Goal: Task Accomplishment & Management: Use online tool/utility

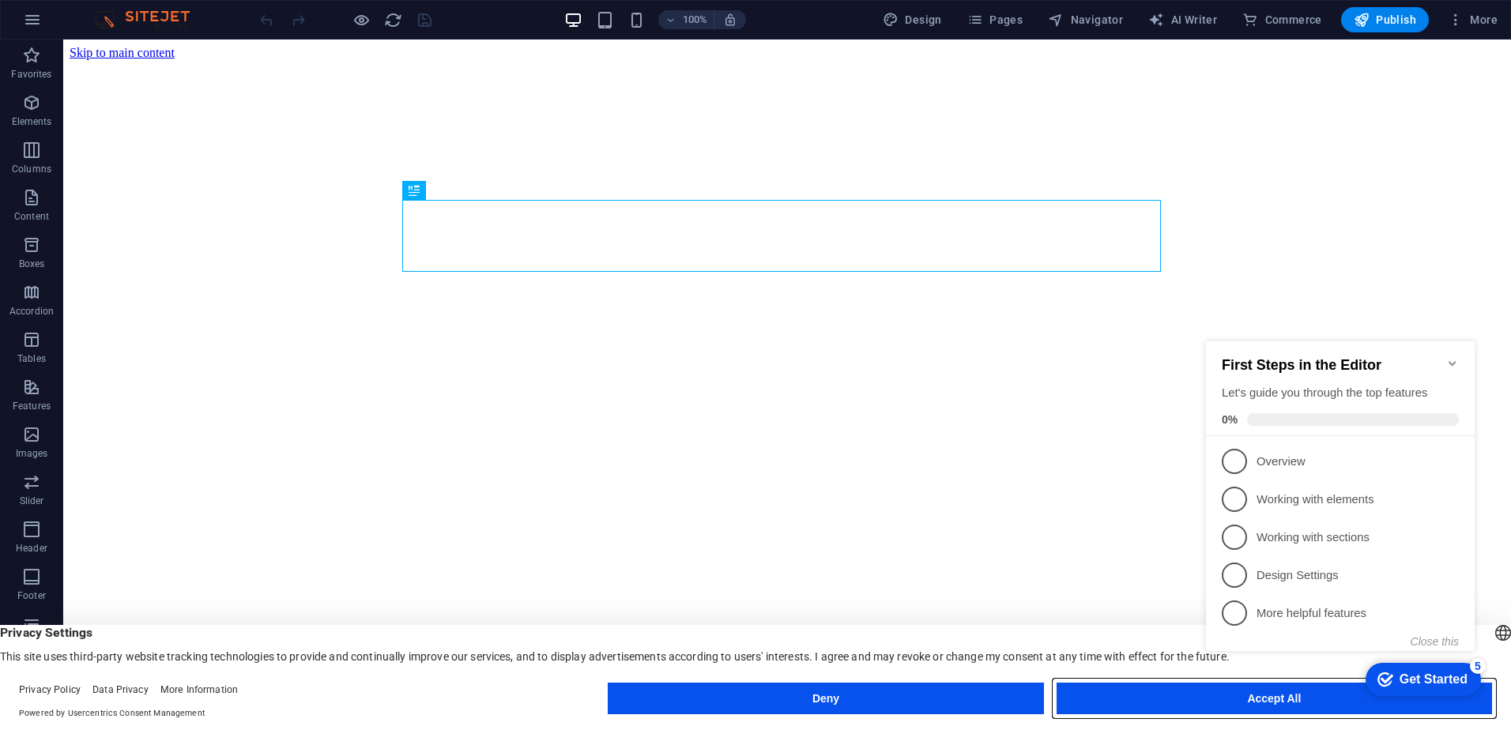
click at [1171, 693] on button "Accept All" at bounding box center [1274, 699] width 435 height 32
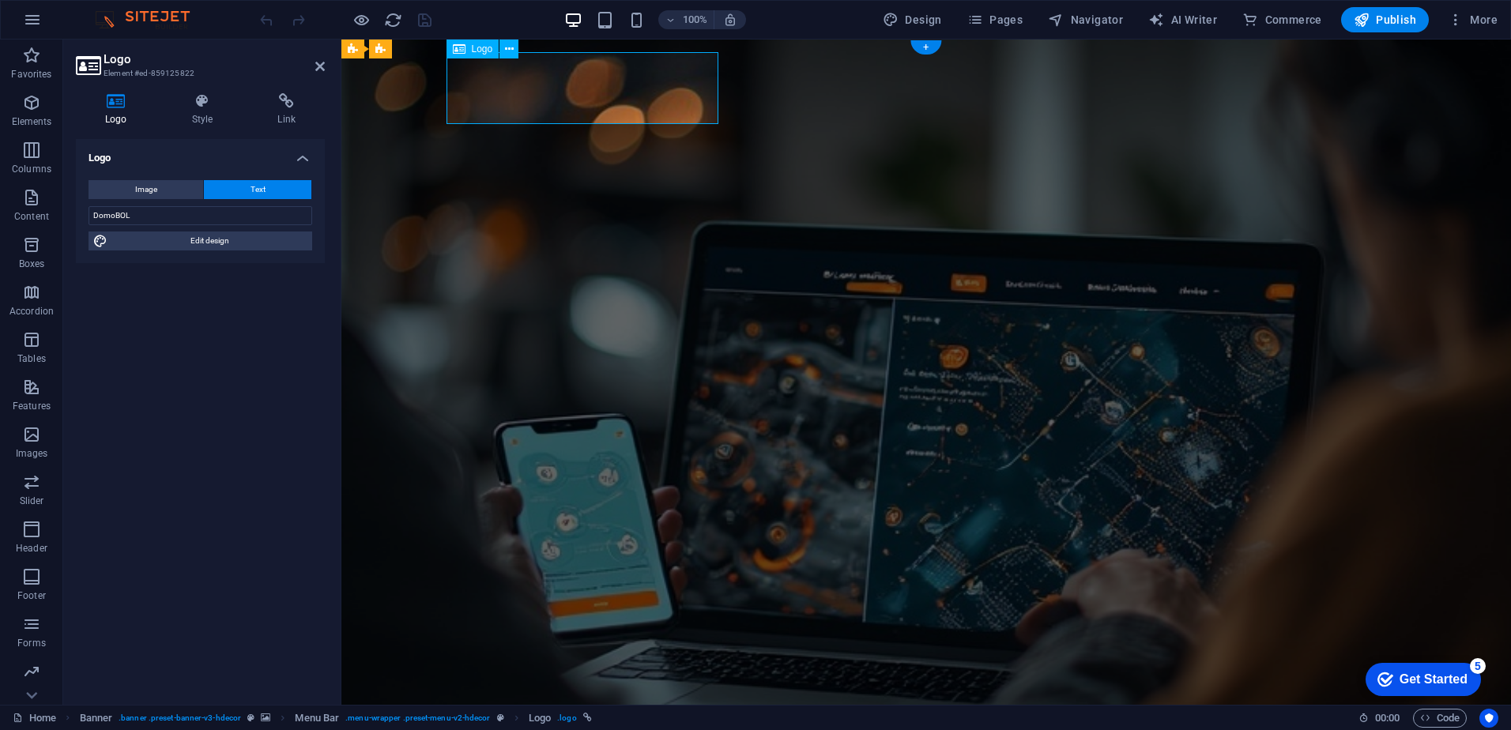
click at [217, 216] on input "DomoBOL" at bounding box center [201, 215] width 224 height 19
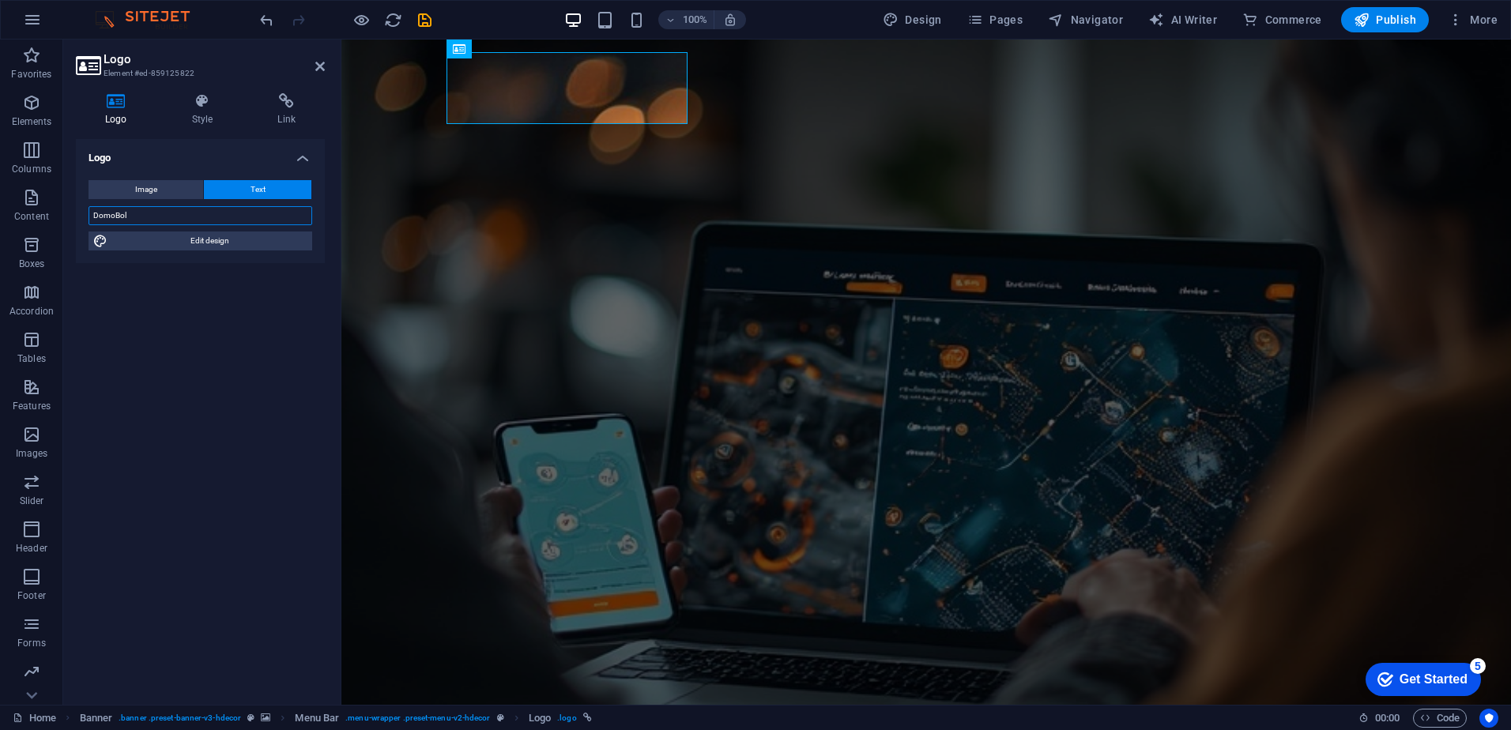
type input "DomoBol"
click at [270, 322] on div "Logo Image Text Drag files here, click to choose files or select files from Fil…" at bounding box center [200, 415] width 249 height 553
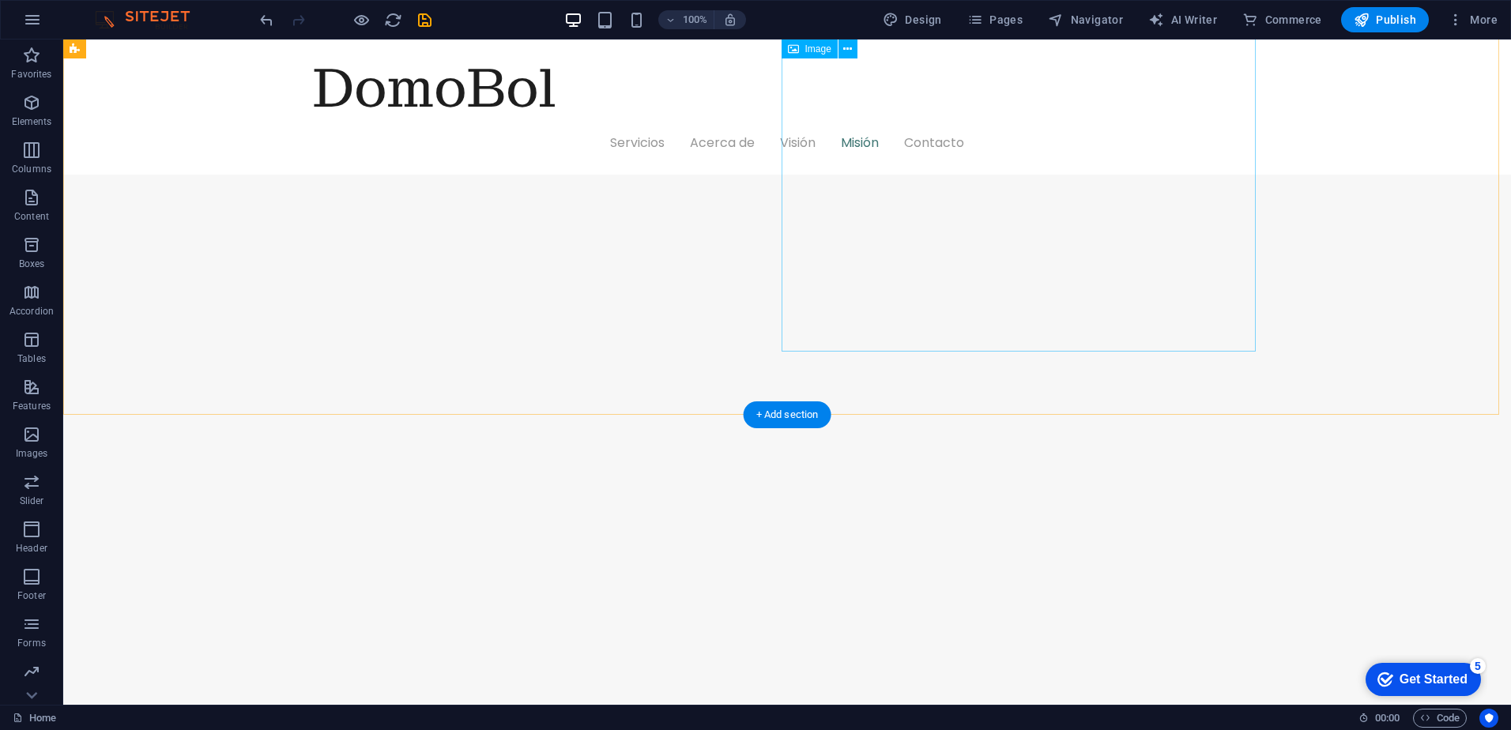
scroll to position [2241, 0]
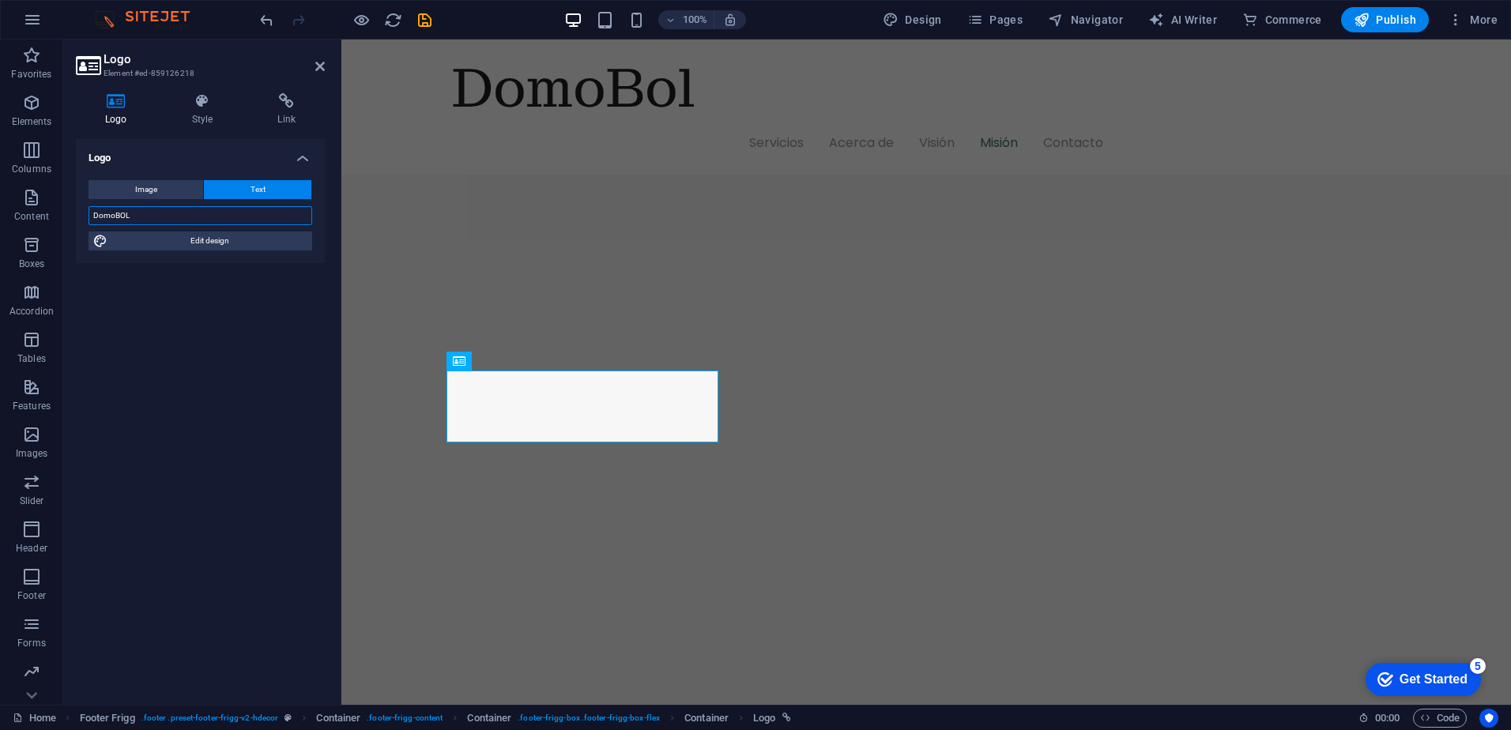
click at [144, 221] on input "DomoBOL" at bounding box center [201, 215] width 224 height 19
type input "DomoBol"
click at [303, 374] on div "Logo Image Text Drag files here, click to choose files or select files from Fil…" at bounding box center [200, 415] width 249 height 553
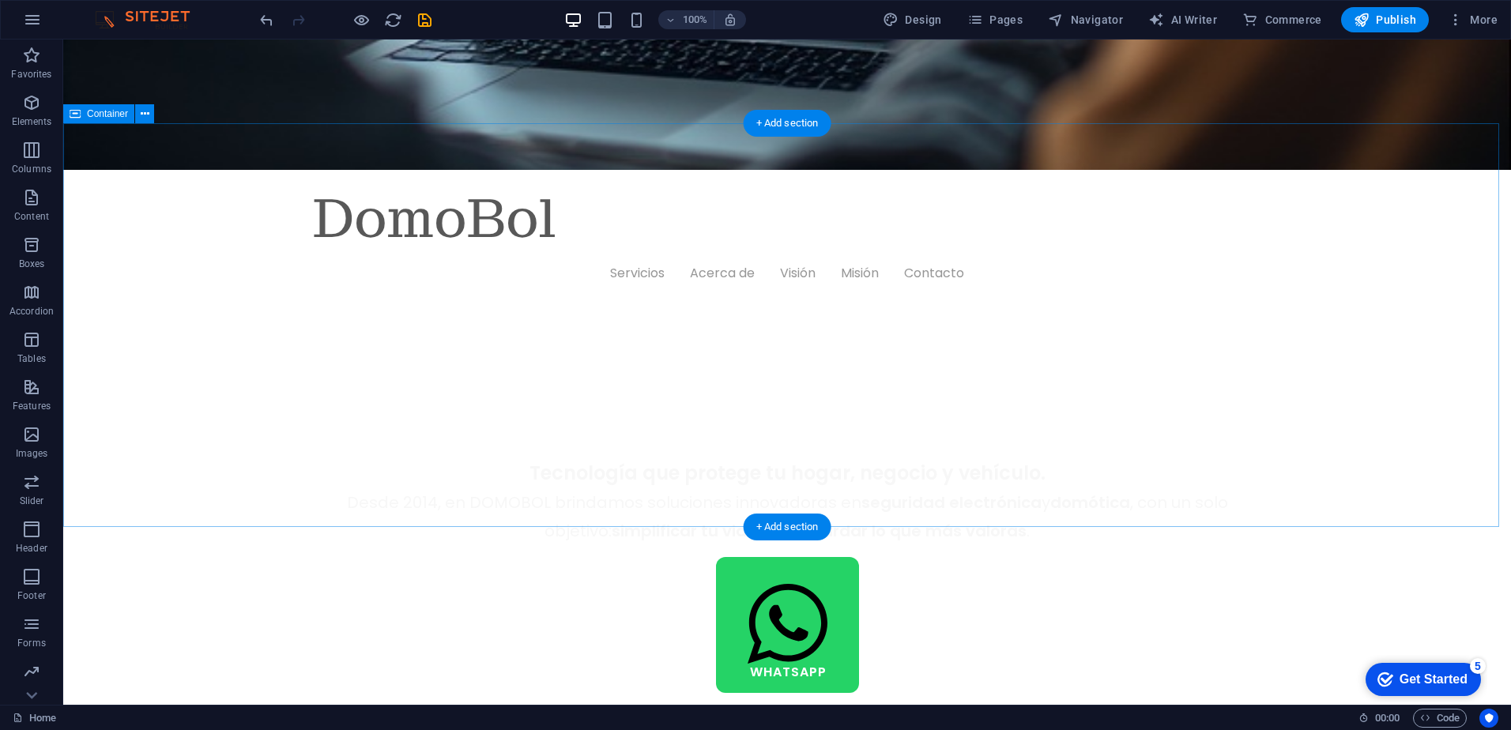
scroll to position [898, 0]
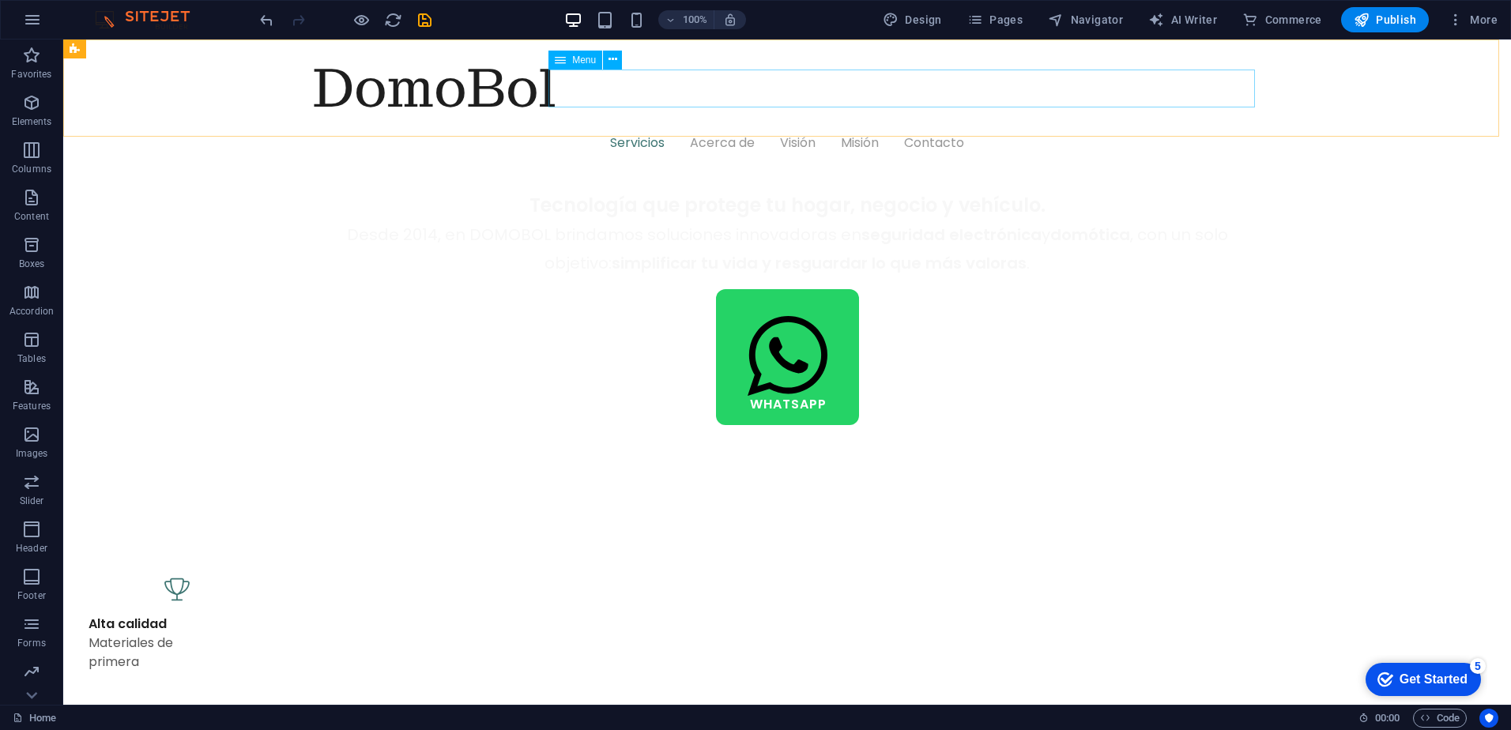
click at [911, 124] on nav "Servicios Acerca de Visión Misión Contacto" at bounding box center [787, 143] width 948 height 38
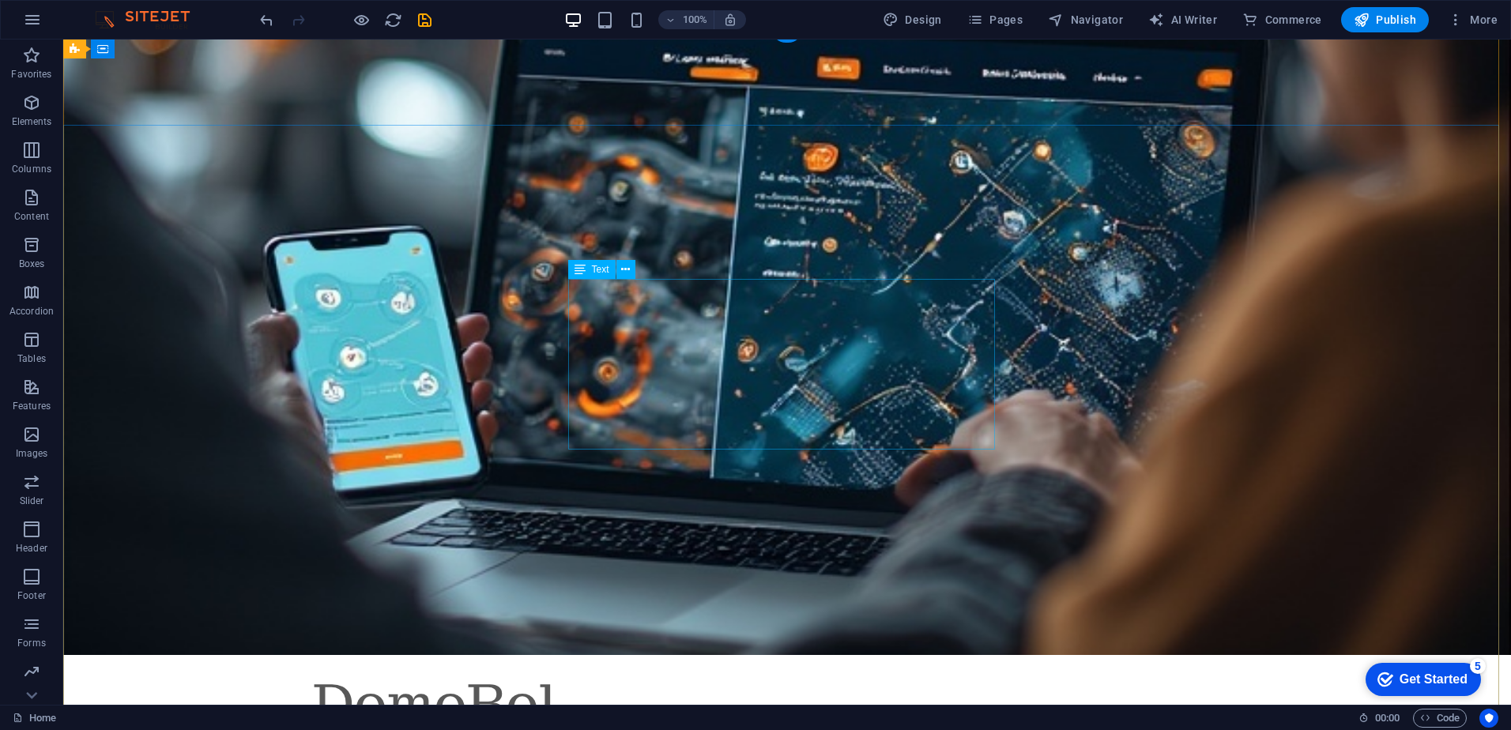
scroll to position [0, 0]
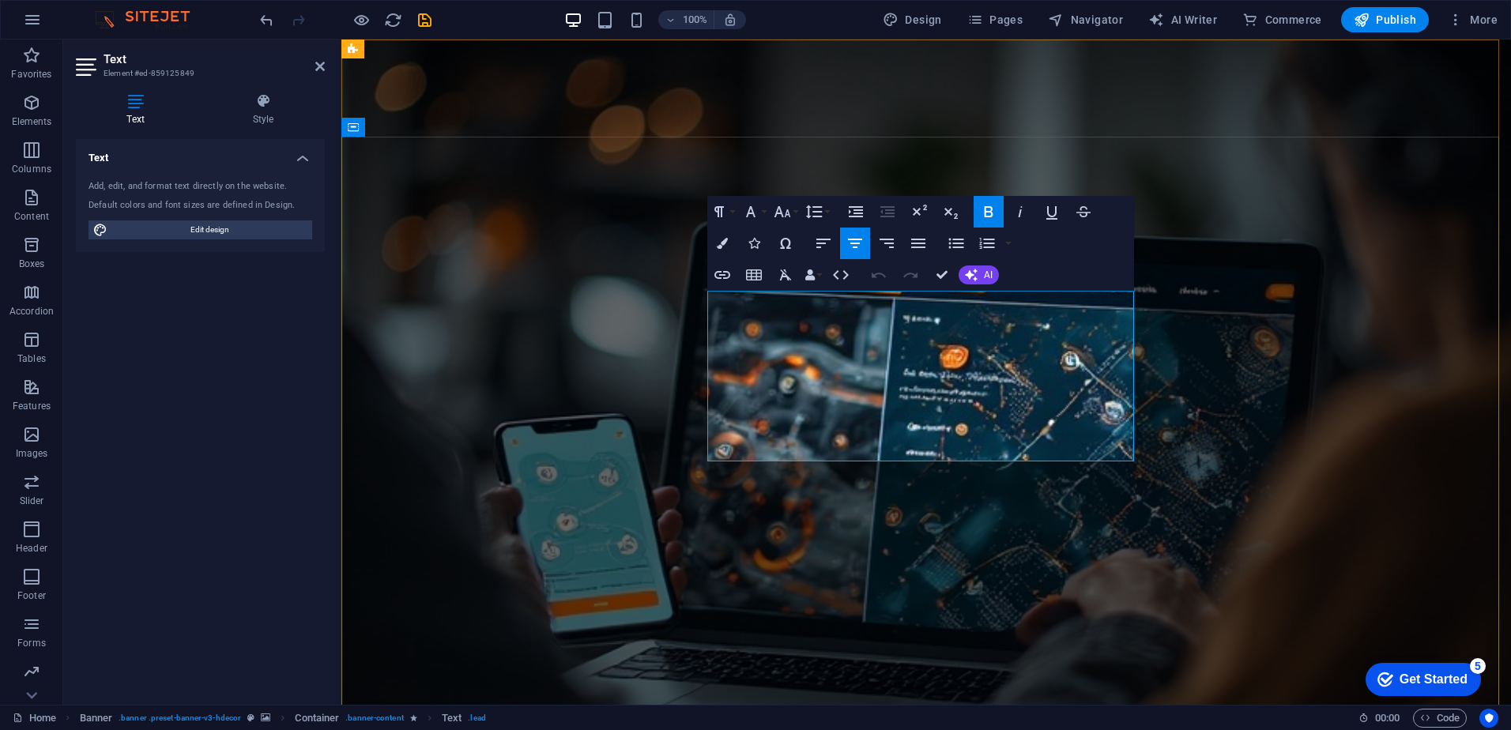
drag, startPoint x: 1004, startPoint y: 451, endPoint x: 655, endPoint y: 356, distance: 362.2
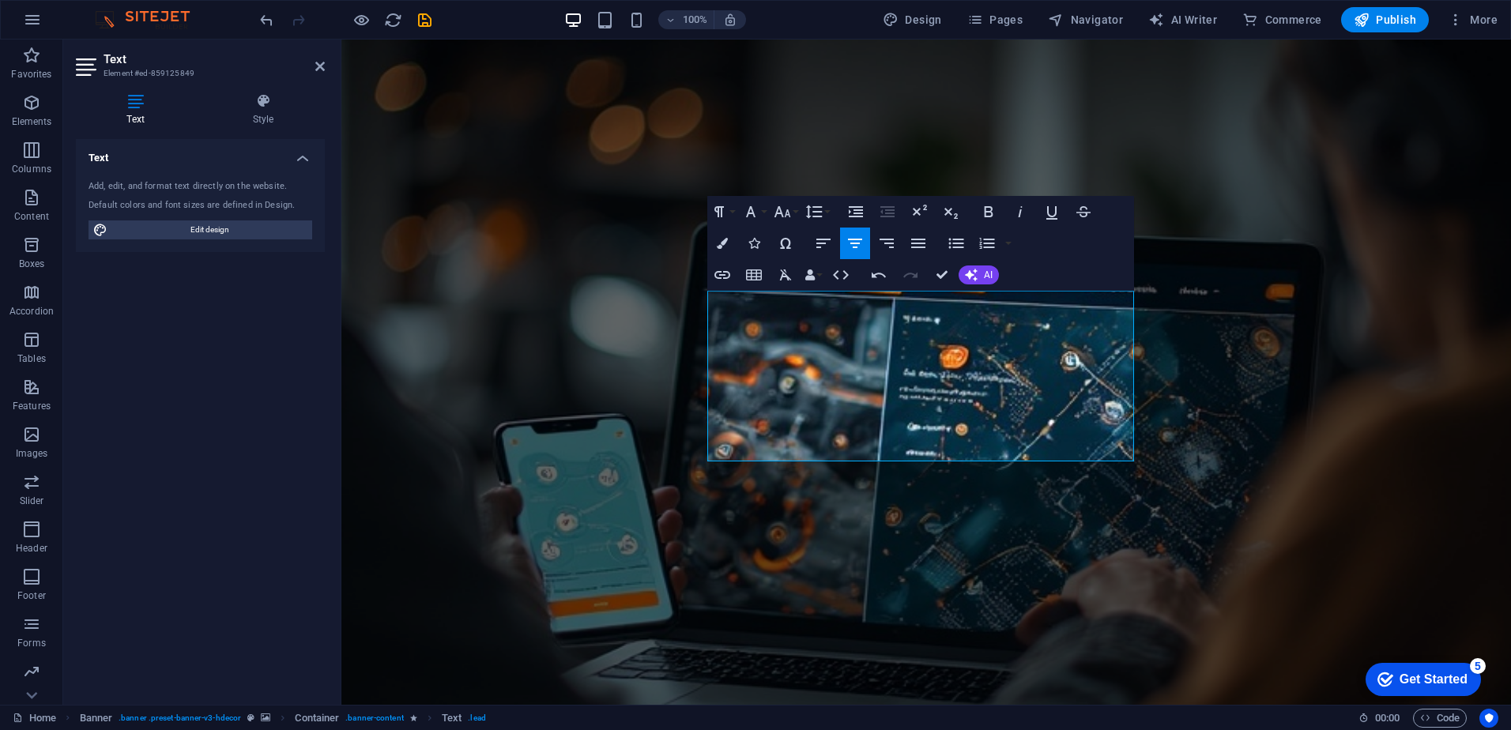
click at [341, 40] on lt-div "Correct" at bounding box center [341, 40] width 0 height 0
click at [341, 40] on lt-div at bounding box center [341, 40] width 0 height 0
click at [341, 40] on lt-span "domótica" at bounding box center [341, 40] width 0 height 0
click at [341, 40] on lt-em "objetivo;" at bounding box center [341, 40] width 0 height 0
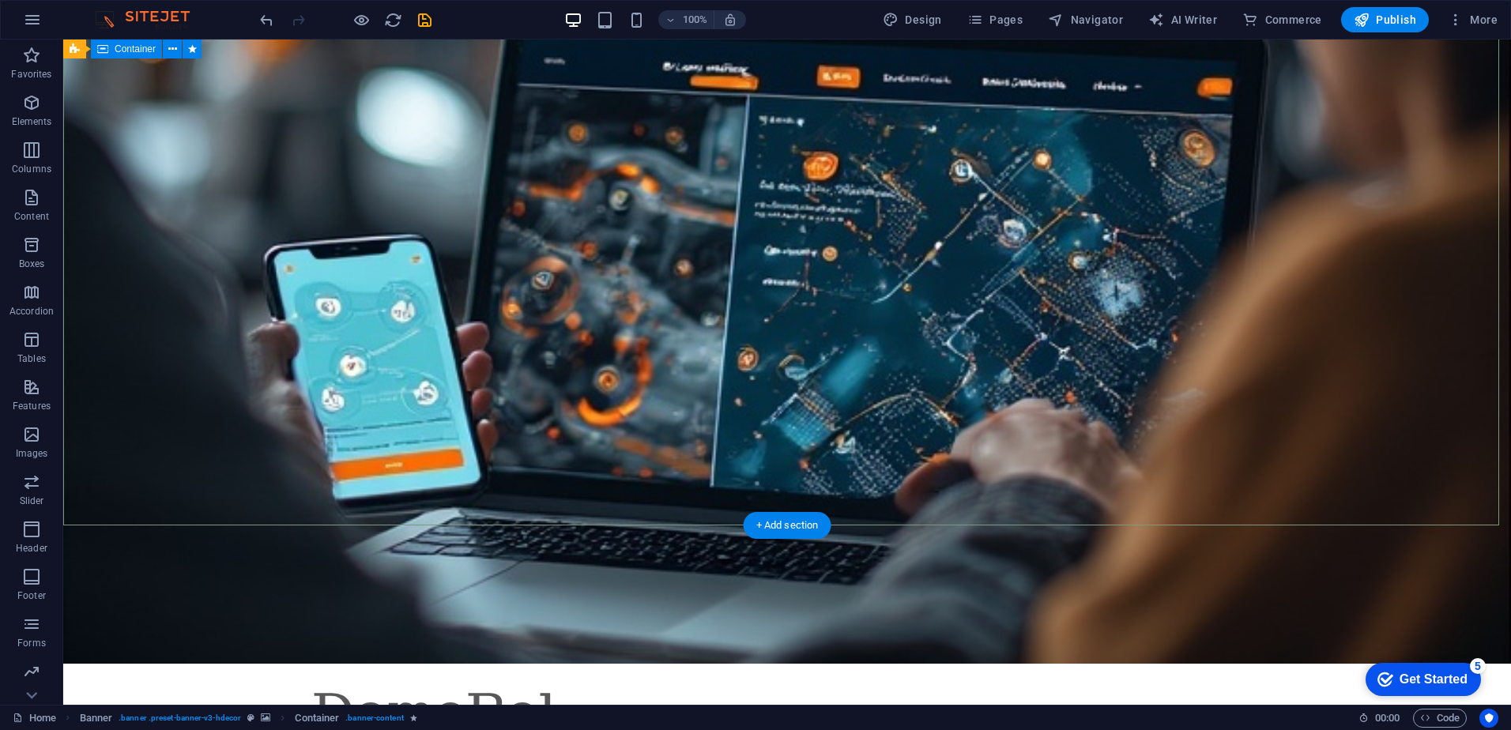
scroll to position [316, 0]
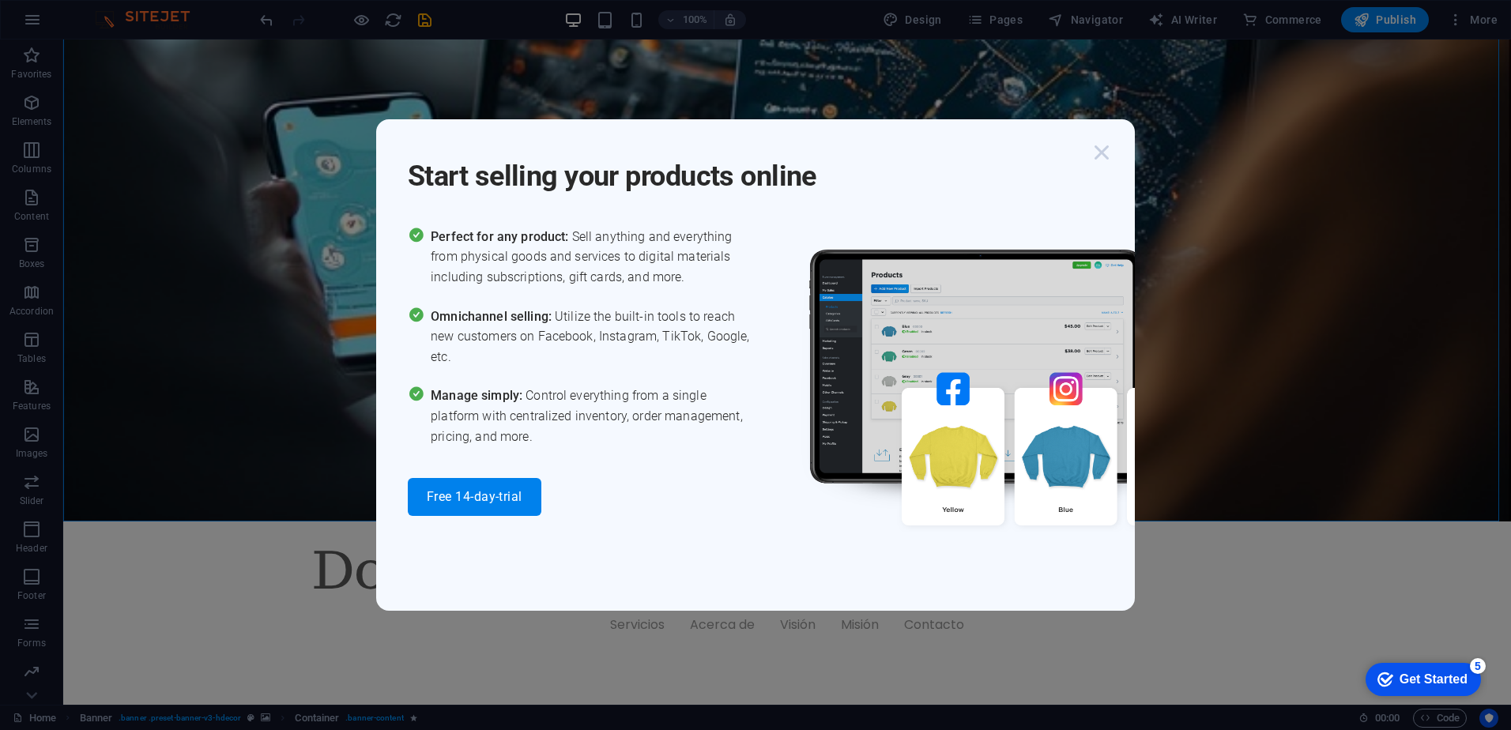
click at [1088, 159] on icon "button" at bounding box center [1101, 152] width 28 height 28
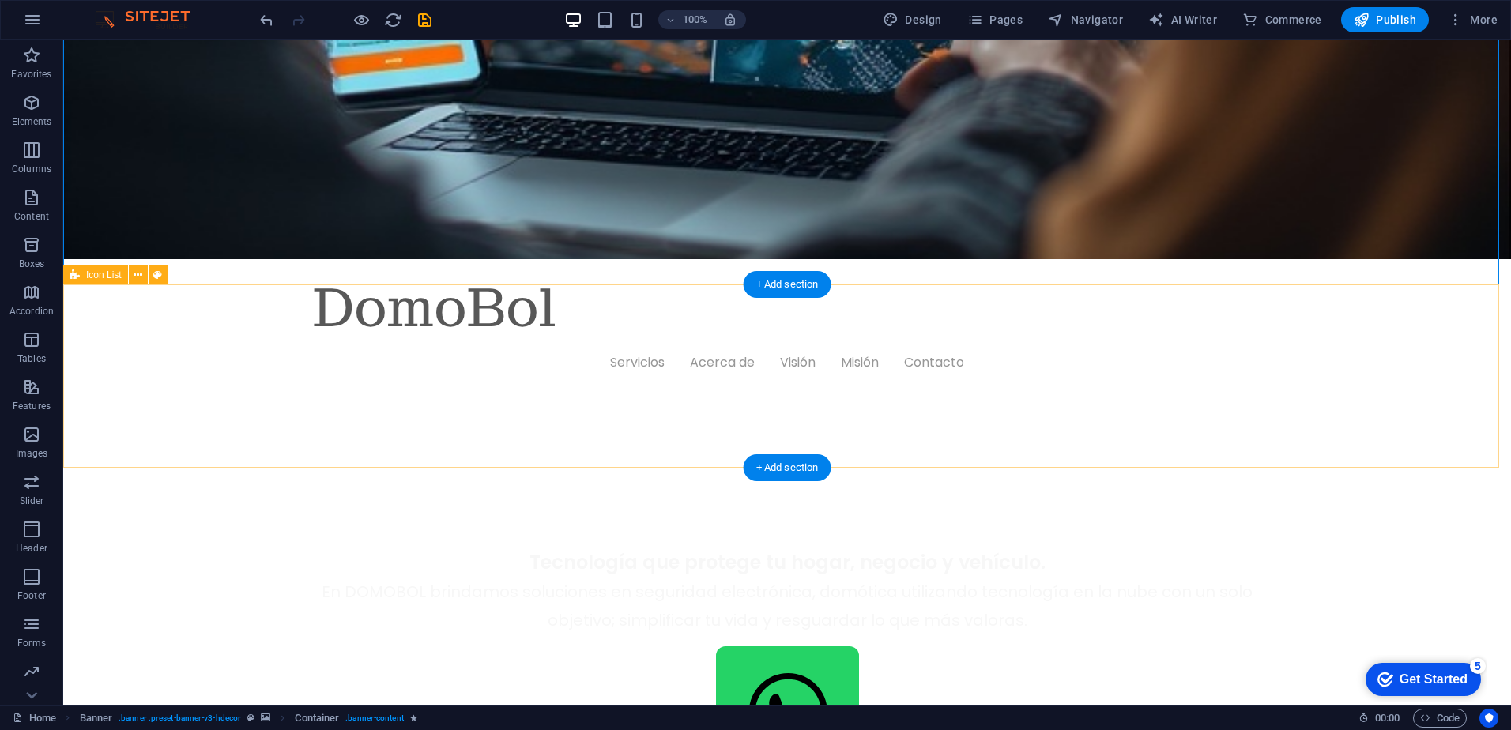
scroll to position [948, 0]
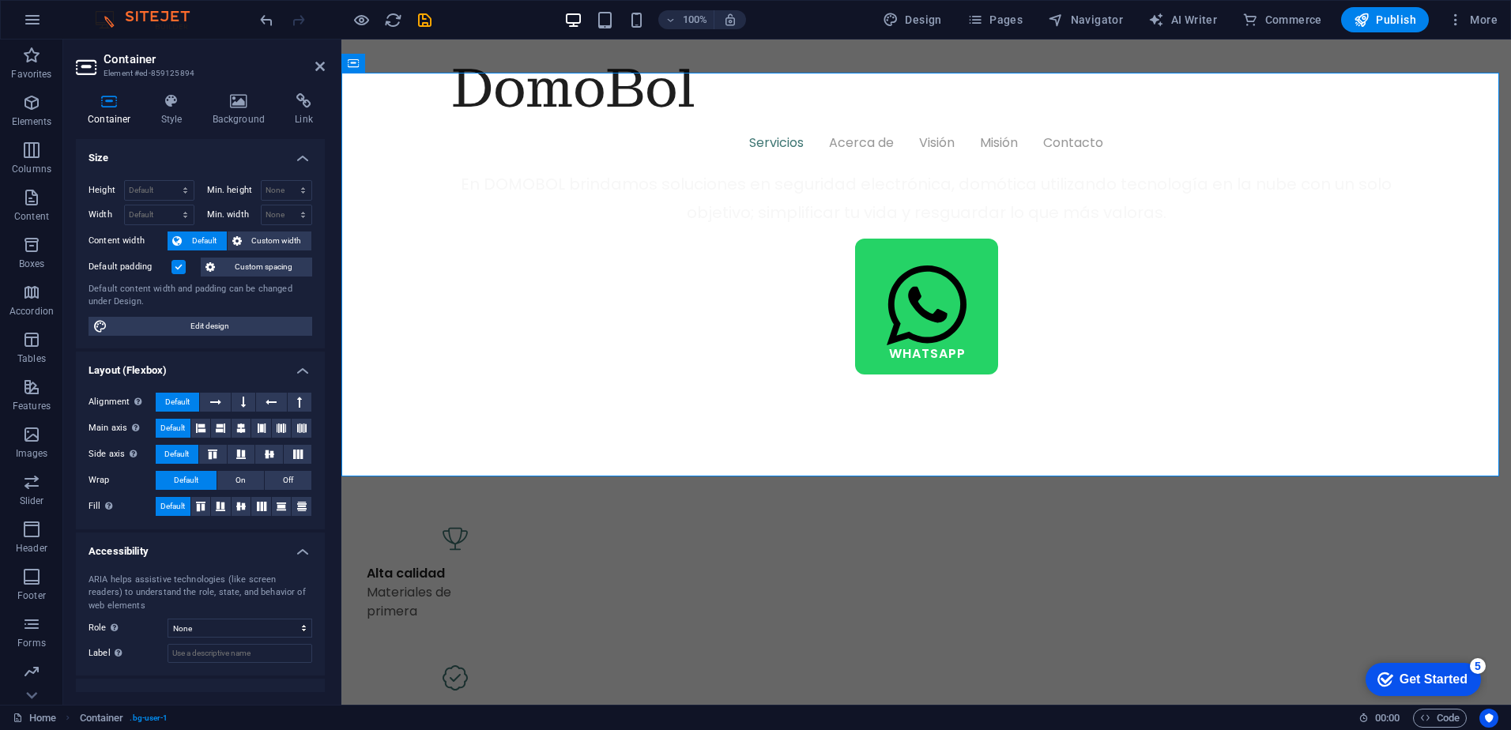
scroll to position [59, 0]
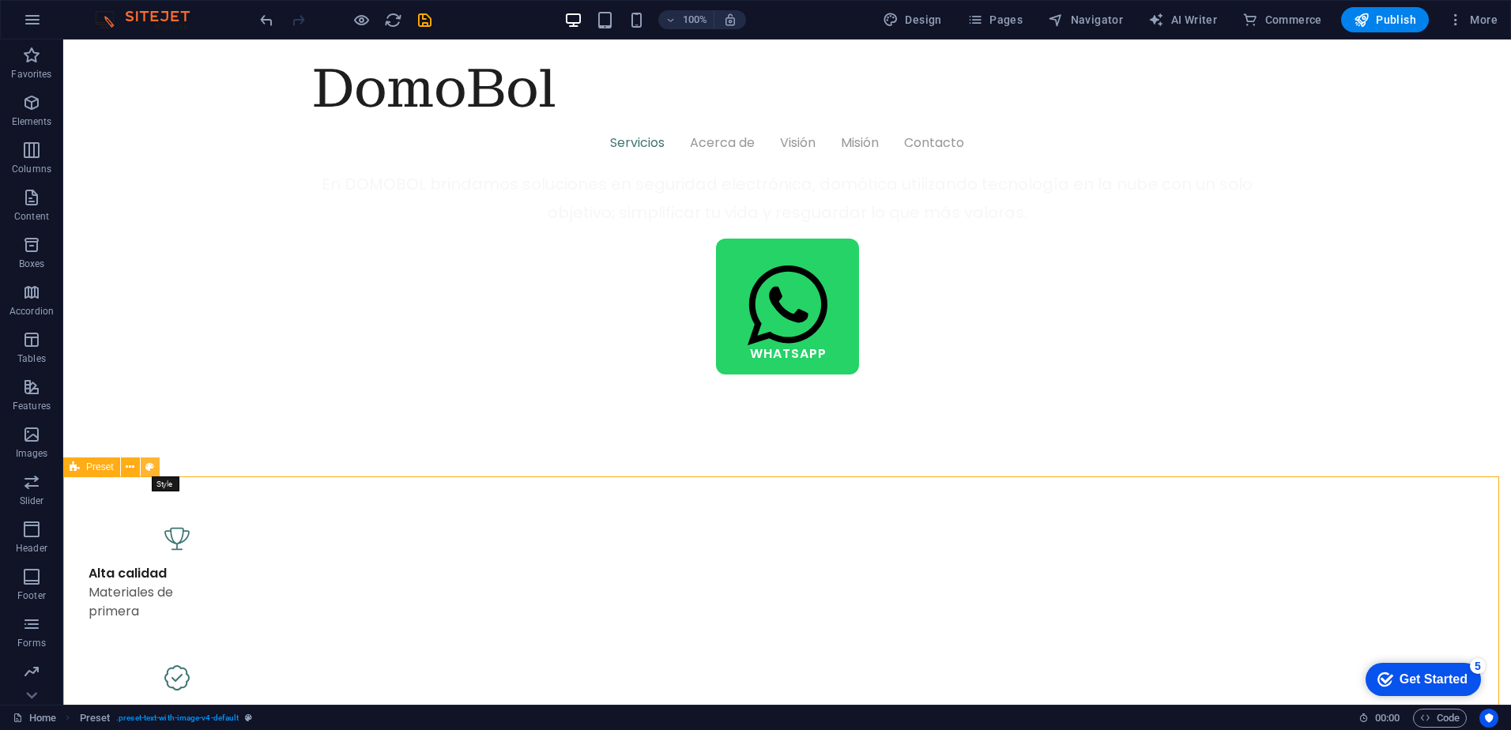
click at [144, 466] on button at bounding box center [150, 467] width 19 height 19
select select "rem"
select select "px"
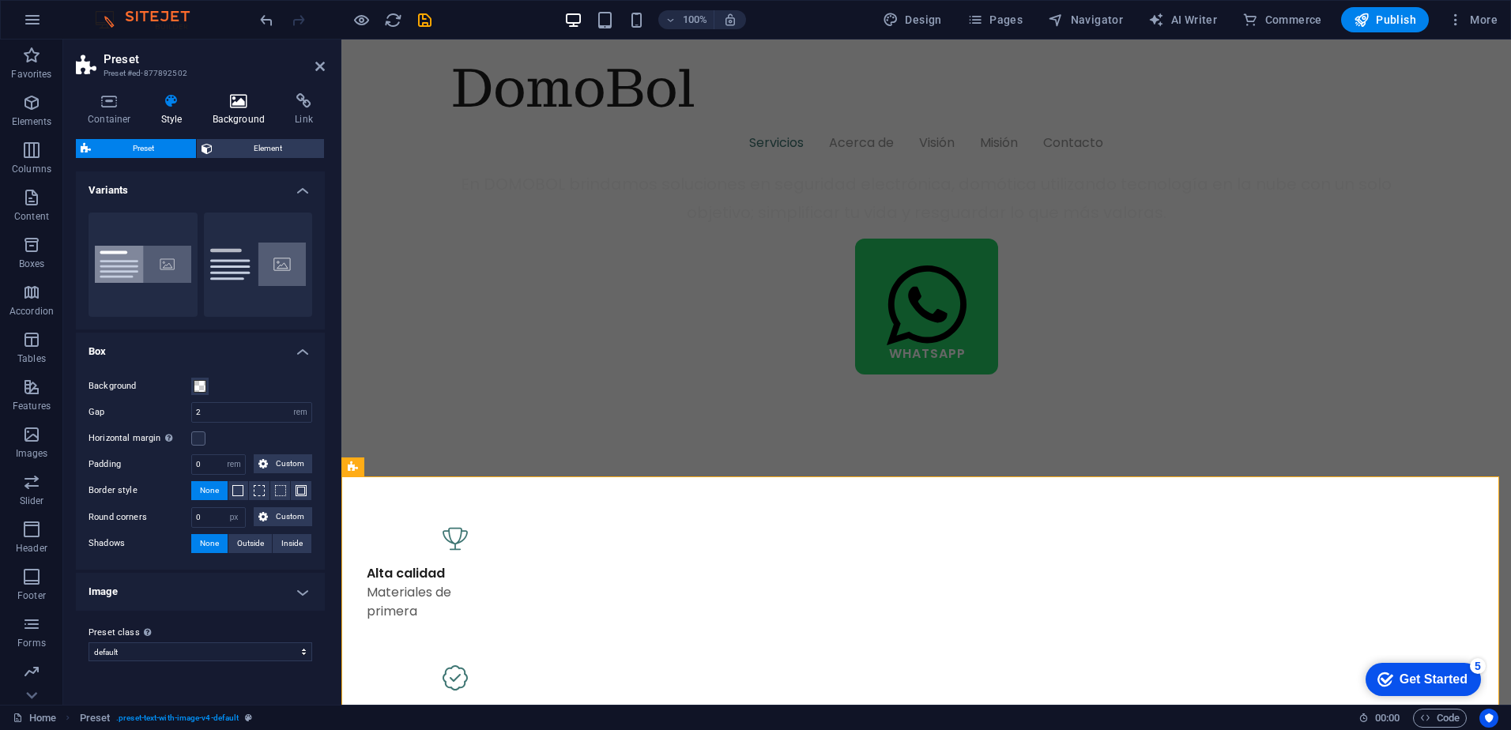
click at [262, 107] on icon at bounding box center [239, 101] width 77 height 16
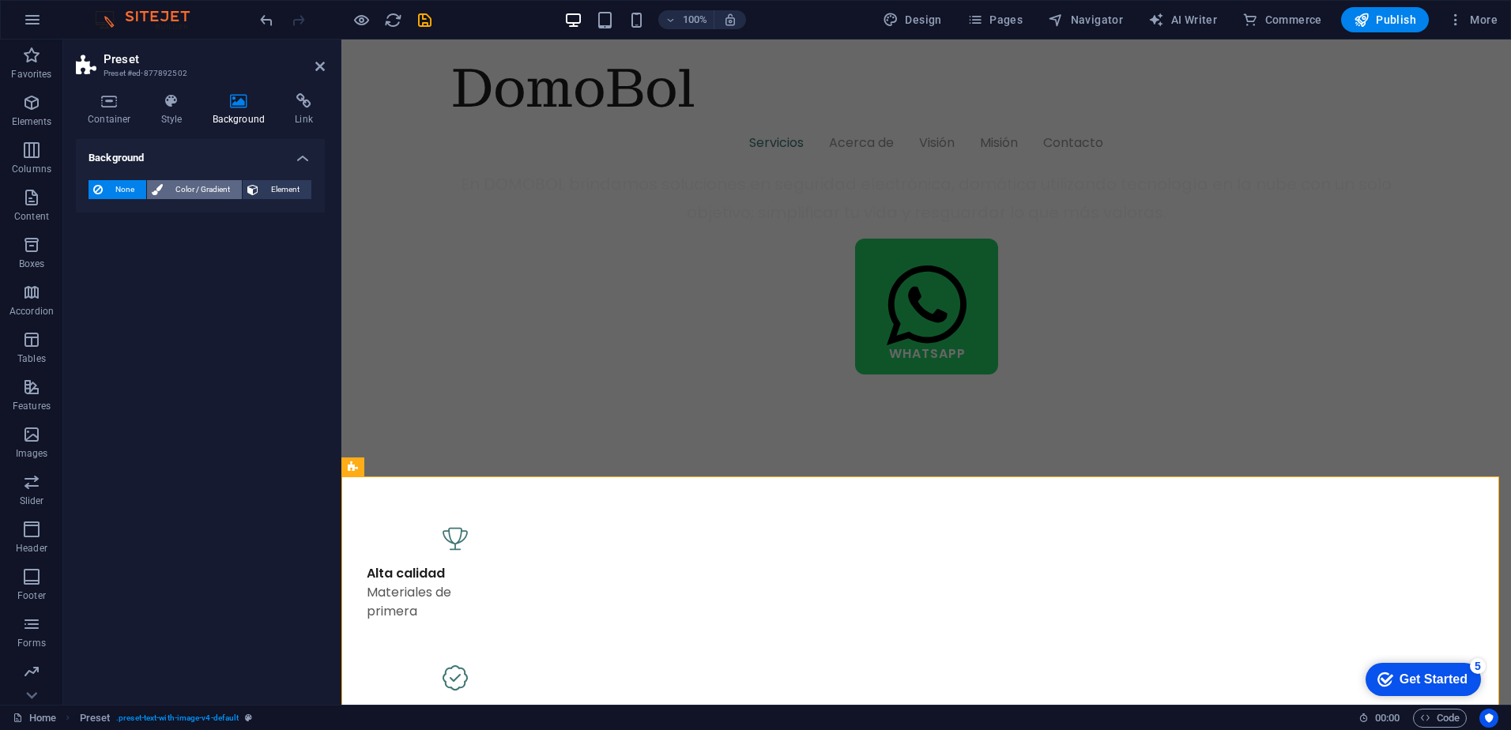
click at [179, 194] on span "Color / Gradient" at bounding box center [203, 189] width 70 height 19
click at [130, 254] on span "Color" at bounding box center [126, 253] width 22 height 13
click at [160, 213] on span "Gradient" at bounding box center [151, 220] width 40 height 22
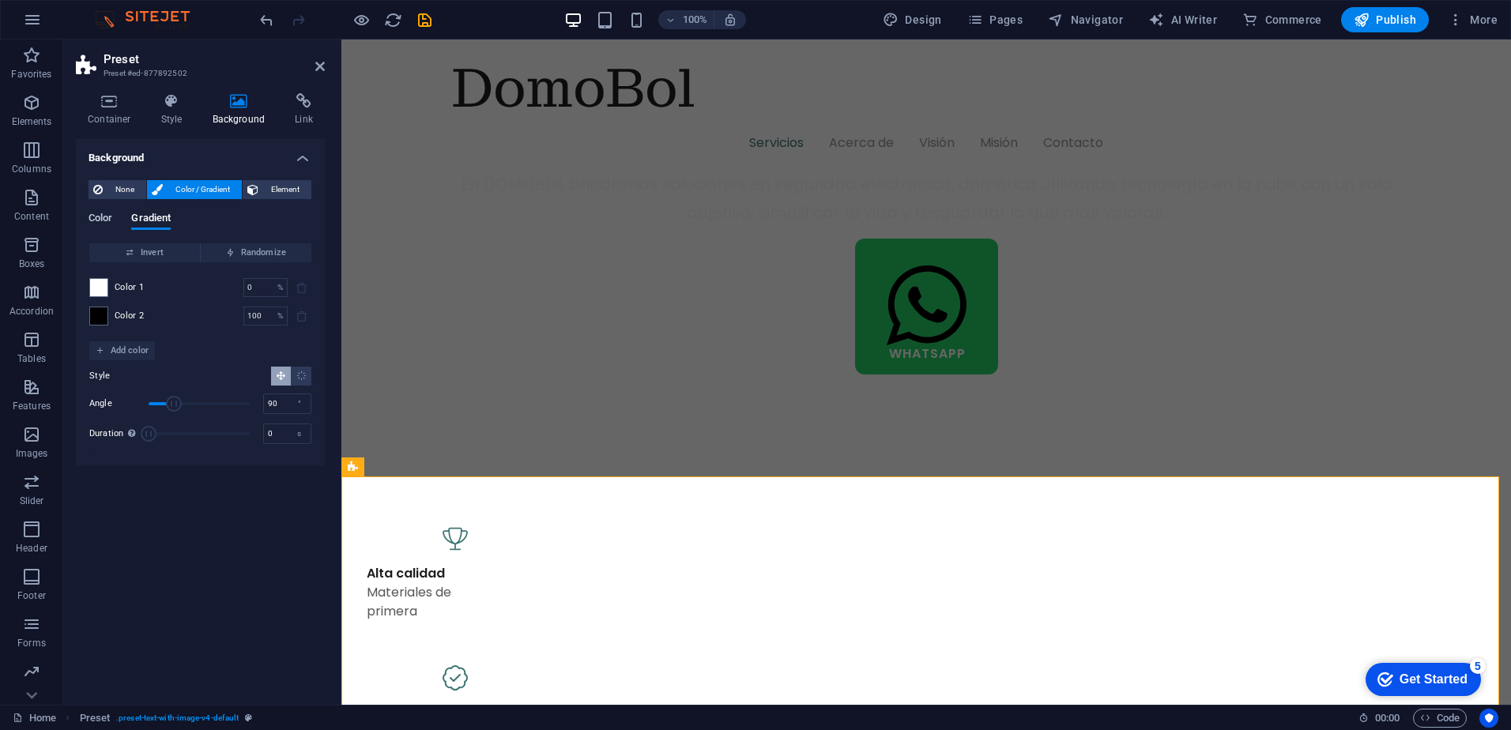
click at [108, 220] on span "Color" at bounding box center [101, 220] width 24 height 22
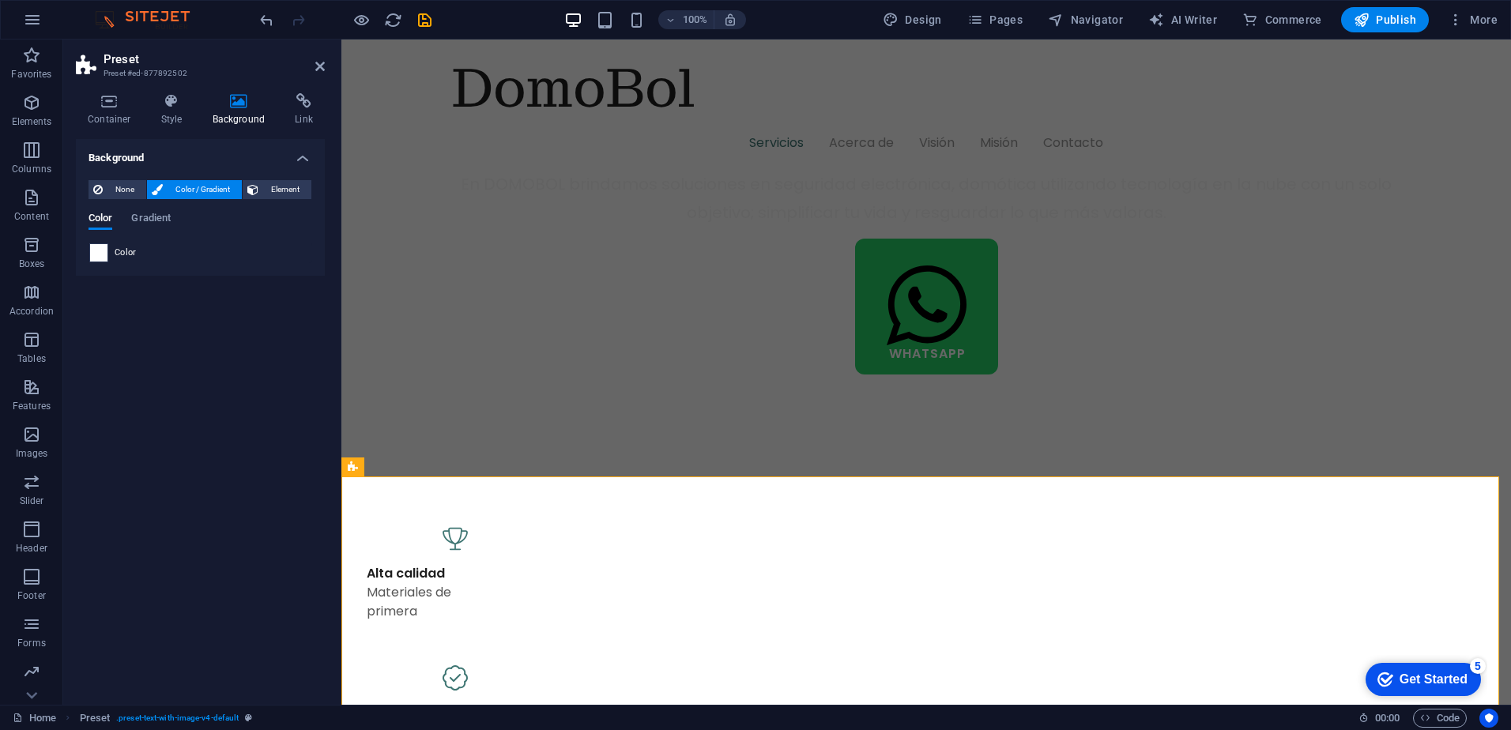
click at [92, 258] on span at bounding box center [98, 252] width 17 height 17
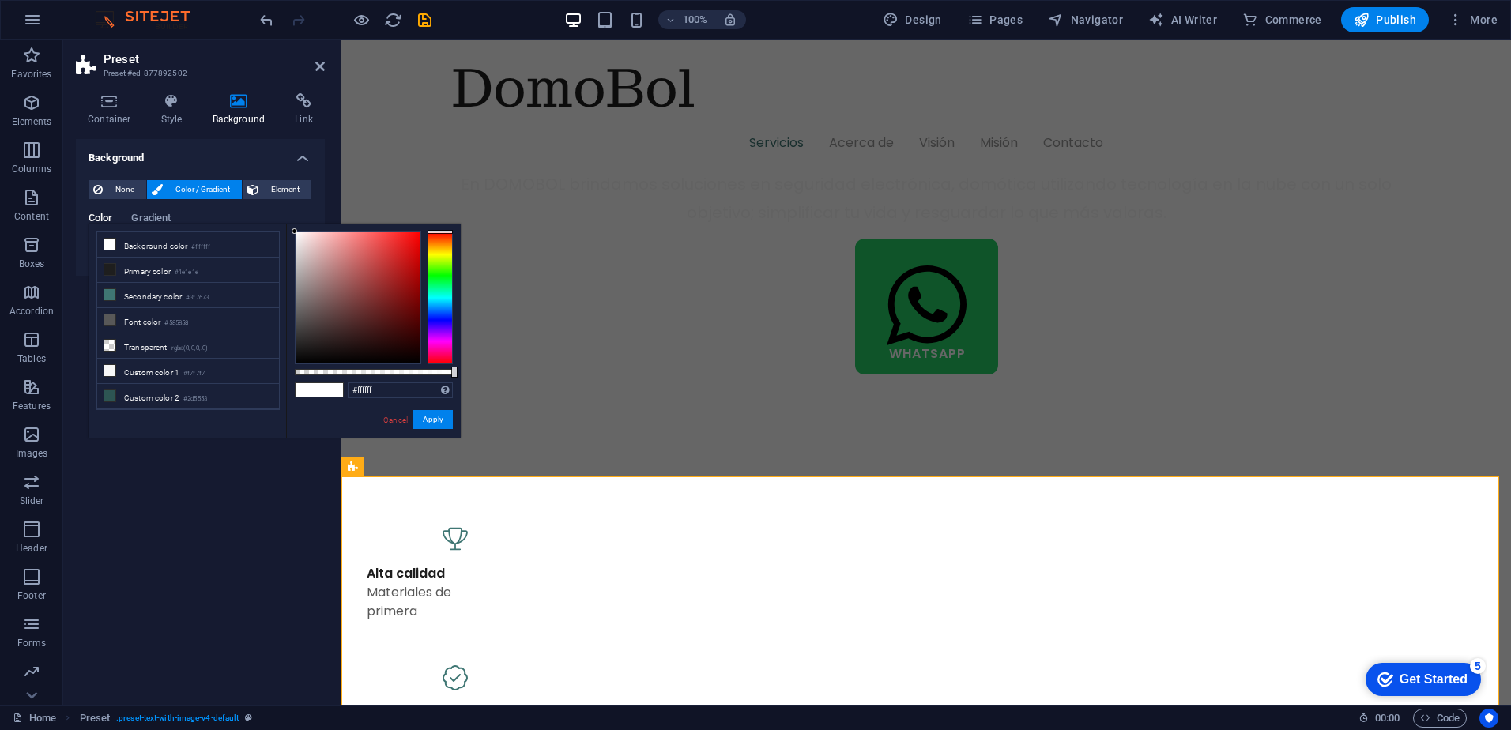
click at [92, 258] on div "less Background color #ffffff Primary color #1e1e1e Secondary color #3f7673 Fon…" at bounding box center [275, 331] width 372 height 214
drag, startPoint x: 357, startPoint y: 311, endPoint x: 262, endPoint y: 387, distance: 122.6
click at [262, 387] on div "less Background color #ffffff Primary color #1e1e1e Secondary color #3f7673 Fon…" at bounding box center [275, 331] width 372 height 214
click at [454, 289] on div "#000000 Supported formats #0852ed rgb(8, 82, 237) rgba(8, 82, 237, 90%) hsv(221…" at bounding box center [373, 445] width 175 height 443
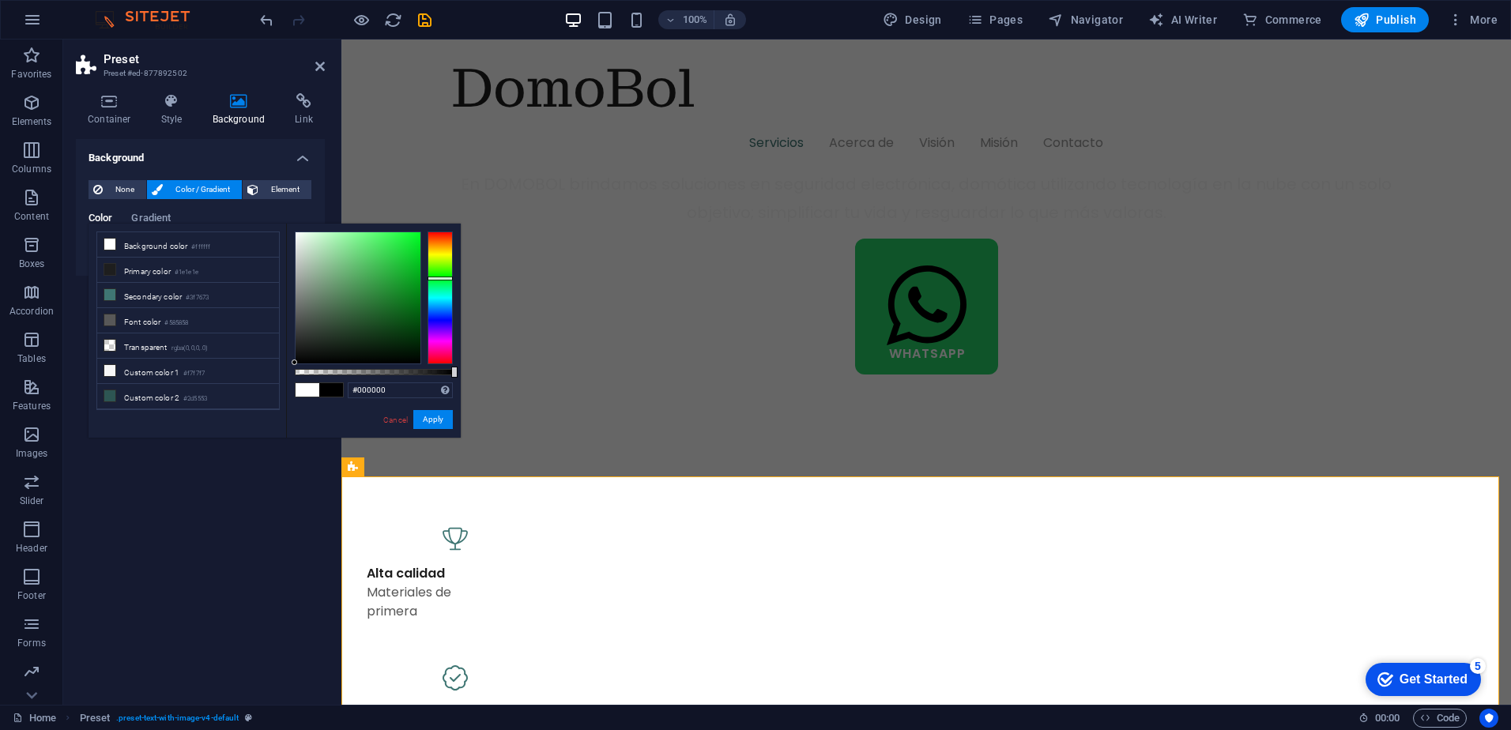
drag, startPoint x: 441, startPoint y: 289, endPoint x: 441, endPoint y: 278, distance: 11.1
click at [441, 278] on div at bounding box center [440, 298] width 25 height 133
drag, startPoint x: 382, startPoint y: 296, endPoint x: 391, endPoint y: 282, distance: 16.4
click at [391, 282] on div at bounding box center [358, 297] width 125 height 131
type input "#003a08"
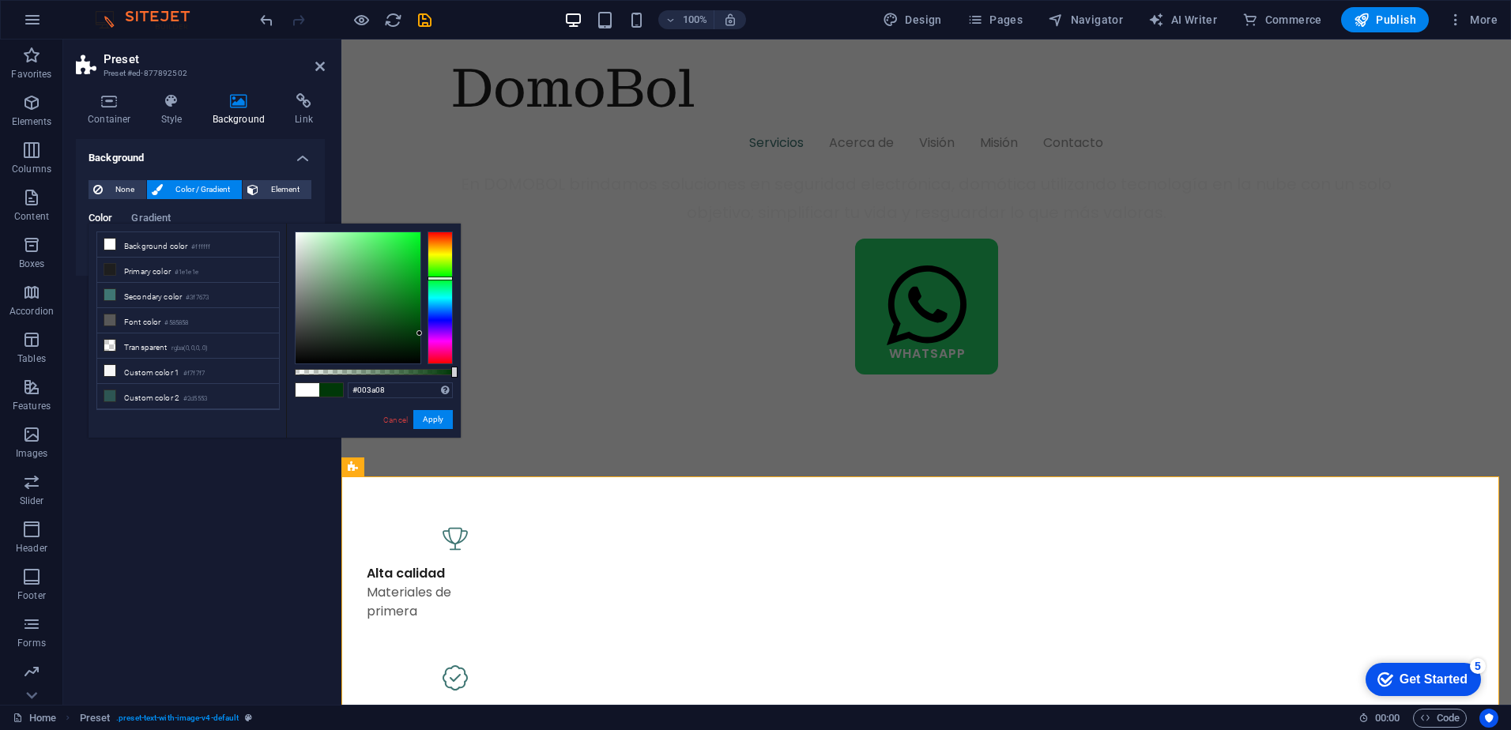
drag, startPoint x: 397, startPoint y: 311, endPoint x: 442, endPoint y: 333, distance: 49.8
click at [437, 333] on div at bounding box center [374, 298] width 158 height 133
click at [143, 598] on div "Background None Color / Gradient Element Stretch background to full-width Color…" at bounding box center [200, 415] width 249 height 553
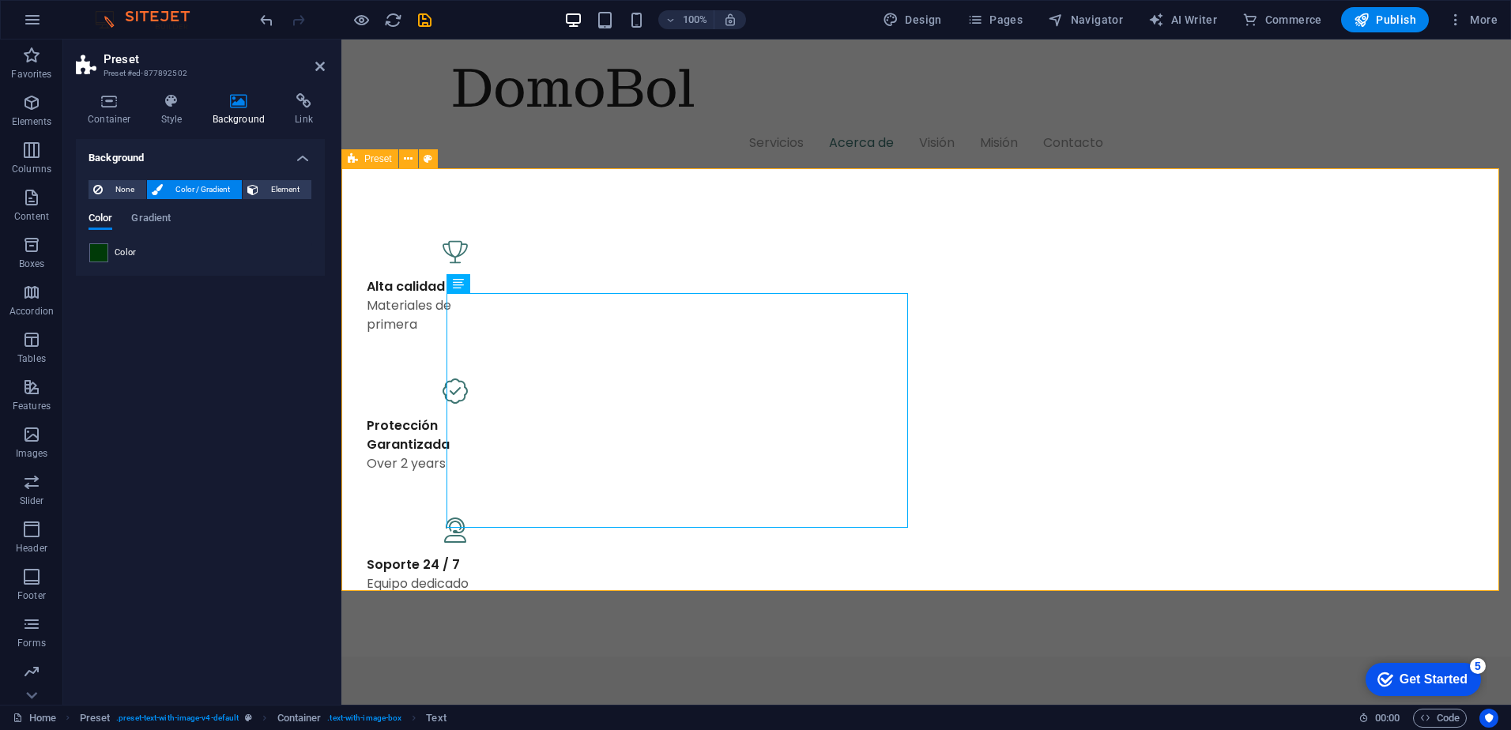
scroll to position [1264, 0]
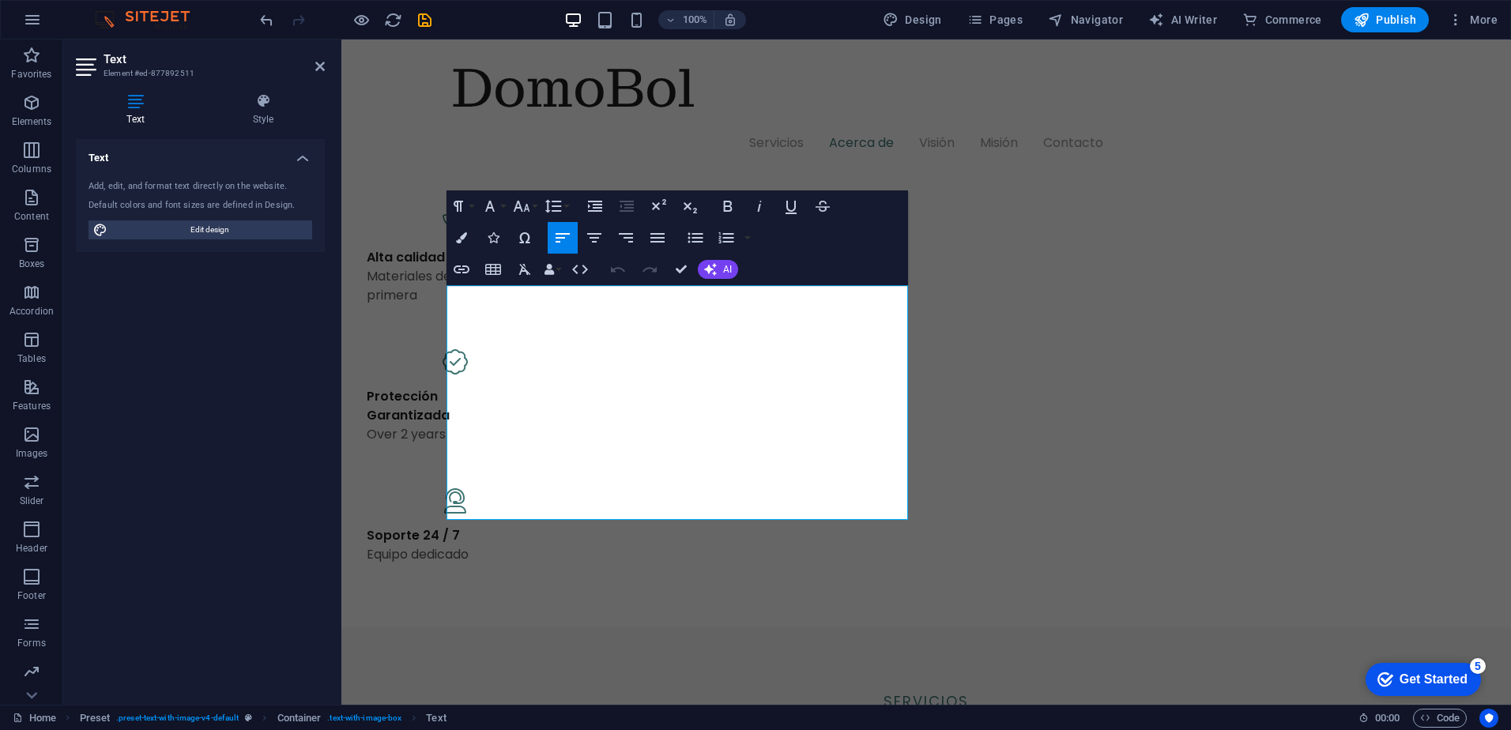
drag, startPoint x: 668, startPoint y: 511, endPoint x: 330, endPoint y: 261, distance: 420.9
click at [259, 115] on h4 "Style" at bounding box center [263, 109] width 123 height 33
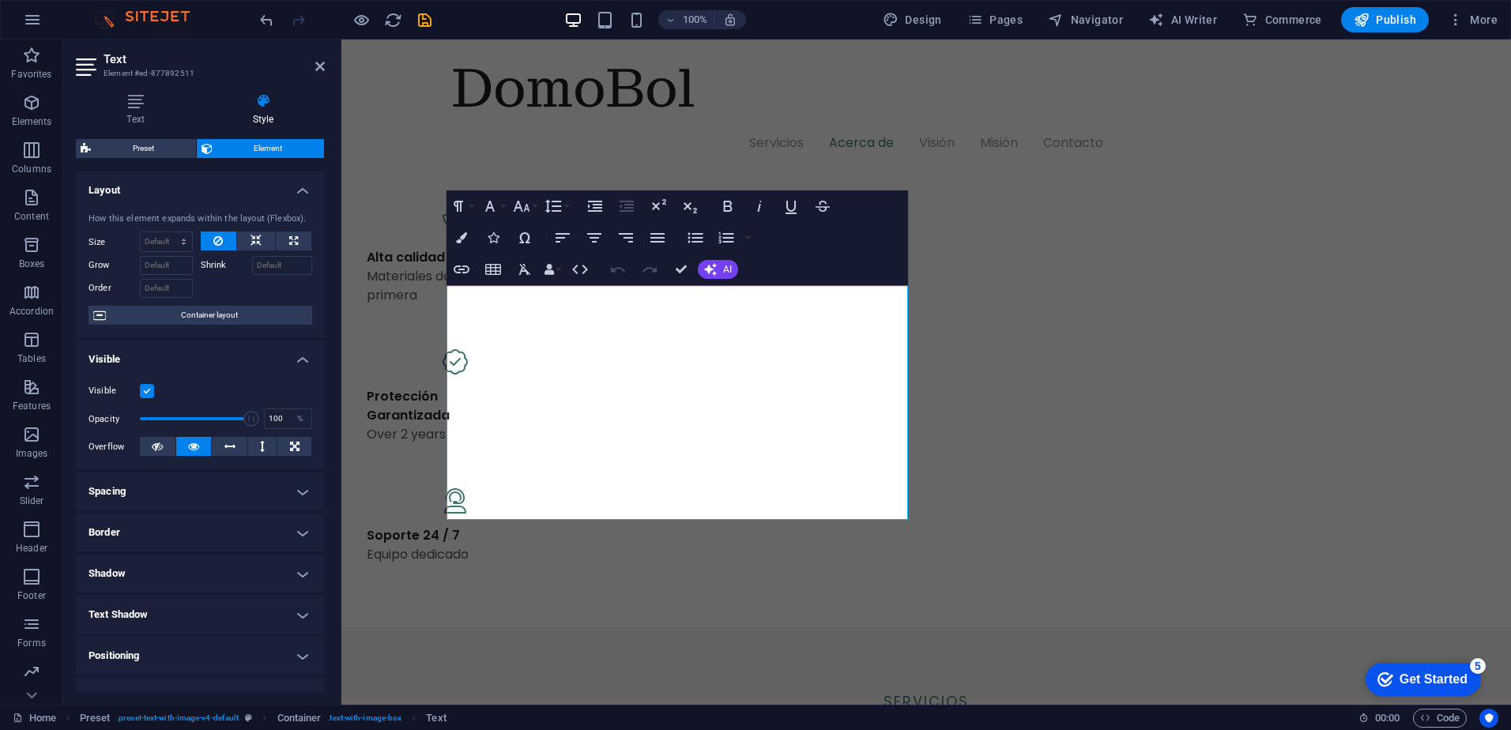
click at [249, 109] on h4 "Style" at bounding box center [263, 109] width 123 height 33
click at [458, 235] on icon "button" at bounding box center [461, 237] width 11 height 11
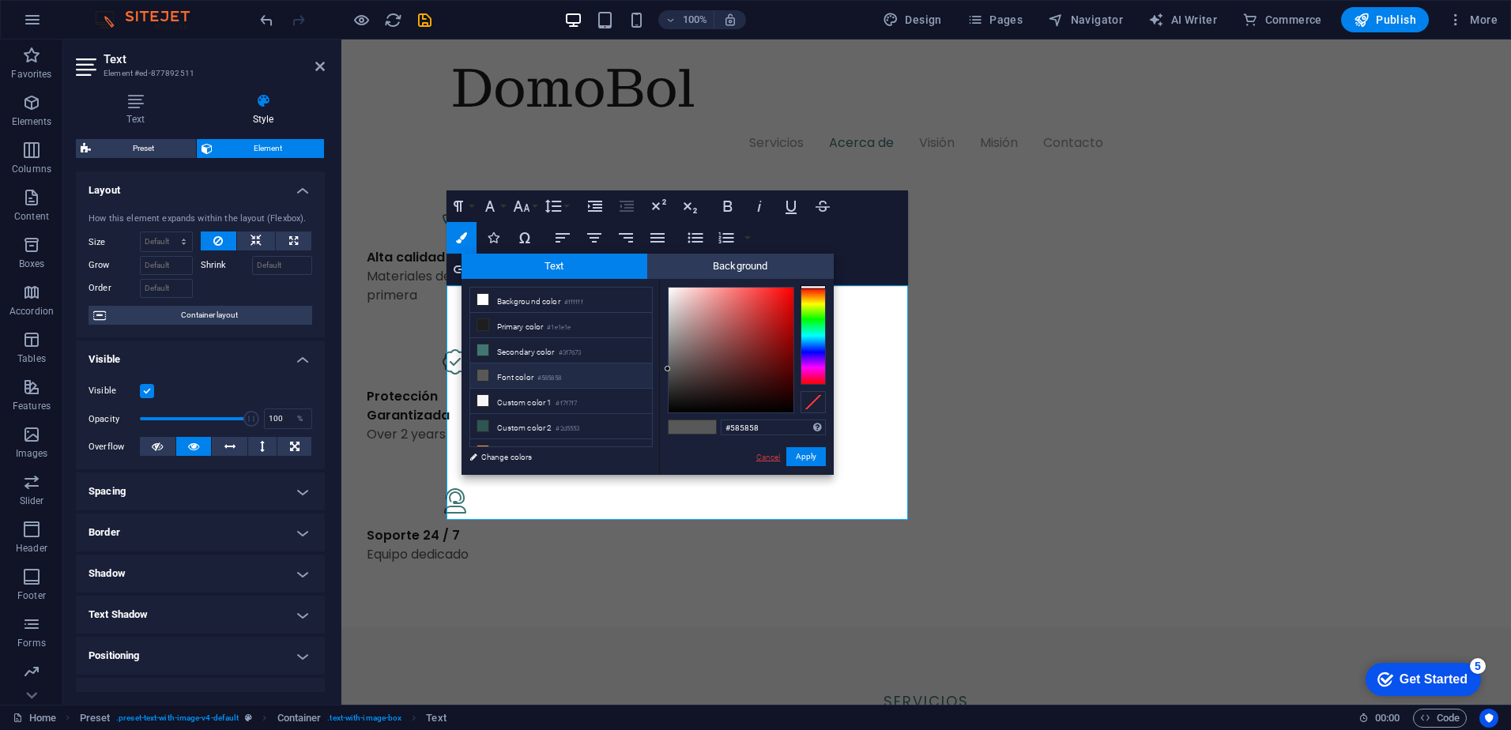
drag, startPoint x: 762, startPoint y: 455, endPoint x: 786, endPoint y: 488, distance: 40.8
click at [762, 455] on link "Cancel" at bounding box center [769, 457] width 28 height 12
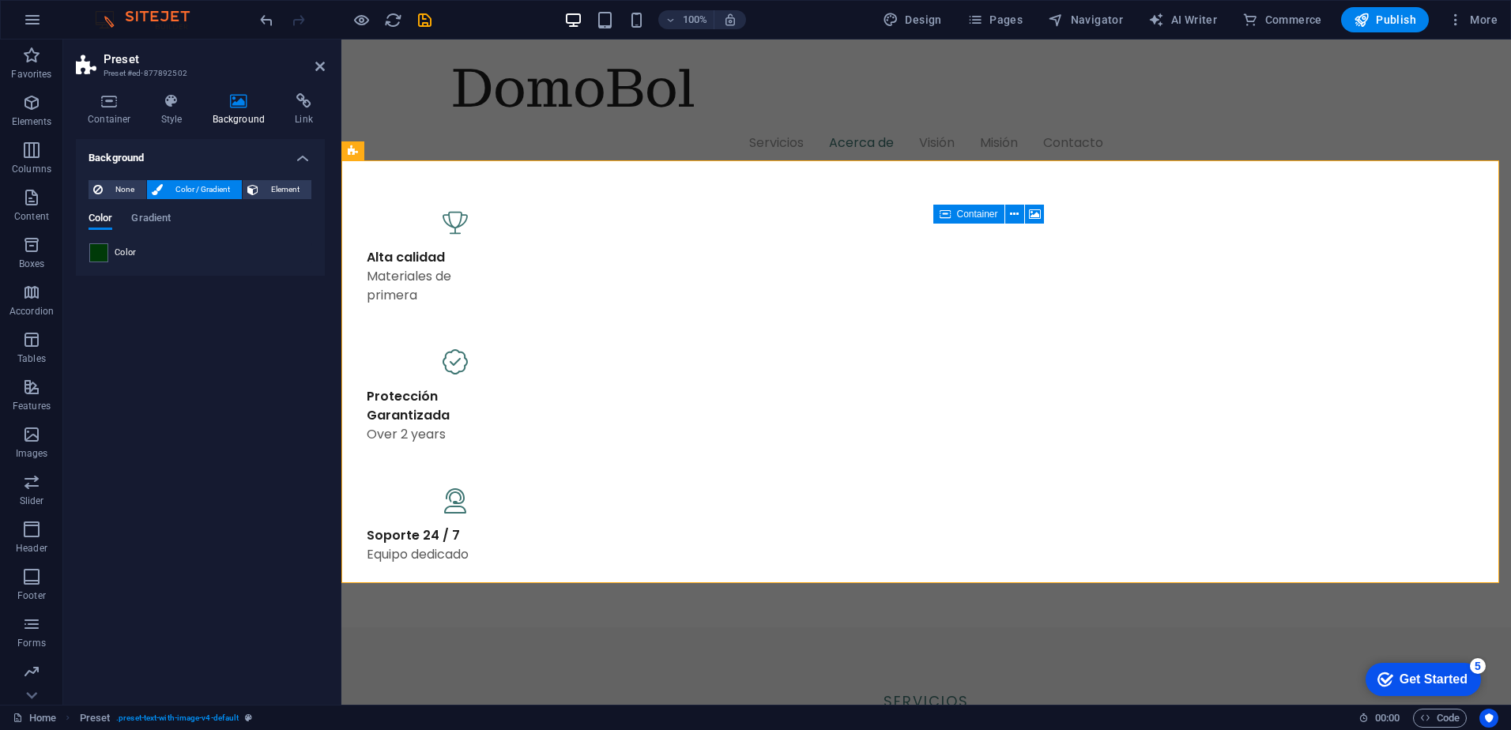
click at [126, 250] on span "Color" at bounding box center [126, 253] width 22 height 13
click at [96, 254] on span at bounding box center [98, 252] width 17 height 17
click at [0, 0] on ul "Background color #ffffff Primary color #1e1e1e Secondary color #3f7673 Font col…" at bounding box center [0, 0] width 0 height 0
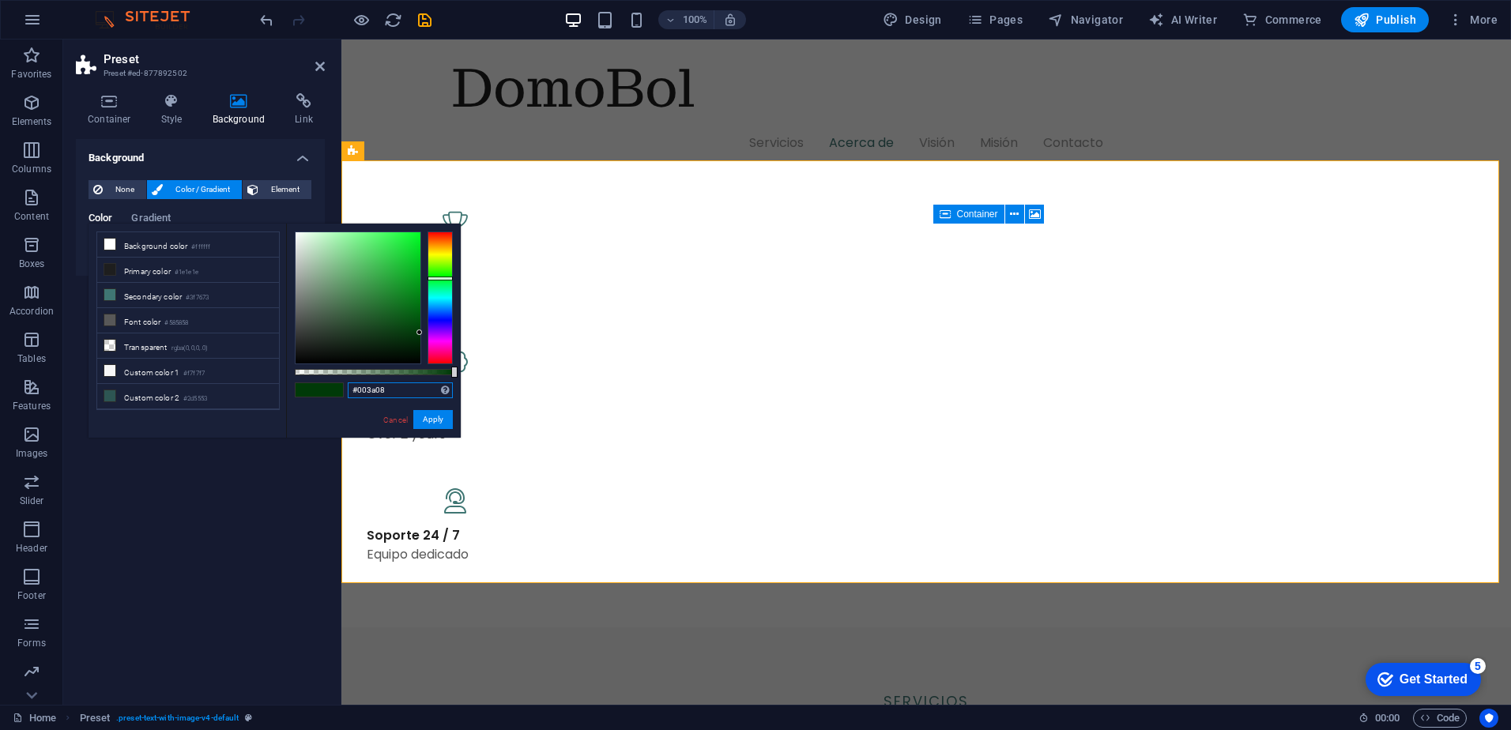
drag, startPoint x: 398, startPoint y: 393, endPoint x: 315, endPoint y: 384, distance: 84.2
click at [284, 373] on div "less Background color #ffffff Primary color #1e1e1e Secondary color #3f7673 Fon…" at bounding box center [275, 331] width 372 height 214
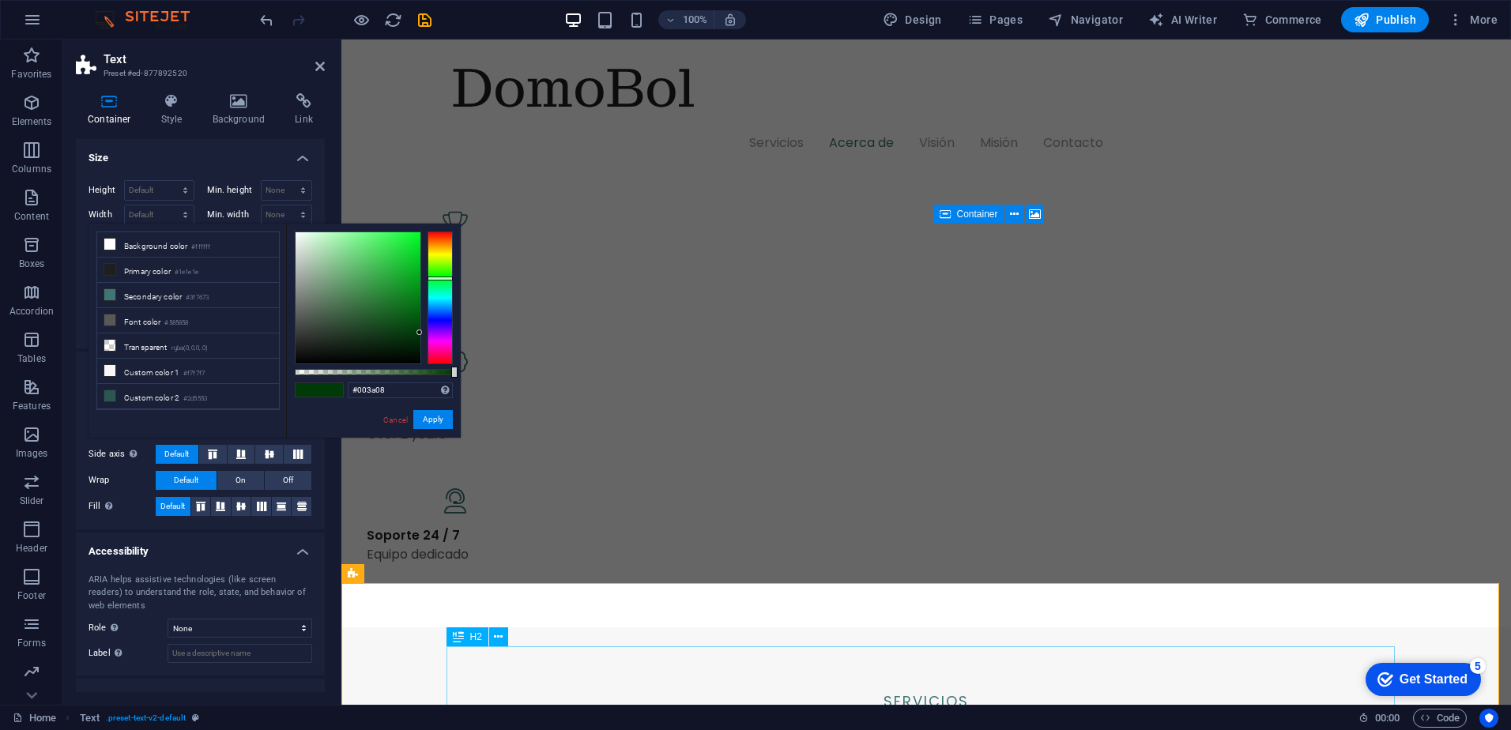
click at [913, 107] on div "DomoBol Servicios Acerca de Visión Misión Contacto" at bounding box center [926, 107] width 1170 height 135
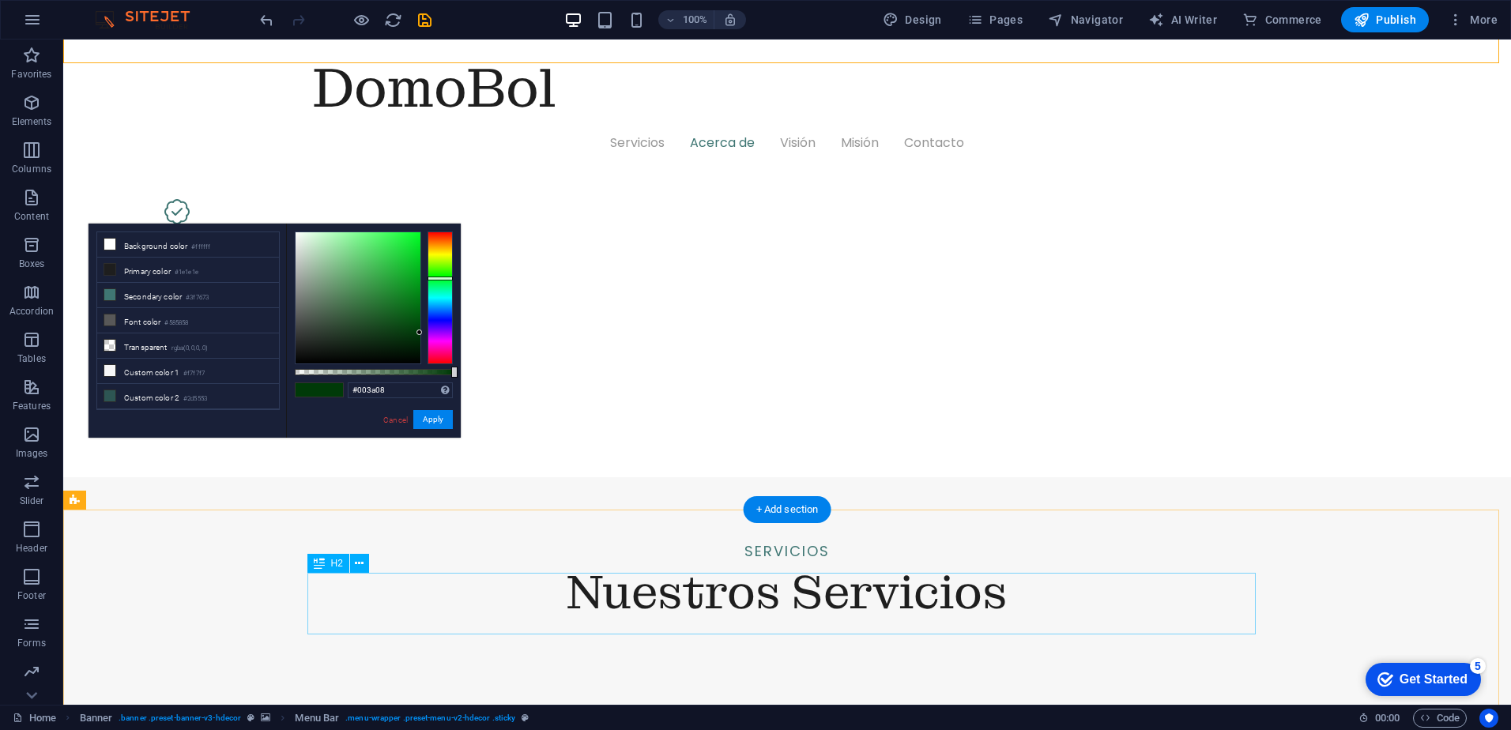
scroll to position [1502, 0]
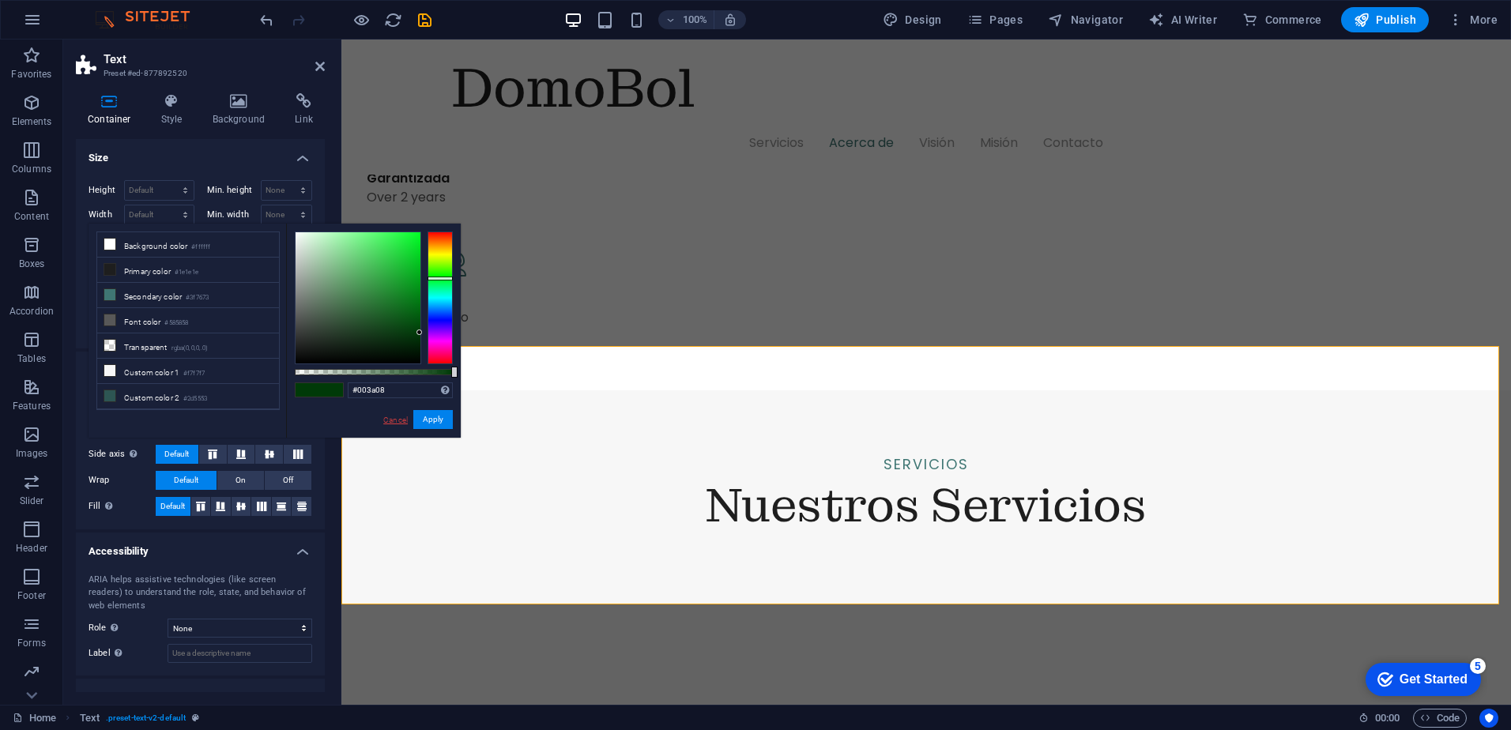
click at [399, 422] on link "Cancel" at bounding box center [396, 420] width 28 height 12
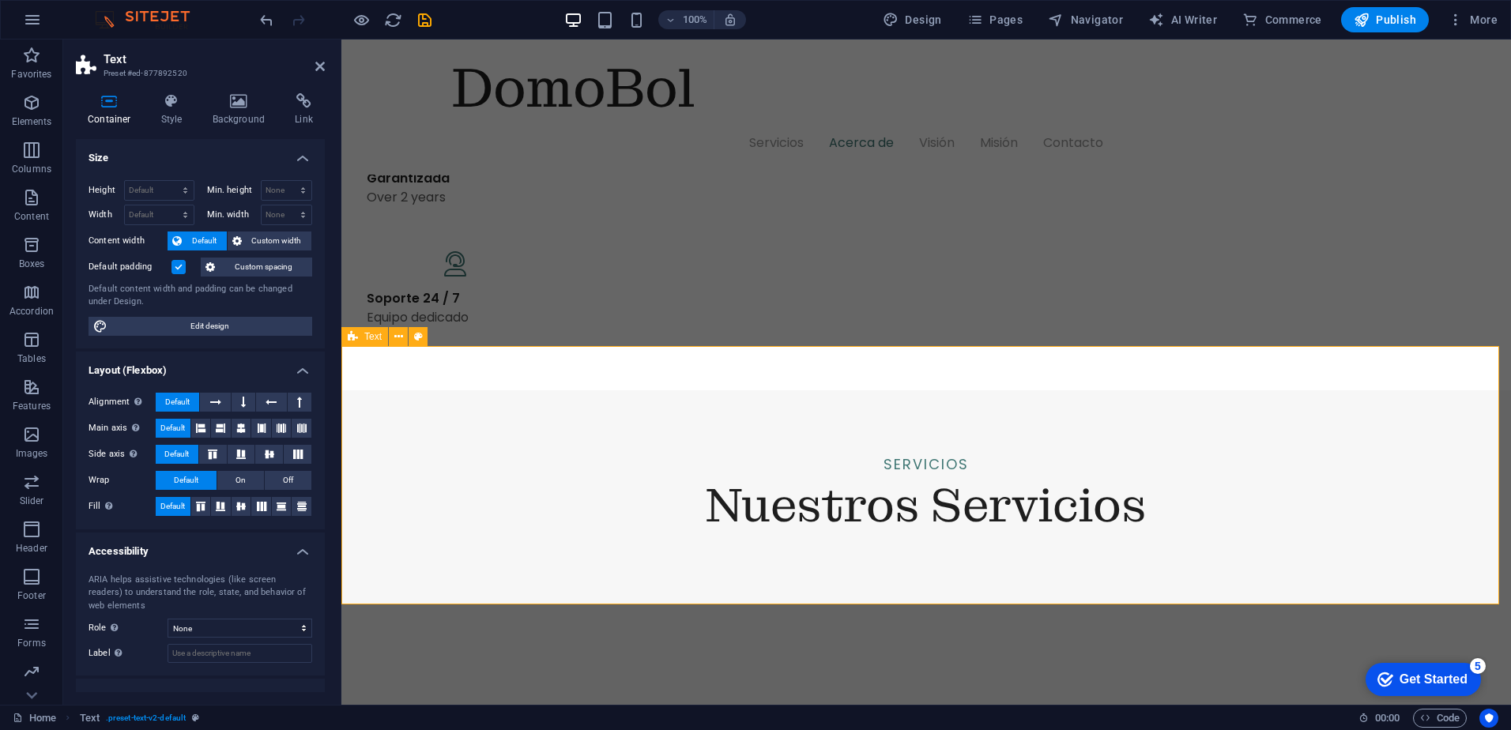
click at [416, 338] on icon at bounding box center [418, 337] width 9 height 17
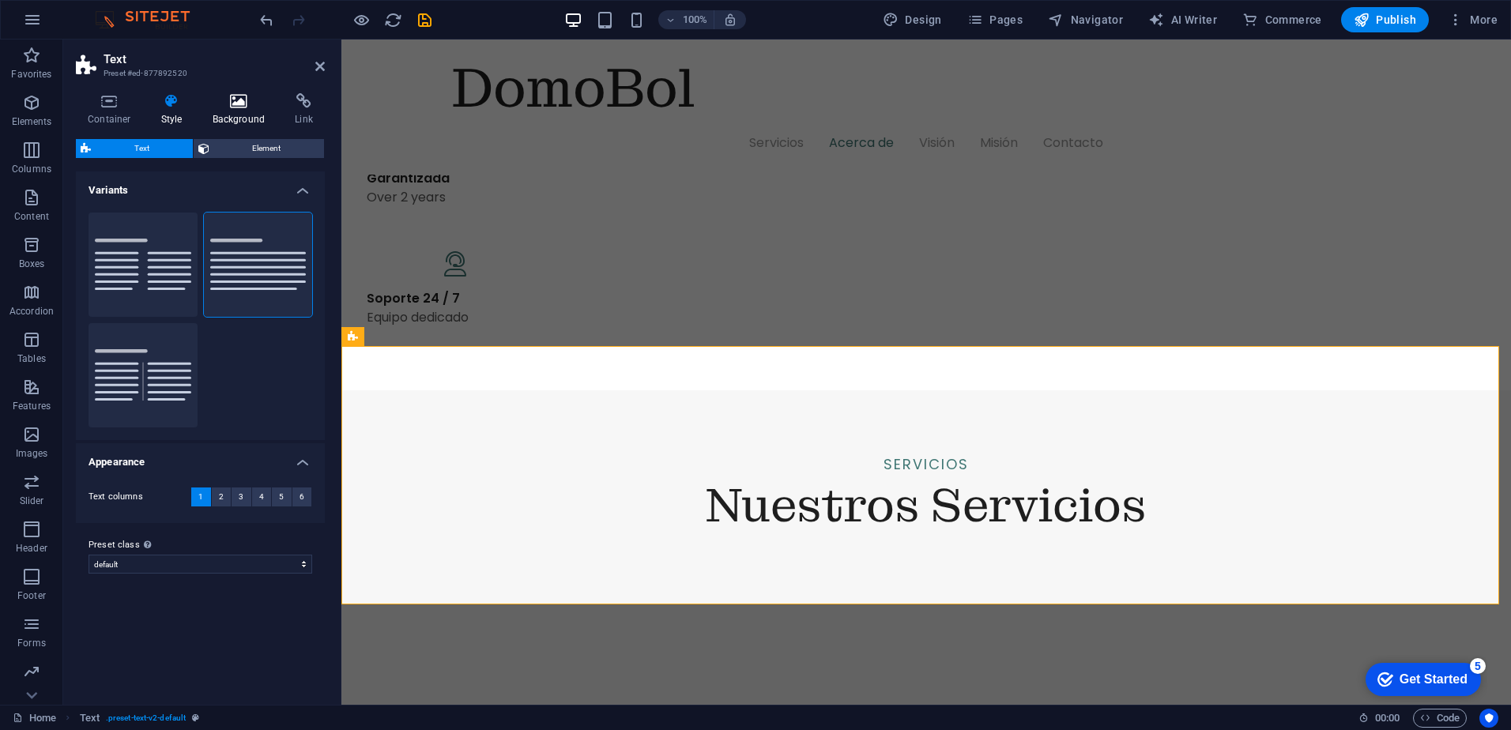
click at [241, 111] on h4 "Background" at bounding box center [242, 109] width 83 height 33
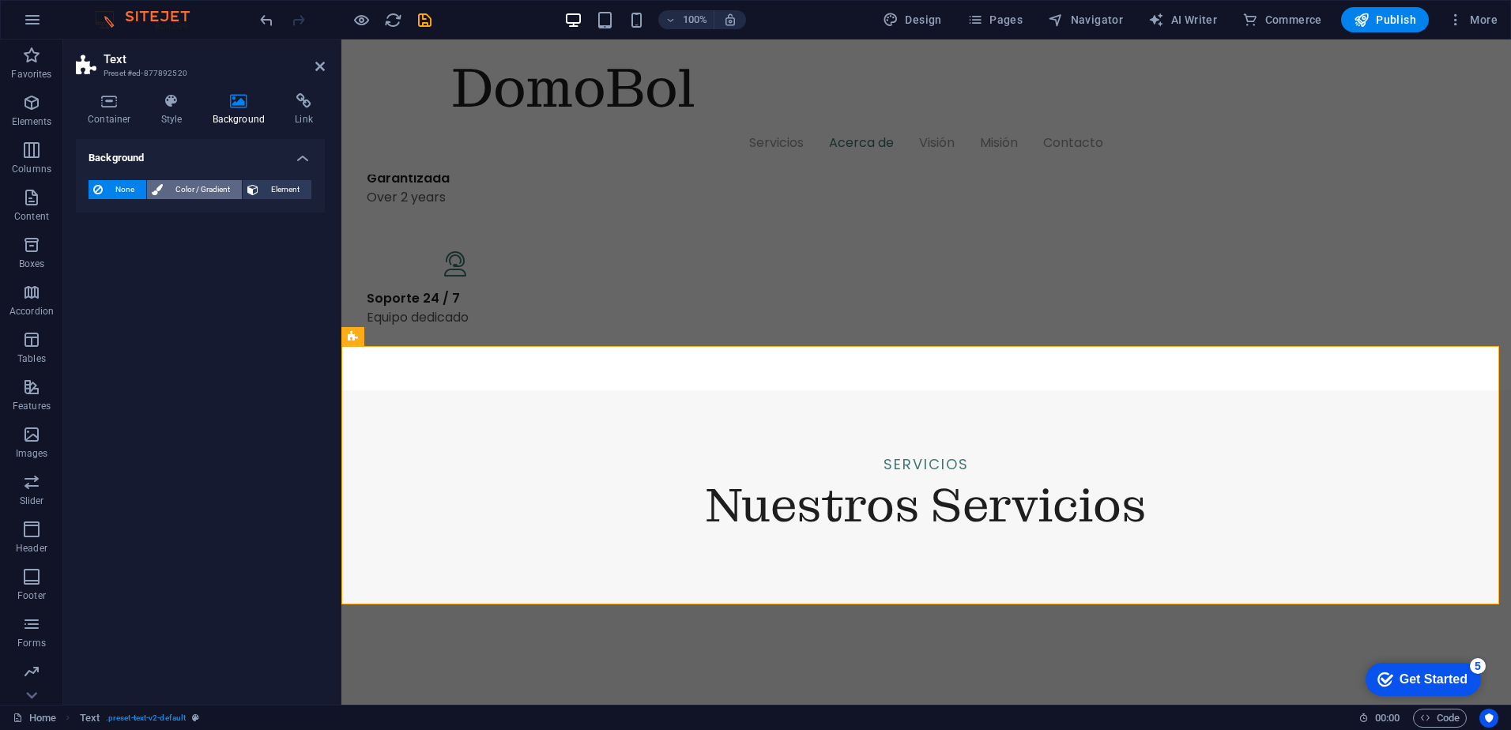
click at [211, 191] on span "Color / Gradient" at bounding box center [203, 189] width 70 height 19
click at [138, 261] on div "Color" at bounding box center [200, 252] width 222 height 19
click at [114, 250] on div "Color" at bounding box center [200, 252] width 222 height 19
click at [89, 247] on div "Color" at bounding box center [201, 253] width 224 height 21
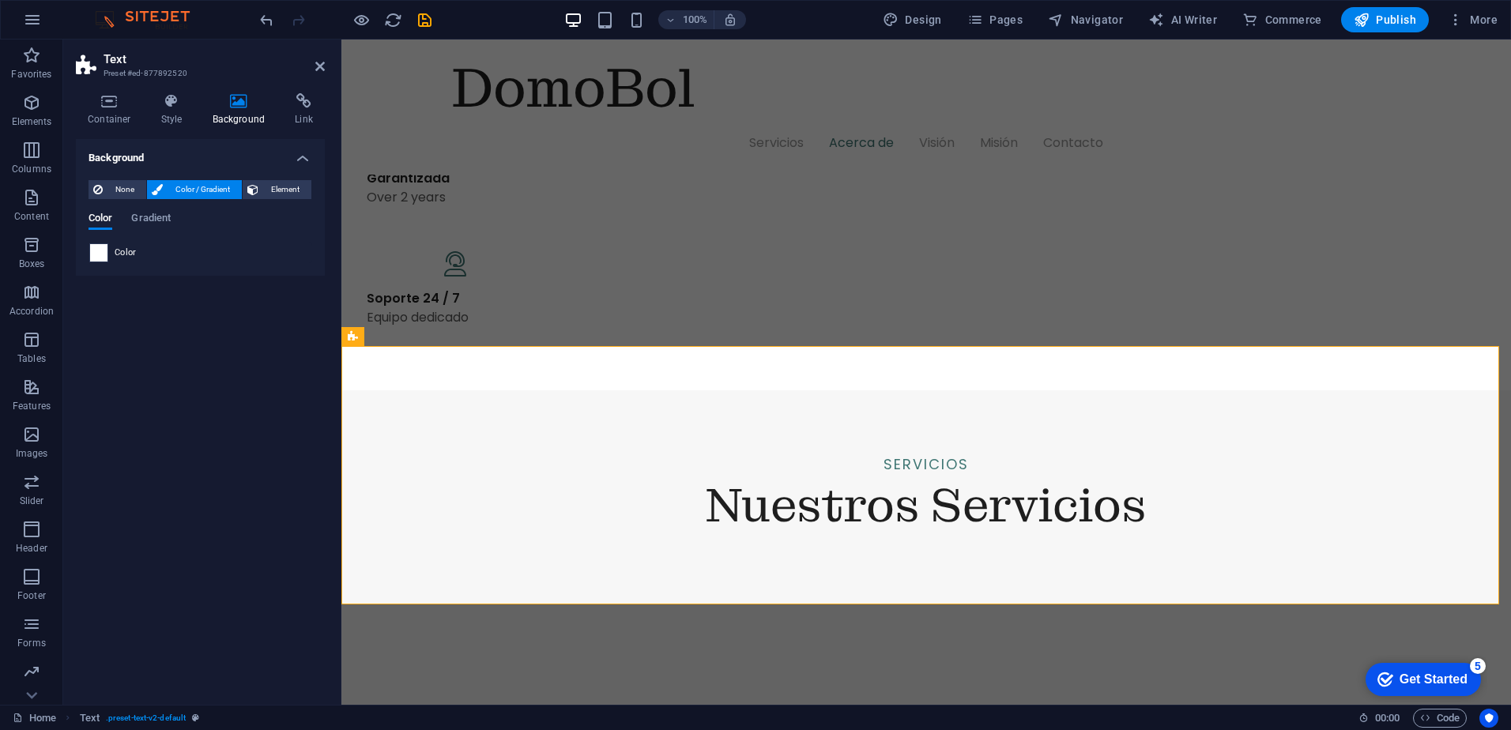
click at [100, 250] on span at bounding box center [98, 252] width 17 height 17
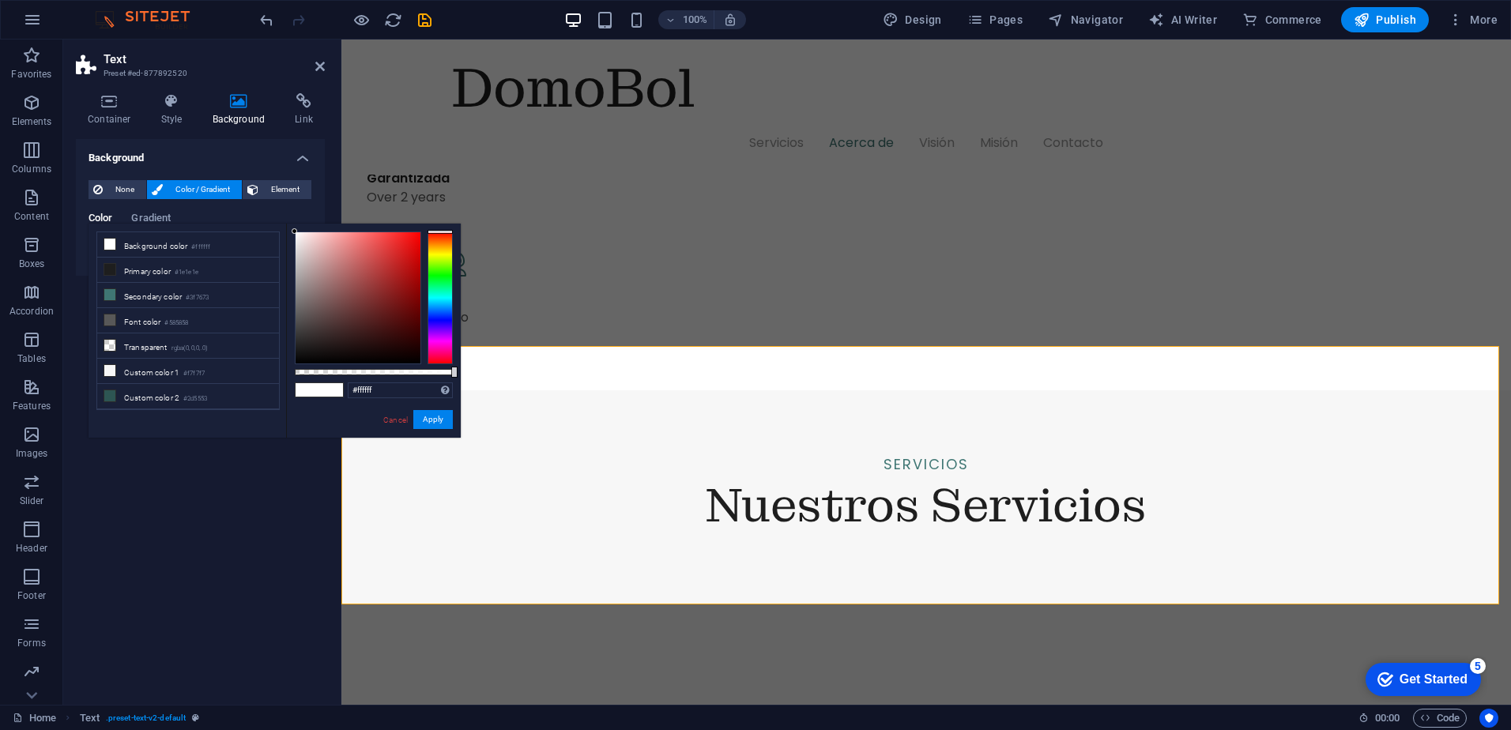
click at [100, 250] on li "Background color #ffffff" at bounding box center [188, 244] width 182 height 25
drag, startPoint x: 296, startPoint y: 382, endPoint x: 266, endPoint y: 383, distance: 29.3
click at [266, 383] on div "less Background color #ffffff Primary color #1e1e1e Secondary color #3f7673 Fon…" at bounding box center [275, 331] width 372 height 214
paste input "003a08"
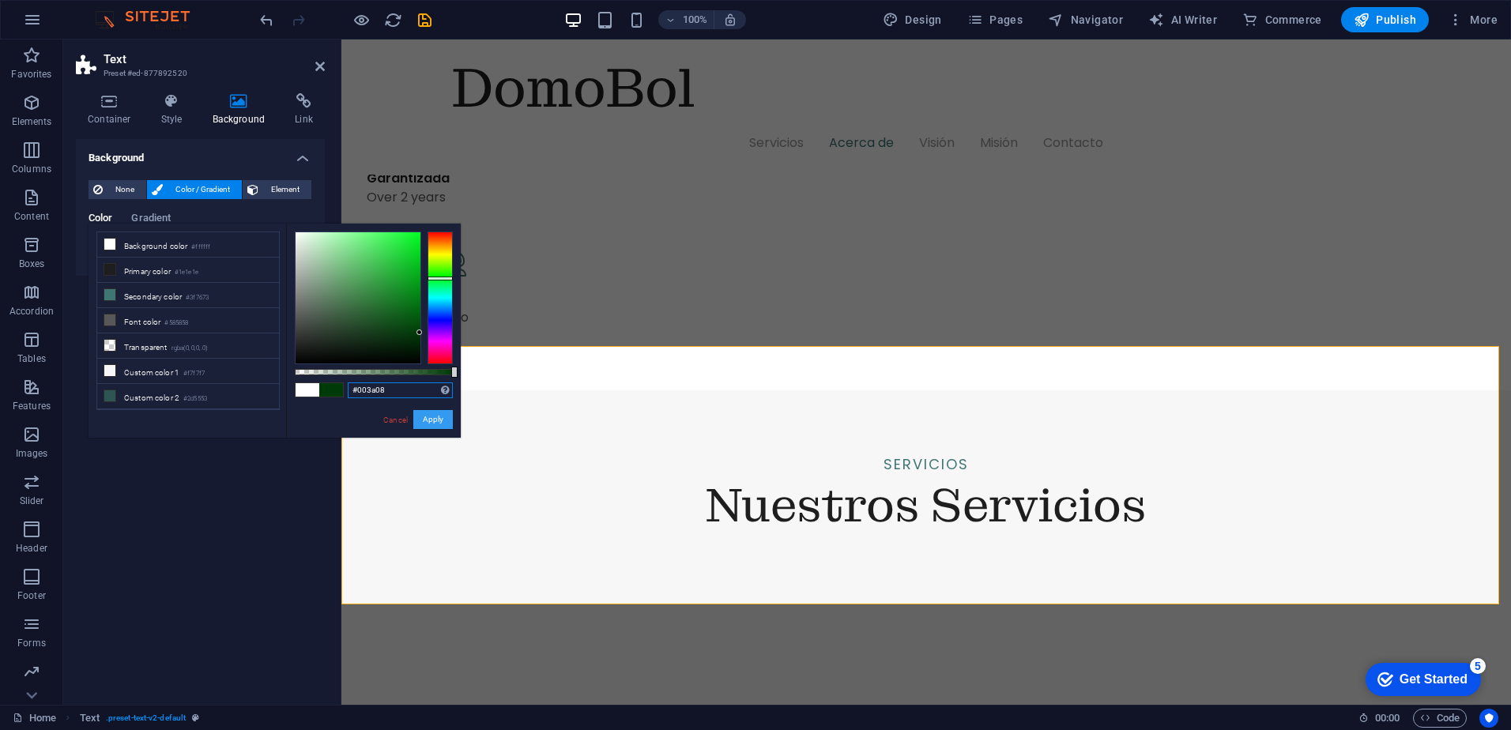
type input "#003a08"
click at [443, 420] on button "Apply" at bounding box center [433, 419] width 40 height 19
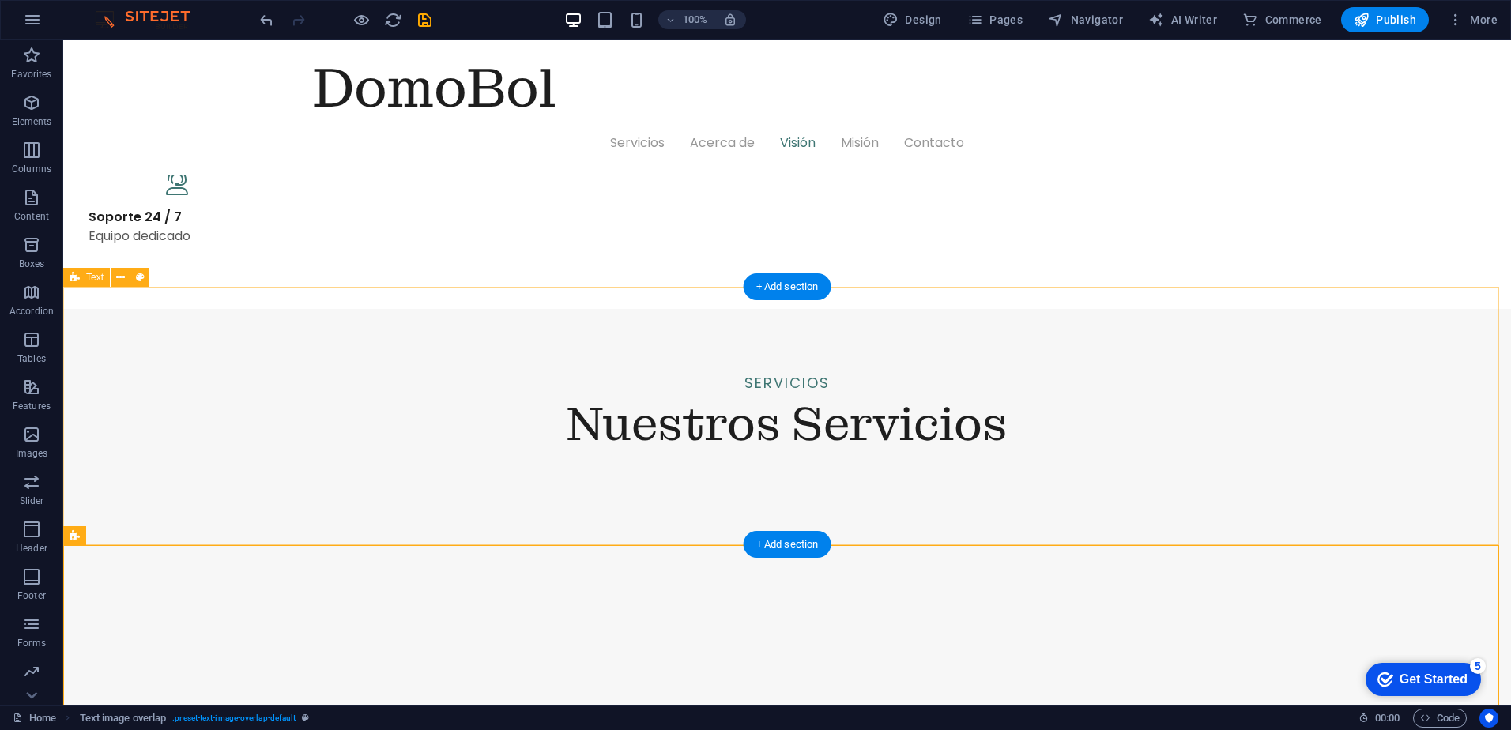
scroll to position [1660, 0]
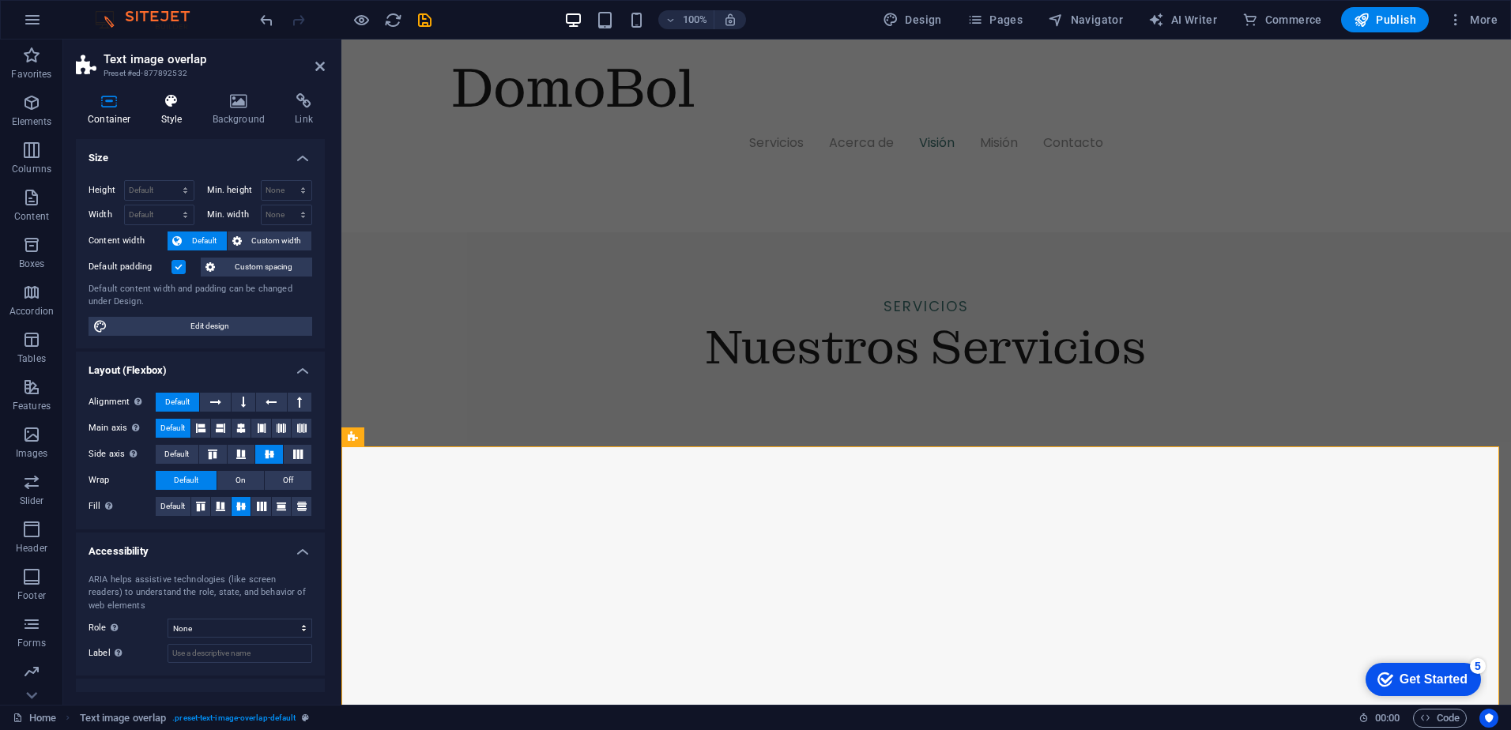
click at [149, 104] on icon at bounding box center [171, 101] width 45 height 16
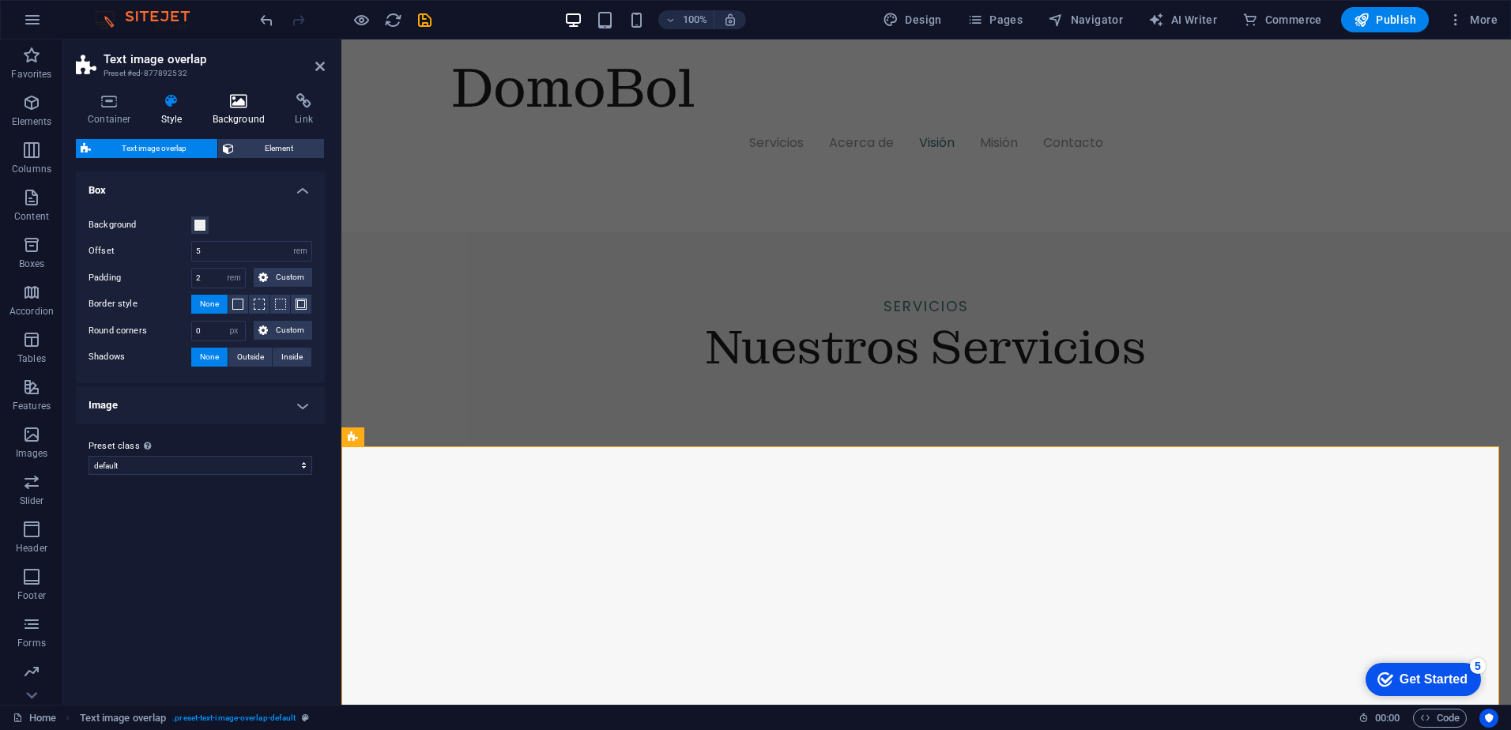
click at [234, 100] on icon at bounding box center [239, 101] width 77 height 16
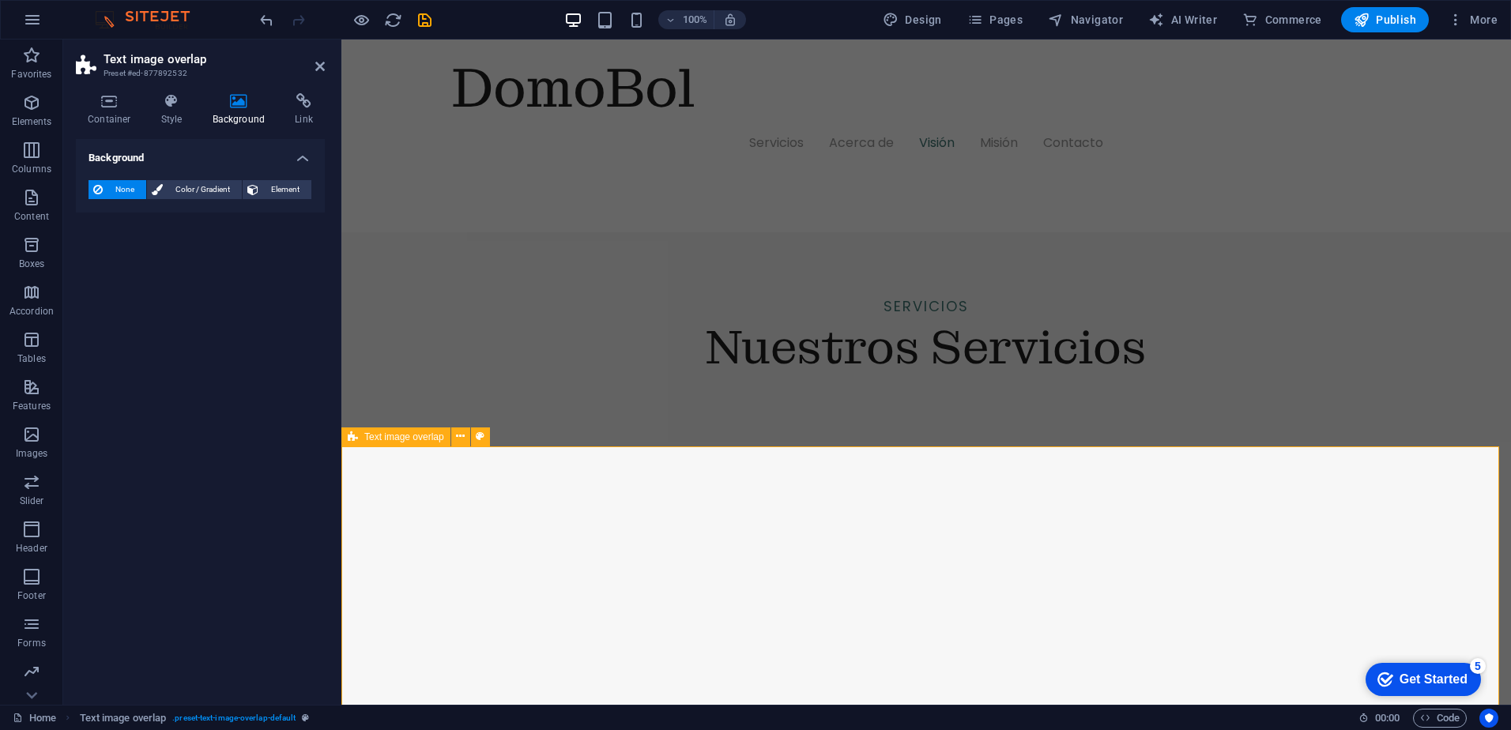
click at [473, 433] on button at bounding box center [480, 437] width 19 height 19
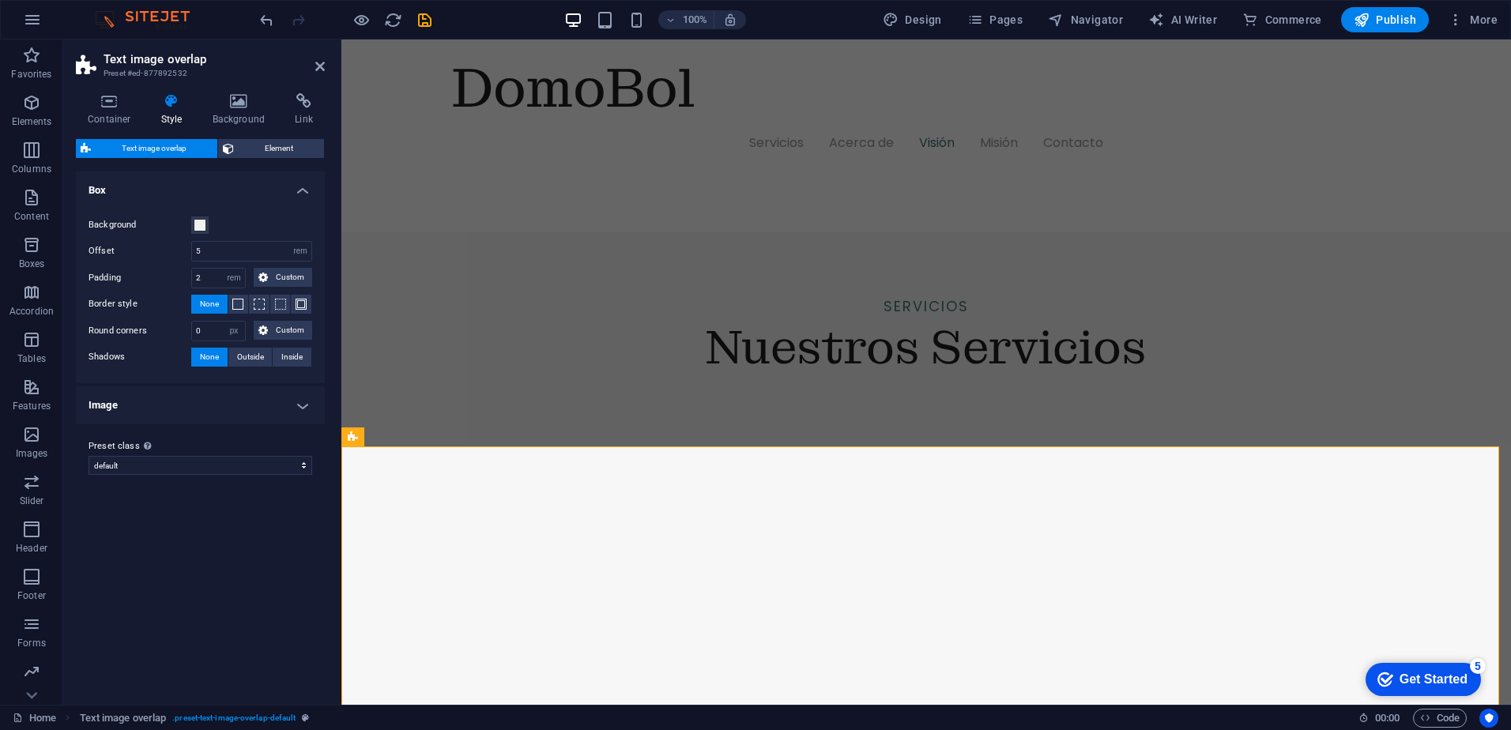
drag, startPoint x: 231, startPoint y: 90, endPoint x: 232, endPoint y: 100, distance: 9.6
click at [231, 91] on div "Container Style Background Link Size Height Default px rem % vh vw Min. height …" at bounding box center [200, 393] width 274 height 624
click at [245, 104] on icon at bounding box center [239, 101] width 77 height 16
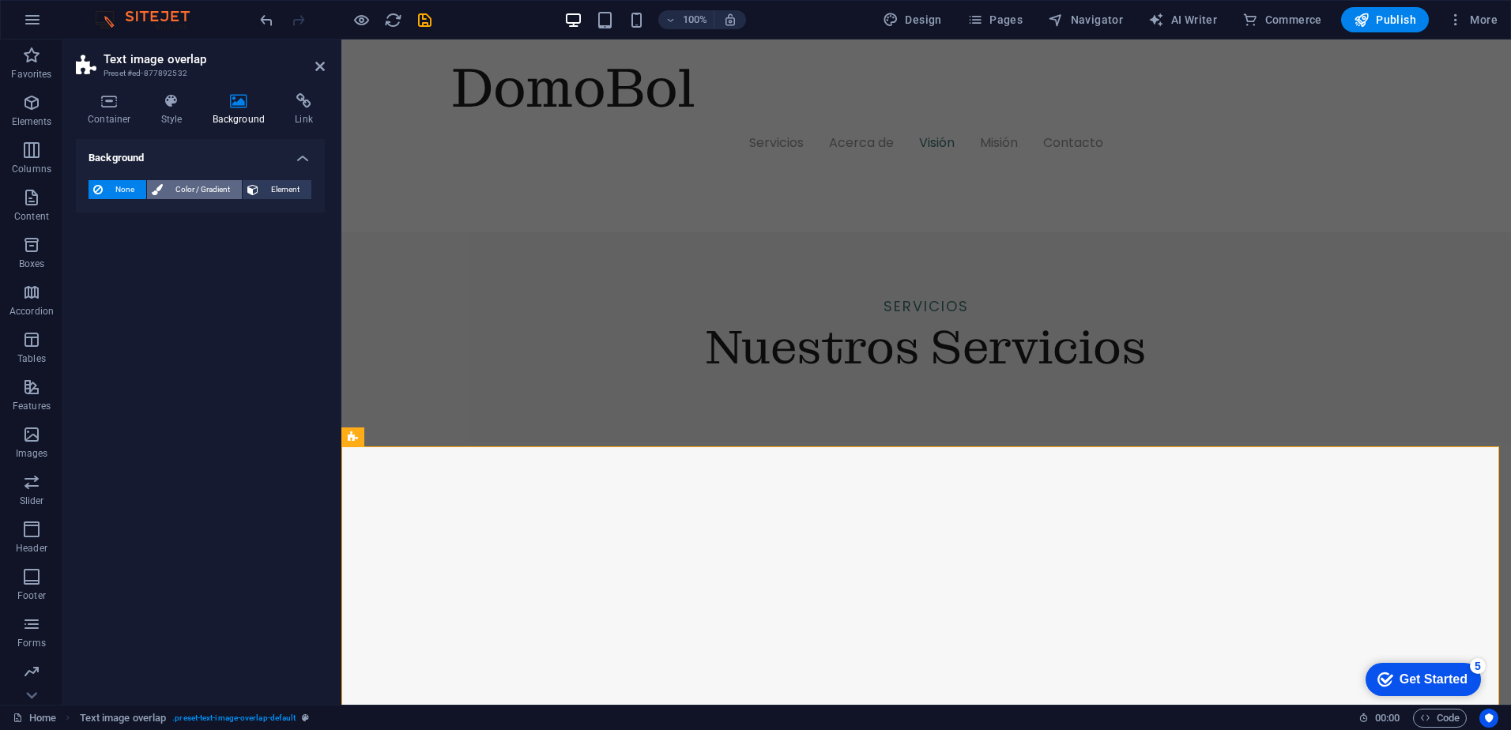
click at [205, 187] on span "Color / Gradient" at bounding box center [203, 189] width 70 height 19
click at [107, 251] on div at bounding box center [98, 252] width 19 height 19
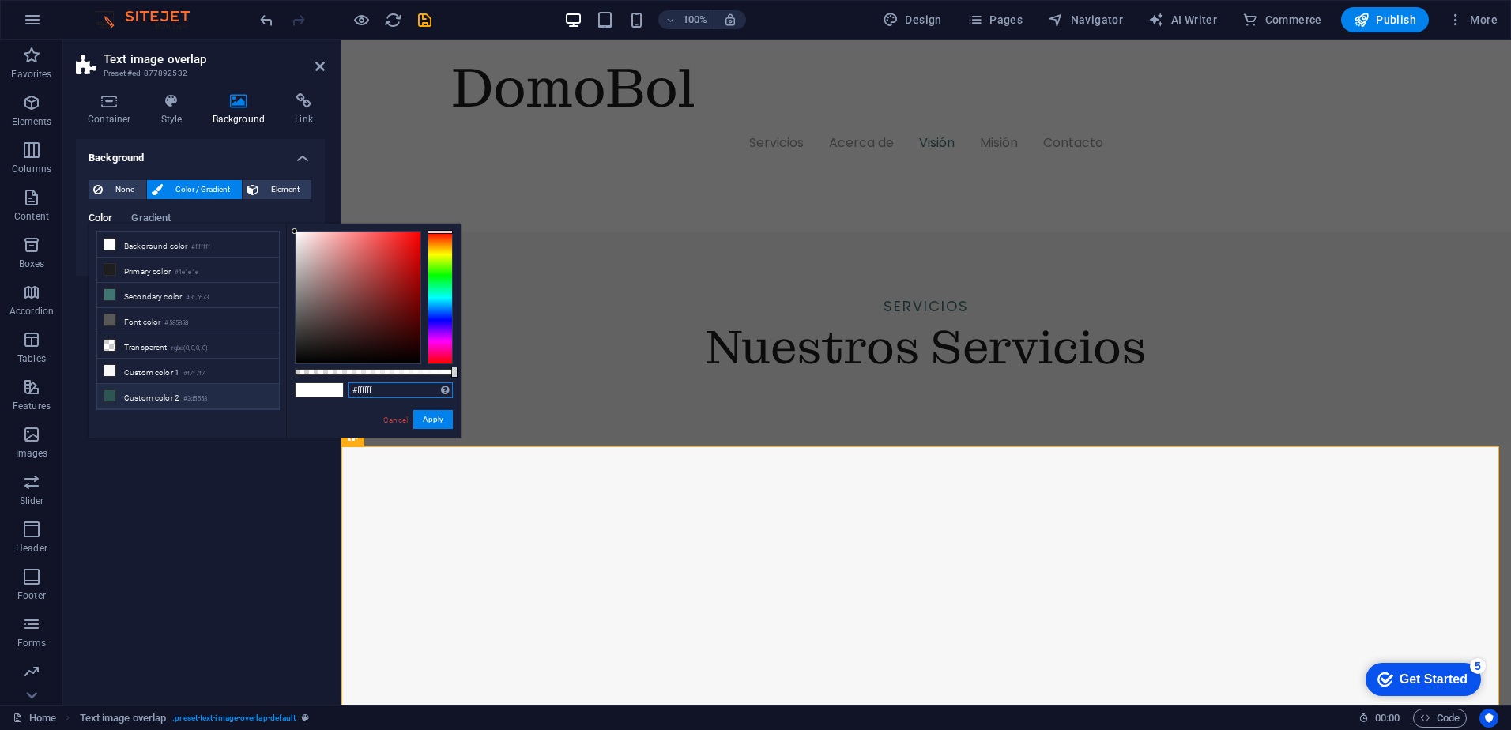
drag, startPoint x: 303, startPoint y: 386, endPoint x: 240, endPoint y: 388, distance: 62.5
click at [239, 388] on div "less Background color #ffffff Primary color #1e1e1e Secondary color #3f7673 Fon…" at bounding box center [275, 331] width 372 height 214
paste input "003a08"
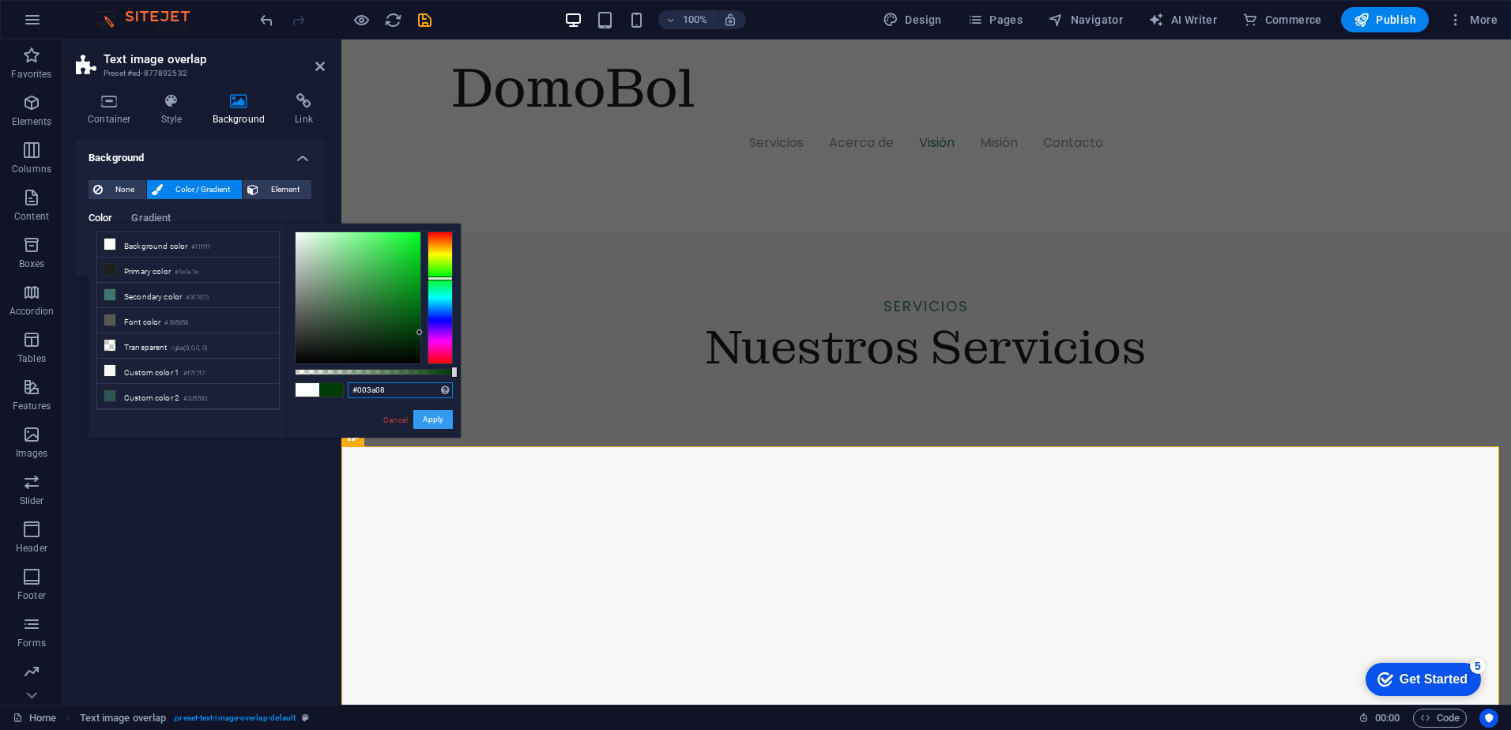
type input "#003a08"
click at [421, 423] on button "Apply" at bounding box center [433, 419] width 40 height 19
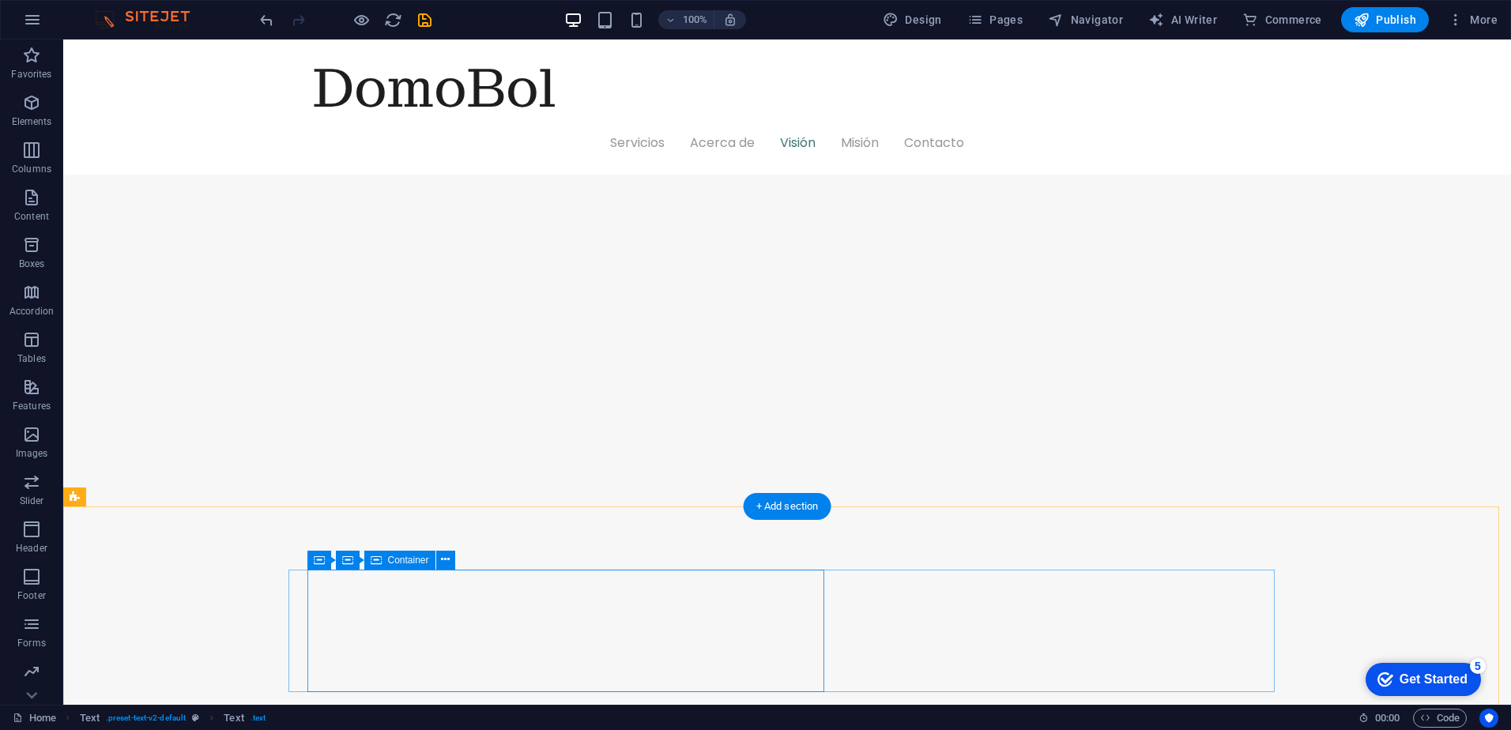
scroll to position [2055, 0]
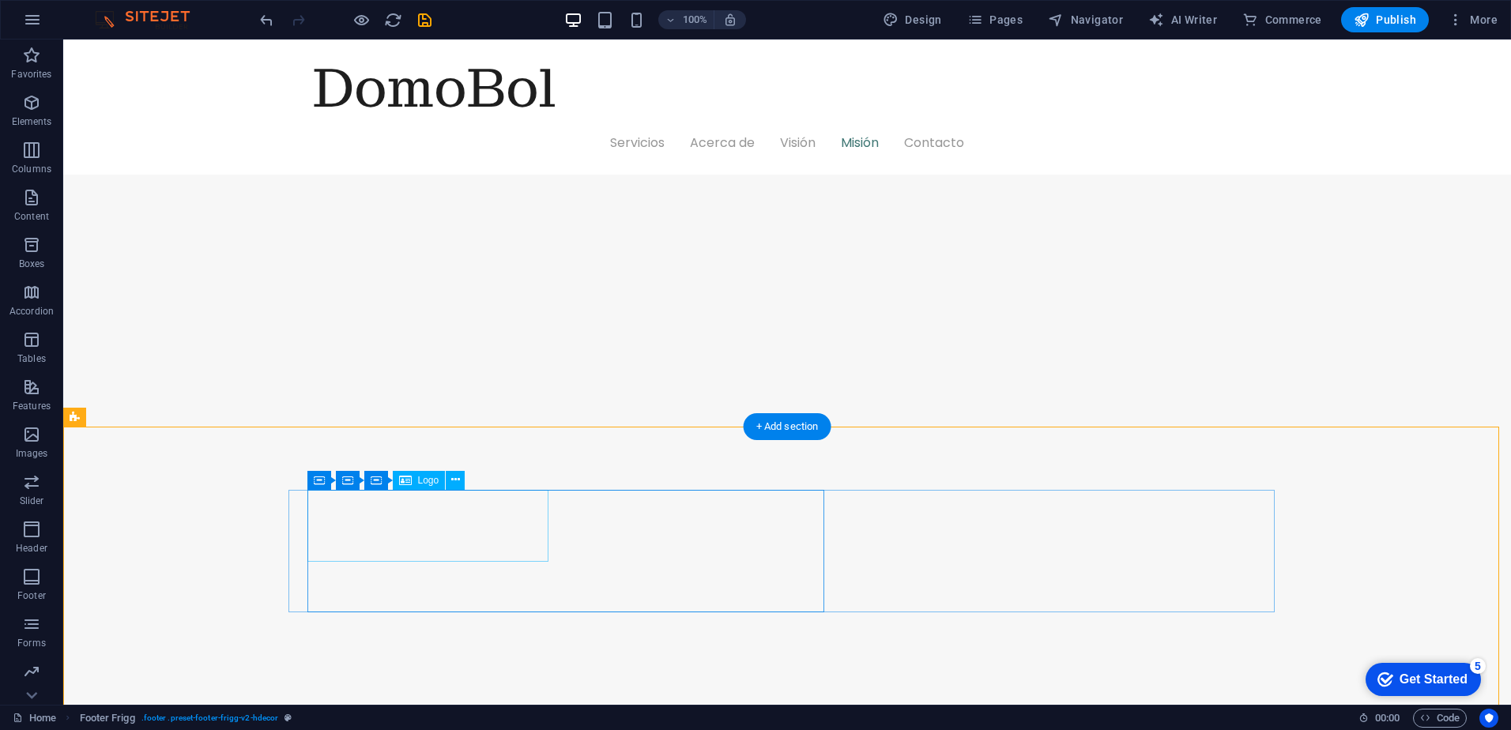
scroll to position [2241, 0]
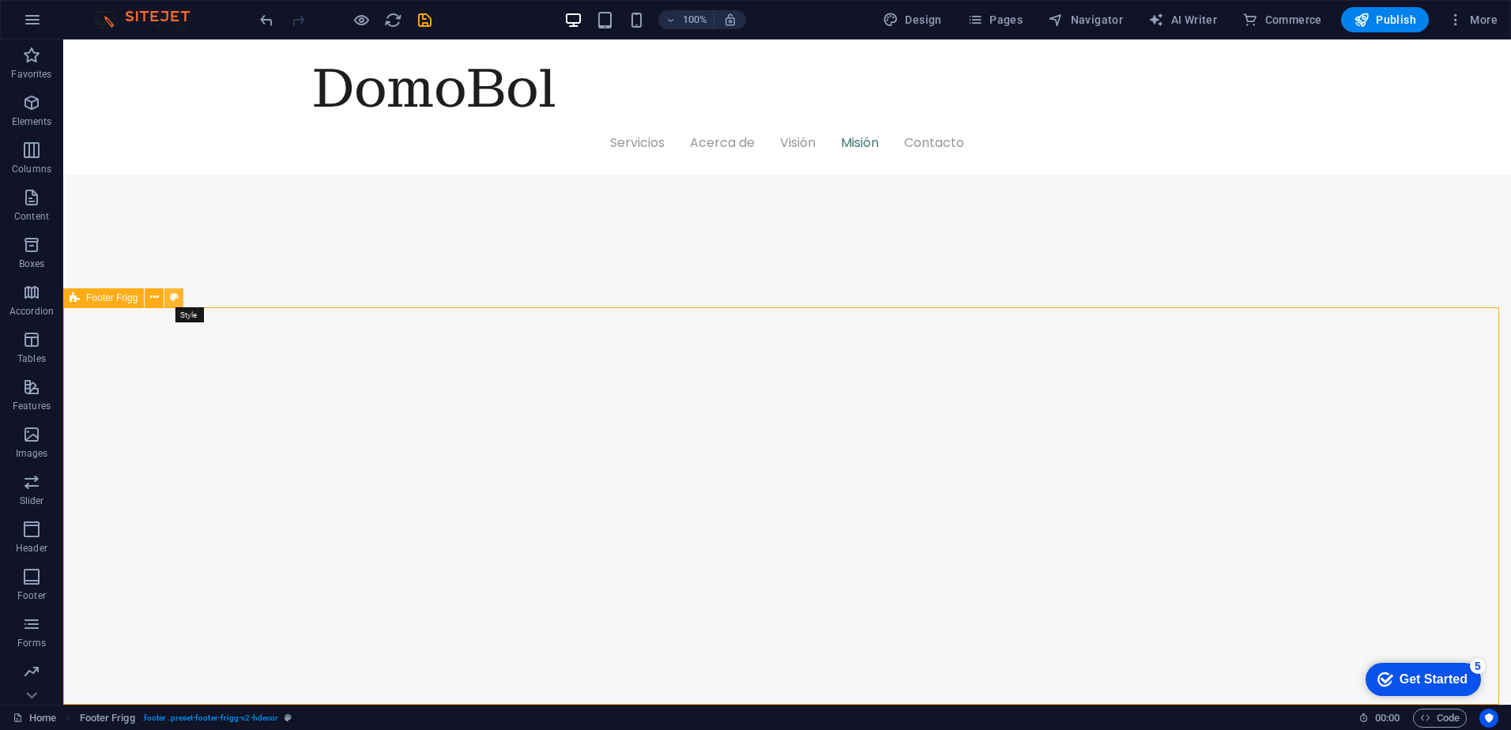
click at [177, 303] on icon at bounding box center [174, 297] width 9 height 17
select select "rem"
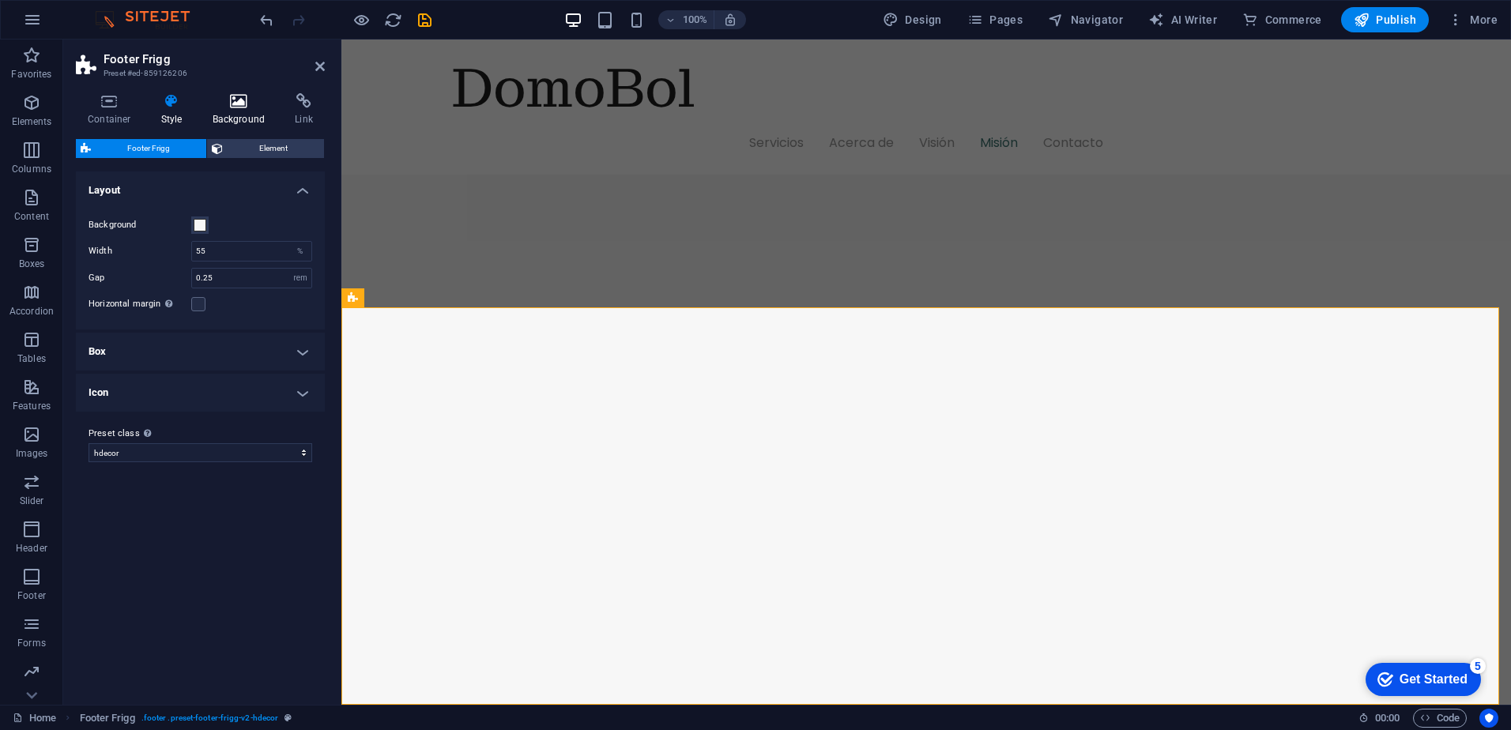
click at [239, 111] on h4 "Background" at bounding box center [242, 109] width 83 height 33
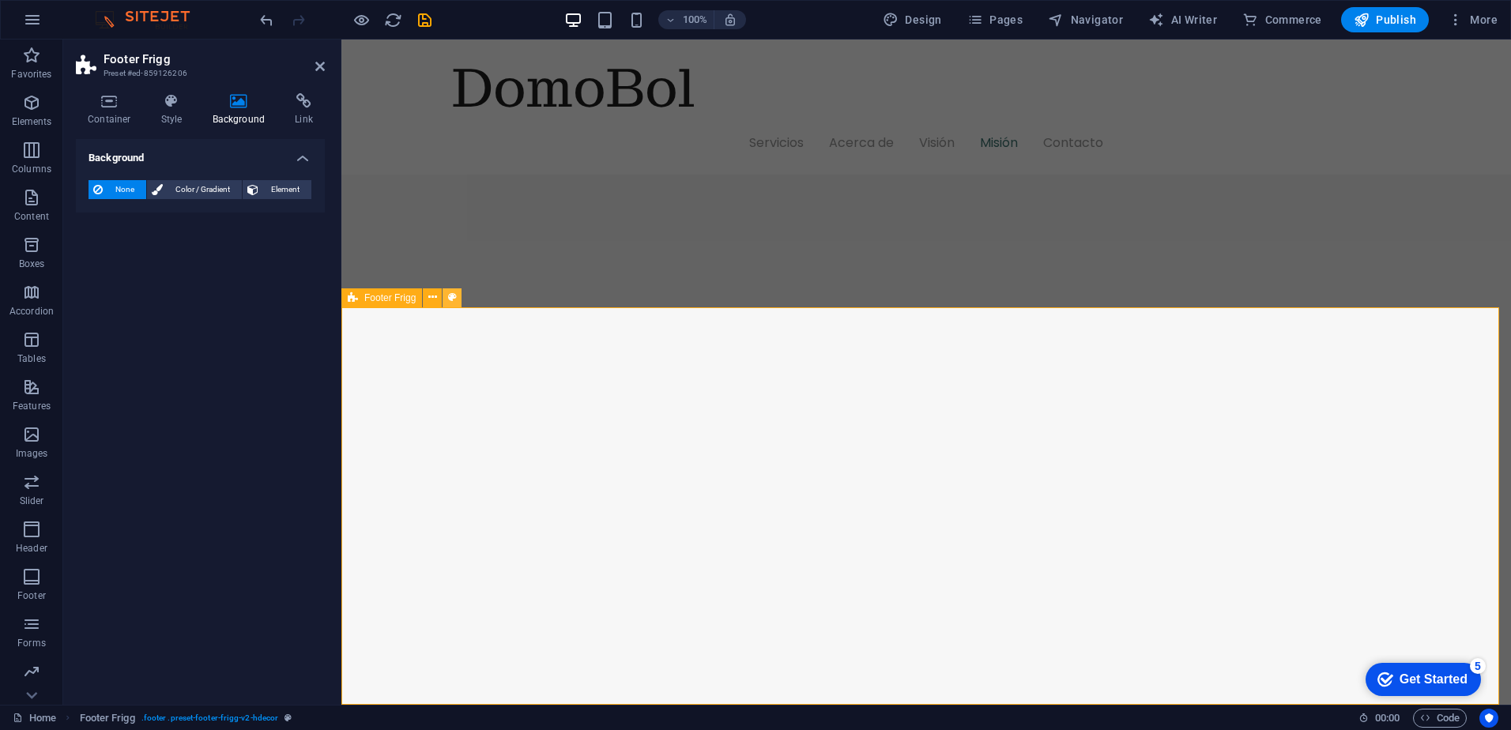
click at [452, 293] on icon at bounding box center [452, 297] width 9 height 17
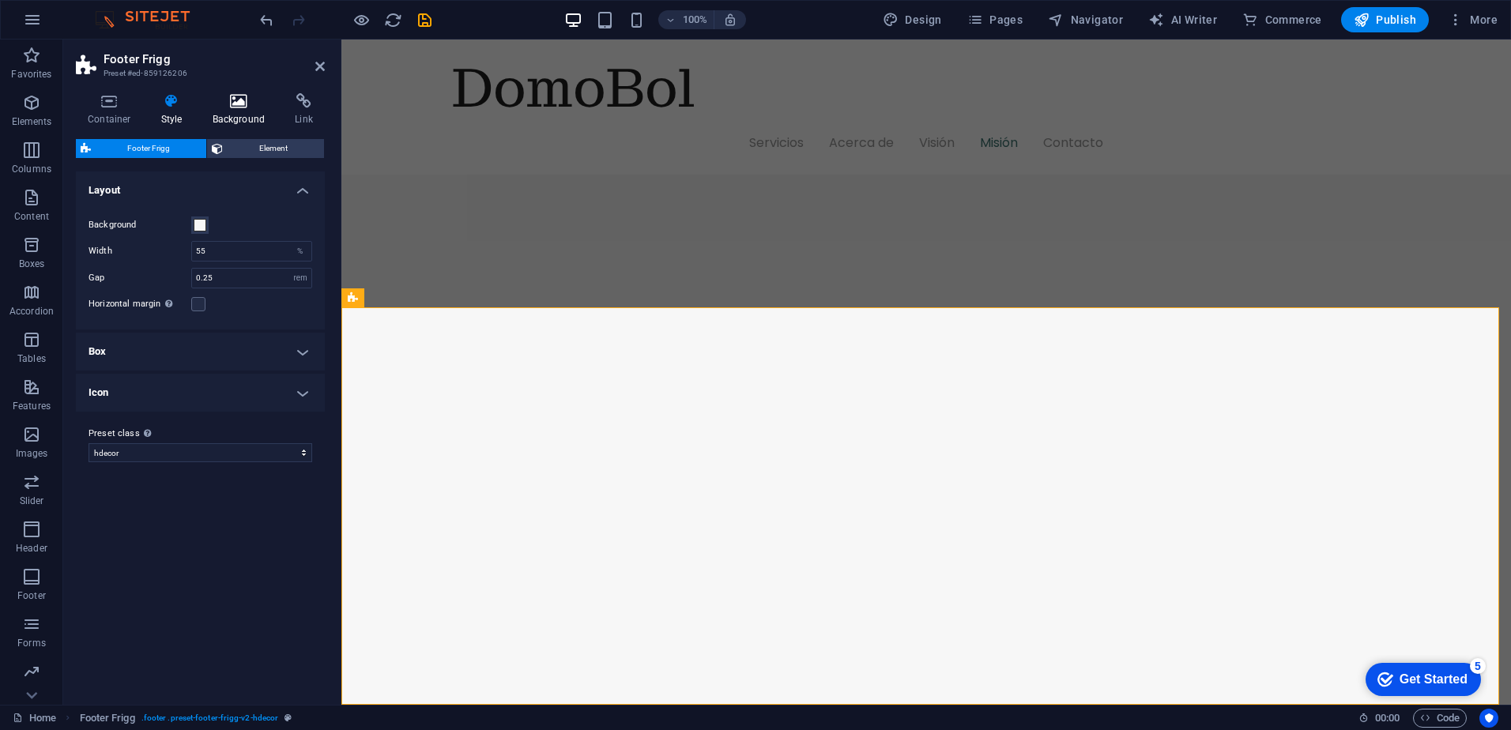
click at [237, 104] on icon at bounding box center [239, 101] width 77 height 16
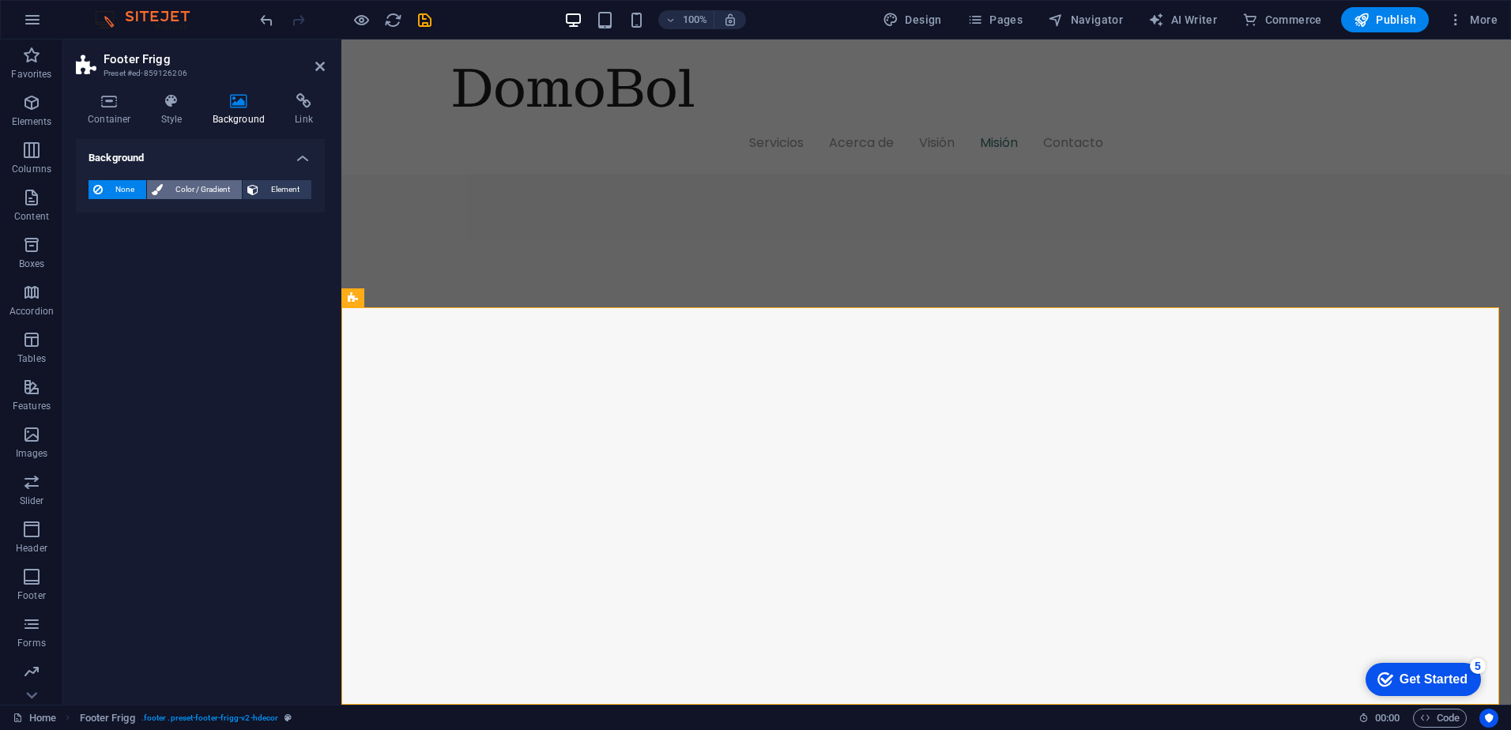
click at [185, 190] on span "Color / Gradient" at bounding box center [203, 189] width 70 height 19
click at [124, 250] on span "Color" at bounding box center [126, 253] width 22 height 13
click at [91, 252] on span at bounding box center [98, 252] width 17 height 17
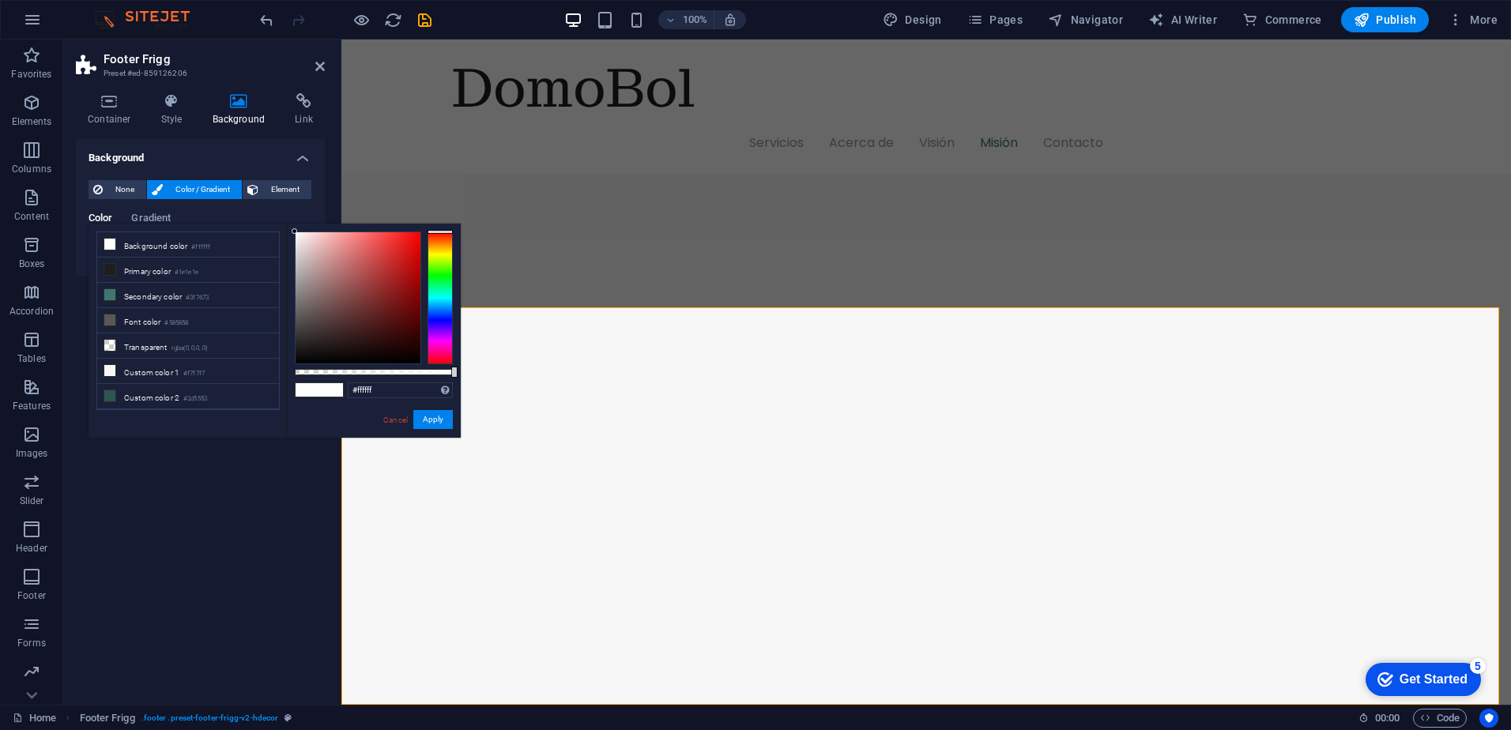
click at [91, 252] on div "less Background color #ffffff Primary color #1e1e1e Secondary color #3f7673 Fon…" at bounding box center [275, 331] width 372 height 214
drag, startPoint x: 392, startPoint y: 383, endPoint x: 166, endPoint y: 364, distance: 226.8
click at [167, 364] on div "less Background color #ffffff Primary color #1e1e1e Secondary color #3f7673 Fon…" at bounding box center [275, 331] width 372 height 214
paste input "003a08"
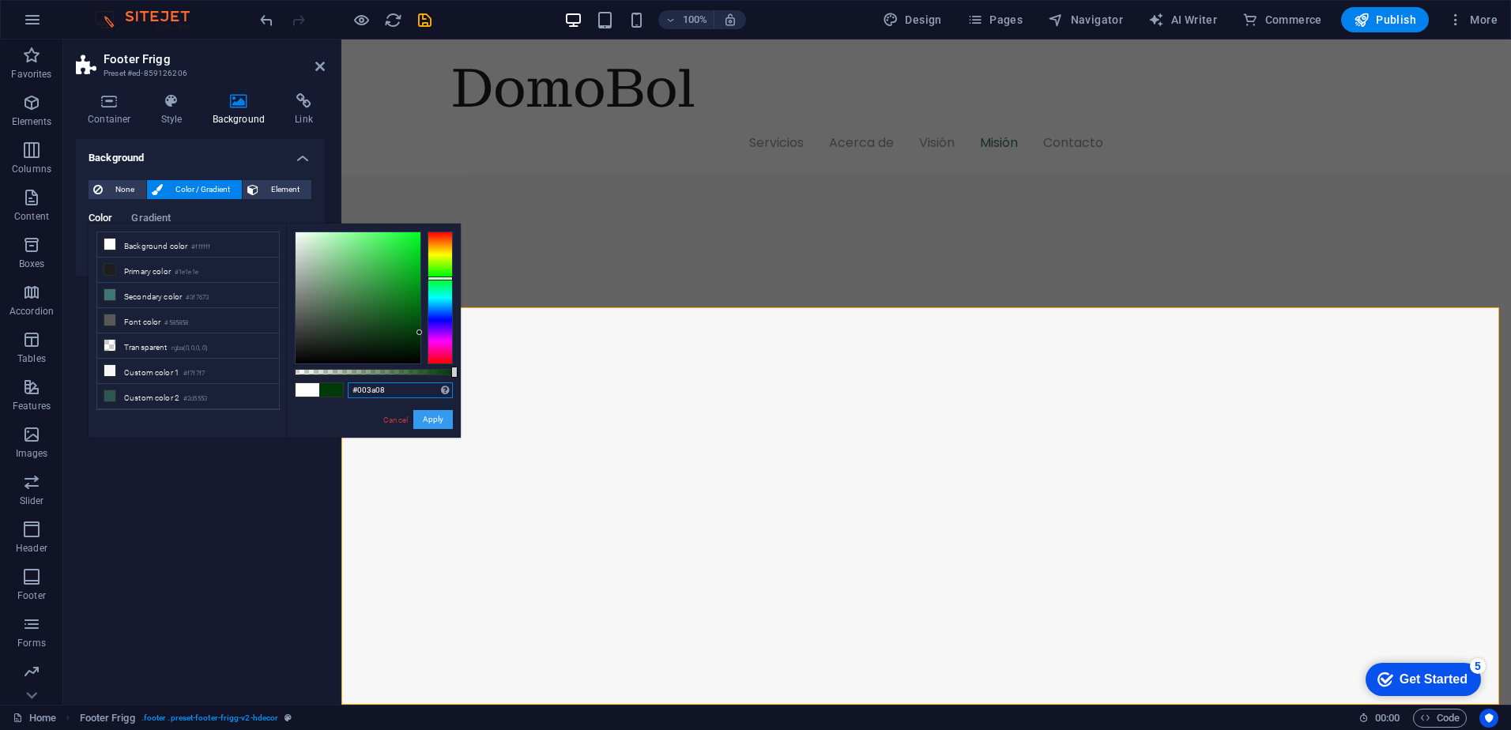
type input "#003a08"
click at [435, 420] on button "Apply" at bounding box center [433, 419] width 40 height 19
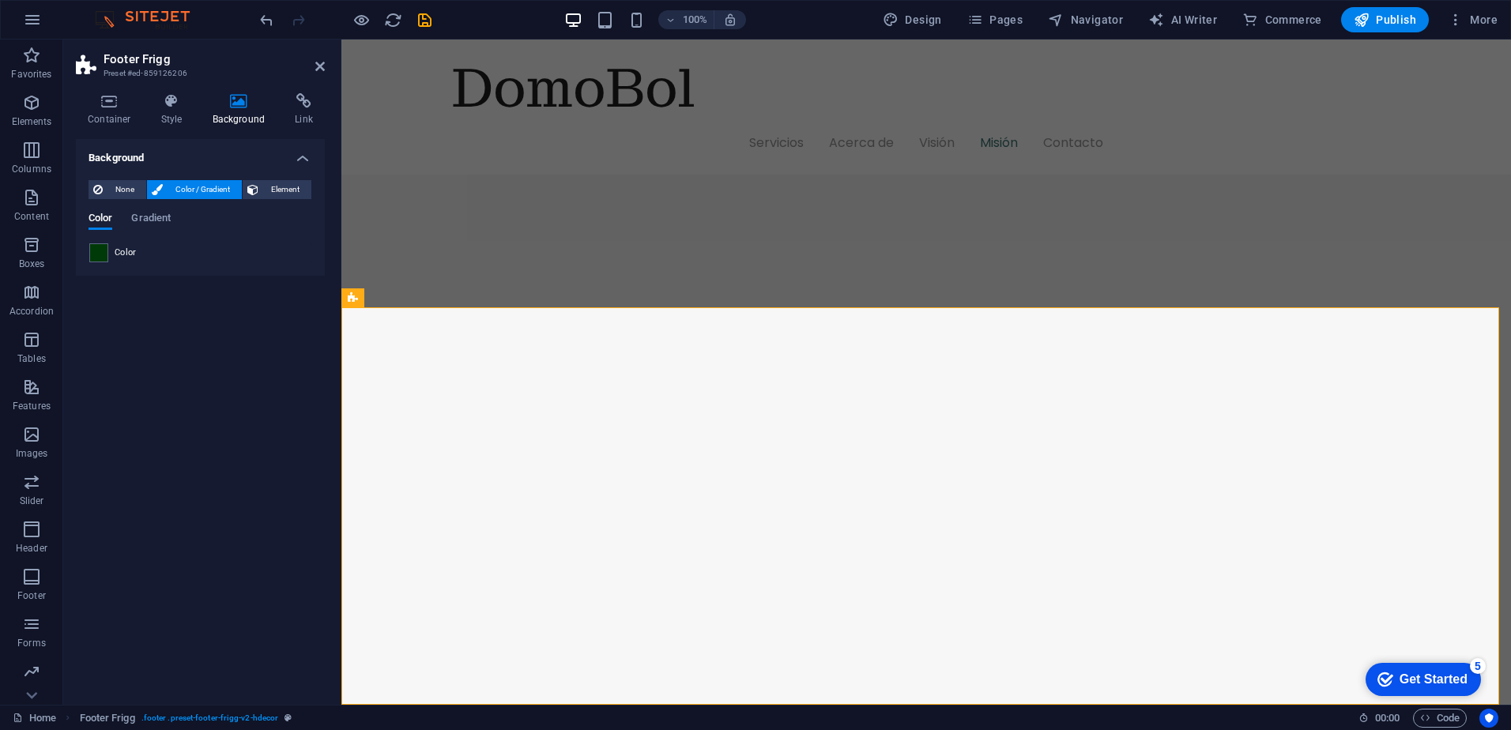
drag, startPoint x: 246, startPoint y: 505, endPoint x: 280, endPoint y: 515, distance: 35.5
click at [244, 507] on div "Background None Color / Gradient Element Stretch background to full-width Color…" at bounding box center [200, 415] width 249 height 553
click at [143, 538] on div "Background None Color / Gradient Element Stretch background to full-width Color…" at bounding box center [200, 415] width 249 height 553
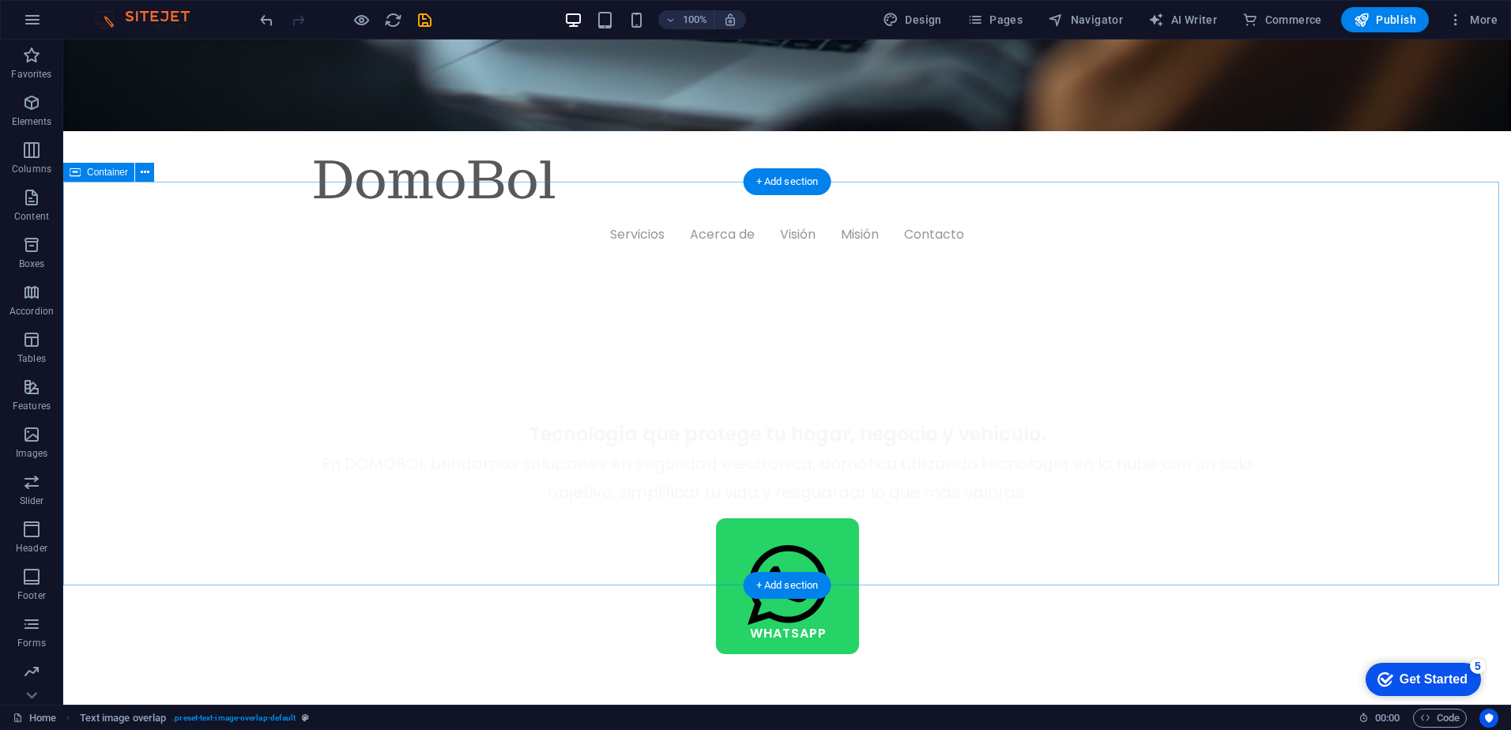
scroll to position [661, 0]
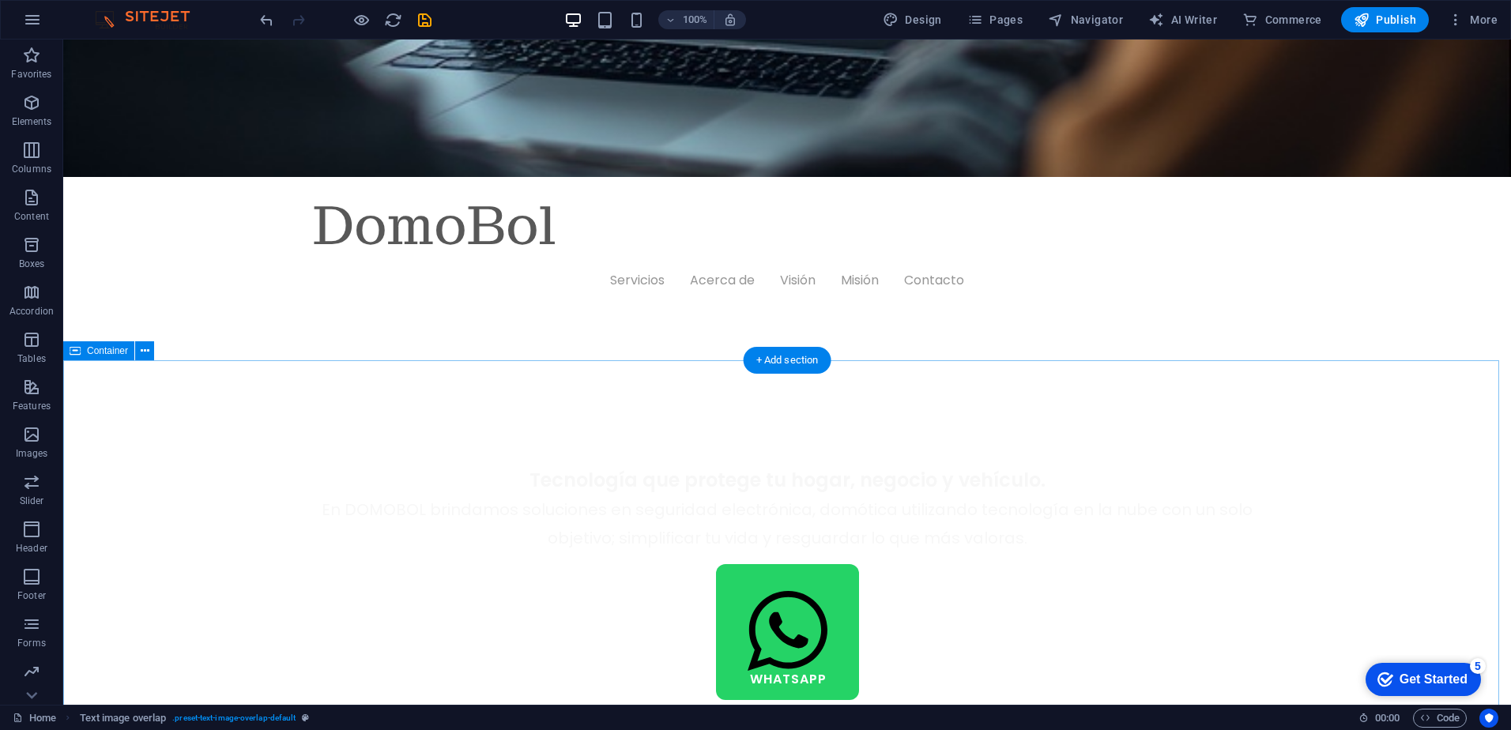
click at [145, 352] on icon at bounding box center [145, 351] width 9 height 17
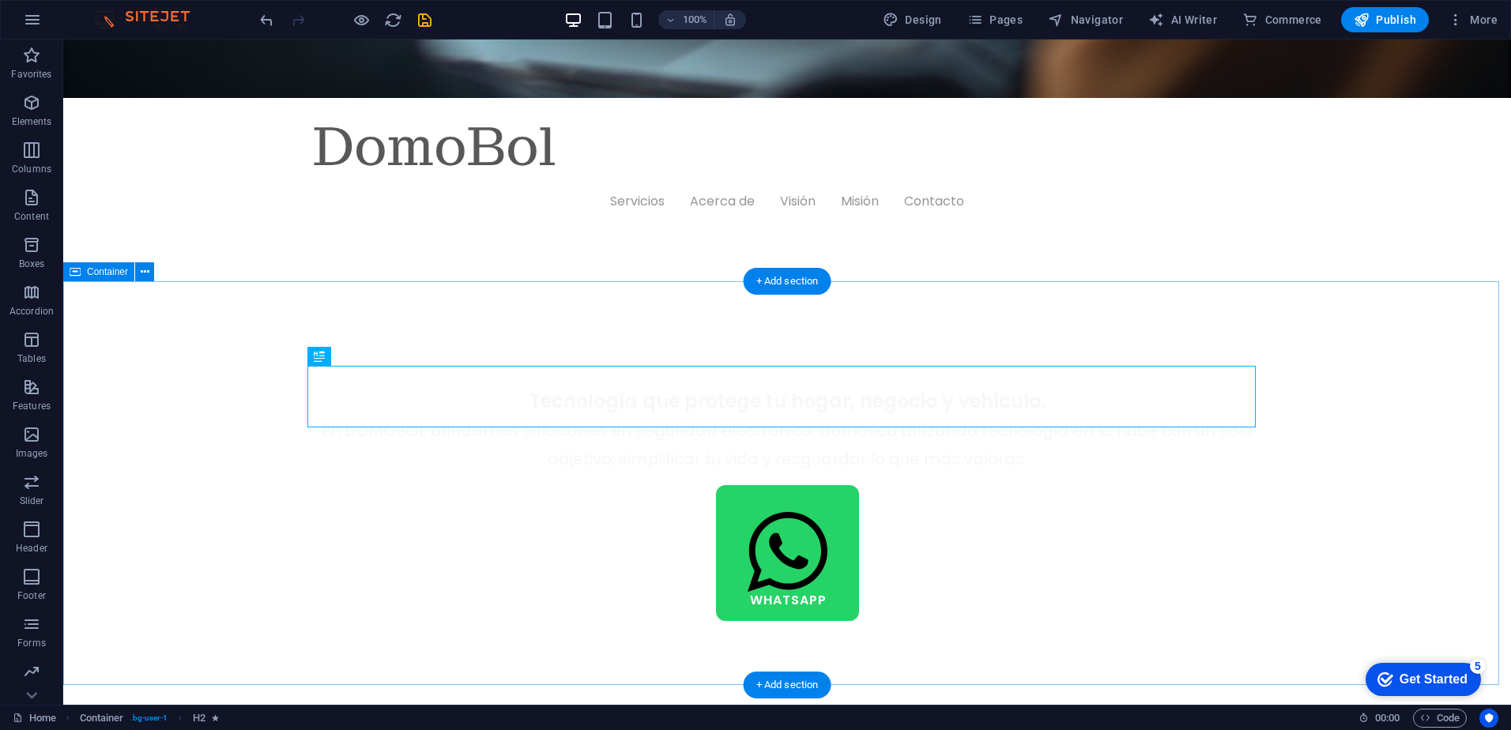
scroll to position [503, 0]
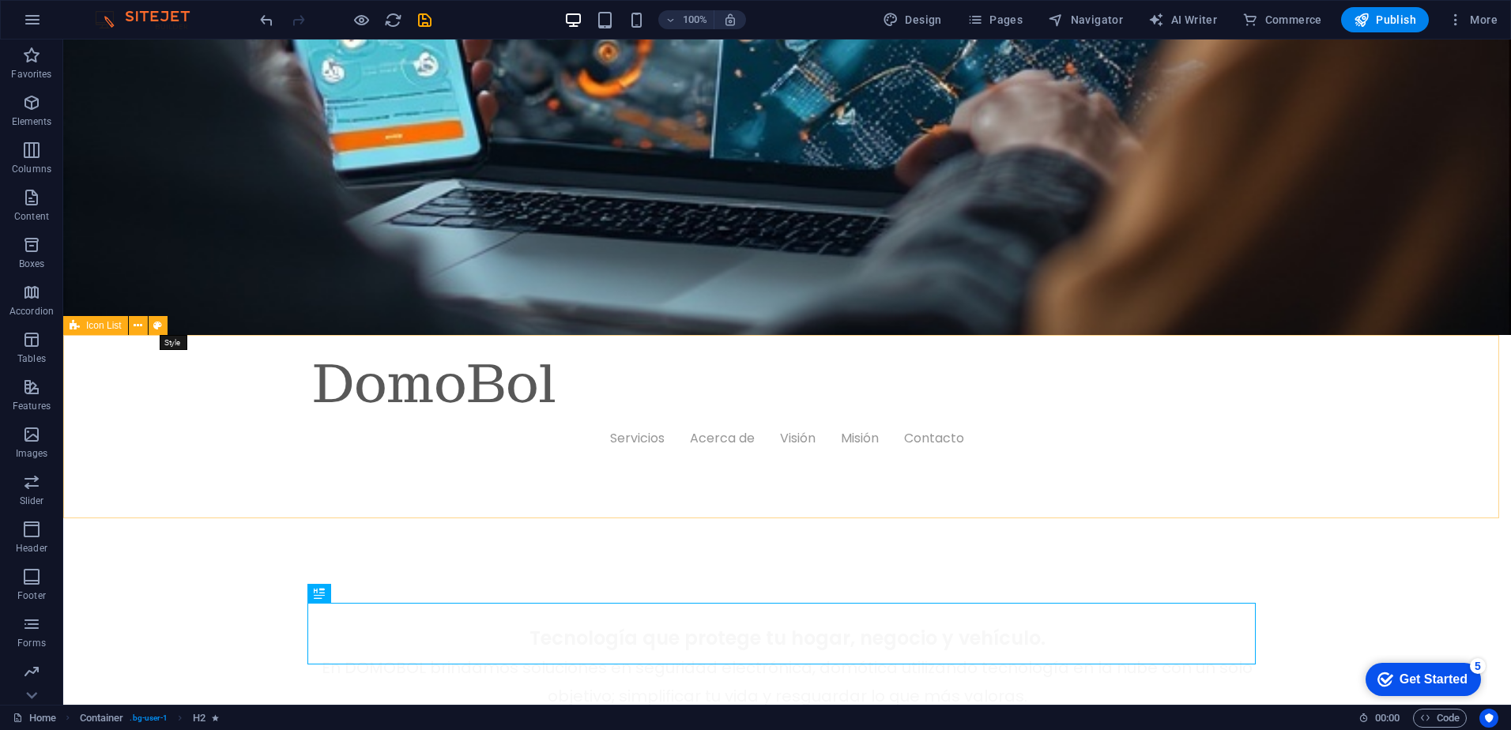
click at [160, 326] on icon at bounding box center [157, 326] width 9 height 17
select select "rem"
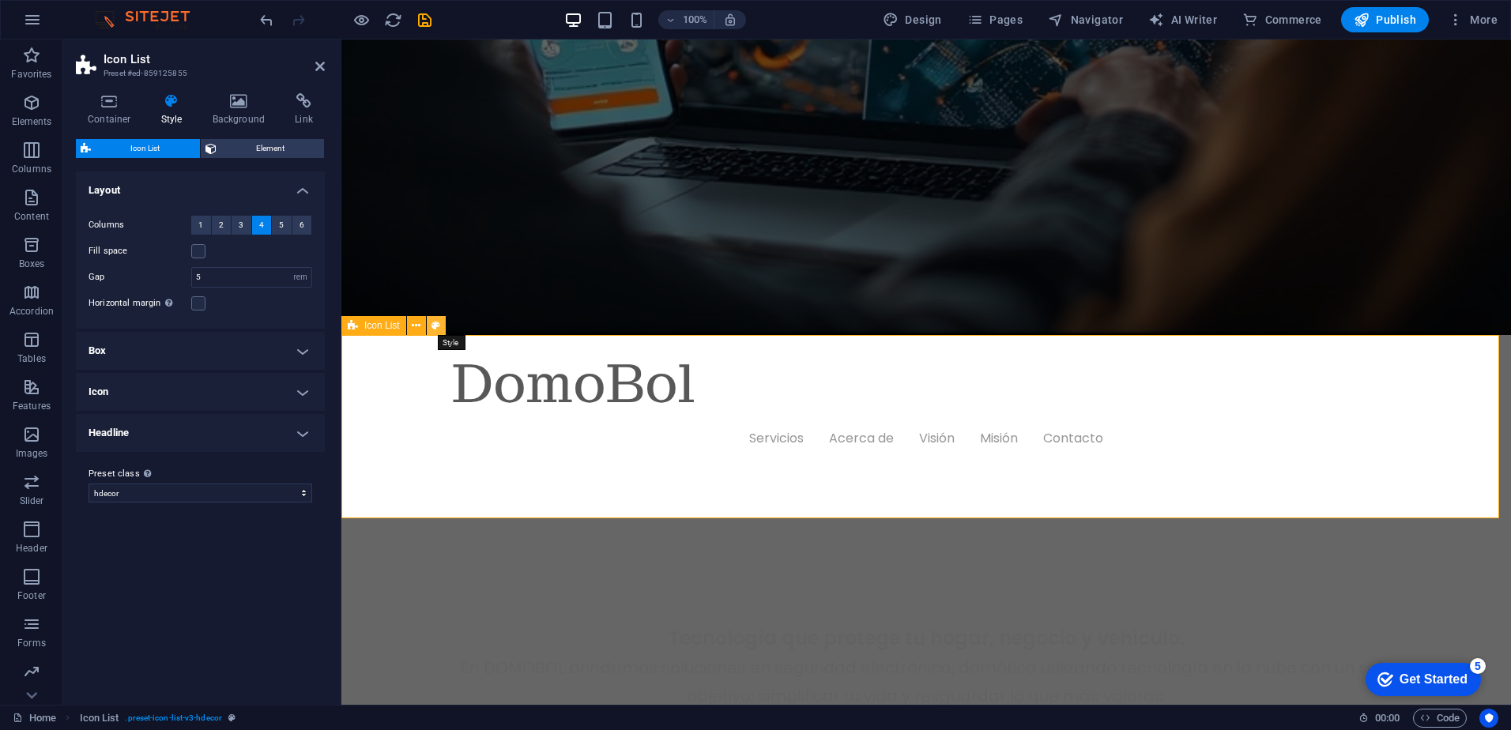
click at [433, 330] on icon at bounding box center [436, 326] width 9 height 17
click at [255, 108] on icon at bounding box center [239, 101] width 77 height 16
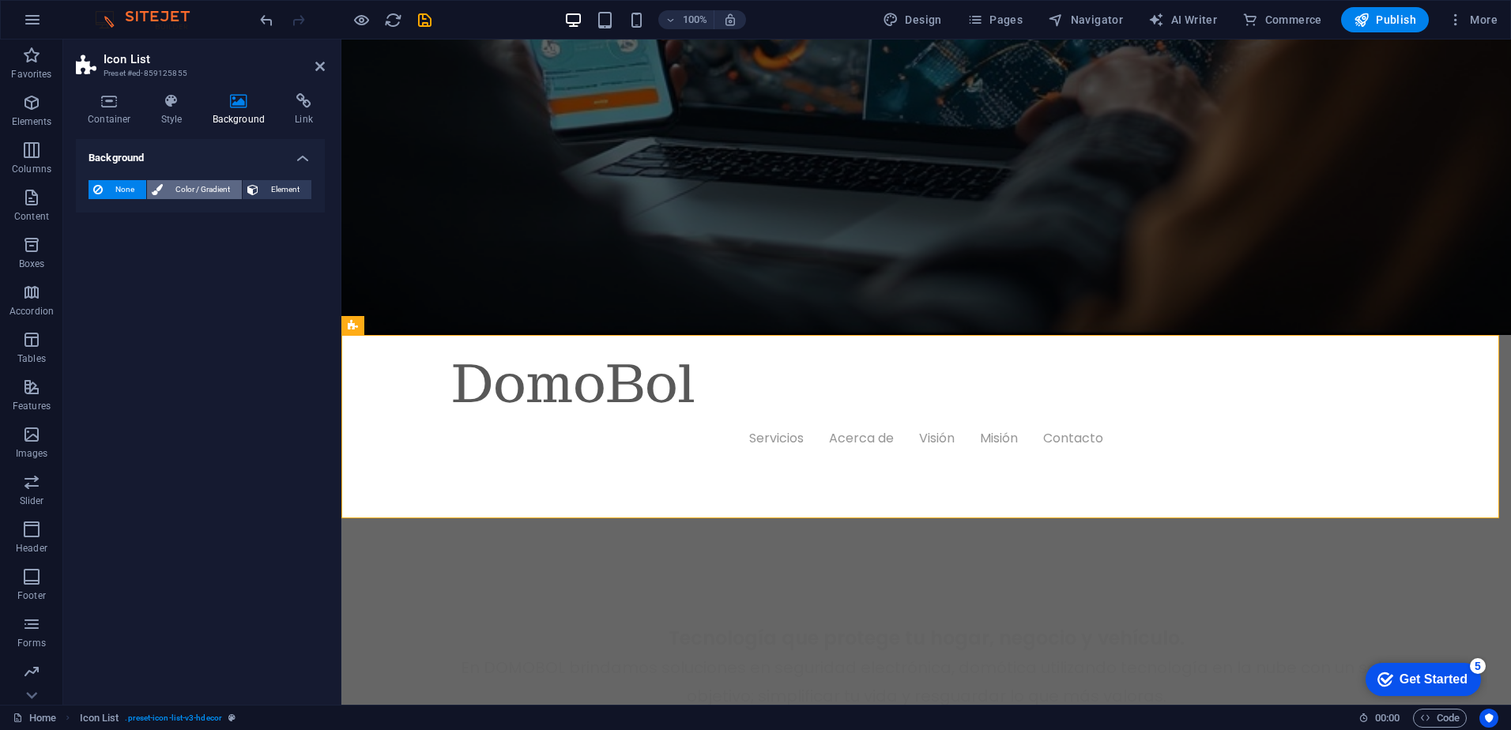
click at [202, 194] on span "Color / Gradient" at bounding box center [203, 189] width 70 height 19
click at [104, 247] on span at bounding box center [98, 252] width 17 height 17
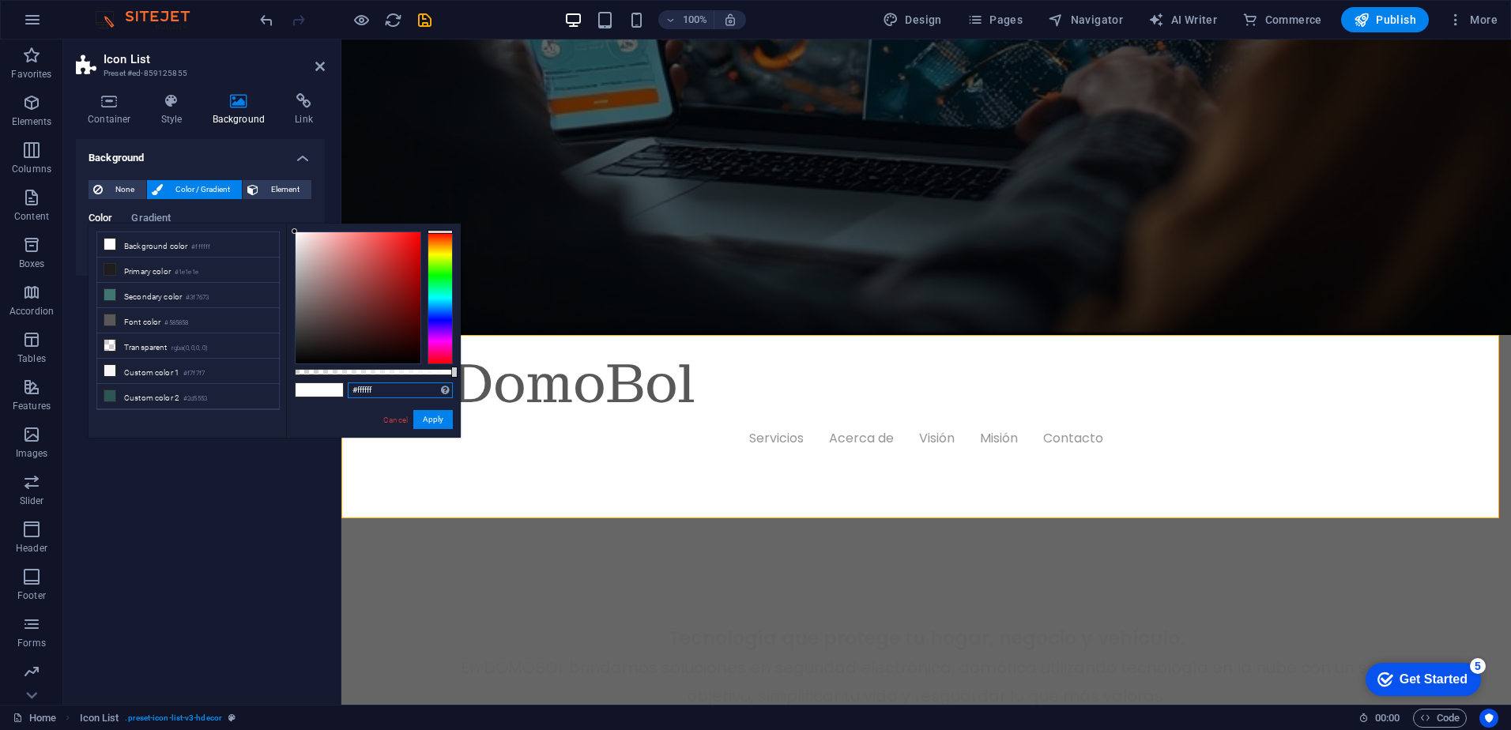
drag, startPoint x: 384, startPoint y: 383, endPoint x: 290, endPoint y: 390, distance: 94.3
click at [291, 390] on div "#ffffff Supported formats #0852ed rgb(8, 82, 237) rgba(8, 82, 237, 90%) hsv(221…" at bounding box center [373, 445] width 175 height 443
paste input "003a08"
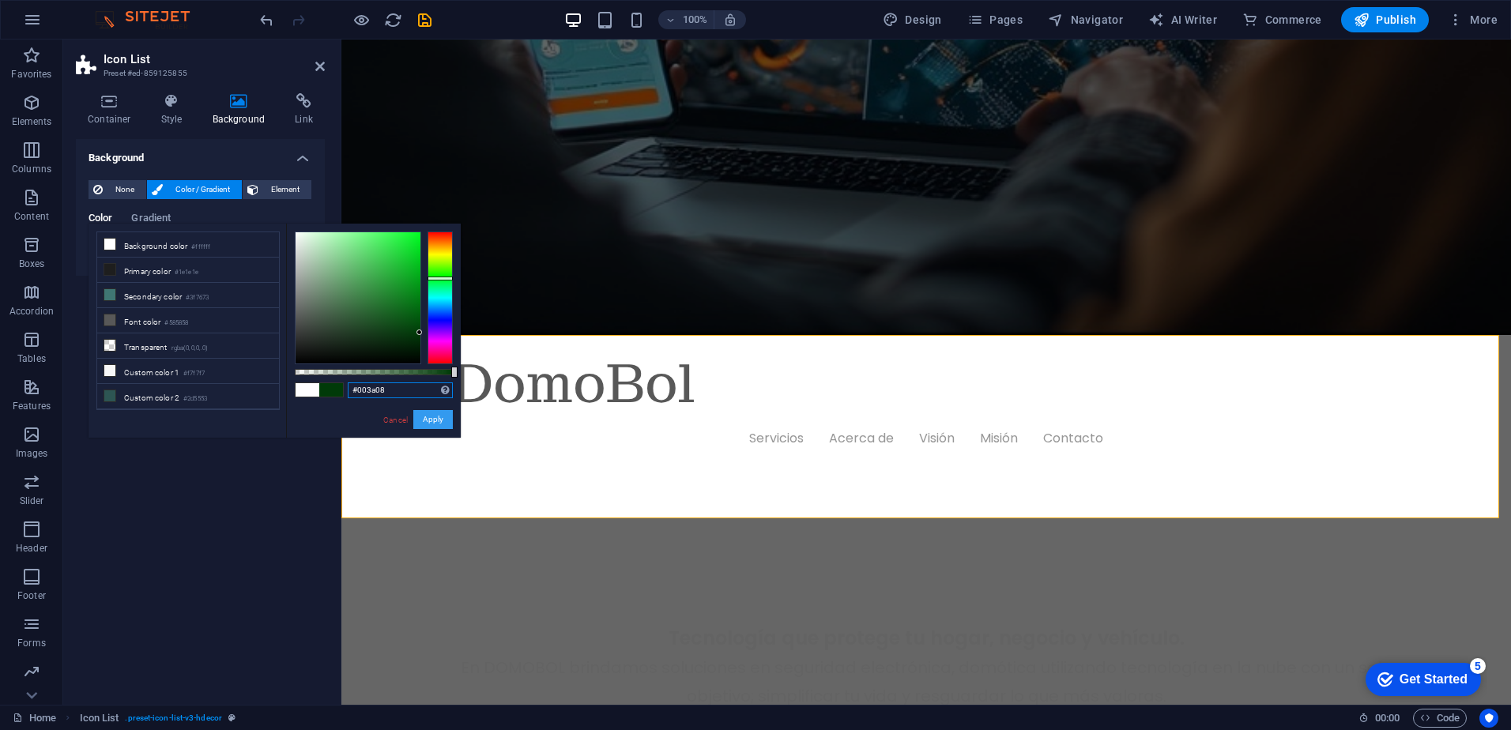
type input "#003a08"
click at [426, 421] on button "Apply" at bounding box center [433, 419] width 40 height 19
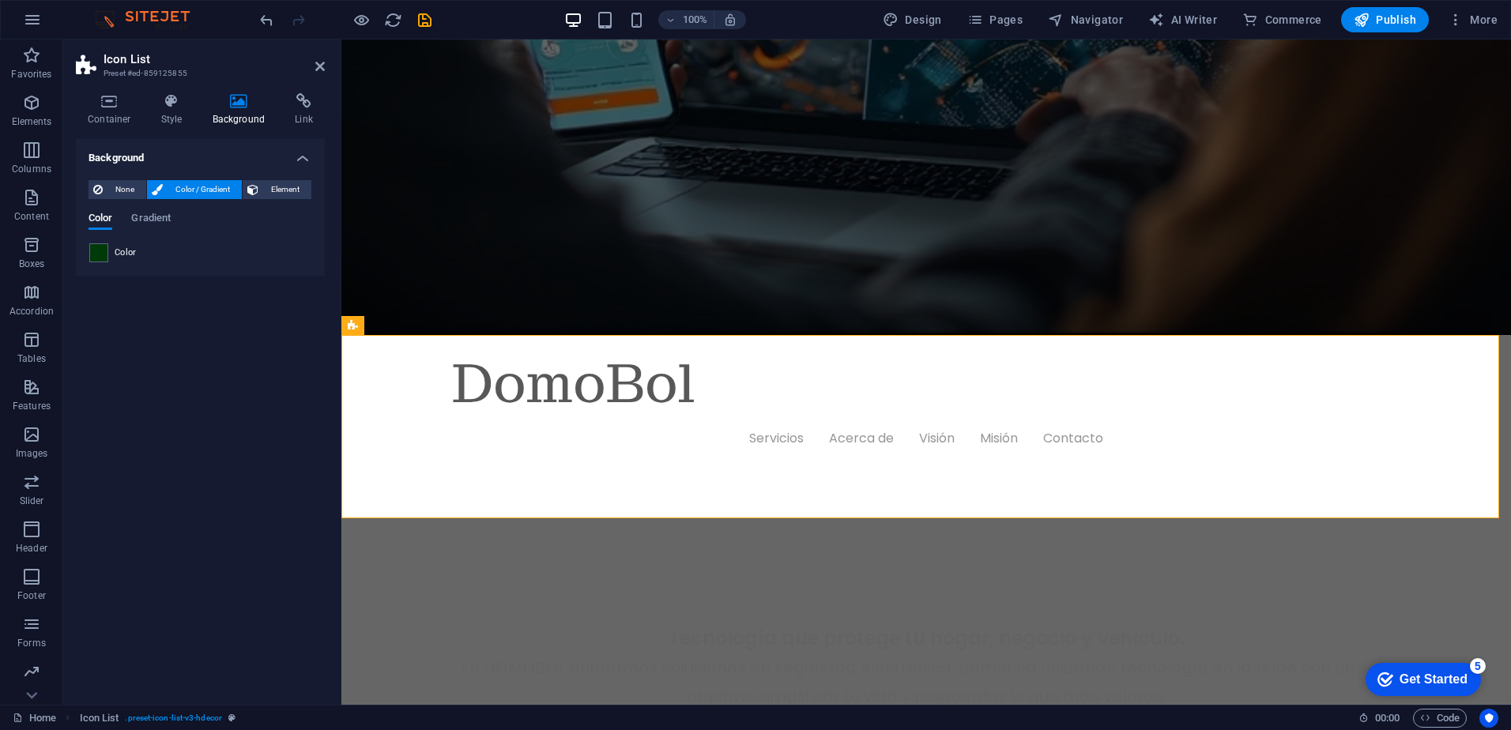
click at [165, 606] on div "Background None Color / Gradient Element Stretch background to full-width Color…" at bounding box center [200, 415] width 249 height 553
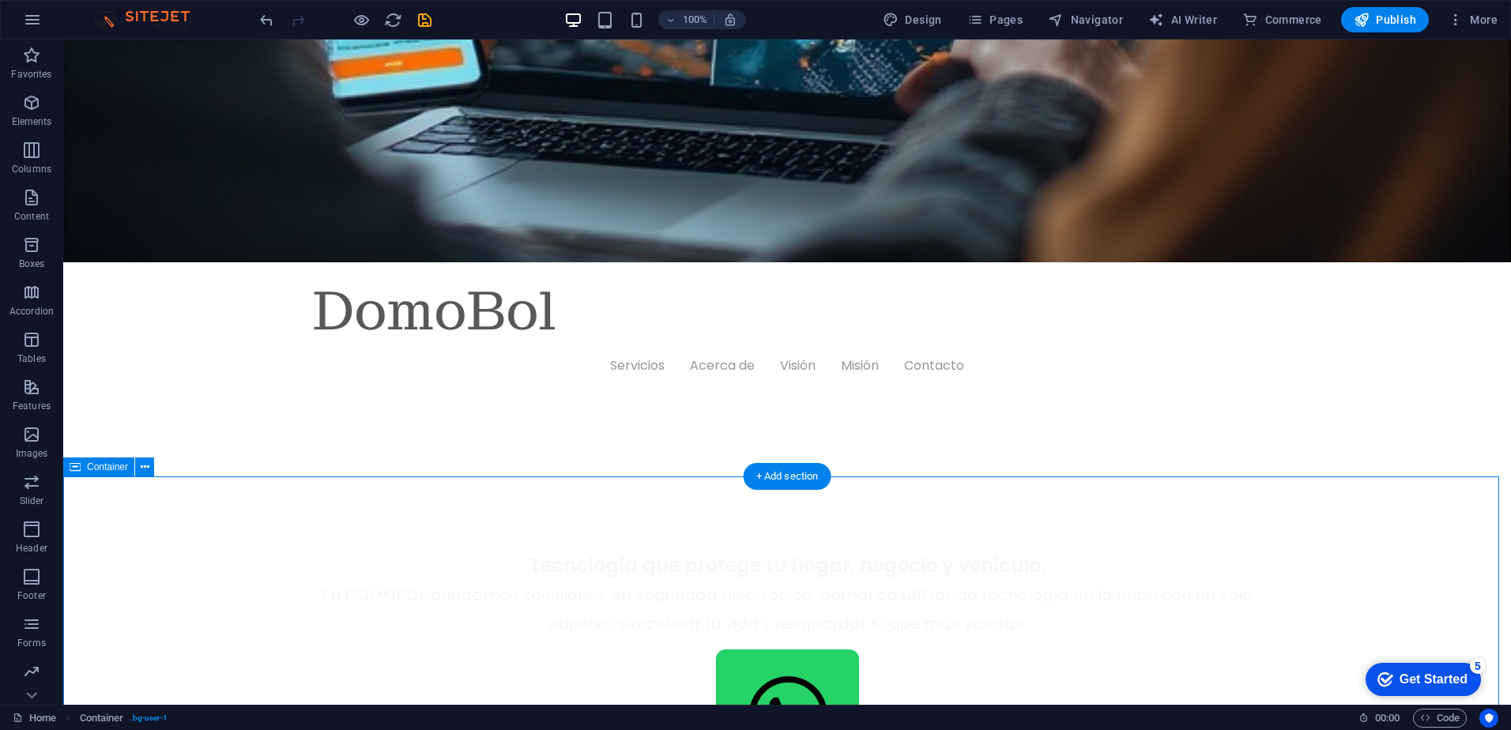
scroll to position [424, 0]
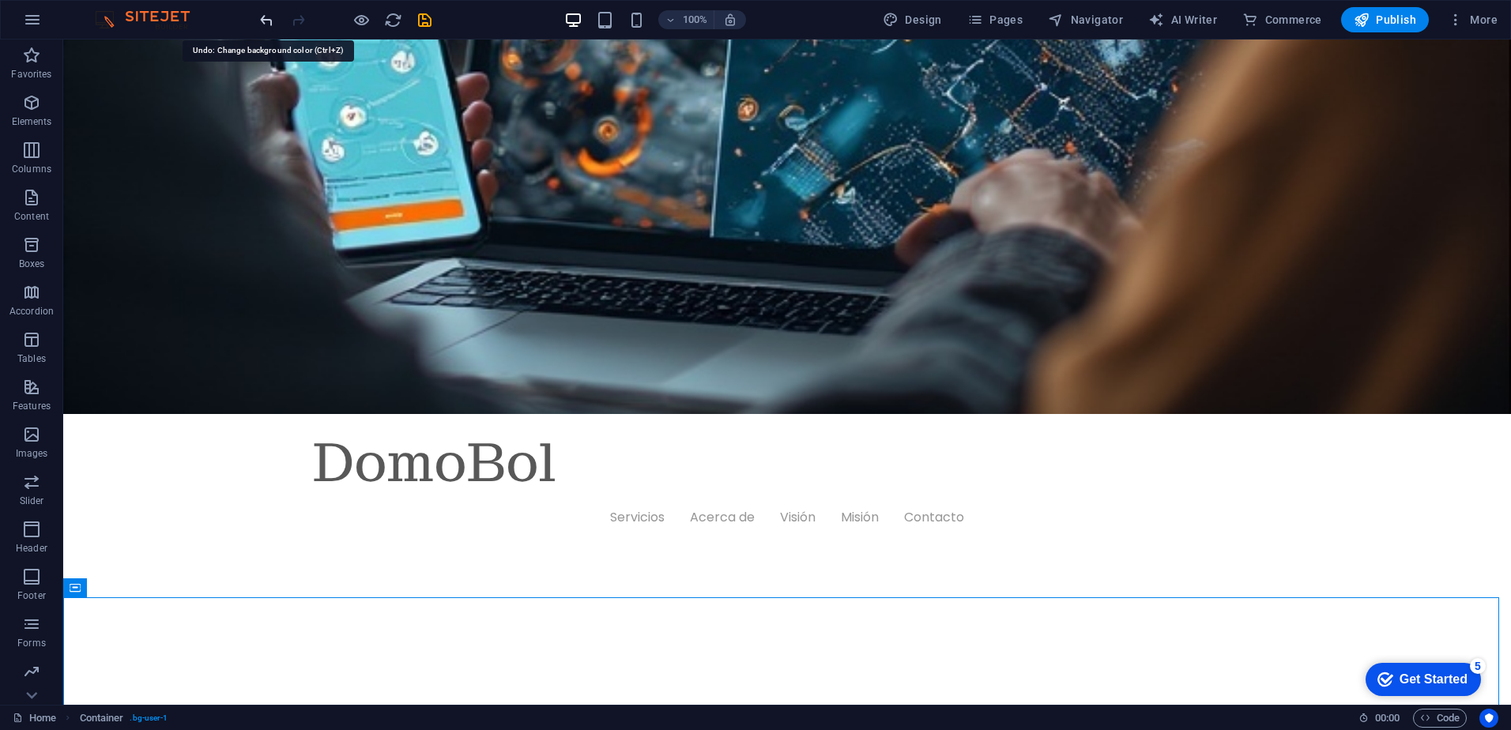
click at [266, 17] on icon "undo" at bounding box center [267, 20] width 18 height 18
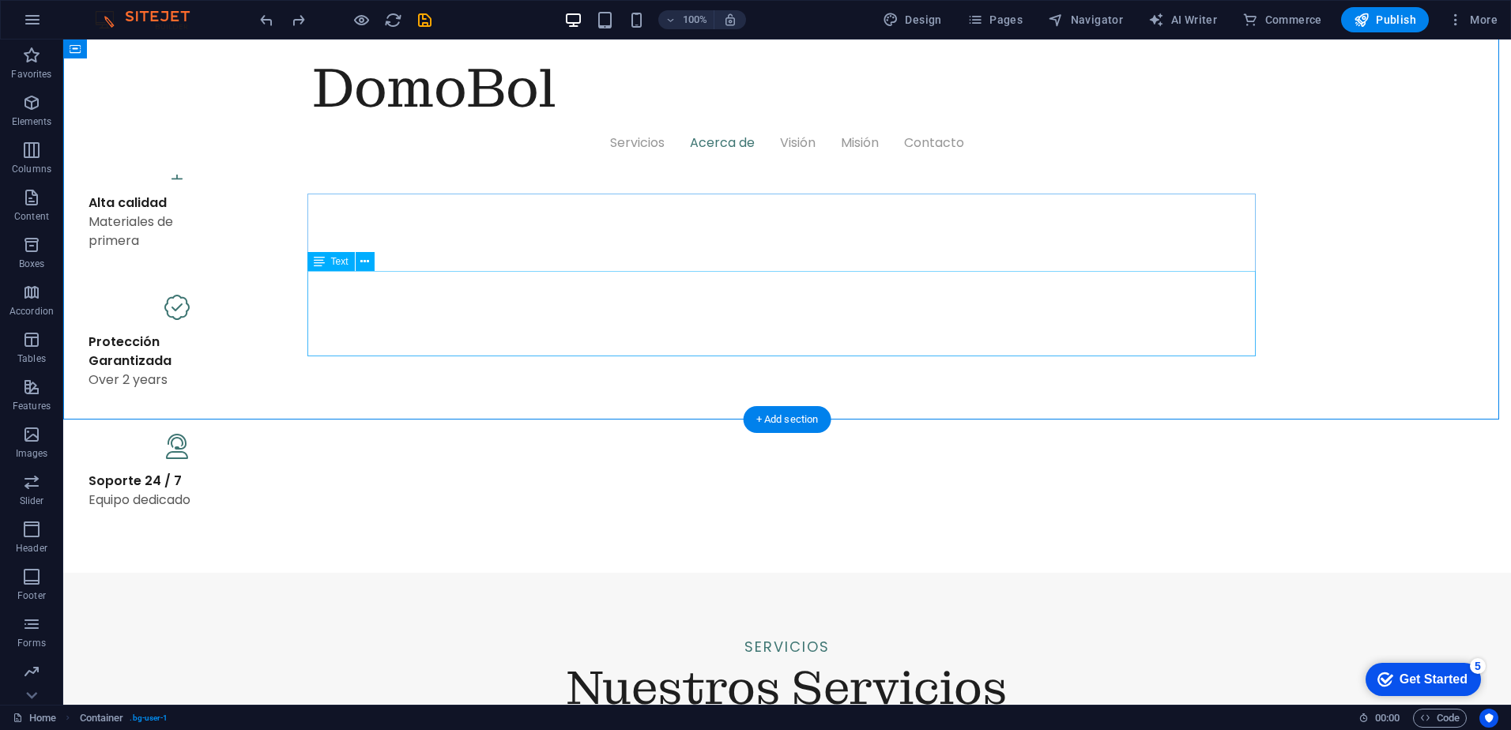
scroll to position [1372, 0]
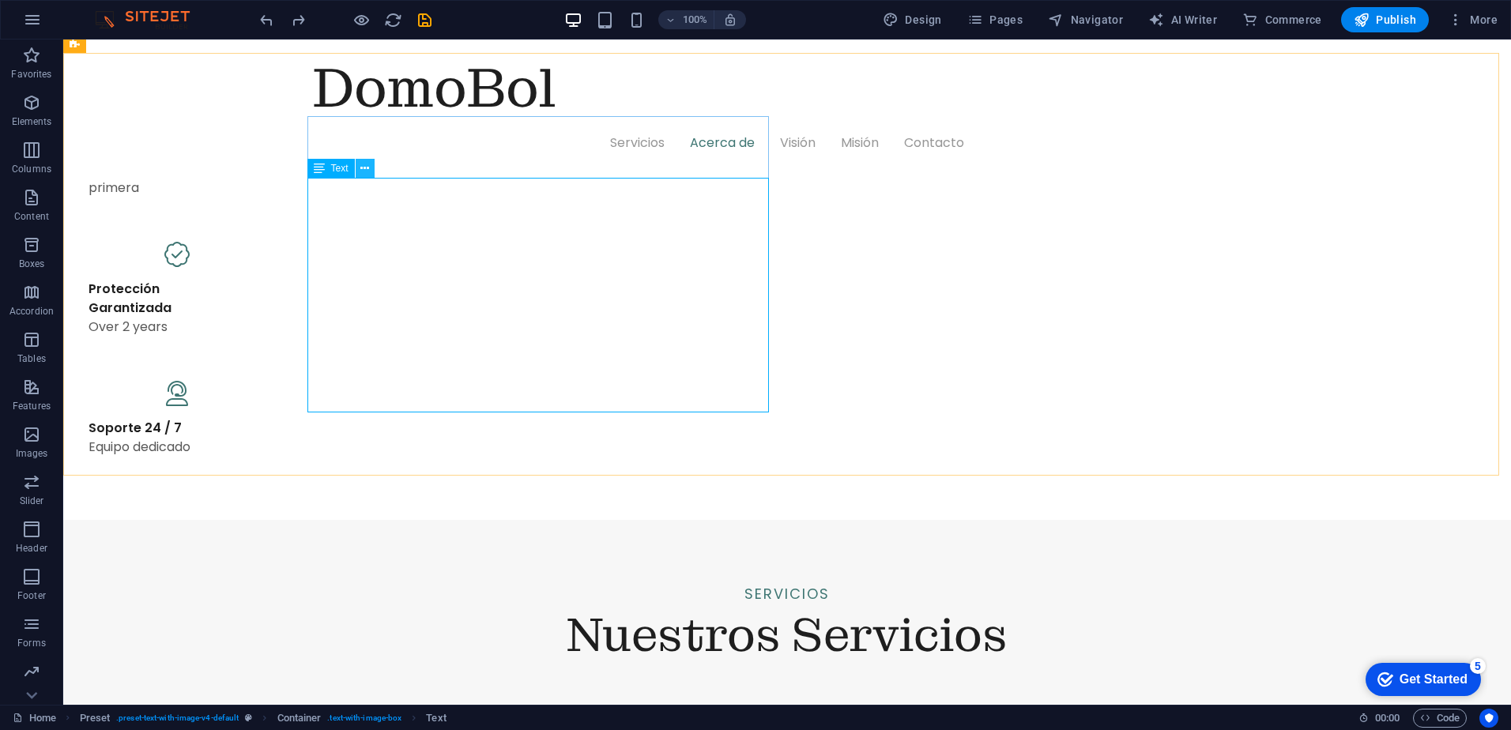
click at [364, 172] on icon at bounding box center [364, 168] width 9 height 17
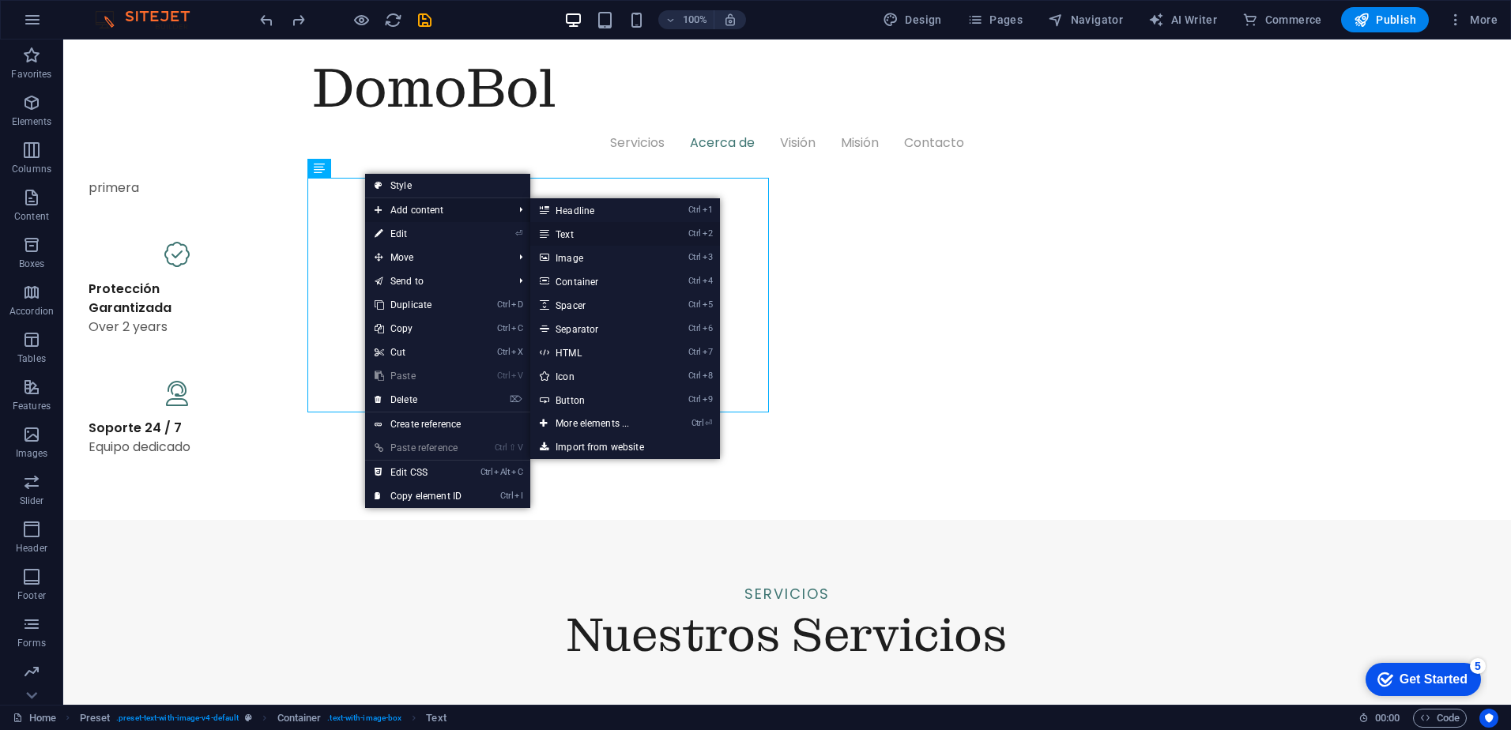
click at [675, 228] on li "Ctrl 2 Text" at bounding box center [625, 234] width 190 height 24
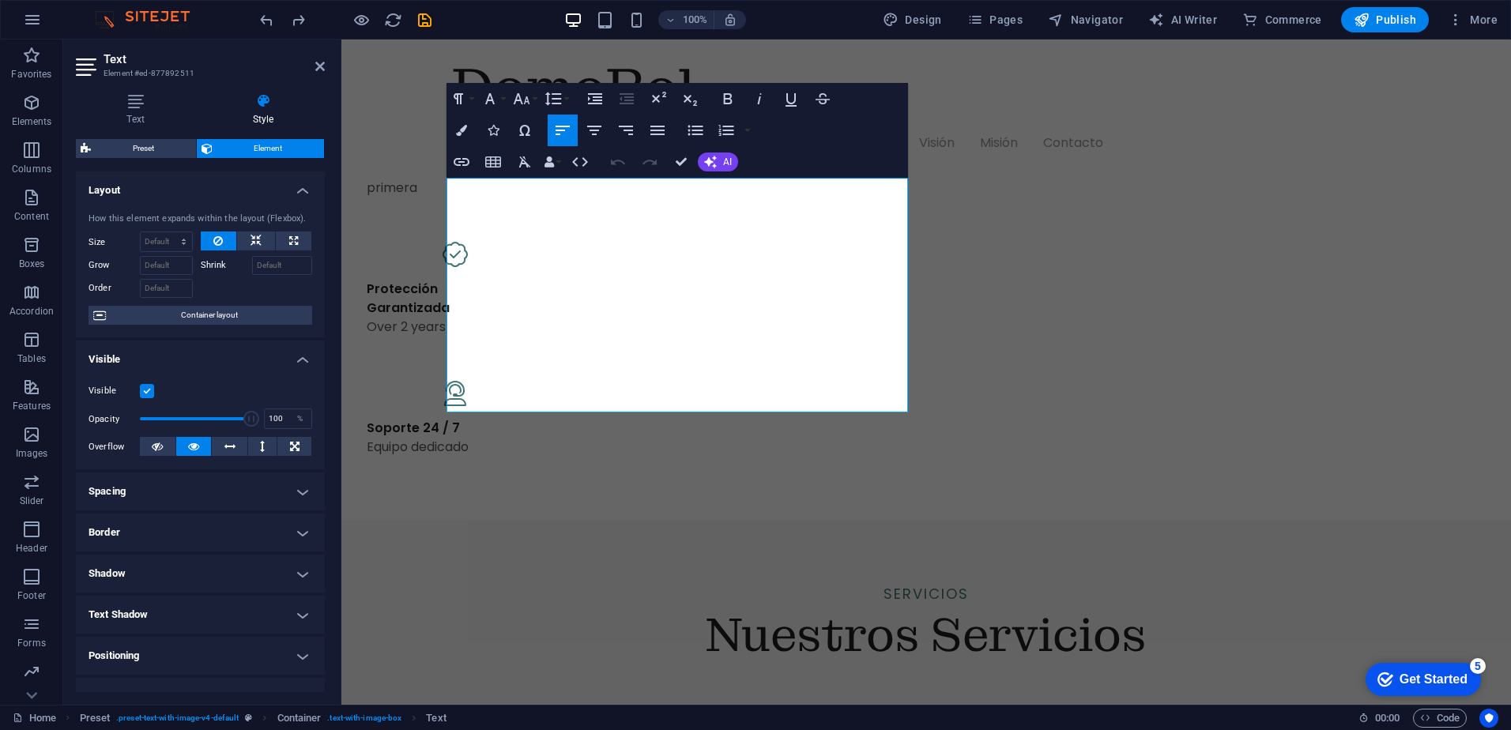
drag, startPoint x: 643, startPoint y: 398, endPoint x: 208, endPoint y: 72, distance: 543.7
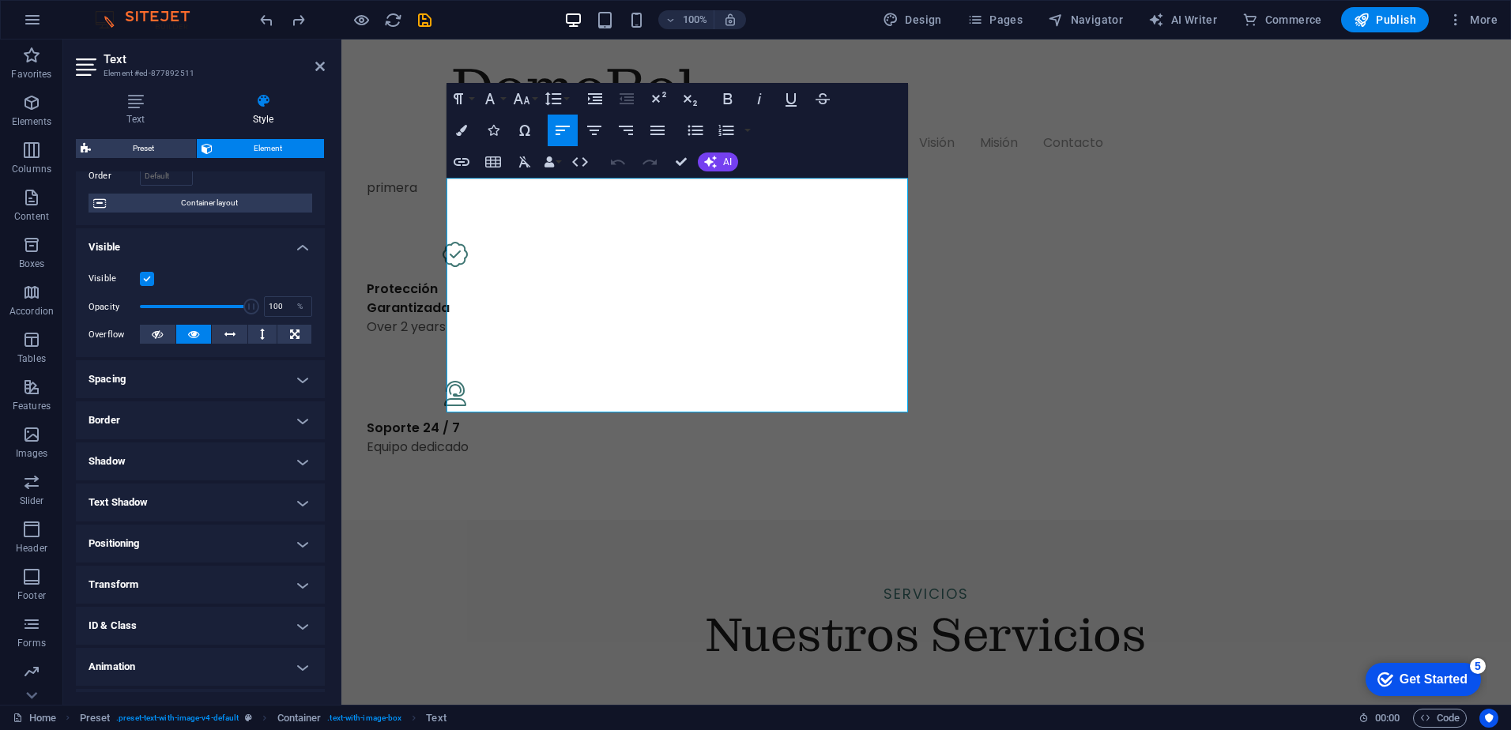
scroll to position [147, 0]
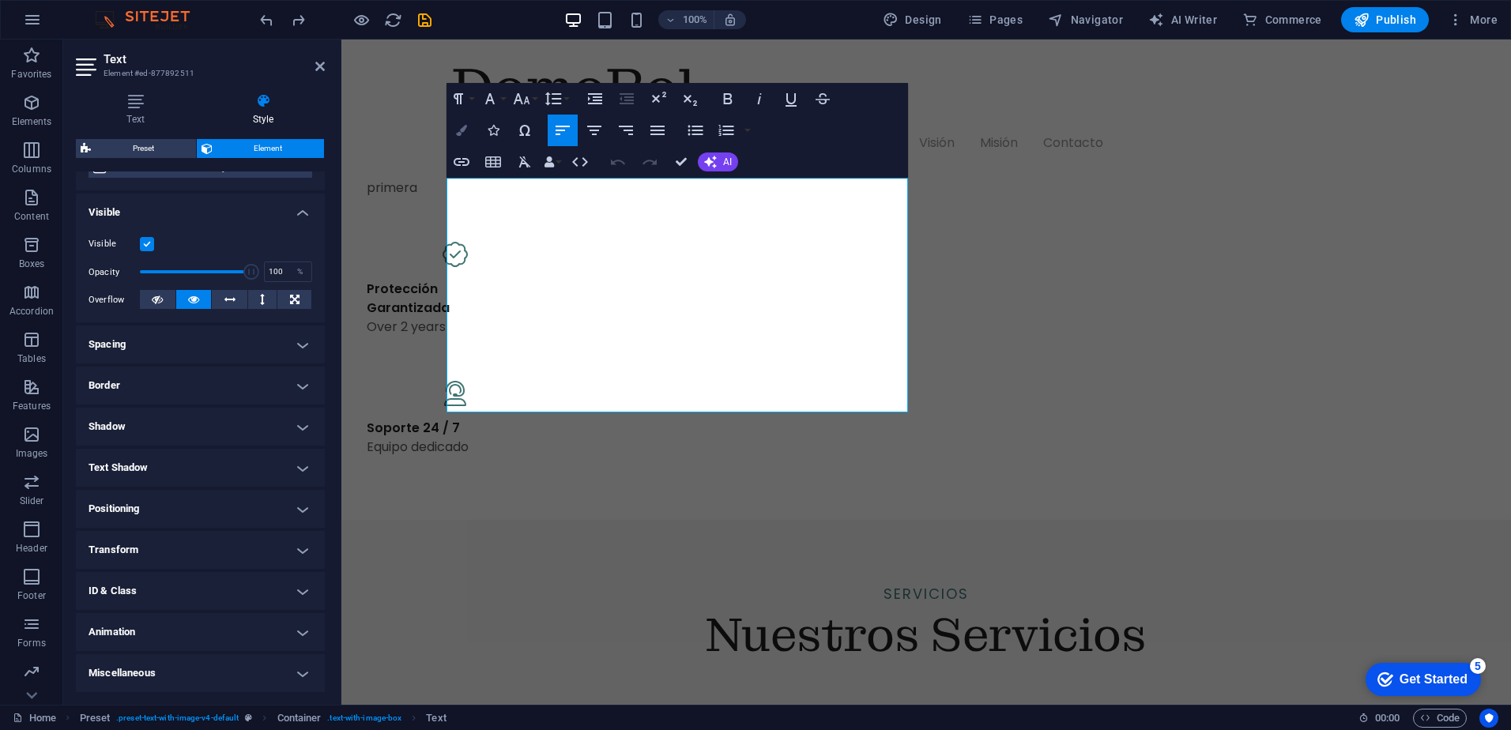
click at [457, 130] on icon "button" at bounding box center [461, 130] width 11 height 11
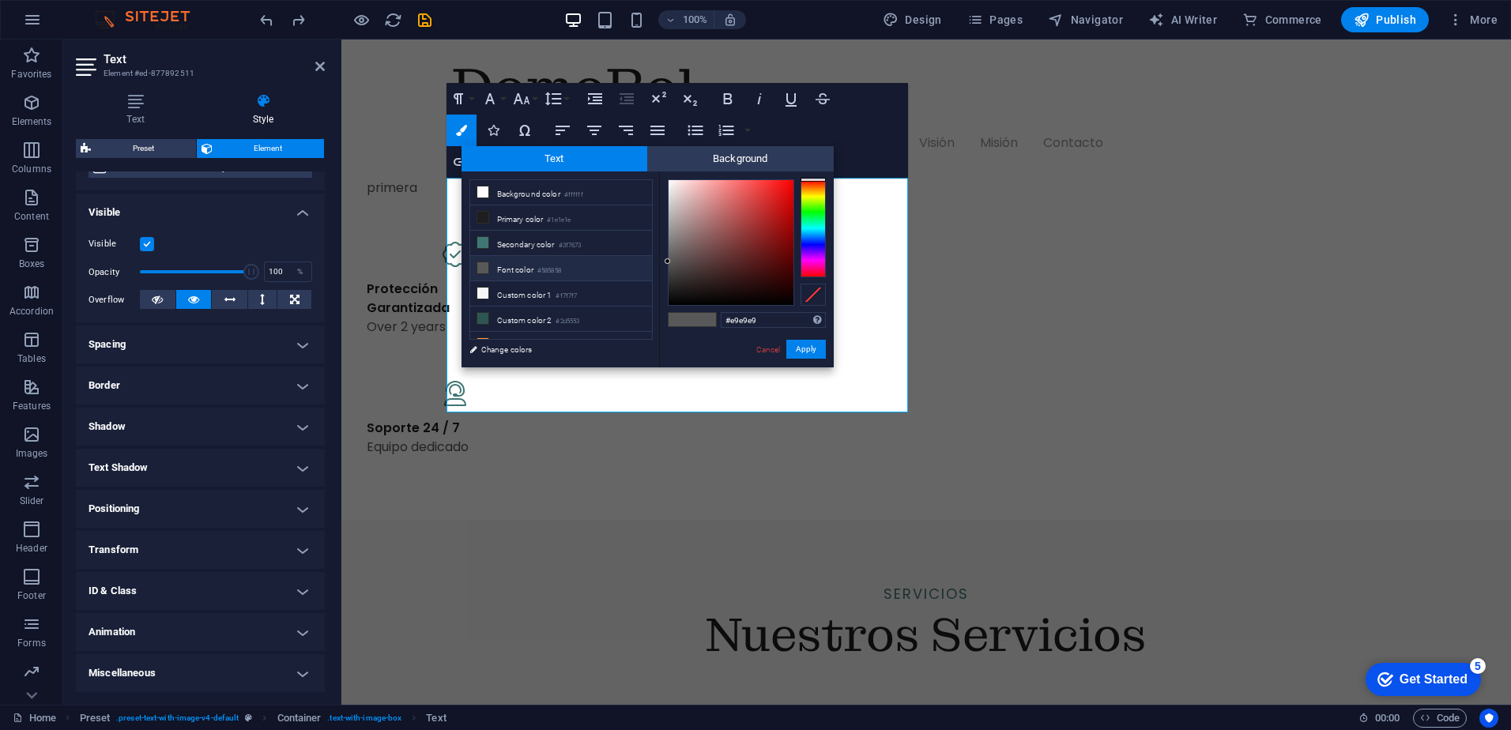
type input "#ffffff"
drag, startPoint x: 656, startPoint y: 229, endPoint x: 580, endPoint y: 54, distance: 191.1
click at [580, 54] on body "[DOMAIN_NAME] Home Favorites Elements Columns Content Boxes Accordion Tables Fe…" at bounding box center [755, 365] width 1511 height 730
click at [805, 349] on button "Apply" at bounding box center [806, 349] width 40 height 19
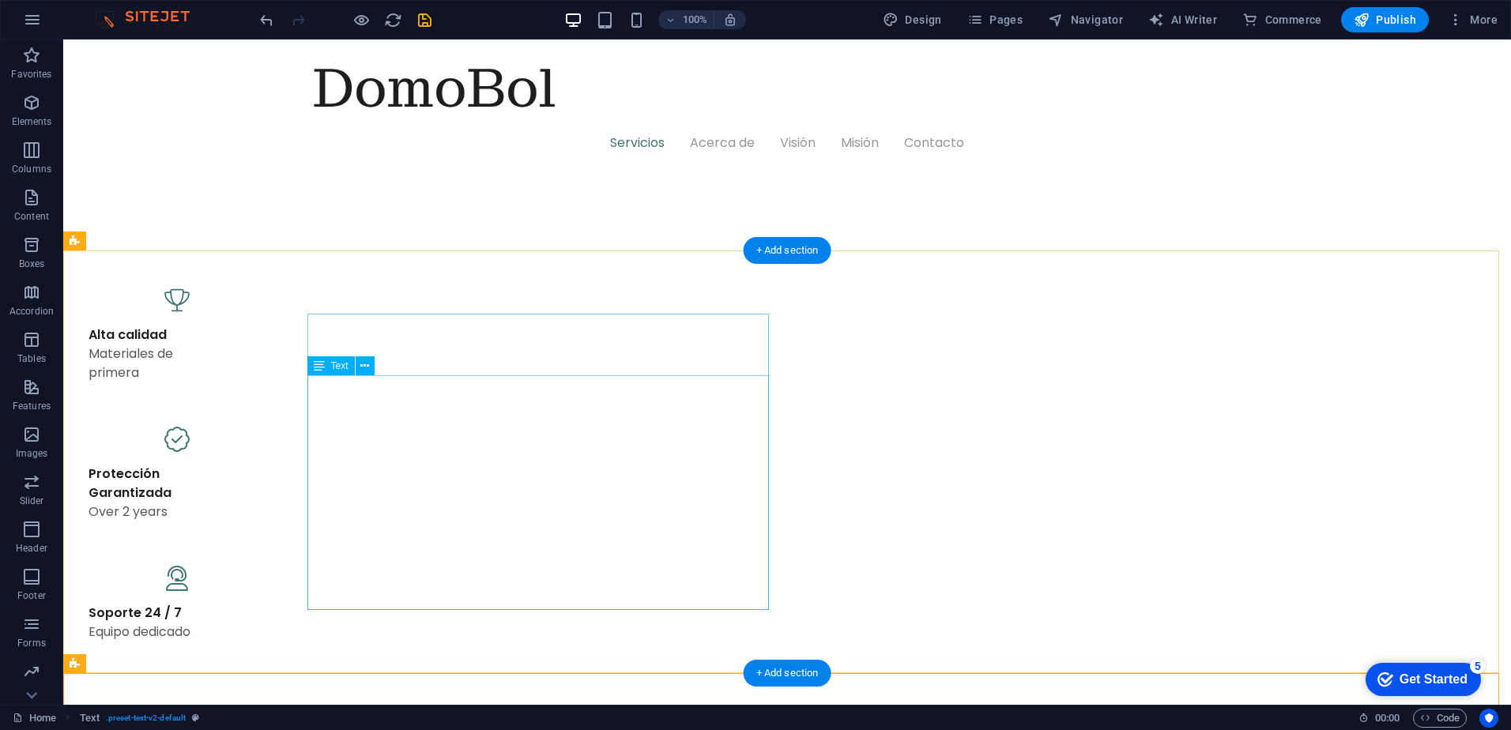
scroll to position [1135, 0]
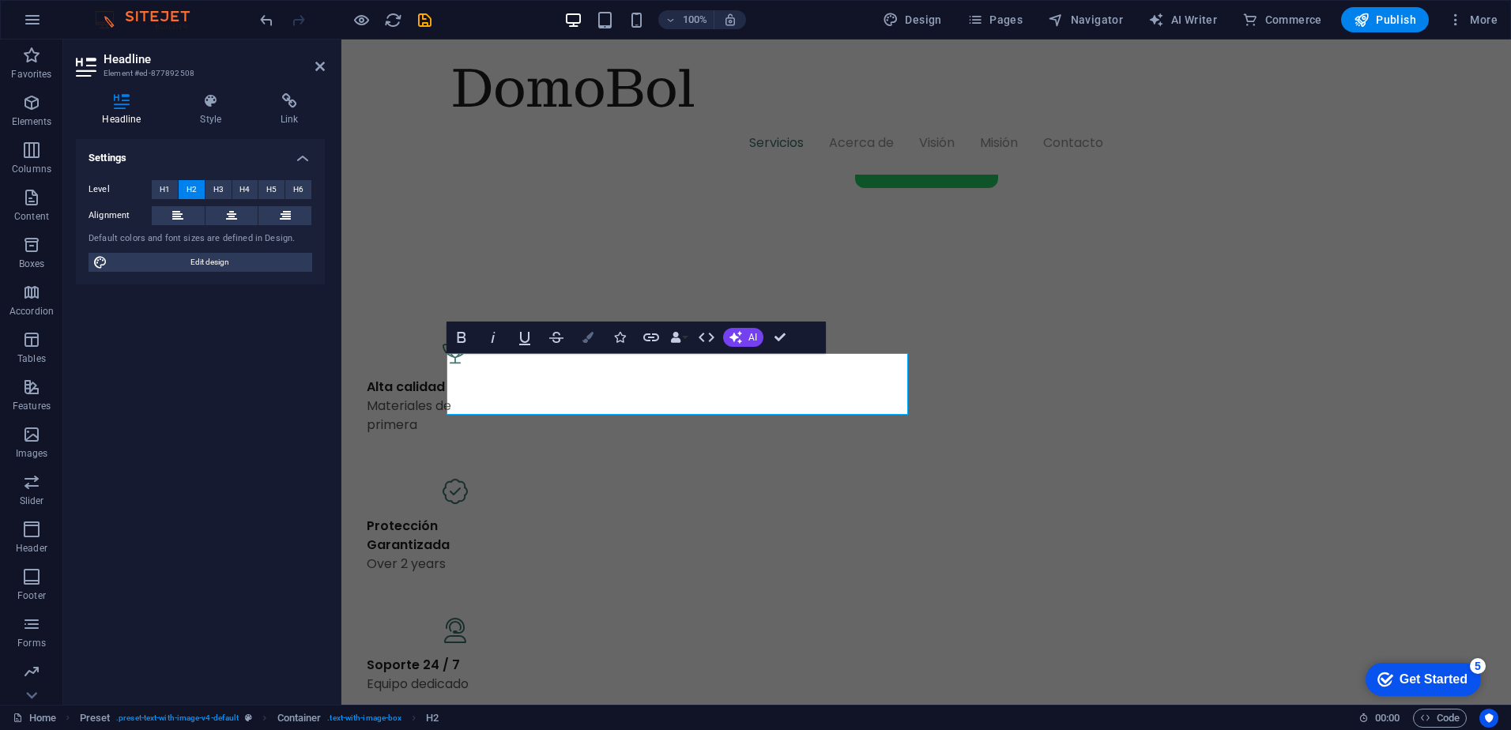
click at [584, 337] on icon "button" at bounding box center [587, 337] width 11 height 11
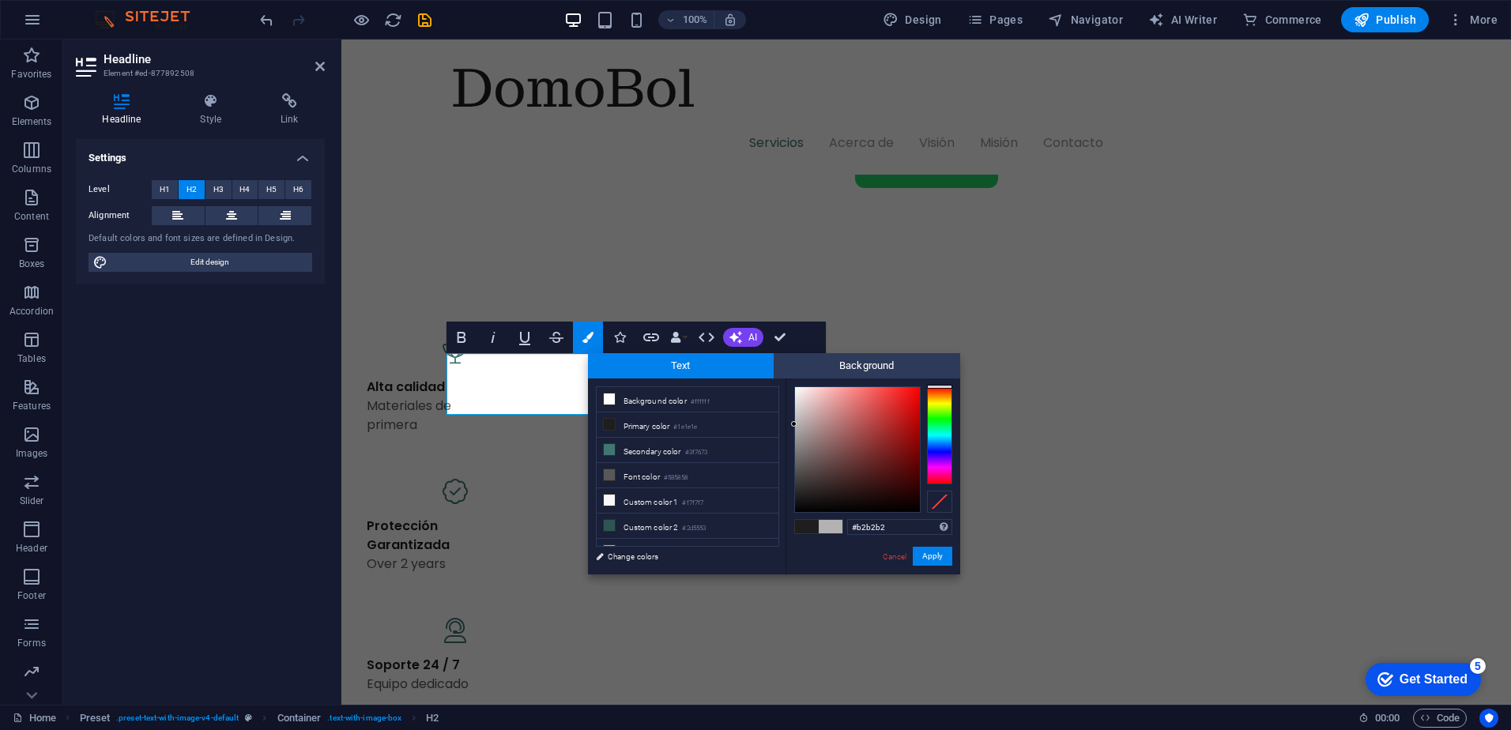
drag, startPoint x: 797, startPoint y: 492, endPoint x: 783, endPoint y: 424, distance: 69.4
click at [783, 424] on div "less Background color #ffffff Primary color #1e1e1e Secondary color #3f7673 Fon…" at bounding box center [774, 477] width 372 height 196
click at [790, 435] on div "#9c9c9c Supported formats #0852ed rgb(8, 82, 237) rgba(8, 82, 237, 90%) hsv(221…" at bounding box center [873, 591] width 175 height 425
type input "#959595"
click at [793, 439] on div at bounding box center [794, 438] width 6 height 6
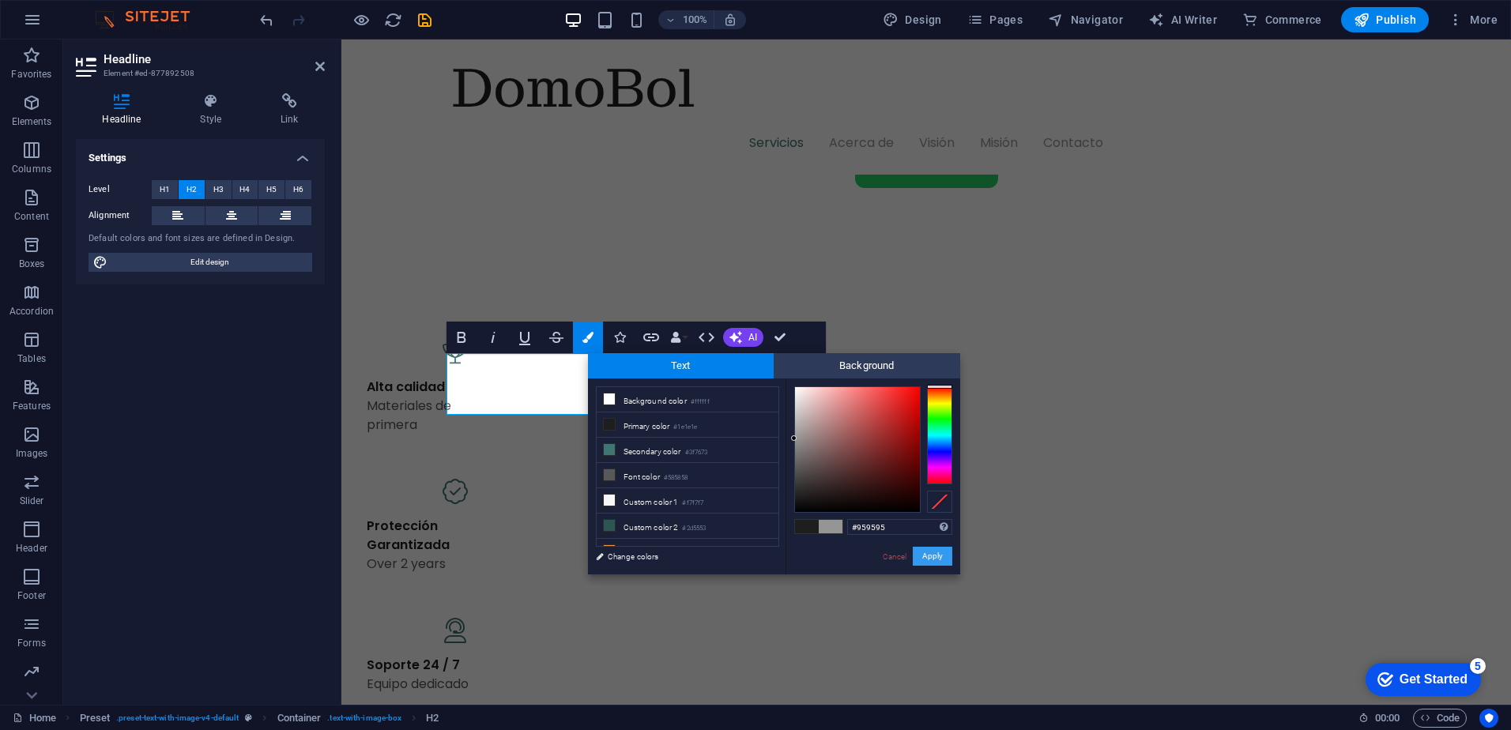
click at [944, 557] on button "Apply" at bounding box center [933, 556] width 40 height 19
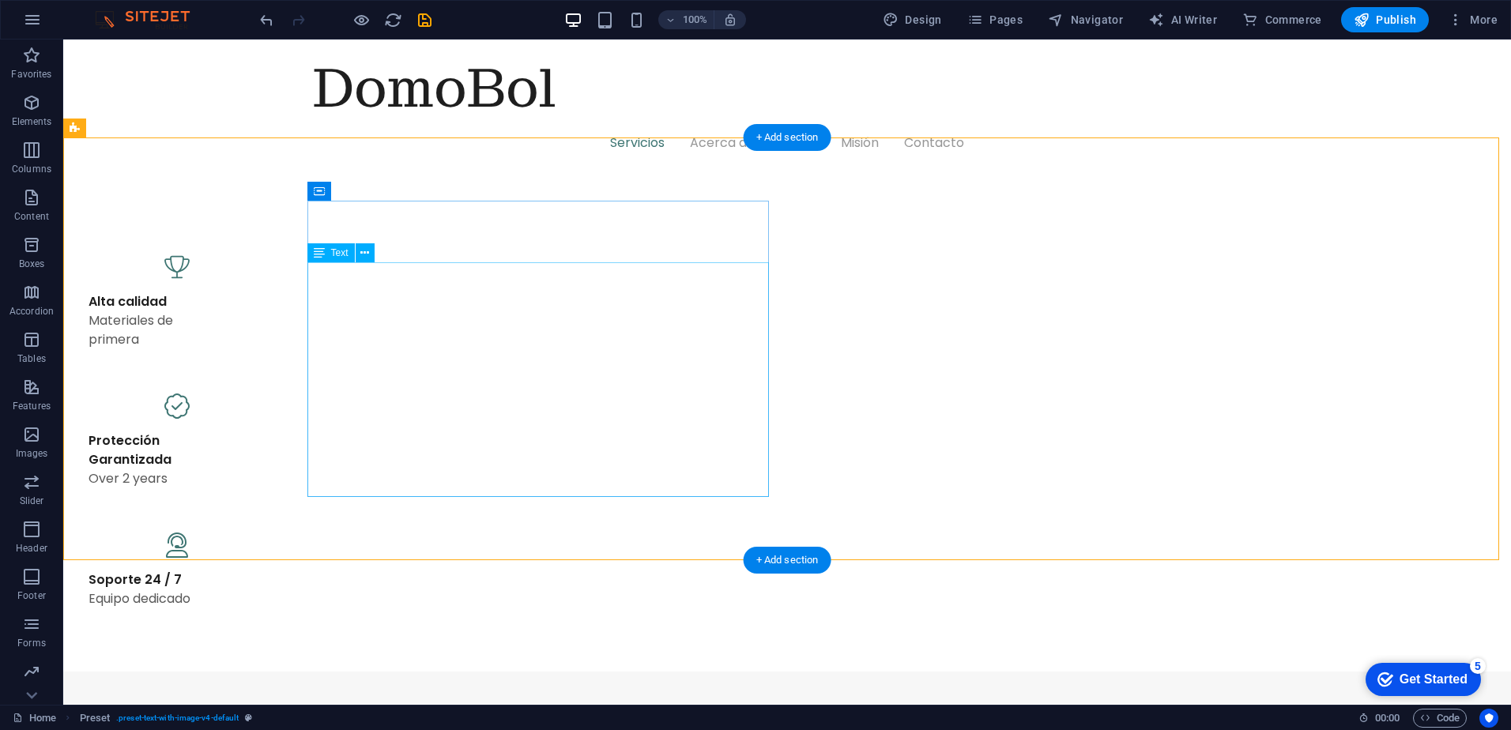
scroll to position [1293, 0]
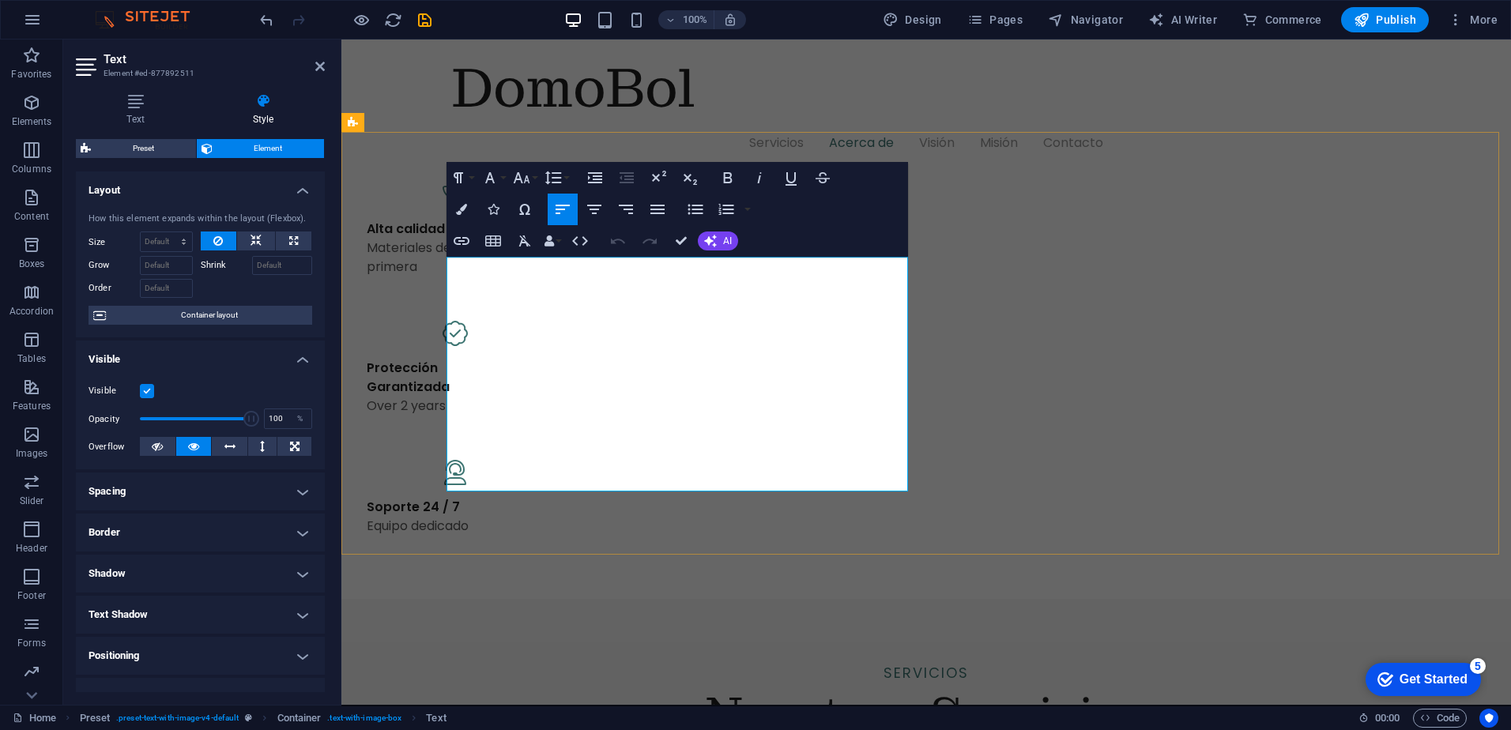
drag, startPoint x: 632, startPoint y: 484, endPoint x: 437, endPoint y: 363, distance: 229.6
drag, startPoint x: 626, startPoint y: 473, endPoint x: 247, endPoint y: 220, distance: 455.5
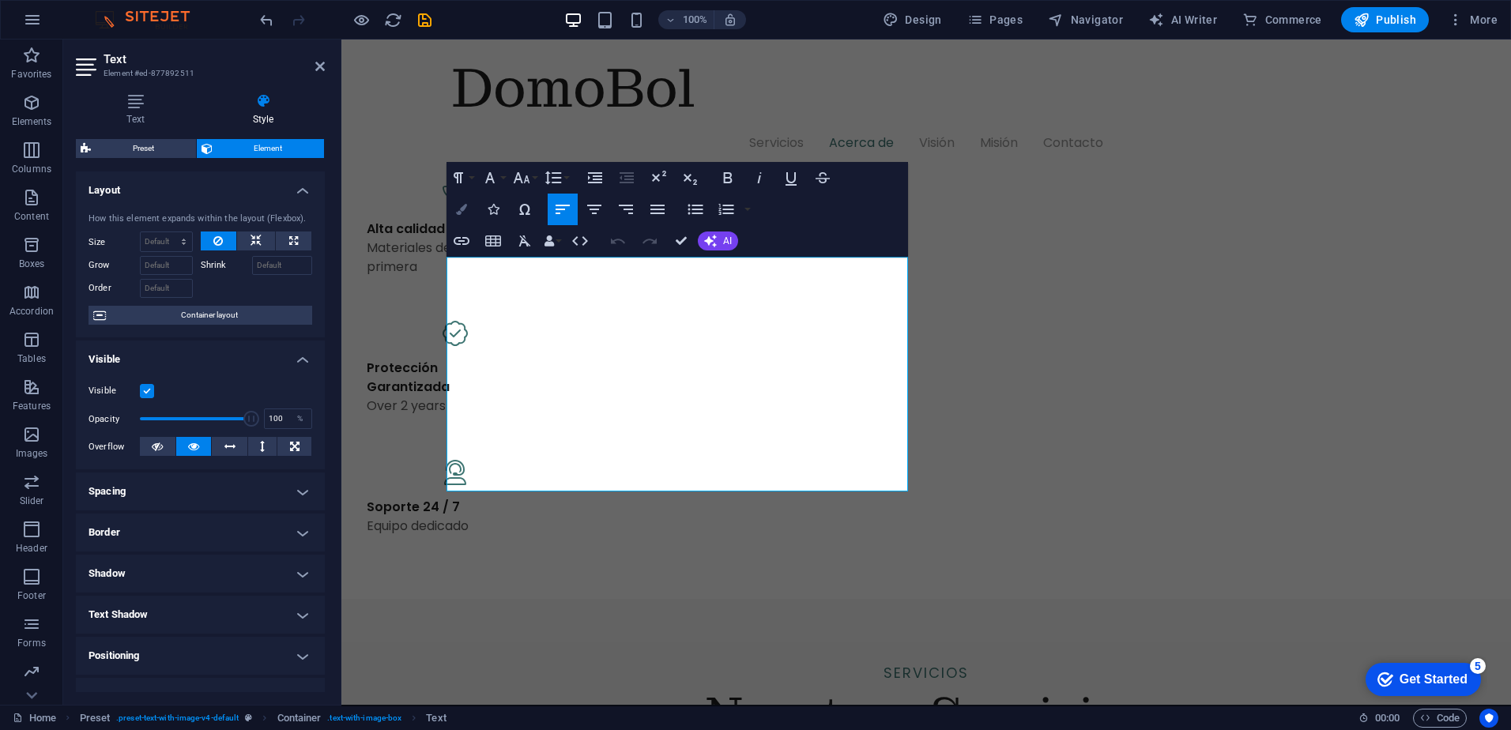
click at [458, 210] on icon "button" at bounding box center [461, 209] width 11 height 11
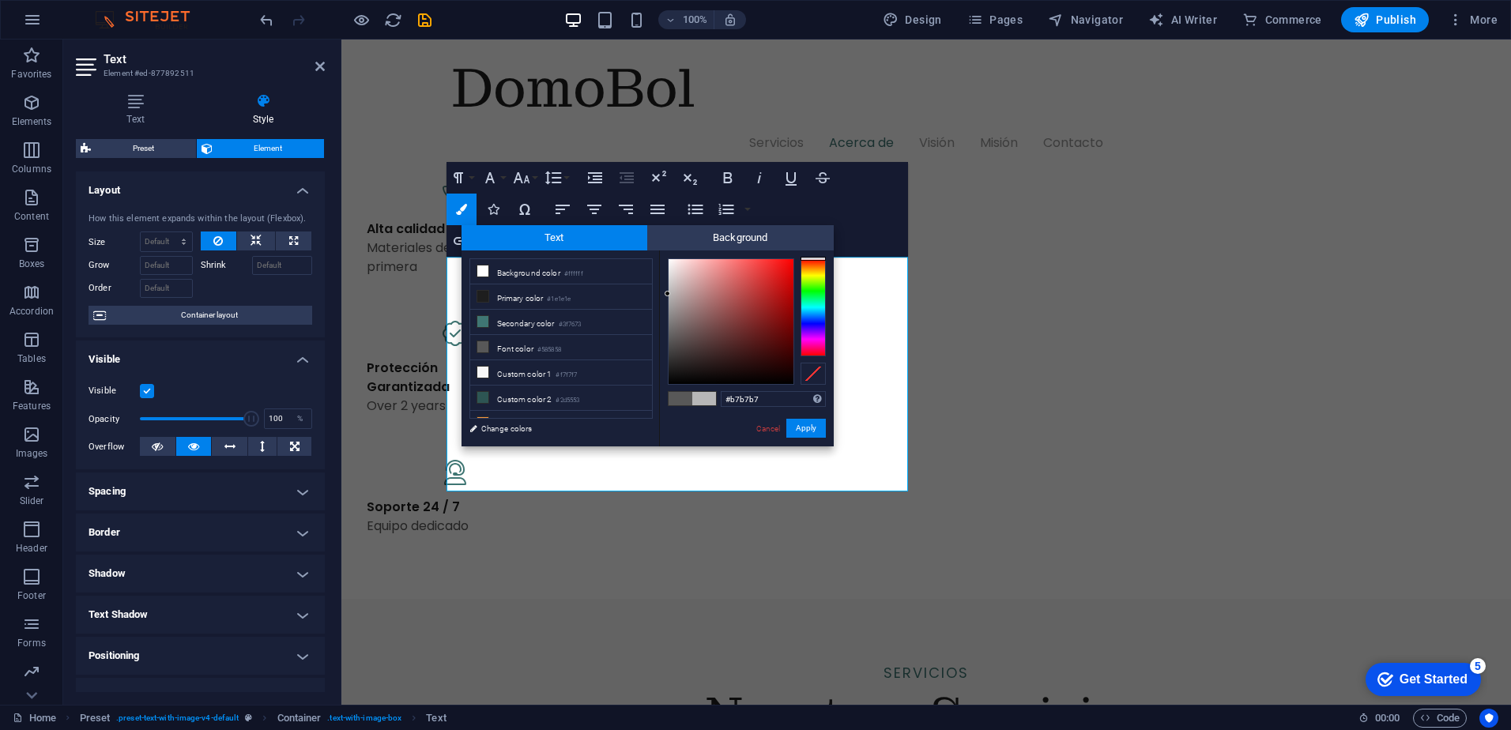
drag, startPoint x: 676, startPoint y: 319, endPoint x: 661, endPoint y: 294, distance: 29.4
click at [661, 294] on div "#b7b7b7 Supported formats #0852ed rgb(8, 82, 237) rgba(8, 82, 237, 90%) hsv(221…" at bounding box center [746, 463] width 175 height 425
type input "#c2bfbf"
click at [669, 288] on div at bounding box center [669, 288] width 6 height 6
click at [809, 421] on button "Apply" at bounding box center [806, 428] width 40 height 19
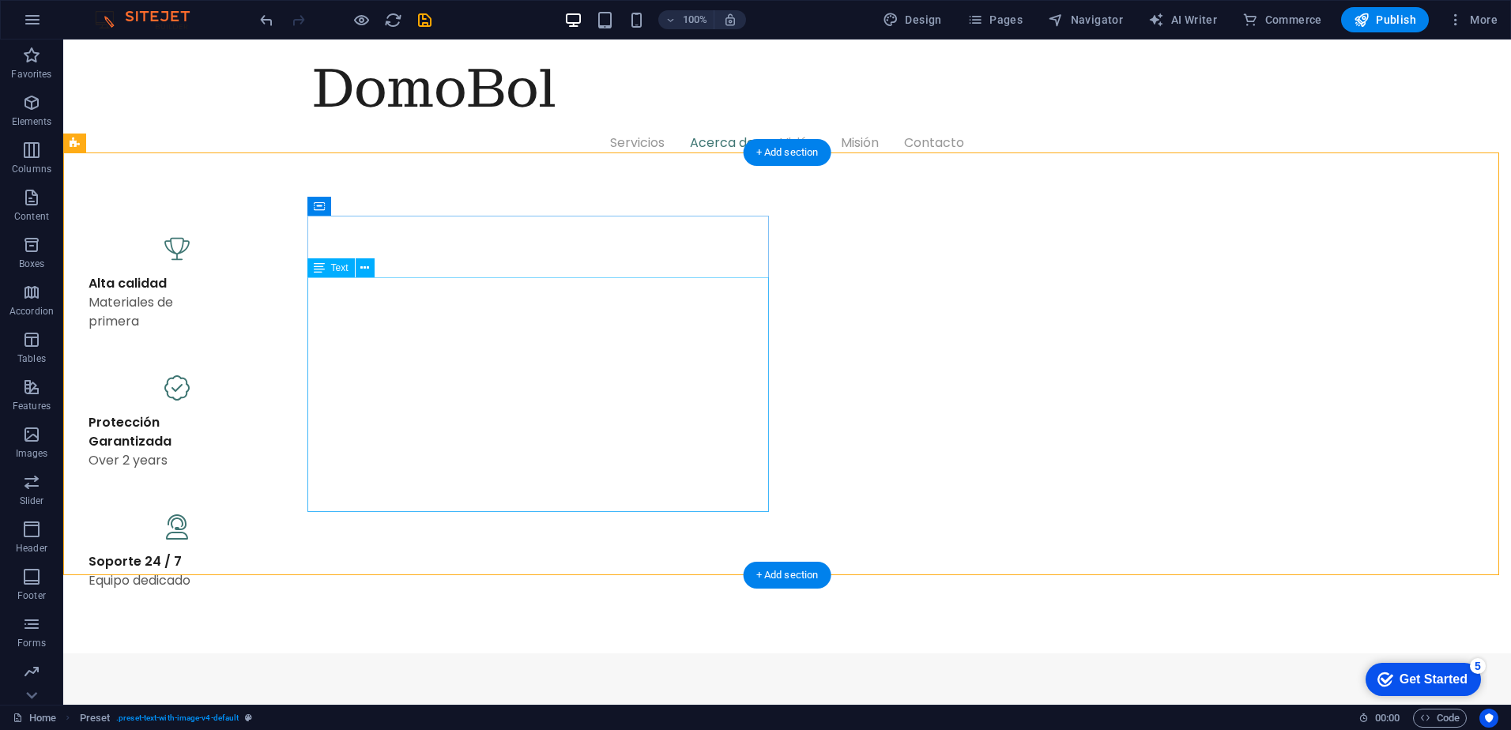
scroll to position [1214, 0]
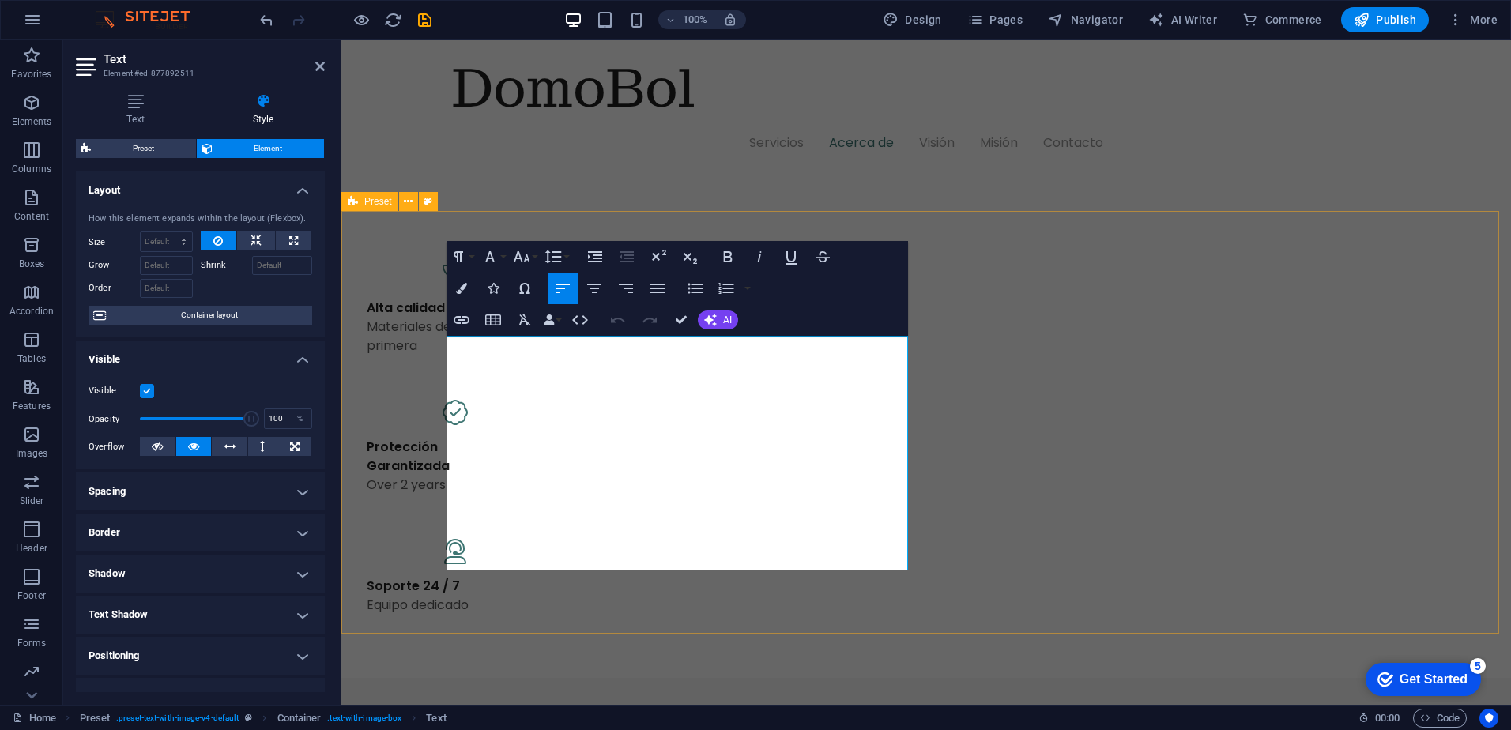
drag, startPoint x: 650, startPoint y: 554, endPoint x: 375, endPoint y: 322, distance: 360.1
click at [458, 291] on icon "button" at bounding box center [461, 288] width 11 height 11
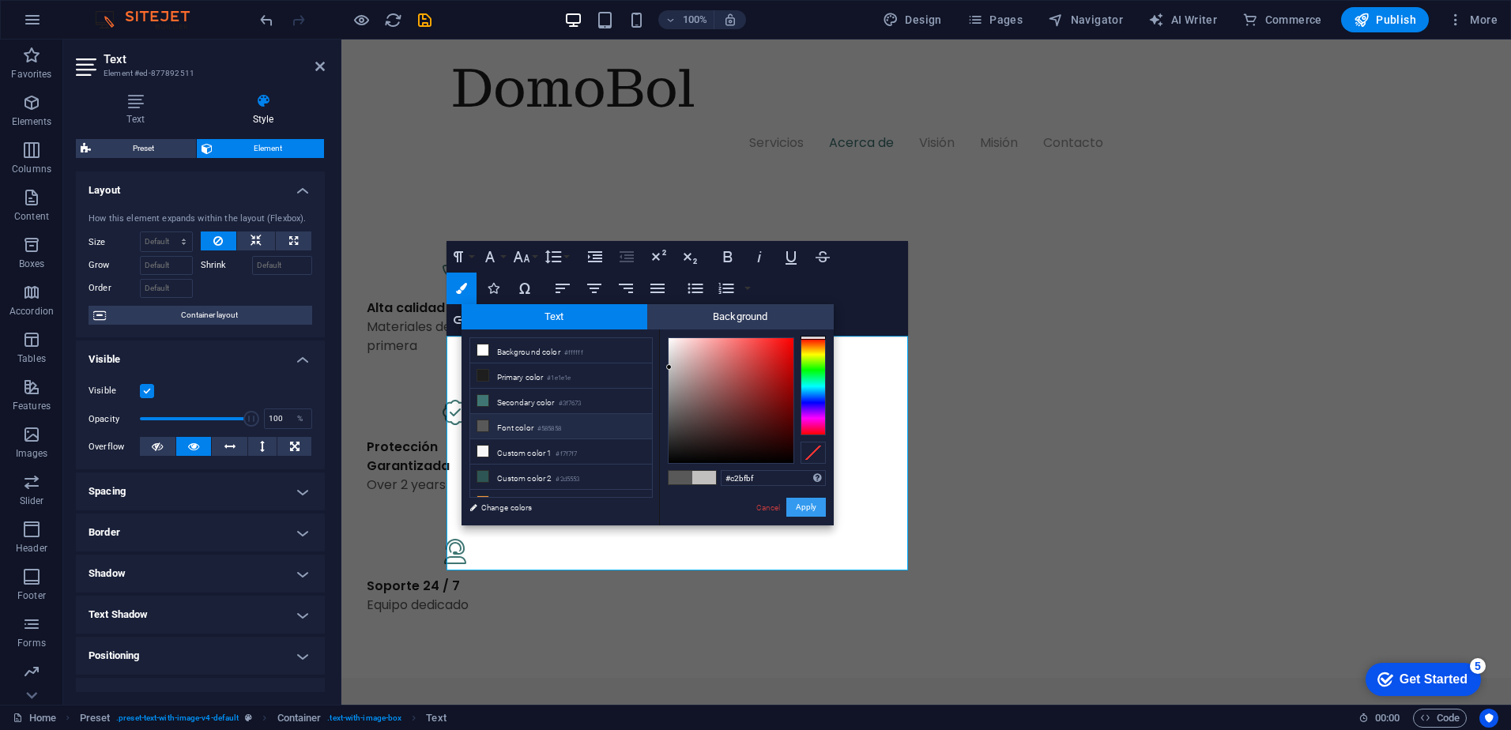
click at [812, 505] on button "Apply" at bounding box center [806, 507] width 40 height 19
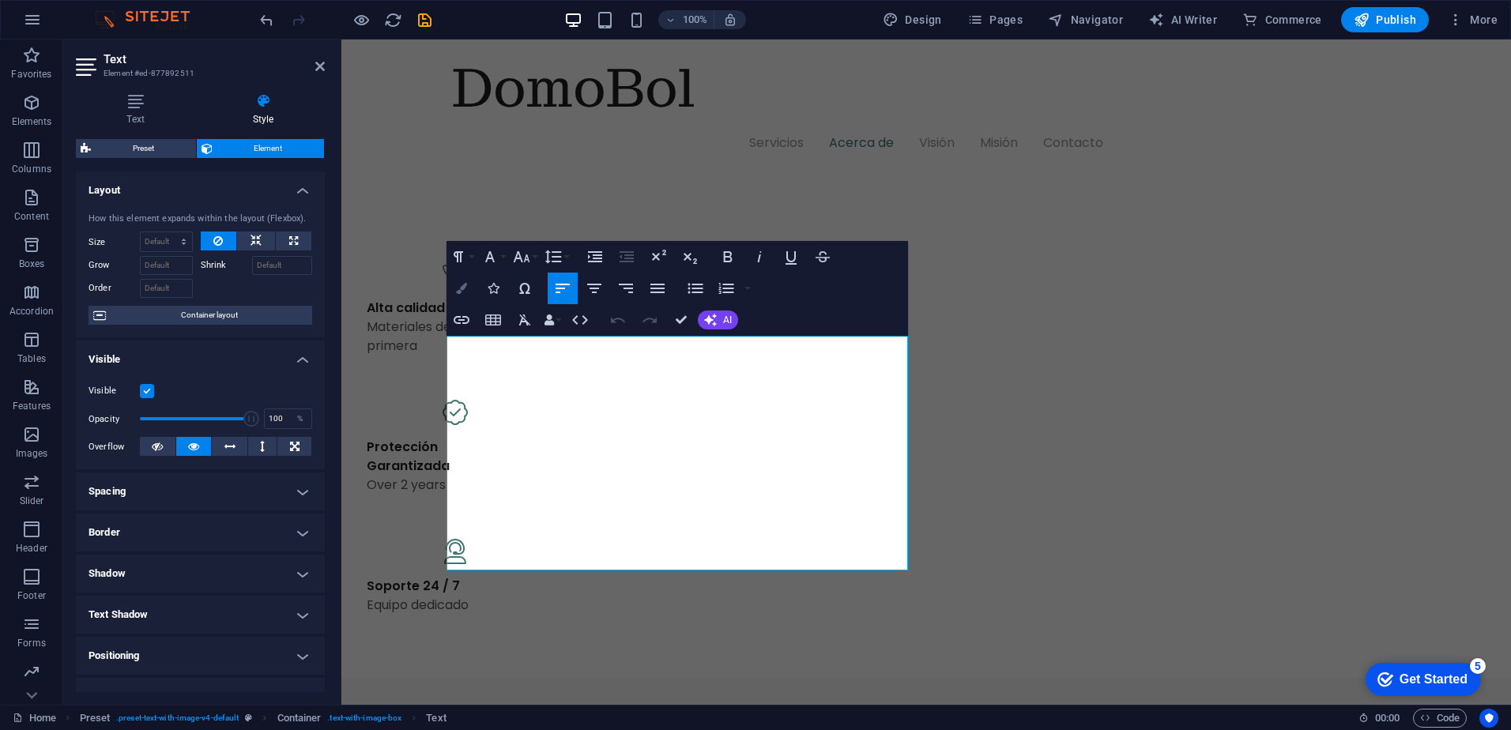
click at [464, 289] on icon "button" at bounding box center [461, 288] width 11 height 11
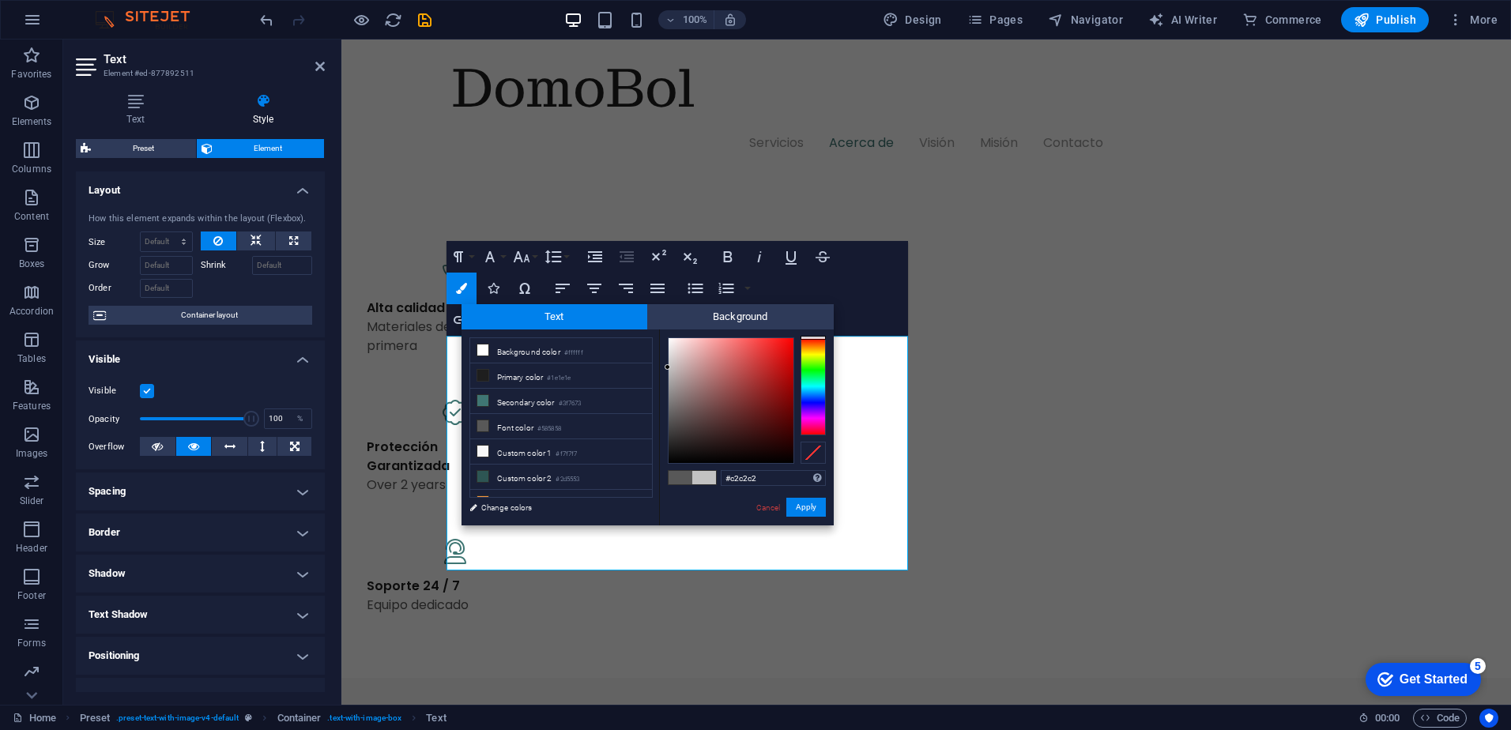
click at [668, 367] on div at bounding box center [731, 400] width 126 height 126
click at [771, 504] on link "Cancel" at bounding box center [769, 508] width 28 height 12
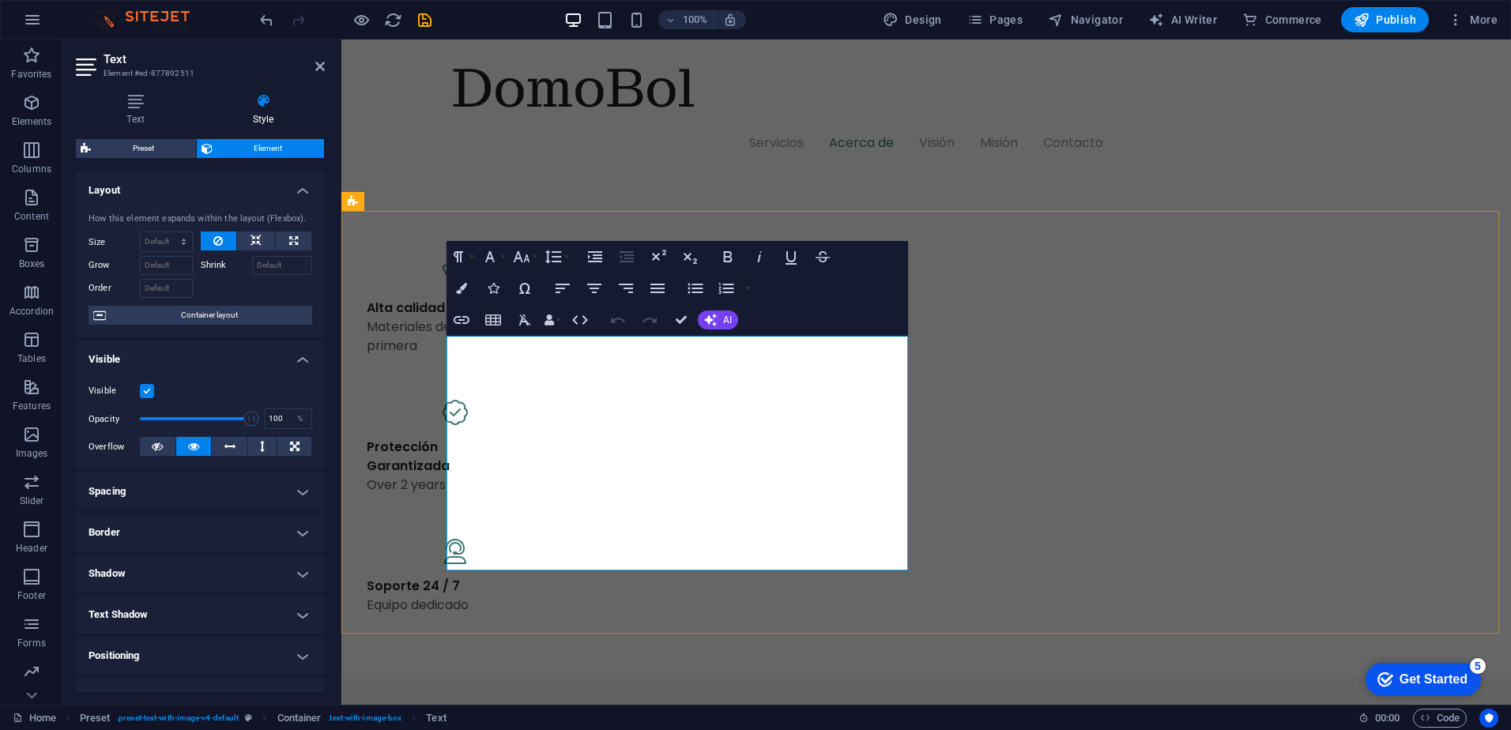
drag, startPoint x: 676, startPoint y: 439, endPoint x: 325, endPoint y: 351, distance: 362.6
click at [467, 296] on button "Colors" at bounding box center [462, 289] width 30 height 32
type input "#c2bfbf"
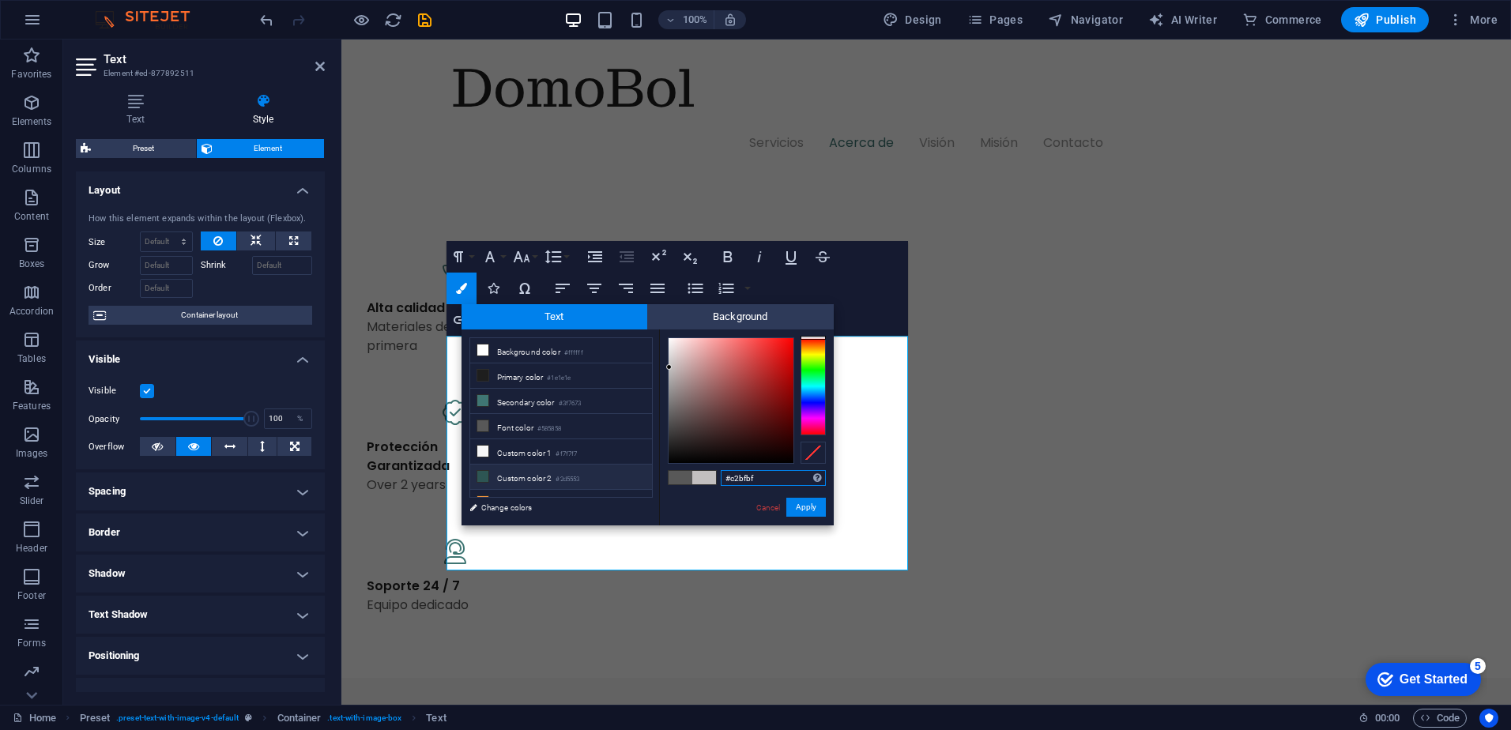
drag, startPoint x: 780, startPoint y: 485, endPoint x: 648, endPoint y: 473, distance: 132.6
click at [648, 473] on div "less Background color #ffffff Primary color #1e1e1e Secondary color #3f7673 Fon…" at bounding box center [648, 428] width 372 height 196
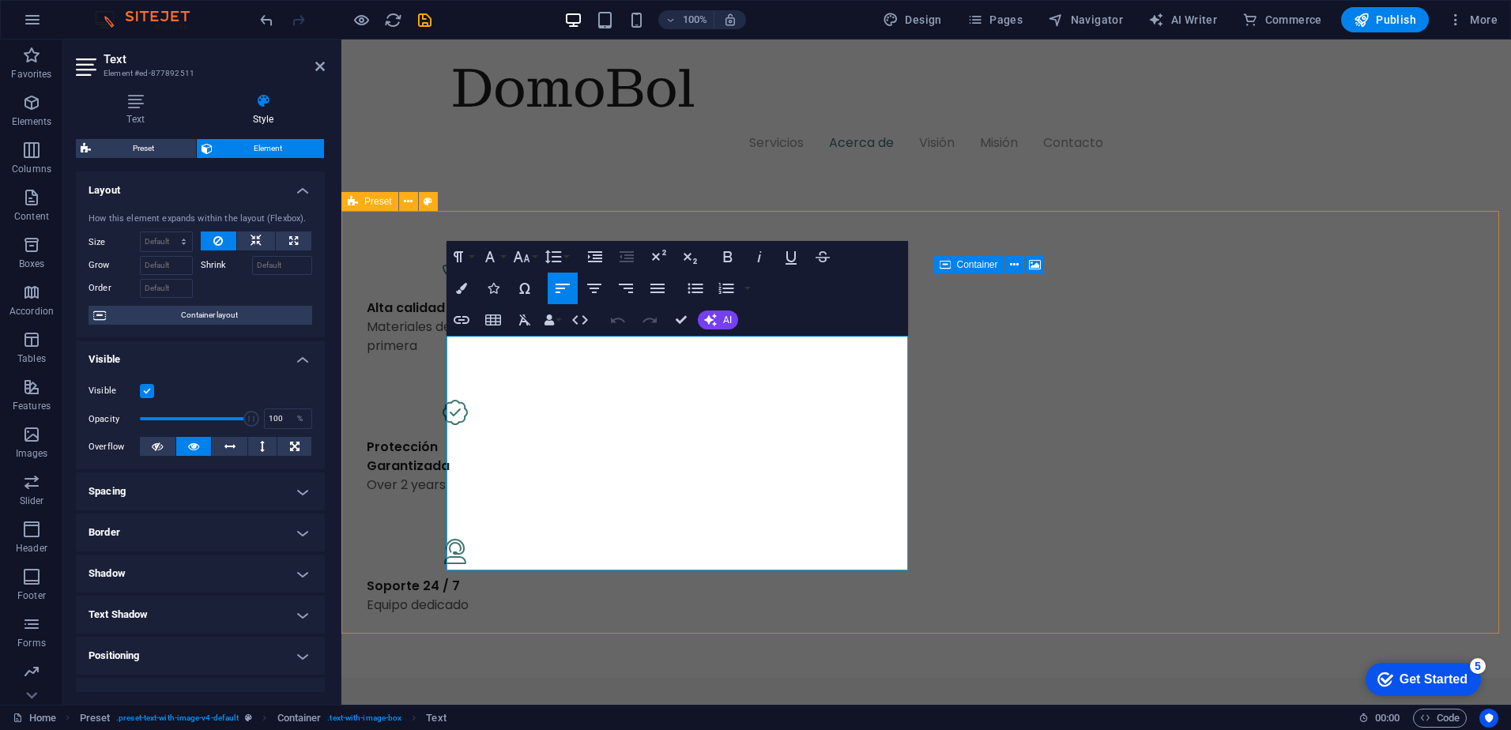
drag, startPoint x: 681, startPoint y: 556, endPoint x: 385, endPoint y: 457, distance: 312.4
click at [465, 288] on icon "button" at bounding box center [461, 288] width 11 height 11
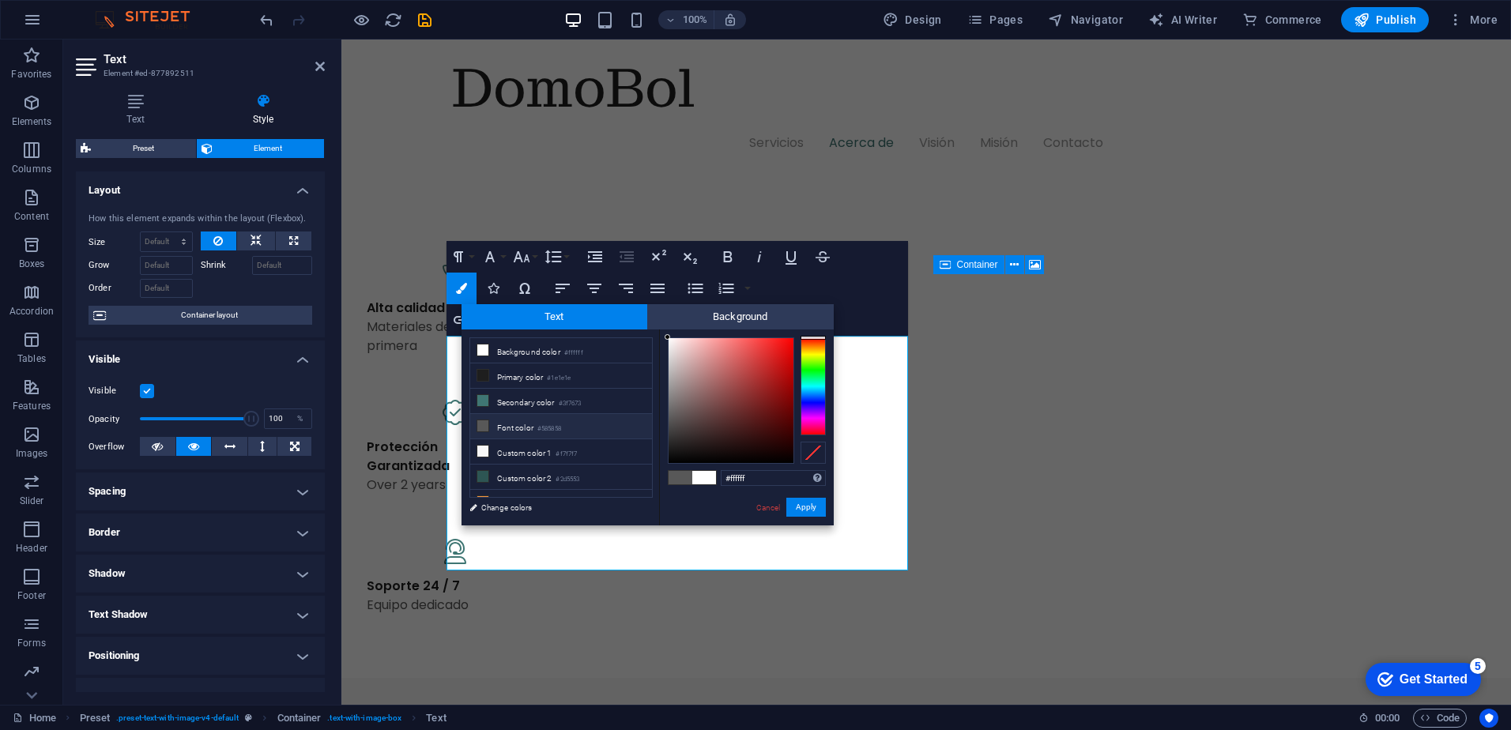
drag, startPoint x: 767, startPoint y: 475, endPoint x: 656, endPoint y: 474, distance: 111.4
click at [656, 474] on div "less Background color #ffffff Primary color #1e1e1e Secondary color #3f7673 Fon…" at bounding box center [648, 428] width 372 height 196
type input "#c2bfbf"
drag, startPoint x: 814, startPoint y: 508, endPoint x: 496, endPoint y: 473, distance: 319.6
click at [814, 508] on button "Apply" at bounding box center [806, 507] width 40 height 19
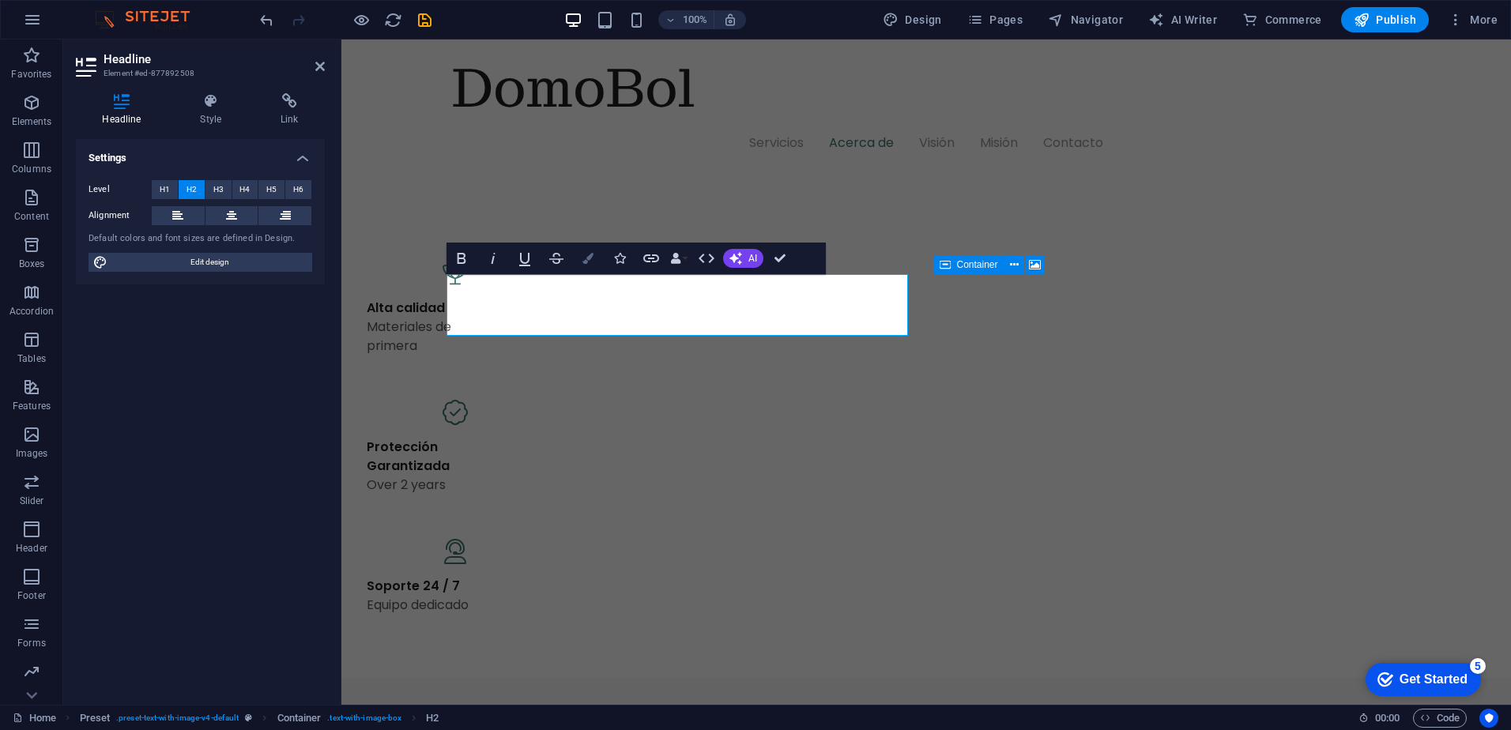
click at [576, 259] on button "Colors" at bounding box center [588, 259] width 30 height 32
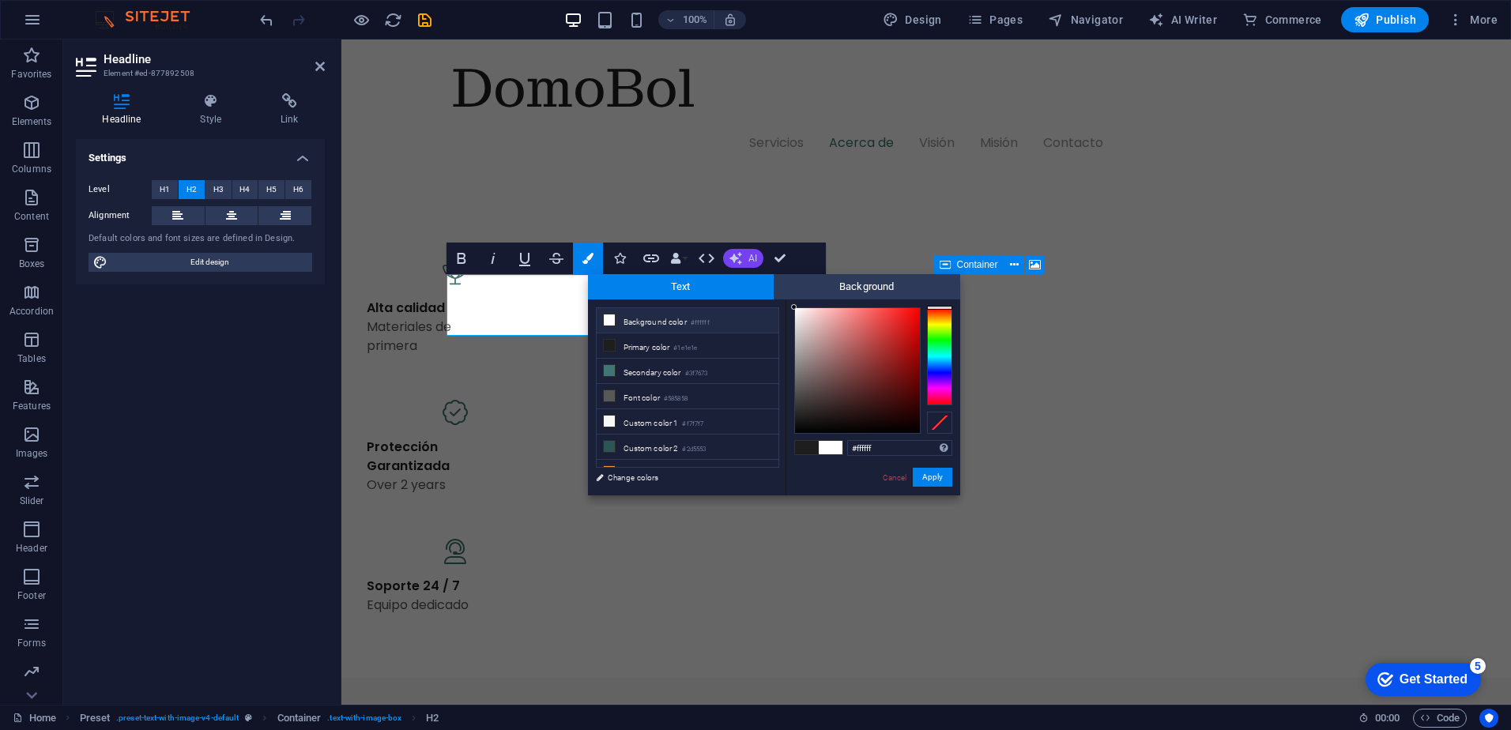
drag, startPoint x: 801, startPoint y: 372, endPoint x: 728, endPoint y: 256, distance: 137.5
click at [728, 256] on body "[DOMAIN_NAME] Home Favorites Elements Columns Content Boxes Accordion Tables Fe…" at bounding box center [755, 365] width 1511 height 730
click at [791, 304] on div "#ffffff Supported formats #0852ed rgb(8, 82, 237) rgba(8, 82, 237, 90%) hsv(221…" at bounding box center [873, 512] width 175 height 425
type input "#fffdfd"
click at [795, 306] on div at bounding box center [795, 307] width 6 height 6
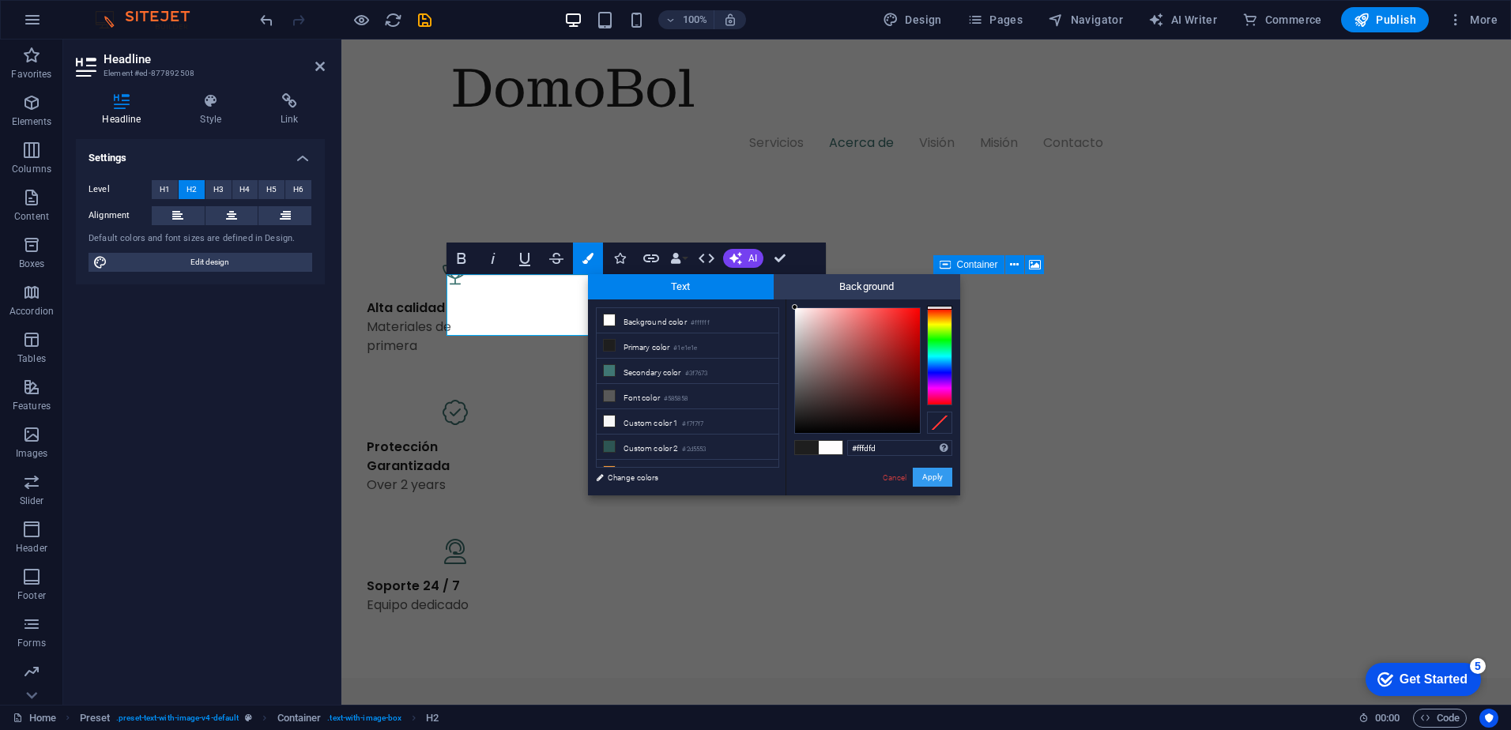
click at [929, 483] on button "Apply" at bounding box center [933, 477] width 40 height 19
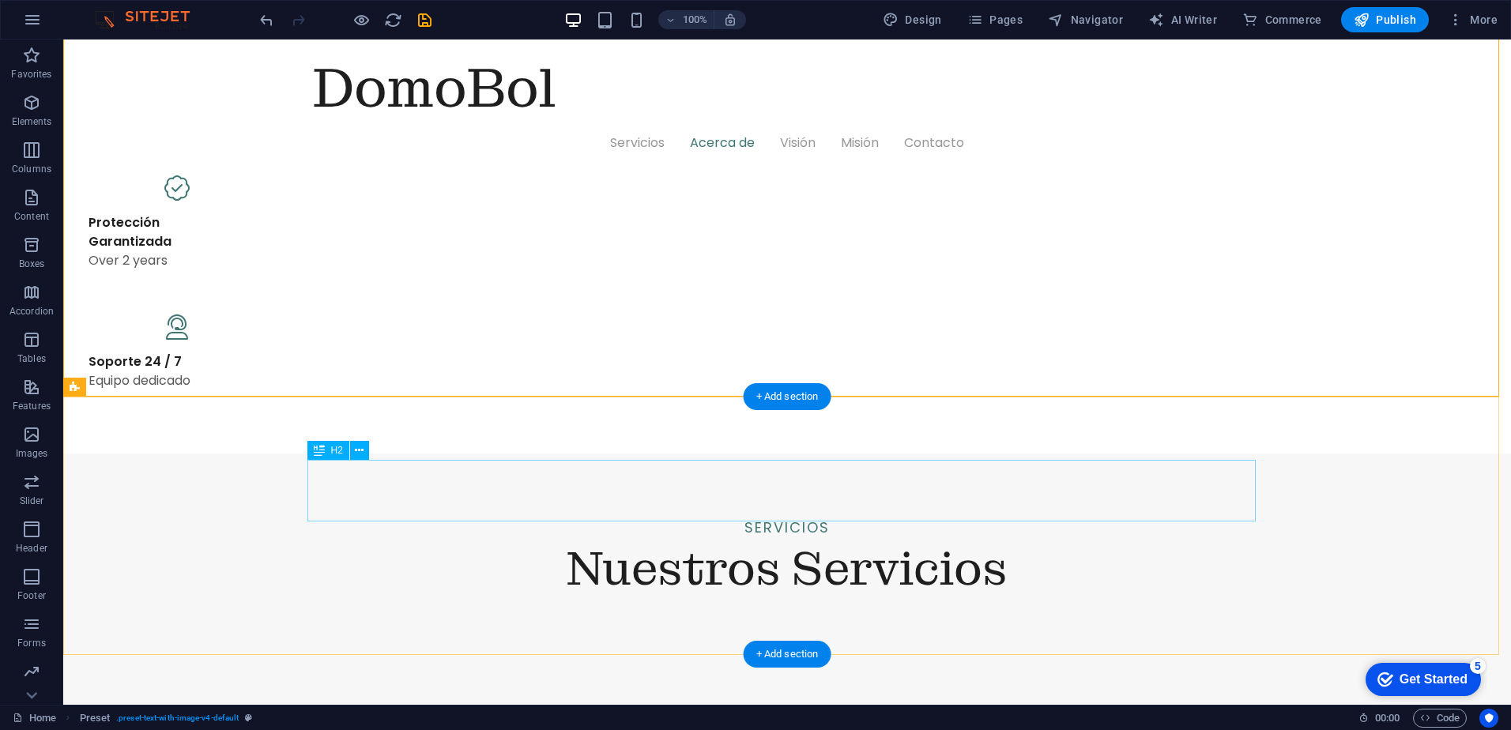
scroll to position [1451, 0]
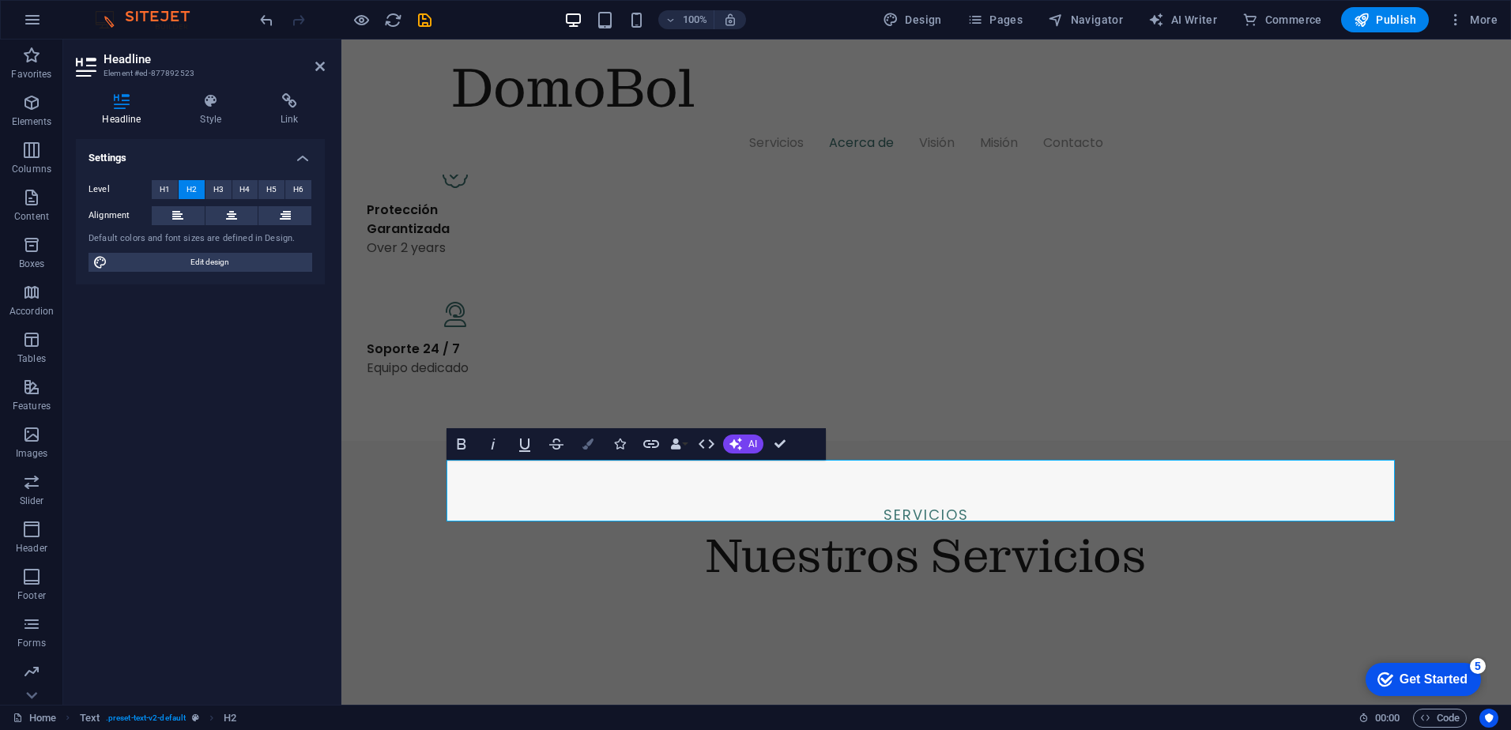
click at [589, 443] on icon "button" at bounding box center [587, 444] width 11 height 11
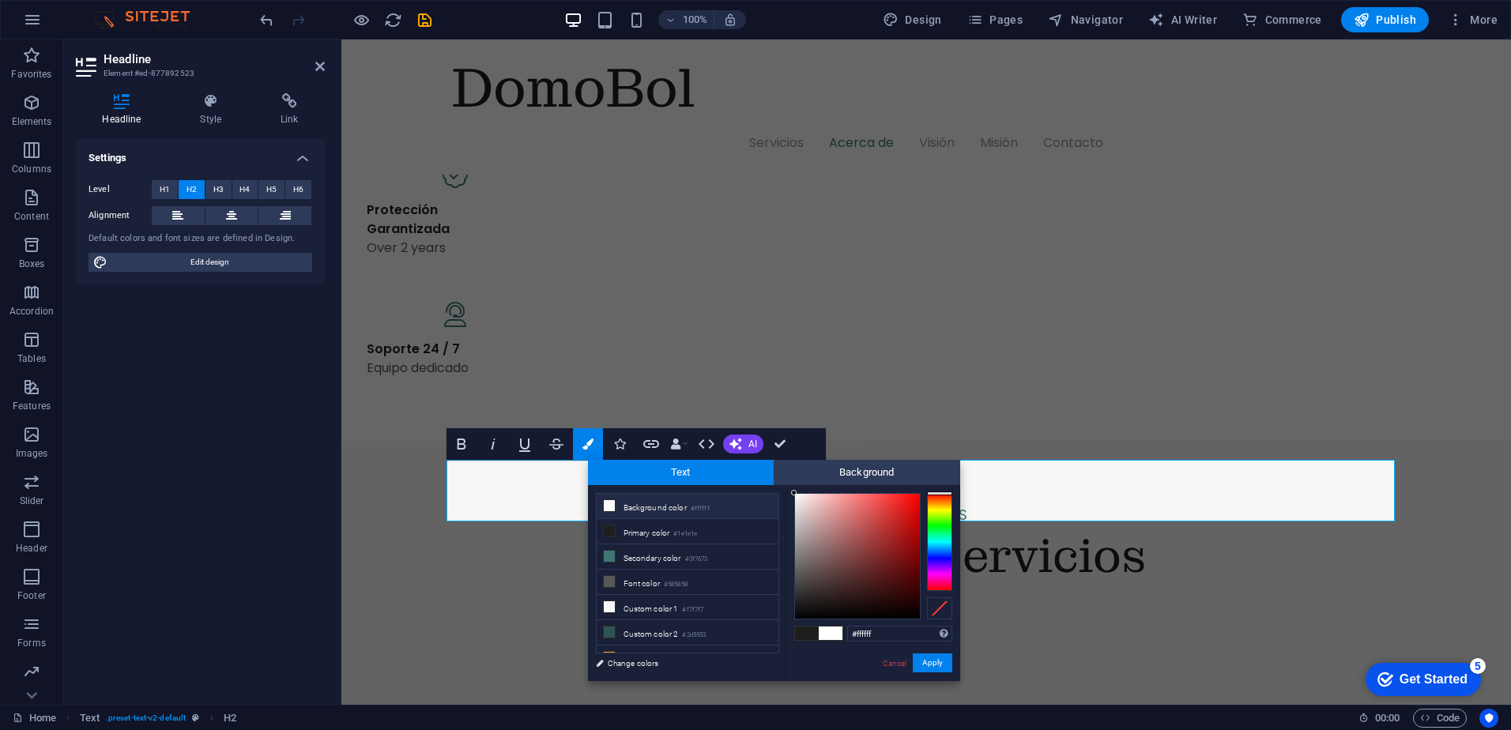
drag, startPoint x: 785, startPoint y: 521, endPoint x: 767, endPoint y: 473, distance: 51.2
click at [767, 473] on div "Text Background less Background color #ffffff Primary color #1e1e1e Secondary c…" at bounding box center [774, 570] width 372 height 221
type input "#fffdfd"
click at [795, 490] on div at bounding box center [796, 493] width 6 height 6
click at [932, 665] on button "Apply" at bounding box center [933, 663] width 40 height 19
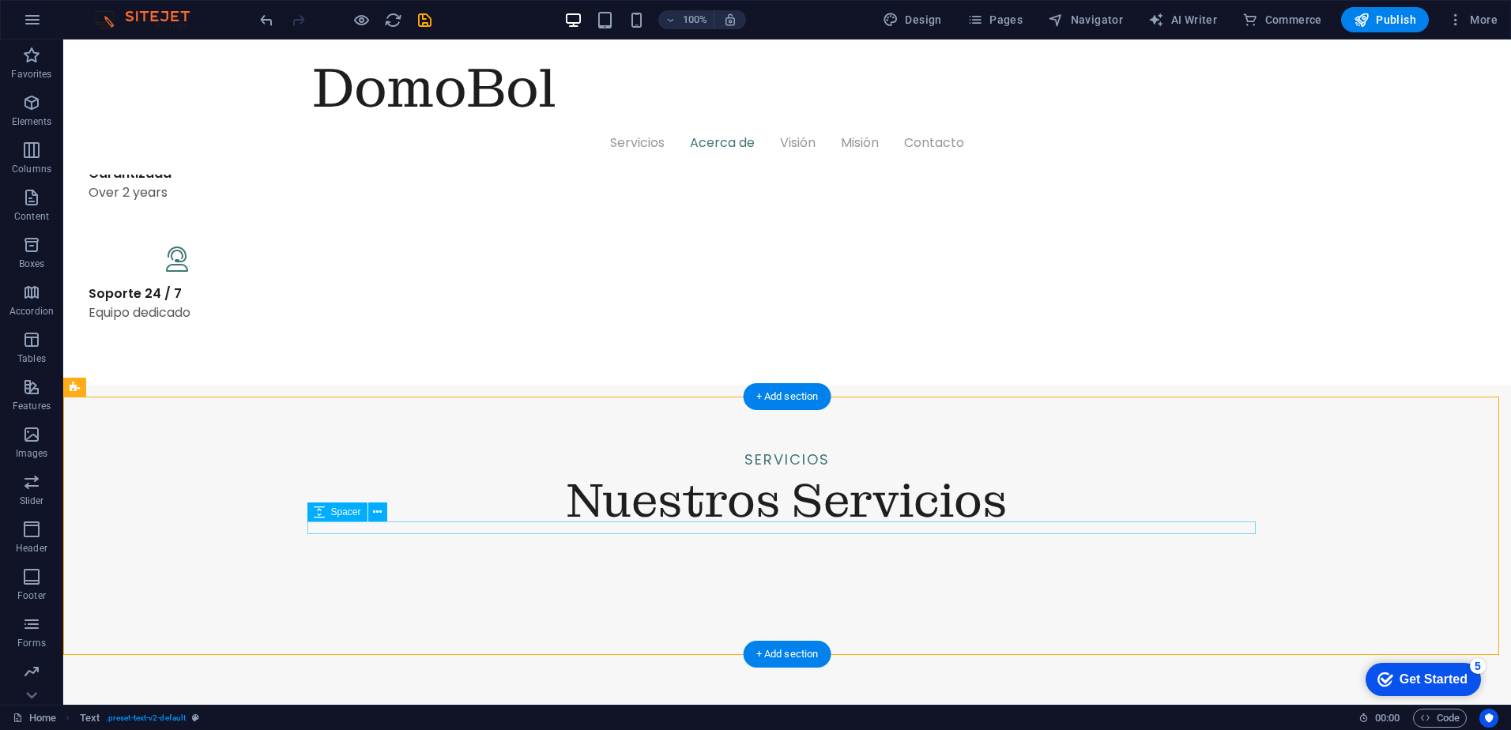
scroll to position [1530, 0]
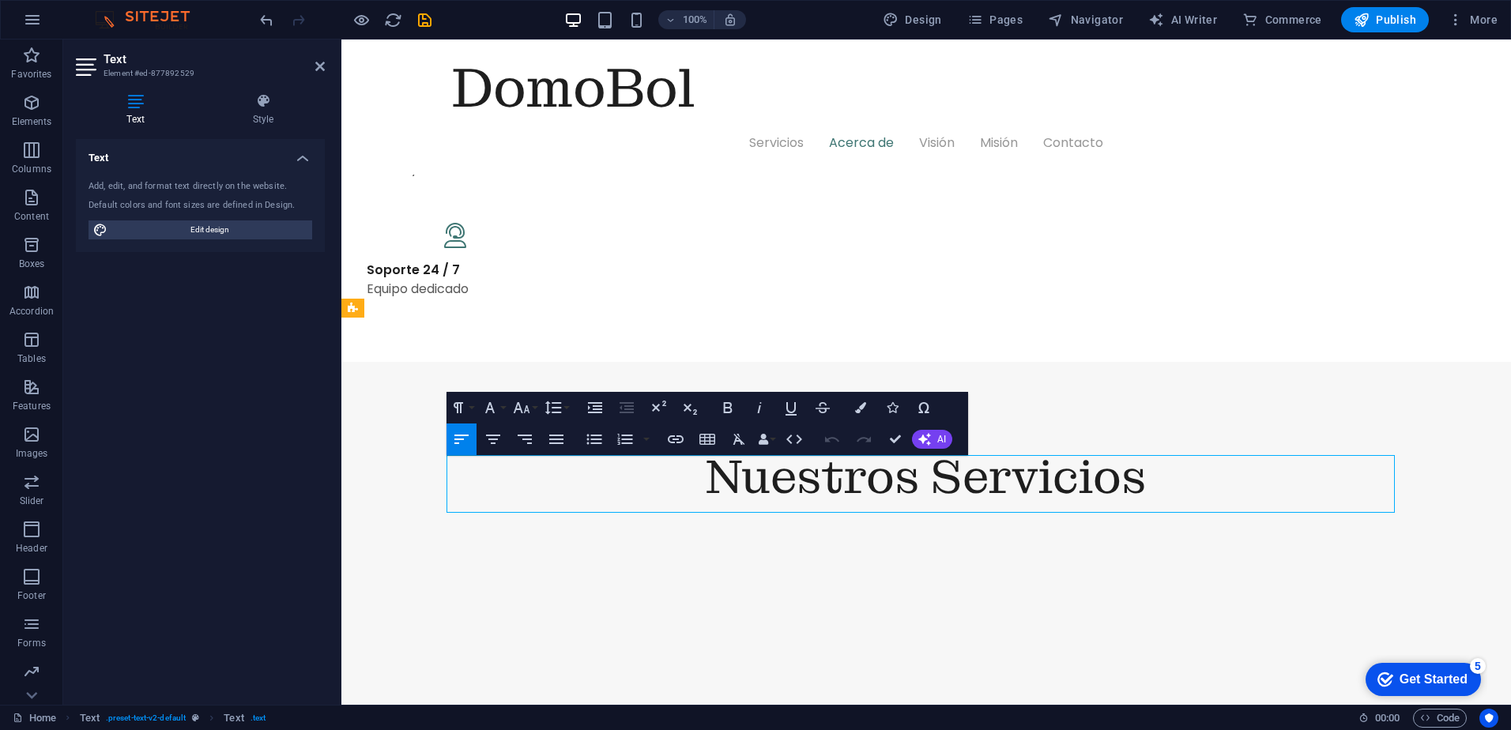
drag, startPoint x: 1059, startPoint y: 498, endPoint x: 821, endPoint y: 461, distance: 240.8
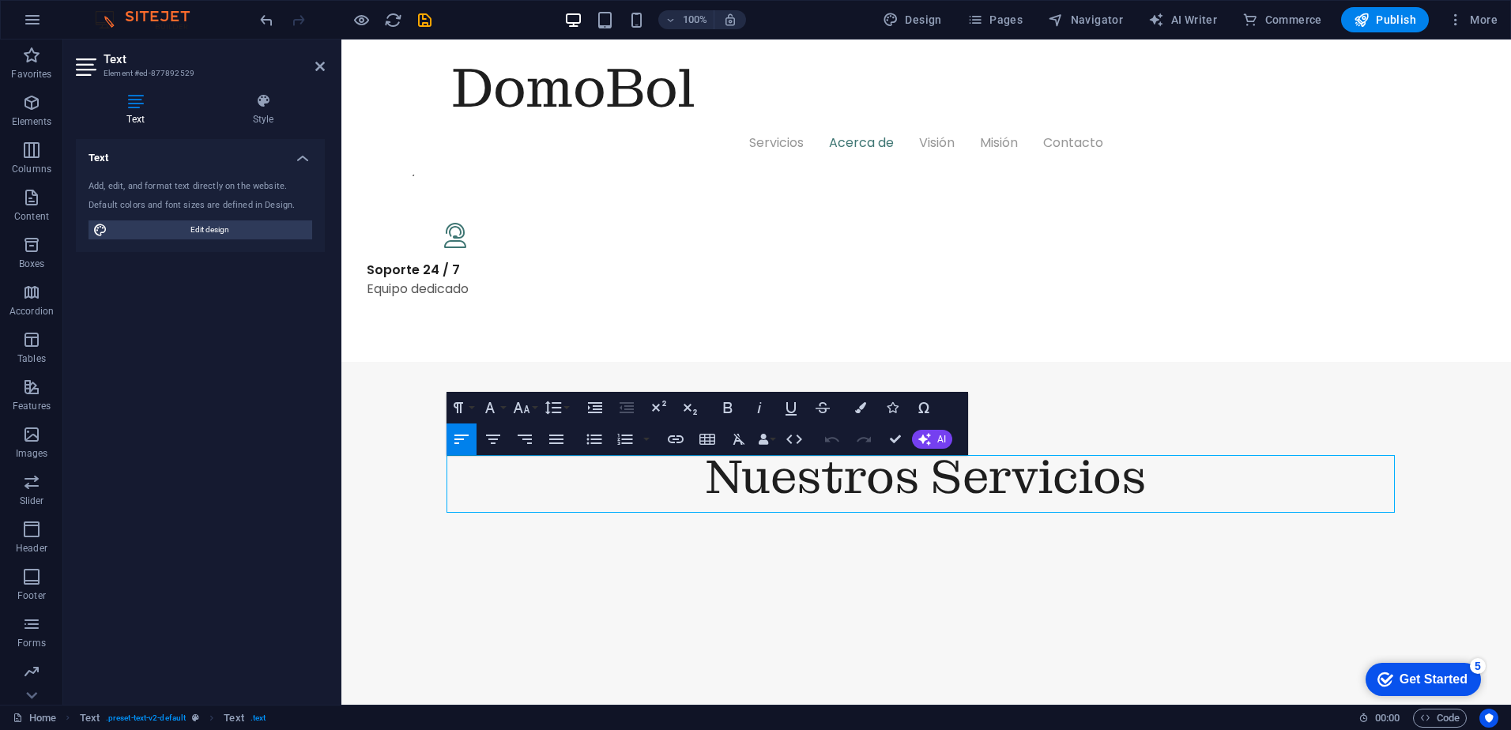
drag, startPoint x: 1046, startPoint y: 491, endPoint x: 671, endPoint y: 469, distance: 376.0
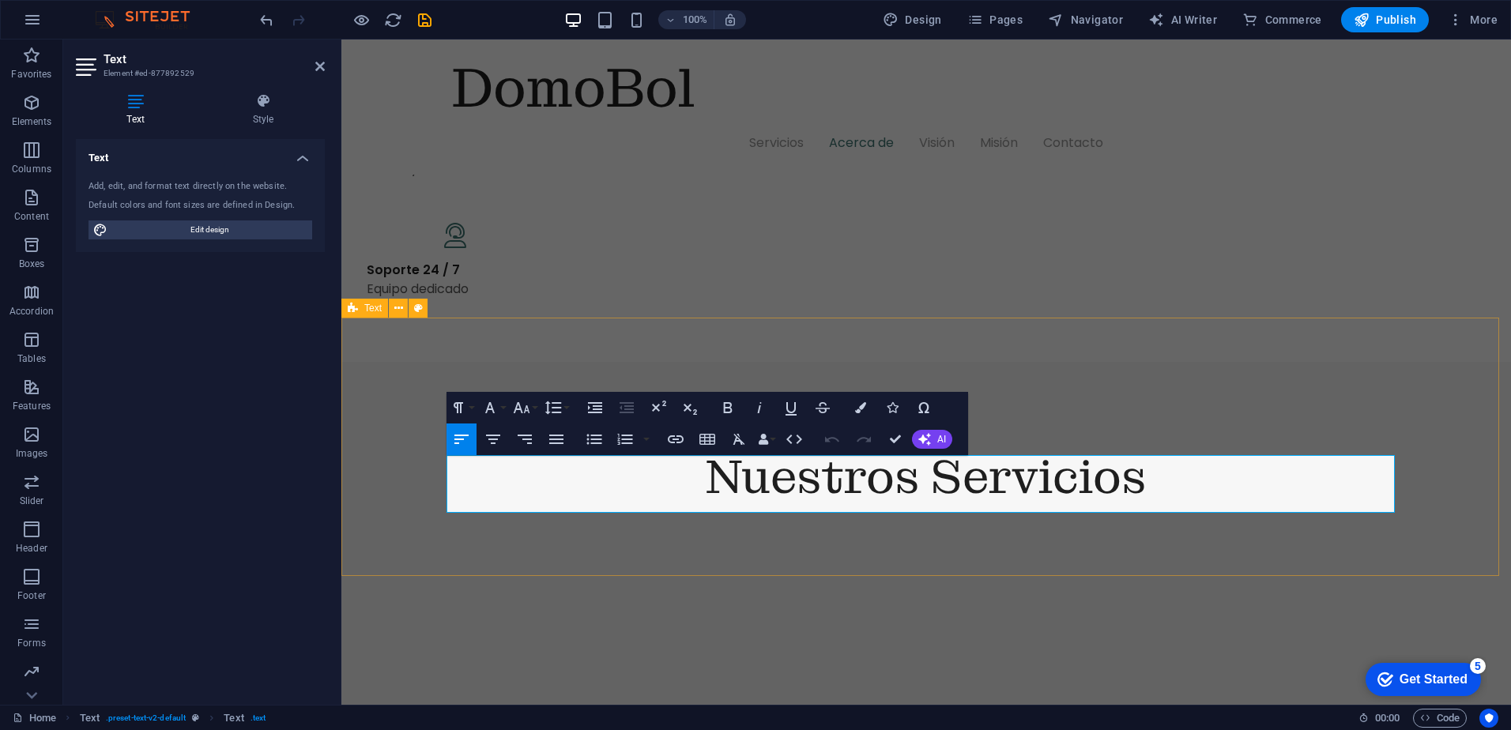
drag, startPoint x: 1077, startPoint y: 496, endPoint x: 364, endPoint y: 424, distance: 716.5
click at [863, 412] on icon "button" at bounding box center [860, 407] width 11 height 11
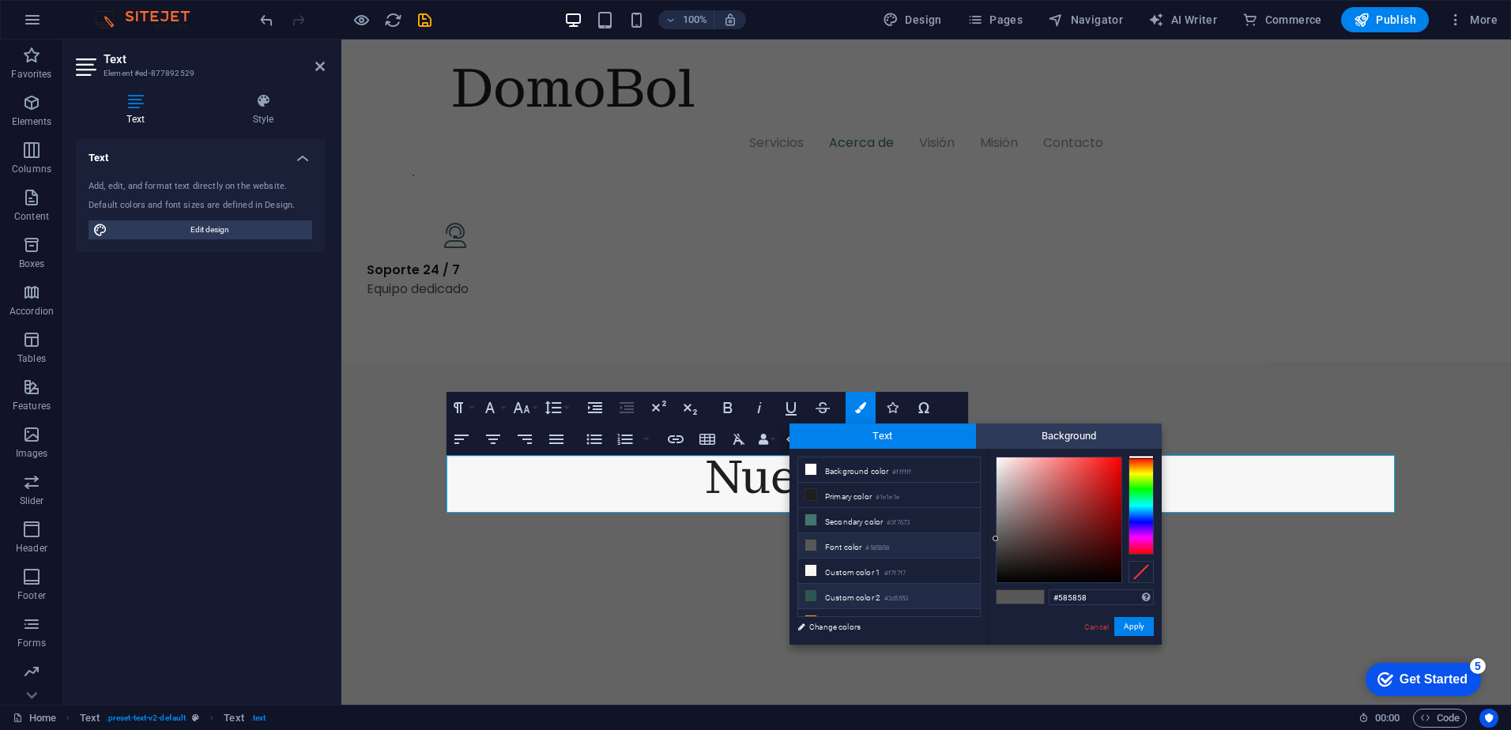
drag, startPoint x: 1065, startPoint y: 597, endPoint x: 936, endPoint y: 604, distance: 129.8
click at [937, 603] on div "less Background color #ffffff Primary color #1e1e1e Secondary color #3f7673 Fon…" at bounding box center [976, 547] width 372 height 196
type input "#c2bfbf"
drag, startPoint x: 1129, startPoint y: 623, endPoint x: 774, endPoint y: 582, distance: 357.1
click at [1129, 623] on button "Apply" at bounding box center [1134, 626] width 40 height 19
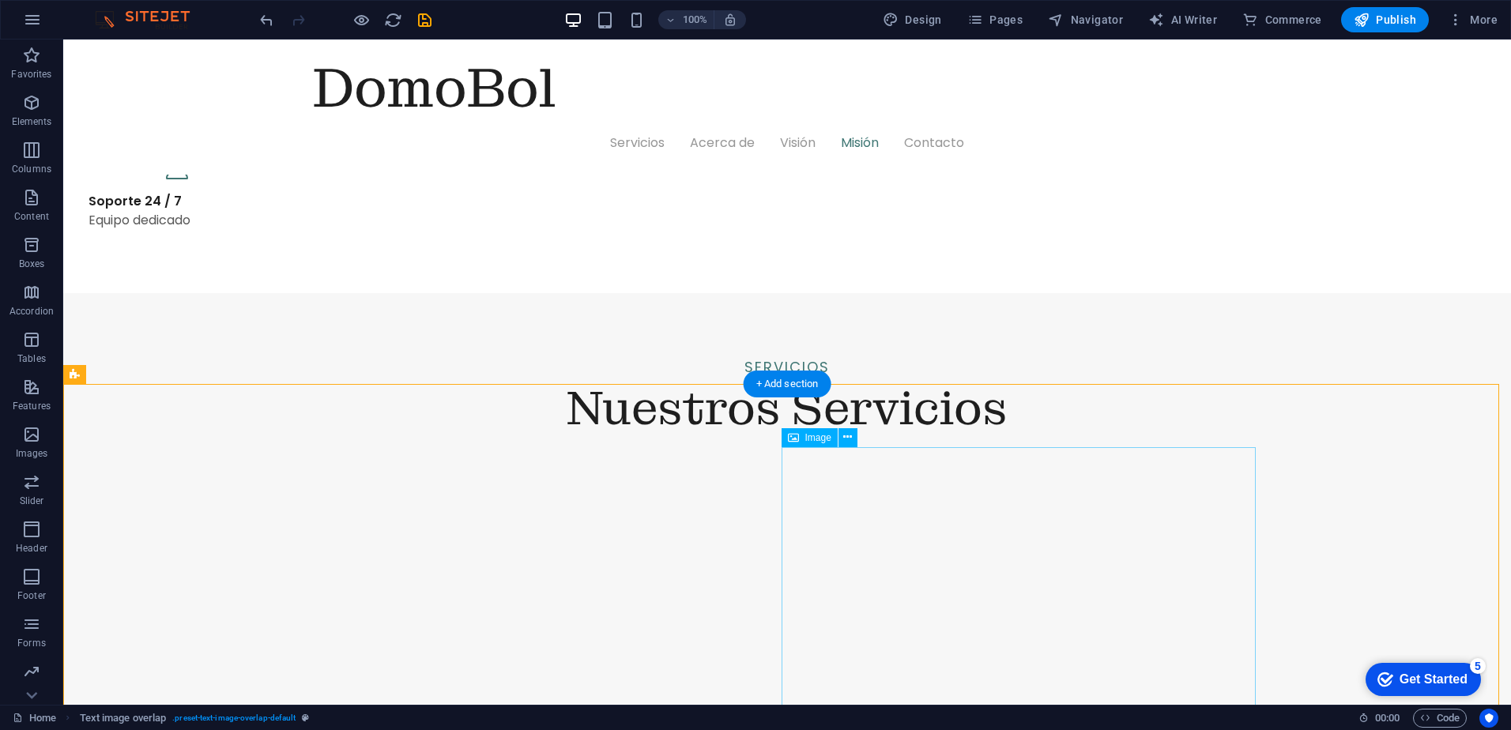
scroll to position [1925, 0]
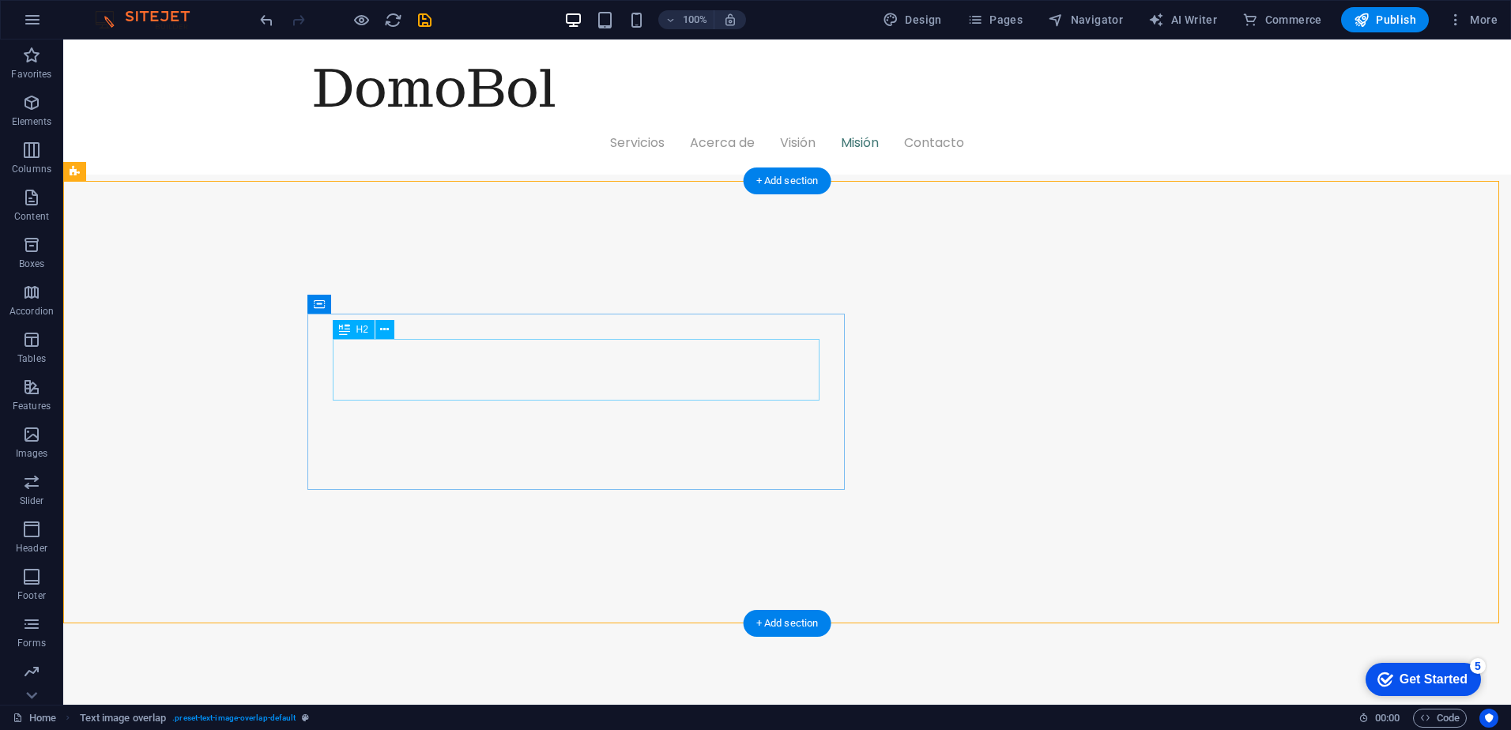
drag, startPoint x: 414, startPoint y: 323, endPoint x: 450, endPoint y: 339, distance: 39.6
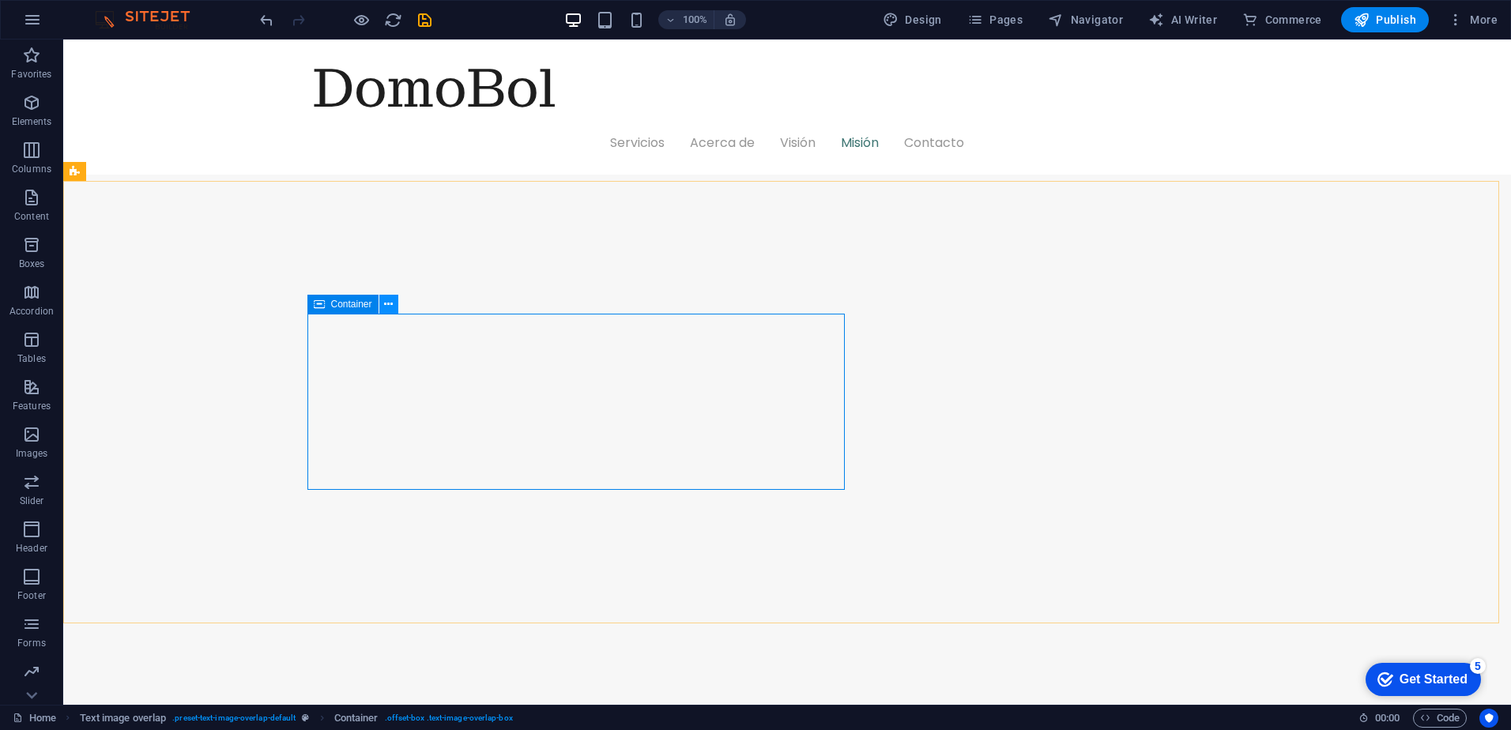
click at [387, 300] on icon at bounding box center [388, 304] width 9 height 17
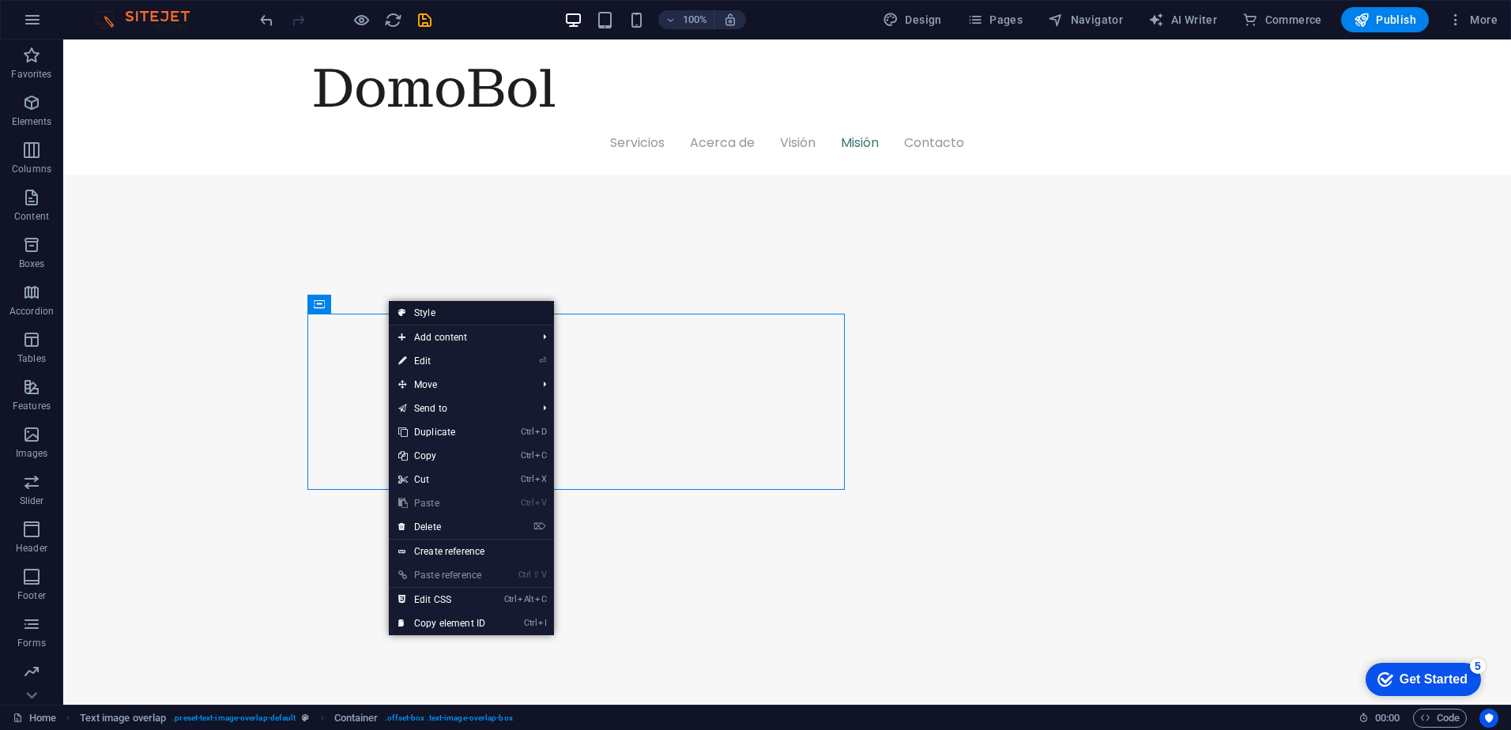
drag, startPoint x: 458, startPoint y: 308, endPoint x: 117, endPoint y: 269, distance: 343.6
click at [458, 308] on link "Style" at bounding box center [471, 313] width 165 height 24
select select "rem"
select select "px"
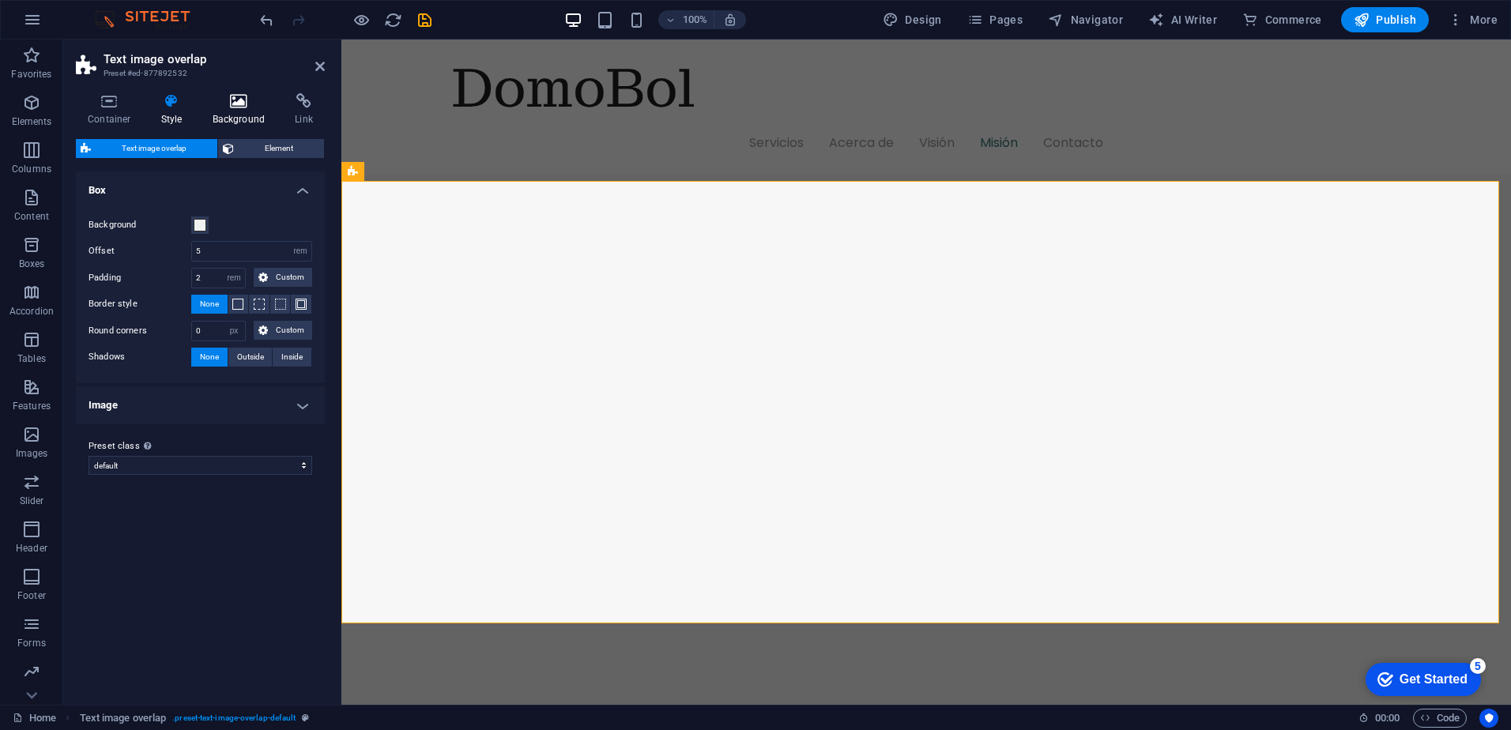
click at [217, 99] on icon at bounding box center [239, 101] width 77 height 16
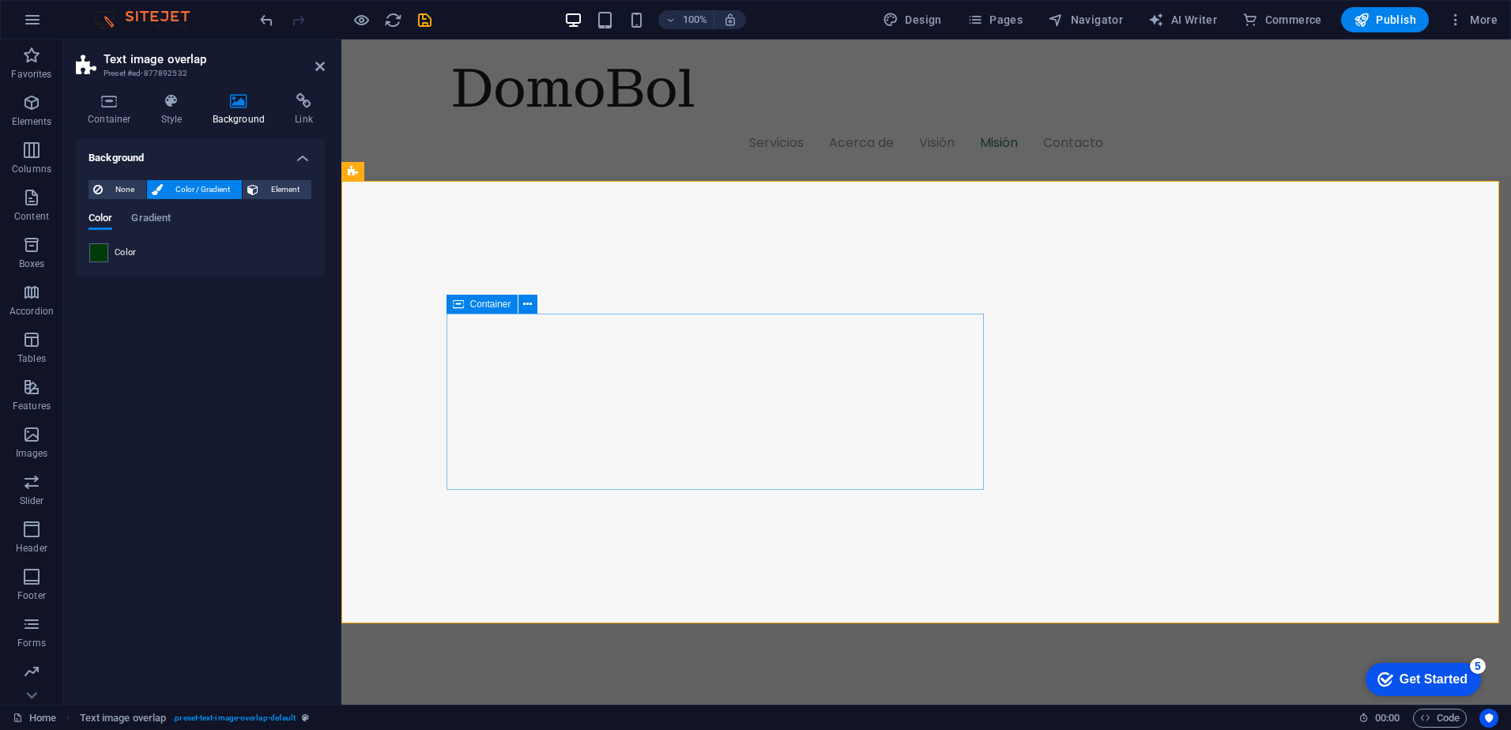
click at [495, 307] on span "Container" at bounding box center [490, 304] width 41 height 9
click at [529, 304] on icon at bounding box center [527, 304] width 9 height 17
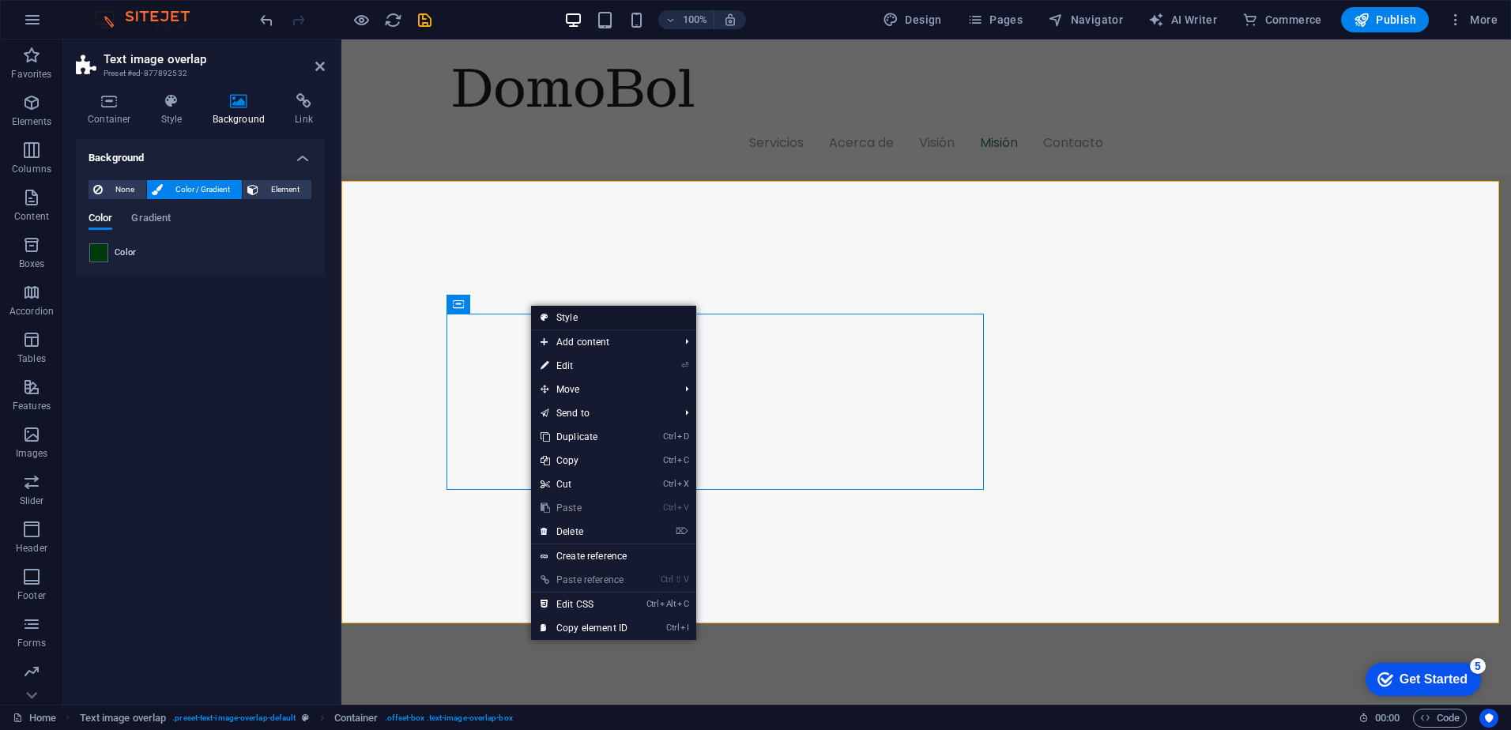
click at [635, 322] on link "Style" at bounding box center [613, 318] width 165 height 24
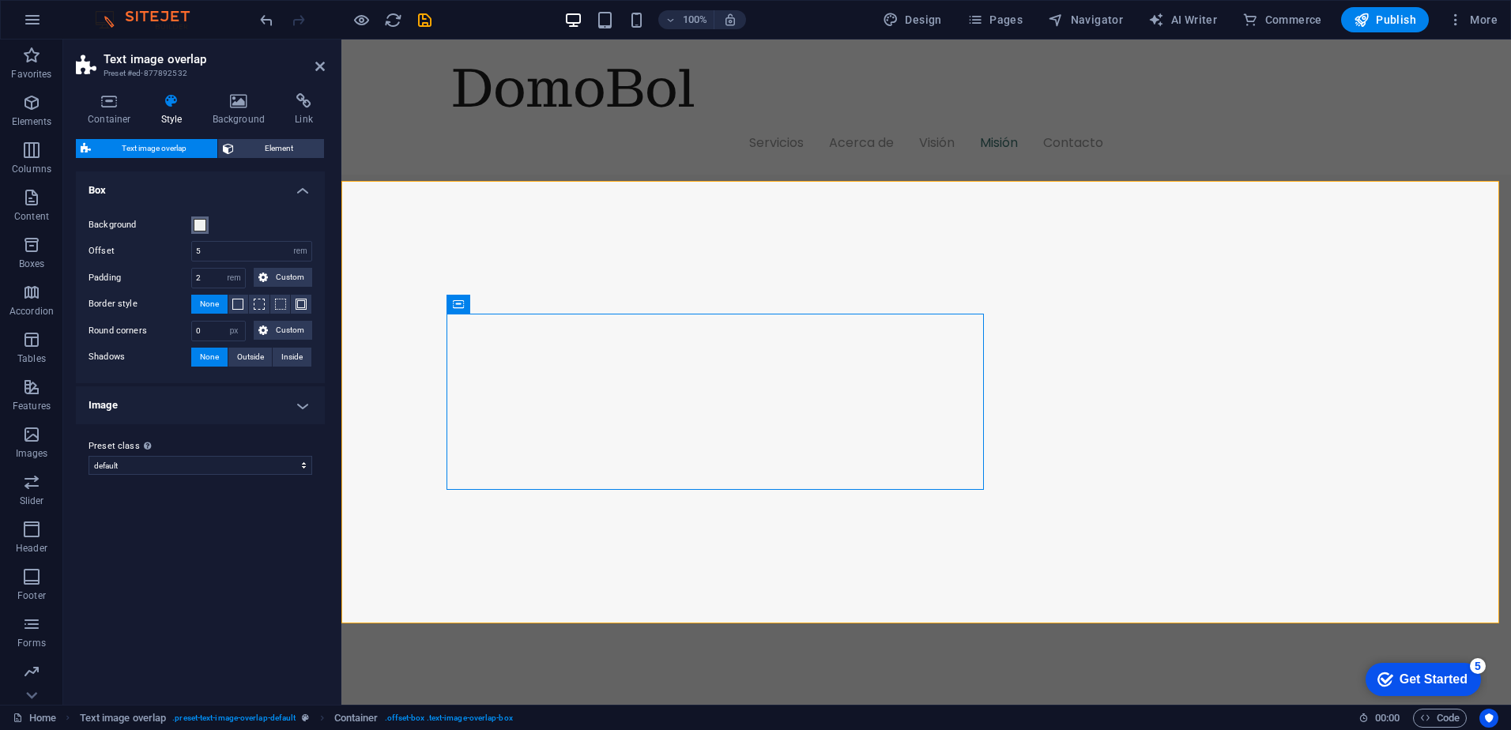
click at [199, 223] on span at bounding box center [200, 225] width 13 height 13
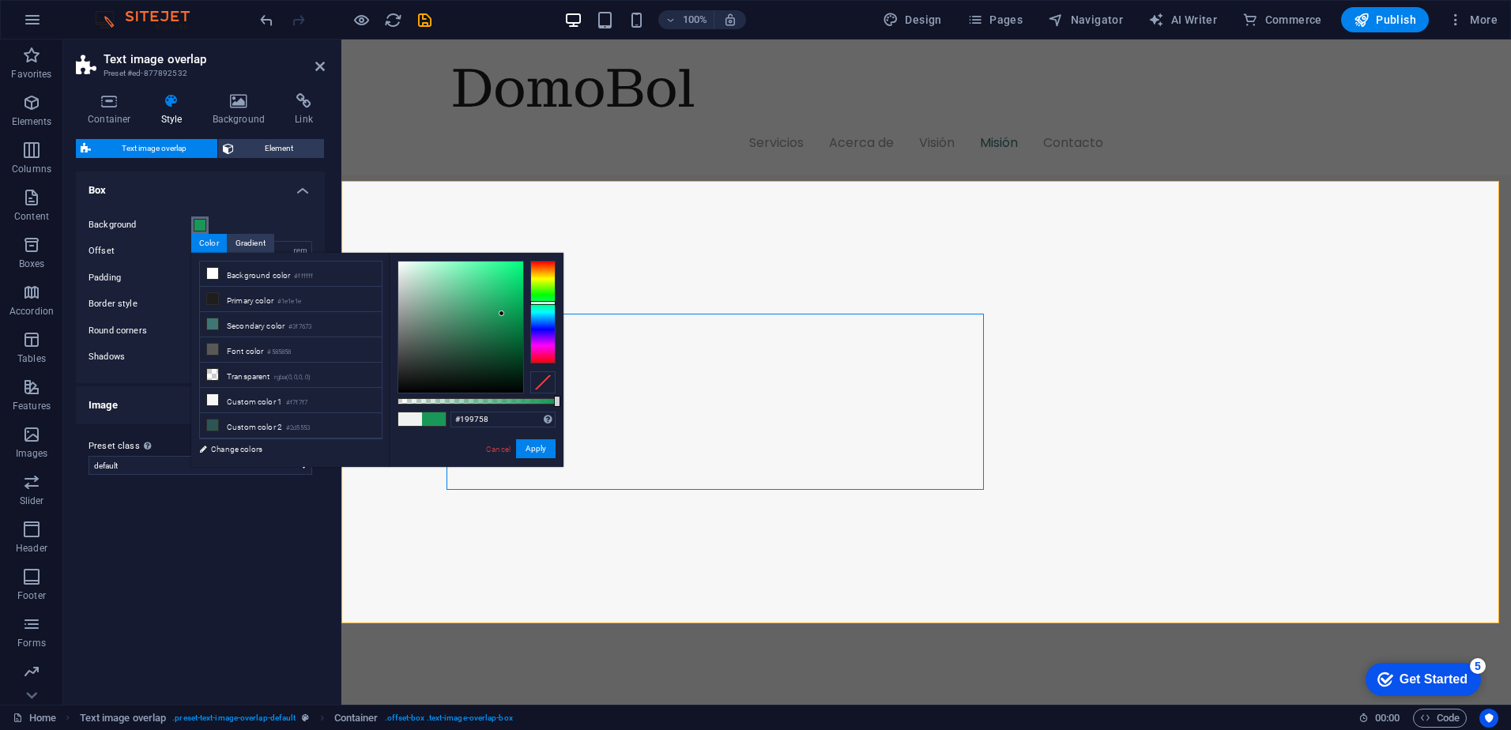
drag, startPoint x: 415, startPoint y: 291, endPoint x: 502, endPoint y: 314, distance: 89.9
click at [502, 314] on div at bounding box center [460, 327] width 125 height 131
click at [494, 337] on div at bounding box center [460, 327] width 125 height 131
type input "#000000"
drag, startPoint x: 409, startPoint y: 324, endPoint x: 343, endPoint y: 461, distance: 151.6
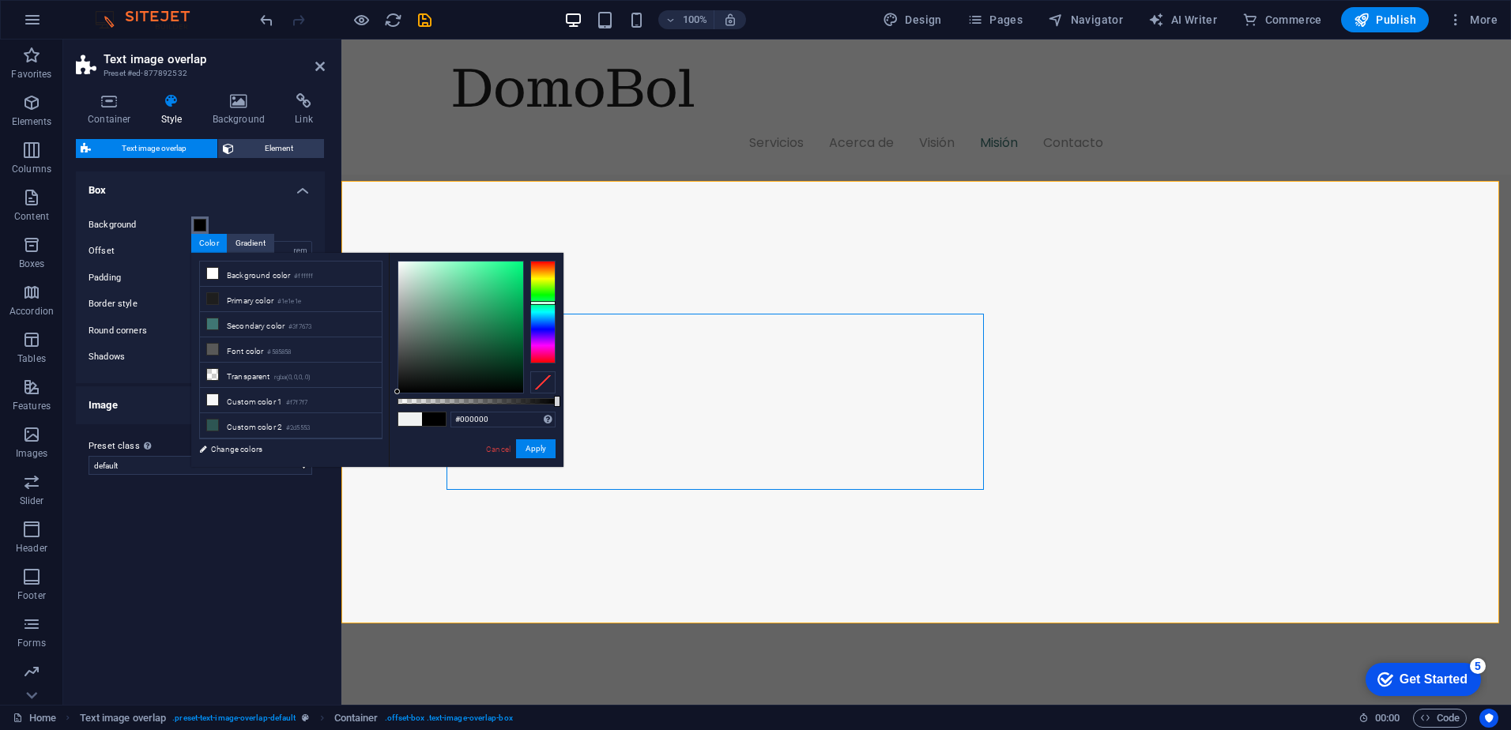
click at [343, 461] on div "less Background color #ffffff Primary color #1e1e1e Secondary color #3f7673 Fon…" at bounding box center [377, 360] width 372 height 214
drag, startPoint x: 528, startPoint y: 447, endPoint x: 190, endPoint y: 409, distance: 340.4
click at [528, 447] on button "Apply" at bounding box center [536, 448] width 40 height 19
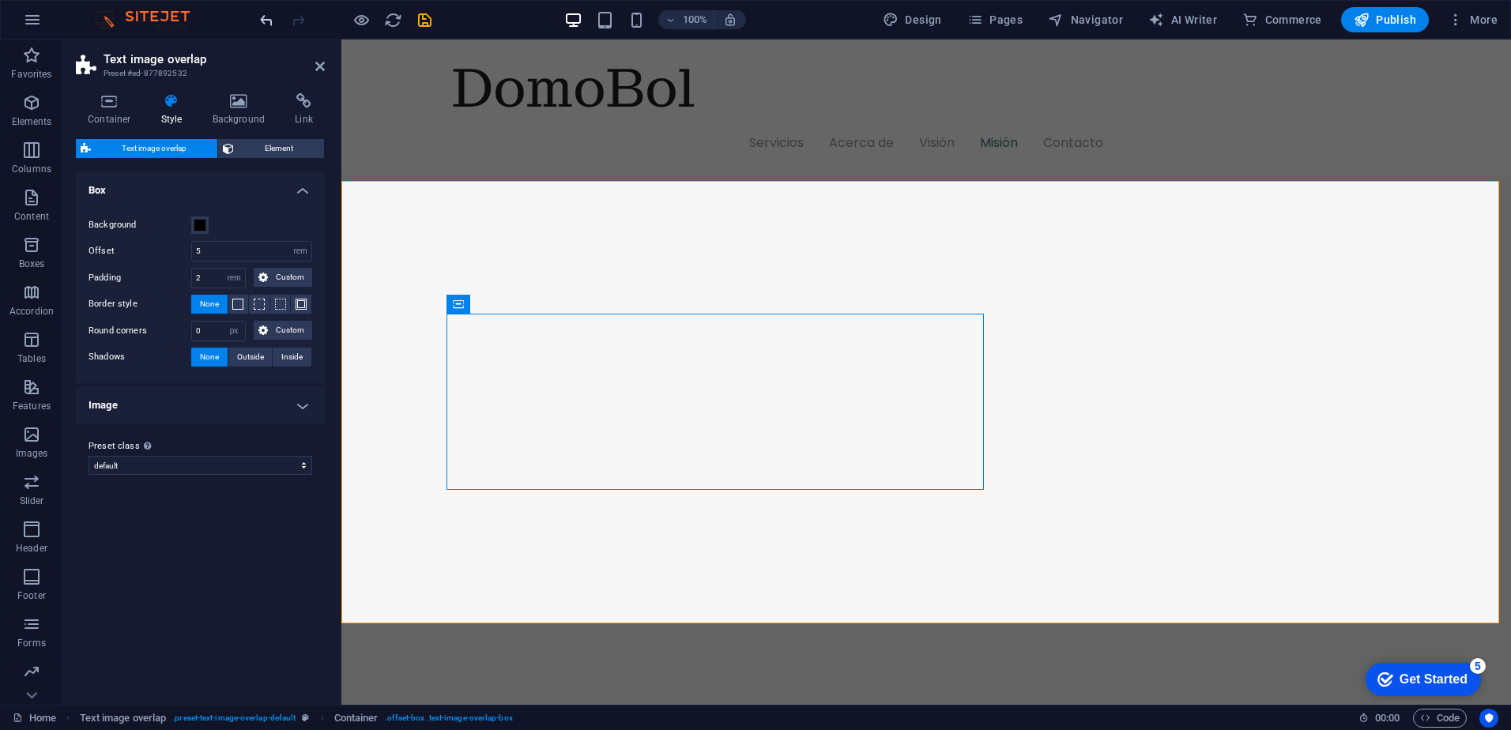
click at [273, 21] on icon "undo" at bounding box center [267, 20] width 18 height 18
click at [250, 104] on icon at bounding box center [239, 101] width 77 height 16
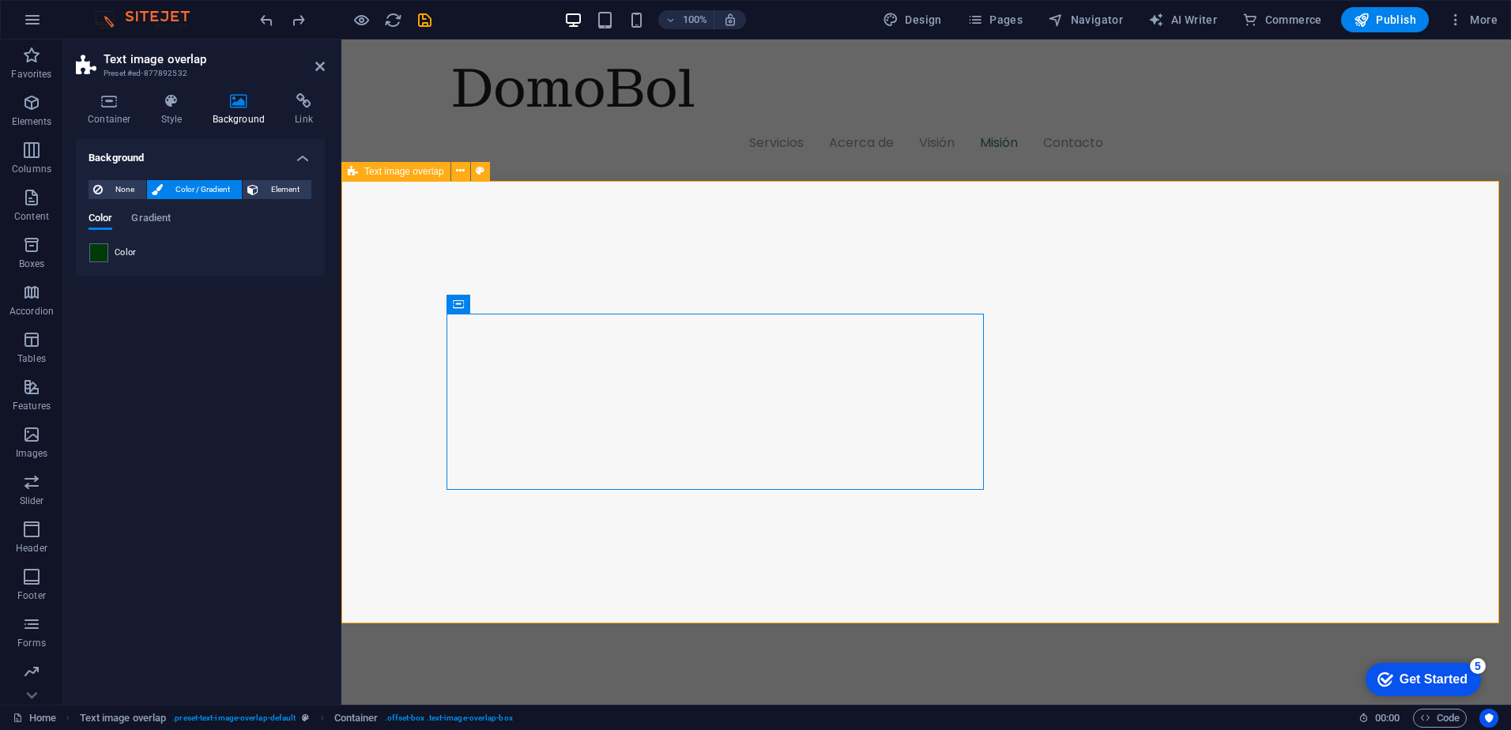
click at [536, 306] on button at bounding box center [527, 304] width 19 height 19
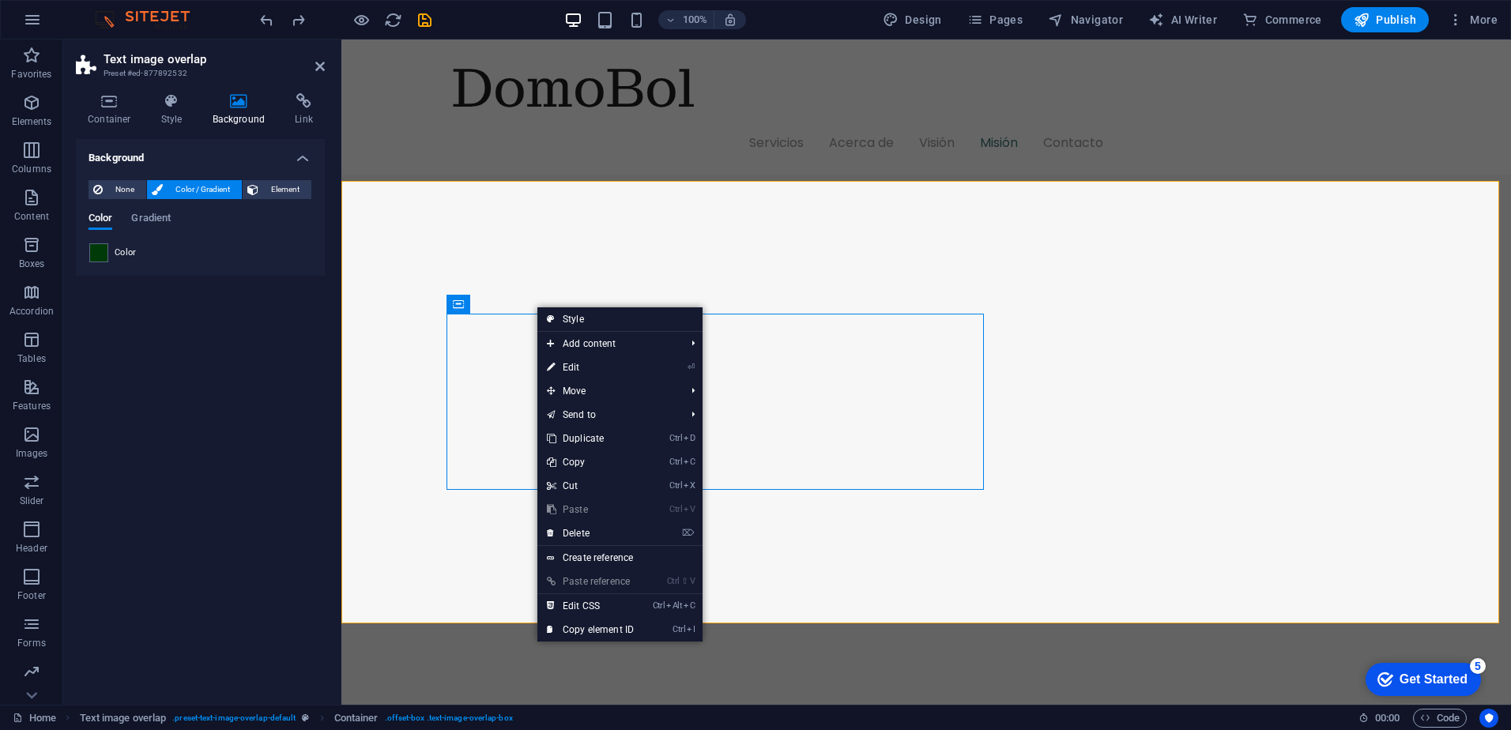
click at [296, 425] on div "Background None Color / Gradient Element Stretch background to full-width Color…" at bounding box center [200, 415] width 249 height 553
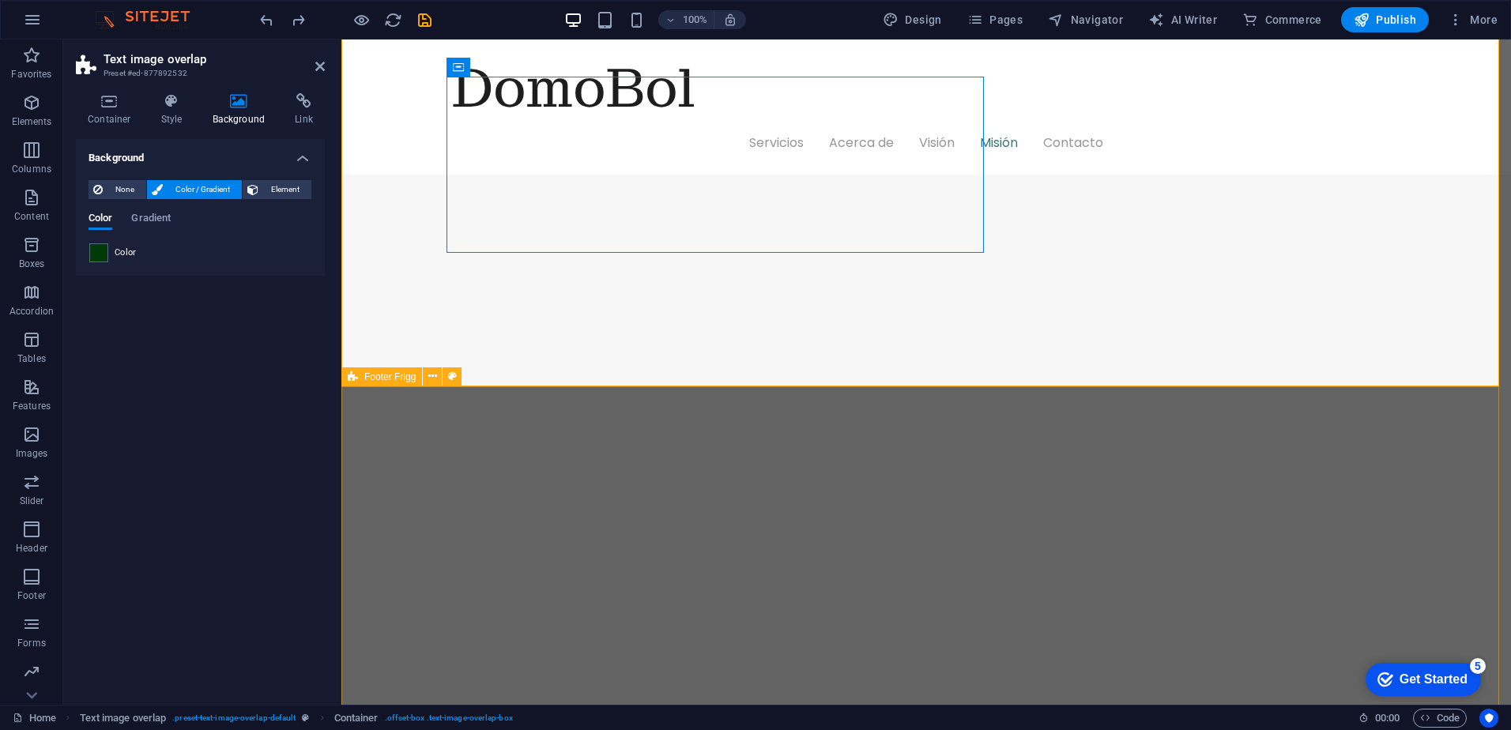
scroll to position [2241, 0]
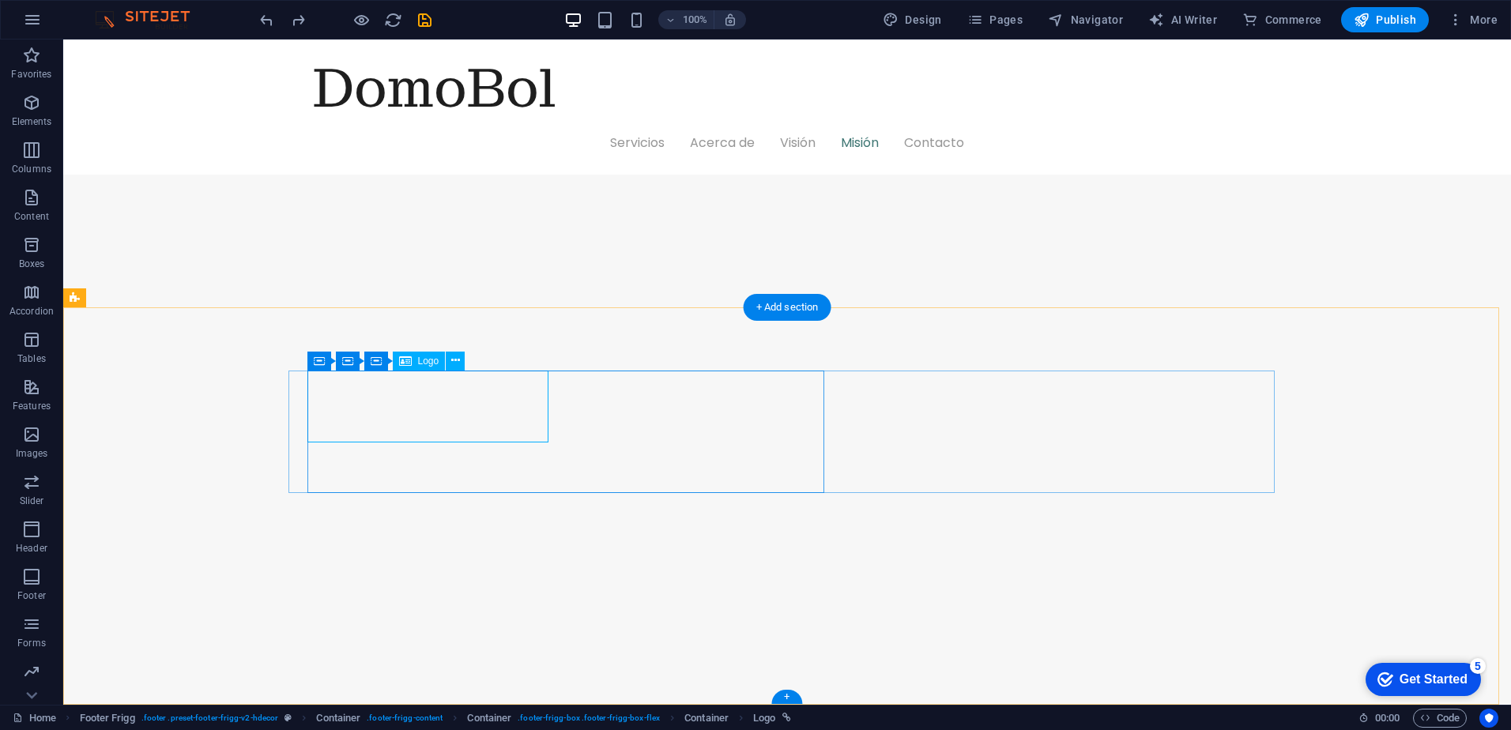
click at [452, 356] on icon at bounding box center [455, 360] width 9 height 17
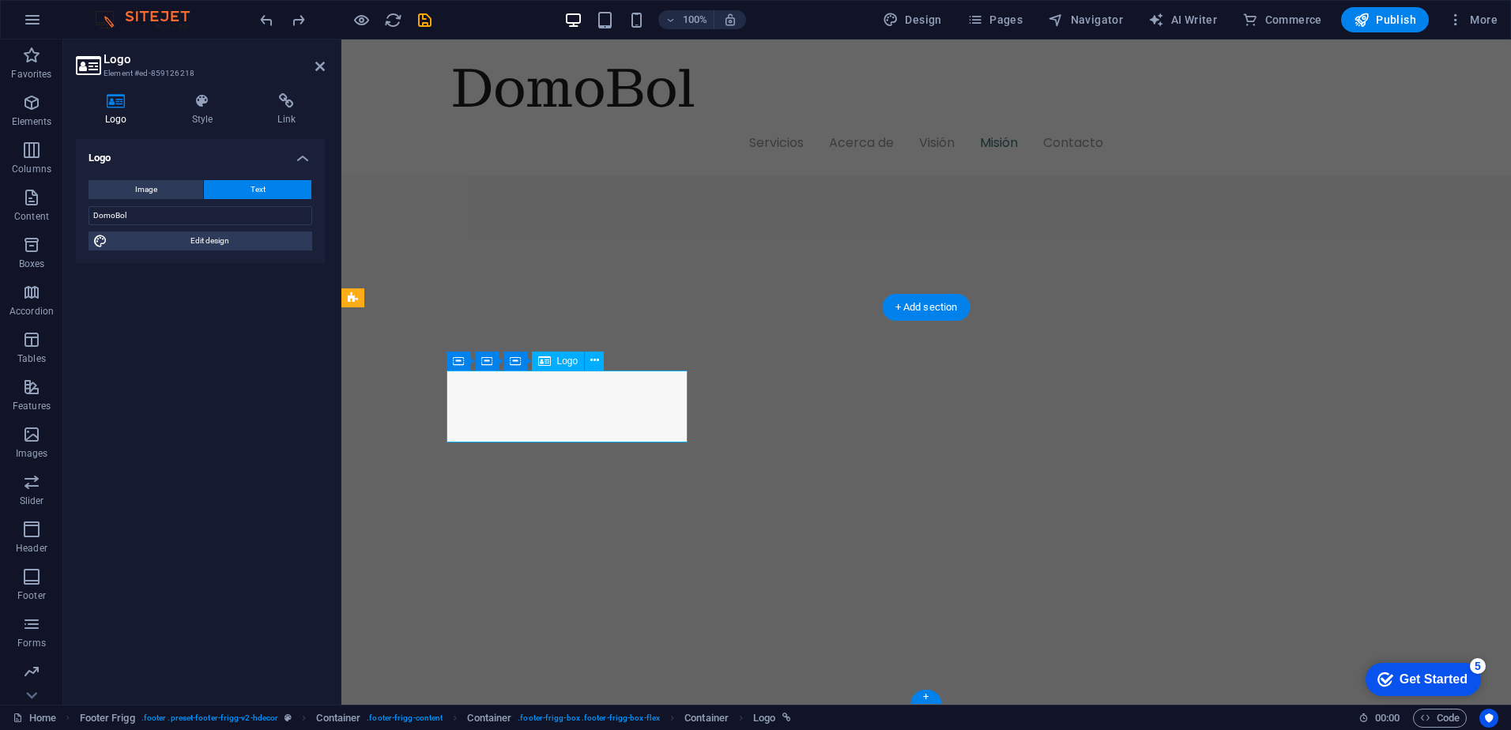
click at [217, 117] on h4 "Style" at bounding box center [206, 109] width 86 height 33
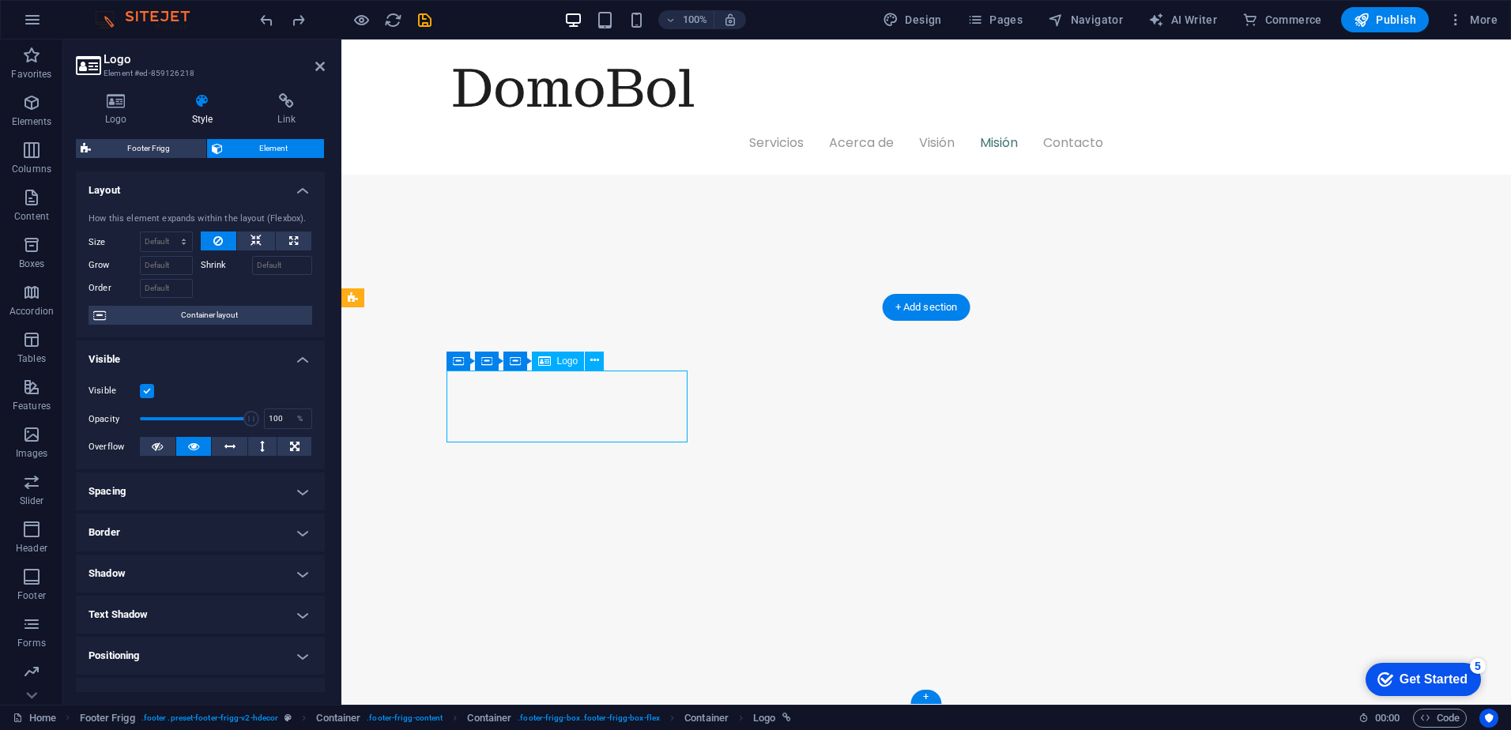
drag, startPoint x: 480, startPoint y: 411, endPoint x: 633, endPoint y: 404, distance: 153.5
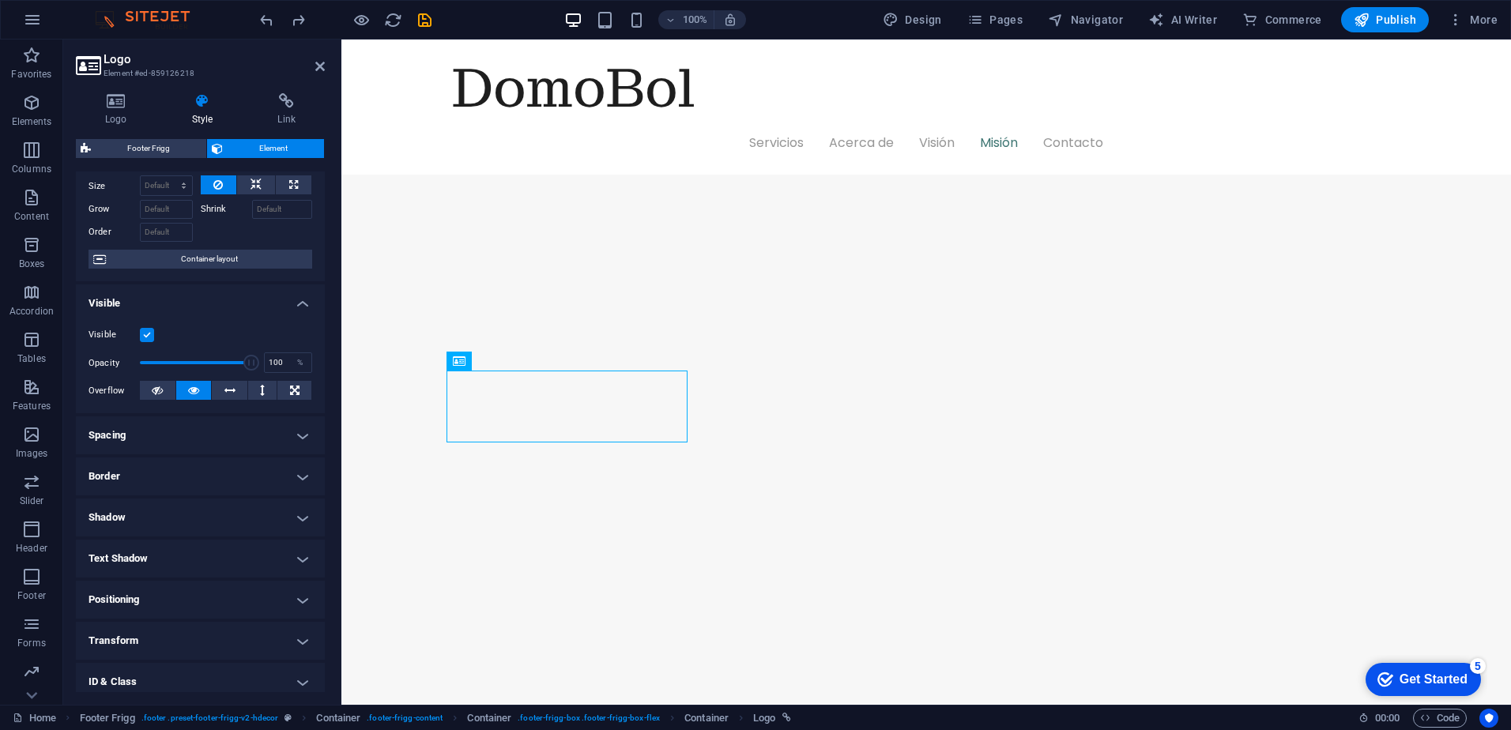
scroll to position [0, 0]
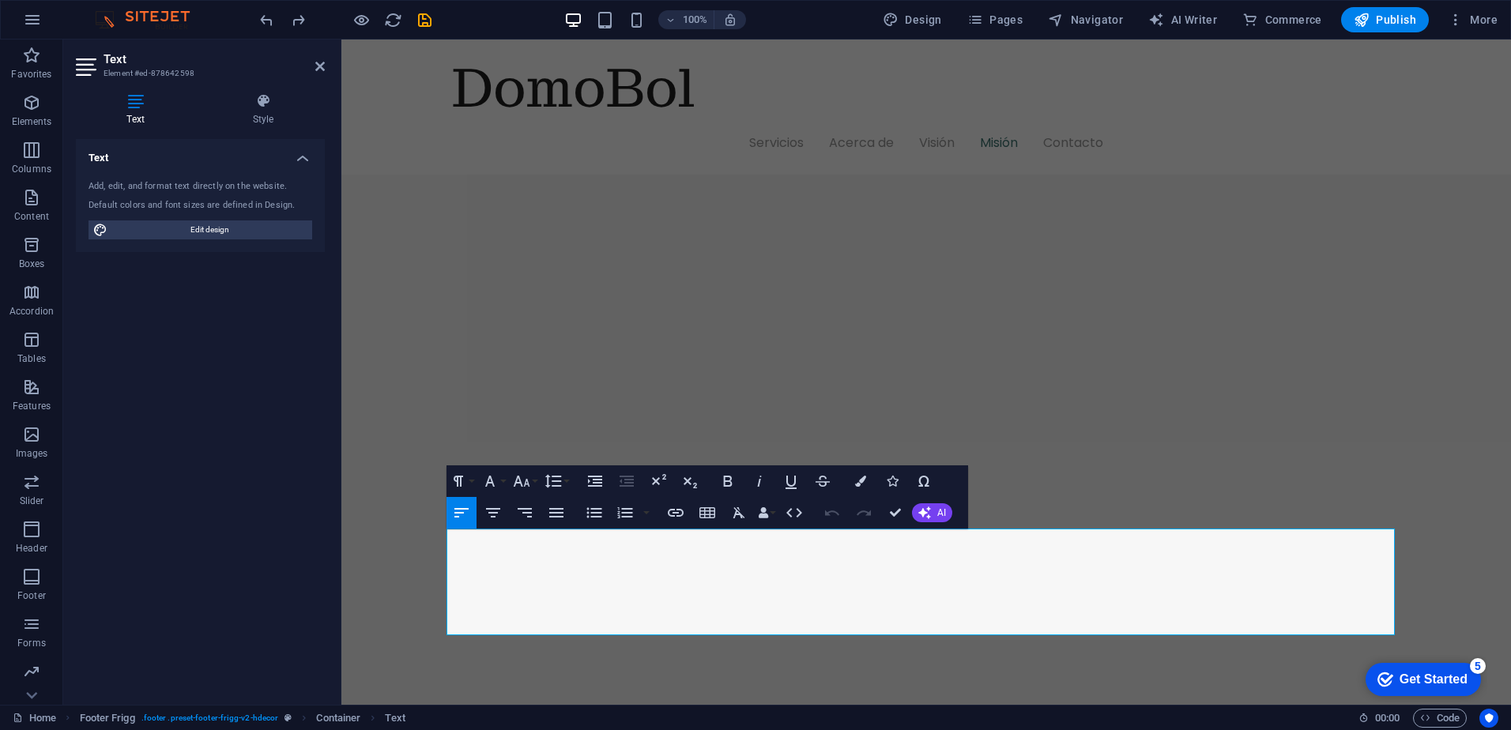
drag, startPoint x: 865, startPoint y: 608, endPoint x: 288, endPoint y: 508, distance: 585.4
click at [341, 508] on html "Skip to main content DomoBol Servicios Acerca de Visión Misión Contacto Bienven…" at bounding box center [926, 561] width 1170 height 5527
click at [865, 483] on icon "button" at bounding box center [860, 481] width 11 height 11
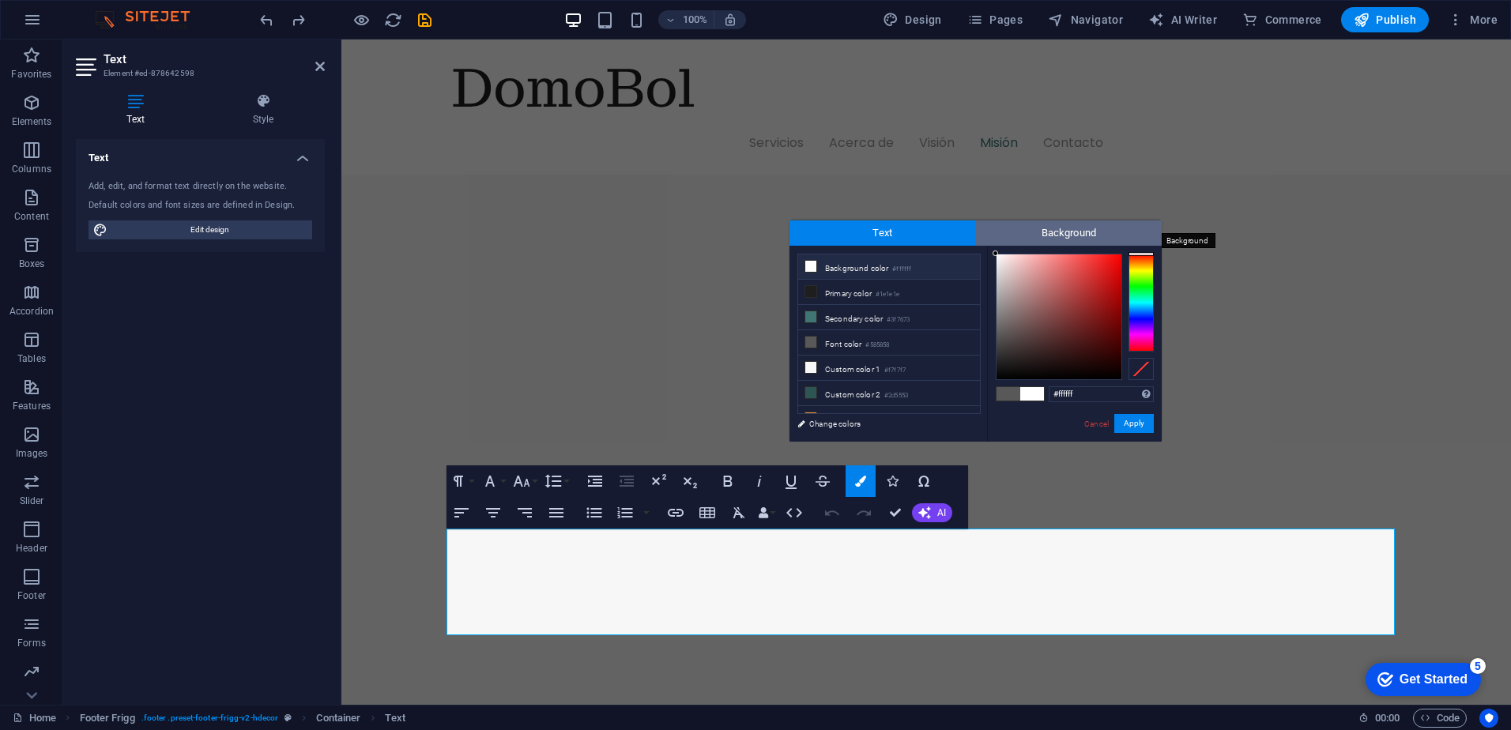
drag, startPoint x: 1003, startPoint y: 296, endPoint x: 985, endPoint y: 221, distance: 77.2
click at [985, 221] on div "Text Background less Background color #ffffff Primary color #1e1e1e Secondary c…" at bounding box center [976, 330] width 372 height 221
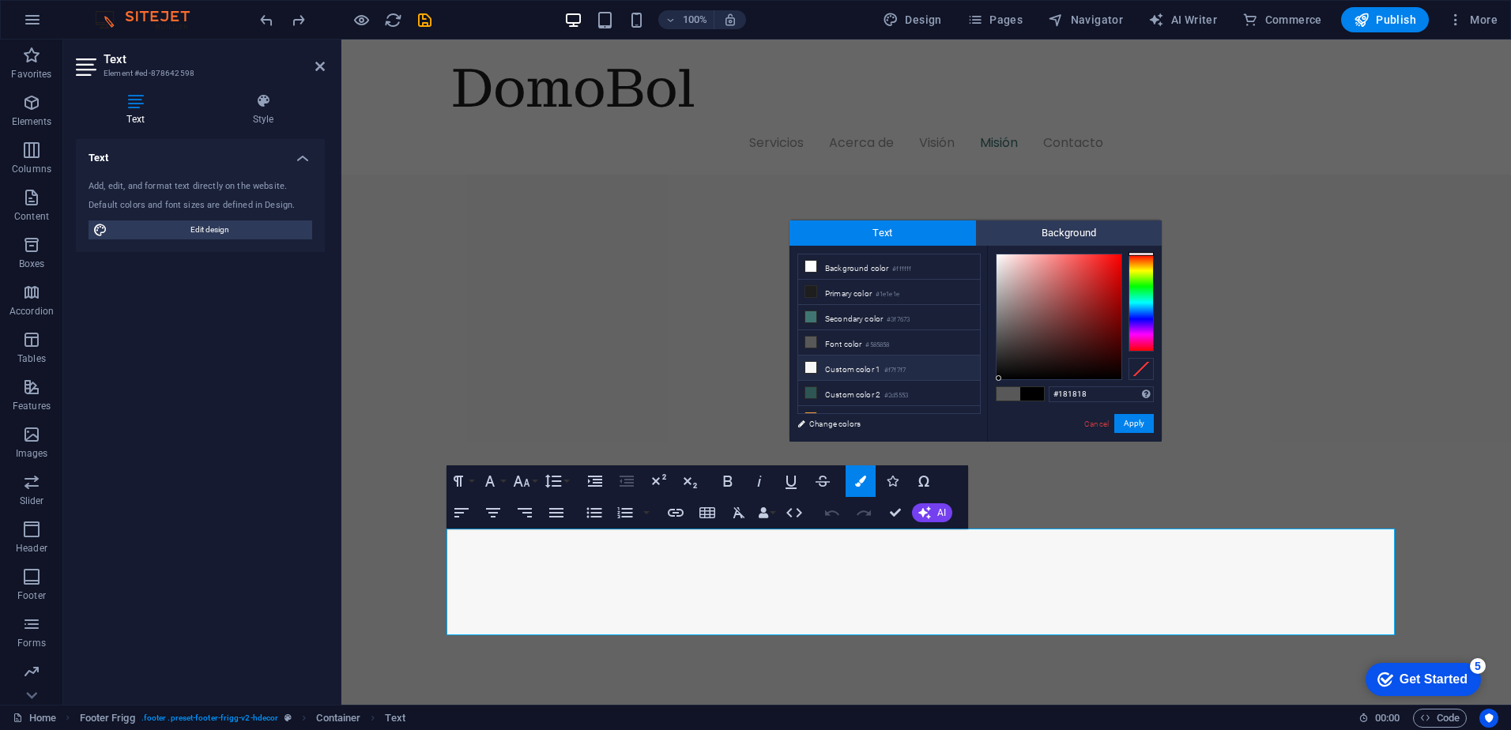
drag, startPoint x: 1096, startPoint y: 394, endPoint x: 878, endPoint y: 367, distance: 219.8
click at [878, 367] on div "less Background color #ffffff Primary color #1e1e1e Secondary color #3f7673 Fon…" at bounding box center [976, 344] width 372 height 196
type input "#000000"
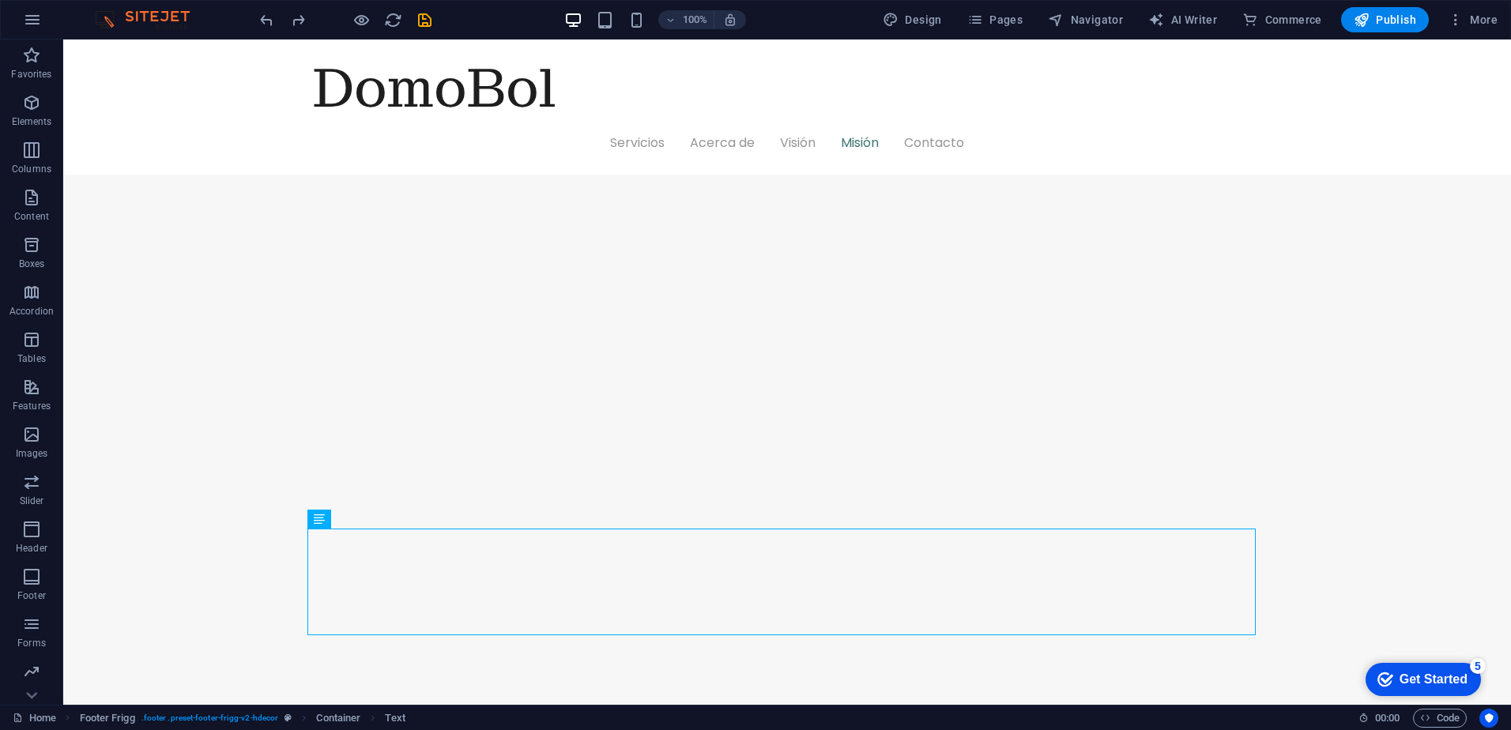
drag, startPoint x: 435, startPoint y: 648, endPoint x: 390, endPoint y: 553, distance: 105.0
click at [435, 648] on div "Drag here to replace the existing content. Press “Ctrl” if you want to create a…" at bounding box center [787, 372] width 1448 height 665
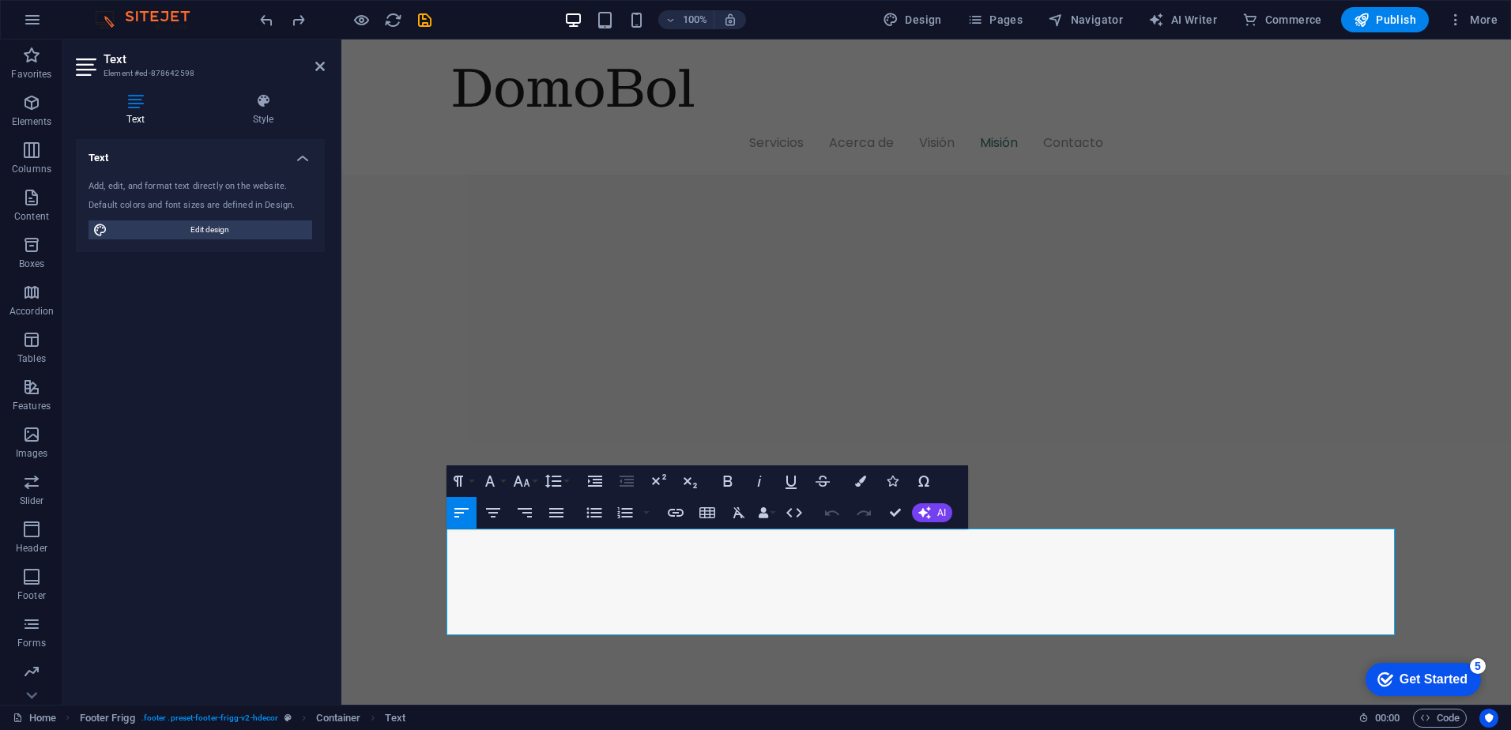
drag, startPoint x: 865, startPoint y: 602, endPoint x: 292, endPoint y: 493, distance: 584.0
click at [341, 493] on html "Skip to main content DomoBol Servicios Acerca de Visión Misión Contacto Bienven…" at bounding box center [926, 561] width 1170 height 5527
click at [861, 480] on icon "button" at bounding box center [860, 481] width 11 height 11
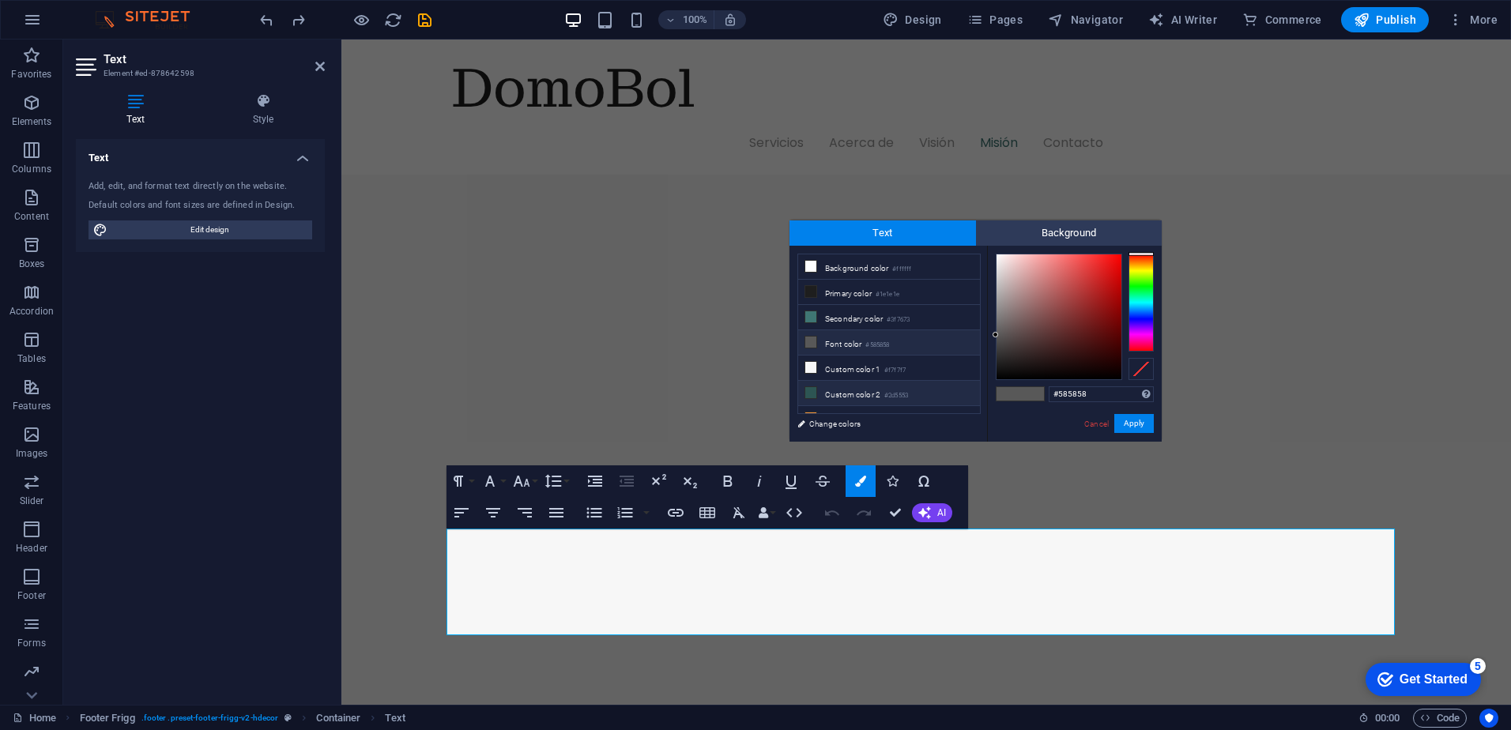
drag, startPoint x: 1102, startPoint y: 395, endPoint x: 964, endPoint y: 398, distance: 138.3
click at [941, 394] on div "less Background color #ffffff Primary color #1e1e1e Secondary color #3f7673 Fon…" at bounding box center [976, 344] width 372 height 196
type input "#c2bfbf"
click at [1133, 428] on button "Apply" at bounding box center [1134, 423] width 40 height 19
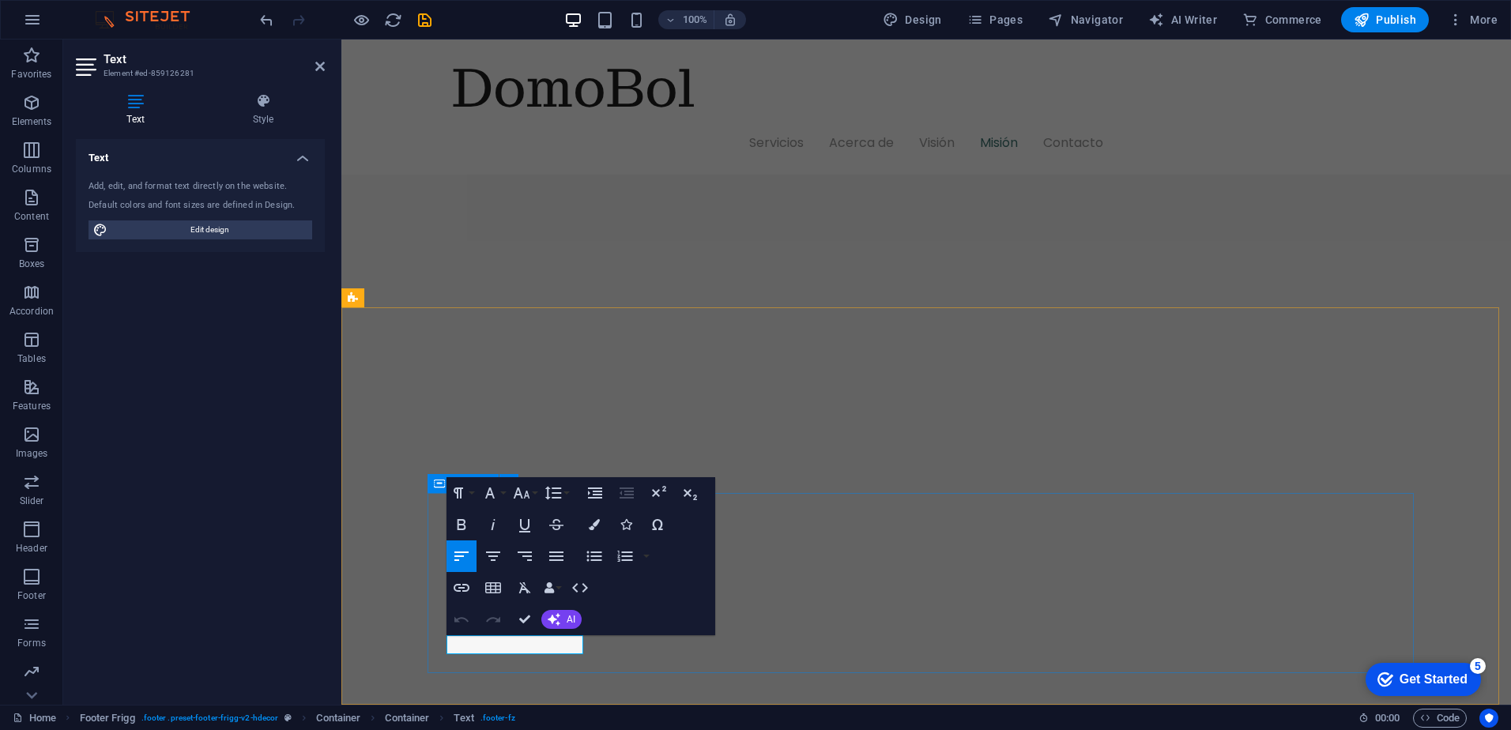
drag, startPoint x: 453, startPoint y: 644, endPoint x: 635, endPoint y: 649, distance: 182.6
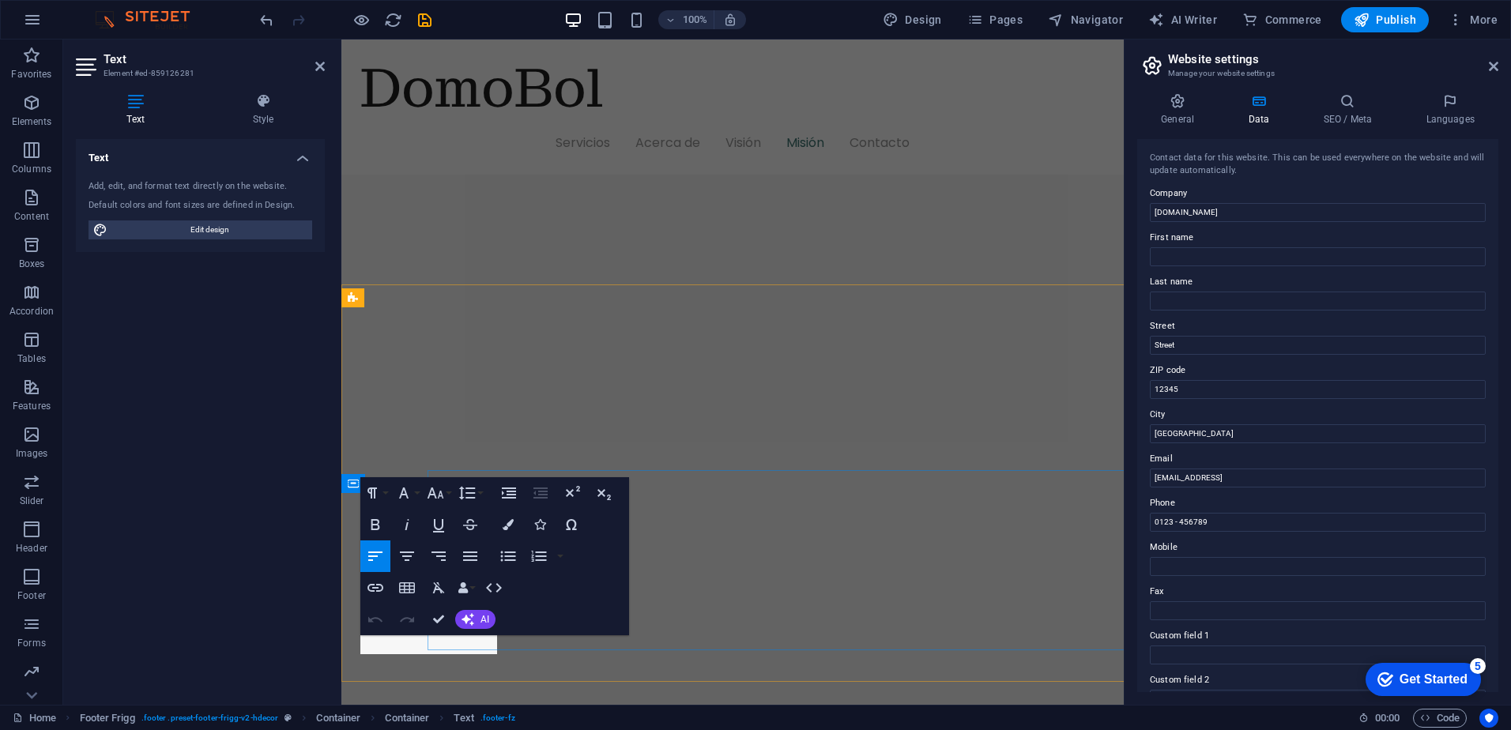
scroll to position [2264, 0]
click at [341, 40] on lt-div at bounding box center [341, 40] width 0 height 0
drag, startPoint x: 365, startPoint y: 646, endPoint x: 534, endPoint y: 647, distance: 169.1
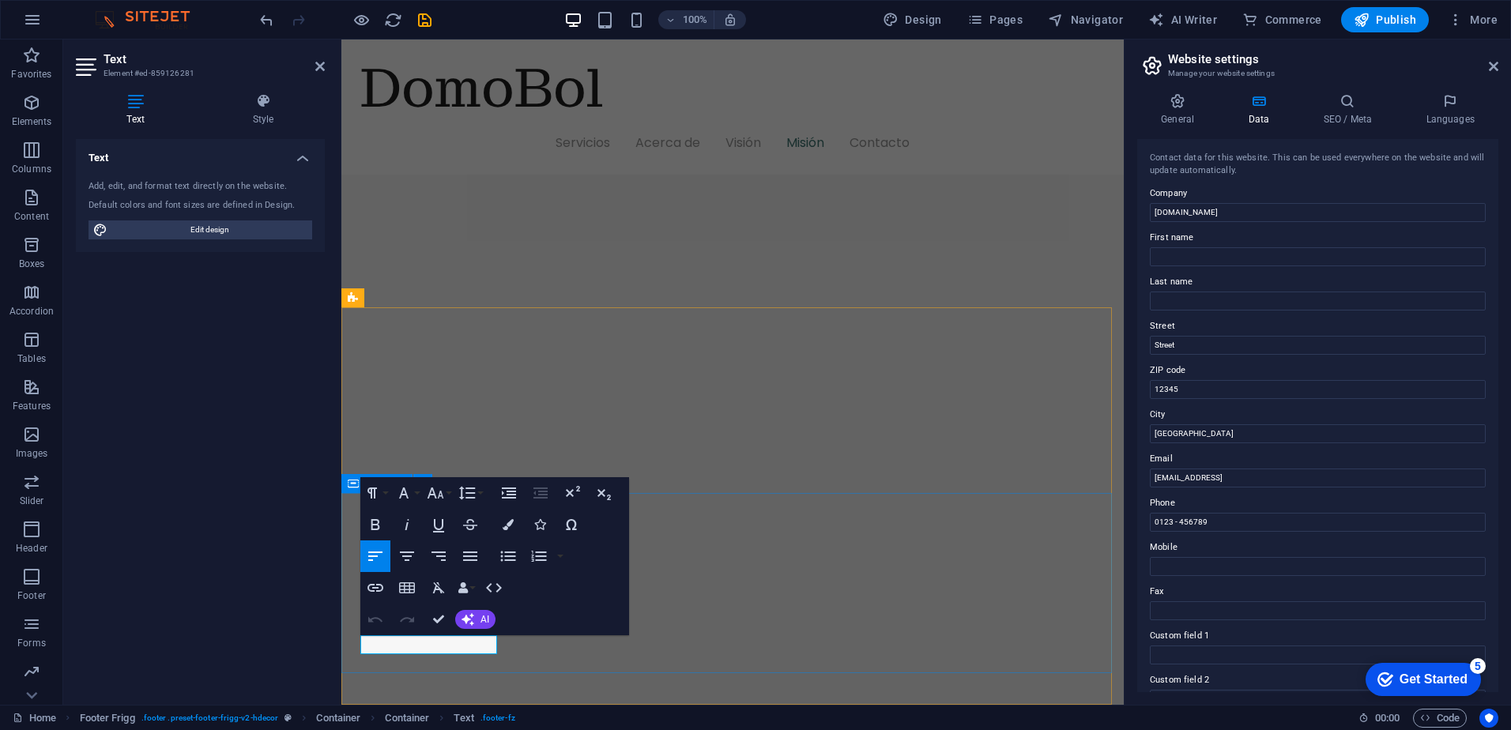
click at [510, 529] on icon "button" at bounding box center [508, 524] width 11 height 11
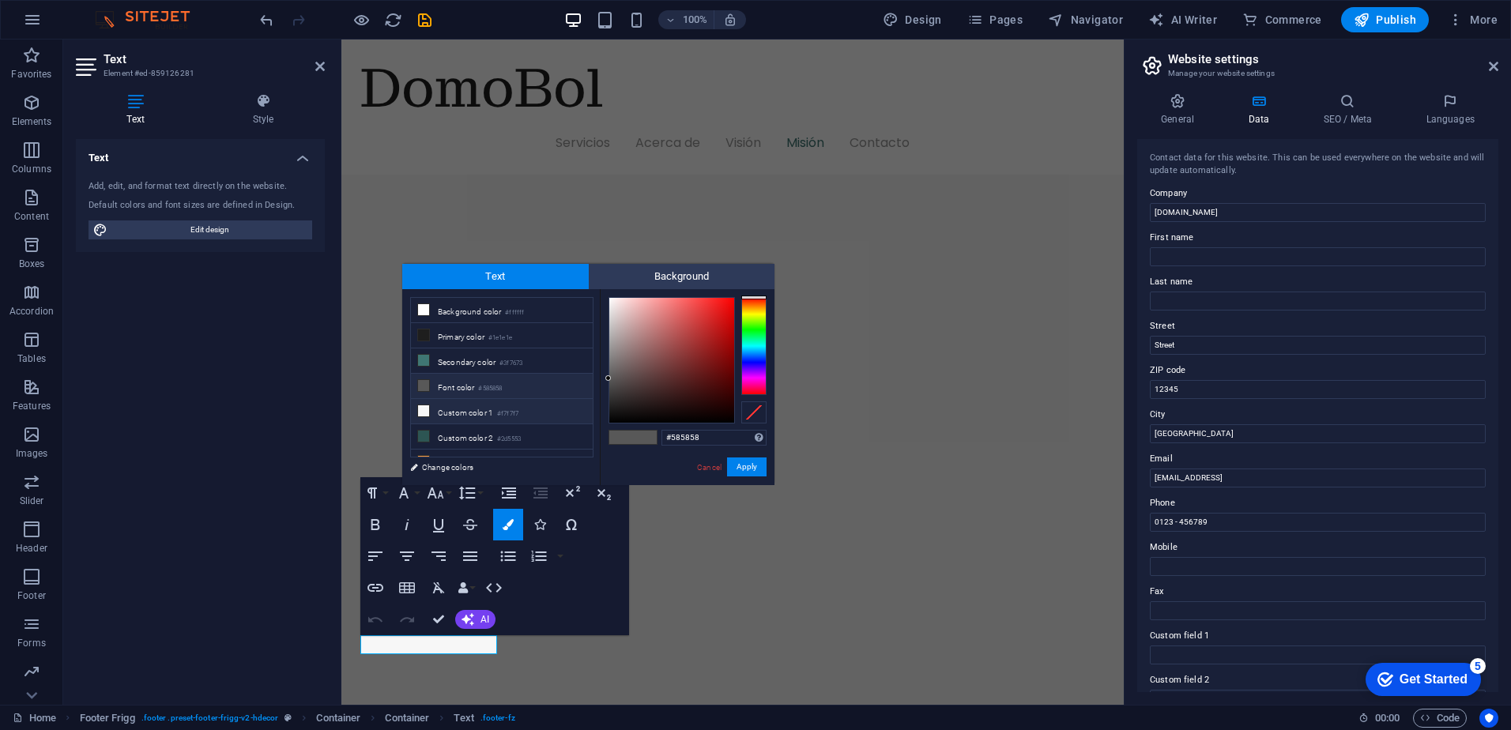
drag, startPoint x: 710, startPoint y: 441, endPoint x: 545, endPoint y: 419, distance: 166.6
click at [545, 419] on div "less Background color #ffffff Primary color #1e1e1e Secondary color #3f7673 Fon…" at bounding box center [588, 387] width 372 height 196
type input "#c2bfbf"
click at [765, 467] on button "Apply" at bounding box center [747, 467] width 40 height 19
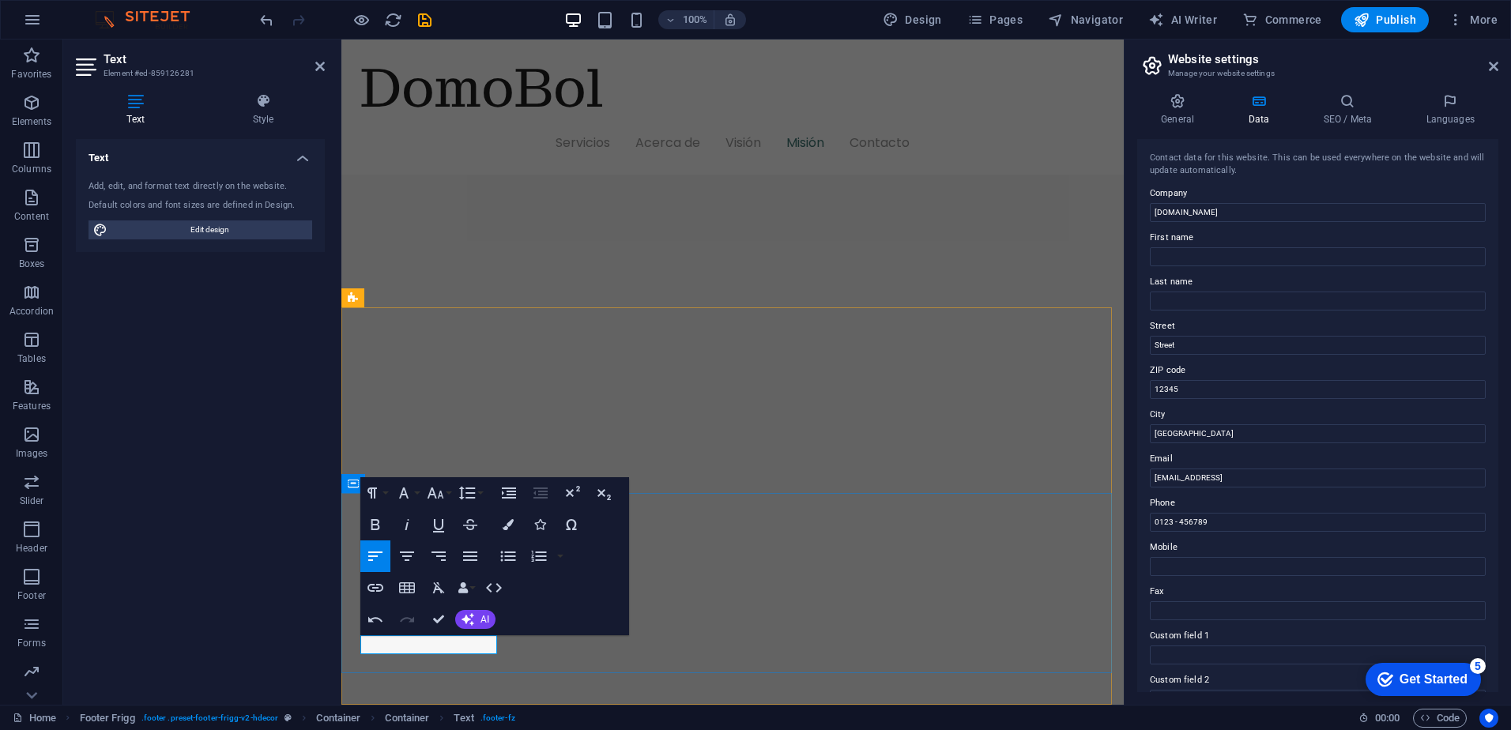
drag, startPoint x: 375, startPoint y: 645, endPoint x: 360, endPoint y: 637, distance: 17.0
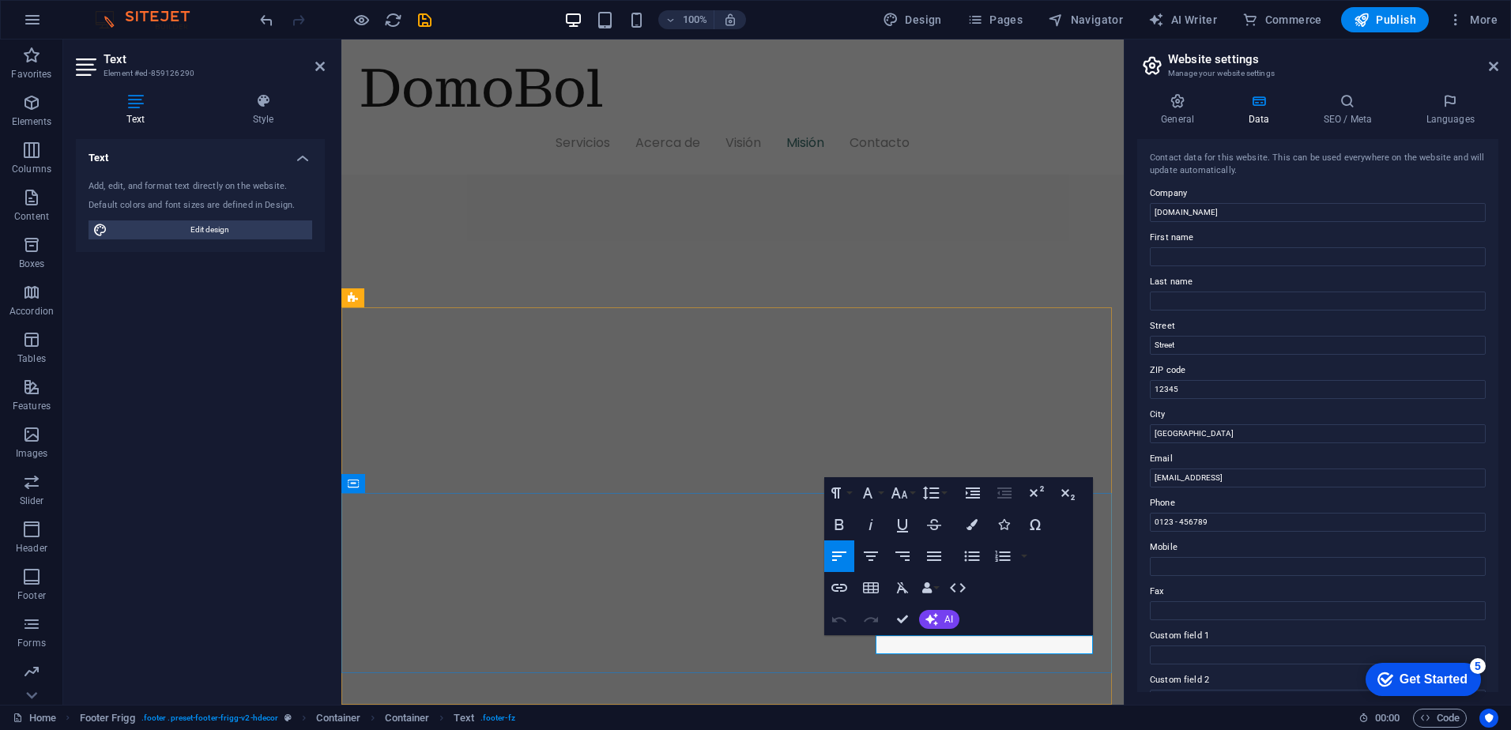
drag, startPoint x: 990, startPoint y: 643, endPoint x: 821, endPoint y: 631, distance: 169.6
click at [971, 519] on icon "button" at bounding box center [972, 524] width 11 height 11
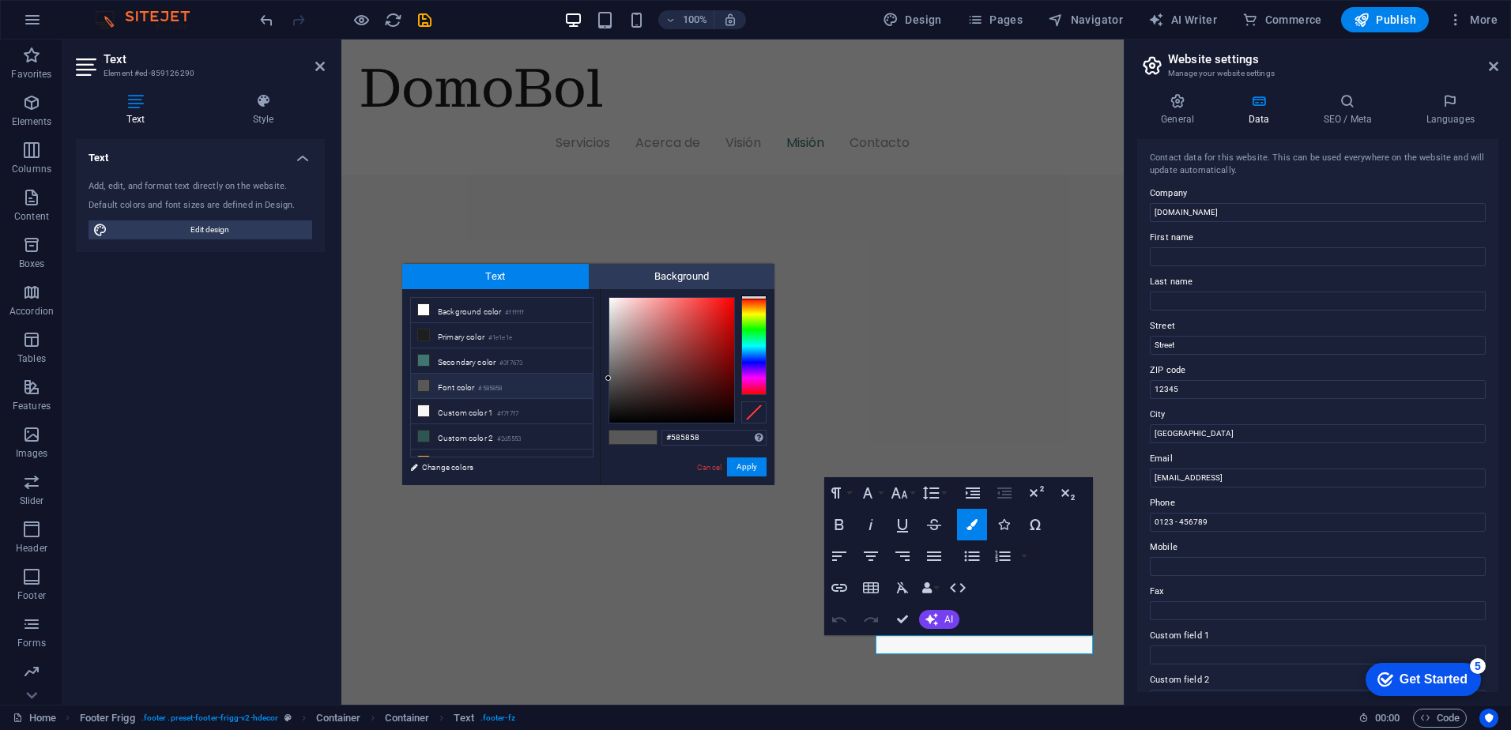
drag, startPoint x: 710, startPoint y: 439, endPoint x: 654, endPoint y: 439, distance: 56.1
click at [569, 432] on div "less Background color #ffffff Primary color #1e1e1e Secondary color #3f7673 Fon…" at bounding box center [588, 387] width 372 height 196
type input "#c2bfbf"
click at [741, 474] on button "Apply" at bounding box center [747, 467] width 40 height 19
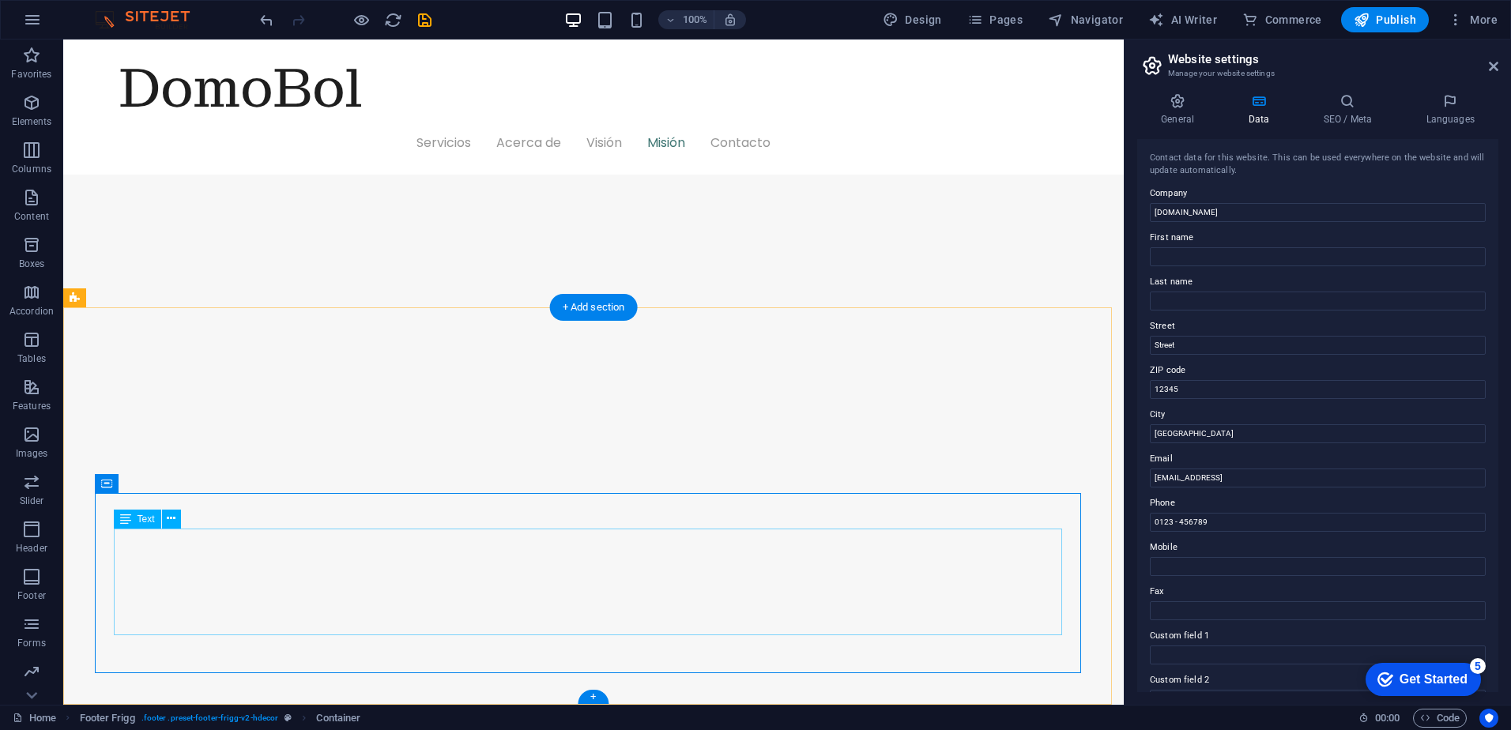
scroll to position [2241, 0]
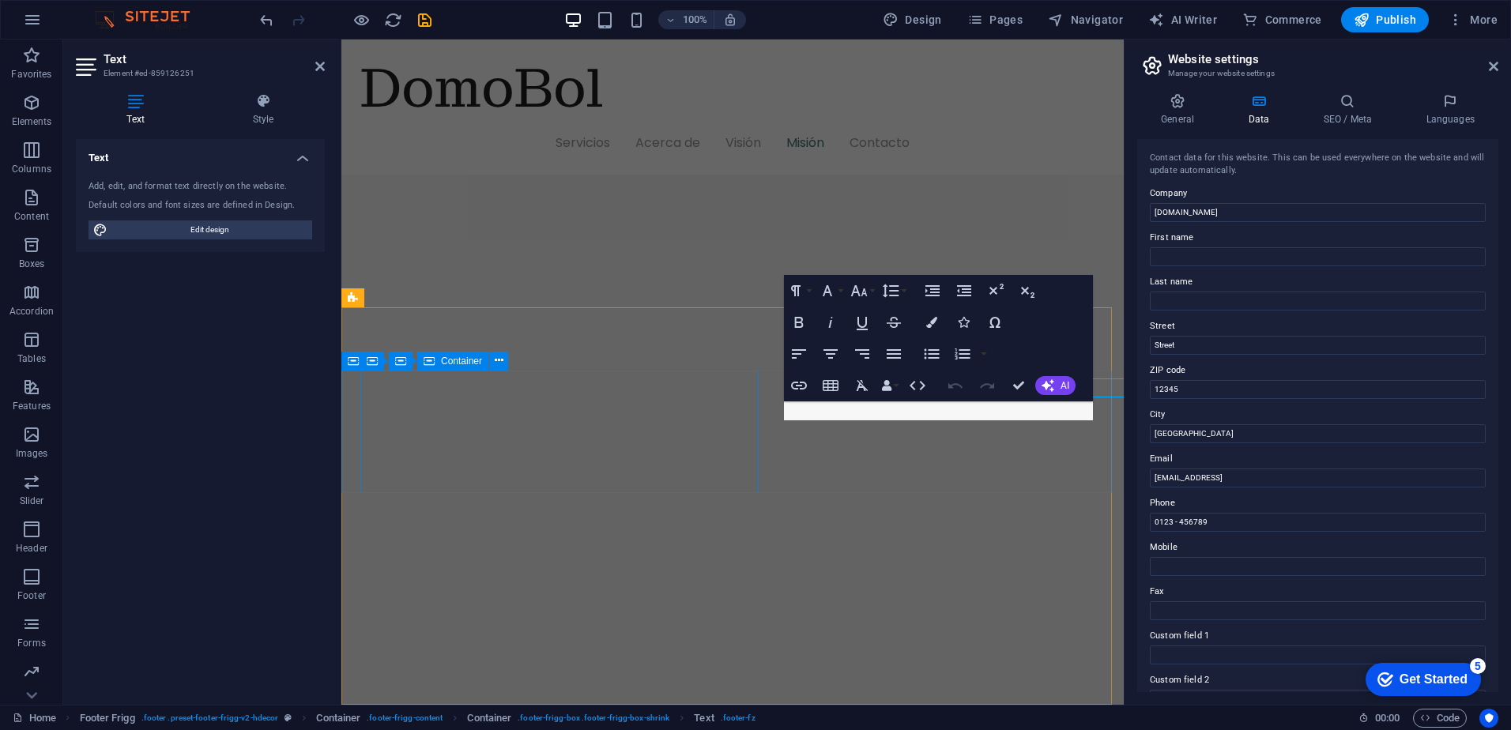
scroll to position [2264, 0]
drag, startPoint x: 884, startPoint y: 411, endPoint x: 741, endPoint y: 407, distance: 143.9
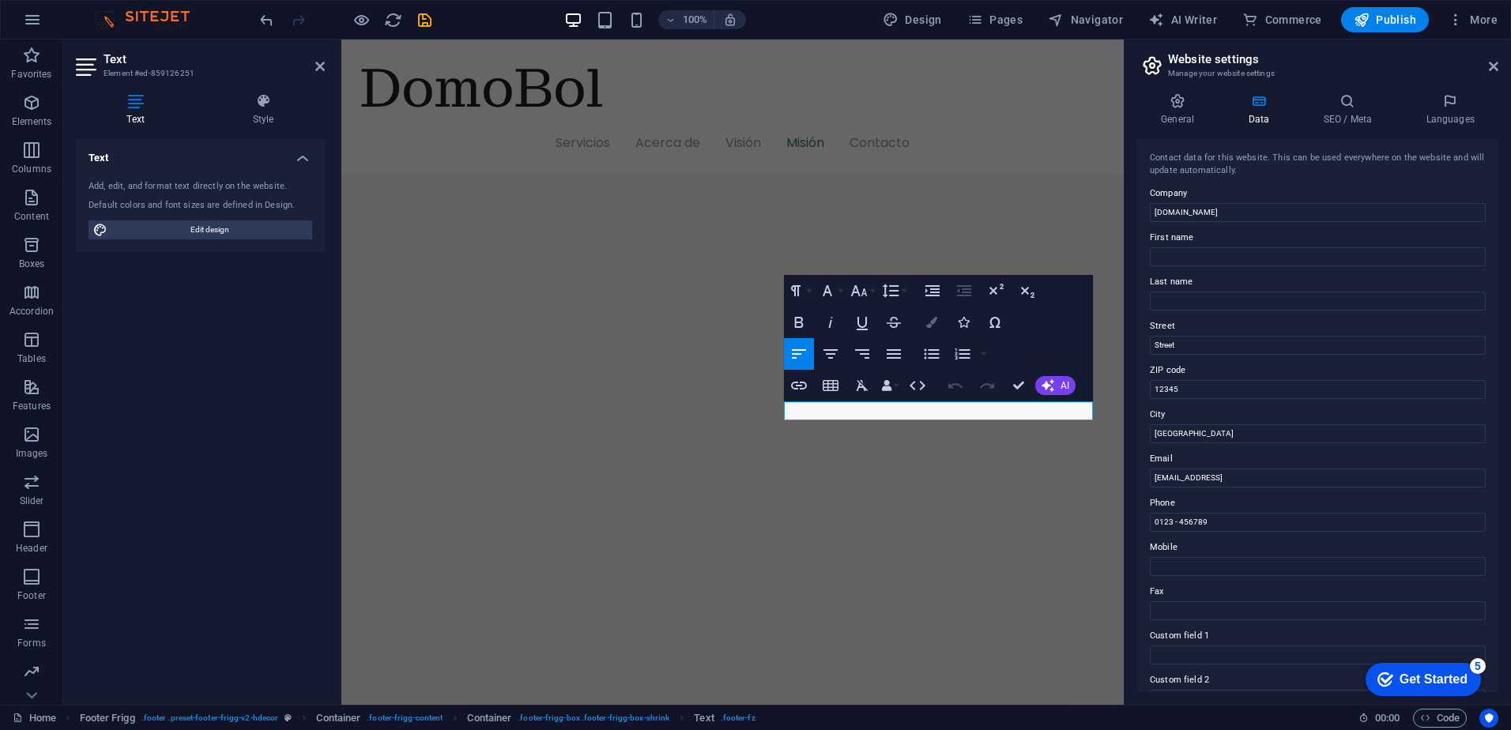
click at [929, 325] on icon "button" at bounding box center [931, 322] width 11 height 11
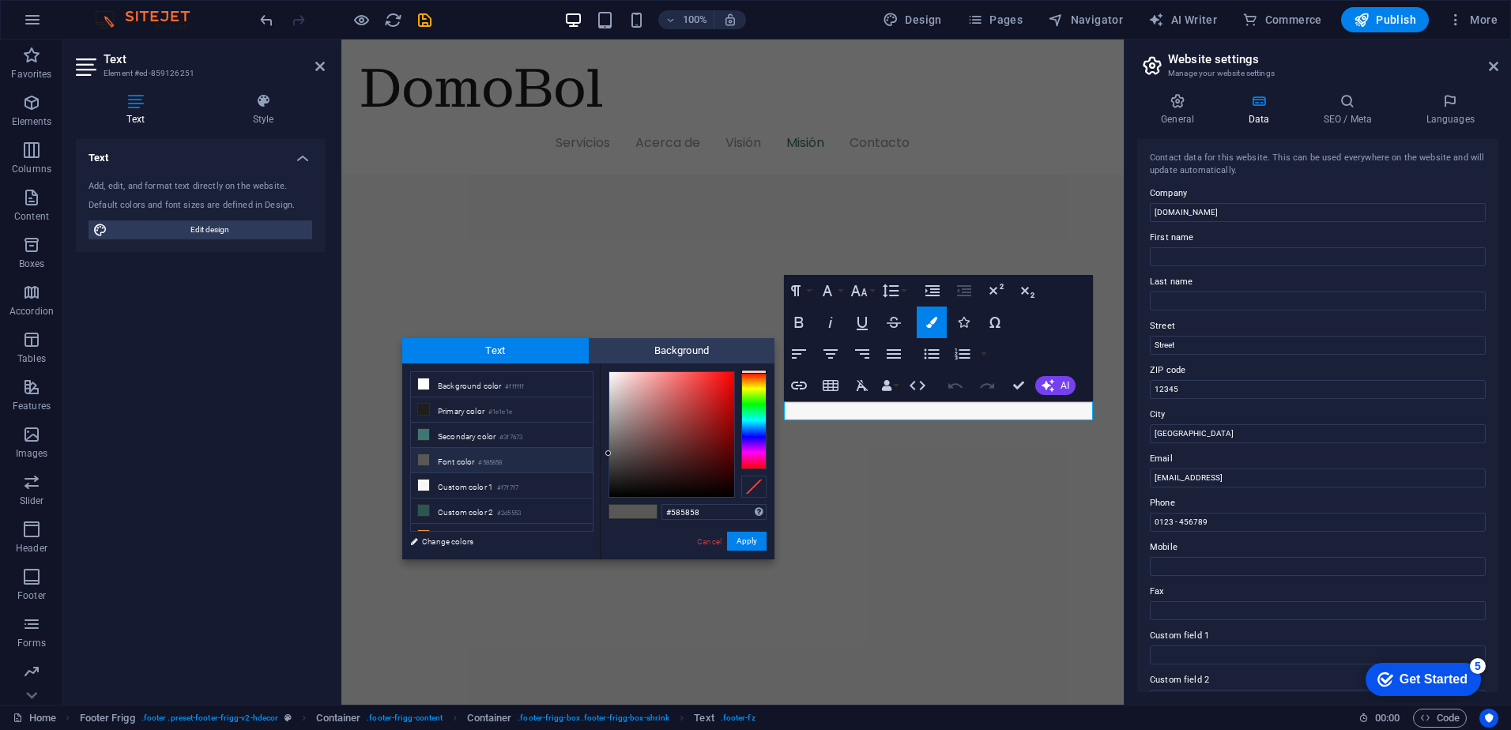
drag, startPoint x: 703, startPoint y: 519, endPoint x: 630, endPoint y: 529, distance: 73.4
click at [616, 526] on div "#585858 Supported formats #0852ed rgb(8, 82, 237) rgba(8, 82, 237, 90%) hsv(221…" at bounding box center [687, 576] width 175 height 425
type input "#c2bfbf"
click at [741, 540] on button "Apply" at bounding box center [747, 541] width 40 height 19
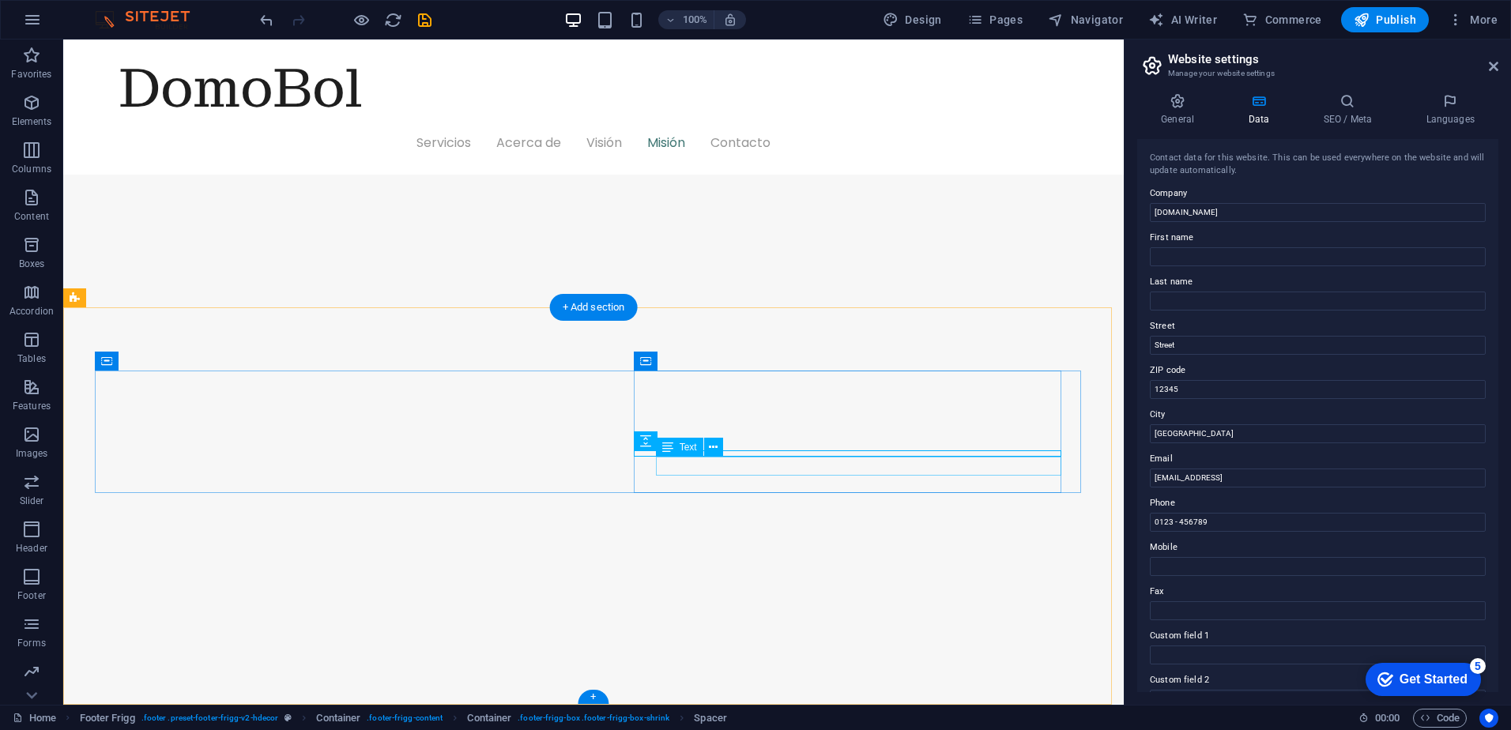
scroll to position [2241, 0]
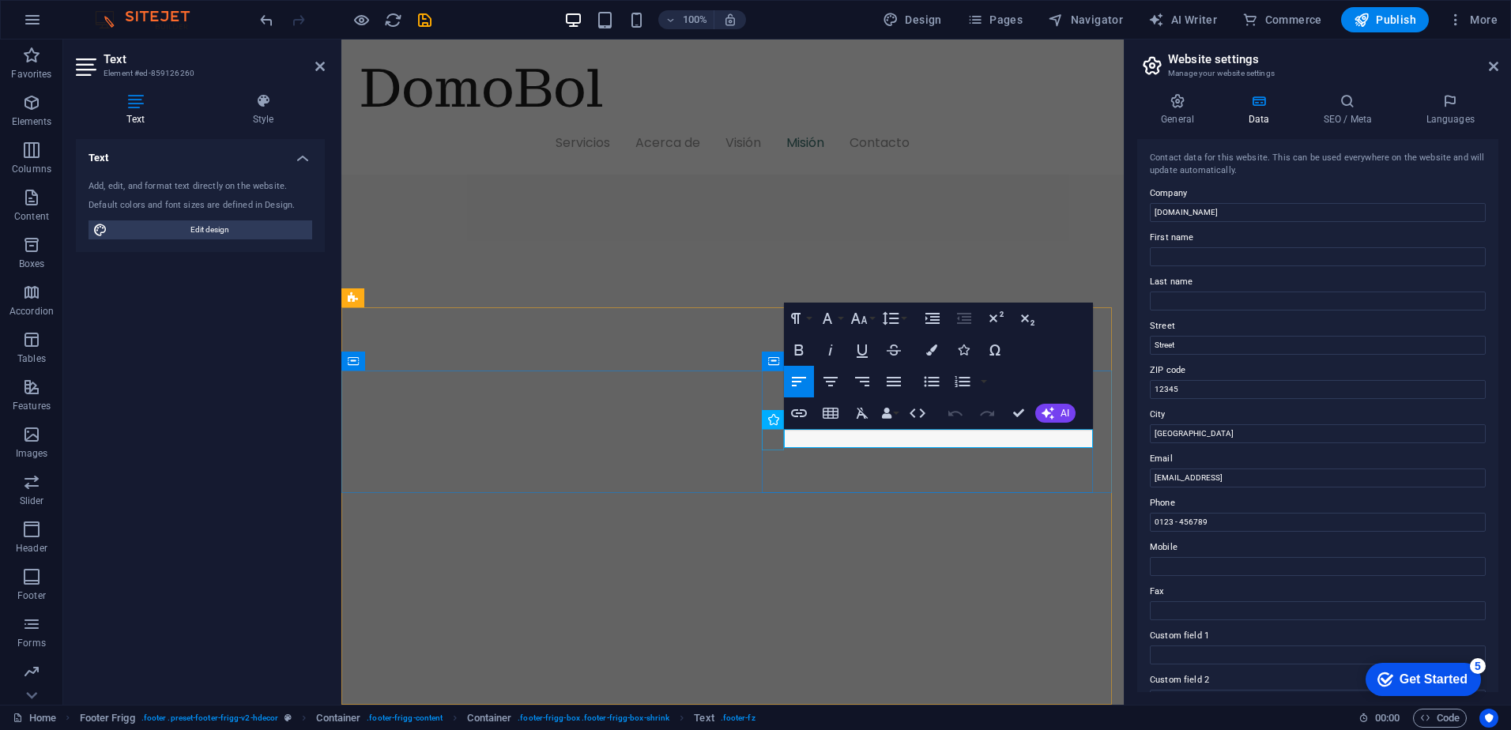
drag, startPoint x: 834, startPoint y: 440, endPoint x: 760, endPoint y: 446, distance: 73.7
click at [930, 359] on button "Colors" at bounding box center [932, 350] width 30 height 32
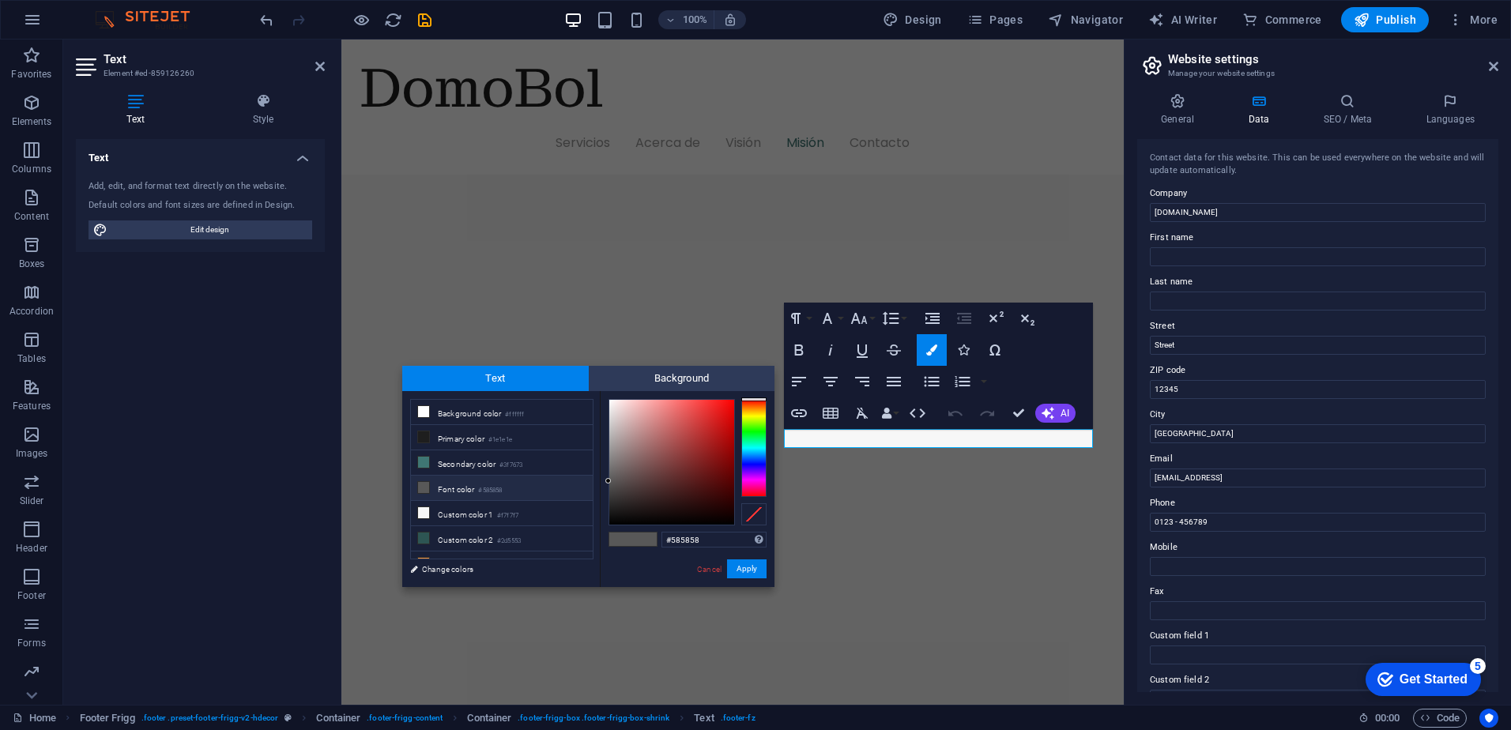
drag, startPoint x: 703, startPoint y: 543, endPoint x: 646, endPoint y: 552, distance: 56.8
click at [628, 549] on div "#585858 Supported formats #0852ed rgb(8, 82, 237) rgba(8, 82, 237, 90%) hsv(221…" at bounding box center [687, 603] width 175 height 425
type input "#c2bfbf"
click at [748, 565] on button "Apply" at bounding box center [747, 569] width 40 height 19
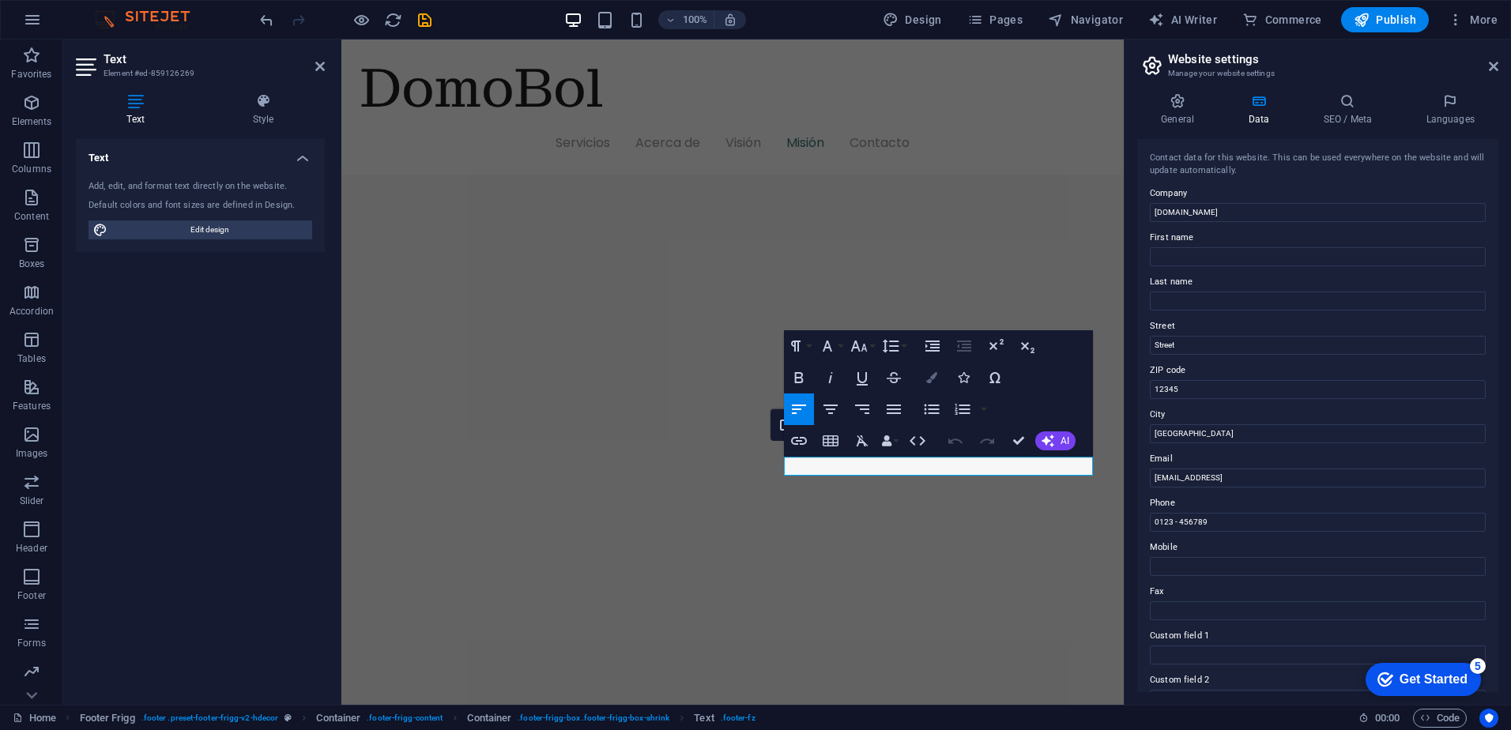
click at [933, 385] on button "Colors" at bounding box center [932, 378] width 30 height 32
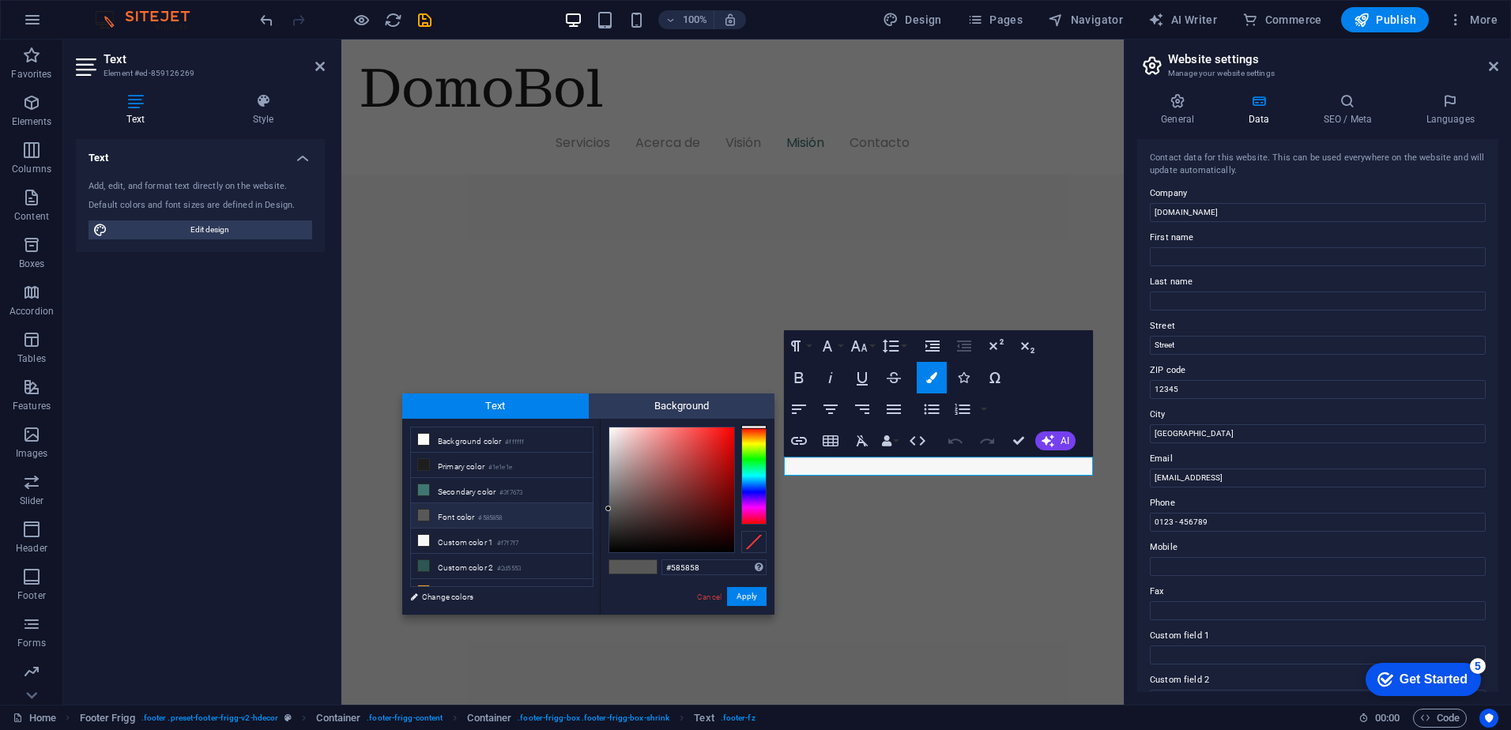
drag, startPoint x: 623, startPoint y: 579, endPoint x: 595, endPoint y: 581, distance: 27.7
click at [596, 581] on div "less Background color #ffffff Primary color #1e1e1e Secondary color #3f7673 Fon…" at bounding box center [588, 517] width 372 height 196
type input "#c2bfbf"
click at [740, 588] on button "Apply" at bounding box center [747, 596] width 40 height 19
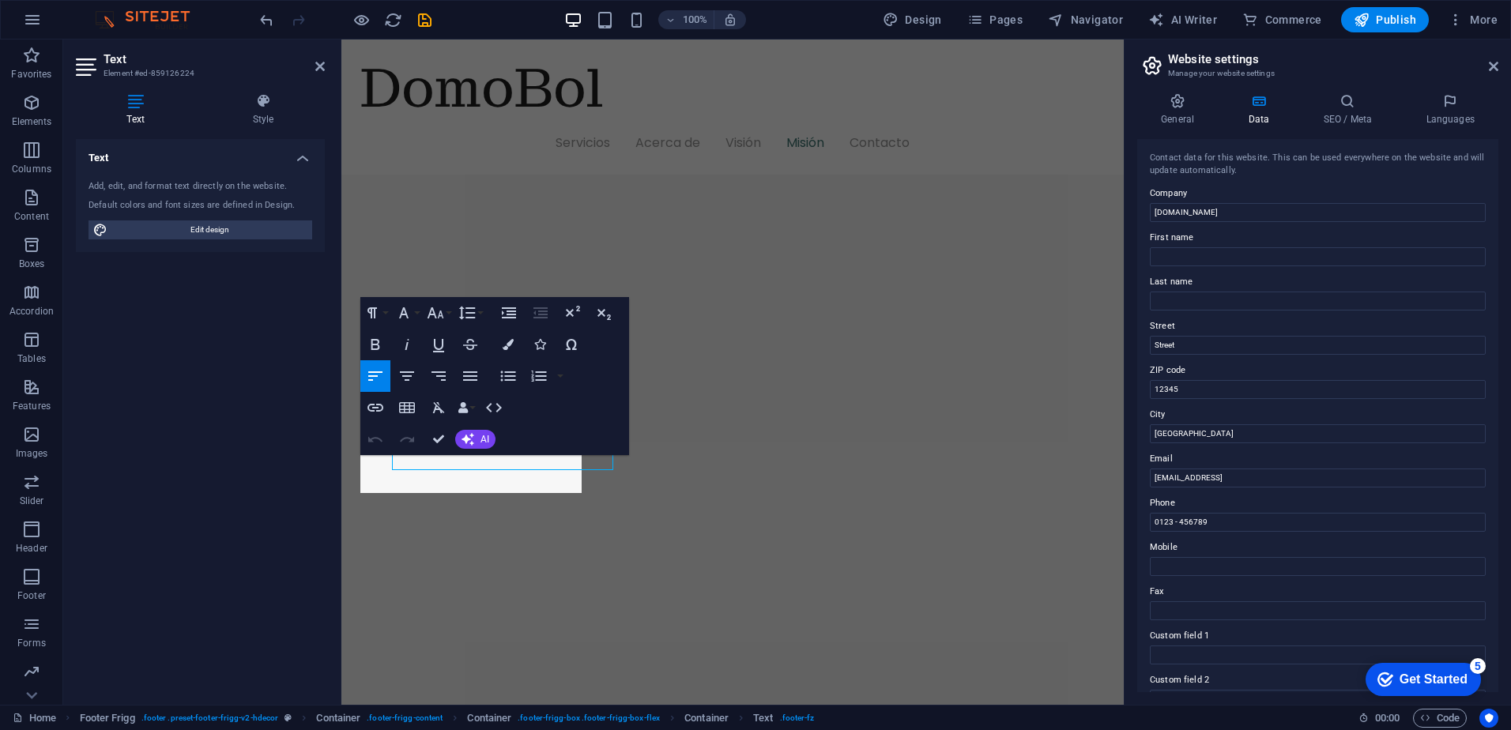
scroll to position [2264, 0]
drag, startPoint x: 447, startPoint y: 482, endPoint x: 669, endPoint y: 484, distance: 222.1
click at [341, 454] on html "Skip to main content DomoBol Servicios Acerca de Visión Misión Contacto Bienven…" at bounding box center [732, 580] width 782 height 5611
click at [511, 347] on icon "button" at bounding box center [508, 344] width 11 height 11
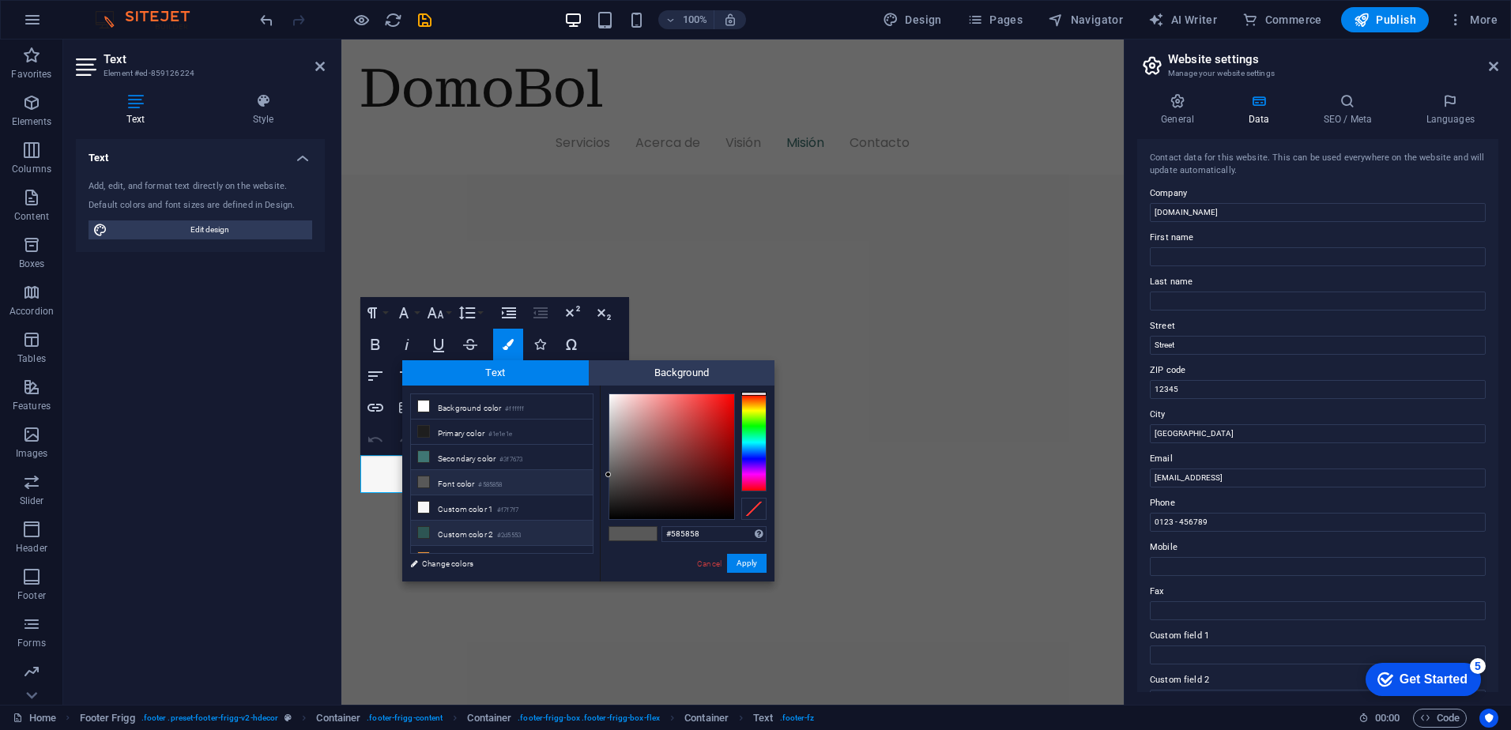
drag, startPoint x: 717, startPoint y: 530, endPoint x: 571, endPoint y: 535, distance: 145.5
click at [571, 535] on div "less Background color #ffffff Primary color #1e1e1e Secondary color #3f7673 Fon…" at bounding box center [588, 484] width 372 height 196
type input "#c2bfbf"
click at [736, 561] on button "Apply" at bounding box center [747, 563] width 40 height 19
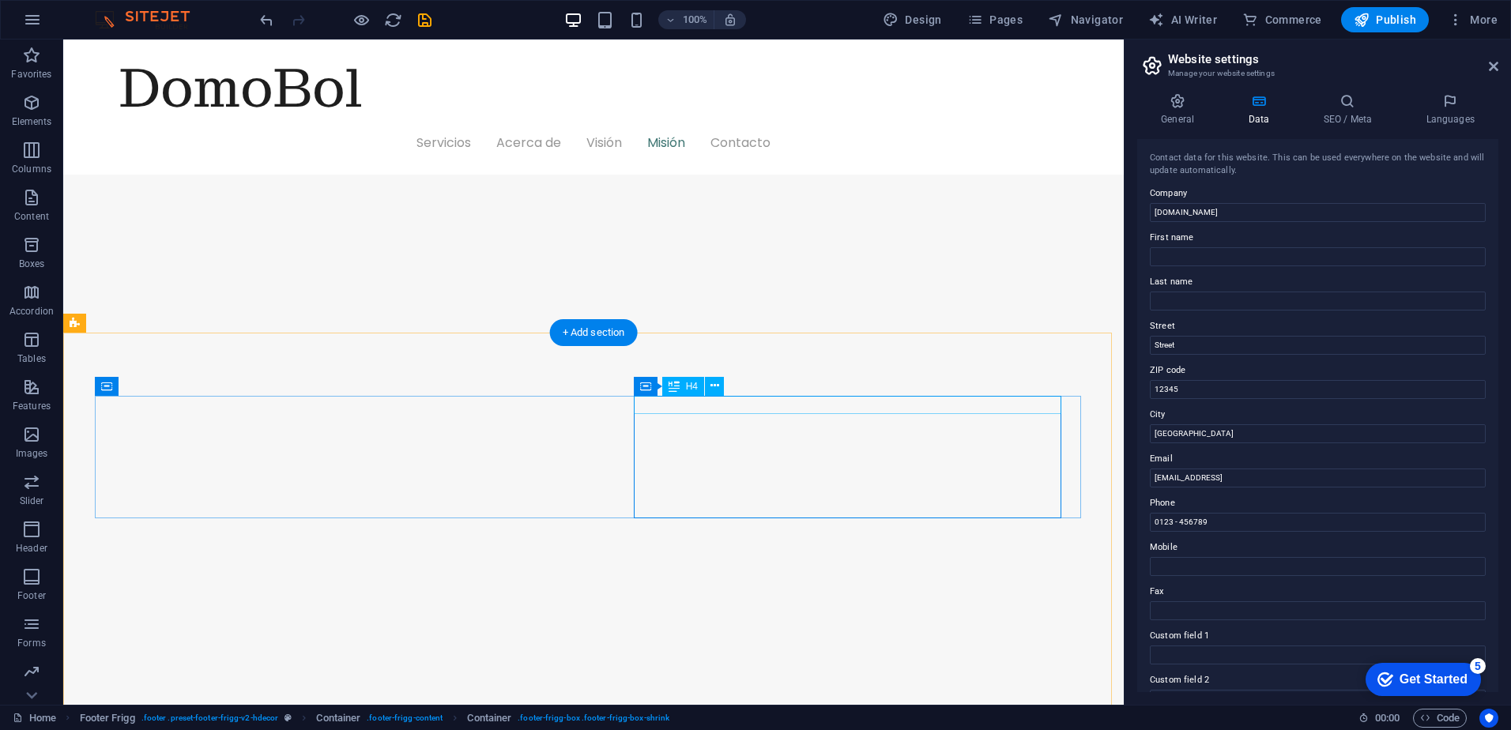
scroll to position [2216, 0]
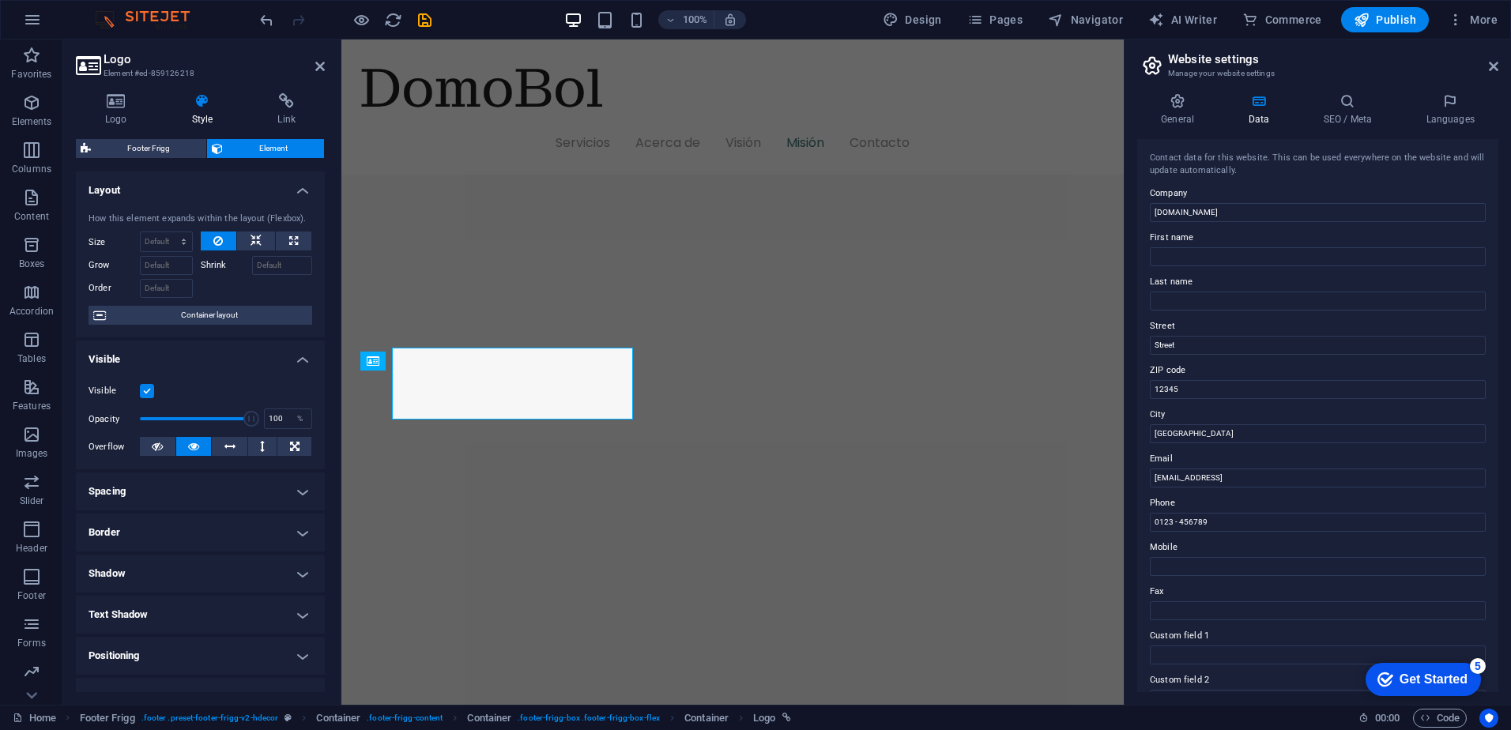
scroll to position [2264, 0]
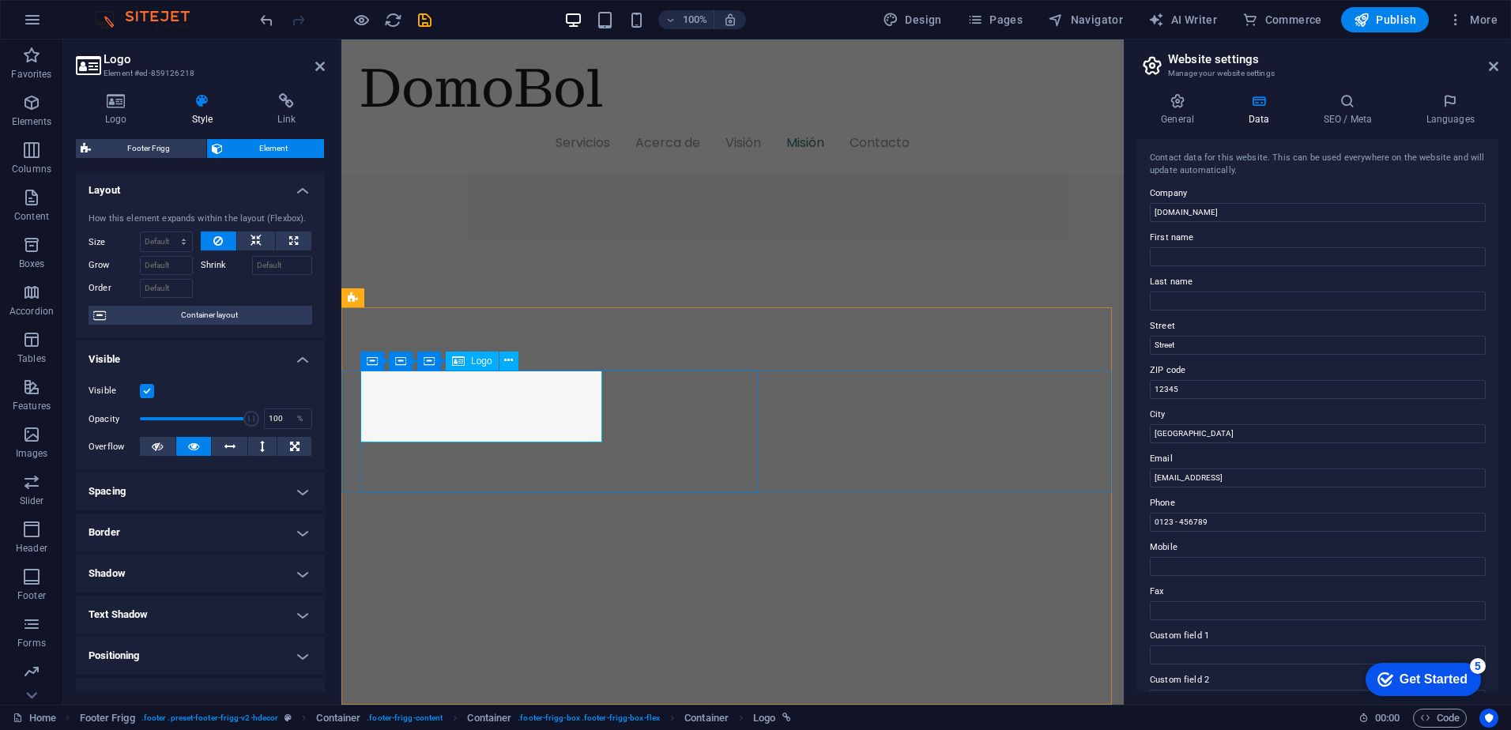
click at [515, 364] on button at bounding box center [508, 361] width 19 height 19
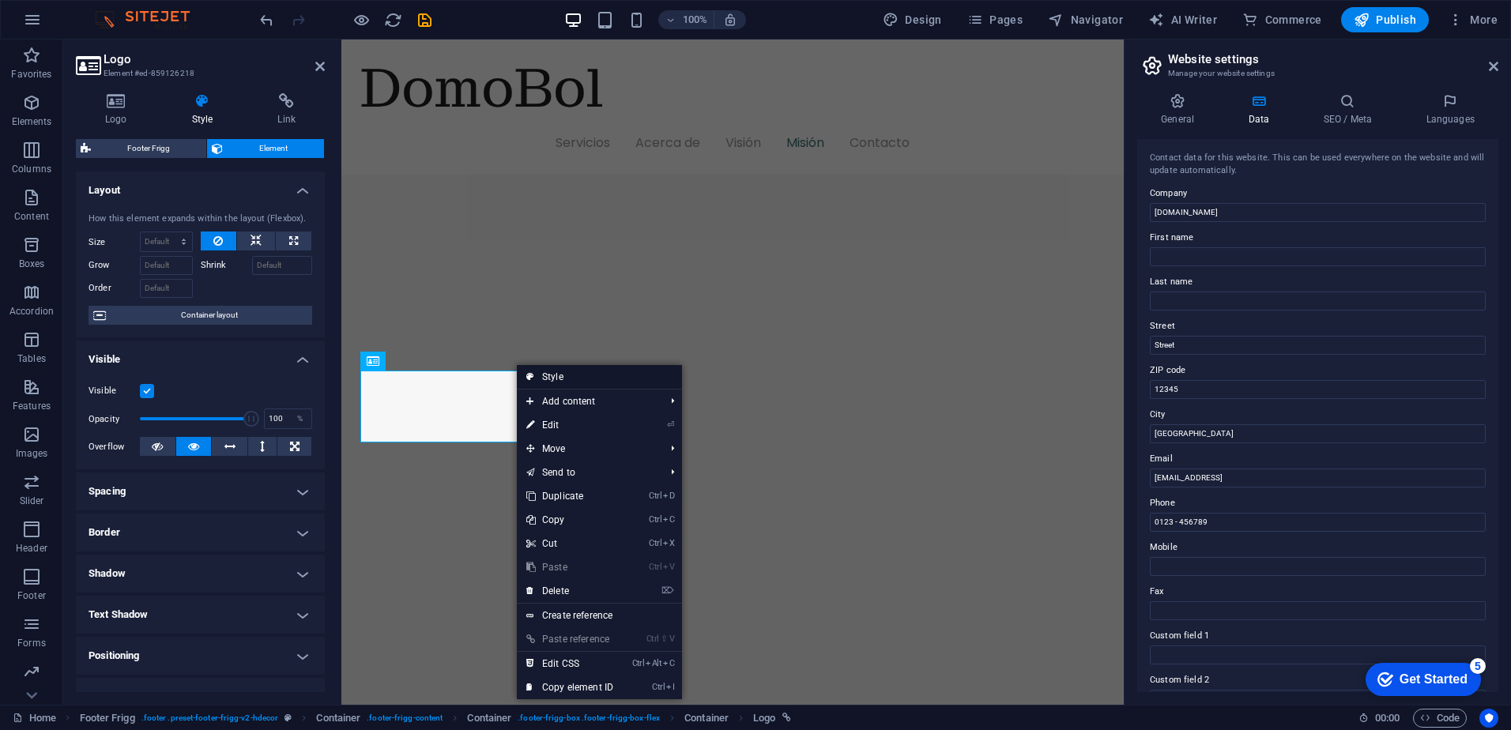
click at [561, 373] on link "Style" at bounding box center [599, 377] width 165 height 24
select select "footer"
select select "rem"
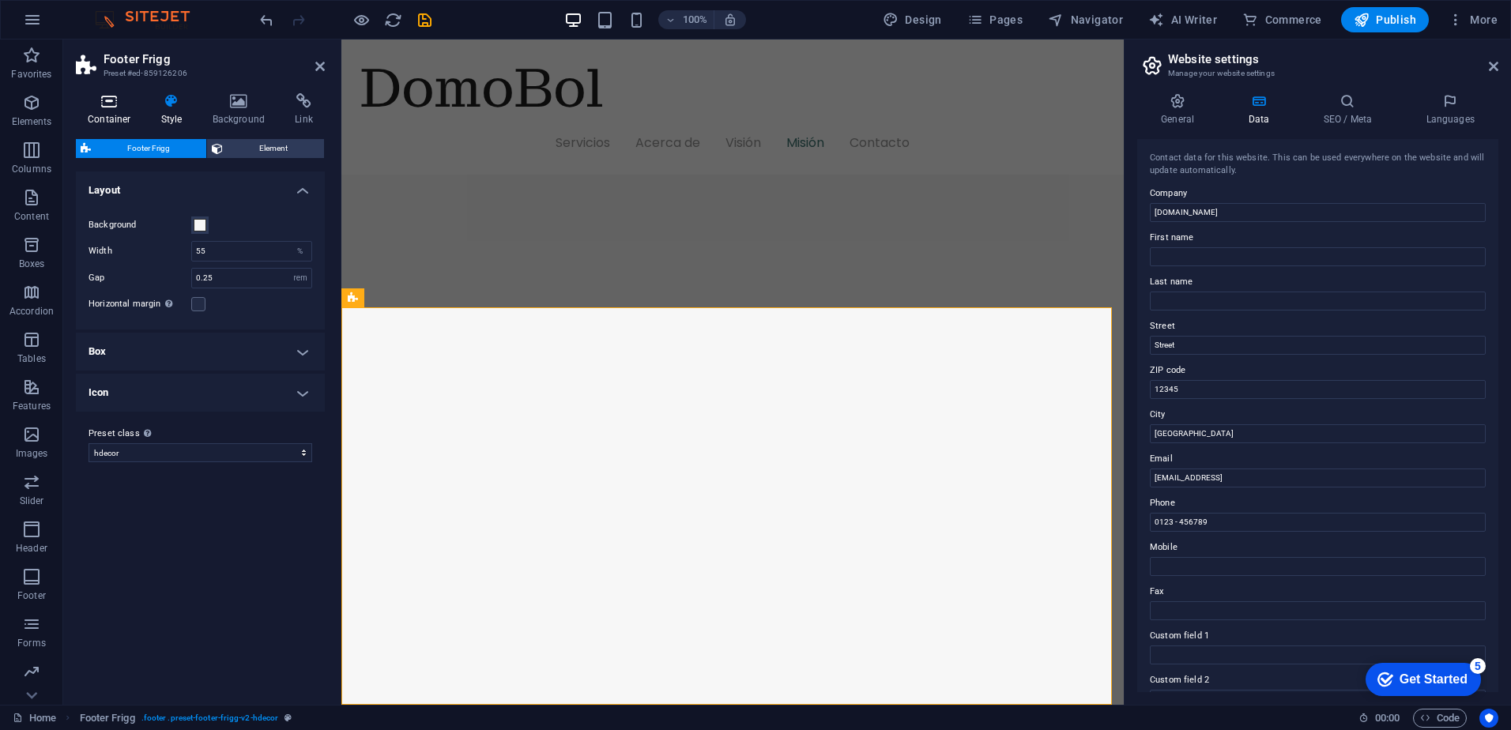
click at [126, 118] on h4 "Container" at bounding box center [112, 109] width 73 height 33
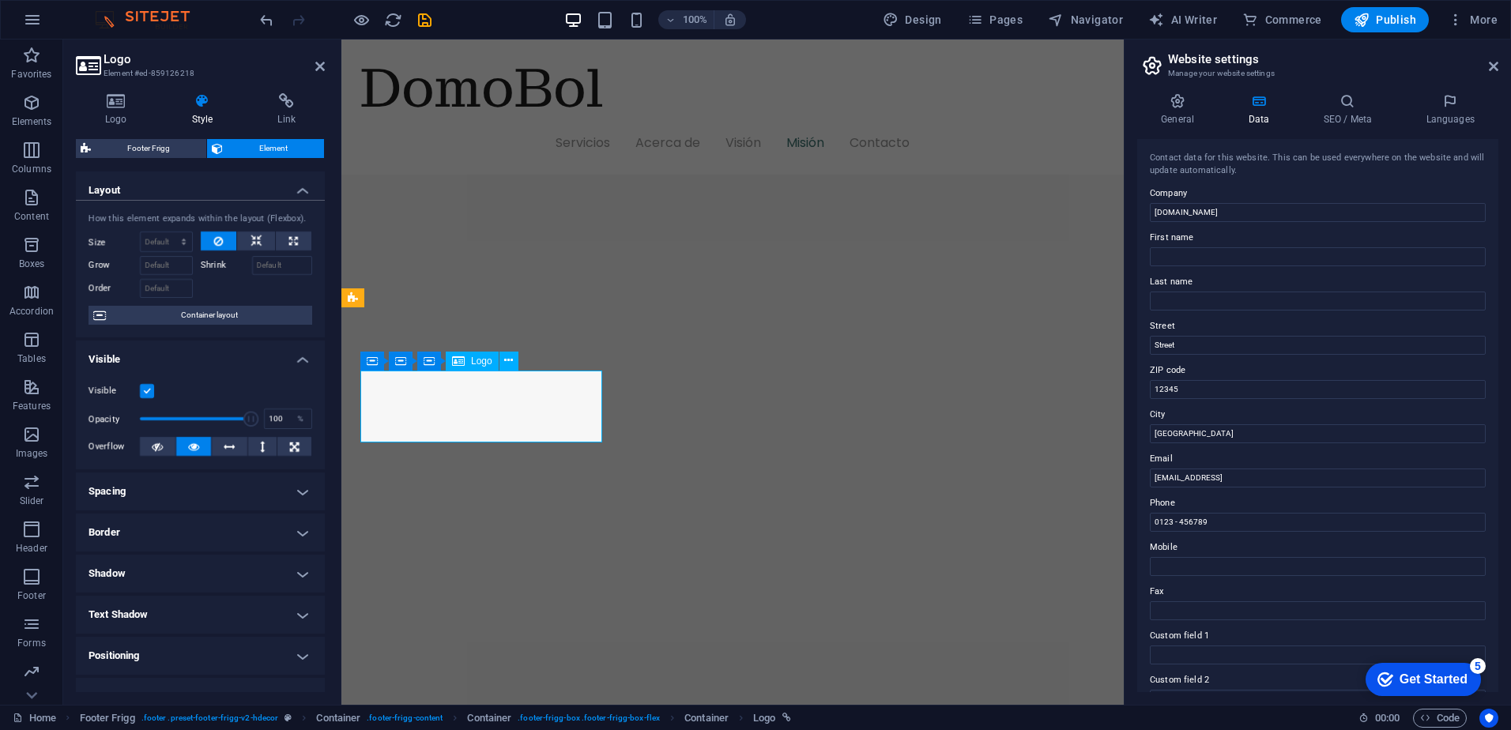
click at [116, 102] on icon at bounding box center [116, 101] width 81 height 16
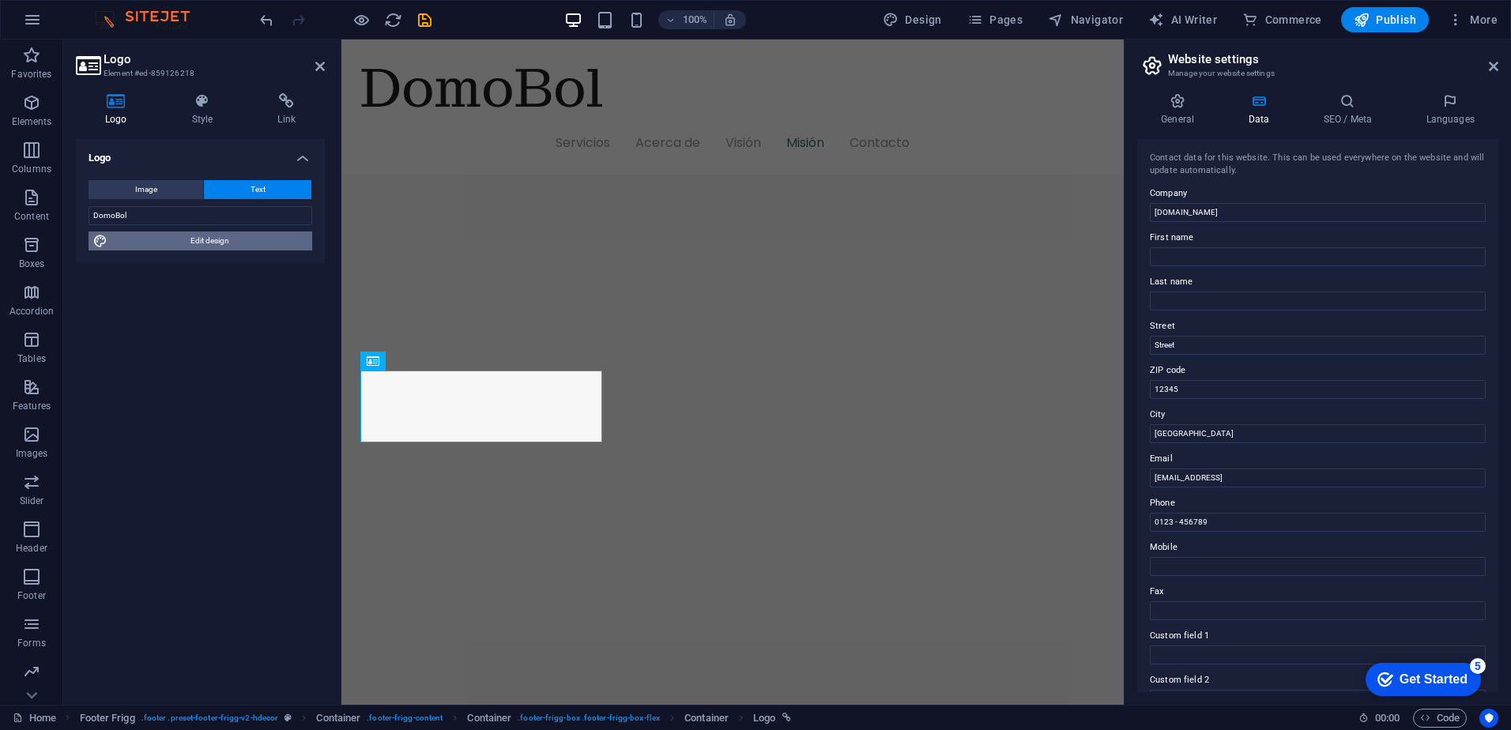
drag, startPoint x: 224, startPoint y: 241, endPoint x: 669, endPoint y: 285, distance: 447.1
click at [224, 241] on span "Edit design" at bounding box center [209, 241] width 195 height 19
select select "px"
select select "400"
select select "px"
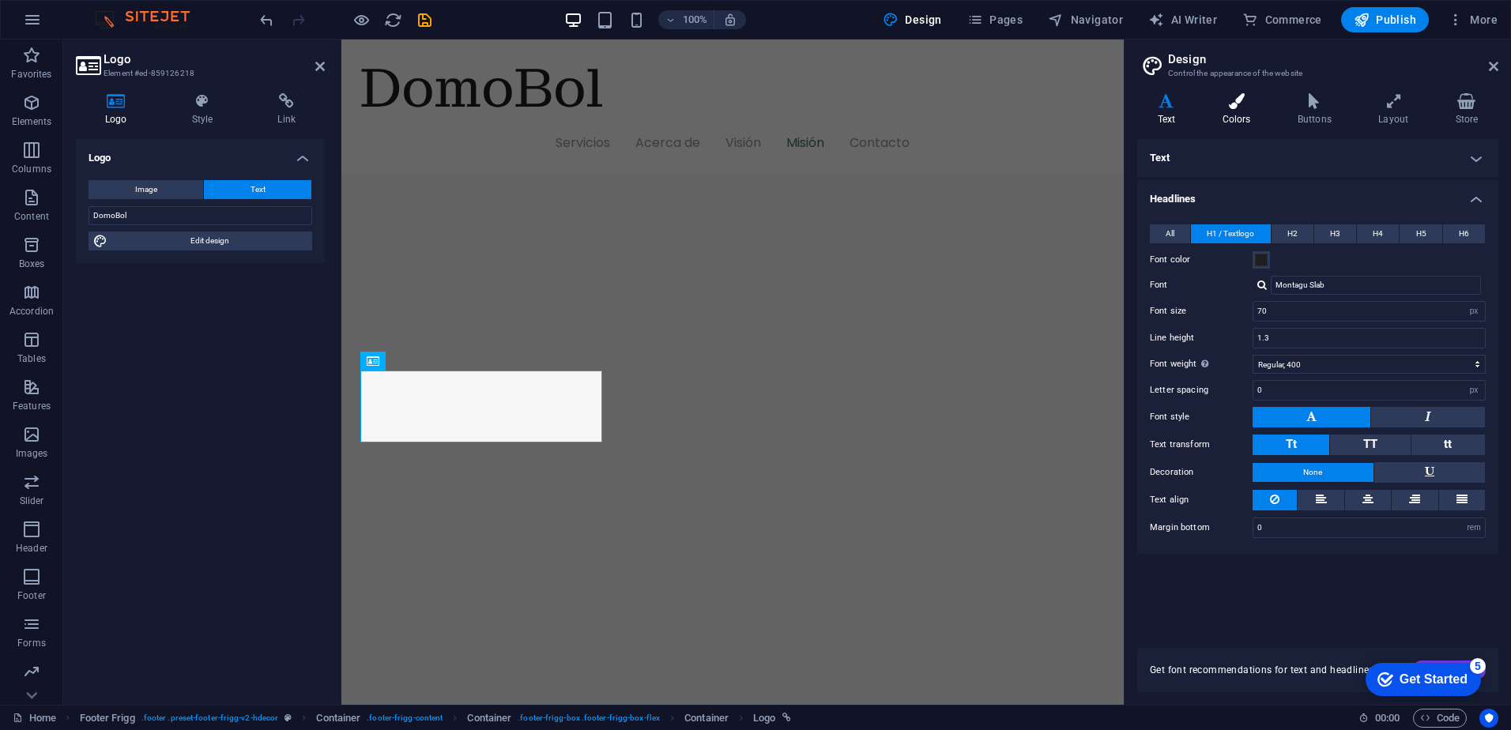
click at [1243, 102] on icon at bounding box center [1236, 101] width 69 height 16
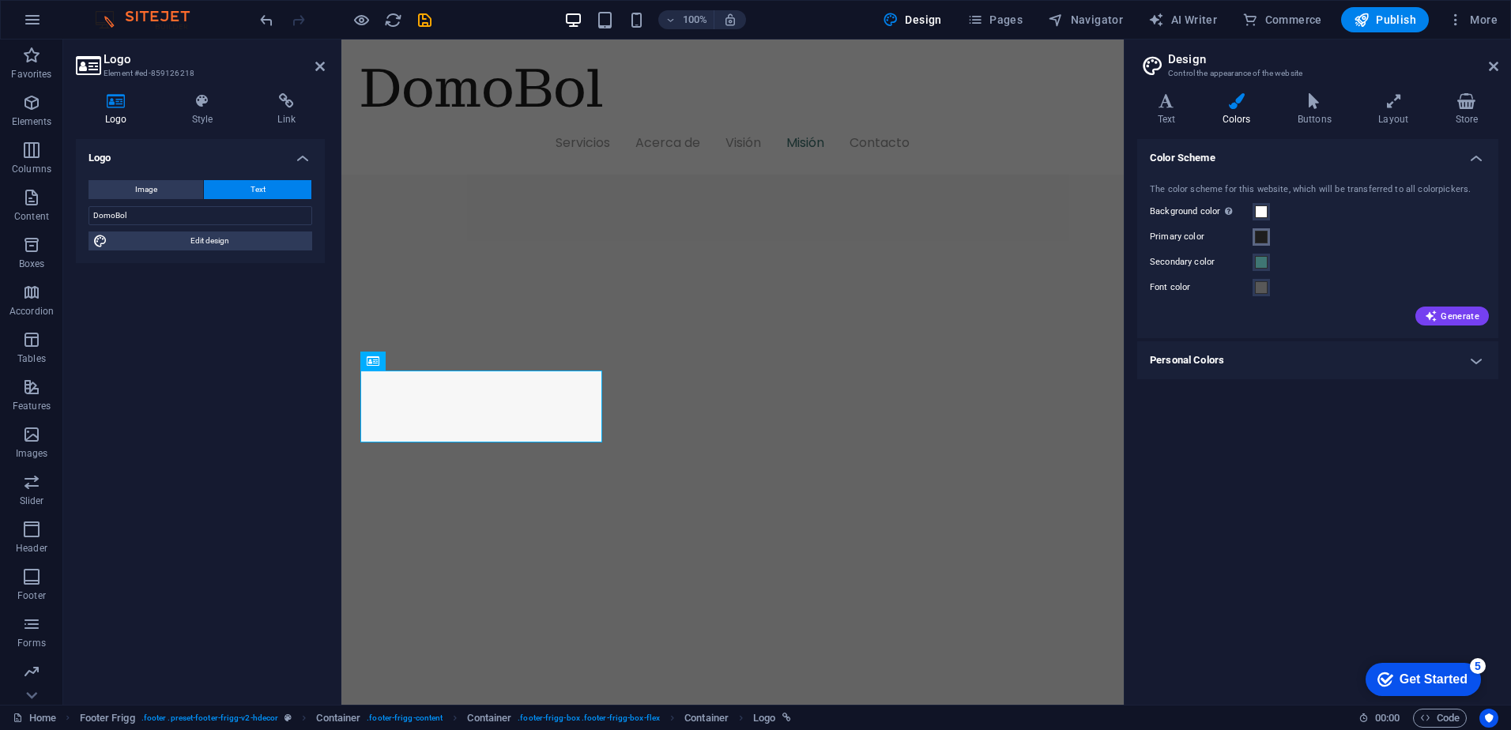
click at [1262, 234] on span at bounding box center [1261, 237] width 13 height 13
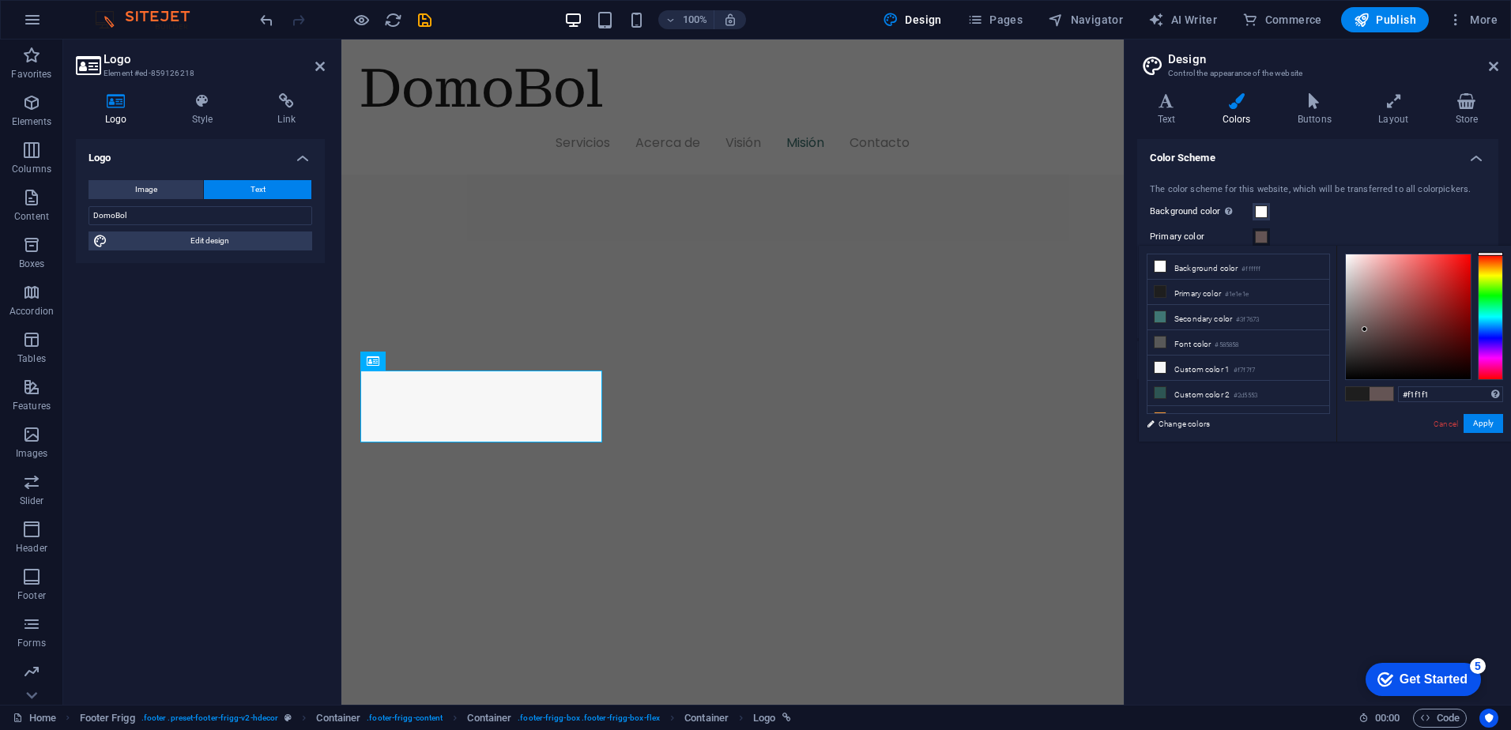
type input "#ffffff"
drag, startPoint x: 1374, startPoint y: 341, endPoint x: 1303, endPoint y: 218, distance: 142.3
click at [1303, 218] on body "[DOMAIN_NAME] Home Favorites Elements Columns Content Boxes Accordion Tables Fe…" at bounding box center [755, 365] width 1511 height 730
click at [1486, 428] on button "Apply" at bounding box center [1484, 423] width 40 height 19
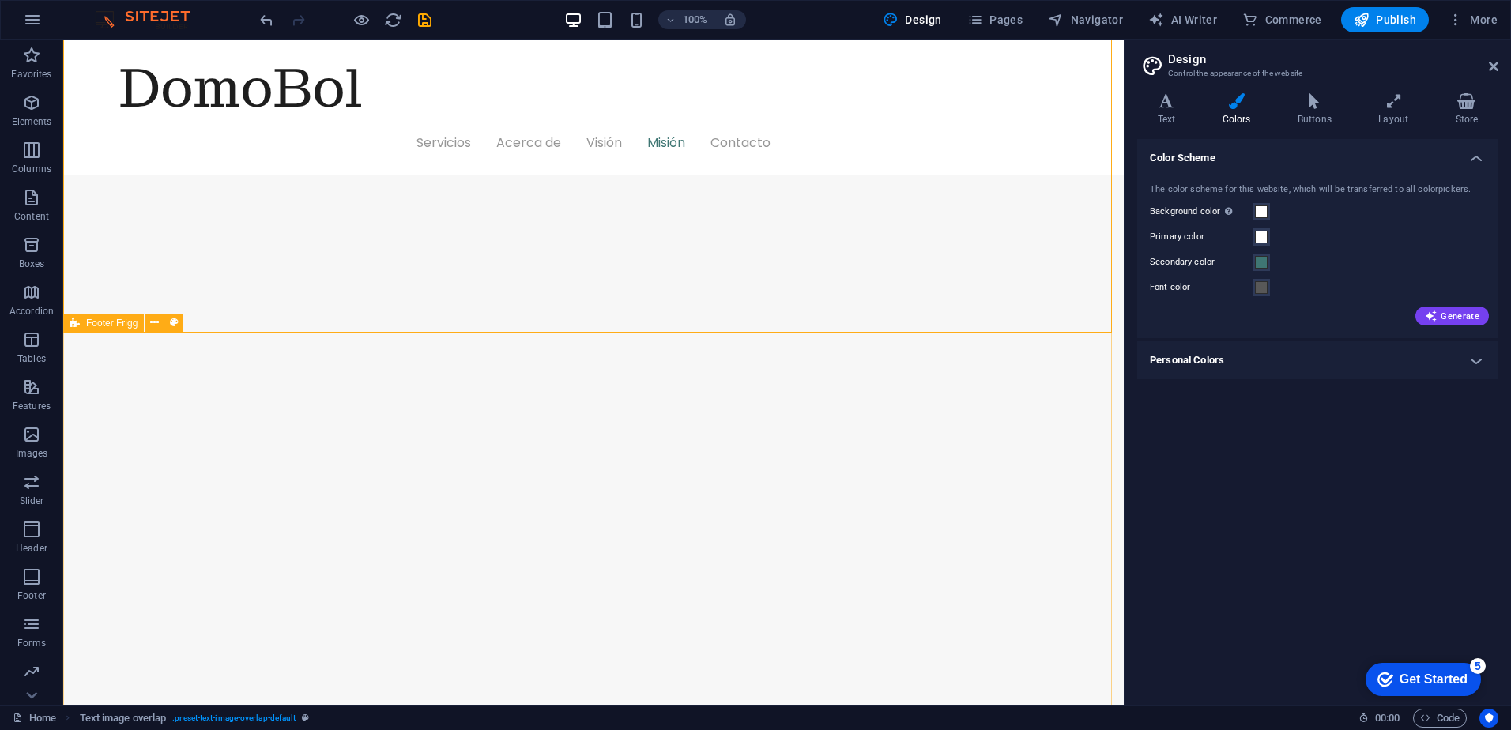
scroll to position [2216, 0]
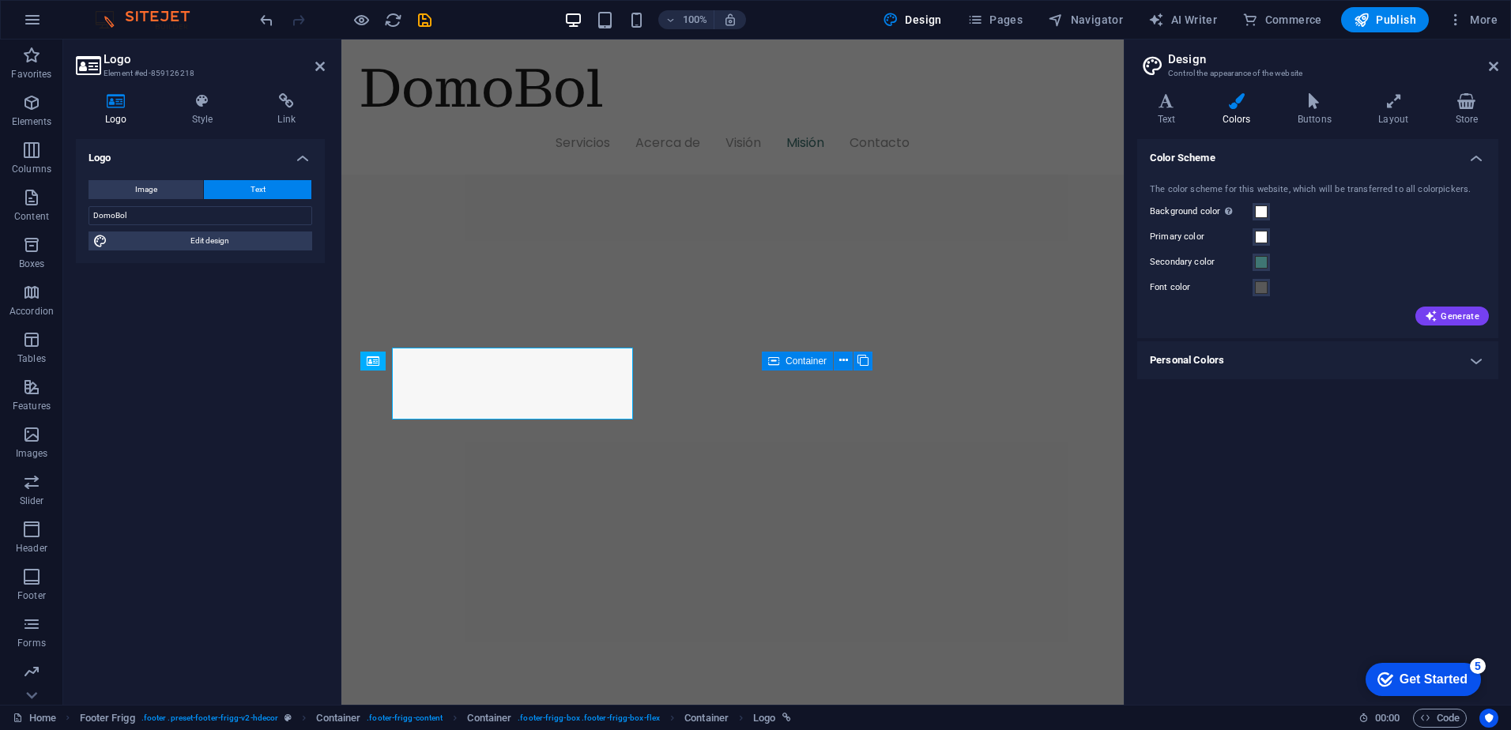
scroll to position [2264, 0]
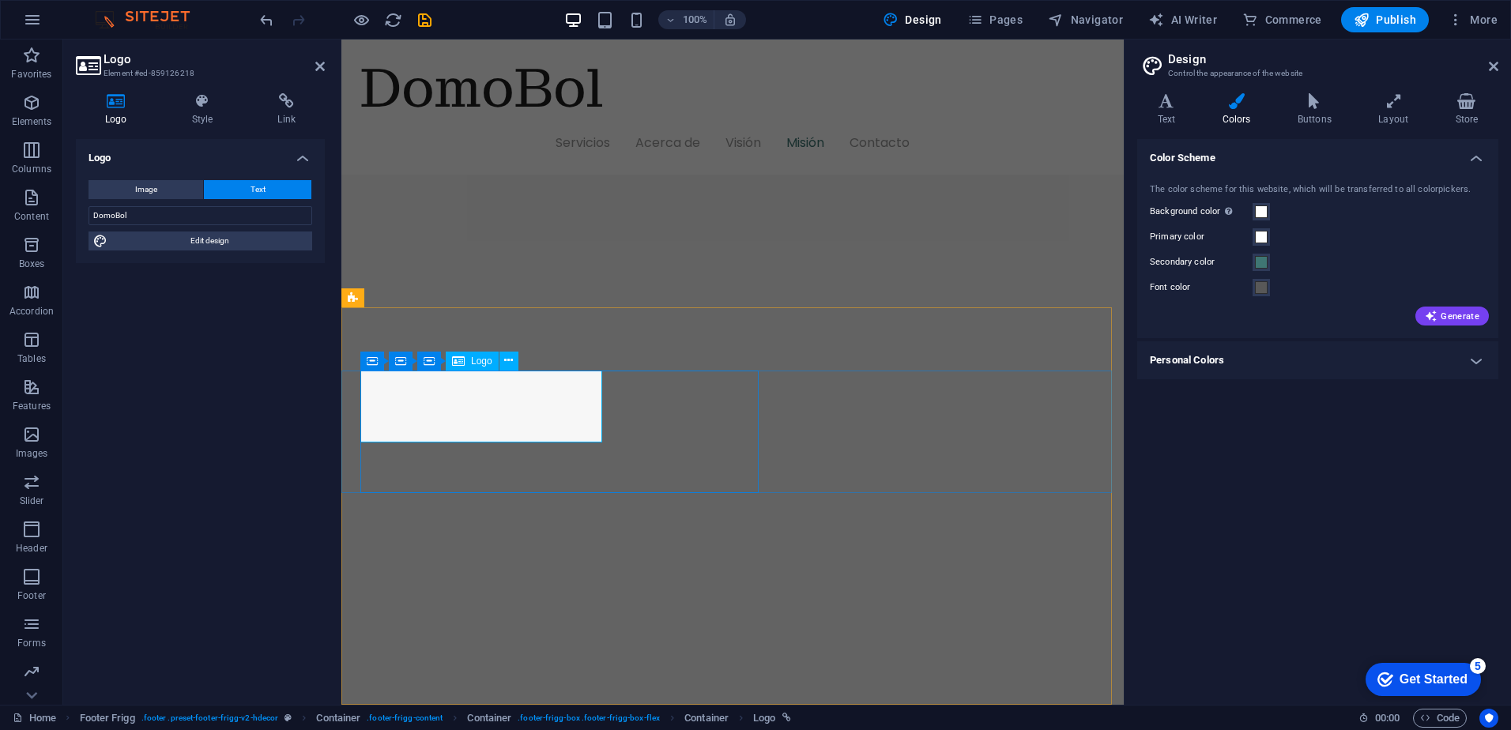
click at [1263, 292] on span at bounding box center [1261, 287] width 13 height 13
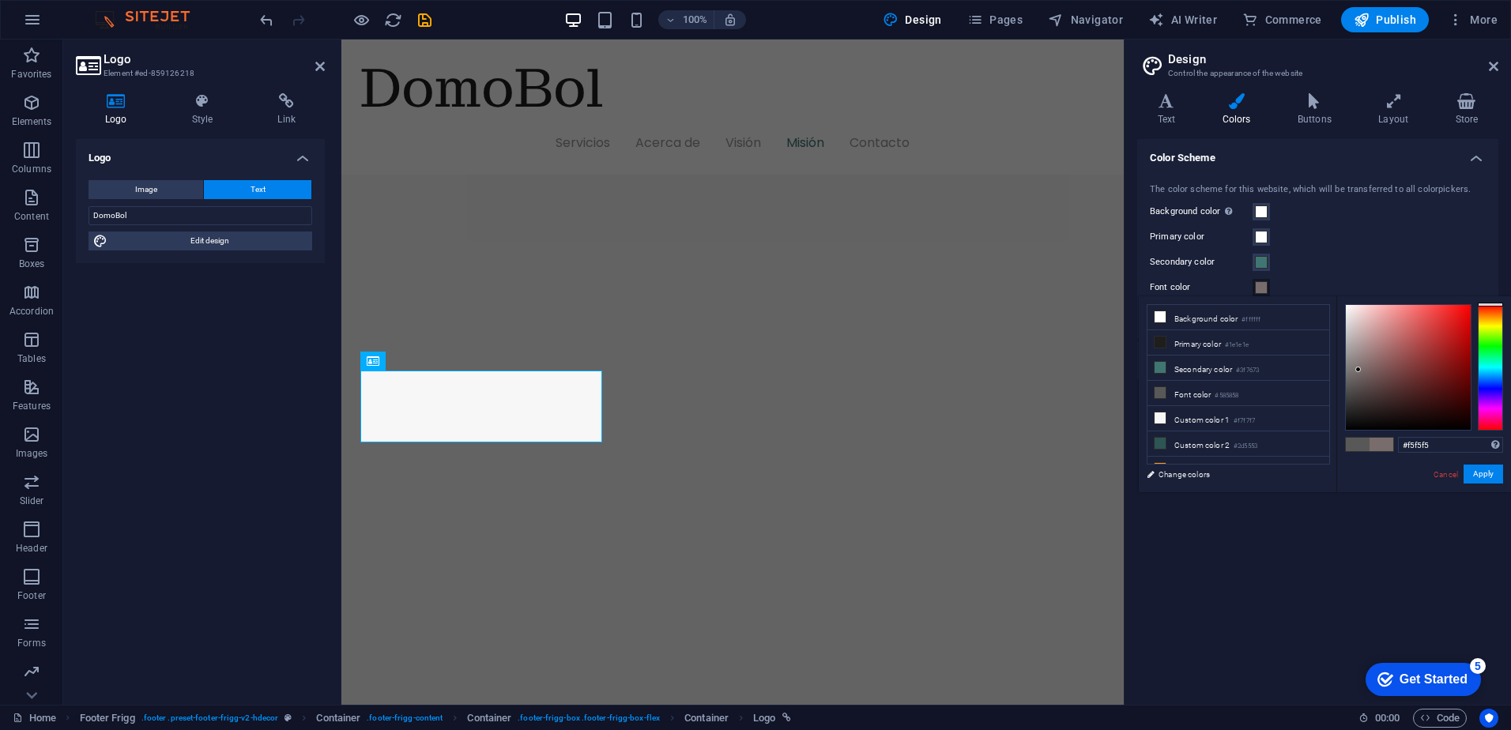
type input "#ffffff"
drag, startPoint x: 1359, startPoint y: 387, endPoint x: 1329, endPoint y: 288, distance: 103.3
click at [1325, 277] on body "[DOMAIN_NAME] Home Favorites Elements Columns Content Boxes Accordion Tables Fe…" at bounding box center [755, 365] width 1511 height 730
click at [1494, 468] on button "Apply" at bounding box center [1484, 474] width 40 height 19
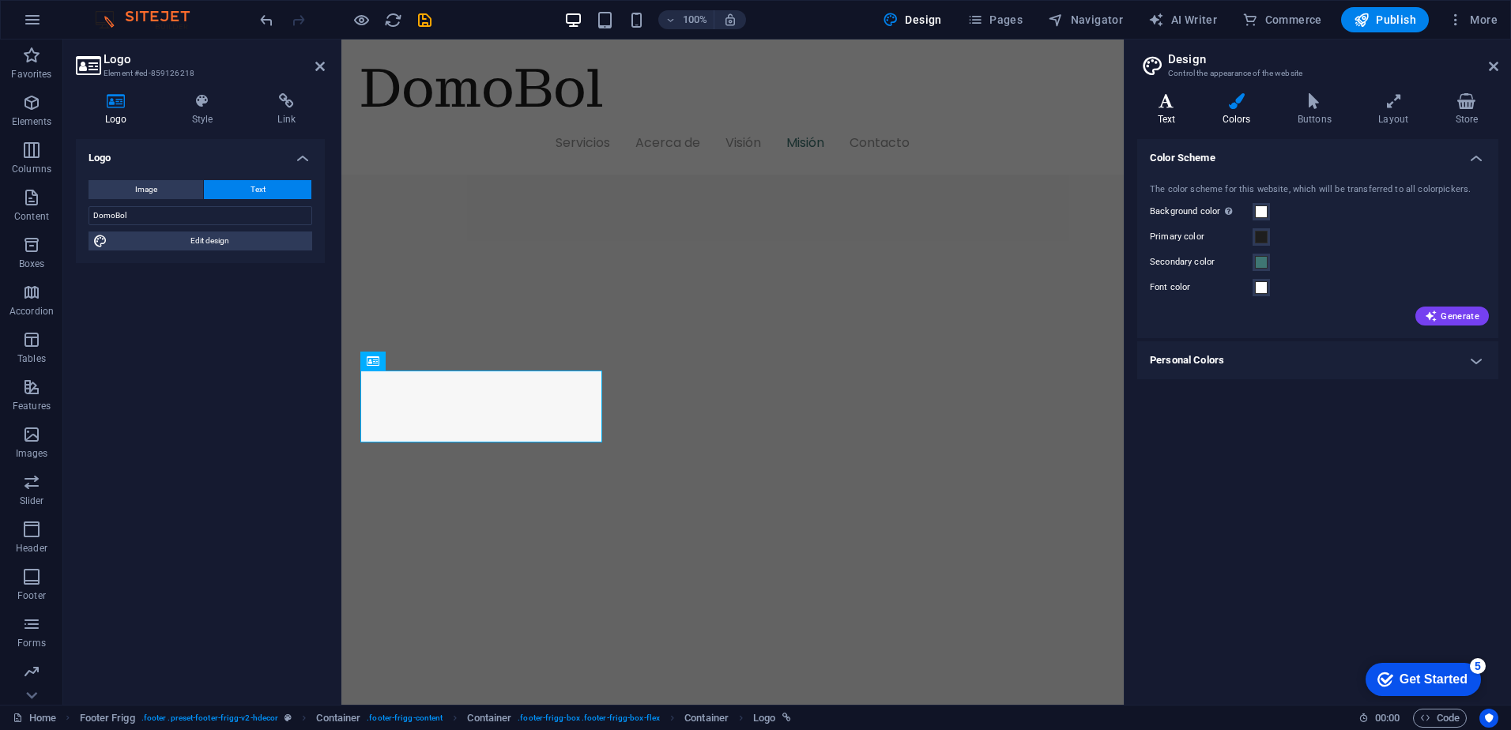
click at [1170, 107] on icon at bounding box center [1166, 101] width 58 height 16
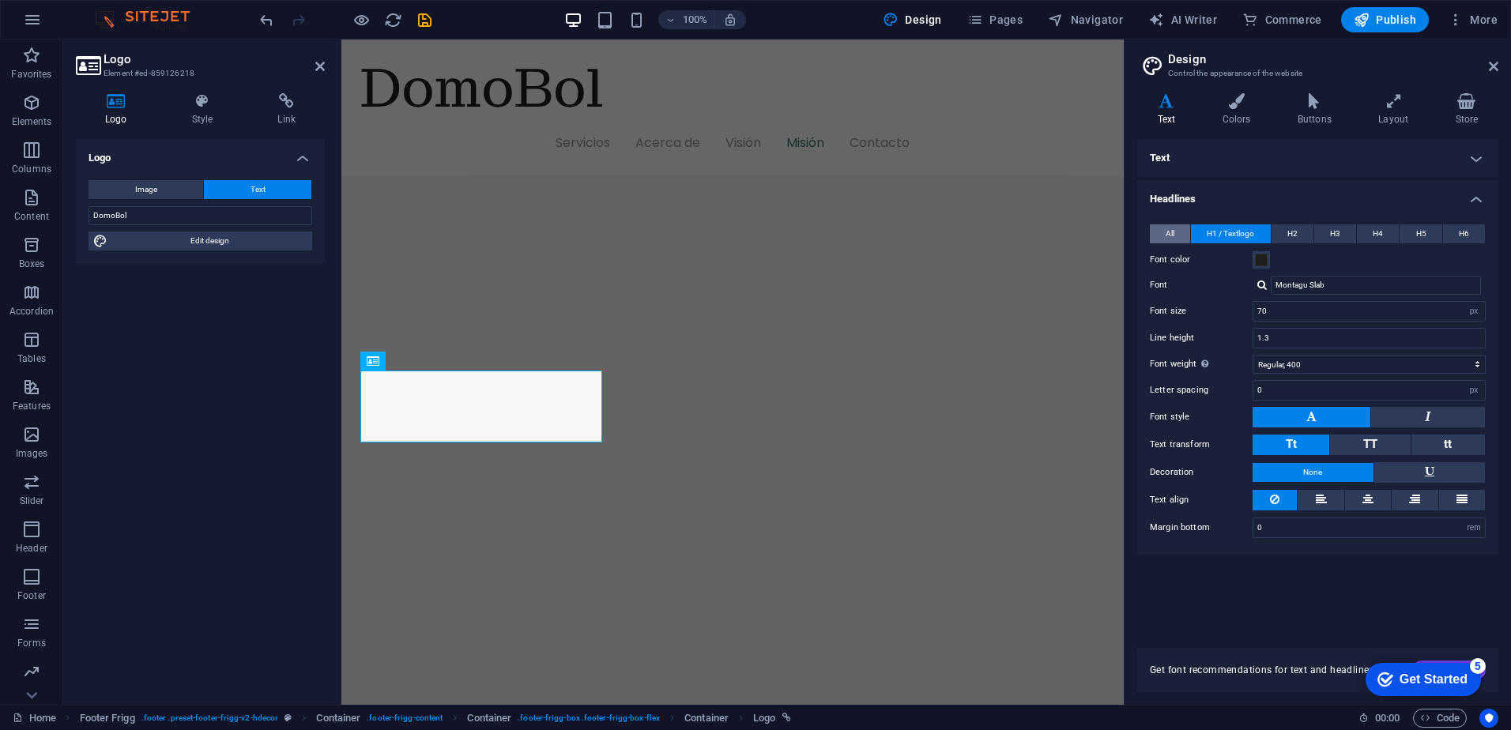
click at [1173, 232] on span "All" at bounding box center [1170, 233] width 9 height 19
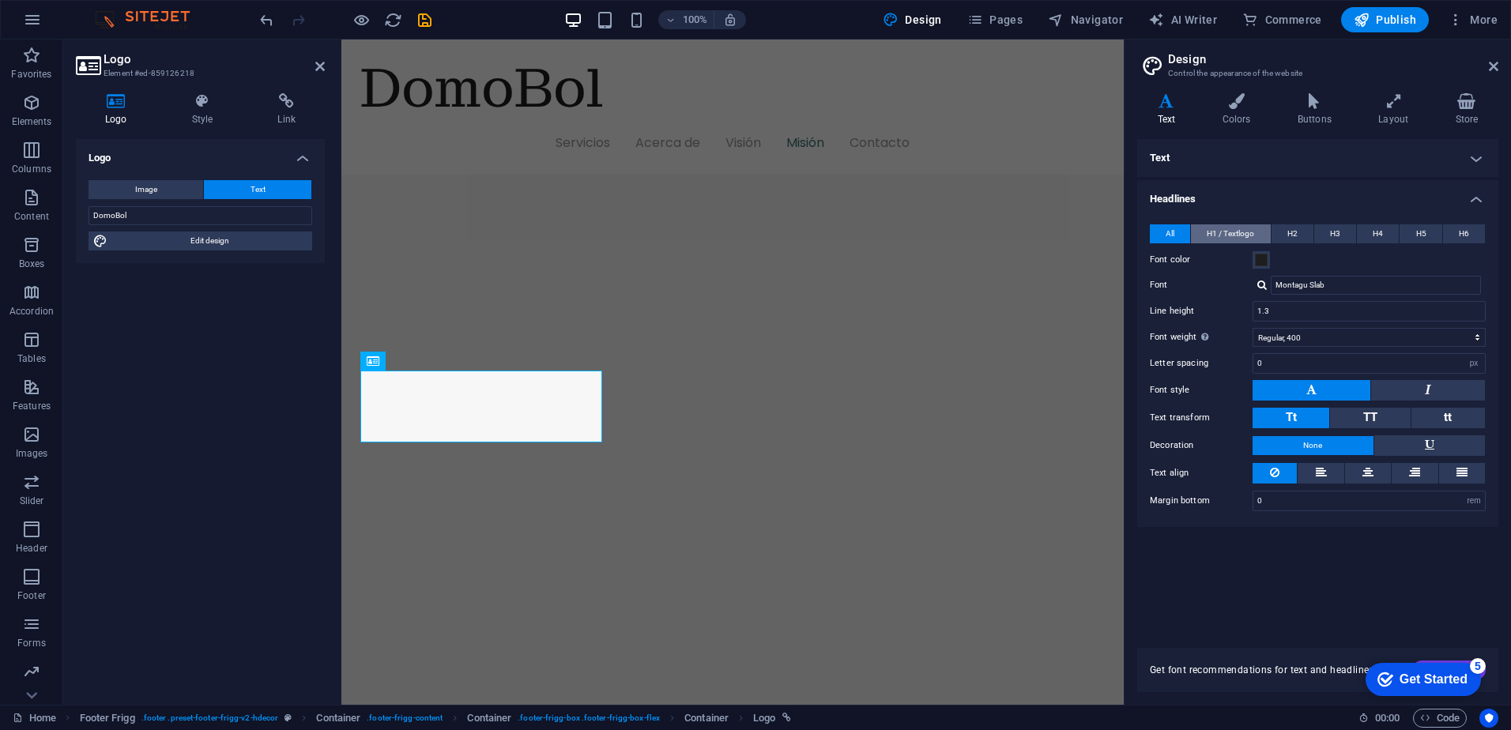
click at [1225, 224] on span "H1 / Textlogo" at bounding box center [1230, 233] width 47 height 19
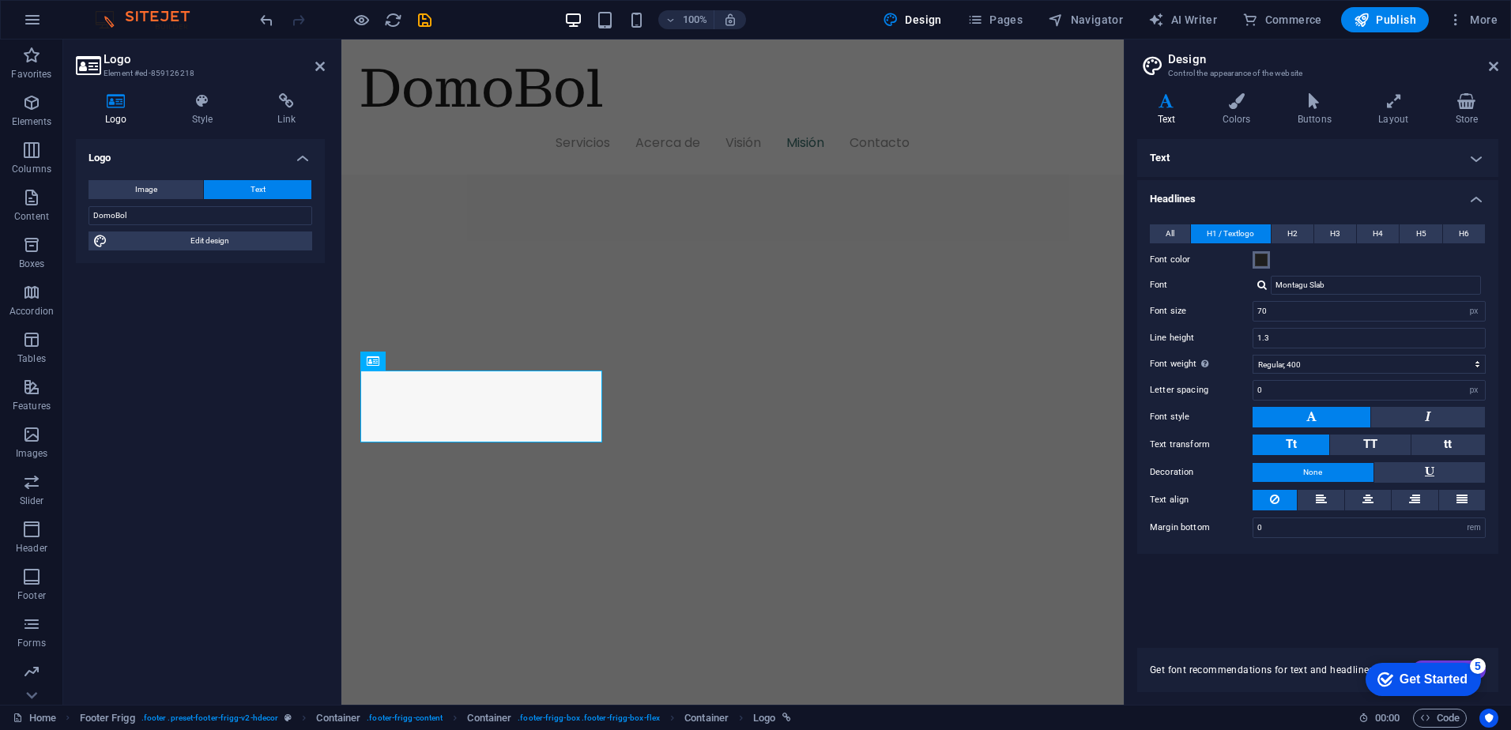
click at [1268, 262] on button "Font color" at bounding box center [1261, 259] width 17 height 17
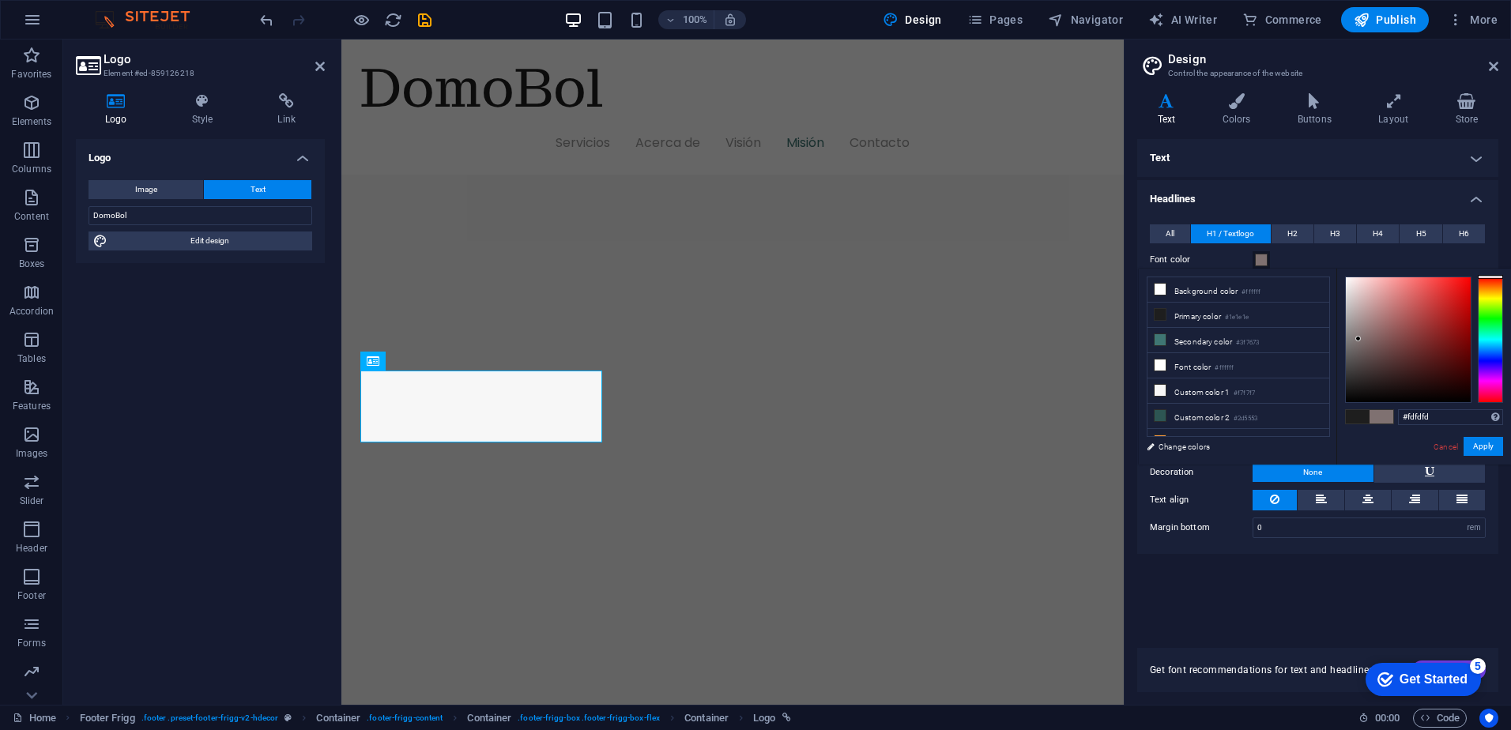
type input "#ffffff"
drag, startPoint x: 1359, startPoint y: 339, endPoint x: 1316, endPoint y: 238, distance: 109.8
click at [1316, 238] on body "[DOMAIN_NAME] Home Favorites Elements Columns Content Boxes Accordion Tables Fe…" at bounding box center [755, 365] width 1511 height 730
click at [1491, 448] on button "Apply" at bounding box center [1484, 446] width 40 height 19
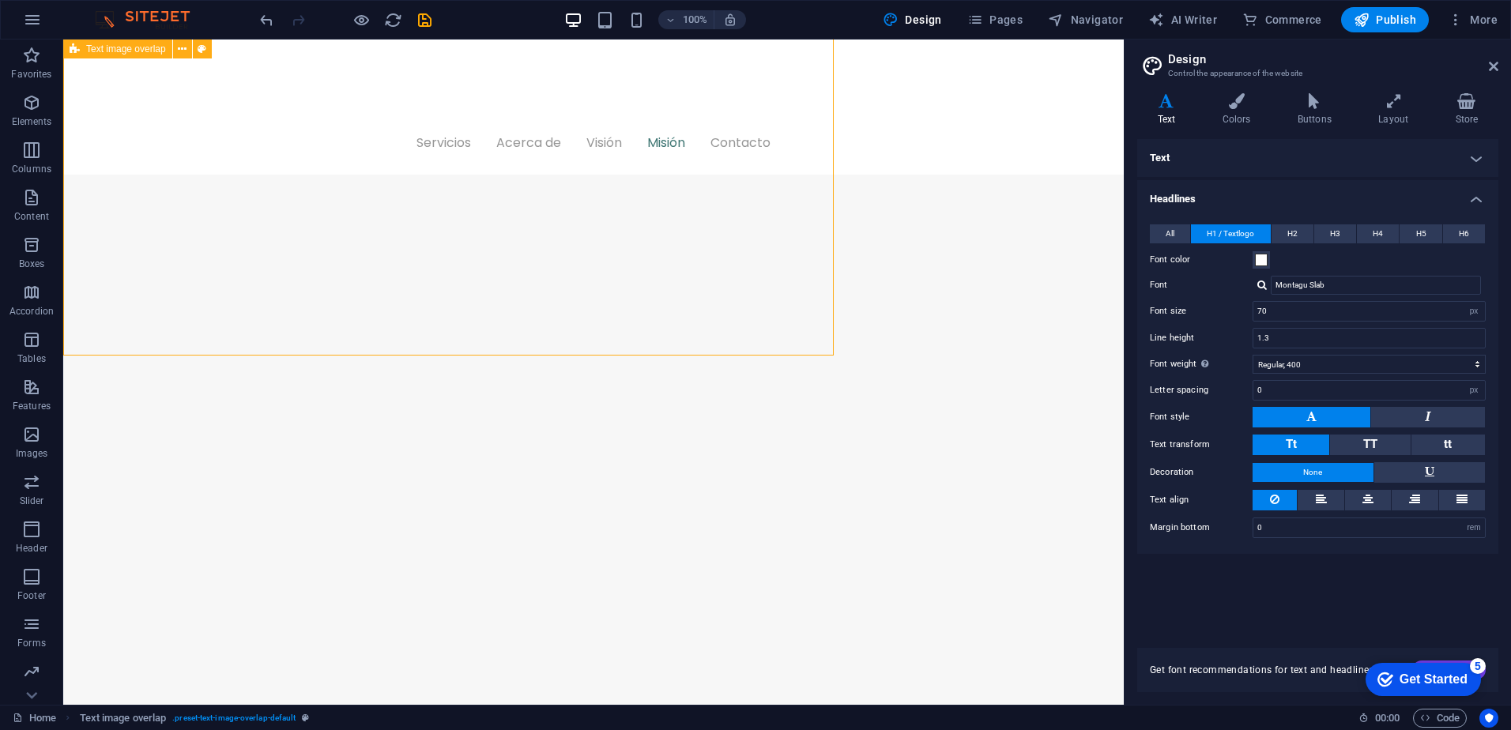
scroll to position [2216, 0]
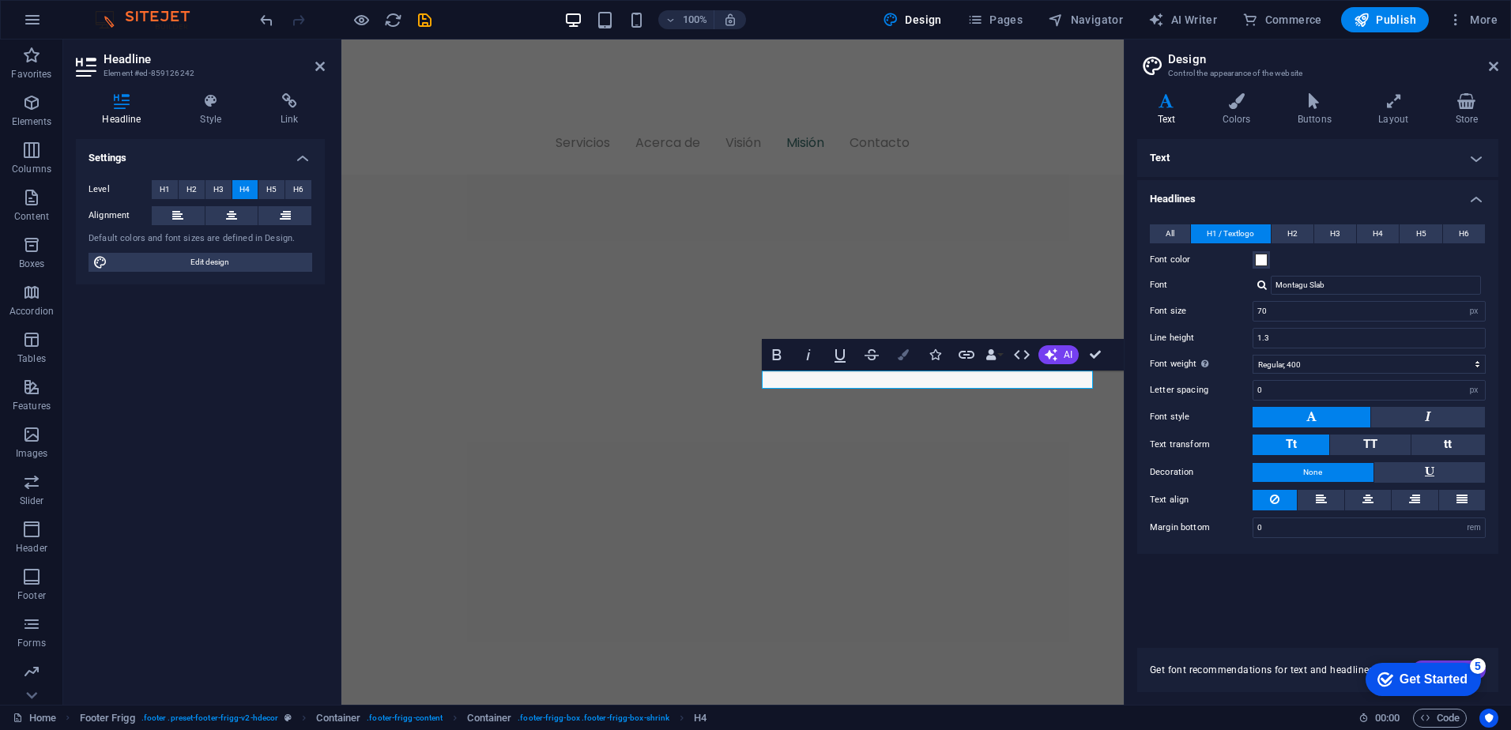
click at [904, 349] on icon "button" at bounding box center [903, 354] width 11 height 11
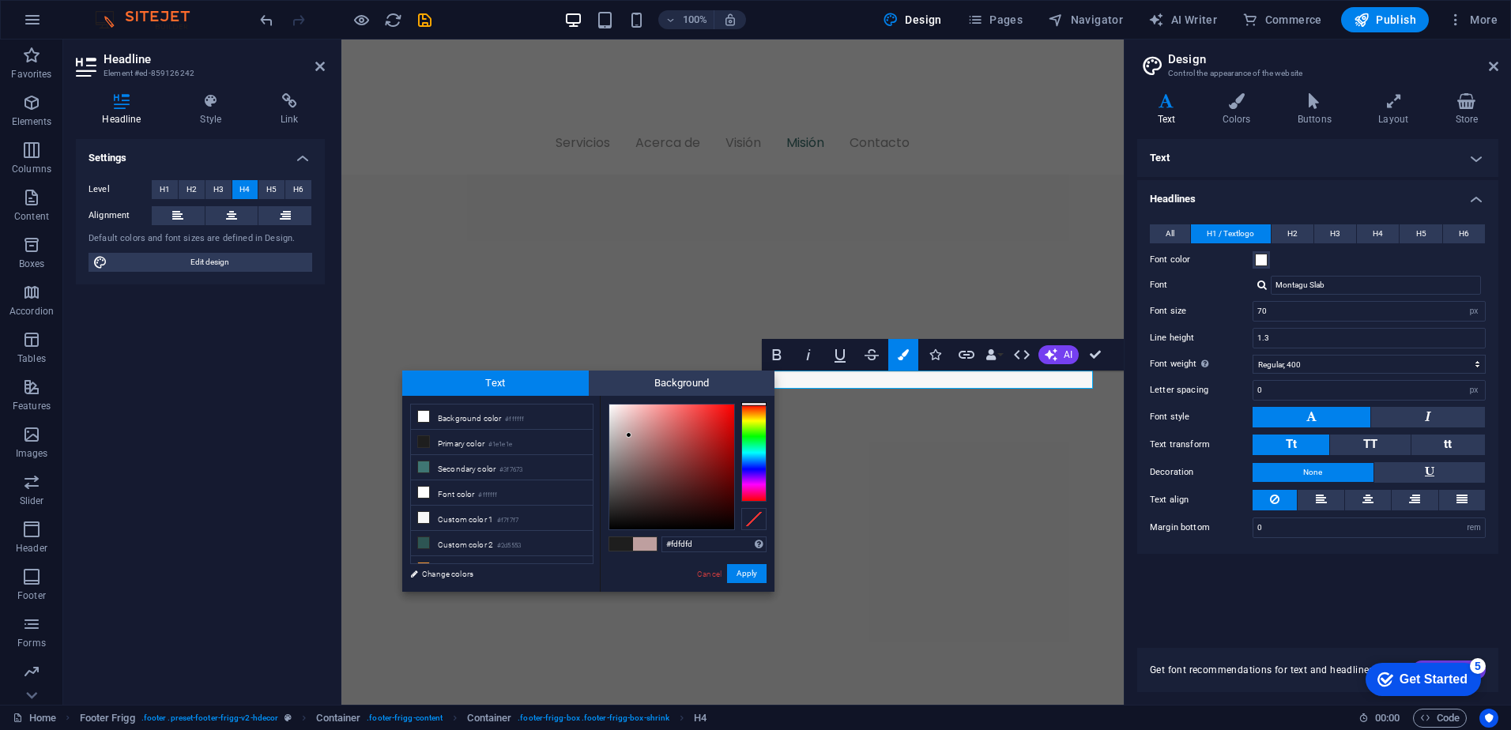
type input "#ffffff"
drag, startPoint x: 629, startPoint y: 435, endPoint x: 497, endPoint y: 357, distance: 153.4
click at [497, 357] on body "[DOMAIN_NAME] Home Favorites Elements Columns Content Boxes Accordion Tables Fe…" at bounding box center [755, 365] width 1511 height 730
click at [748, 574] on button "Apply" at bounding box center [747, 573] width 40 height 19
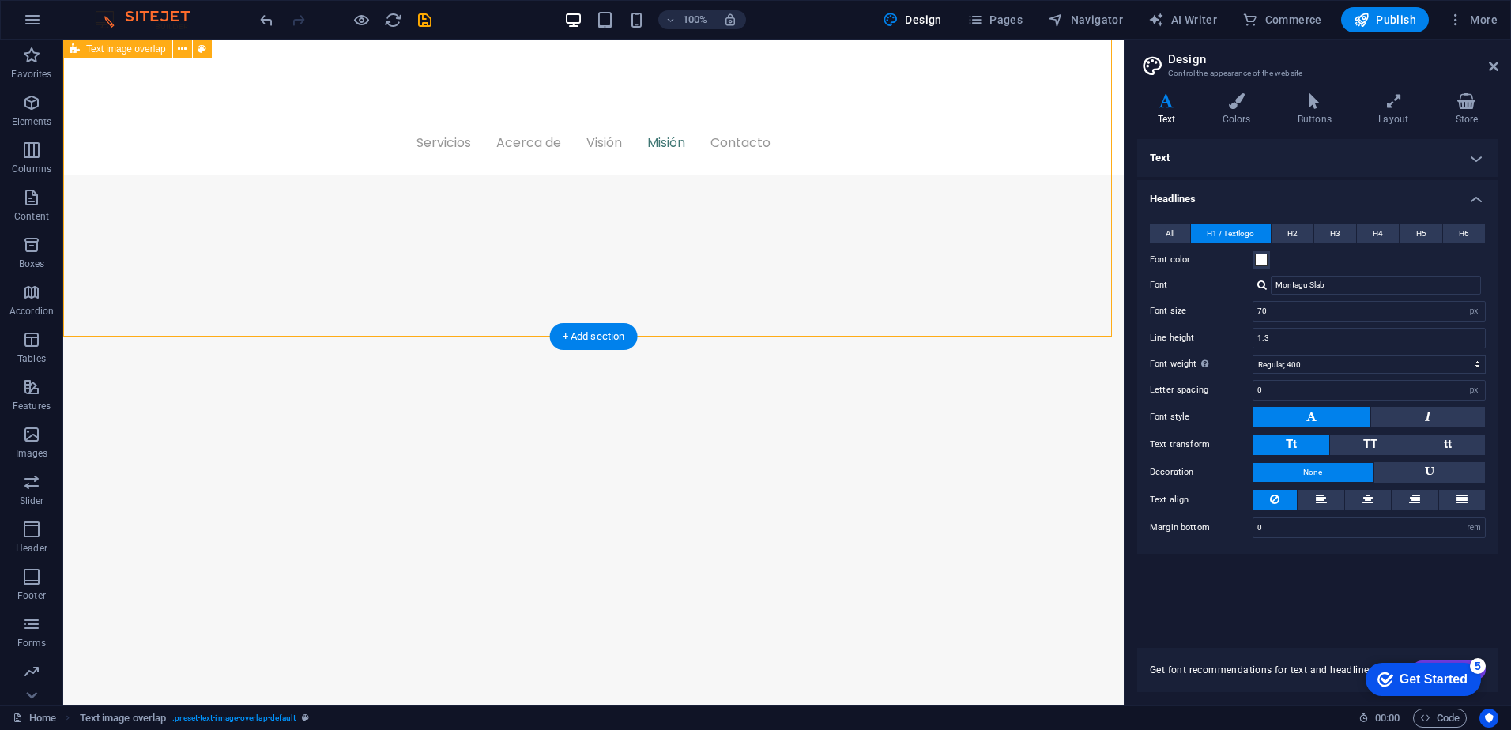
scroll to position [1925, 0]
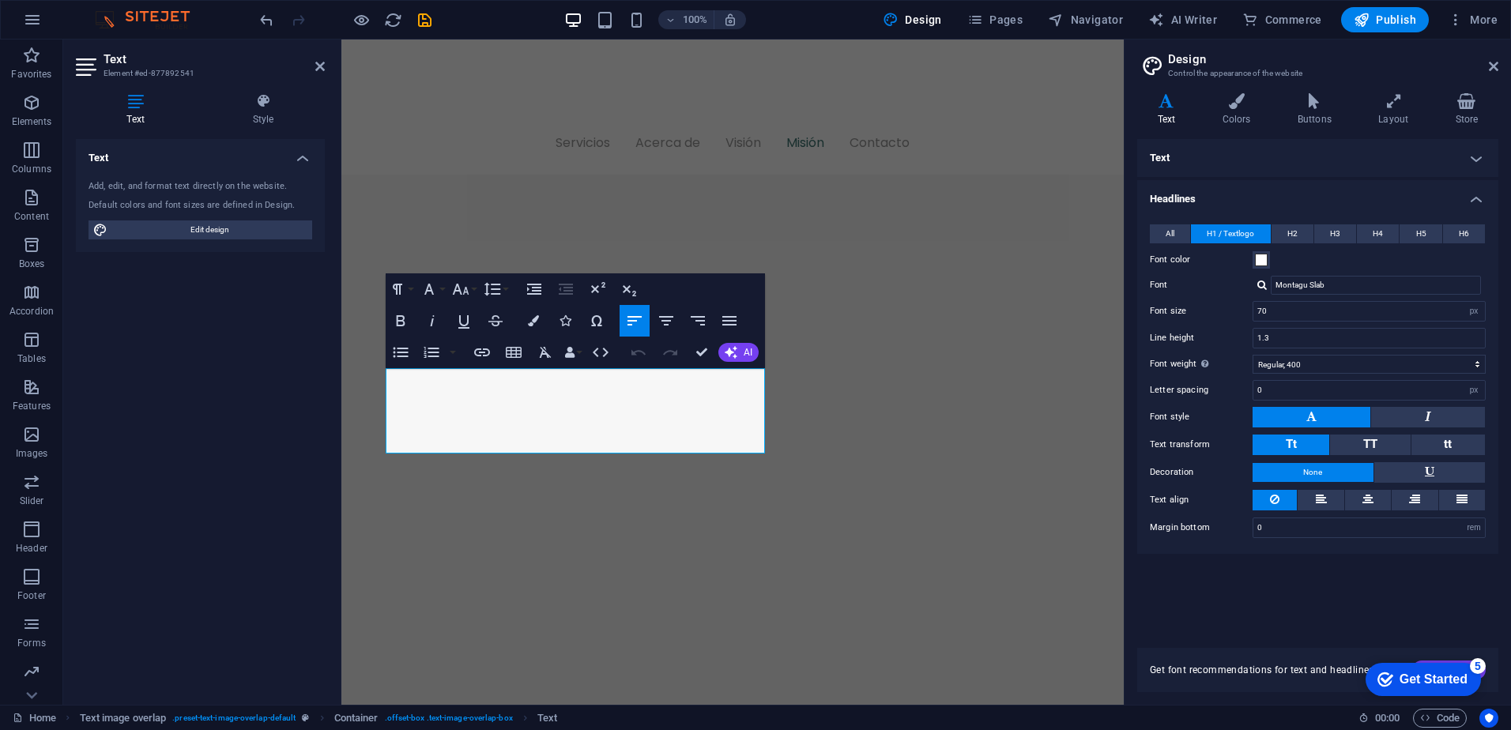
click at [66, 484] on div "Text Style Text Add, edit, and format text directly on the website. Default col…" at bounding box center [200, 393] width 274 height 624
click at [303, 461] on div "Text Add, edit, and format text directly on the website. Default colors and fon…" at bounding box center [200, 415] width 249 height 553
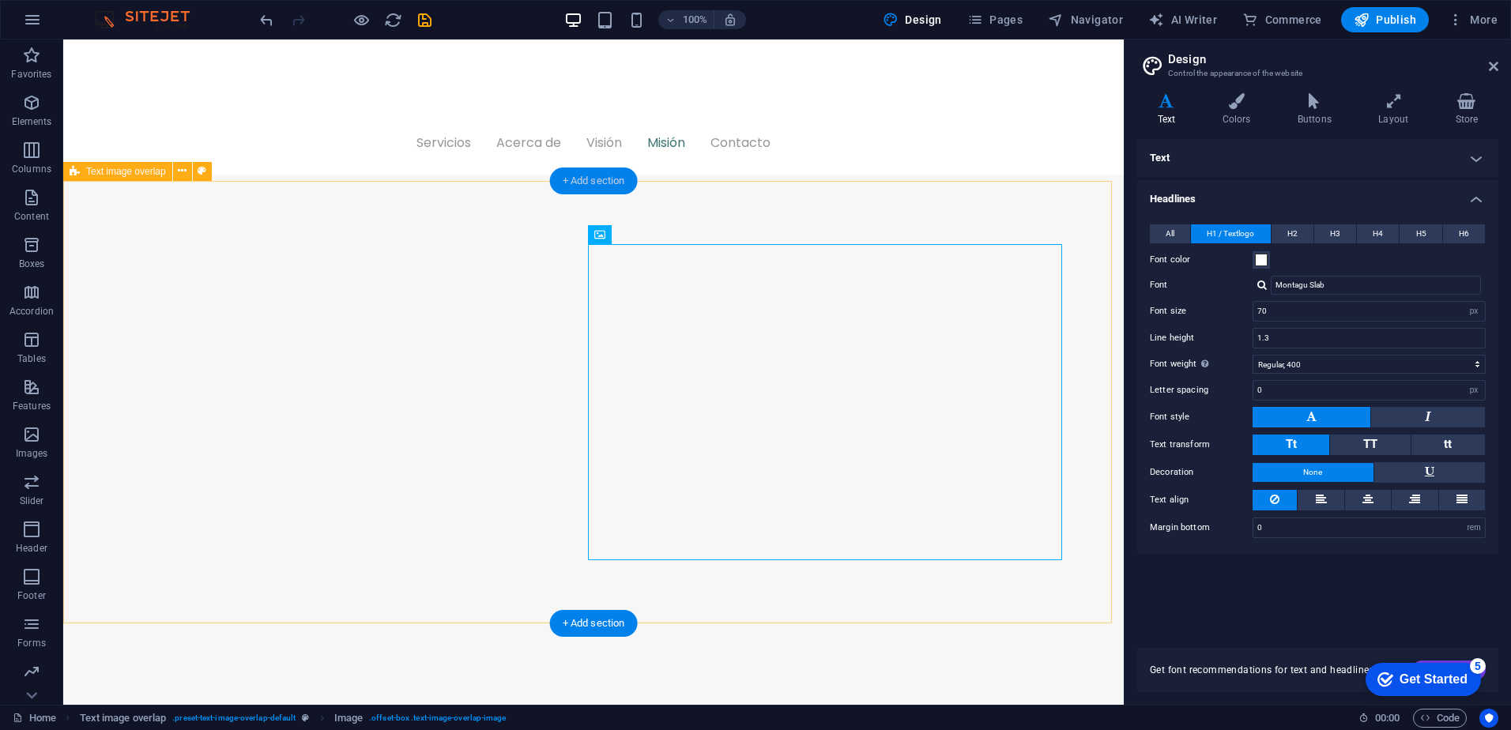
scroll to position [1925, 0]
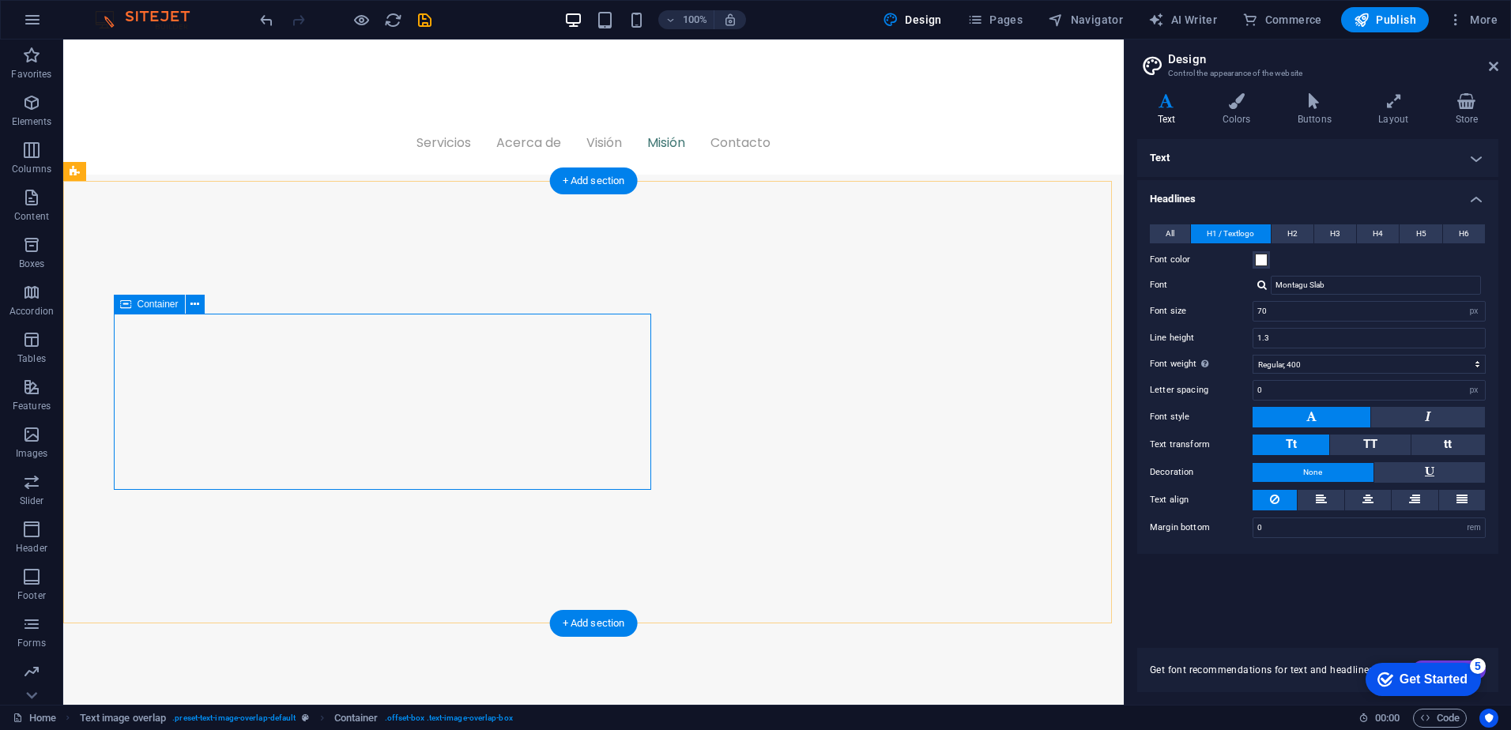
click at [196, 312] on icon at bounding box center [194, 304] width 9 height 17
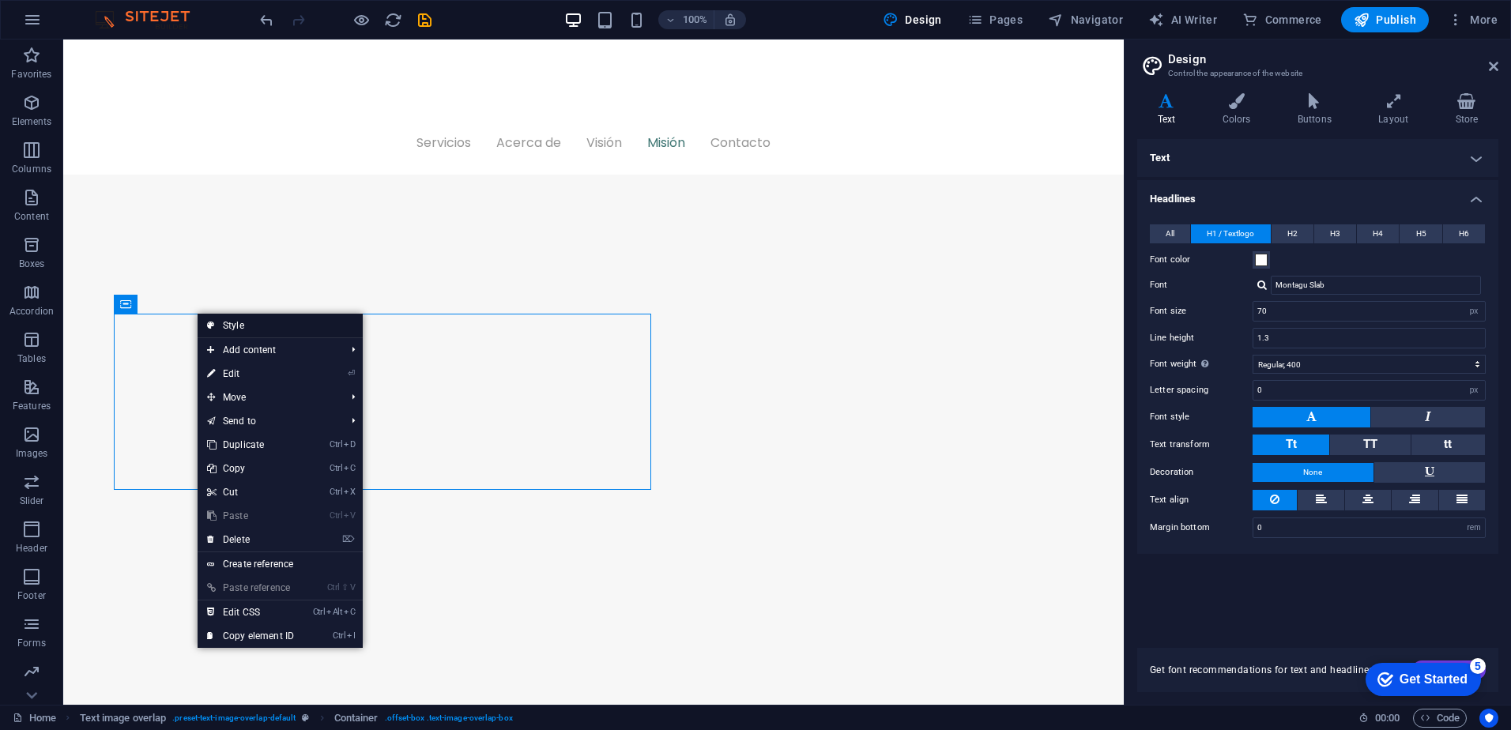
click at [264, 322] on link "Style" at bounding box center [280, 326] width 165 height 24
select select "rem"
select select "px"
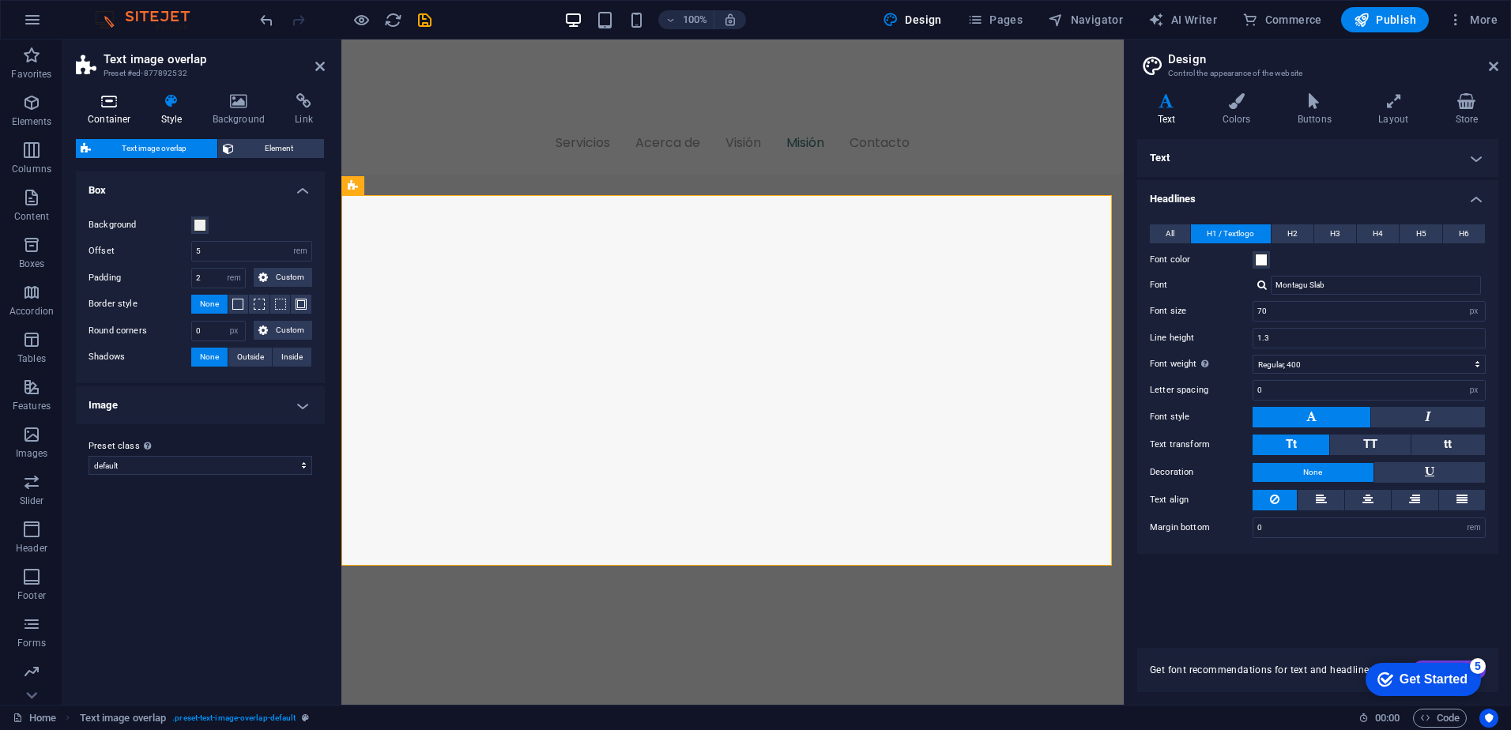
click at [115, 116] on h4 "Container" at bounding box center [112, 109] width 73 height 33
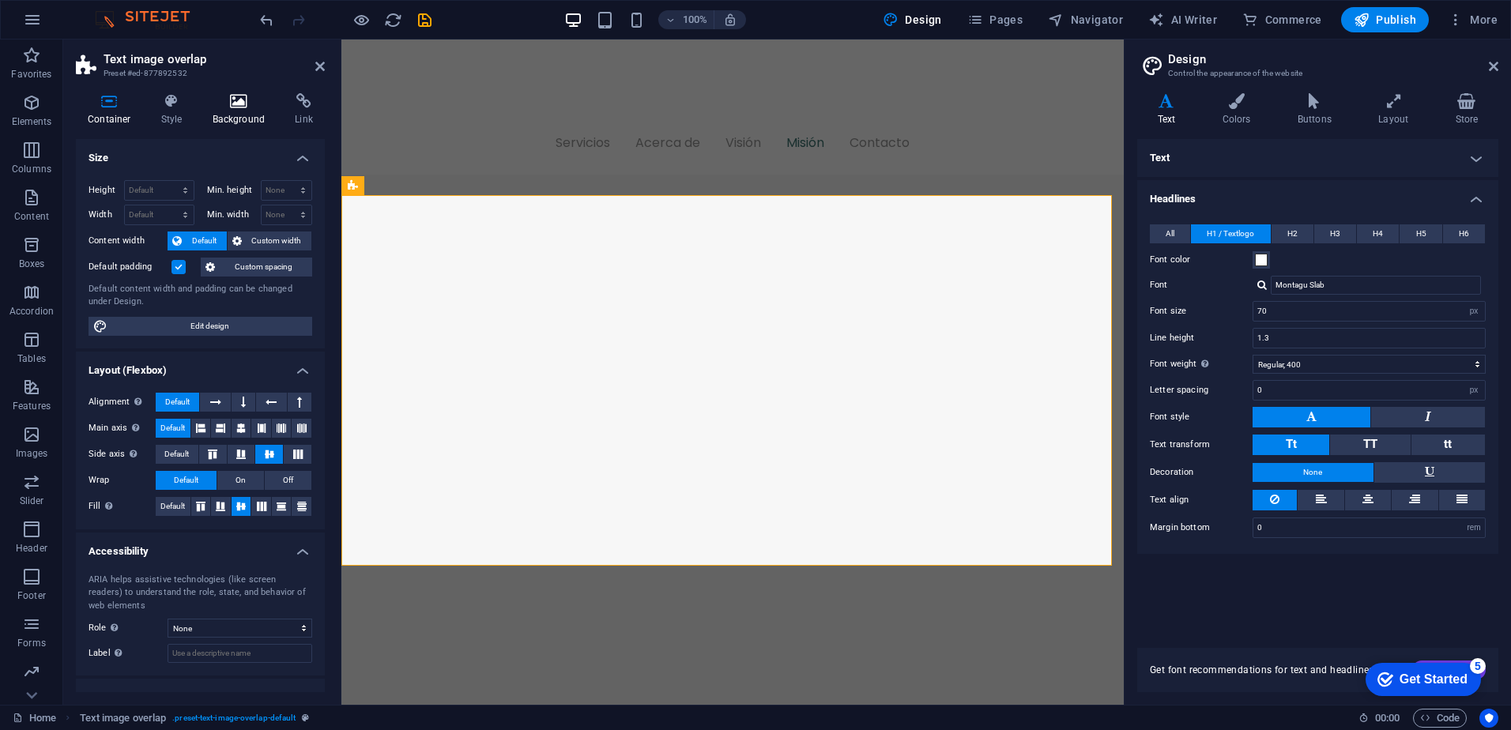
click at [248, 115] on h4 "Background" at bounding box center [242, 109] width 83 height 33
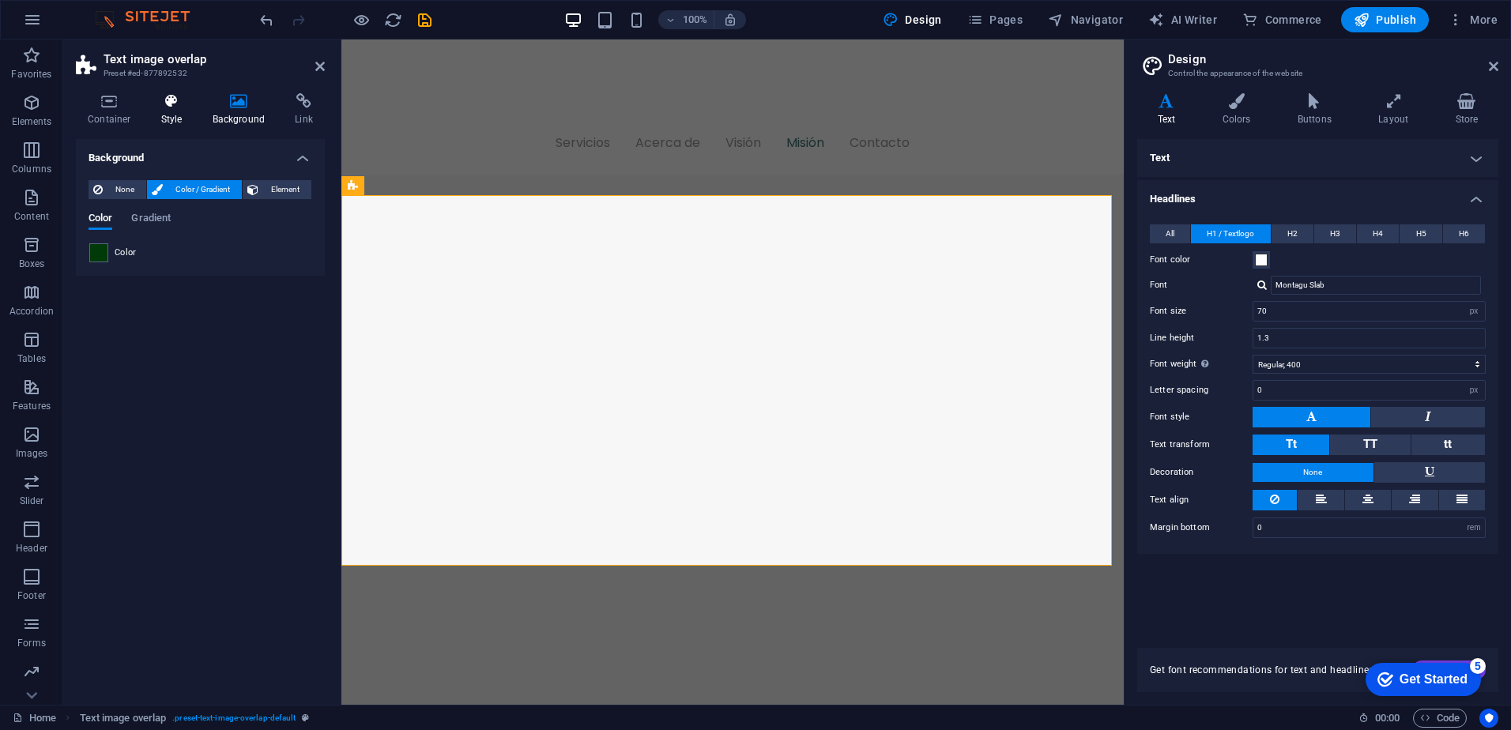
click at [156, 119] on h4 "Style" at bounding box center [174, 109] width 51 height 33
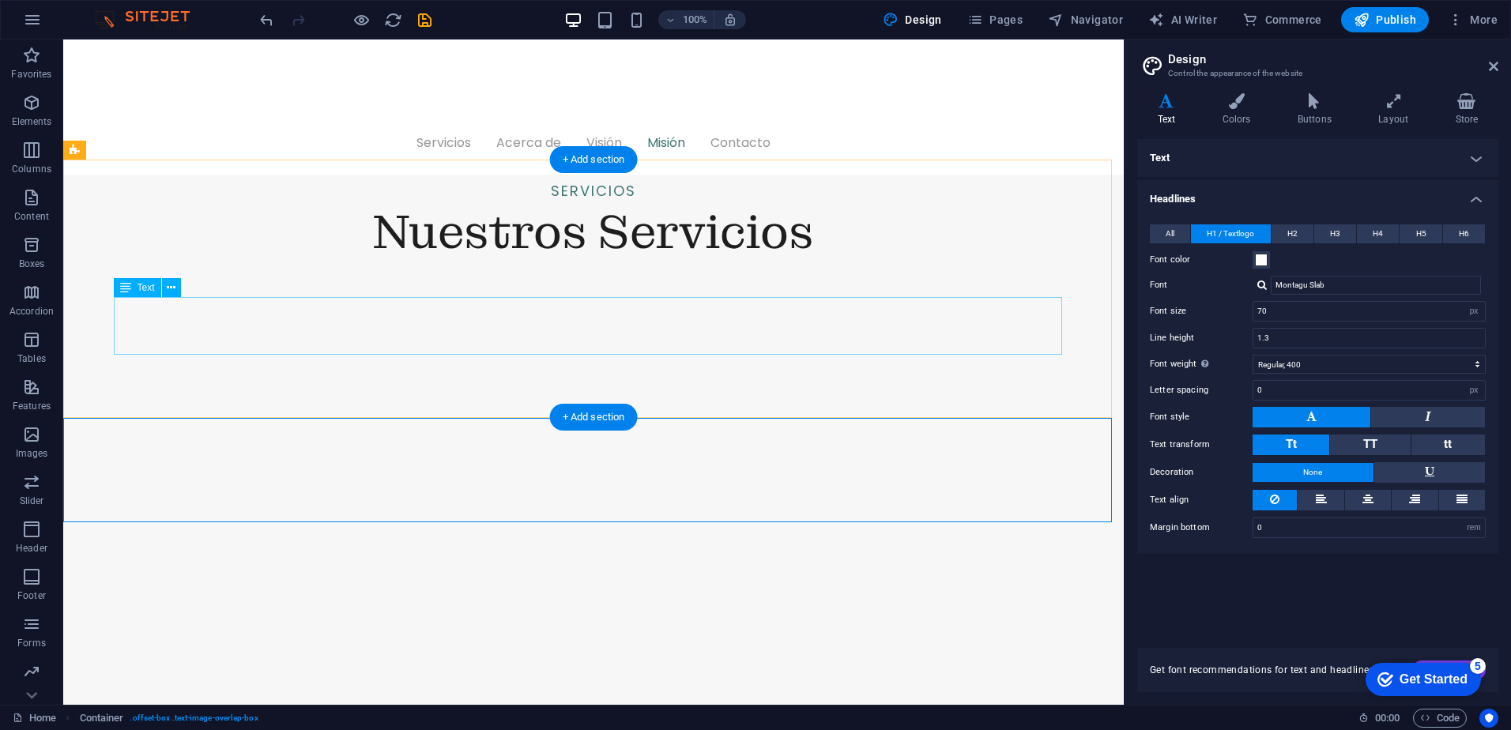
scroll to position [1688, 0]
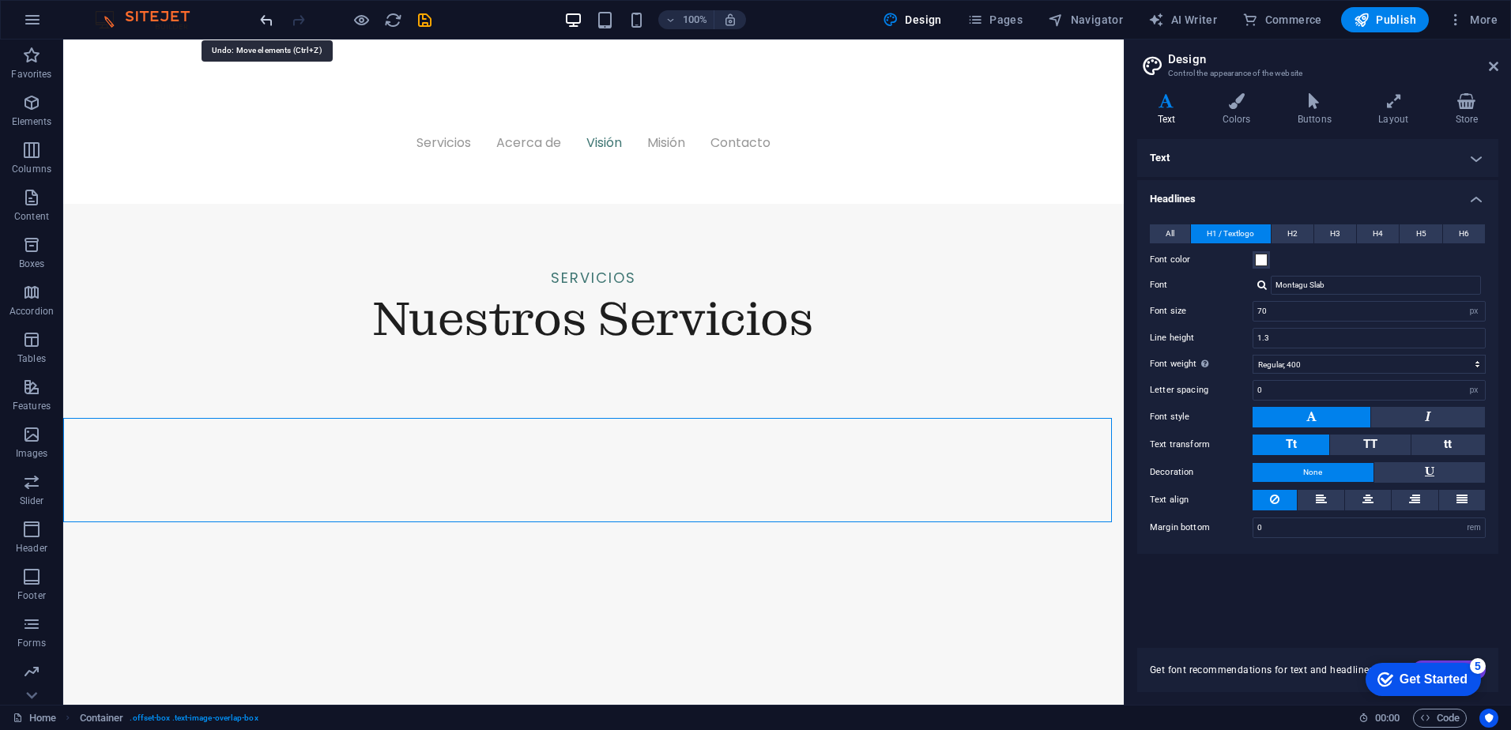
click at [260, 19] on icon "undo" at bounding box center [267, 20] width 18 height 18
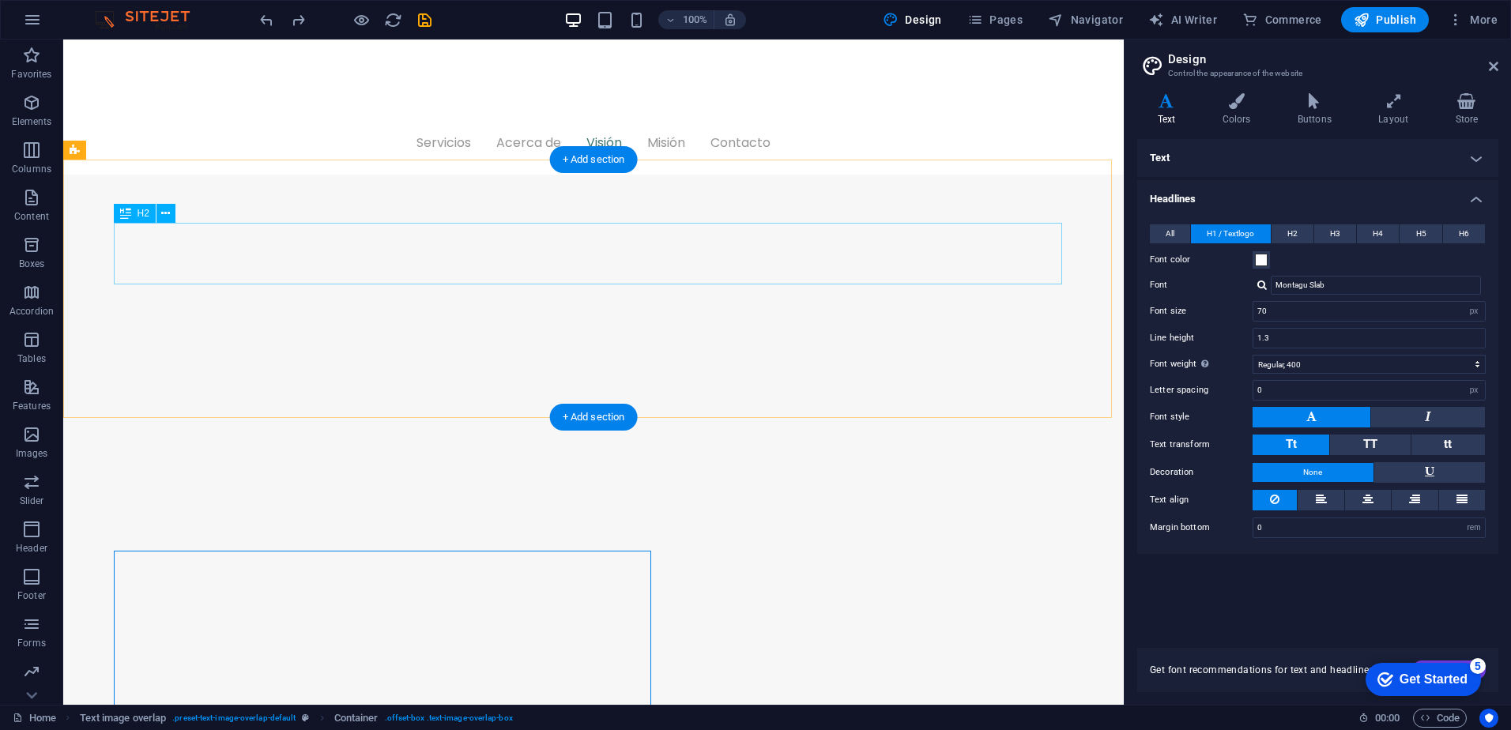
scroll to position [2004, 0]
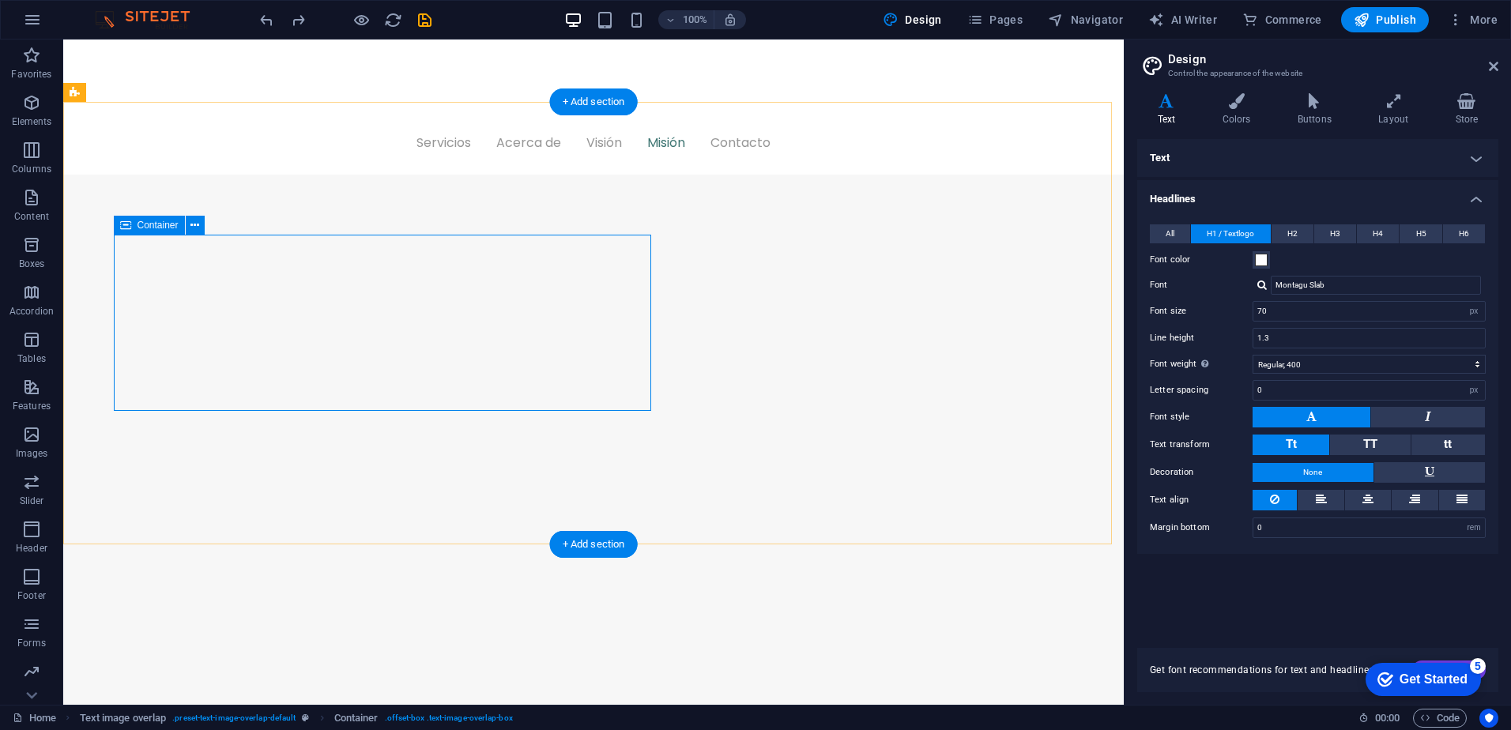
click at [201, 223] on button at bounding box center [195, 225] width 19 height 19
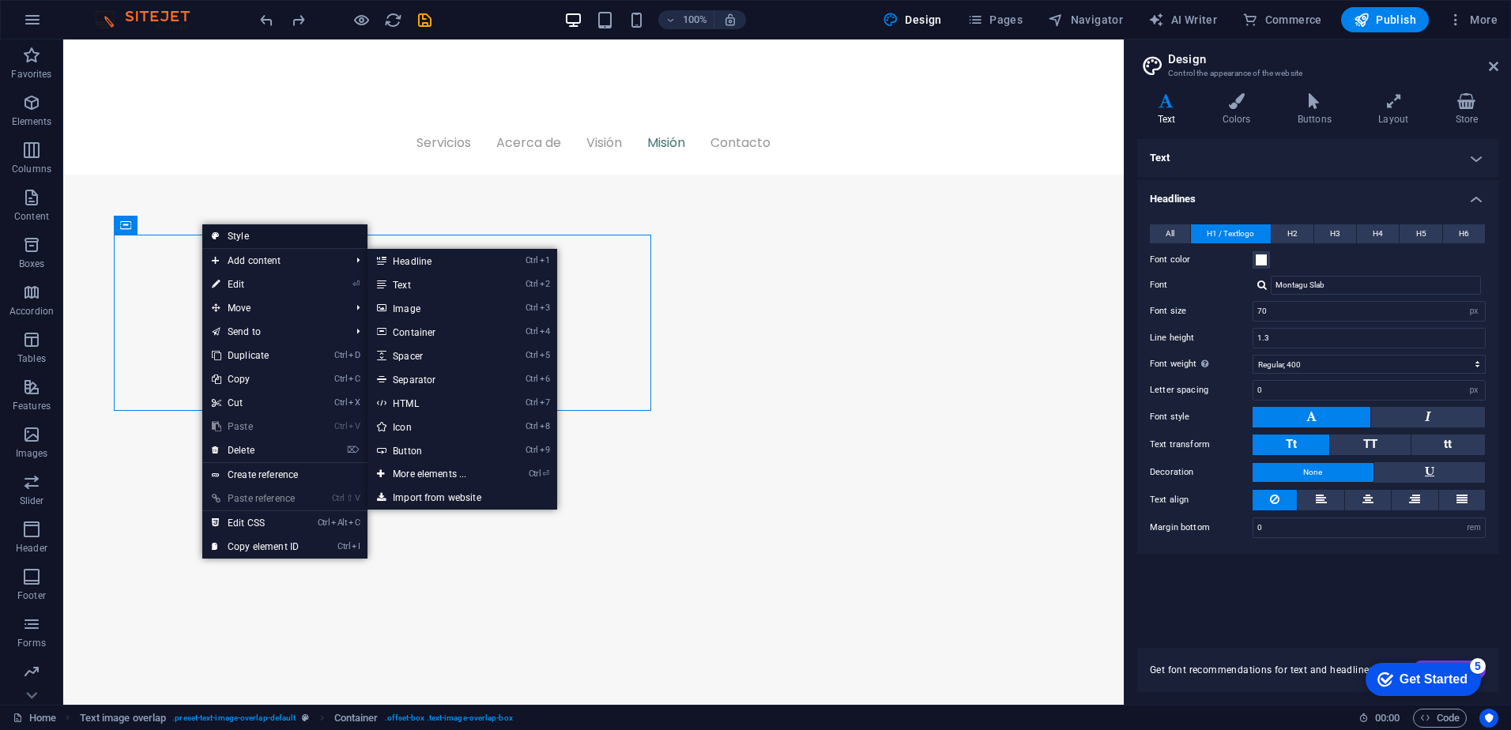
click at [265, 228] on link "Style" at bounding box center [284, 236] width 165 height 24
select select "rem"
select select "px"
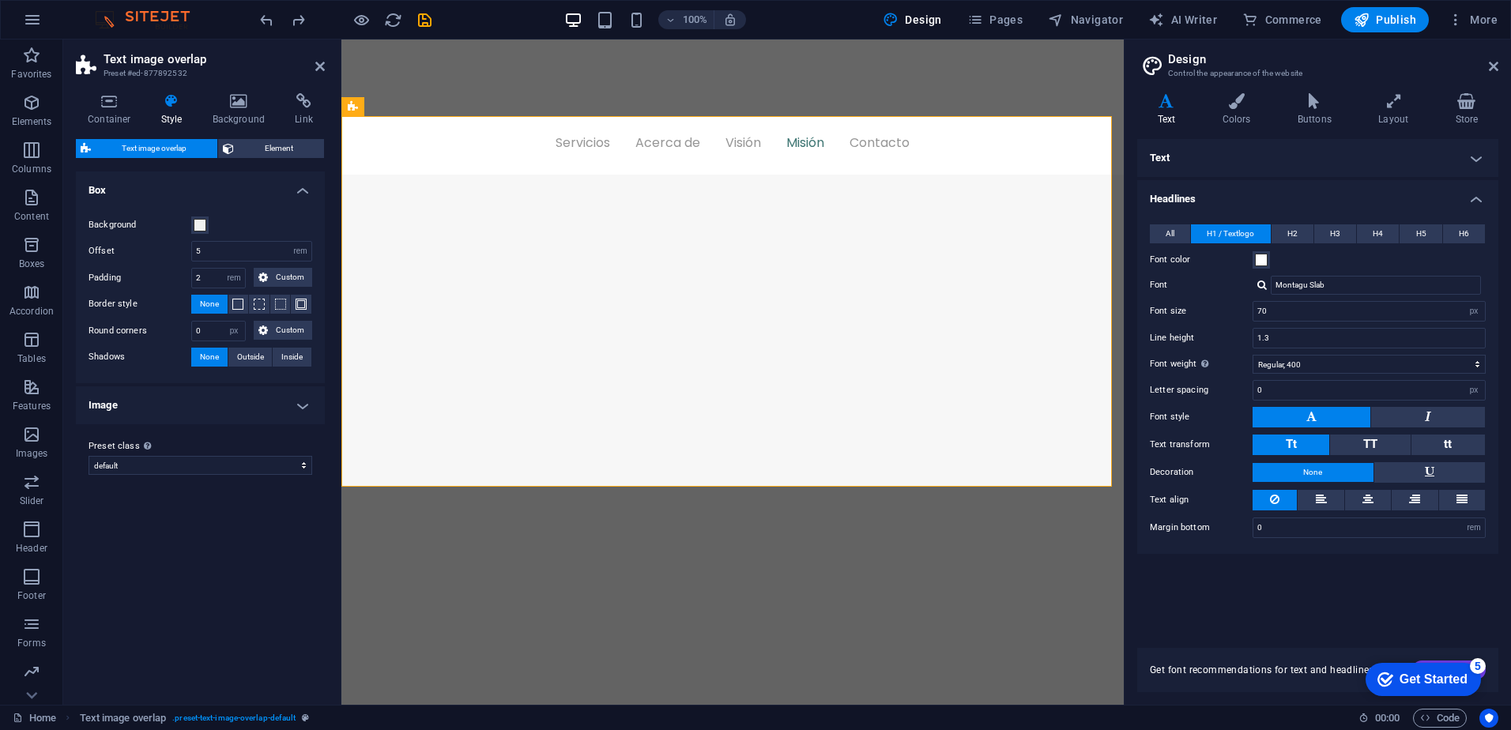
scroll to position [2085, 0]
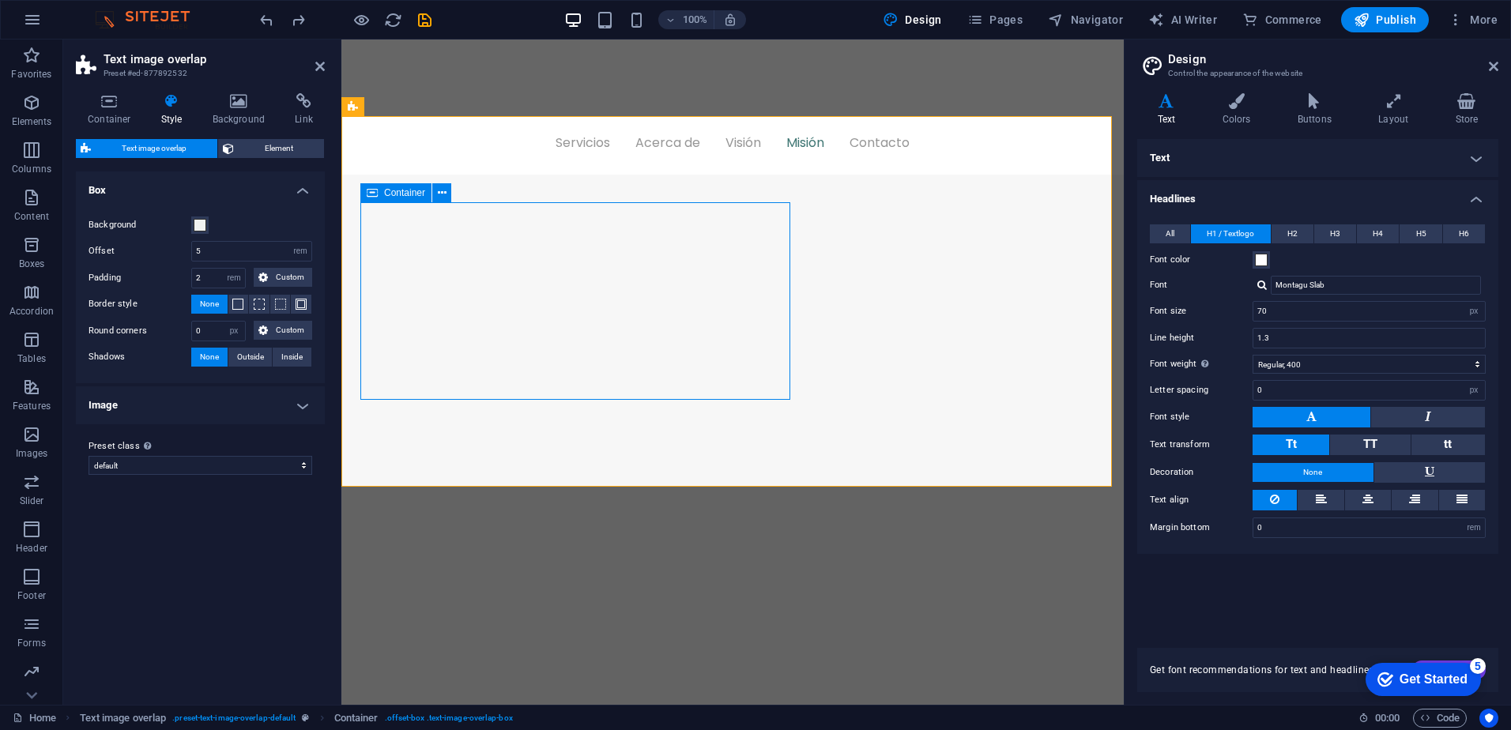
click at [398, 192] on span "Container" at bounding box center [404, 192] width 41 height 9
click at [398, 193] on span "Container" at bounding box center [404, 192] width 41 height 9
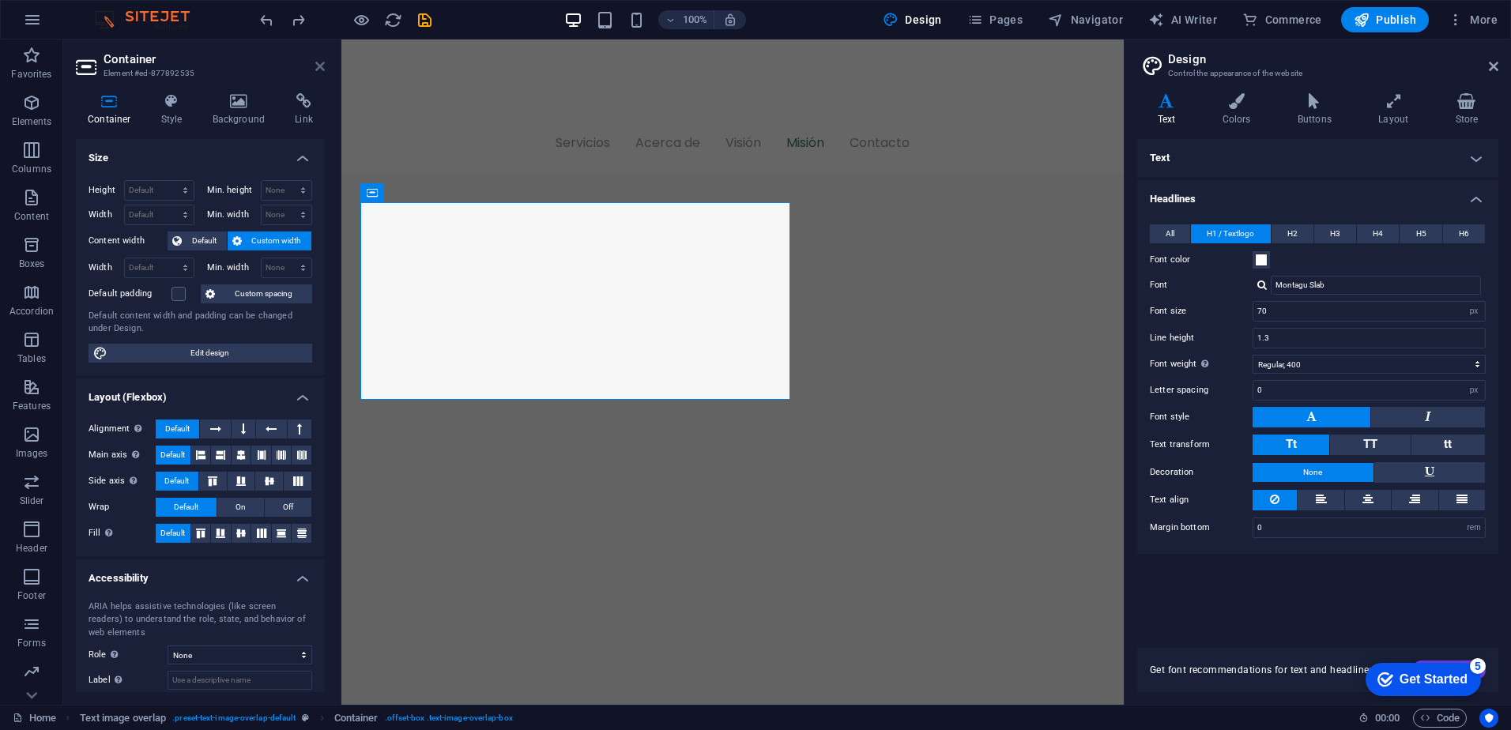
click at [322, 72] on icon at bounding box center [319, 66] width 9 height 13
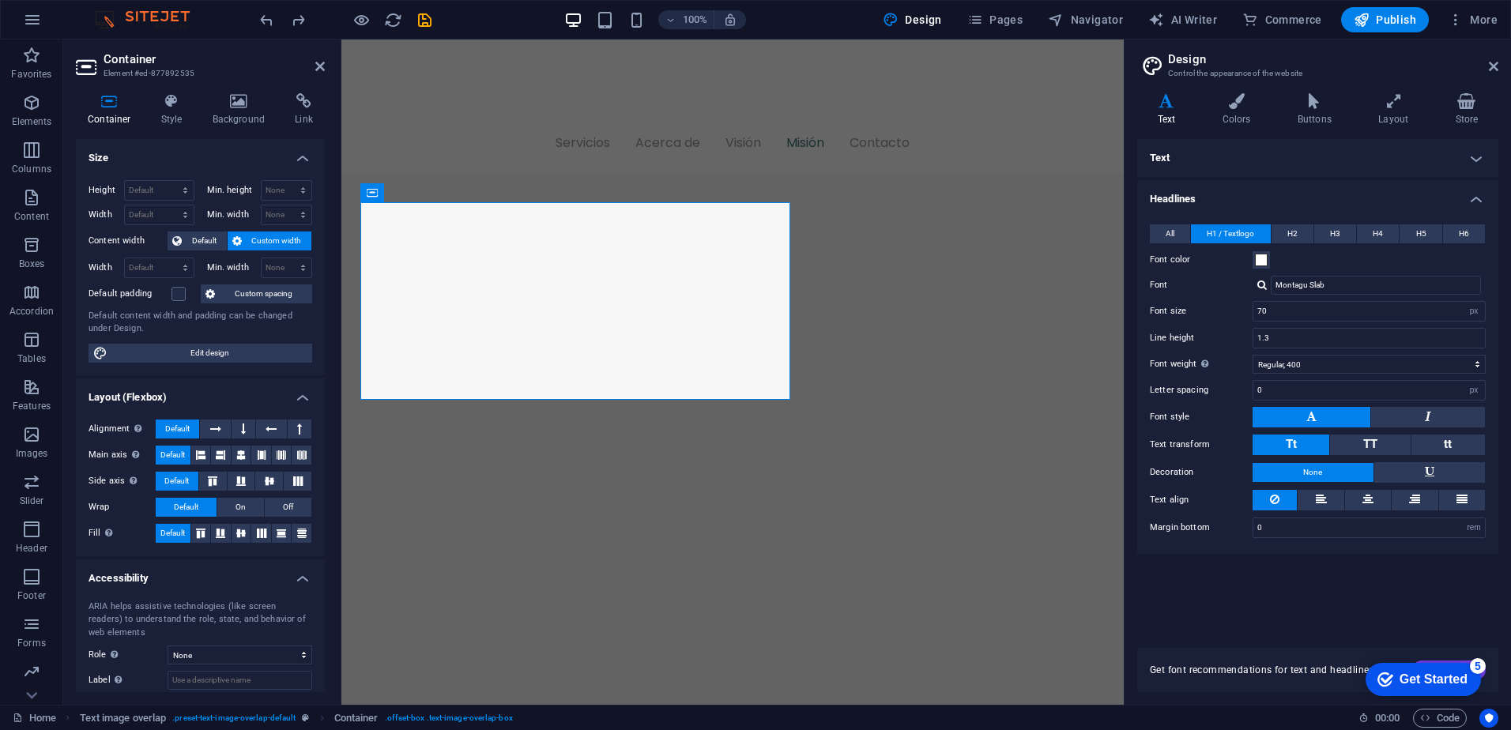
scroll to position [2085, 0]
click at [158, 105] on icon at bounding box center [171, 101] width 45 height 16
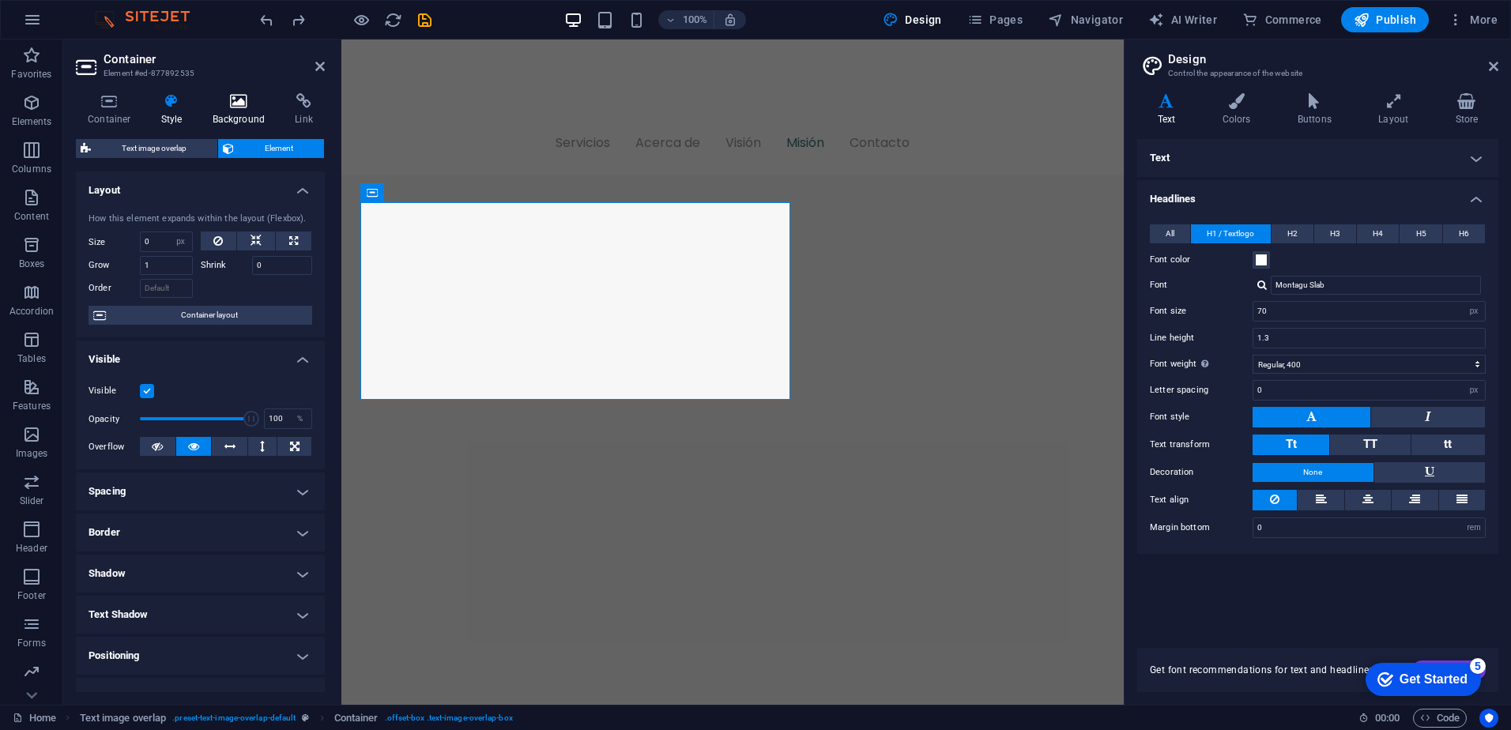
click at [248, 113] on h4 "Background" at bounding box center [242, 109] width 83 height 33
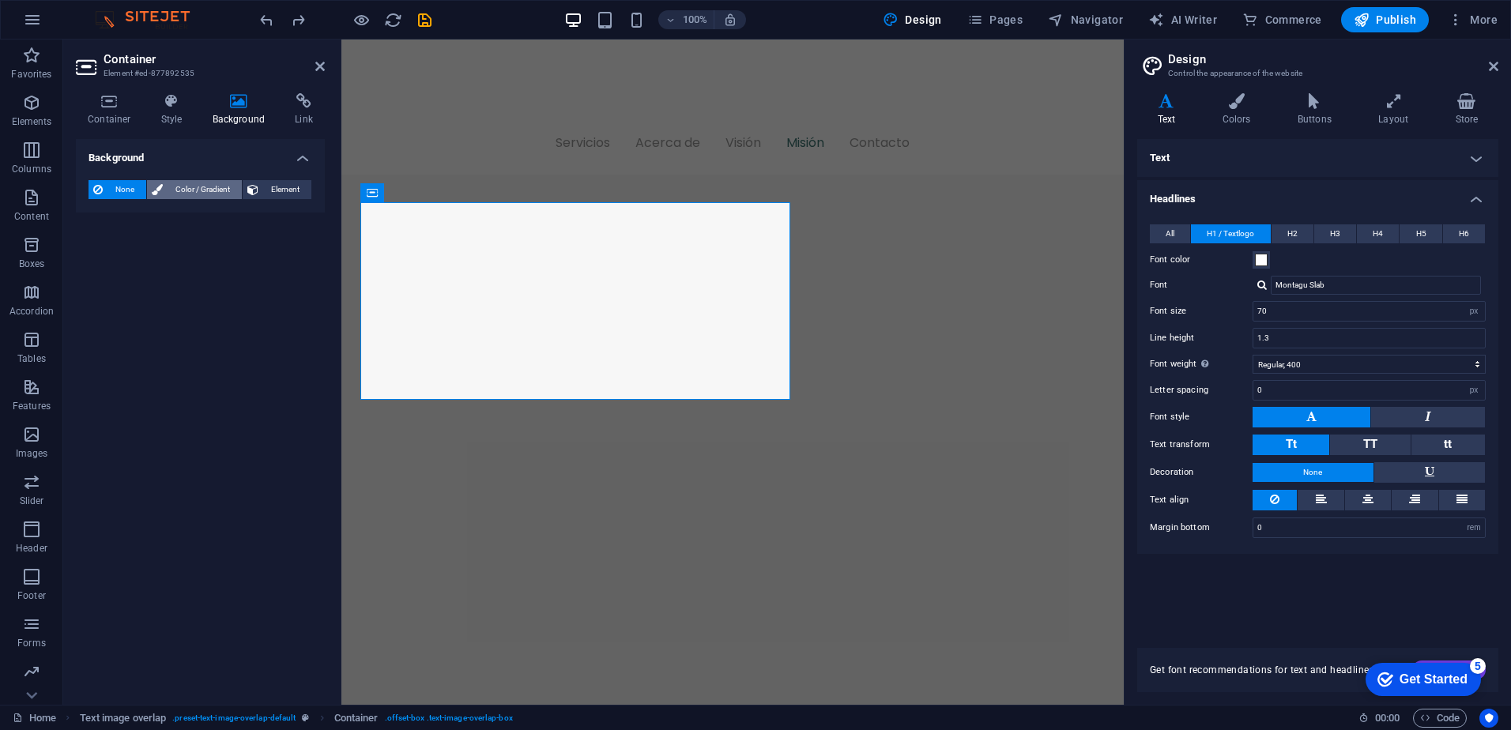
click at [202, 192] on span "Color / Gradient" at bounding box center [203, 189] width 70 height 19
click at [99, 257] on span at bounding box center [98, 252] width 17 height 17
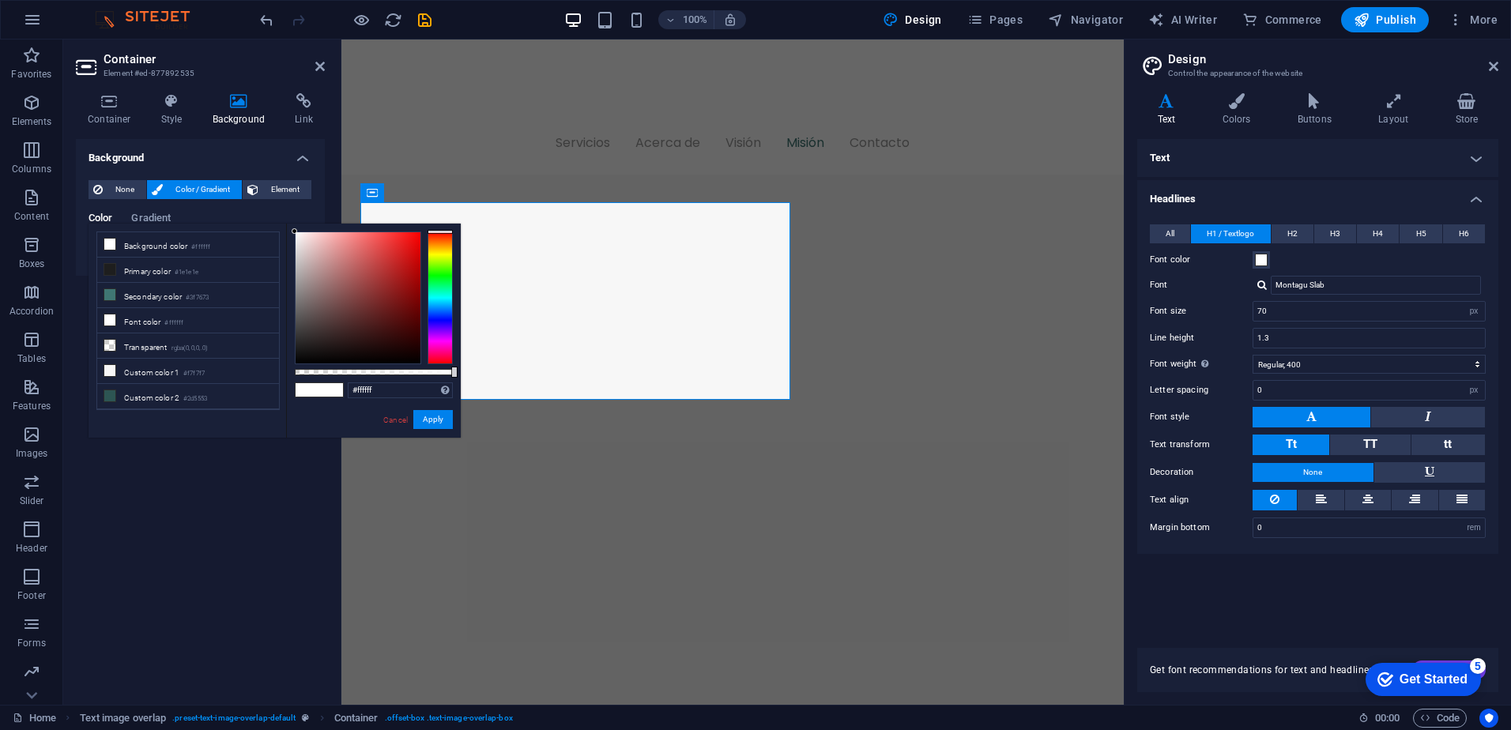
click at [439, 277] on div at bounding box center [440, 298] width 25 height 133
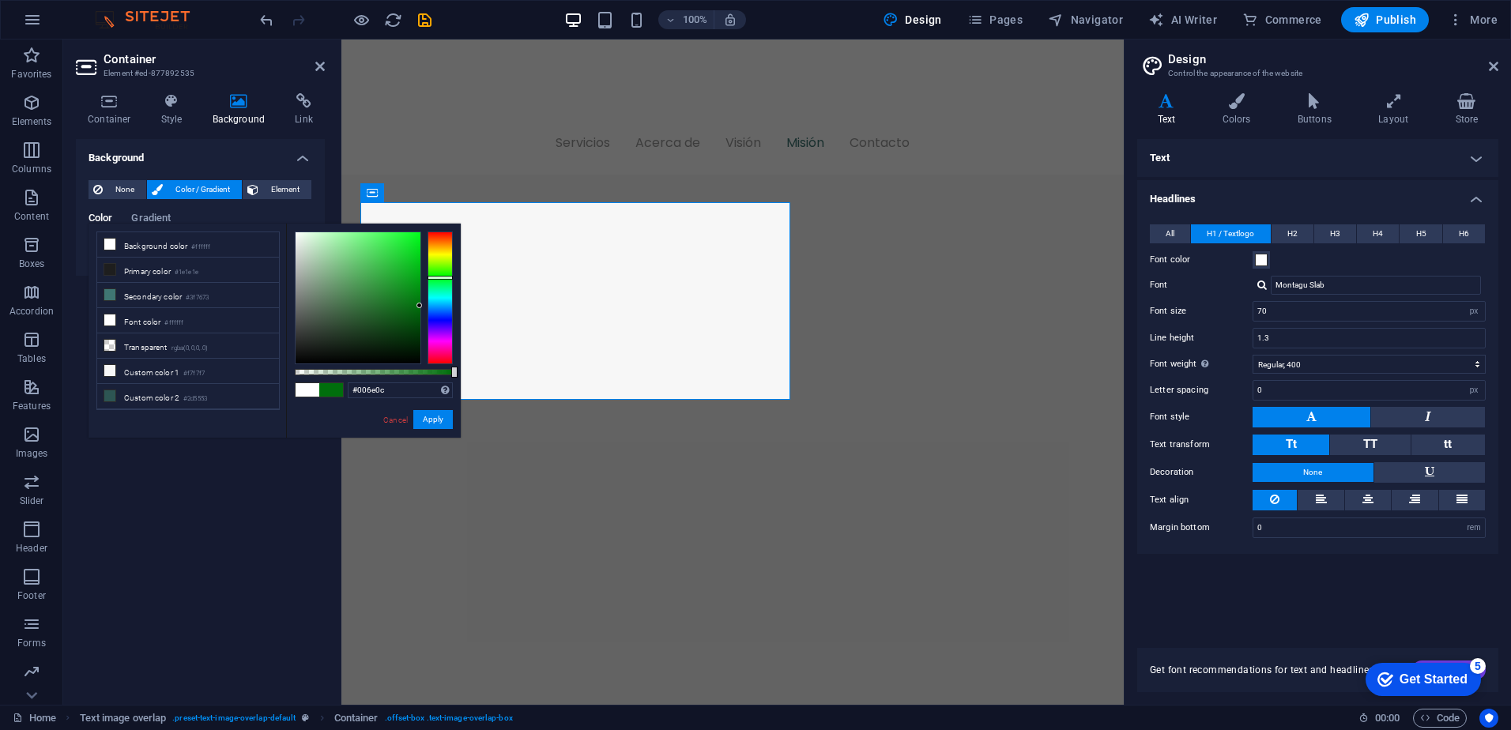
type input "#00700c"
drag, startPoint x: 382, startPoint y: 286, endPoint x: 447, endPoint y: 305, distance: 67.5
click at [447, 305] on div at bounding box center [374, 298] width 158 height 133
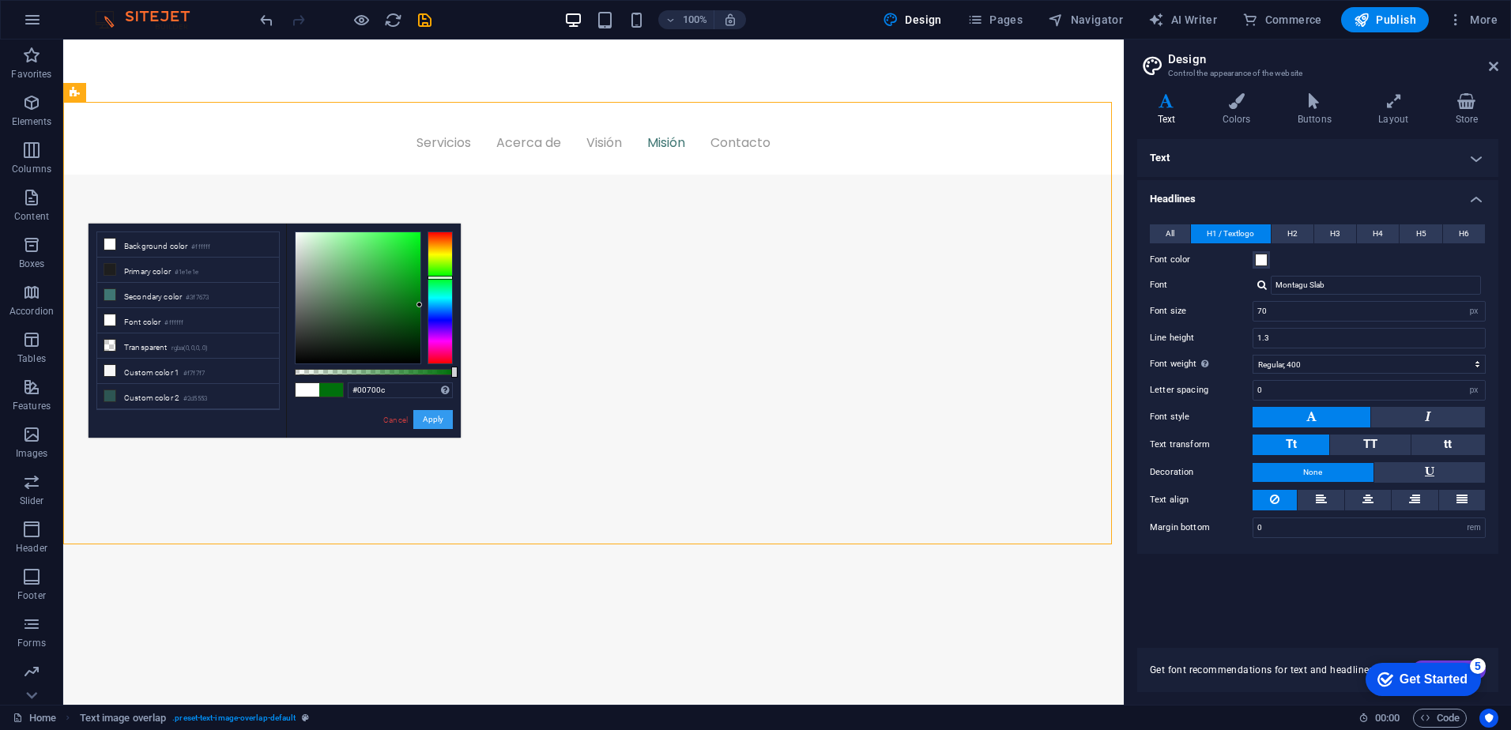
click at [427, 416] on button "Apply" at bounding box center [433, 419] width 40 height 19
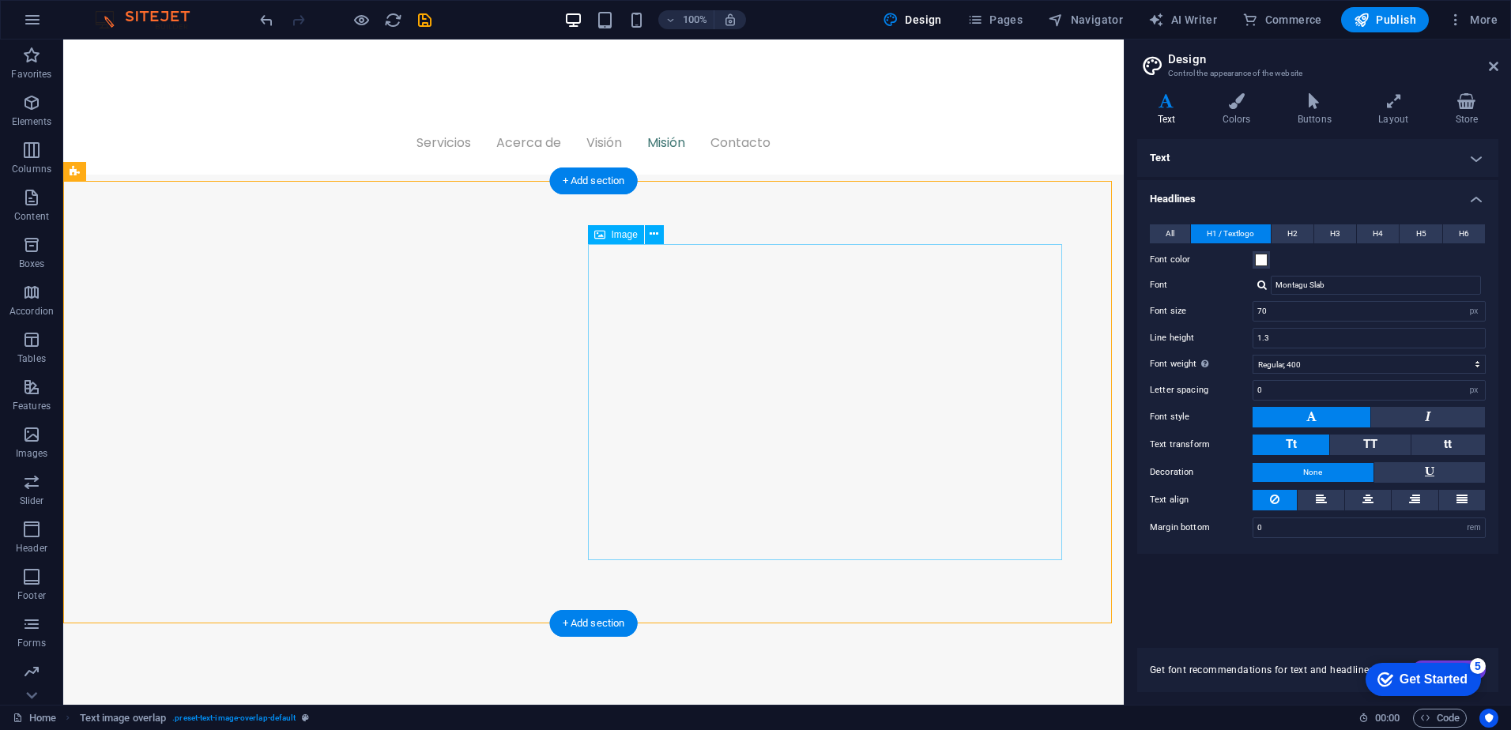
scroll to position [1925, 0]
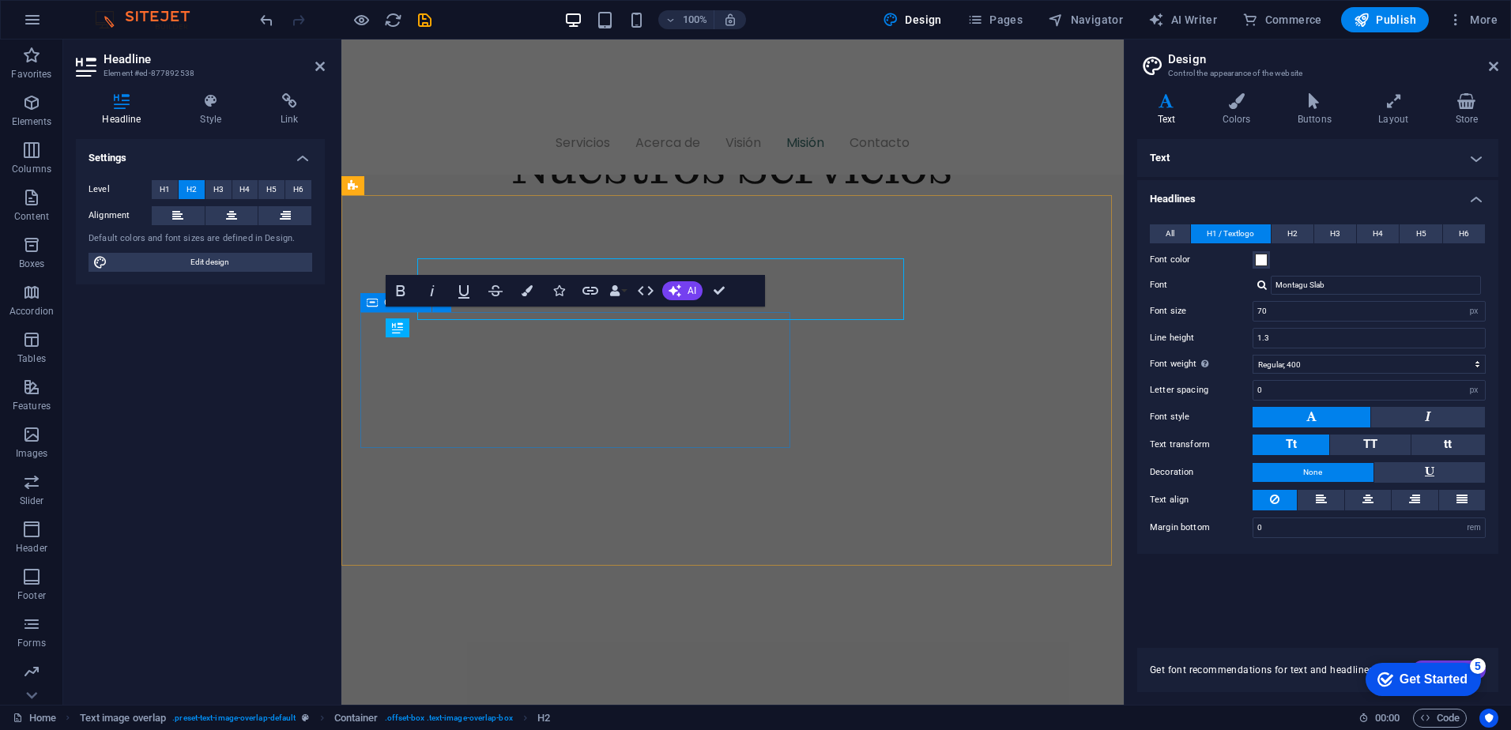
scroll to position [2006, 0]
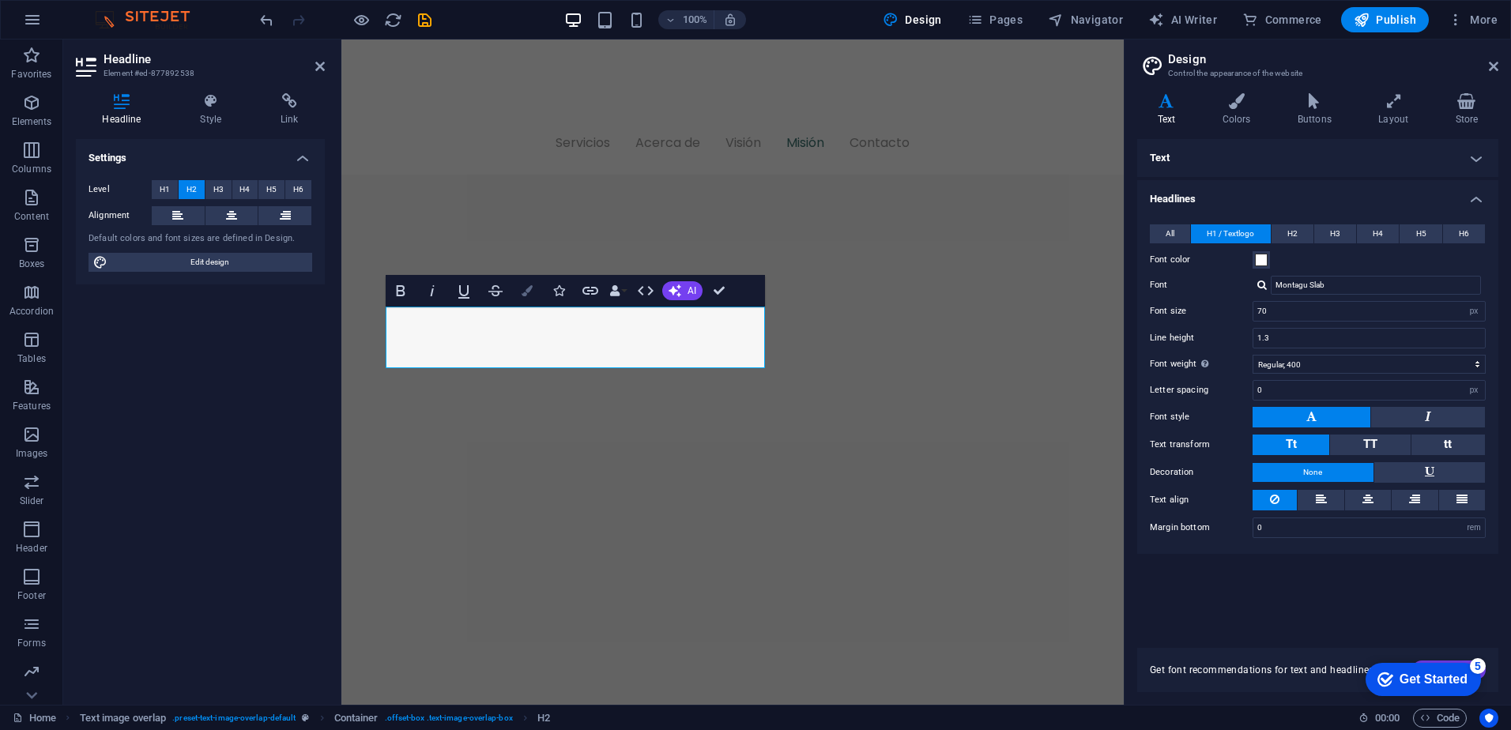
click at [520, 290] on button "Colors" at bounding box center [527, 291] width 30 height 32
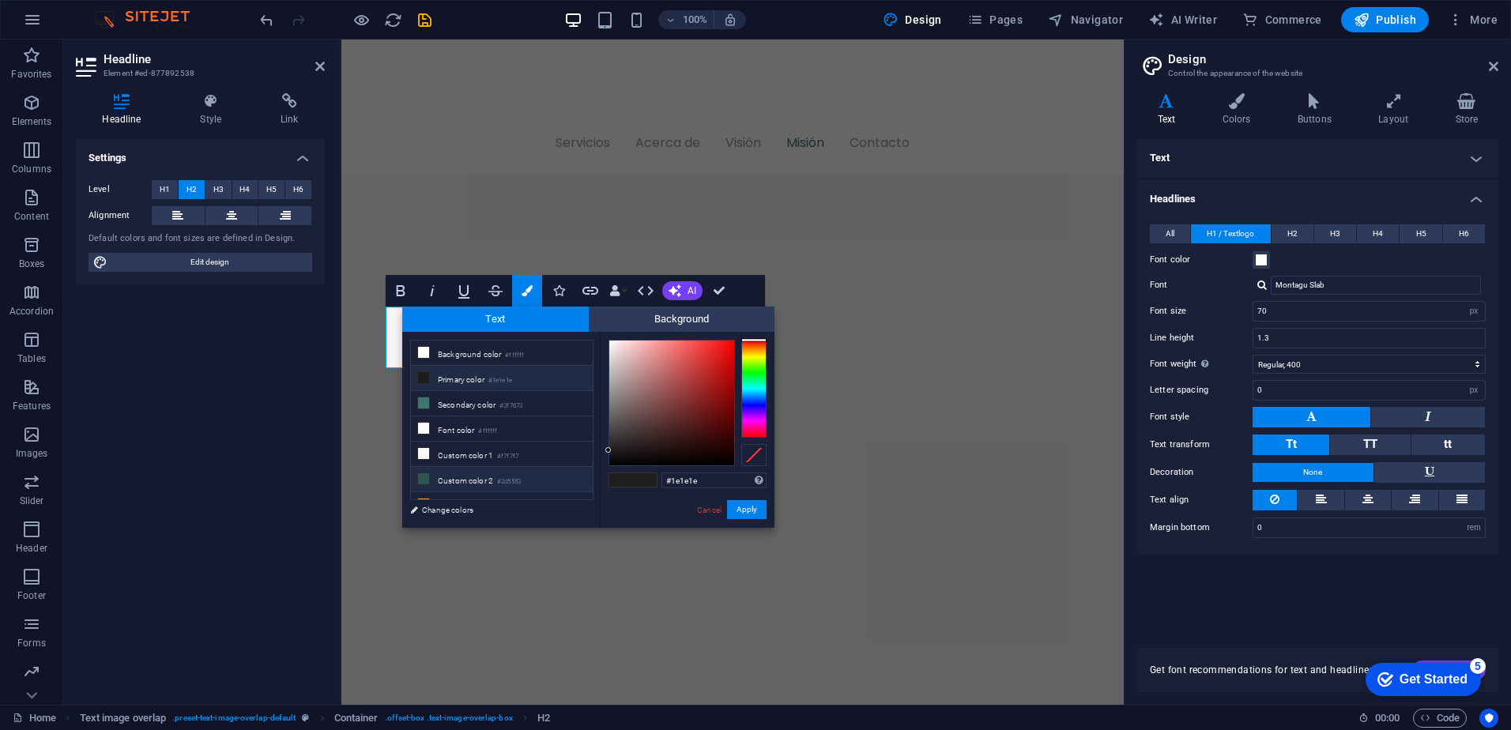
drag, startPoint x: 672, startPoint y: 480, endPoint x: 541, endPoint y: 477, distance: 130.4
click at [541, 477] on div "less Background color #ffffff Primary color #1e1e1e Secondary color #3f7673 Fon…" at bounding box center [588, 430] width 372 height 196
type input "#c2bfbf"
click at [752, 503] on button "Apply" at bounding box center [747, 509] width 40 height 19
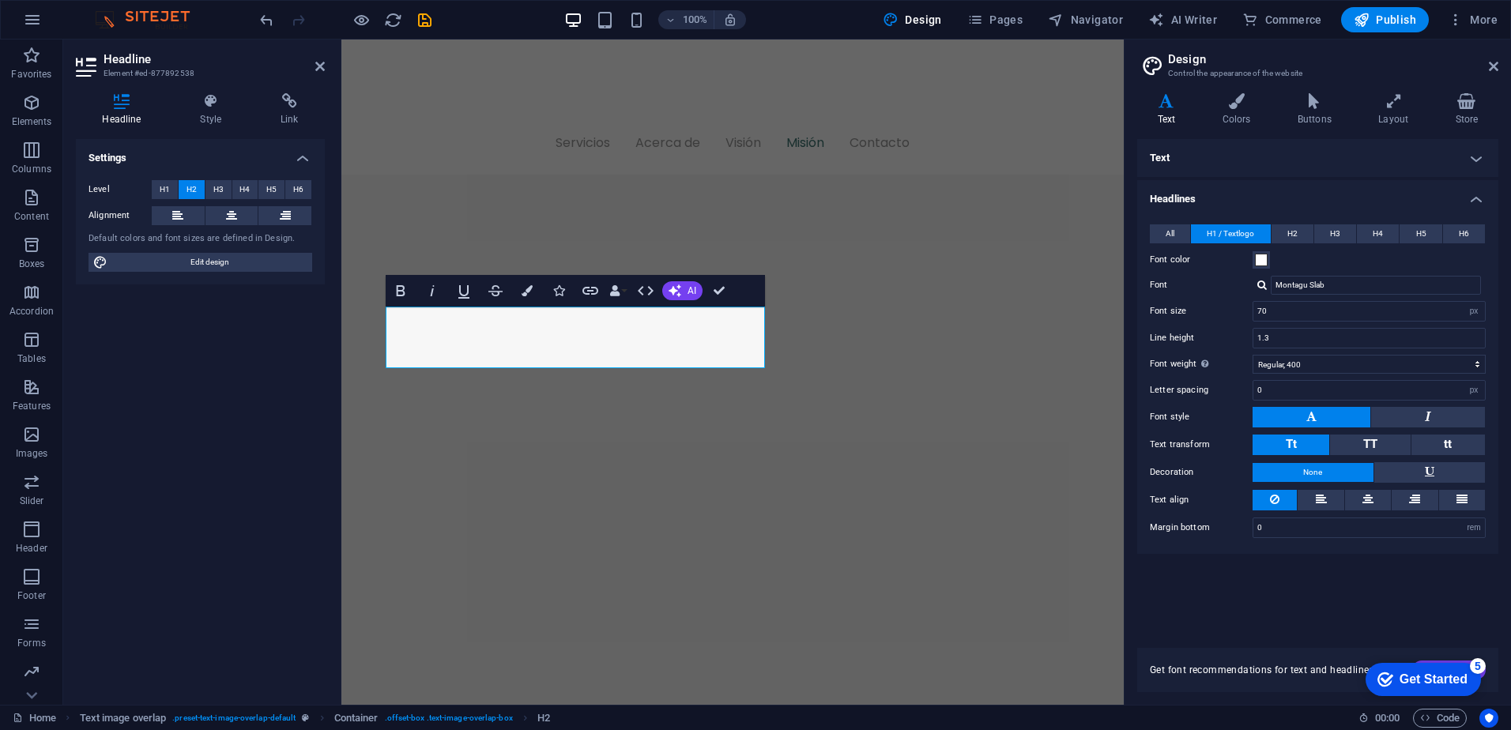
click at [266, 465] on div "Settings Level H1 H2 H3 H4 H5 H6 Alignment Default colors and font sizes are de…" at bounding box center [200, 415] width 249 height 553
click at [263, 461] on div "Settings Level H1 H2 H3 H4 H5 H6 Alignment Default colors and font sizes are de…" at bounding box center [200, 415] width 249 height 553
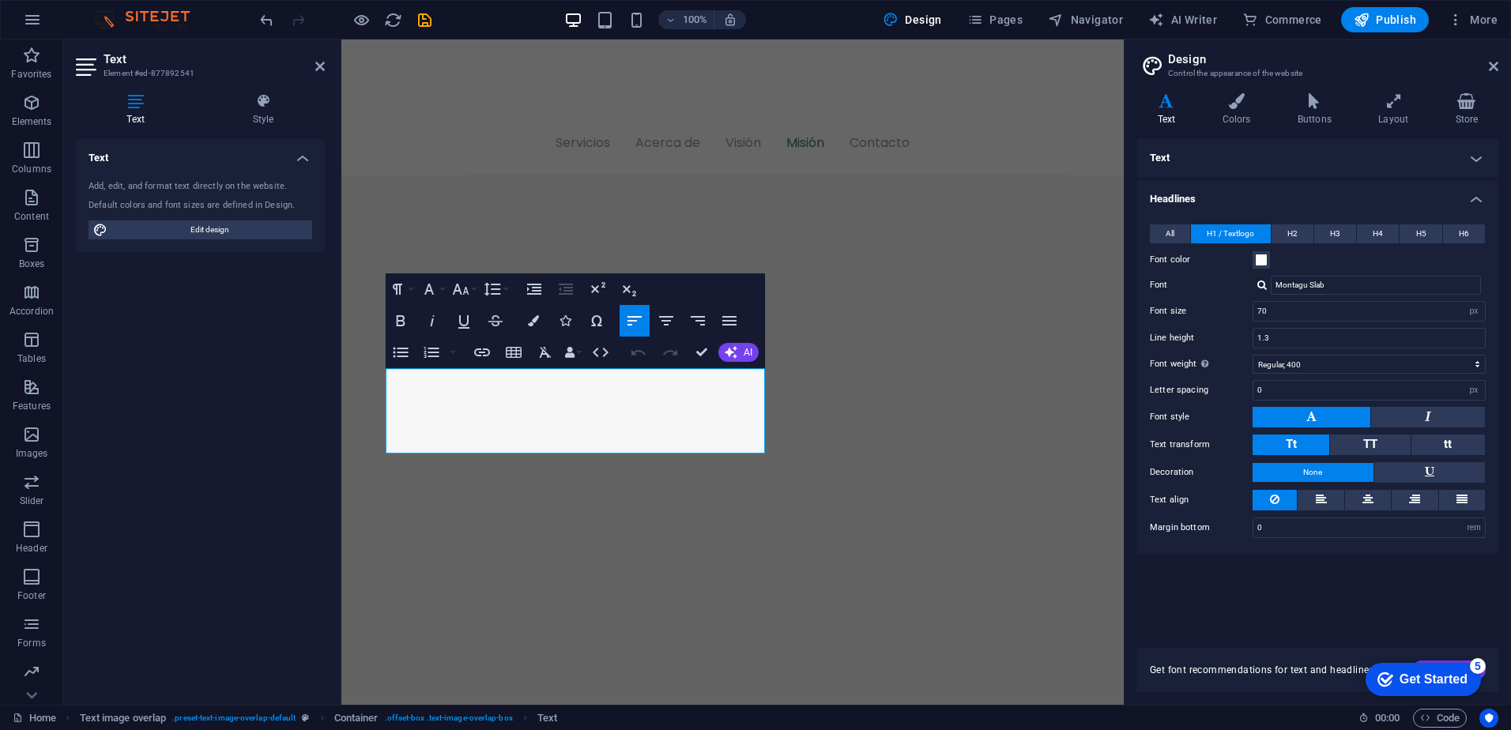
drag, startPoint x: 528, startPoint y: 437, endPoint x: 895, endPoint y: 360, distance: 374.6
click at [527, 320] on button "Colors" at bounding box center [533, 321] width 30 height 32
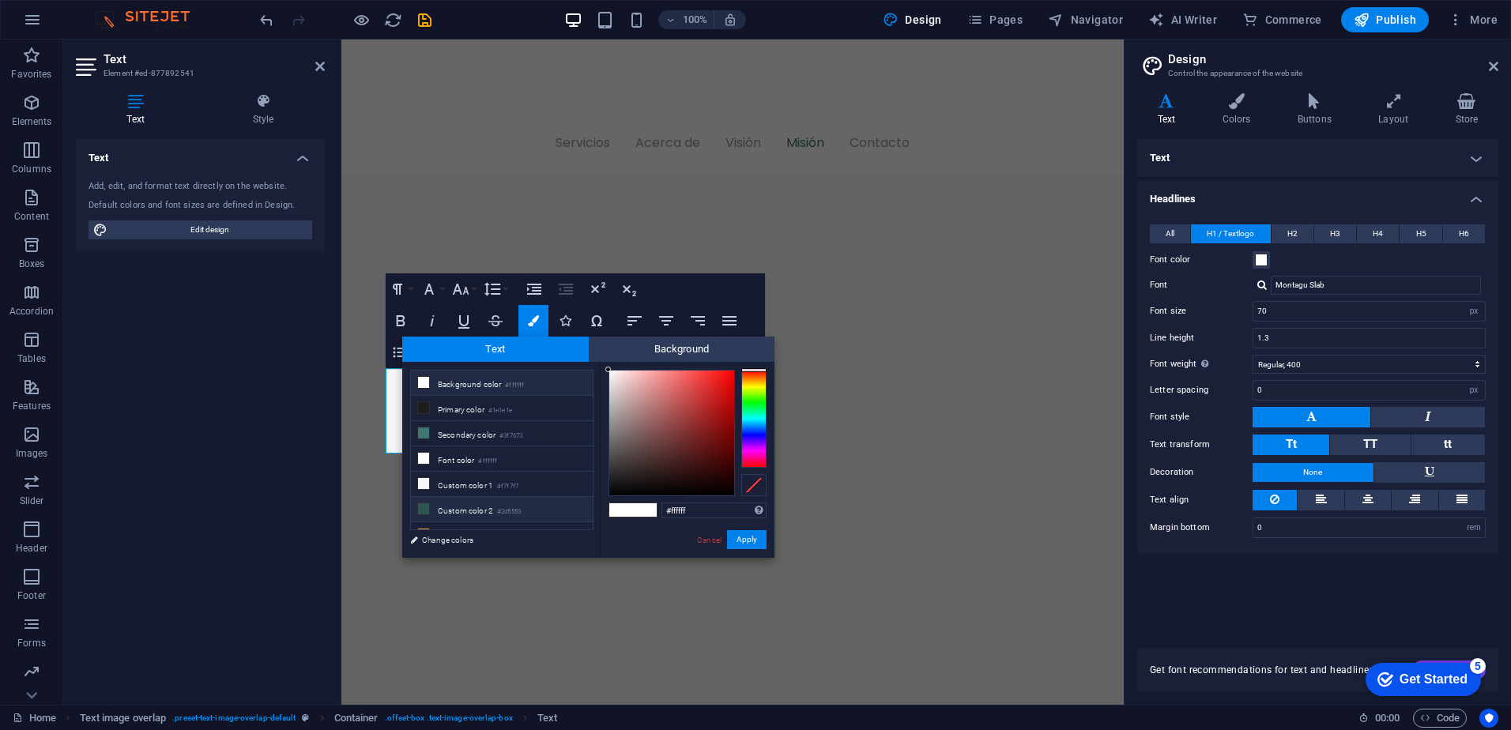
drag, startPoint x: 695, startPoint y: 506, endPoint x: 556, endPoint y: 500, distance: 140.0
click at [553, 499] on div "less Background color #ffffff Primary color #1e1e1e Secondary color #3f7673 Fon…" at bounding box center [588, 460] width 372 height 196
type input "#c2bfbf"
click at [757, 537] on button "Apply" at bounding box center [747, 539] width 40 height 19
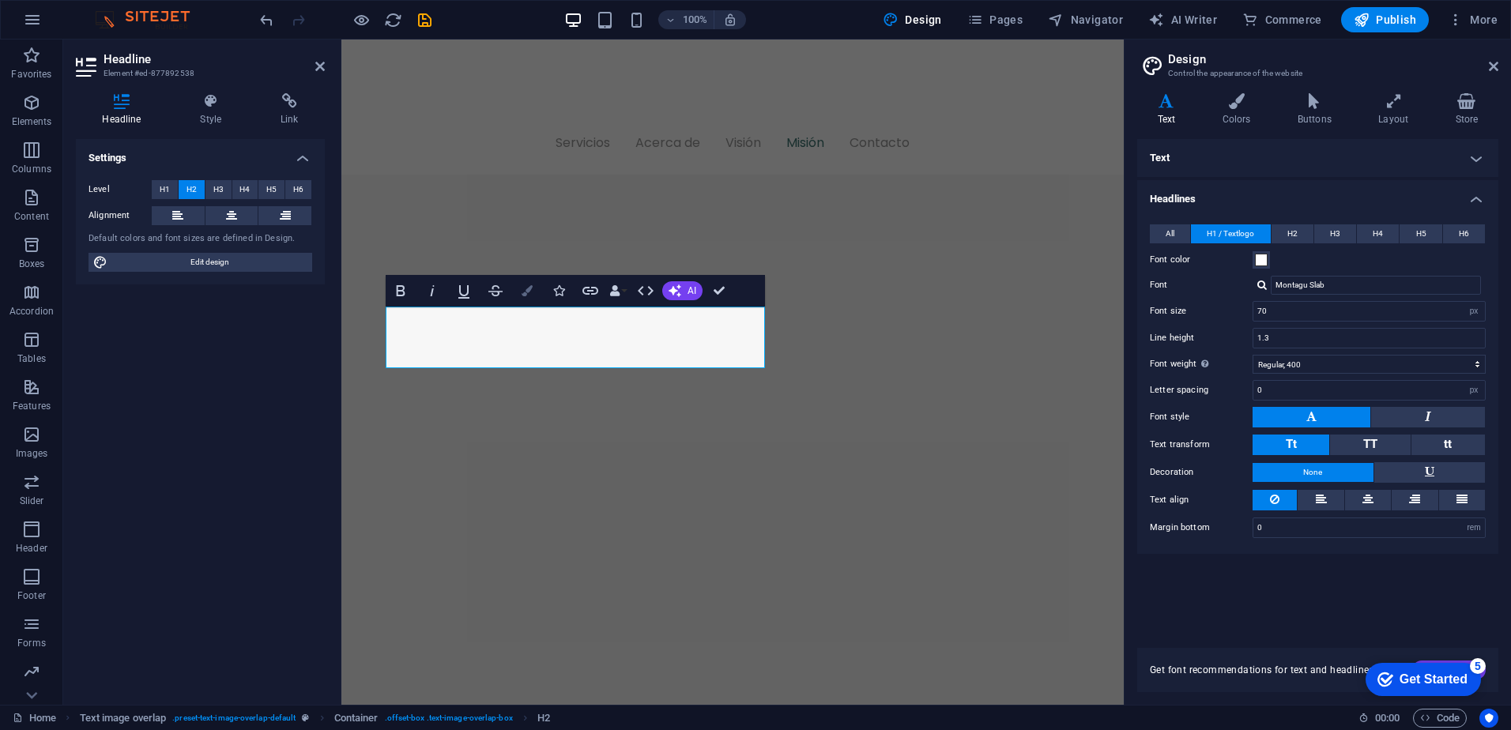
click at [524, 290] on icon "button" at bounding box center [527, 290] width 11 height 11
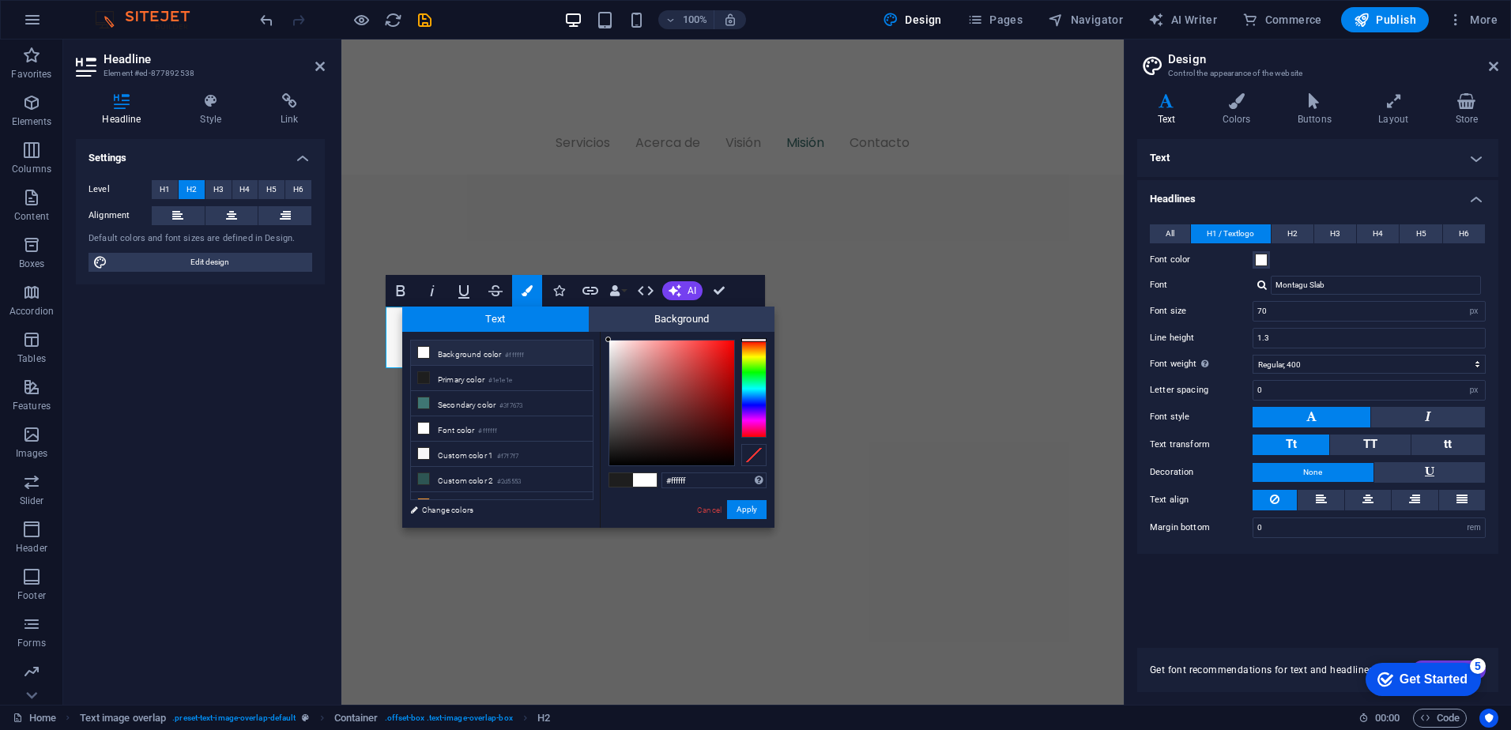
drag, startPoint x: 628, startPoint y: 377, endPoint x: 601, endPoint y: 338, distance: 47.1
click at [601, 338] on div "#ffffff Supported formats #0852ed rgb(8, 82, 237) rgba(8, 82, 237, 90%) hsv(221…" at bounding box center [687, 544] width 175 height 425
type input "#fffcfc"
click at [610, 340] on div at bounding box center [611, 340] width 6 height 6
click at [752, 506] on button "Apply" at bounding box center [747, 509] width 40 height 19
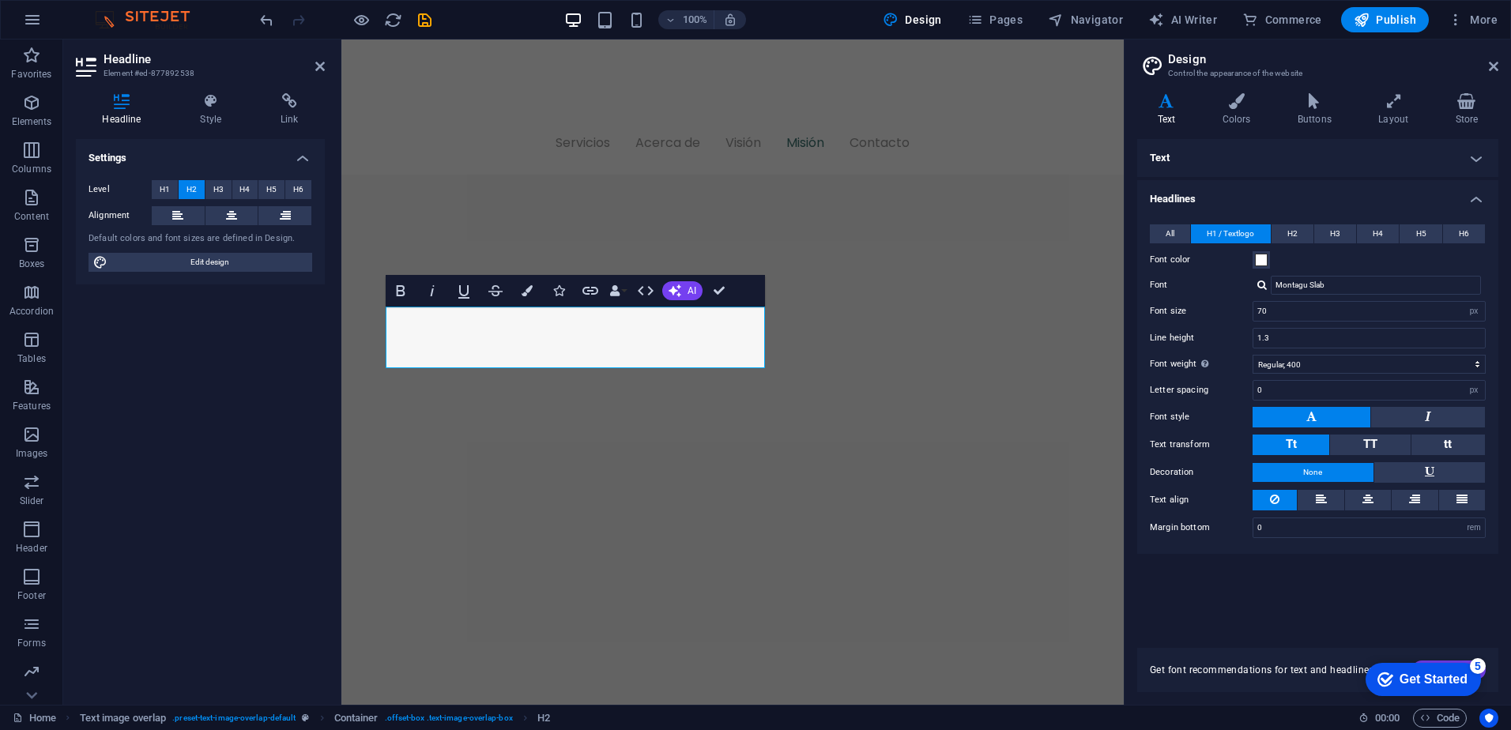
click at [278, 511] on div "Settings Level H1 H2 H3 H4 H5 H6 Alignment Default colors and font sizes are de…" at bounding box center [200, 415] width 249 height 553
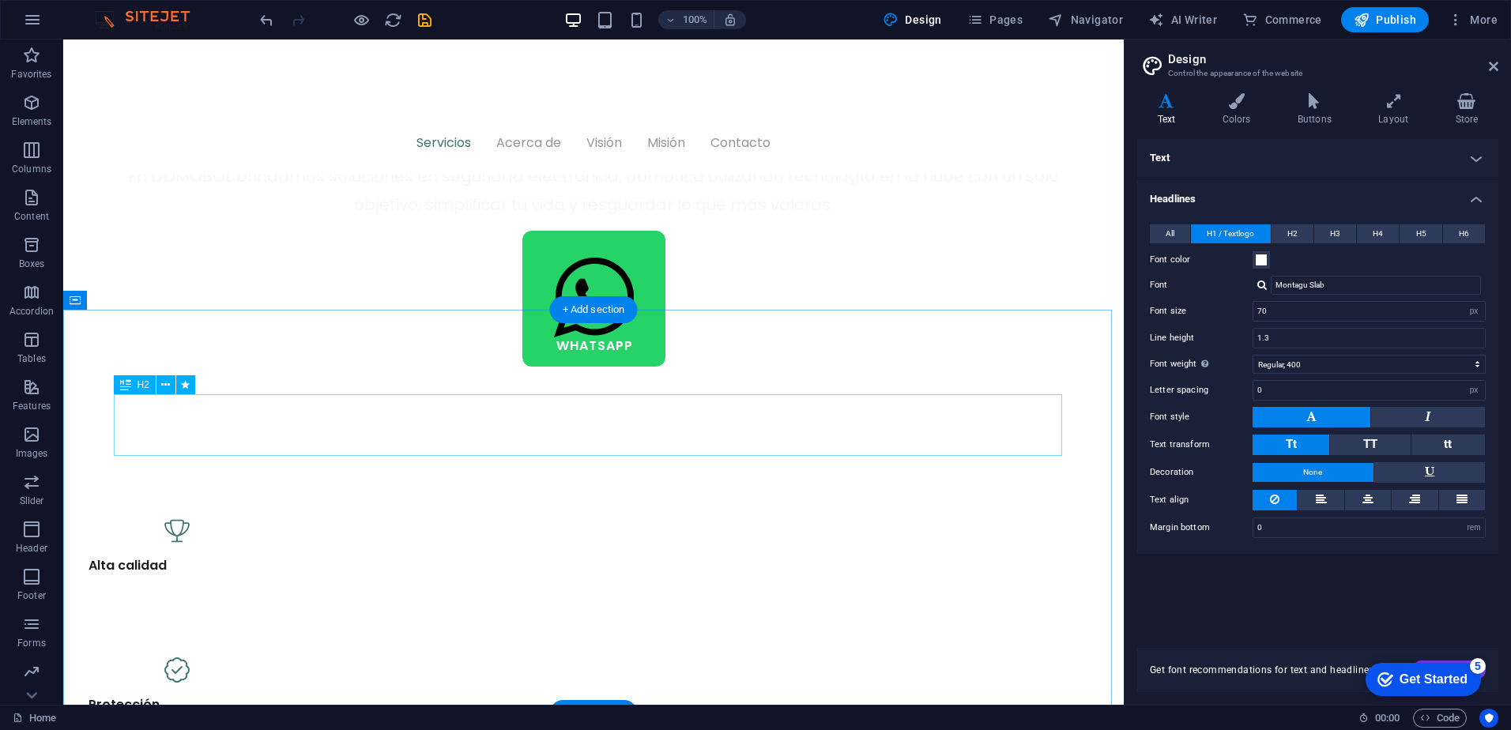
scroll to position [977, 0]
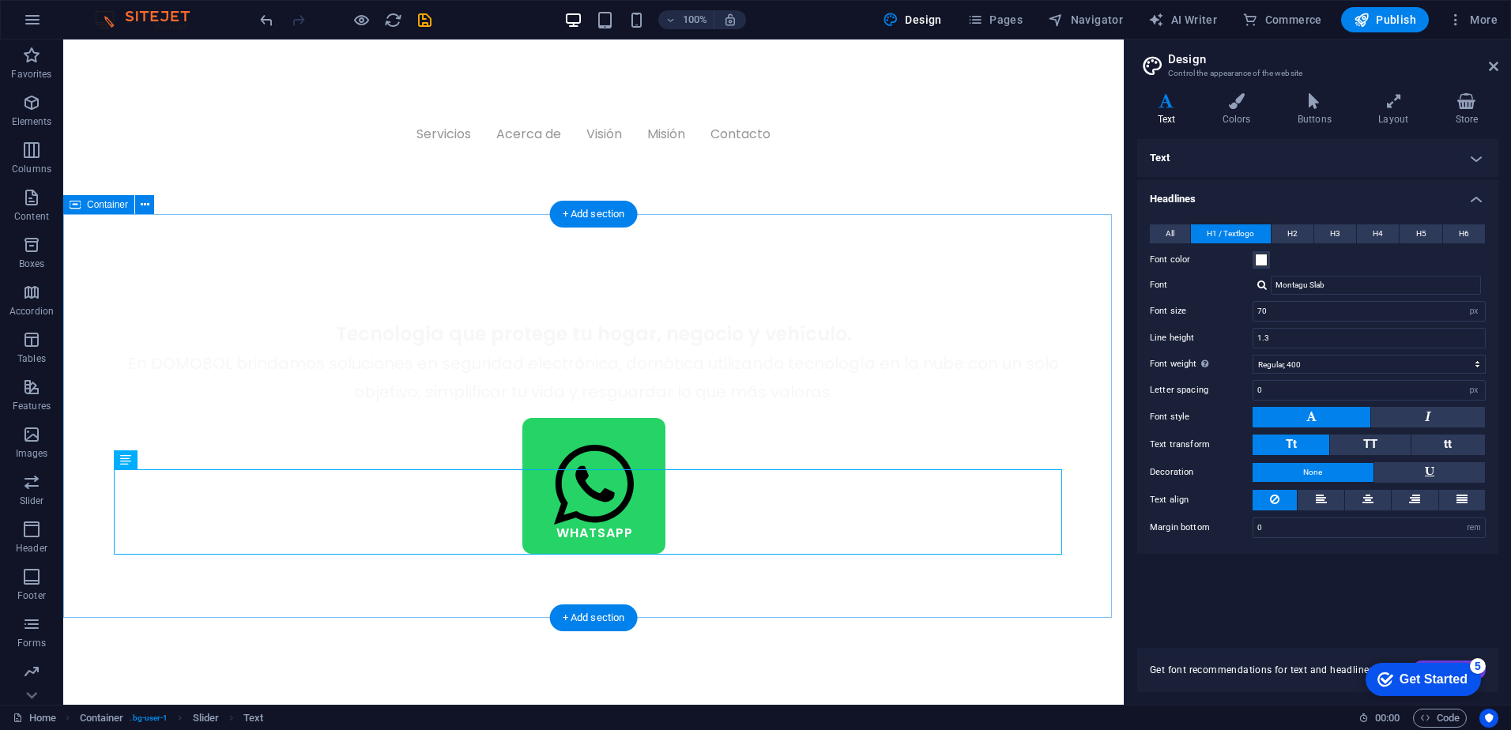
scroll to position [740, 0]
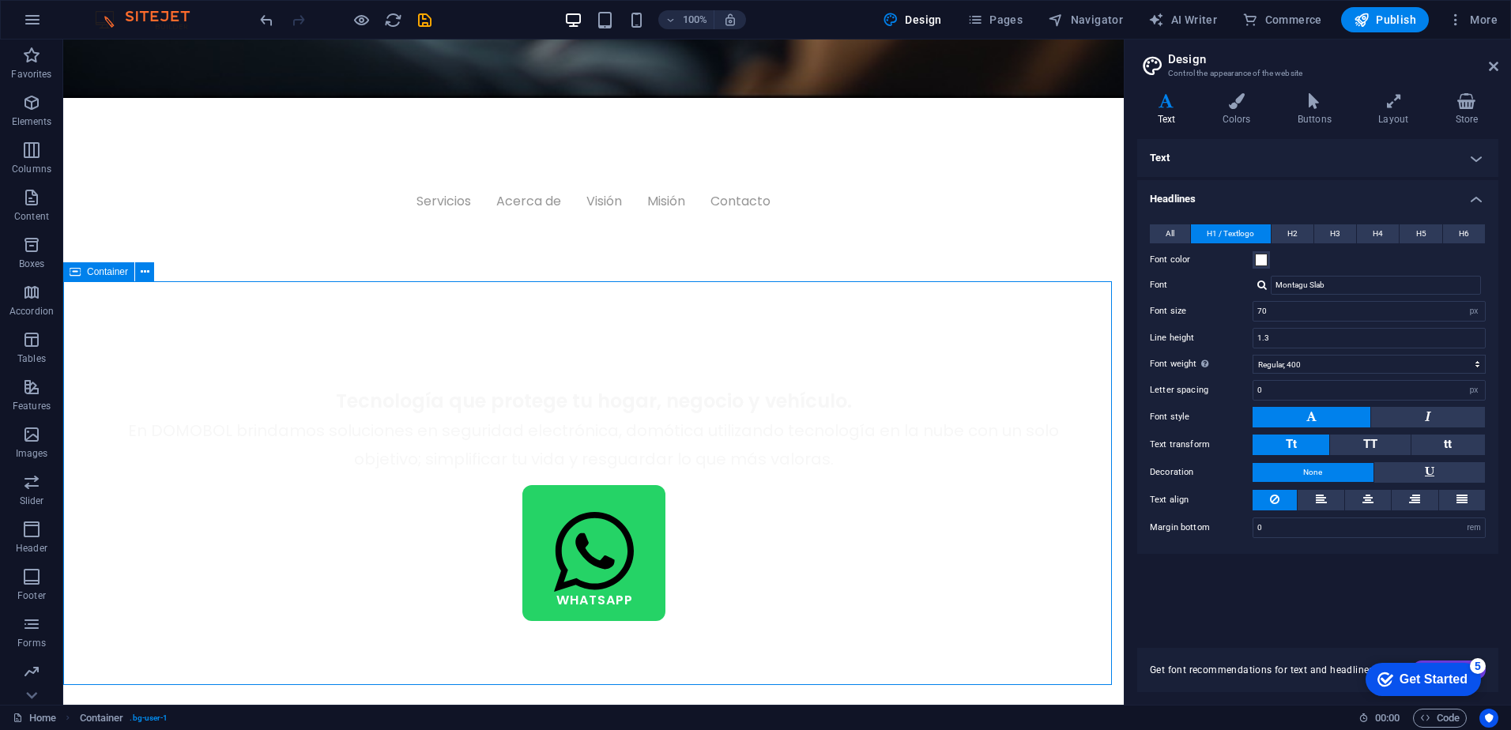
click at [107, 272] on span "Container" at bounding box center [107, 271] width 41 height 9
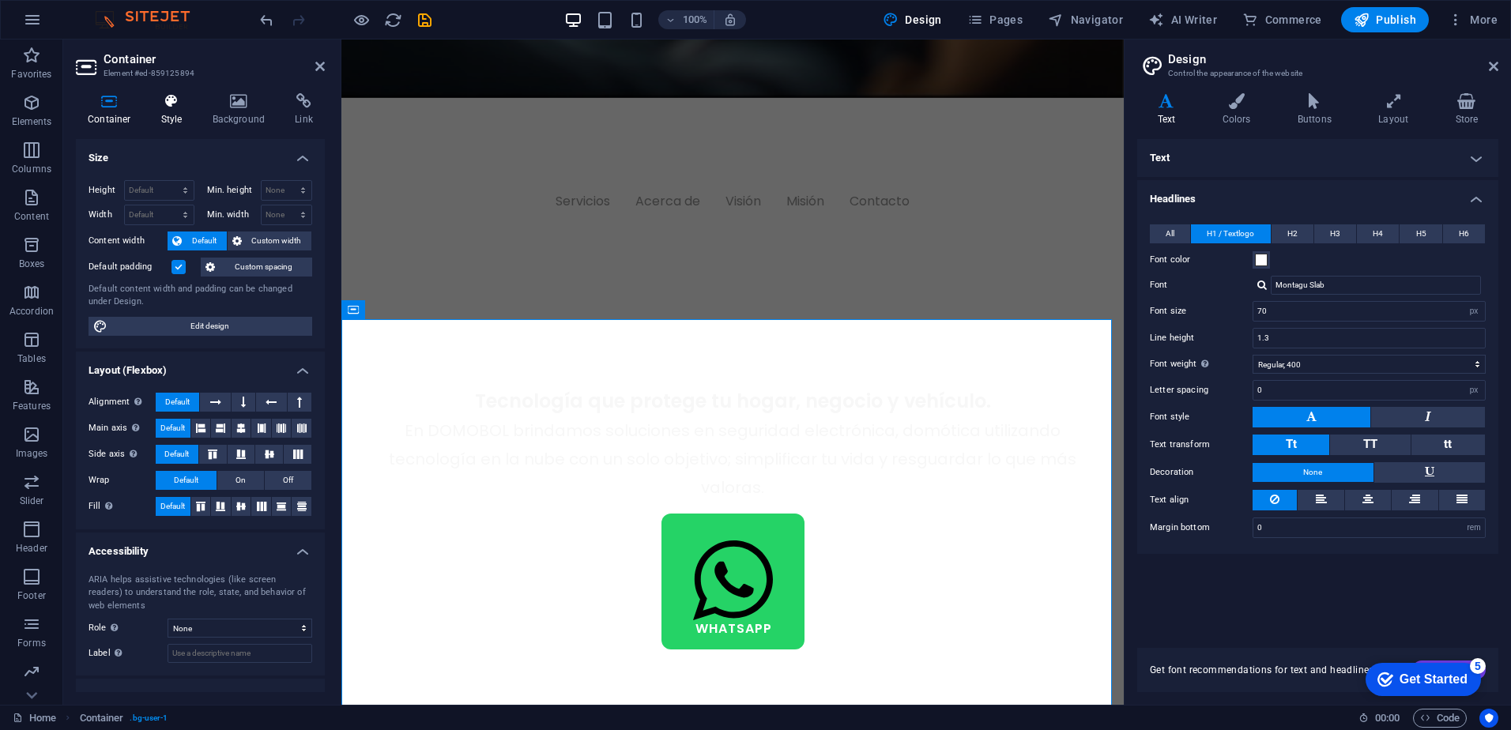
click at [168, 99] on icon at bounding box center [171, 101] width 45 height 16
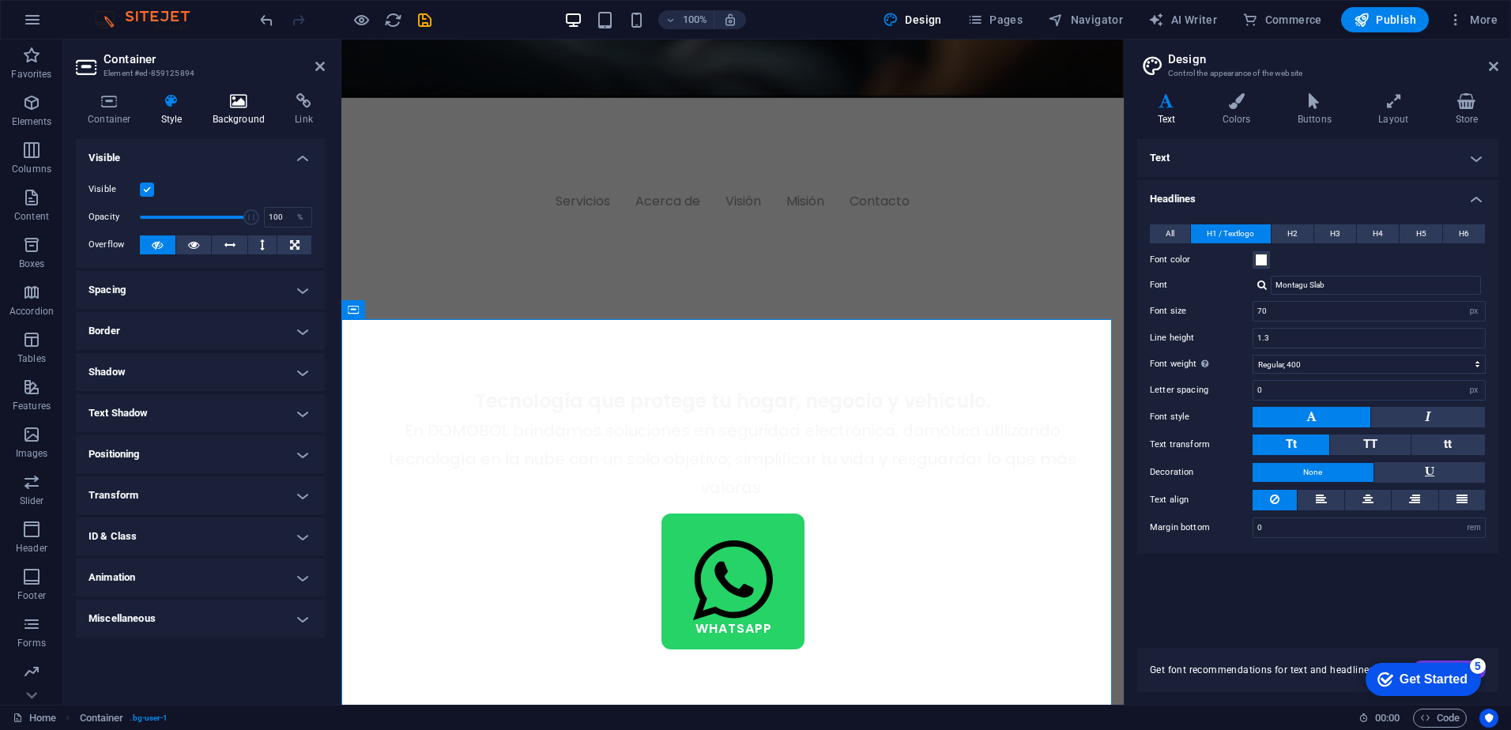
click at [236, 104] on icon at bounding box center [239, 101] width 77 height 16
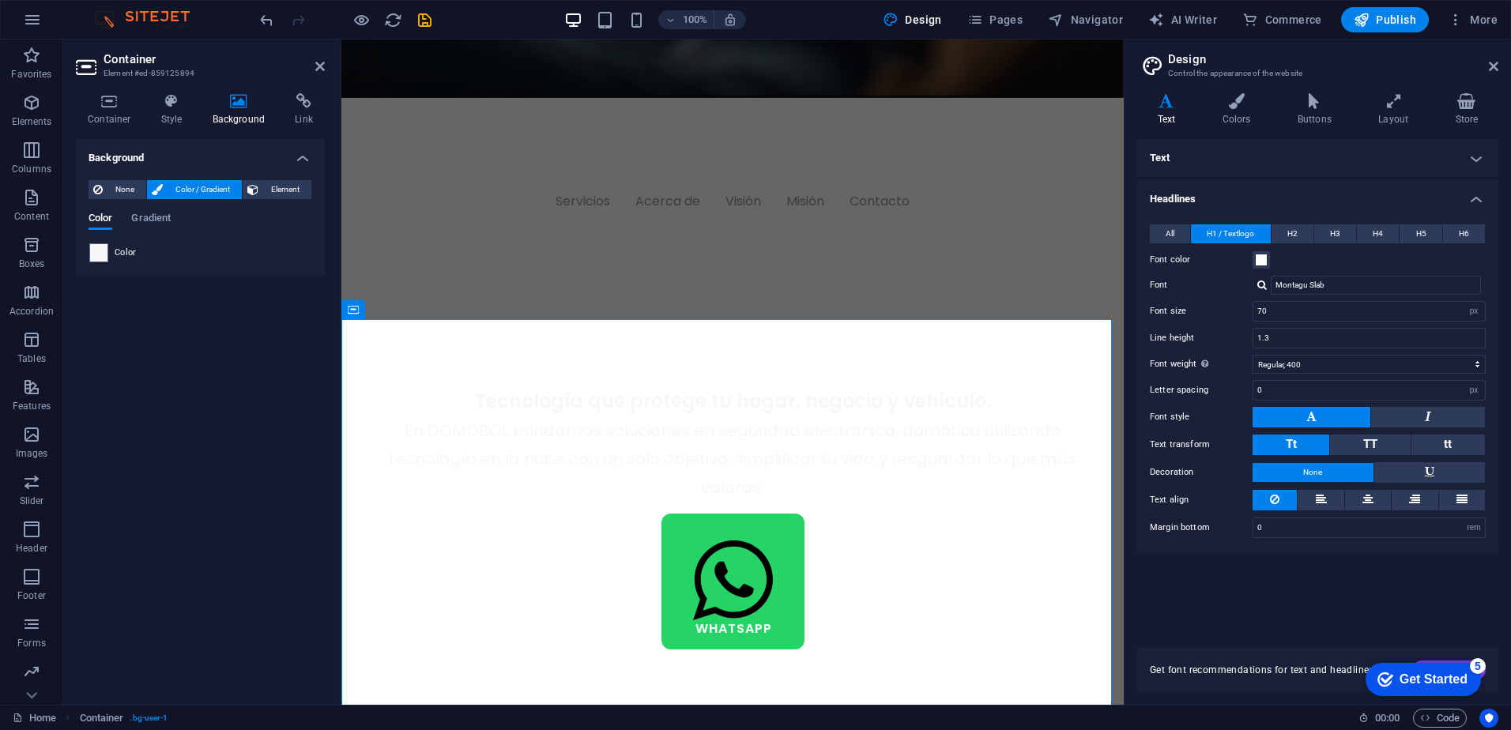
click at [116, 247] on span "Color" at bounding box center [126, 253] width 22 height 13
click at [103, 255] on span at bounding box center [98, 252] width 17 height 17
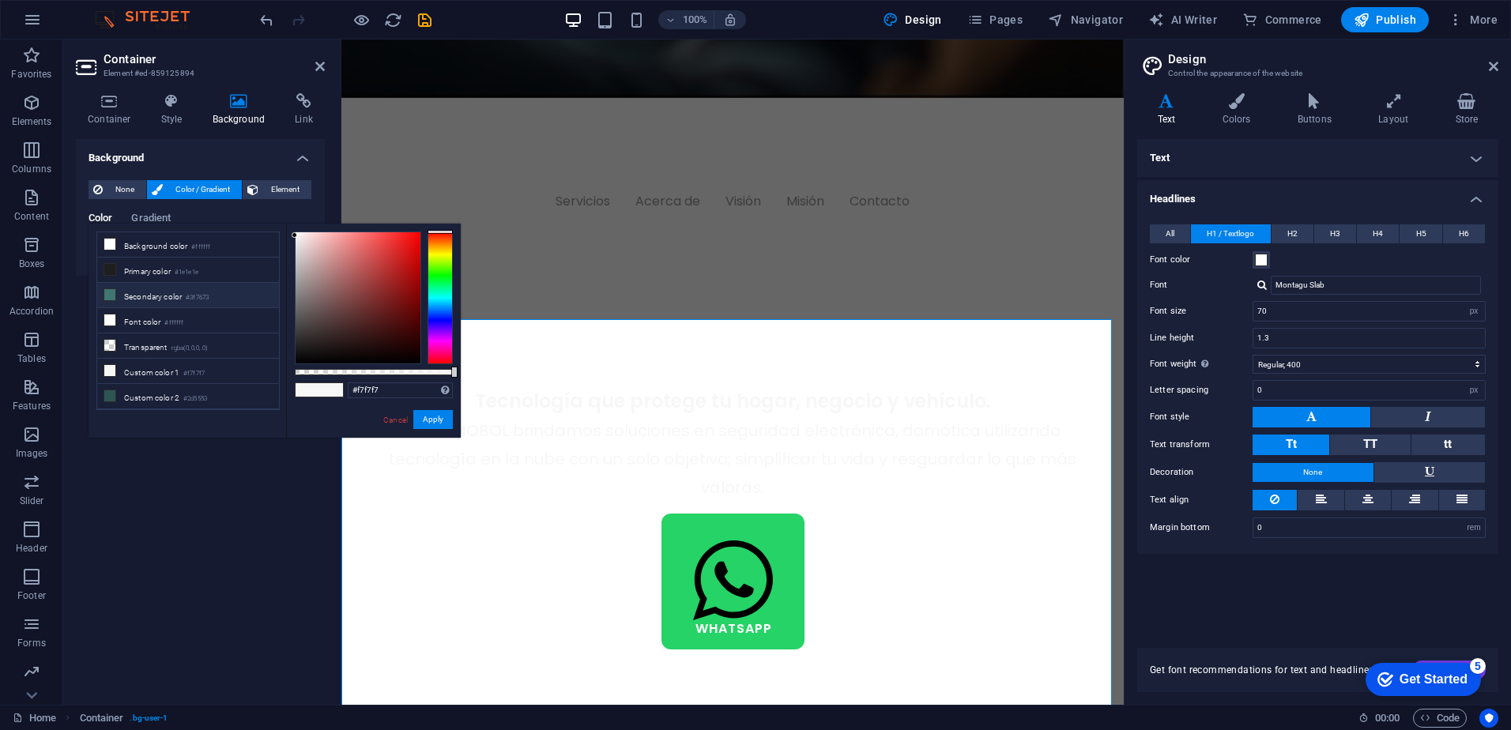
click at [168, 290] on li "Secondary color #3f7673" at bounding box center [188, 295] width 182 height 25
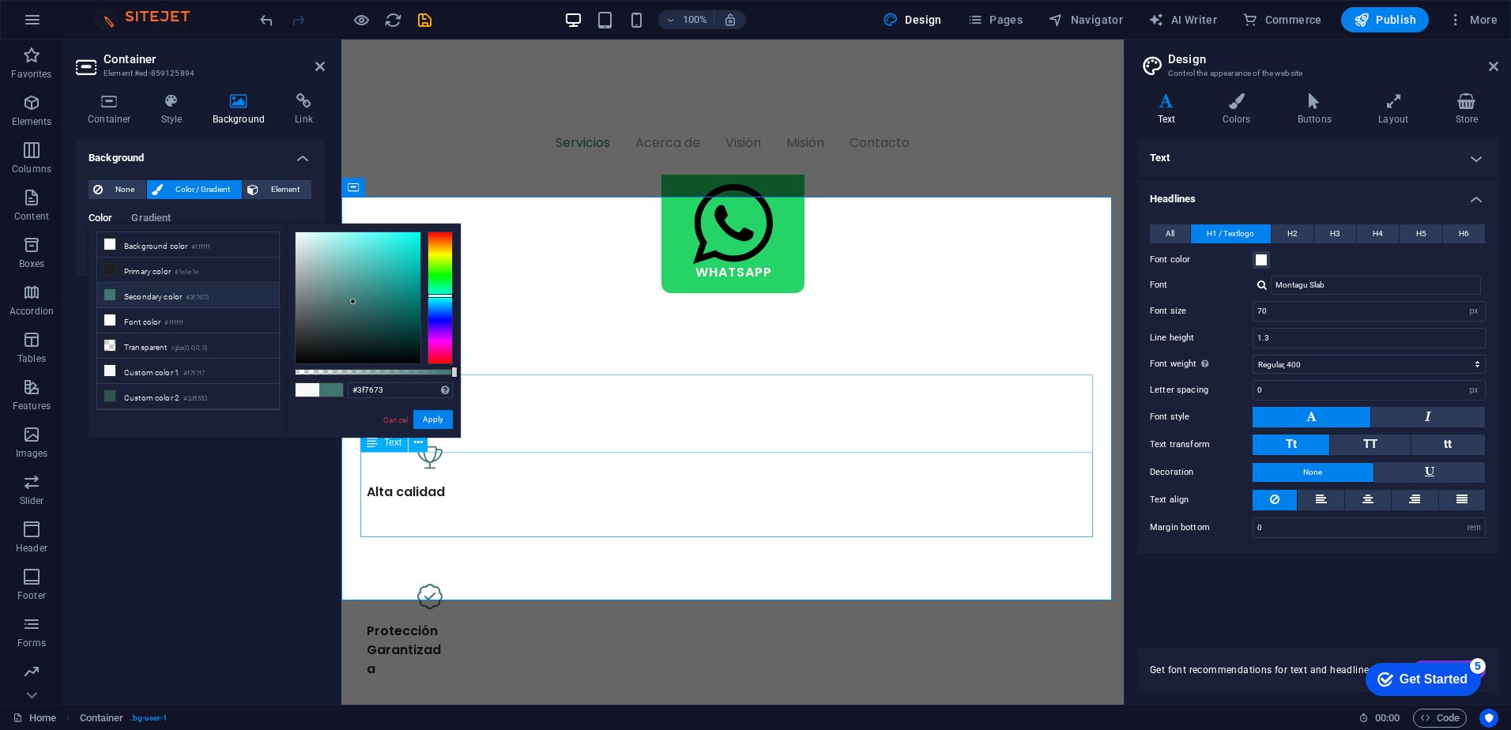
scroll to position [1135, 0]
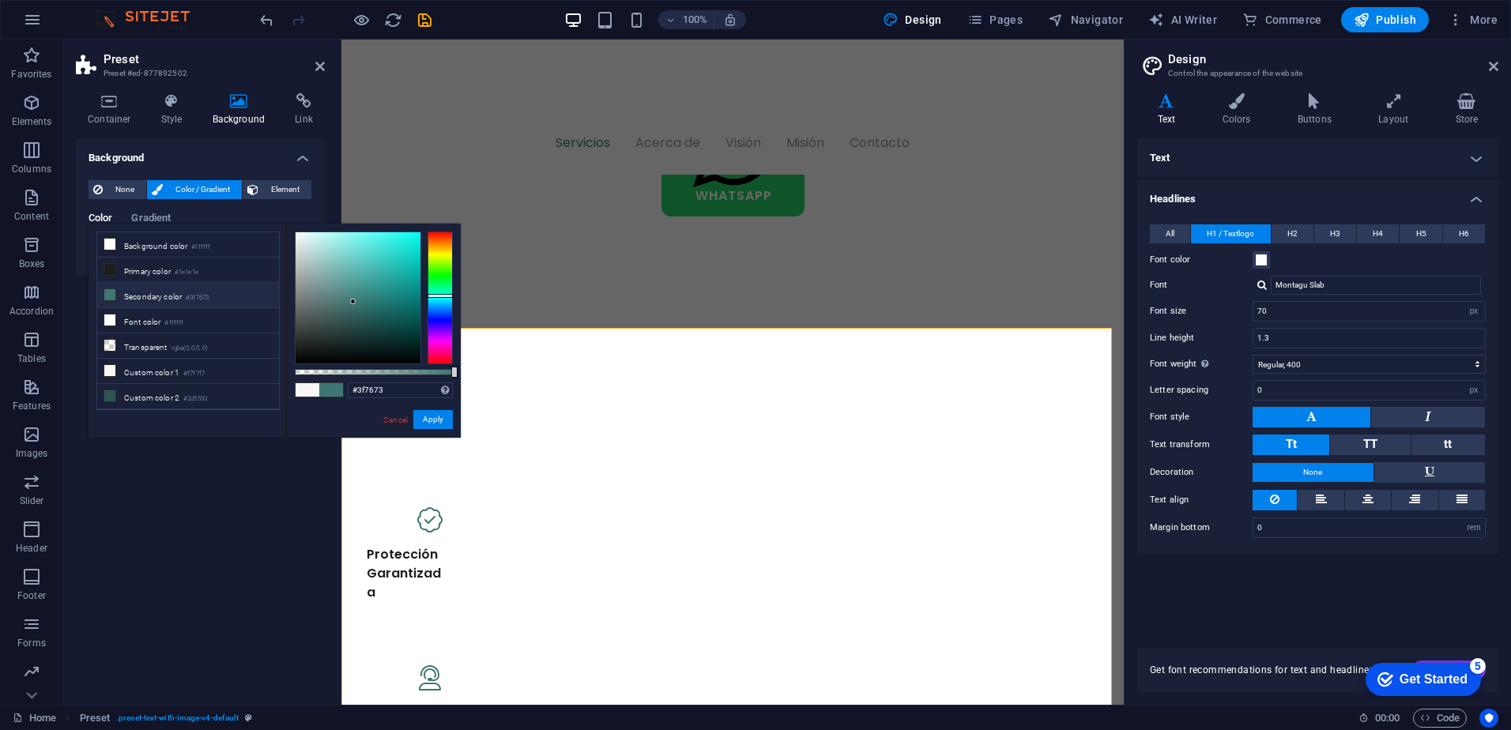
click at [401, 418] on link "Cancel" at bounding box center [396, 420] width 28 height 12
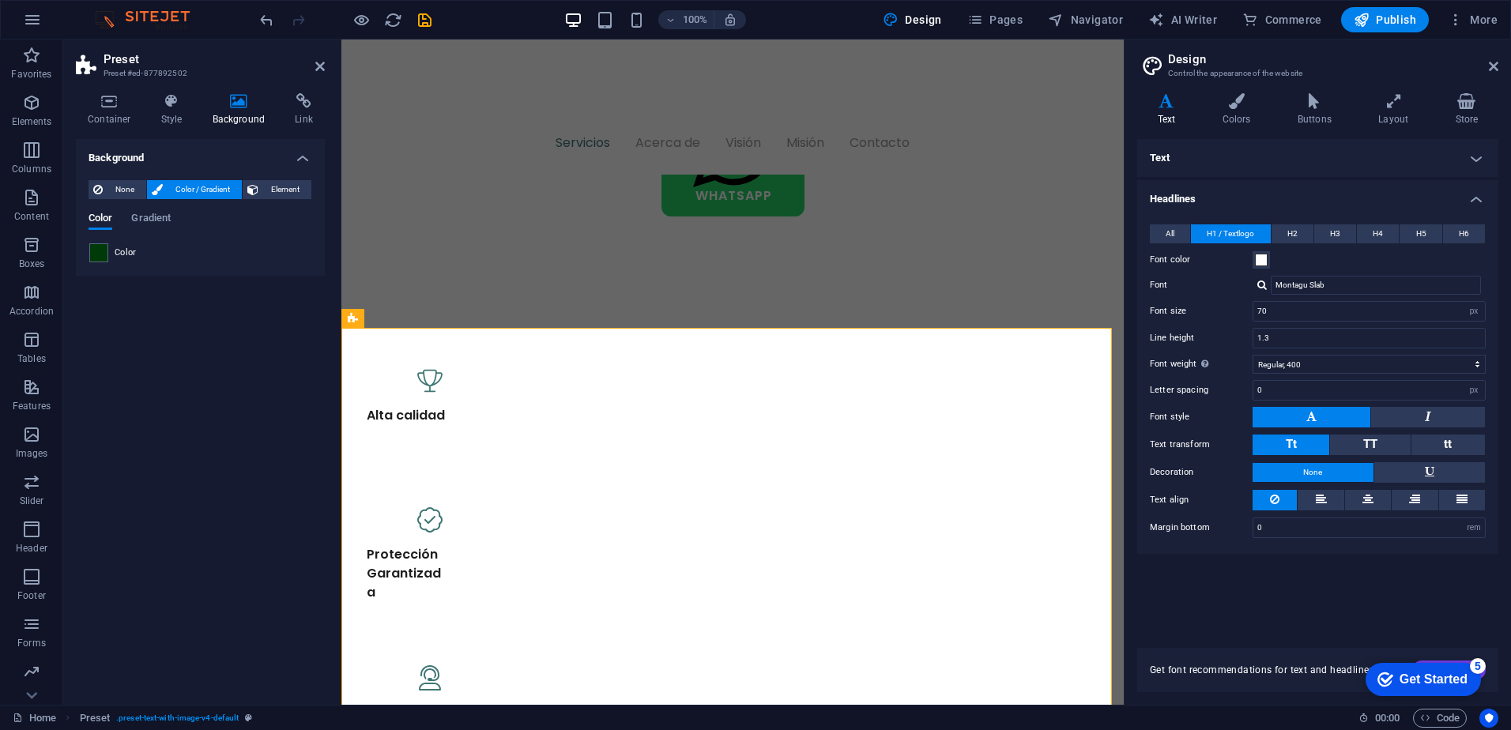
click at [126, 254] on span "Color" at bounding box center [126, 253] width 22 height 13
click at [128, 252] on span "Color" at bounding box center [126, 253] width 22 height 13
click at [100, 251] on span at bounding box center [98, 252] width 17 height 17
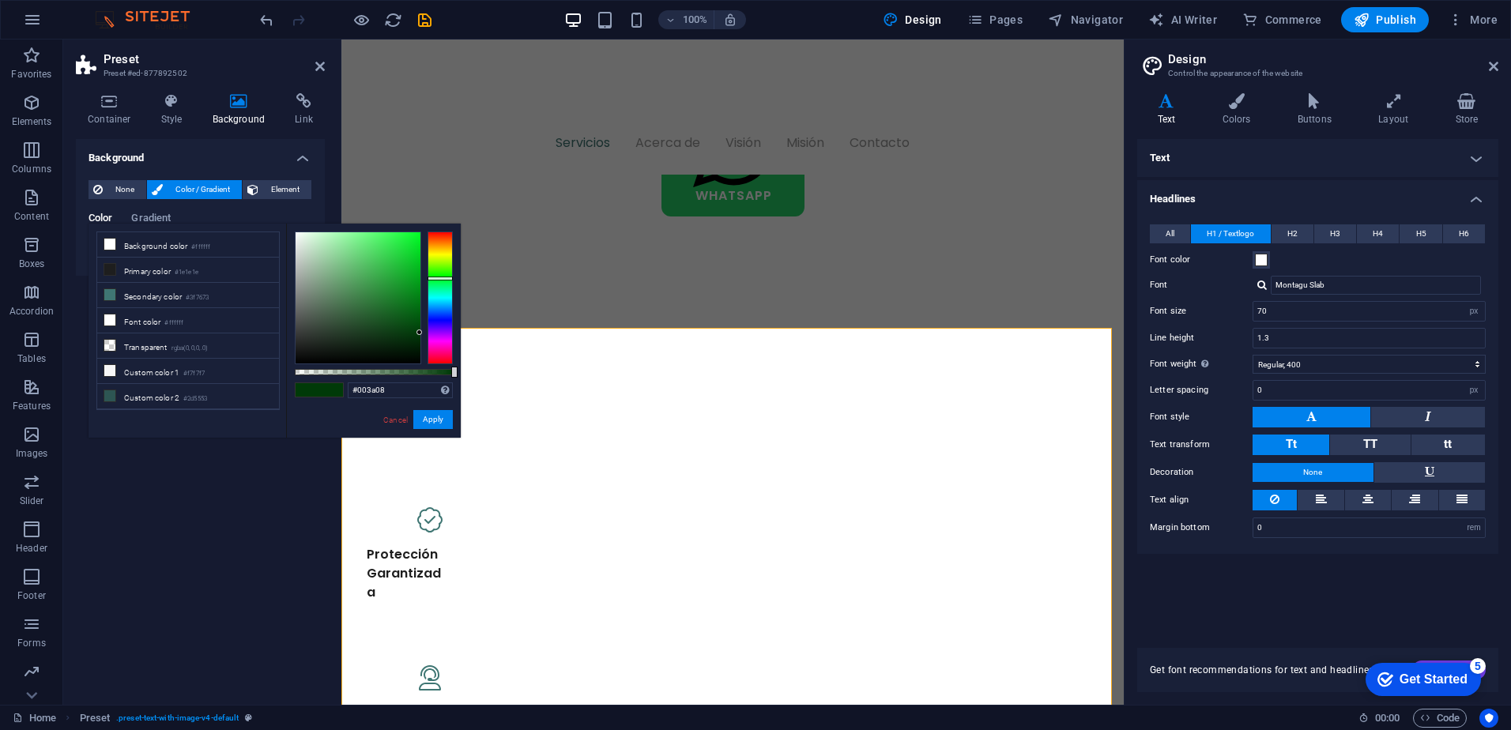
drag, startPoint x: 396, startPoint y: 379, endPoint x: 375, endPoint y: 374, distance: 21.1
click at [375, 374] on div "#003a08 Supported formats #0852ed rgb(8, 82, 237) rgba(8, 82, 237, 90%) hsv(221…" at bounding box center [373, 445] width 175 height 443
drag, startPoint x: 399, startPoint y: 387, endPoint x: 267, endPoint y: 386, distance: 132.0
click at [267, 386] on div "less Background color #ffffff Primary color #1e1e1e Secondary color #3f7673 Fon…" at bounding box center [275, 331] width 372 height 214
click at [386, 417] on link "Cancel" at bounding box center [396, 420] width 28 height 12
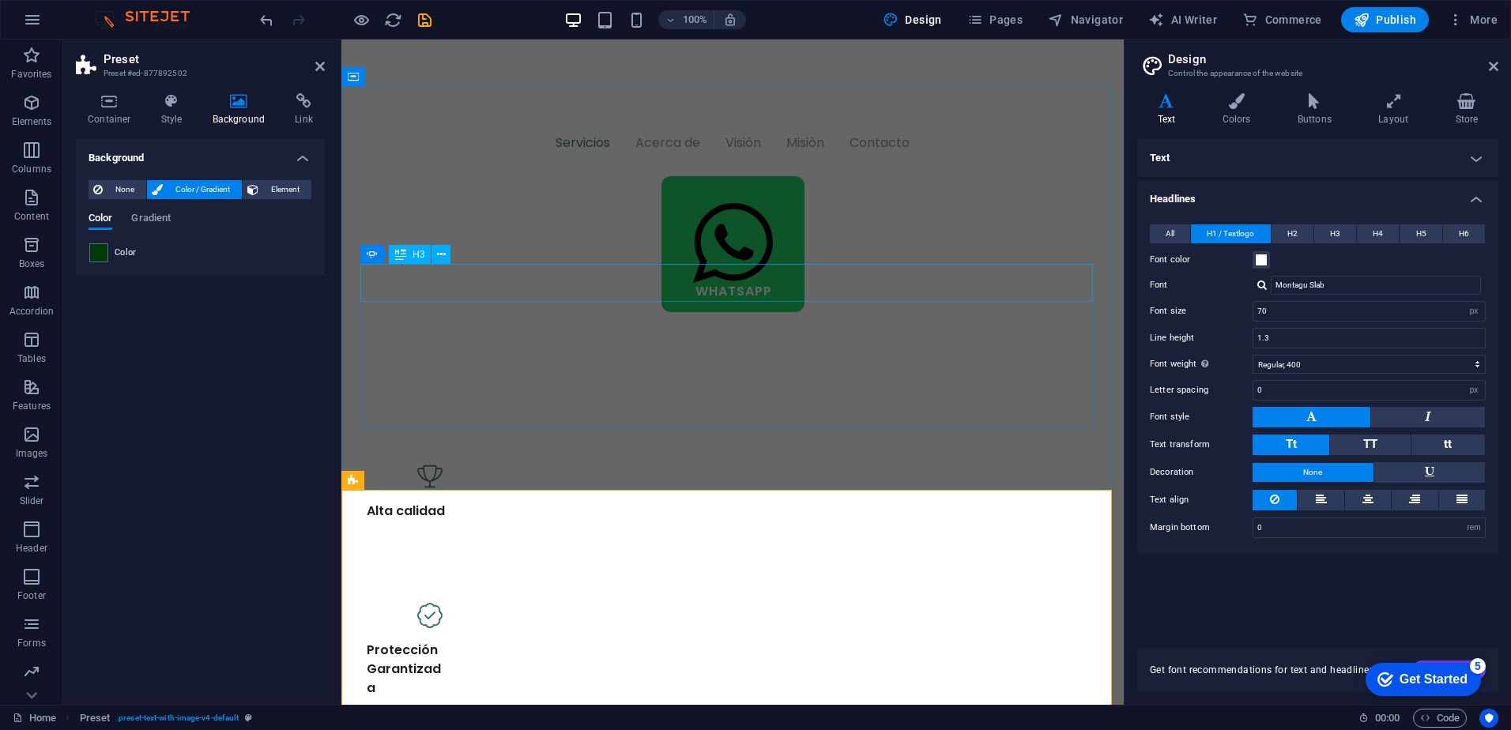
scroll to position [898, 0]
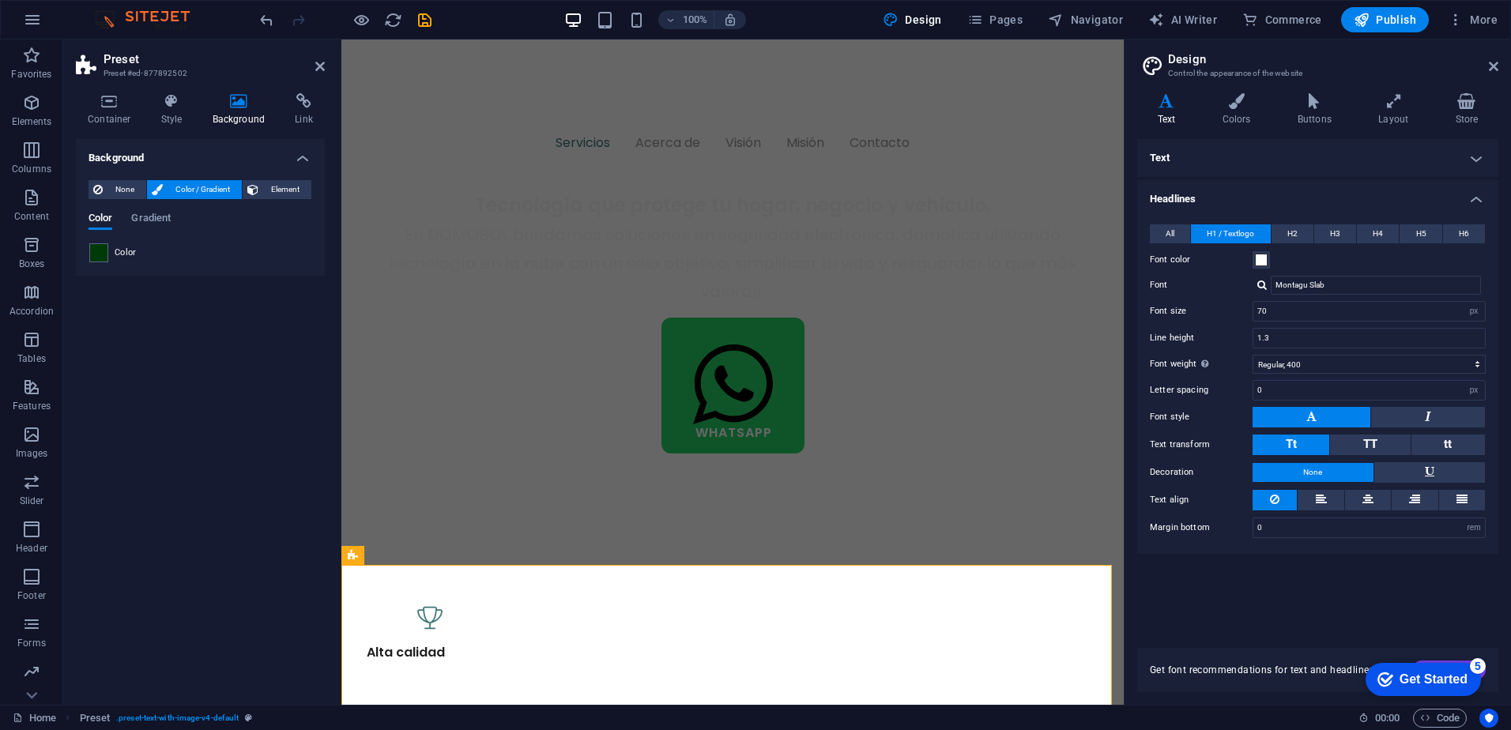
click at [163, 537] on div "Background None Color / Gradient Element Stretch background to full-width Color…" at bounding box center [200, 415] width 249 height 553
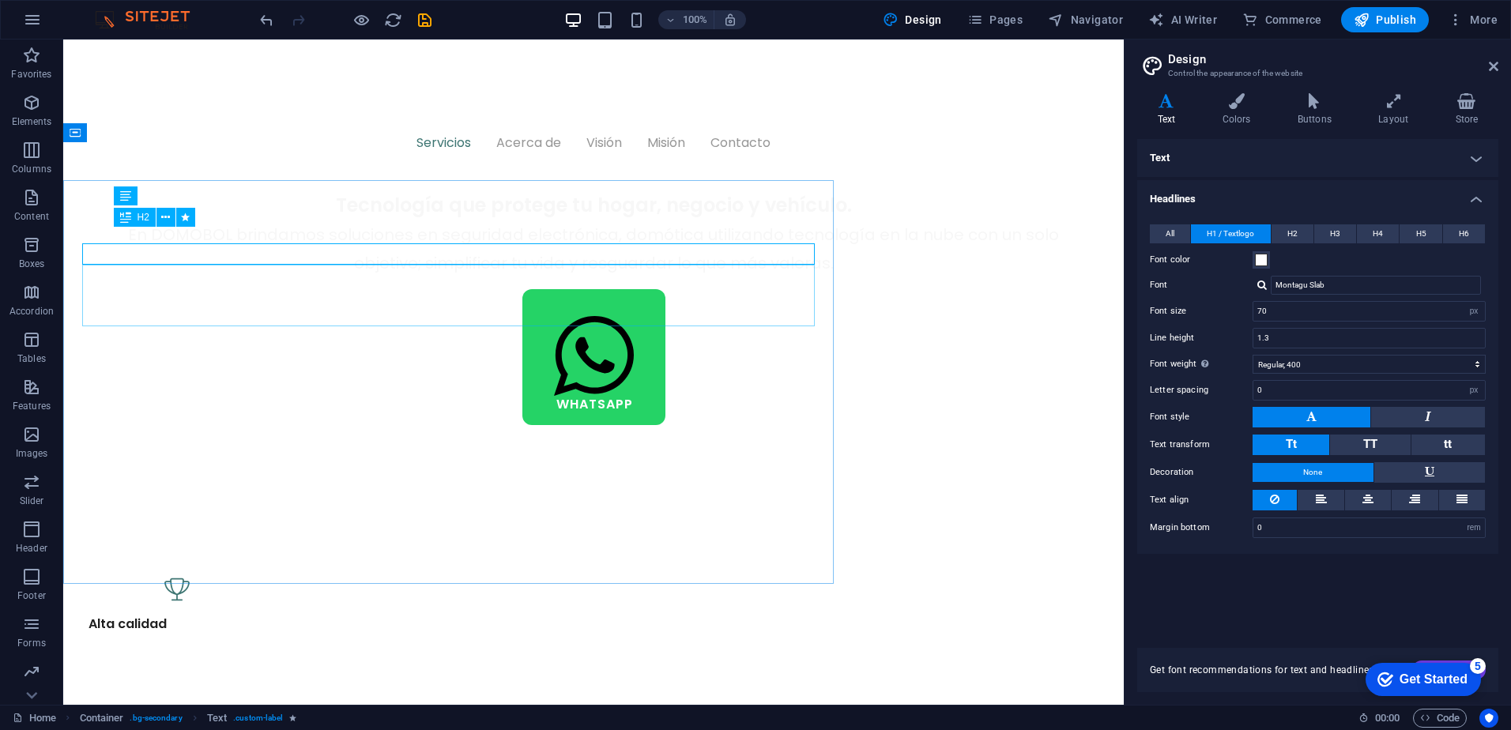
scroll to position [879, 0]
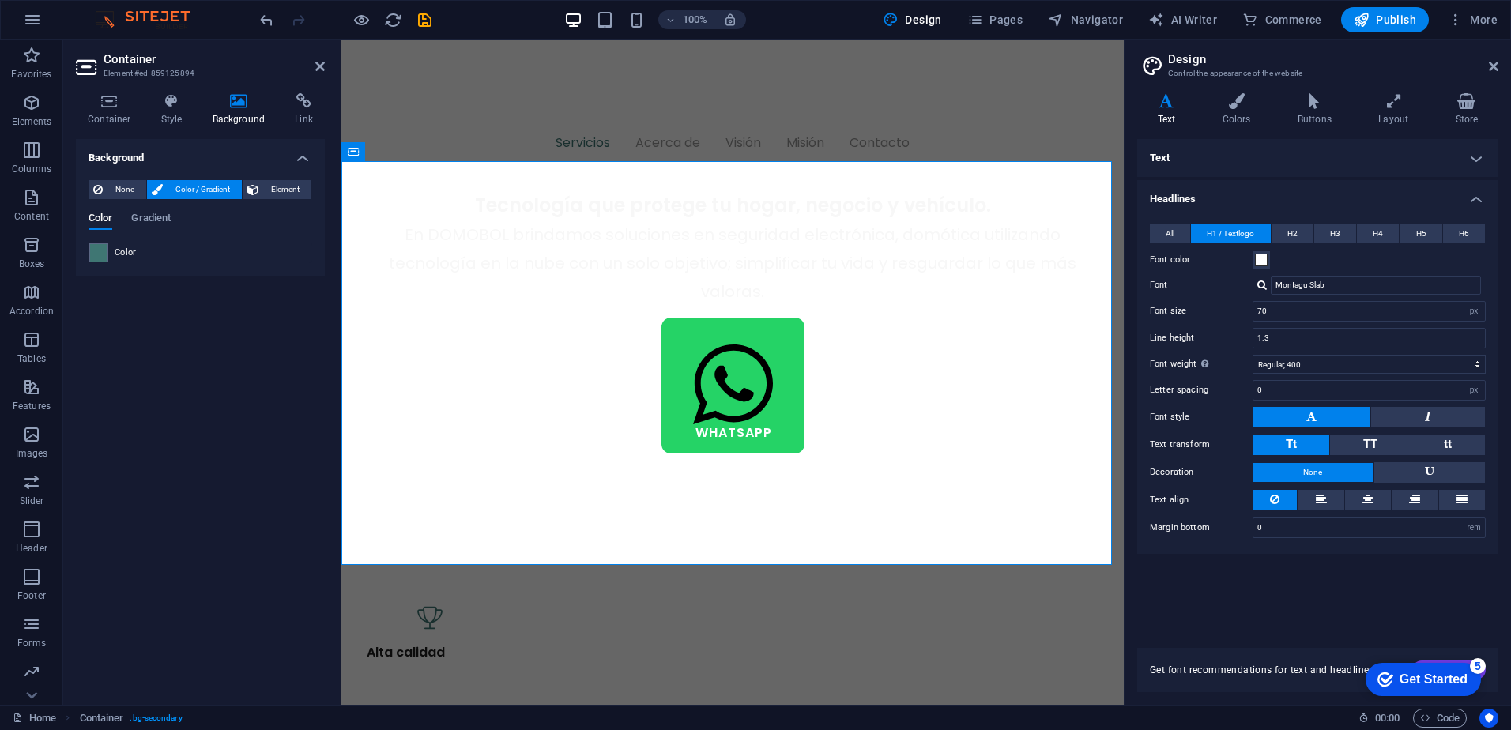
click at [101, 255] on span at bounding box center [98, 252] width 17 height 17
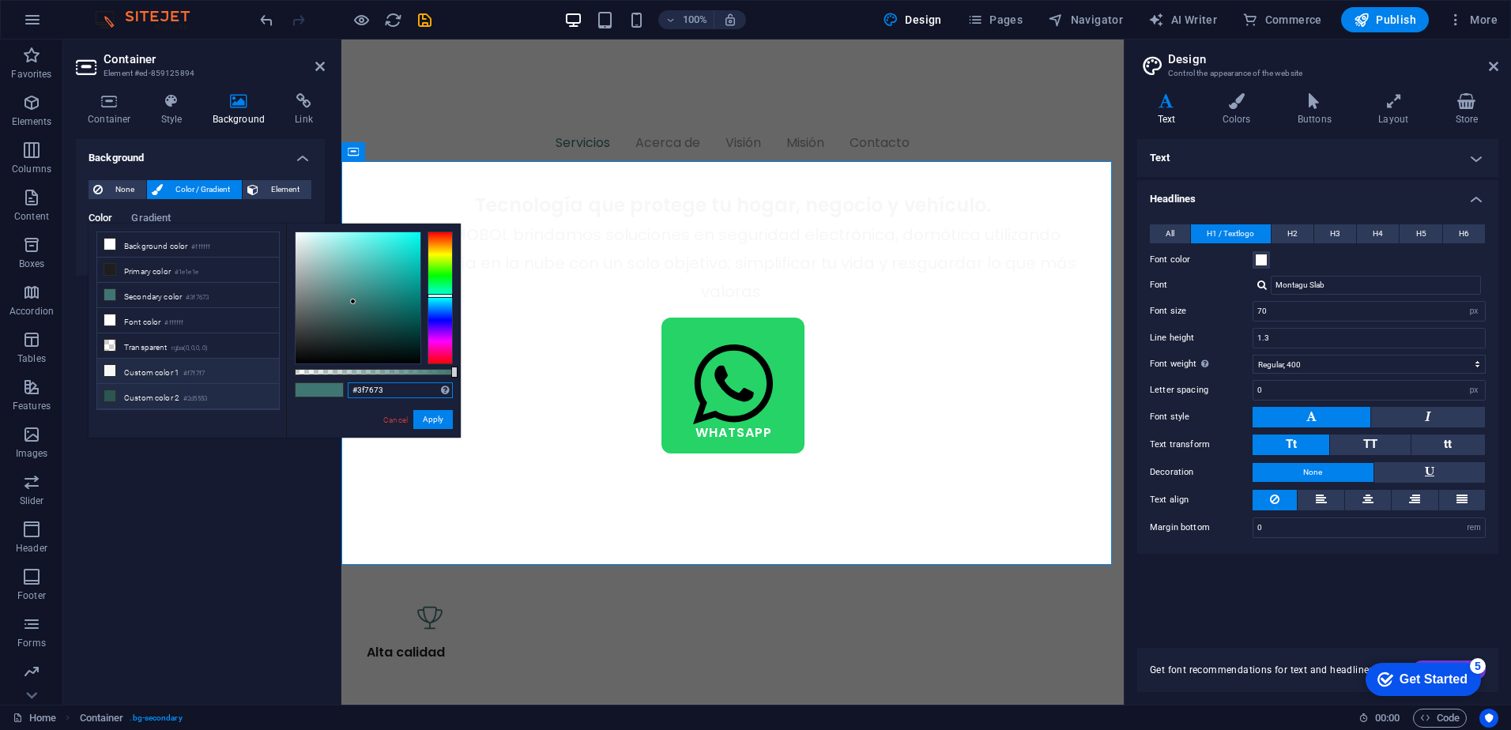
drag, startPoint x: 357, startPoint y: 391, endPoint x: 137, endPoint y: 385, distance: 220.6
click at [138, 383] on div "less Background color #ffffff Primary color #1e1e1e Secondary color #3f7673 Fon…" at bounding box center [275, 331] width 372 height 214
paste input "003a08"
type input "#003a083"
click at [424, 421] on button "Apply" at bounding box center [433, 419] width 40 height 19
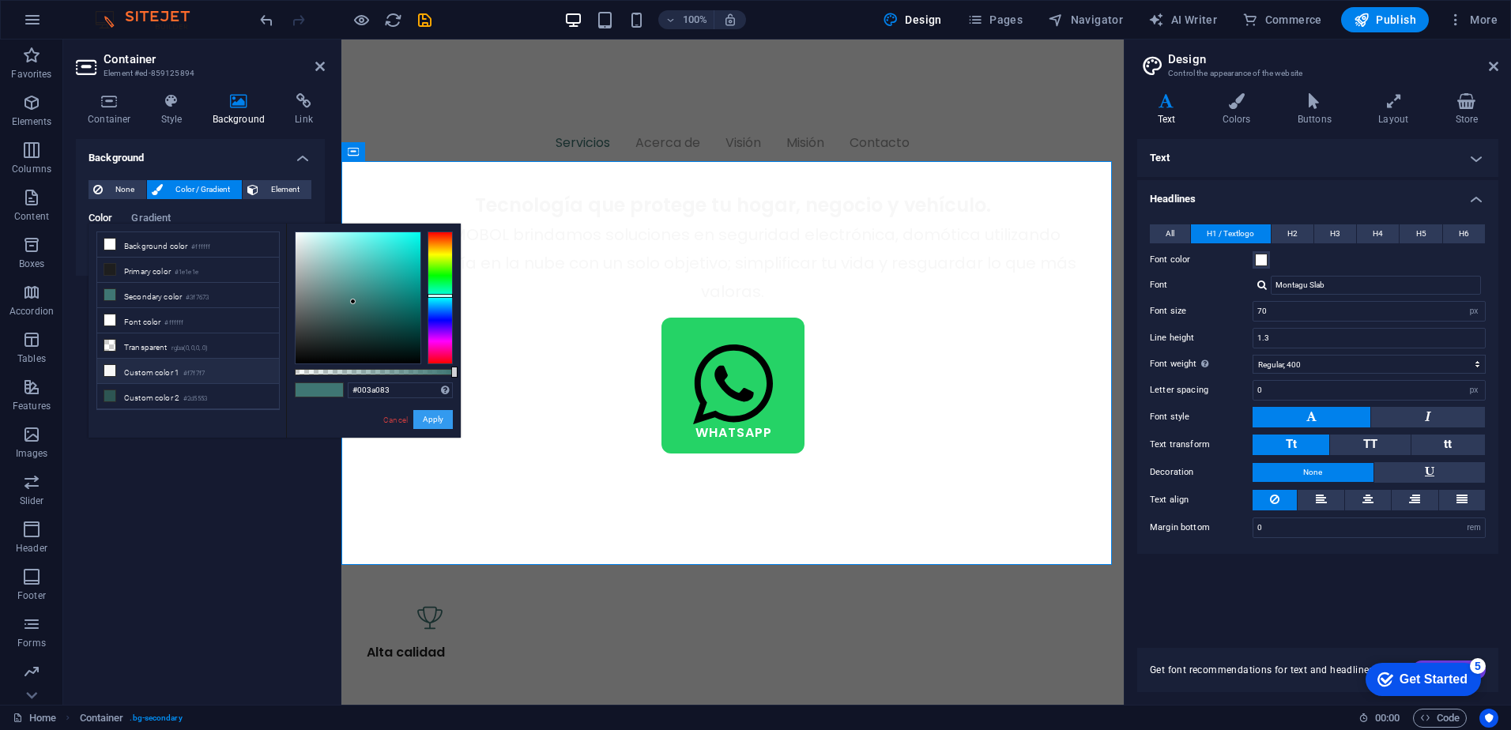
click at [438, 420] on button "Apply" at bounding box center [433, 419] width 40 height 19
click at [401, 423] on link "Cancel" at bounding box center [396, 420] width 28 height 12
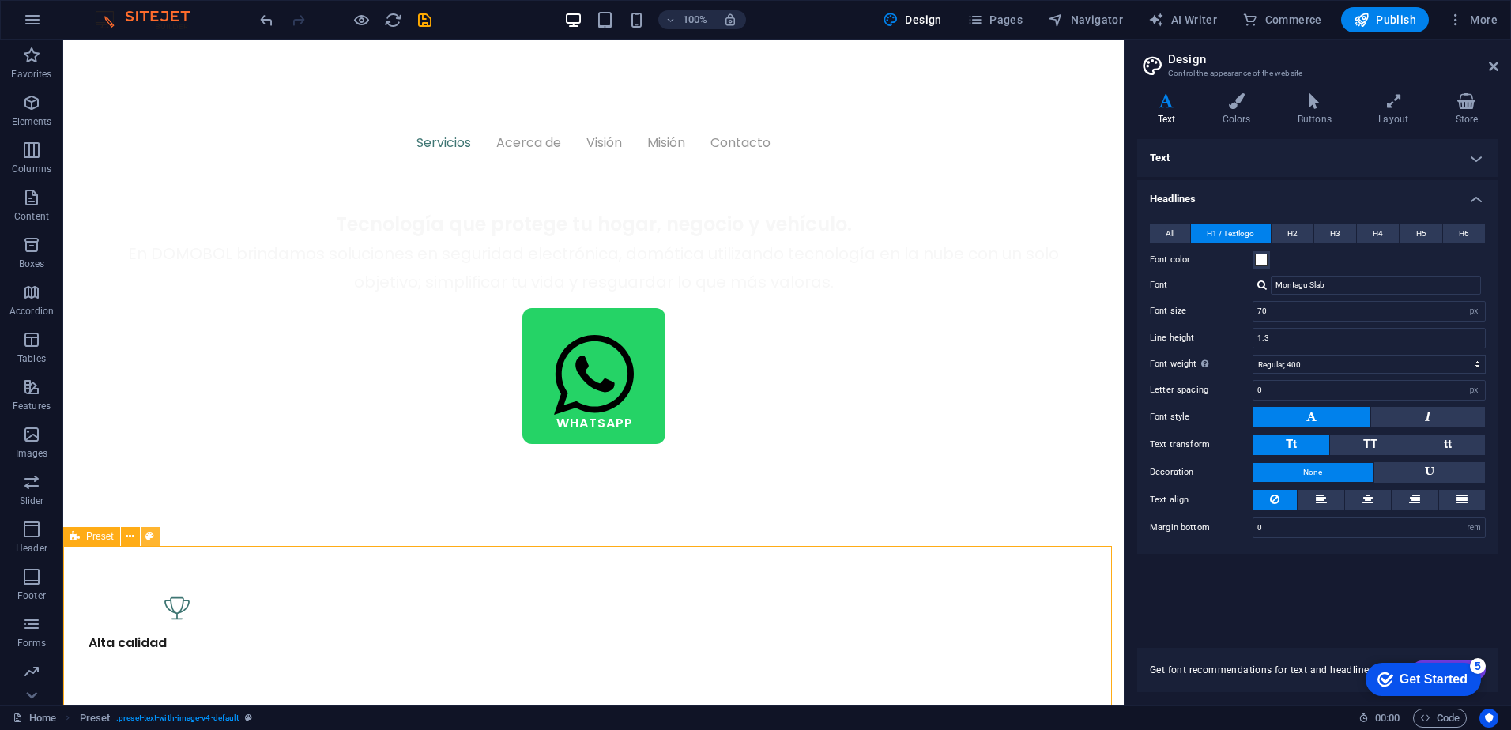
click at [153, 535] on icon at bounding box center [149, 537] width 9 height 17
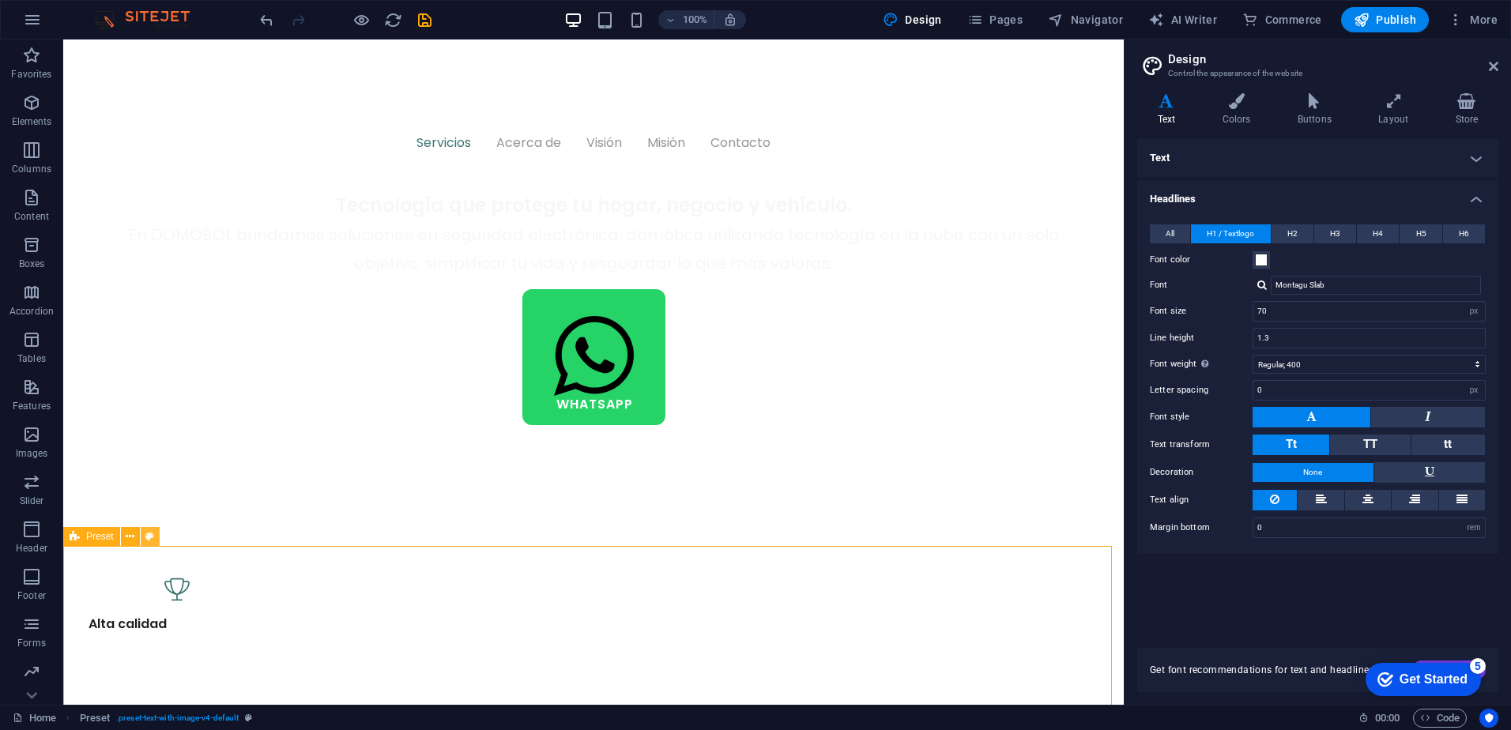
select select "rem"
select select "px"
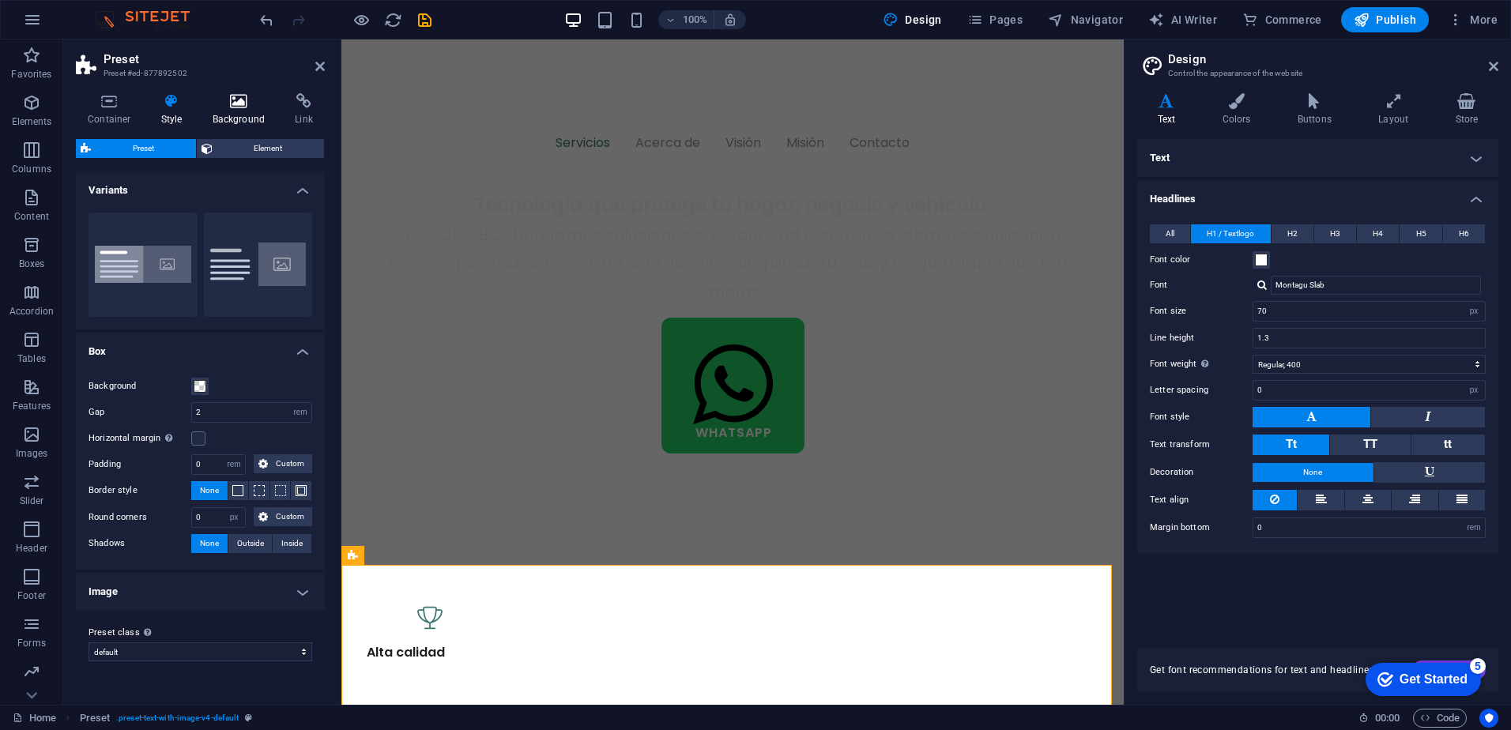
click at [221, 104] on icon at bounding box center [239, 101] width 77 height 16
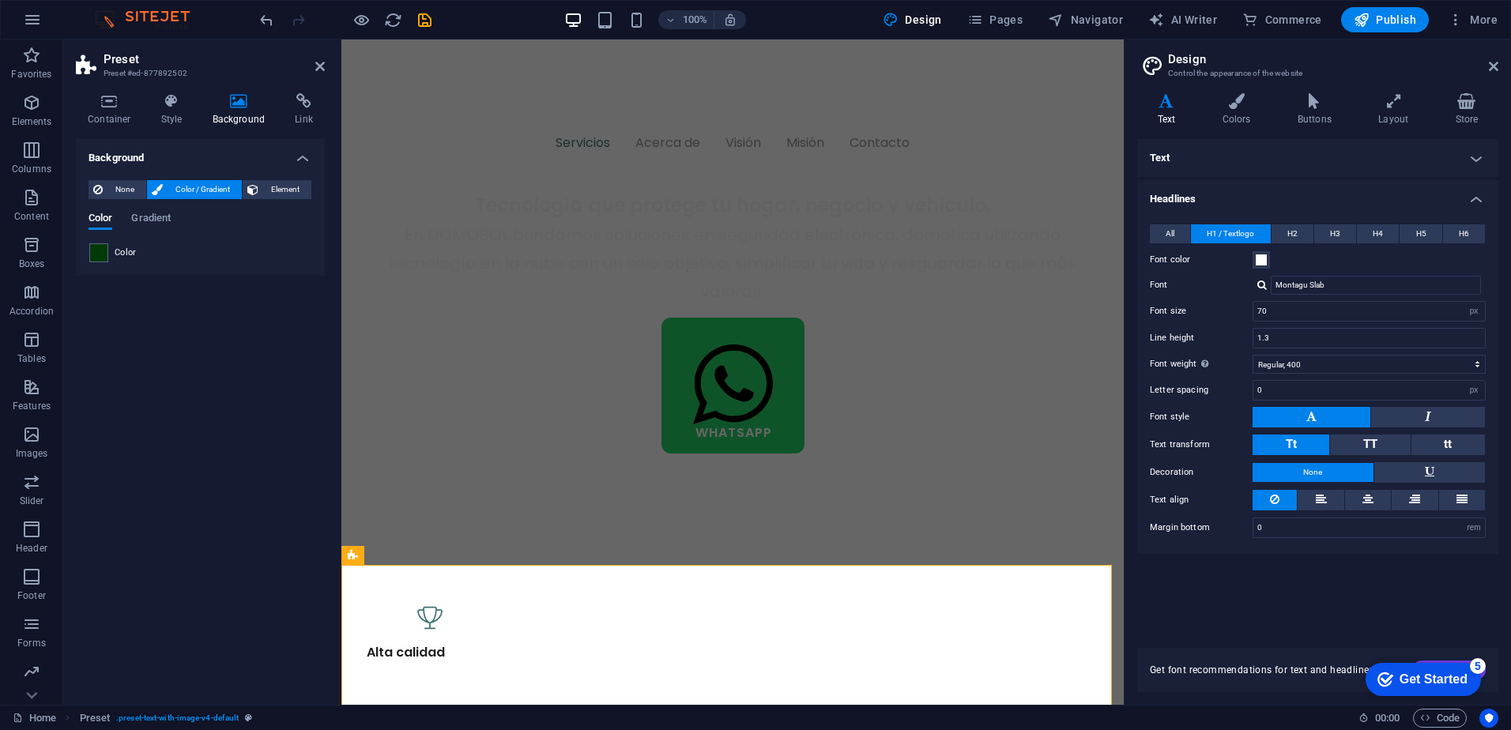
click at [85, 260] on div "None Color / Gradient Element Stretch background to full-width Color overlay Pl…" at bounding box center [200, 222] width 249 height 108
click at [94, 256] on span at bounding box center [98, 252] width 17 height 17
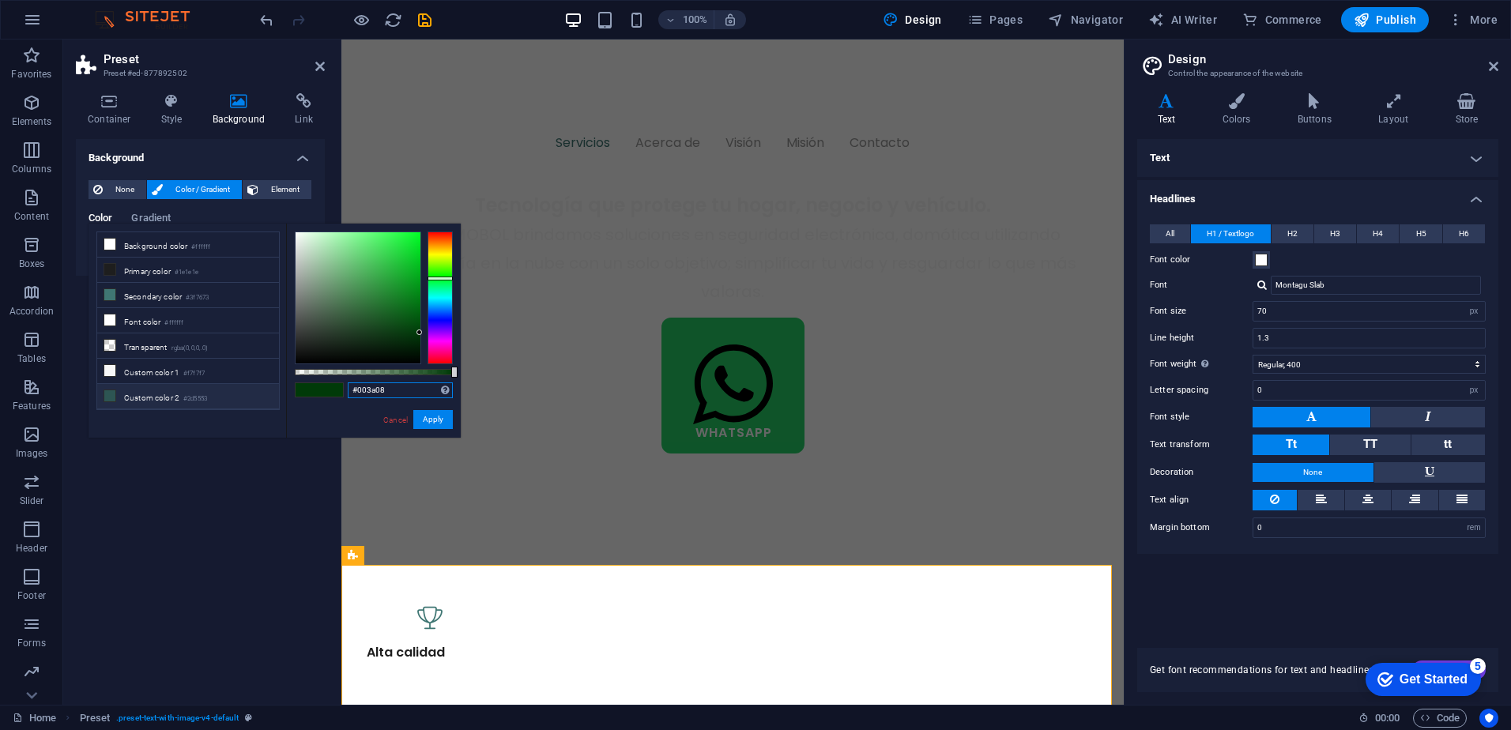
drag, startPoint x: 387, startPoint y: 384, endPoint x: 258, endPoint y: 386, distance: 128.8
click at [258, 386] on div "less Background color #ffffff Primary color #1e1e1e Secondary color #3f7673 Fon…" at bounding box center [275, 331] width 372 height 214
click at [393, 421] on link "Cancel" at bounding box center [396, 420] width 28 height 12
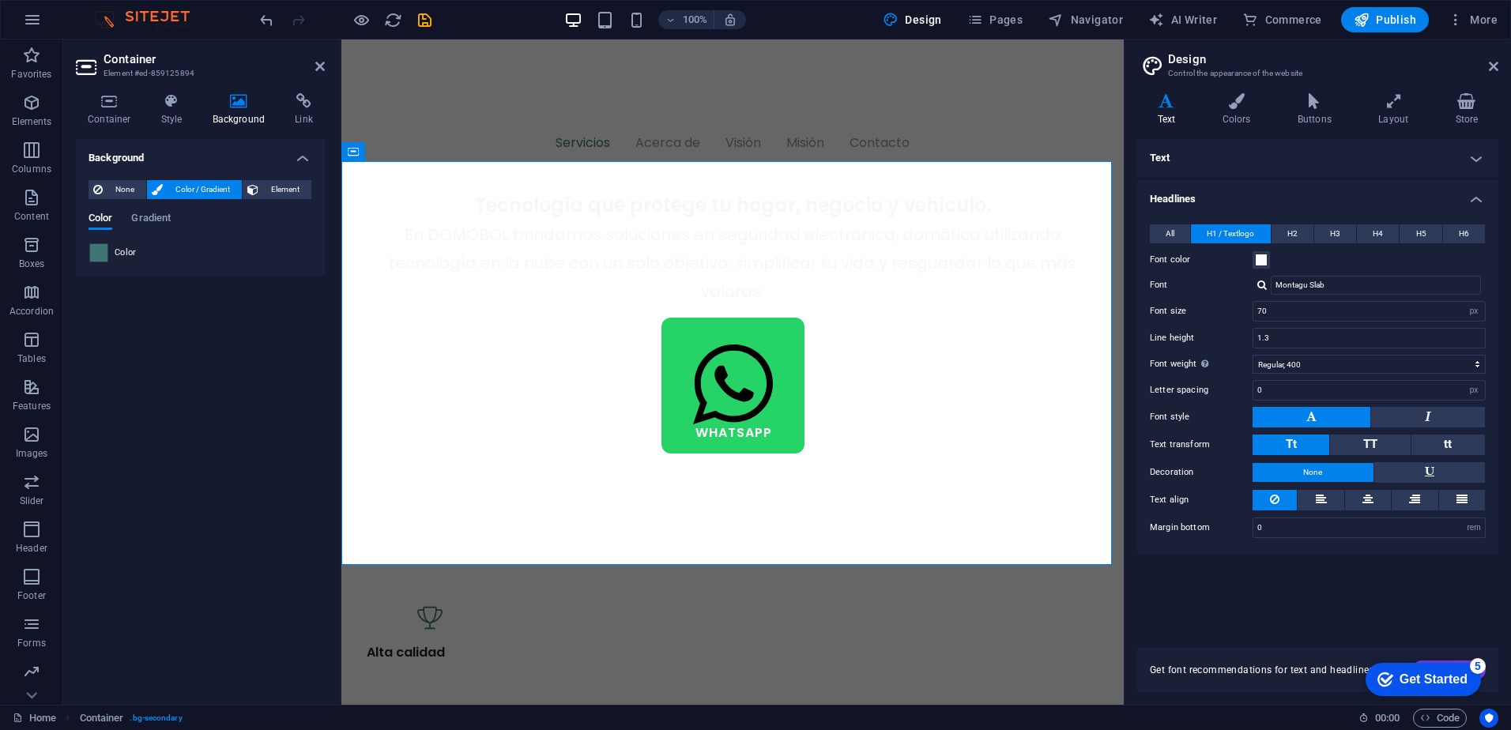
click at [102, 256] on span at bounding box center [98, 252] width 17 height 17
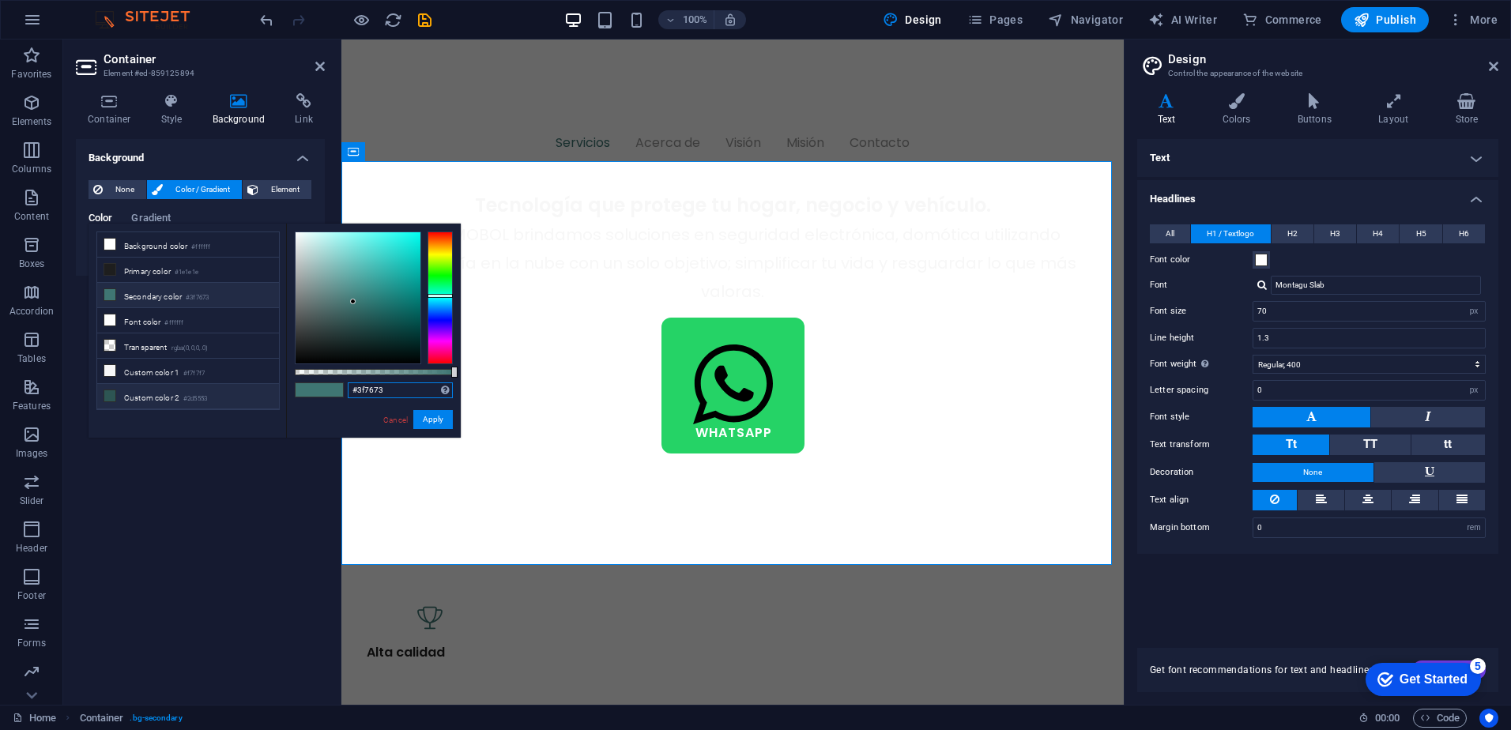
click at [252, 390] on div "less Background color #ffffff Primary color #1e1e1e Secondary color #3f7673 Fon…" at bounding box center [275, 331] width 372 height 214
paste input "003a08"
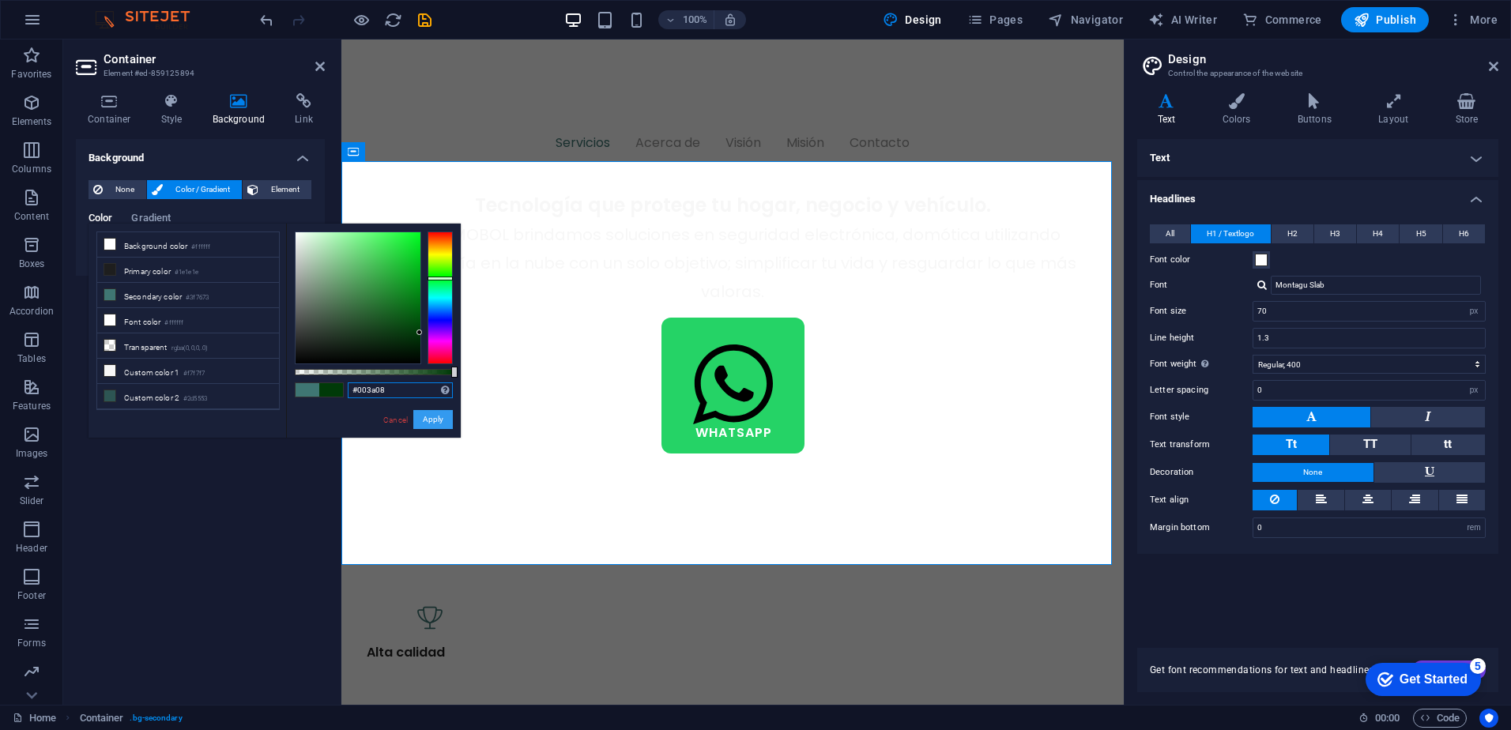
type input "#003a08"
click at [443, 418] on button "Apply" at bounding box center [433, 419] width 40 height 19
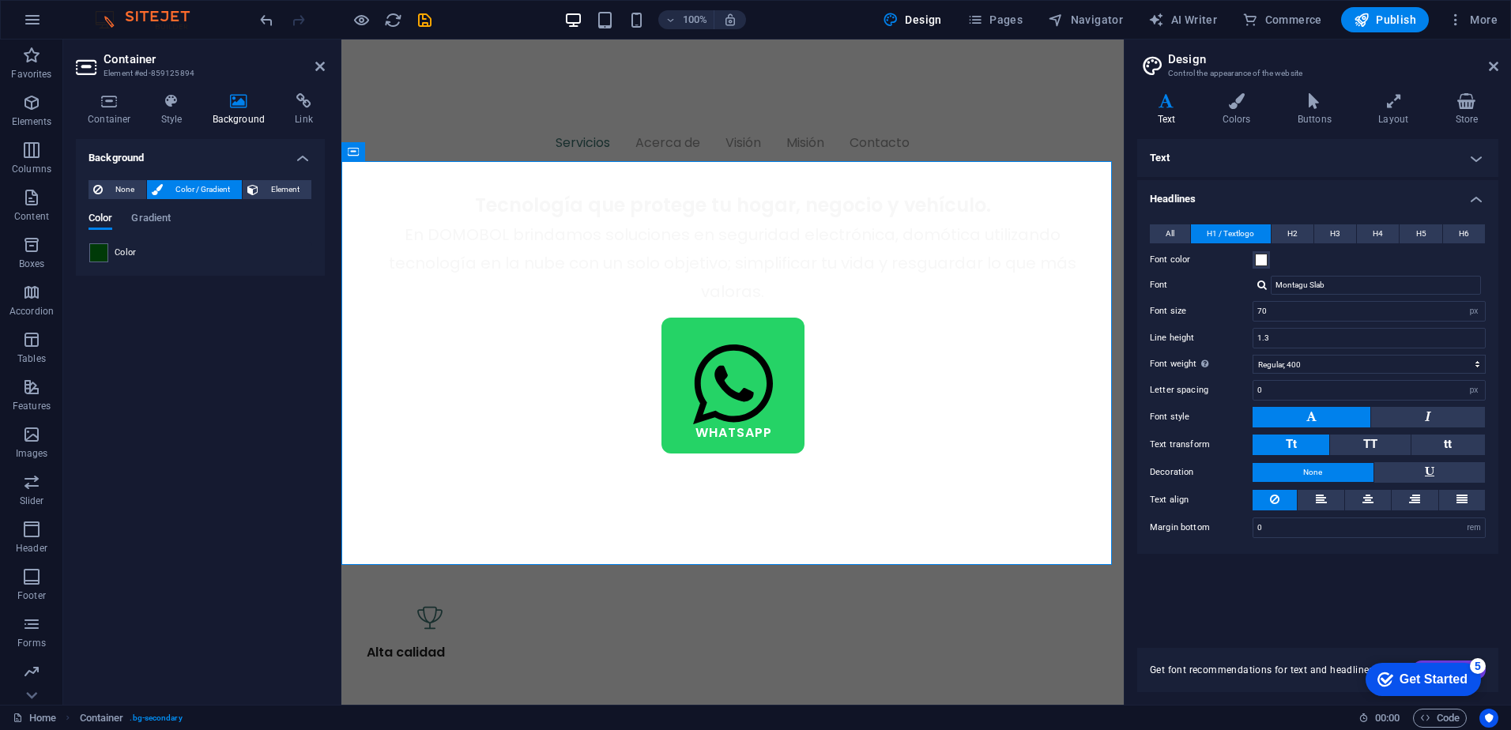
click at [259, 446] on div "Background None Color / Gradient Element Stretch background to full-width Color…" at bounding box center [200, 415] width 249 height 553
click at [168, 482] on div "Background None Color / Gradient Element Stretch background to full-width Color…" at bounding box center [200, 415] width 249 height 553
click at [173, 484] on div "Background None Color / Gradient Element Stretch background to full-width Color…" at bounding box center [200, 415] width 249 height 553
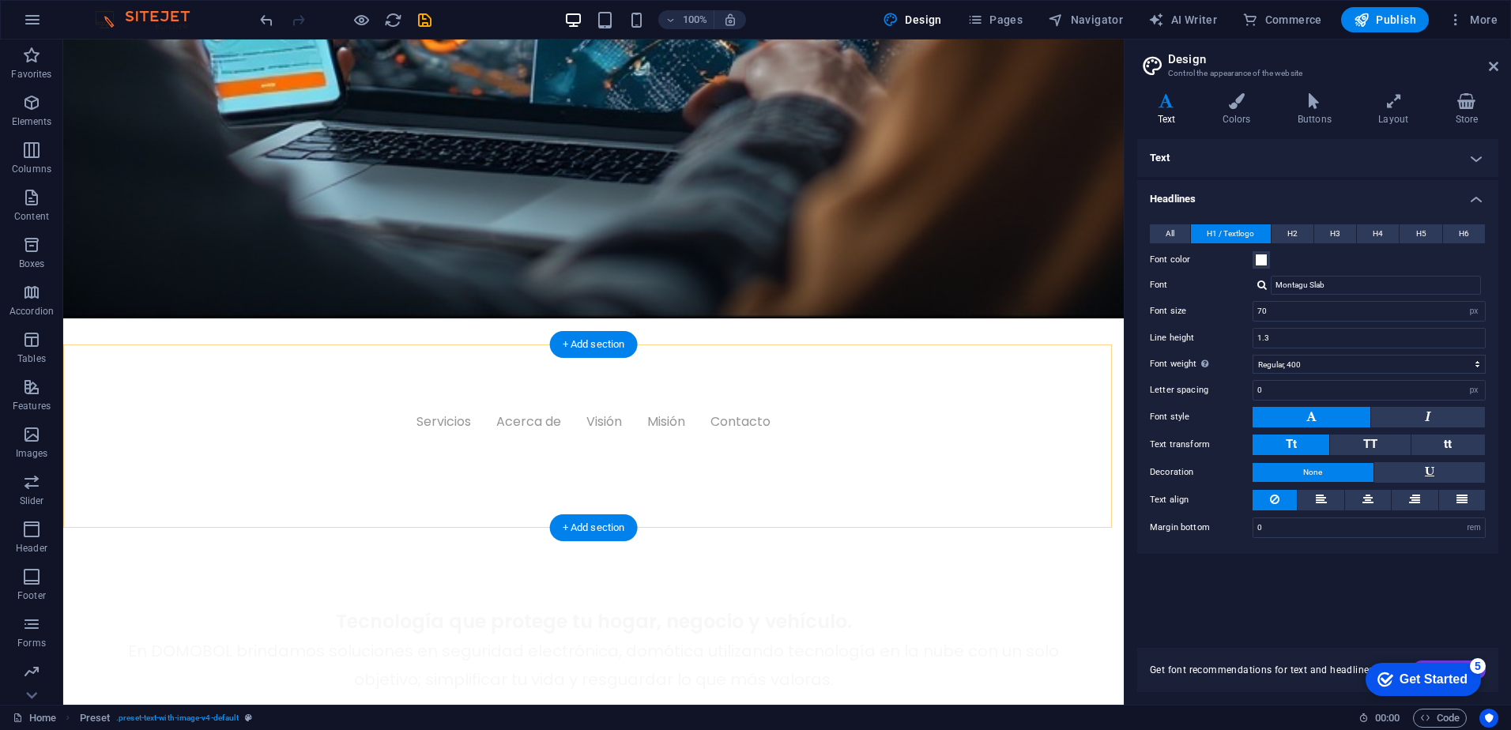
scroll to position [484, 0]
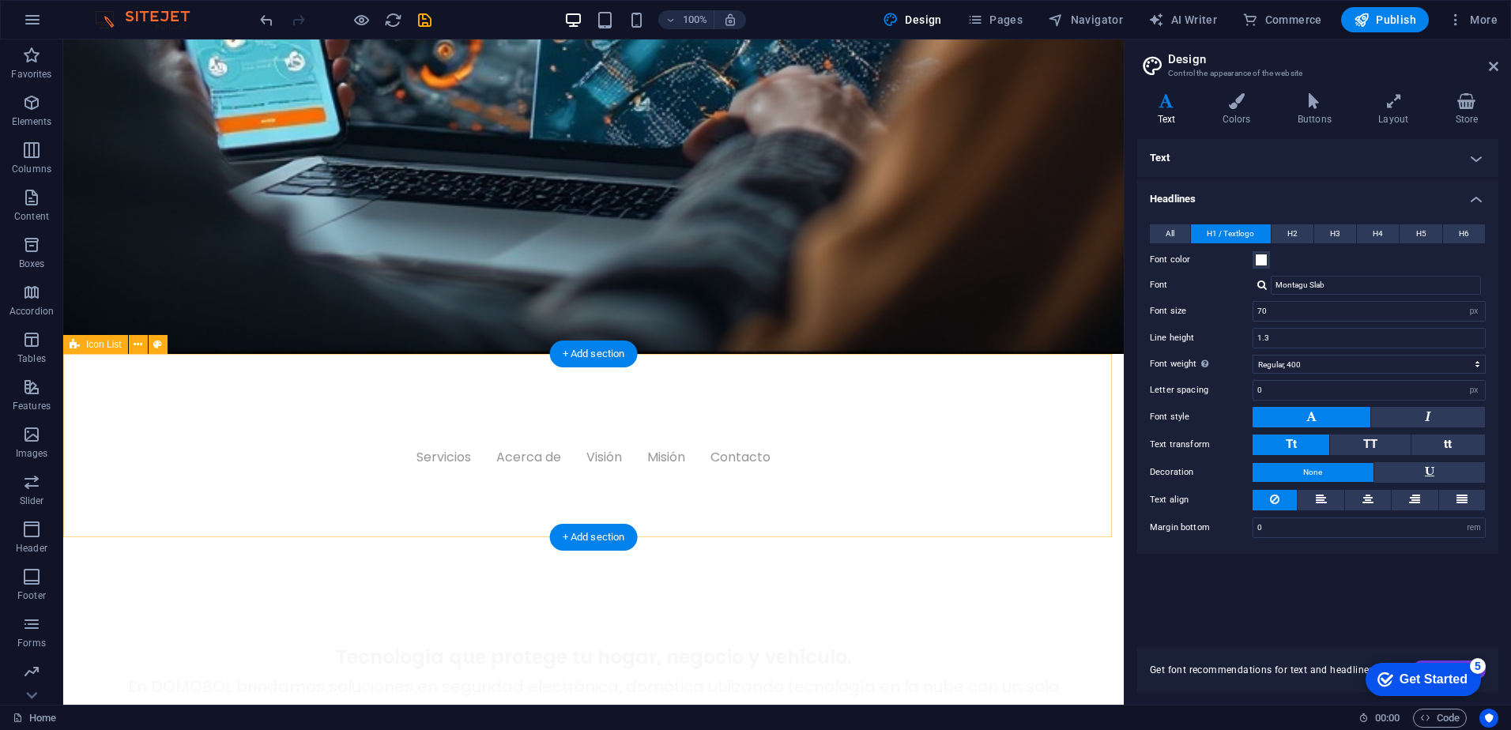
click at [154, 341] on icon at bounding box center [157, 345] width 9 height 17
select select "rem"
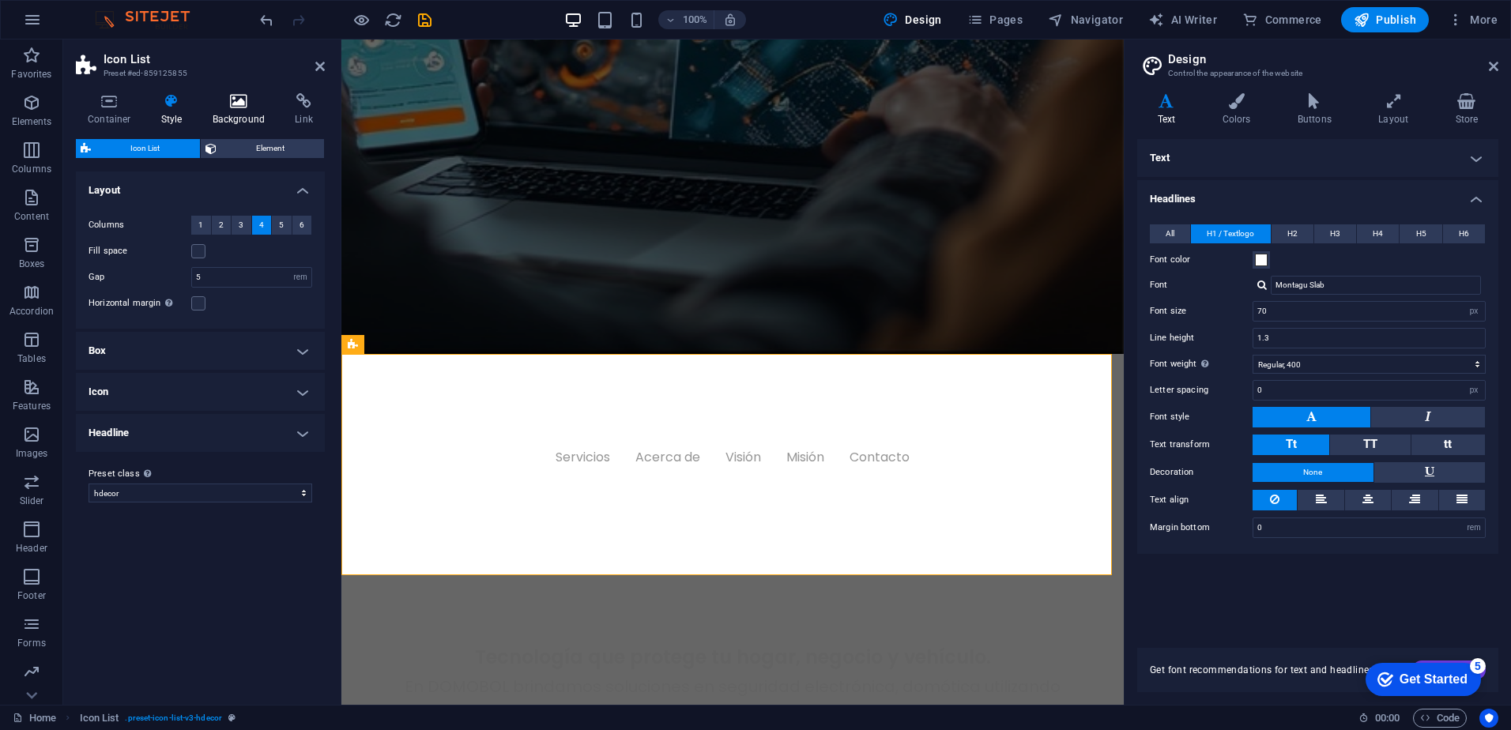
click at [232, 107] on icon at bounding box center [239, 101] width 77 height 16
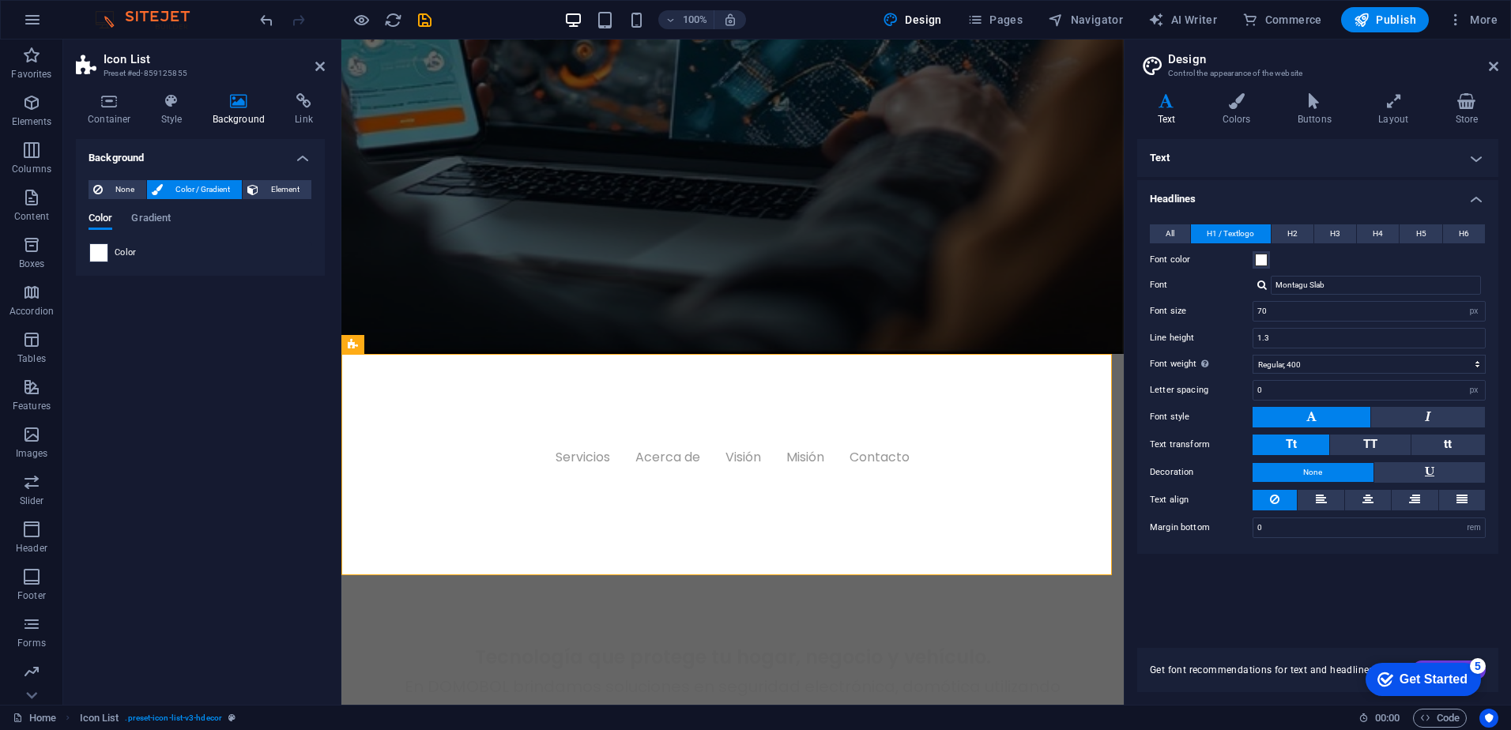
click at [91, 247] on span at bounding box center [98, 252] width 17 height 17
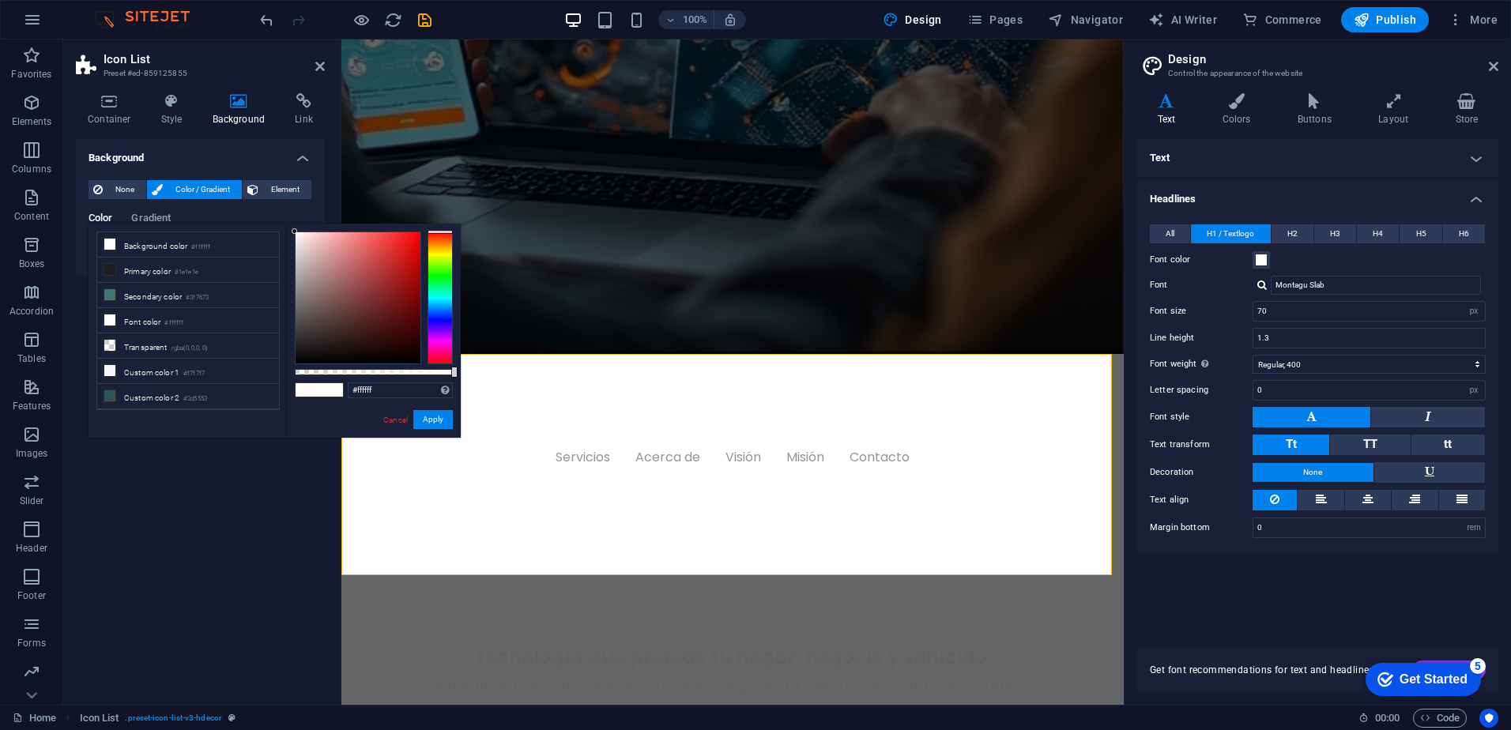
drag, startPoint x: 382, startPoint y: 378, endPoint x: 315, endPoint y: 398, distance: 70.2
click at [312, 393] on div "#ffffff Supported formats #0852ed rgb(8, 82, 237) rgba(8, 82, 237, 90%) hsv(221…" at bounding box center [373, 445] width 175 height 443
drag, startPoint x: 379, startPoint y: 389, endPoint x: 297, endPoint y: 385, distance: 81.5
click at [298, 383] on div "#ffffff Supported formats #0852ed rgb(8, 82, 237) rgba(8, 82, 237, 90%) hsv(221…" at bounding box center [373, 445] width 175 height 443
paste input "003a08"
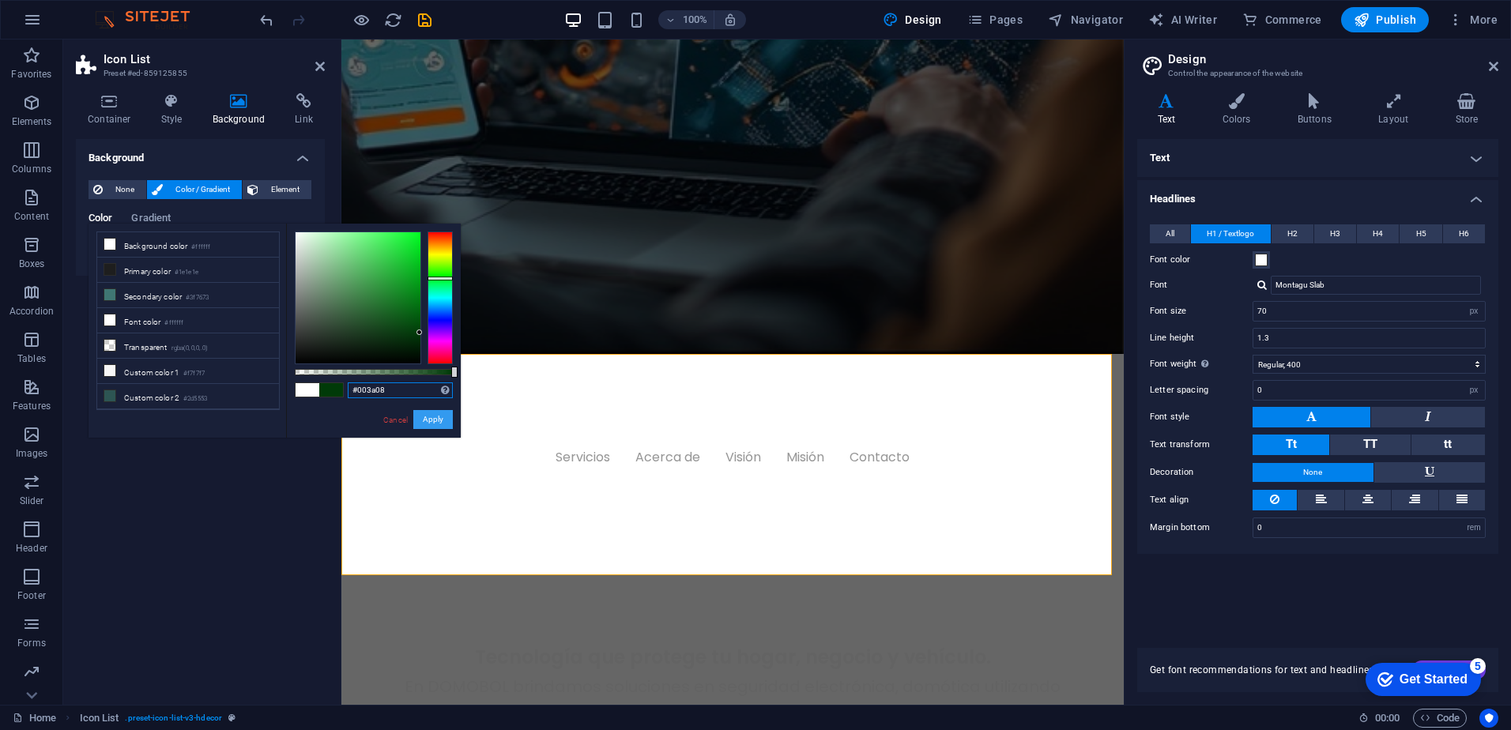
type input "#003a08"
click at [435, 419] on button "Apply" at bounding box center [433, 419] width 40 height 19
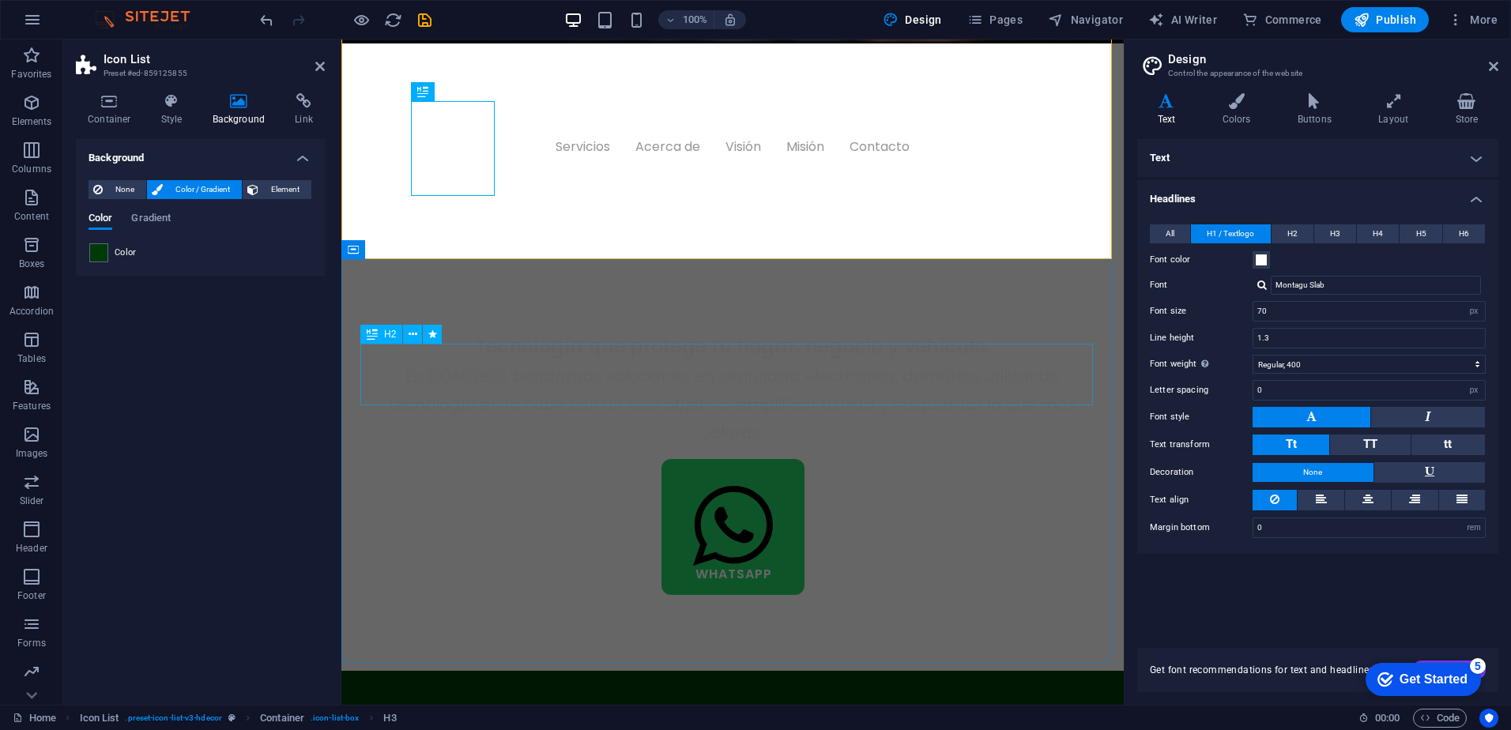
scroll to position [800, 0]
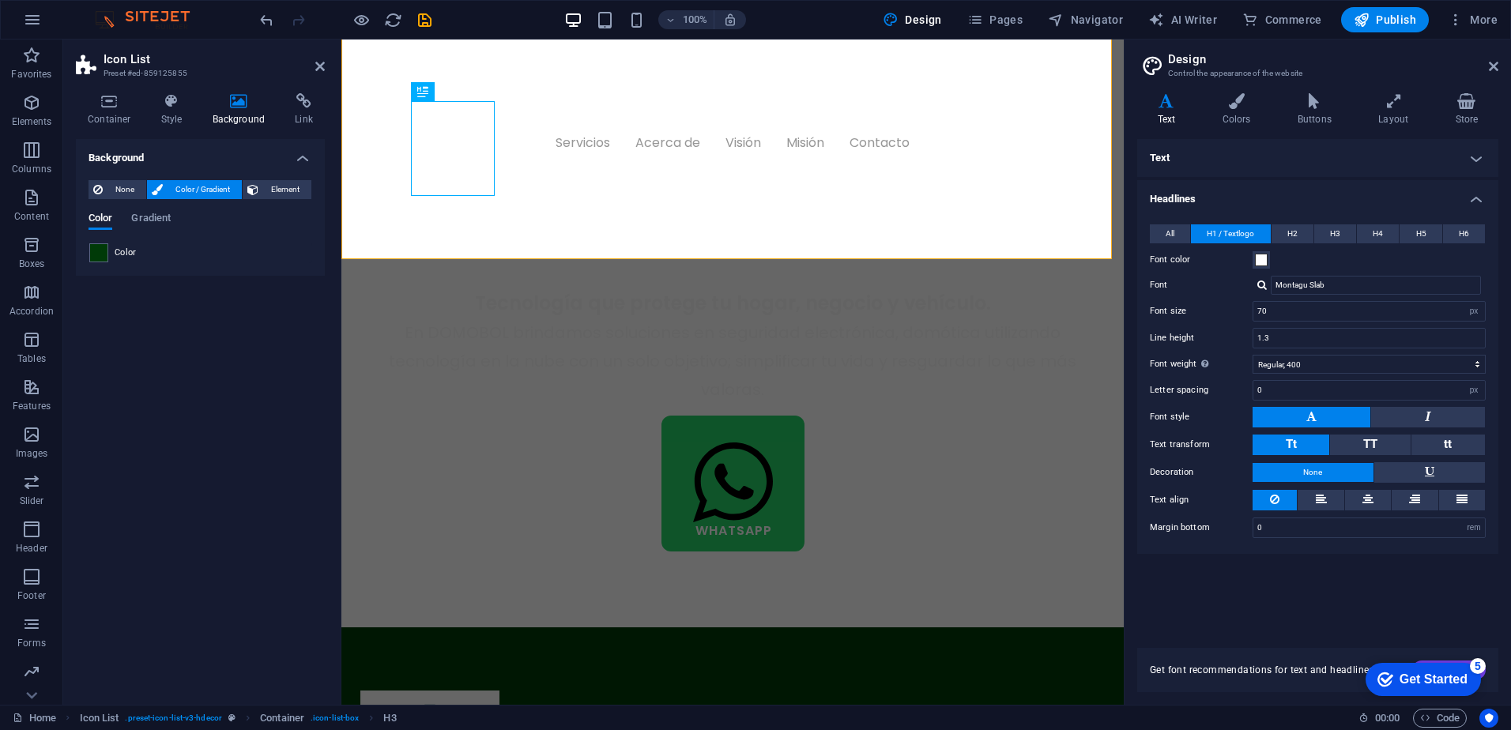
click at [242, 443] on div "Background None Color / Gradient Element Stretch background to full-width Color…" at bounding box center [200, 415] width 249 height 553
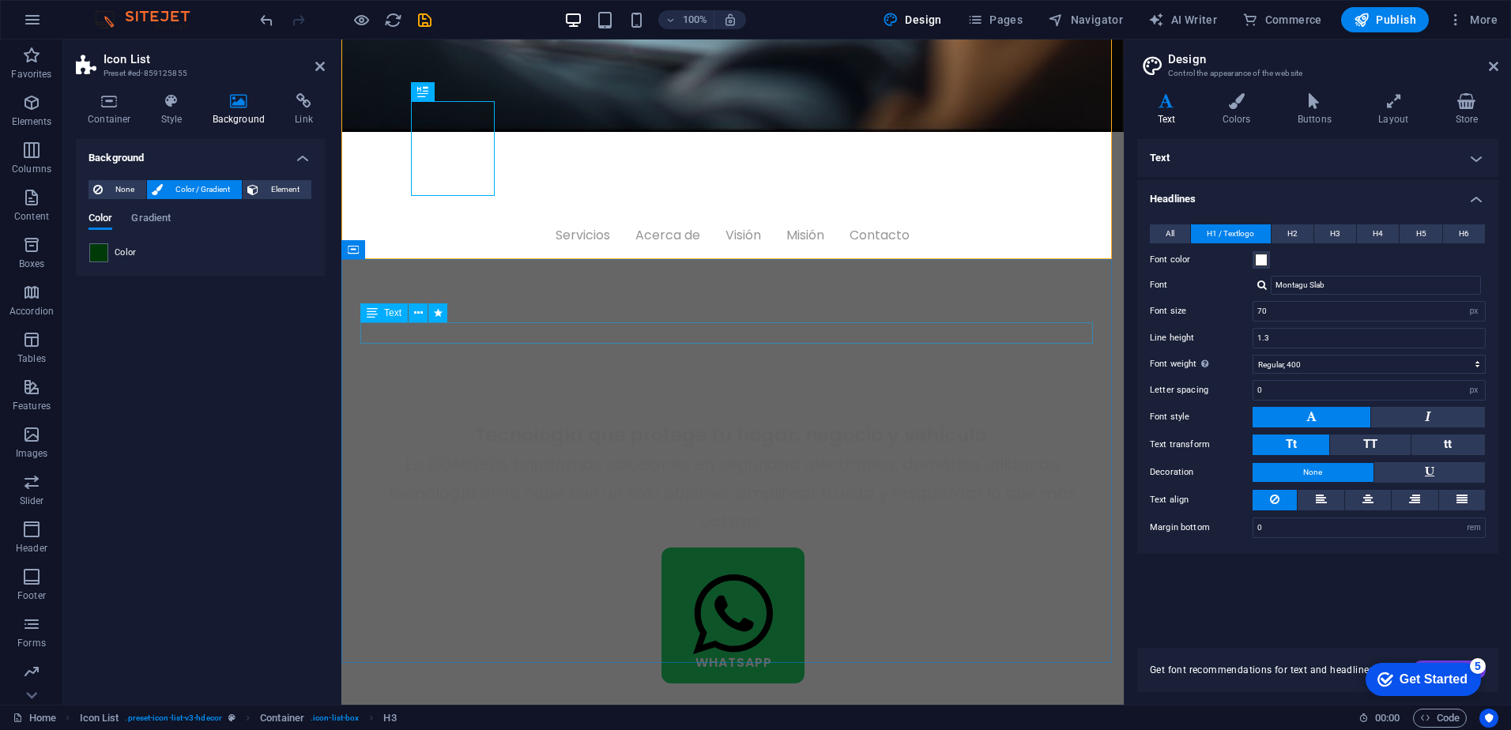
scroll to position [563, 0]
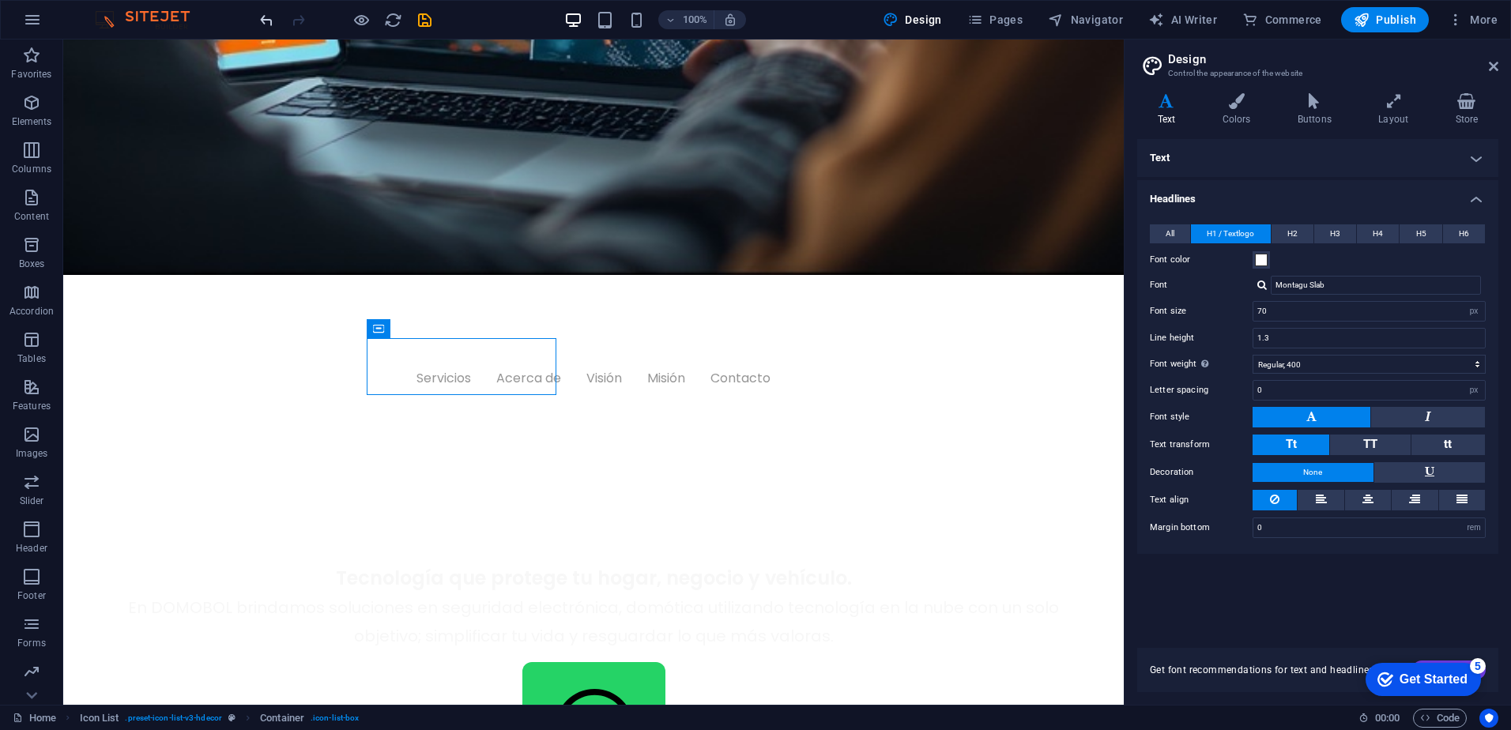
click at [269, 13] on icon "undo" at bounding box center [267, 20] width 18 height 18
click at [296, 18] on icon "redo" at bounding box center [298, 20] width 18 height 18
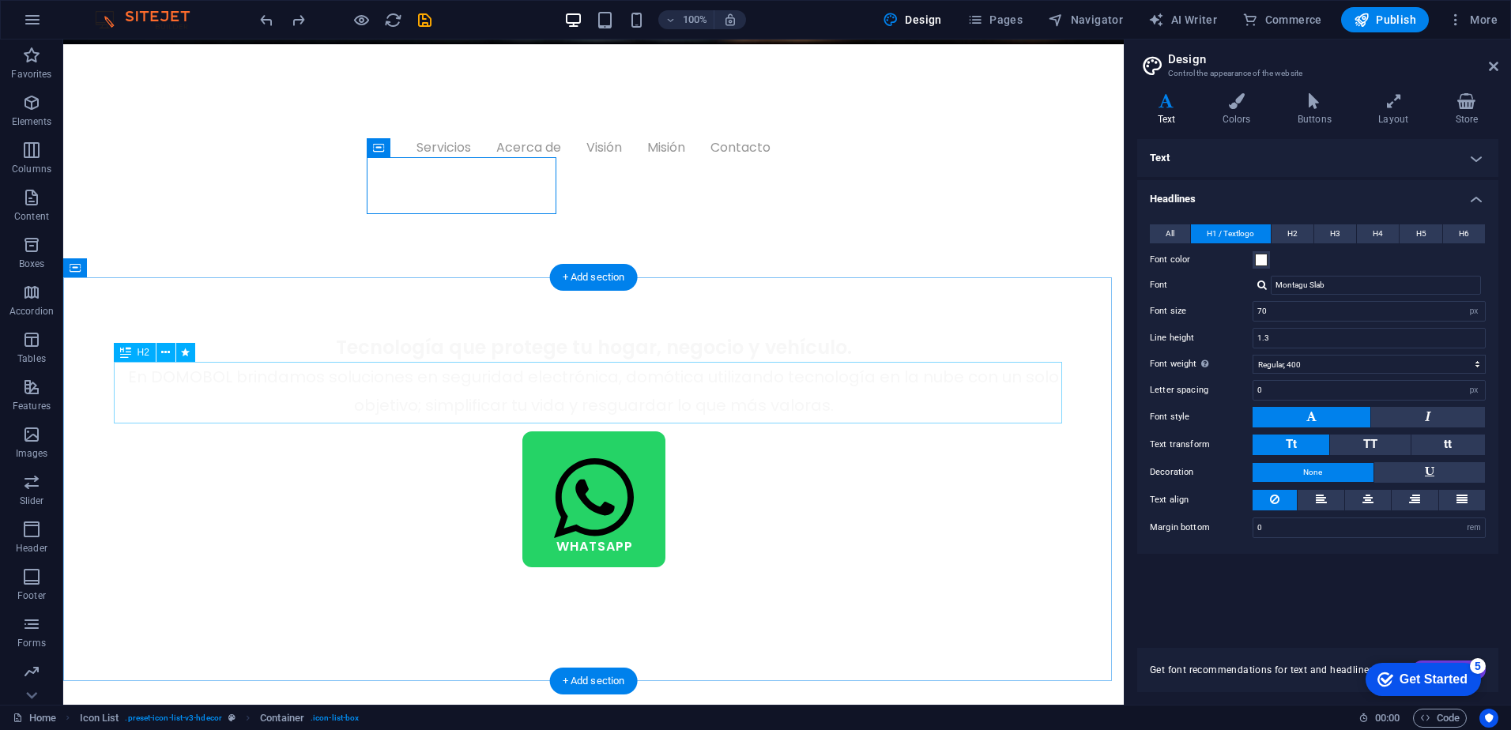
scroll to position [800, 0]
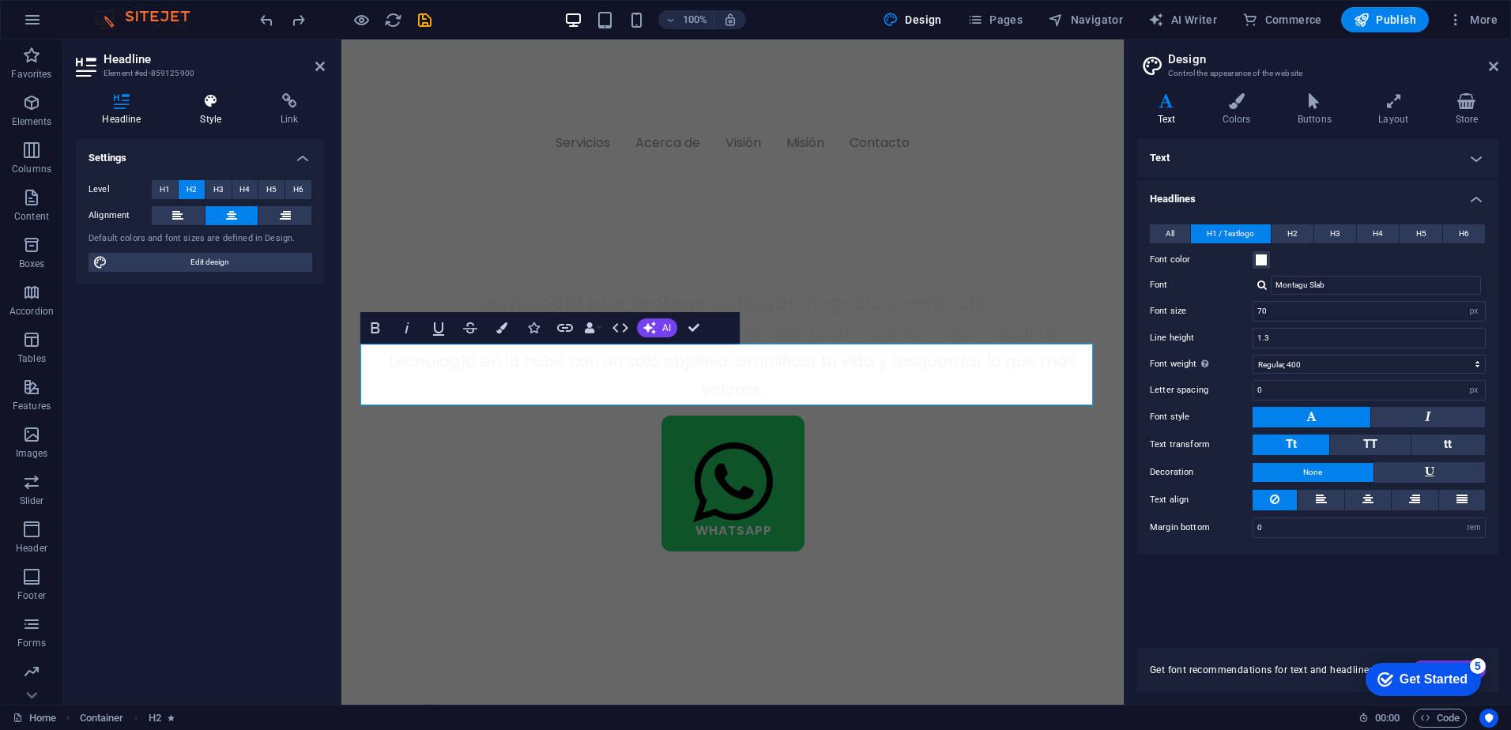
click at [223, 115] on h4 "Style" at bounding box center [214, 109] width 81 height 33
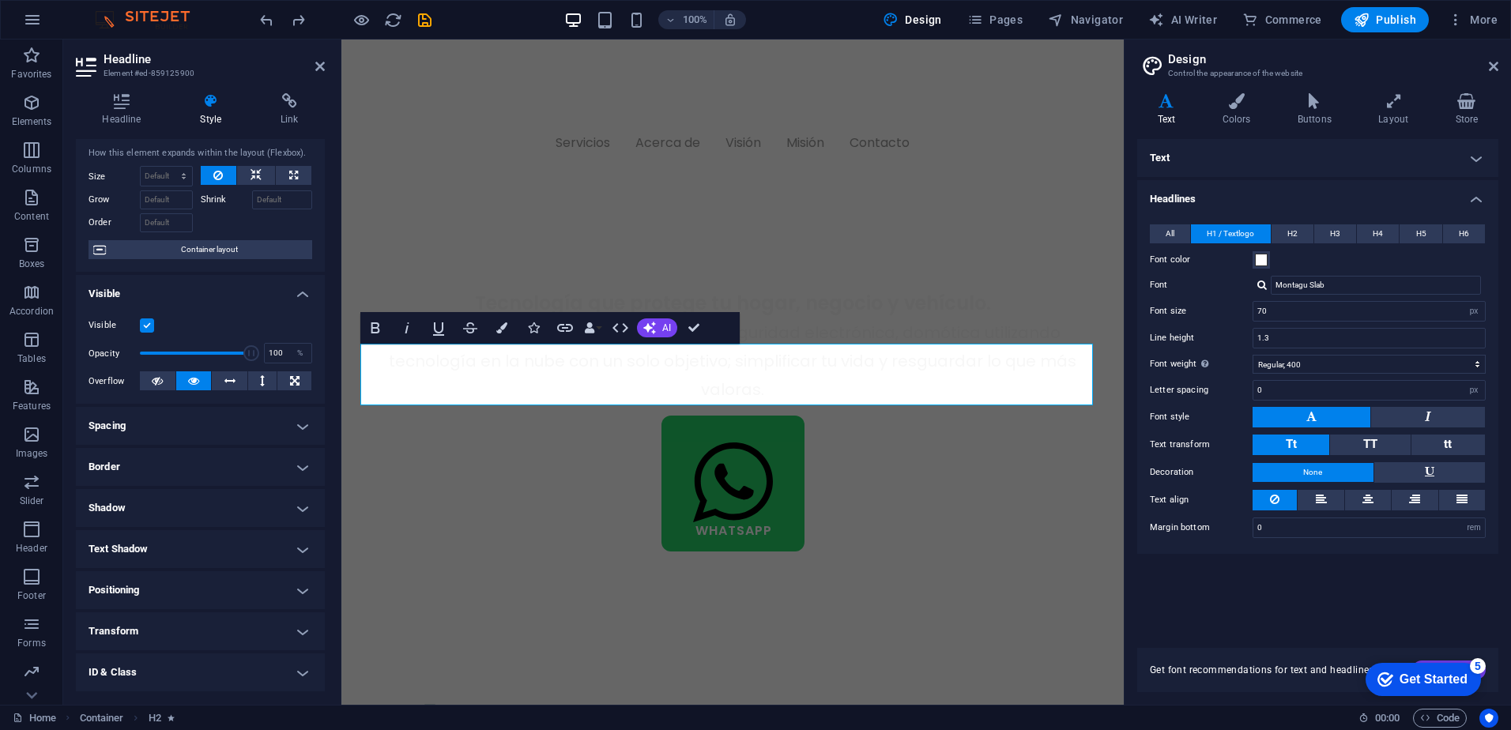
scroll to position [0, 0]
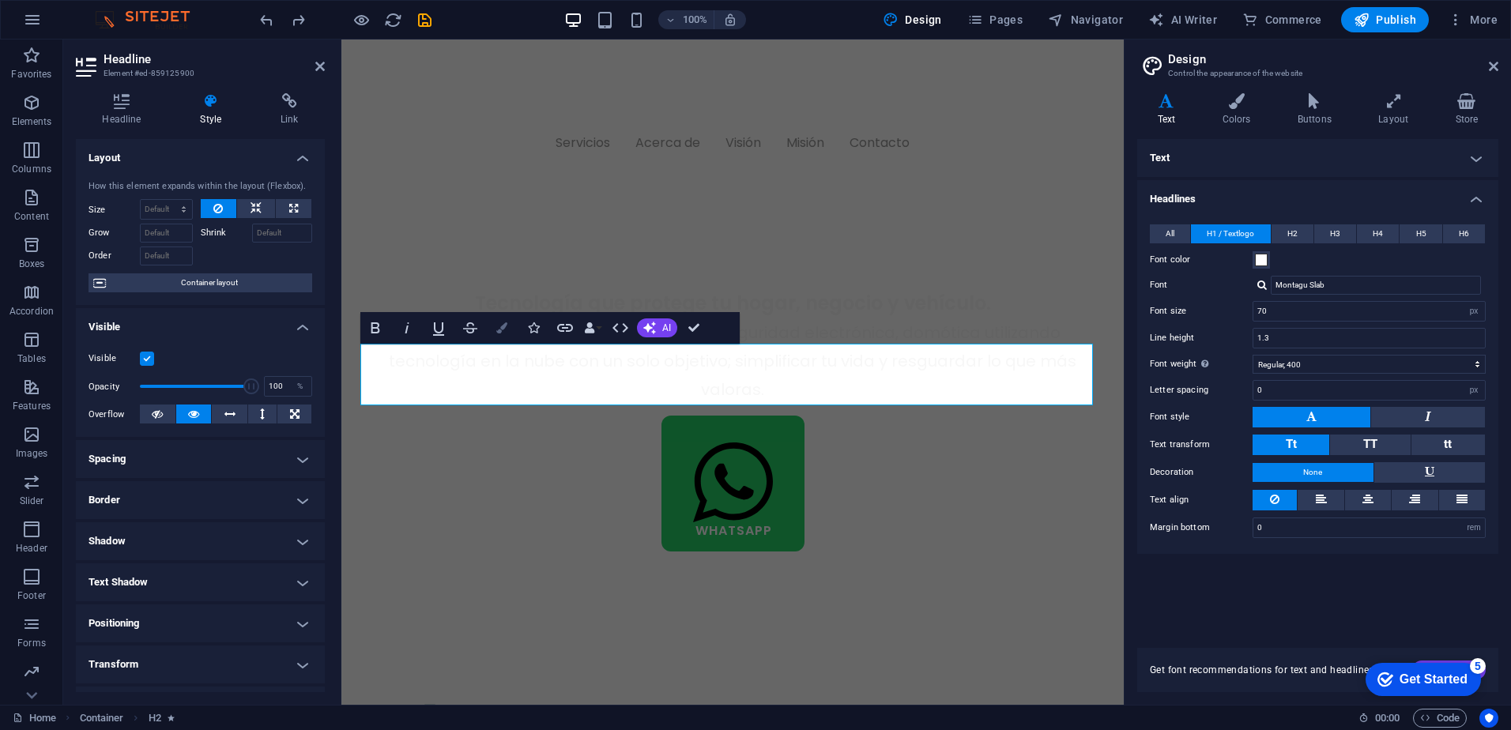
click at [493, 326] on button "Colors" at bounding box center [502, 328] width 30 height 32
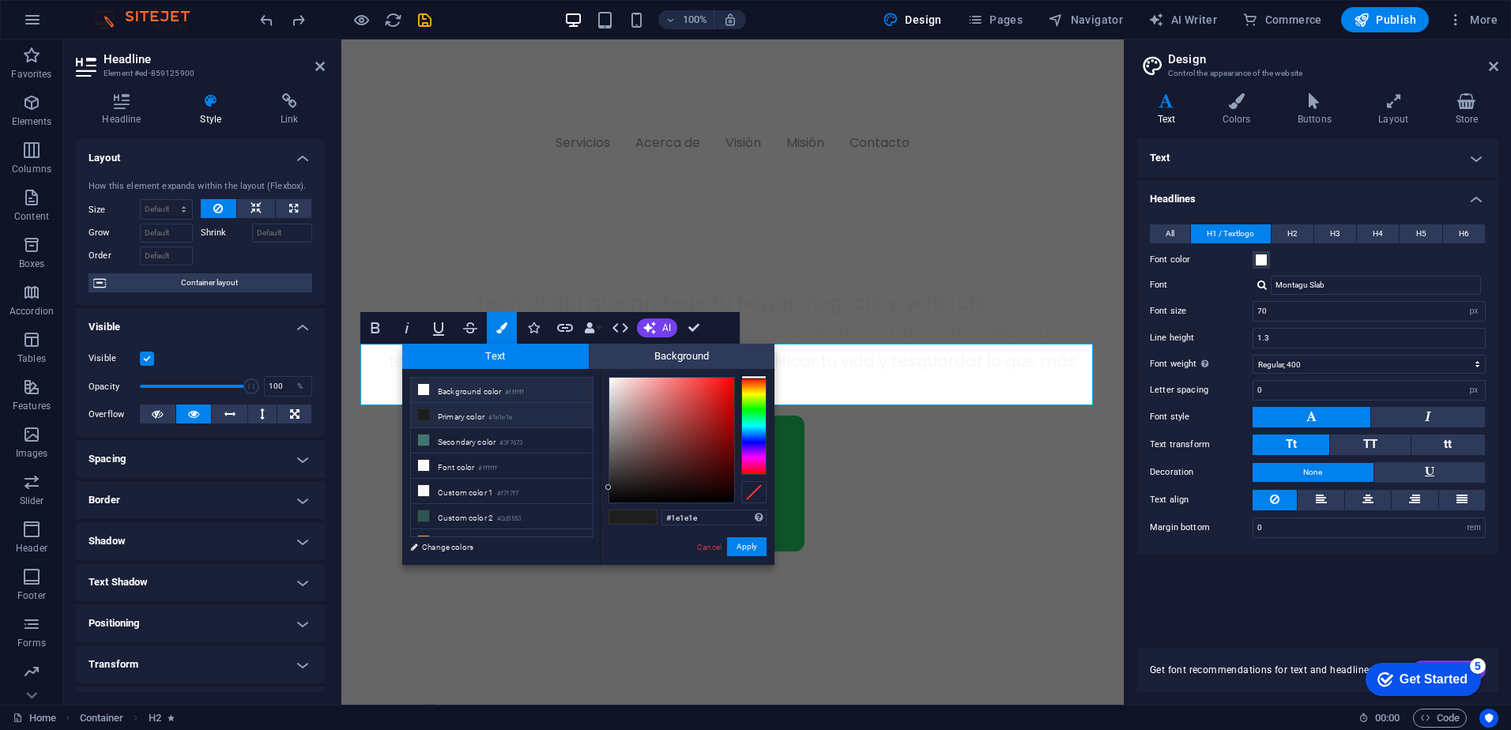
click at [552, 389] on li "Background color #ffffff" at bounding box center [502, 390] width 182 height 25
drag, startPoint x: 614, startPoint y: 367, endPoint x: 598, endPoint y: 350, distance: 22.9
click at [598, 350] on div "Text Background less Background color #ffffff Primary color #1e1e1e Secondary c…" at bounding box center [588, 454] width 372 height 221
type input "#fffdfd"
click at [609, 374] on div at bounding box center [609, 377] width 6 height 6
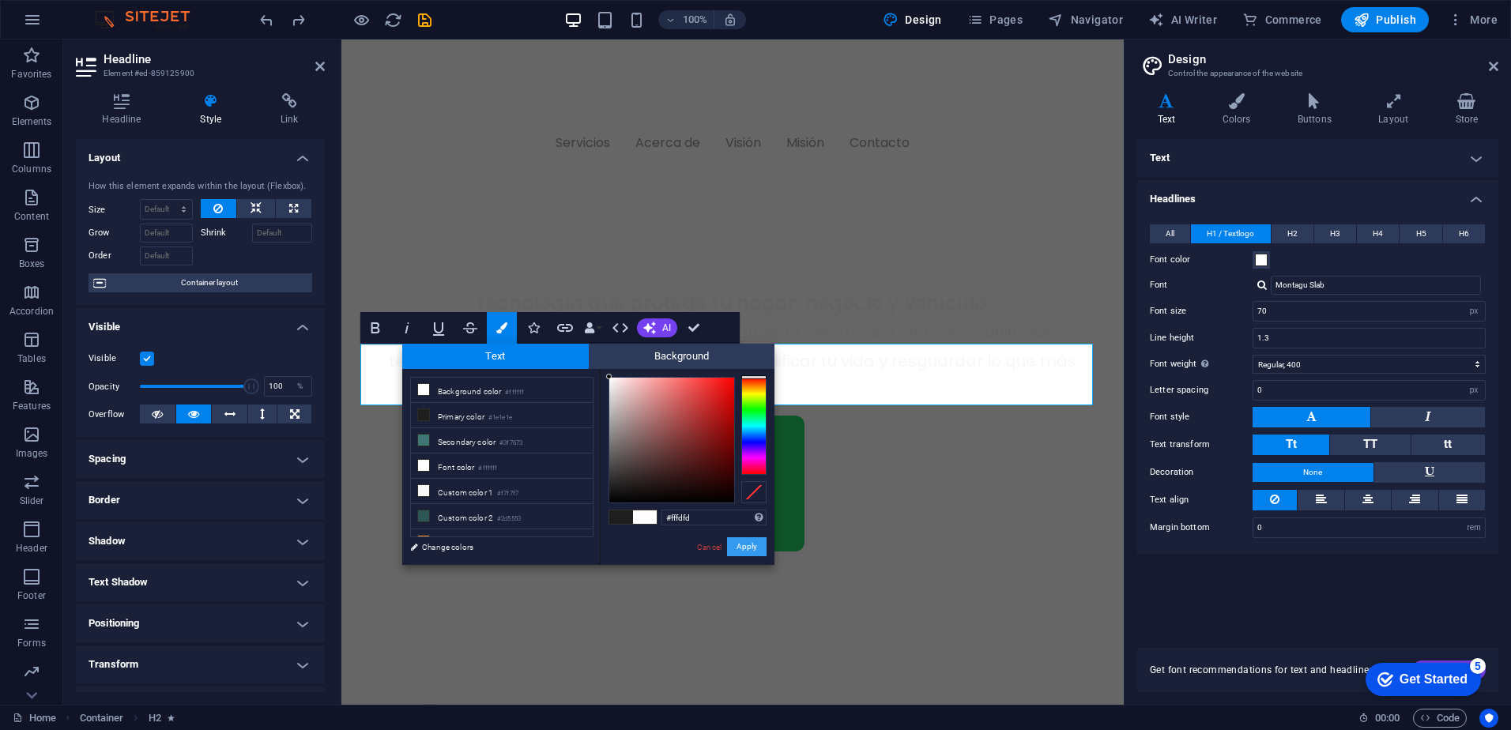
click at [750, 547] on button "Apply" at bounding box center [747, 546] width 40 height 19
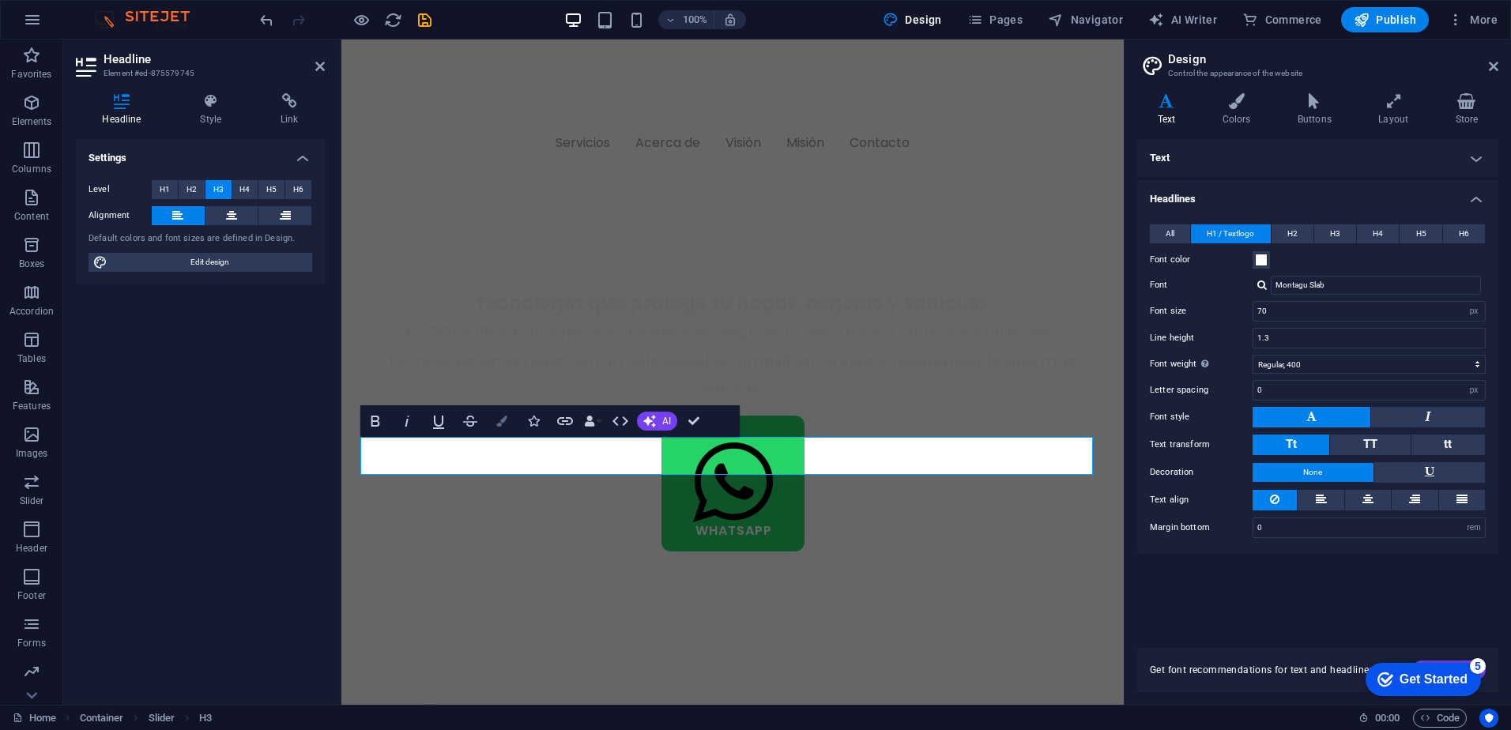
click at [503, 420] on icon "button" at bounding box center [501, 421] width 11 height 11
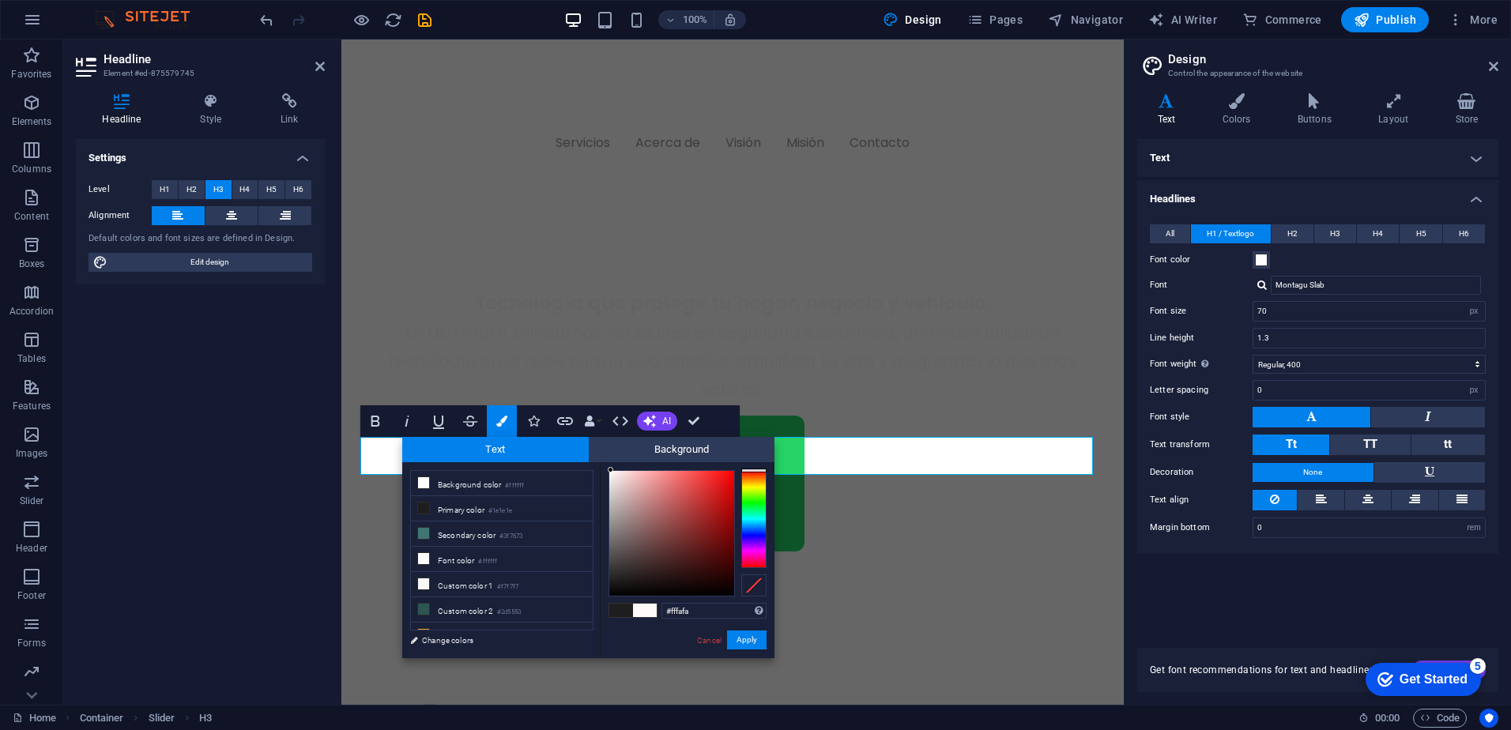
drag, startPoint x: 658, startPoint y: 556, endPoint x: 611, endPoint y: 465, distance: 102.1
click at [611, 465] on div "#fffafa Supported formats #0852ed rgb(8, 82, 237) rgba(8, 82, 237, 90%) hsv(221…" at bounding box center [687, 674] width 175 height 425
type input "#ffffff"
click at [607, 468] on div at bounding box center [608, 470] width 6 height 6
click at [751, 635] on button "Apply" at bounding box center [747, 640] width 40 height 19
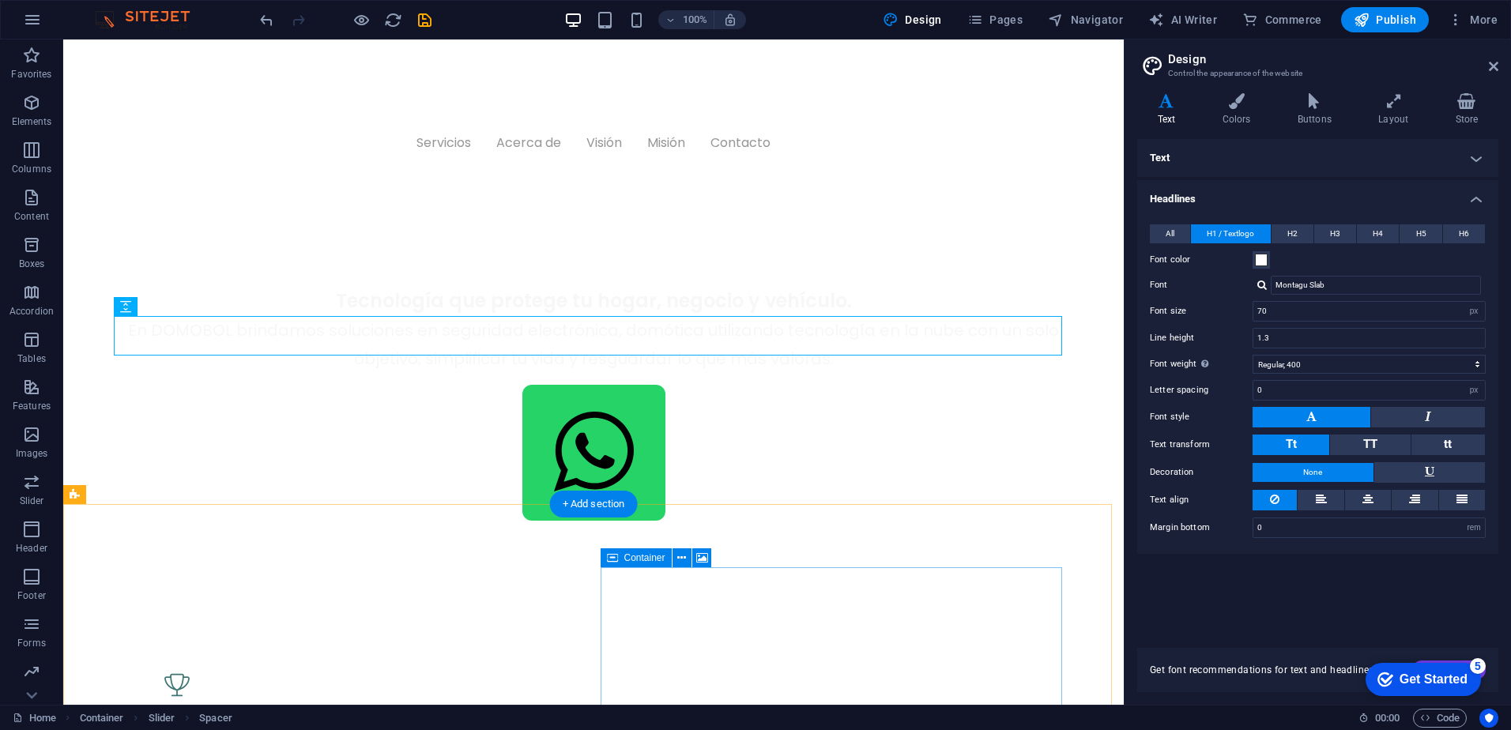
scroll to position [800, 0]
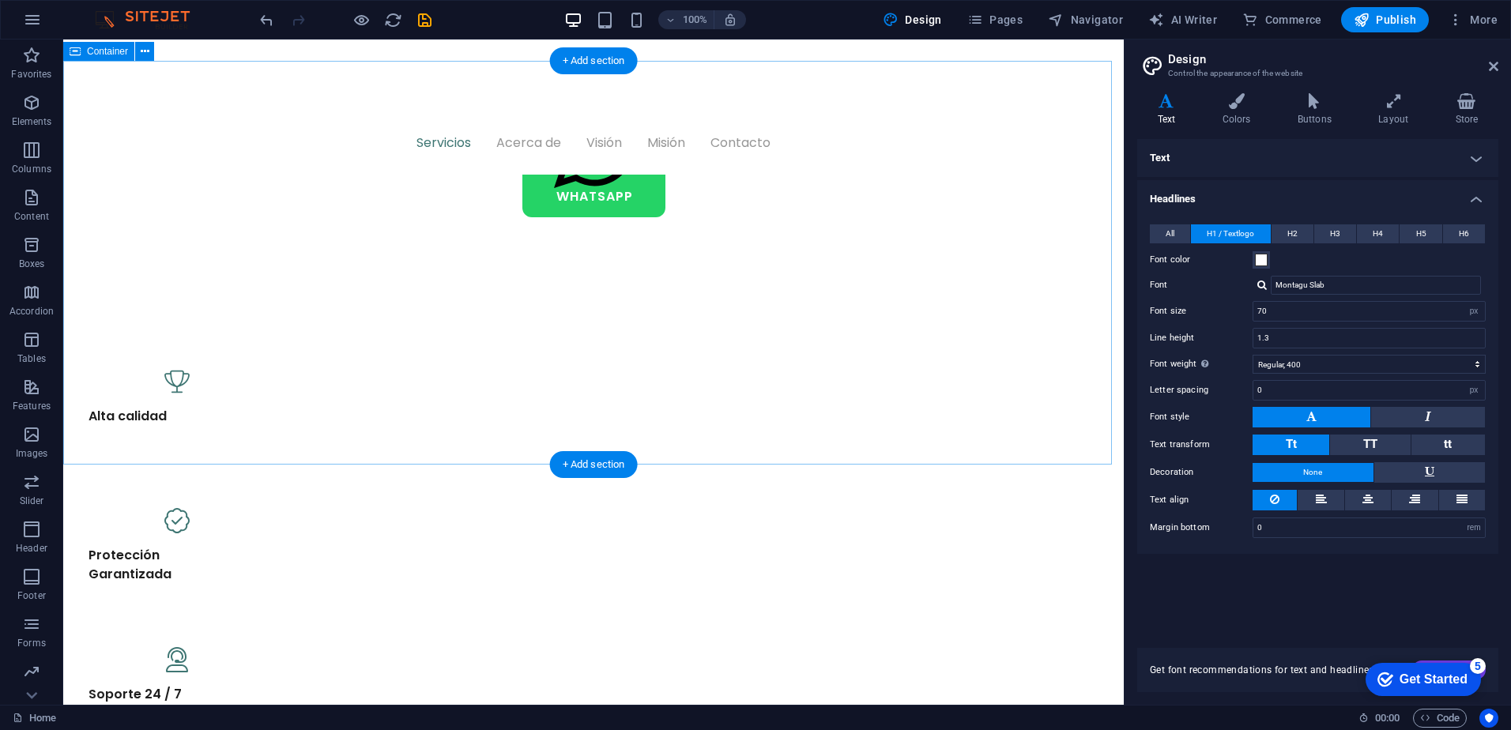
scroll to position [1106, 0]
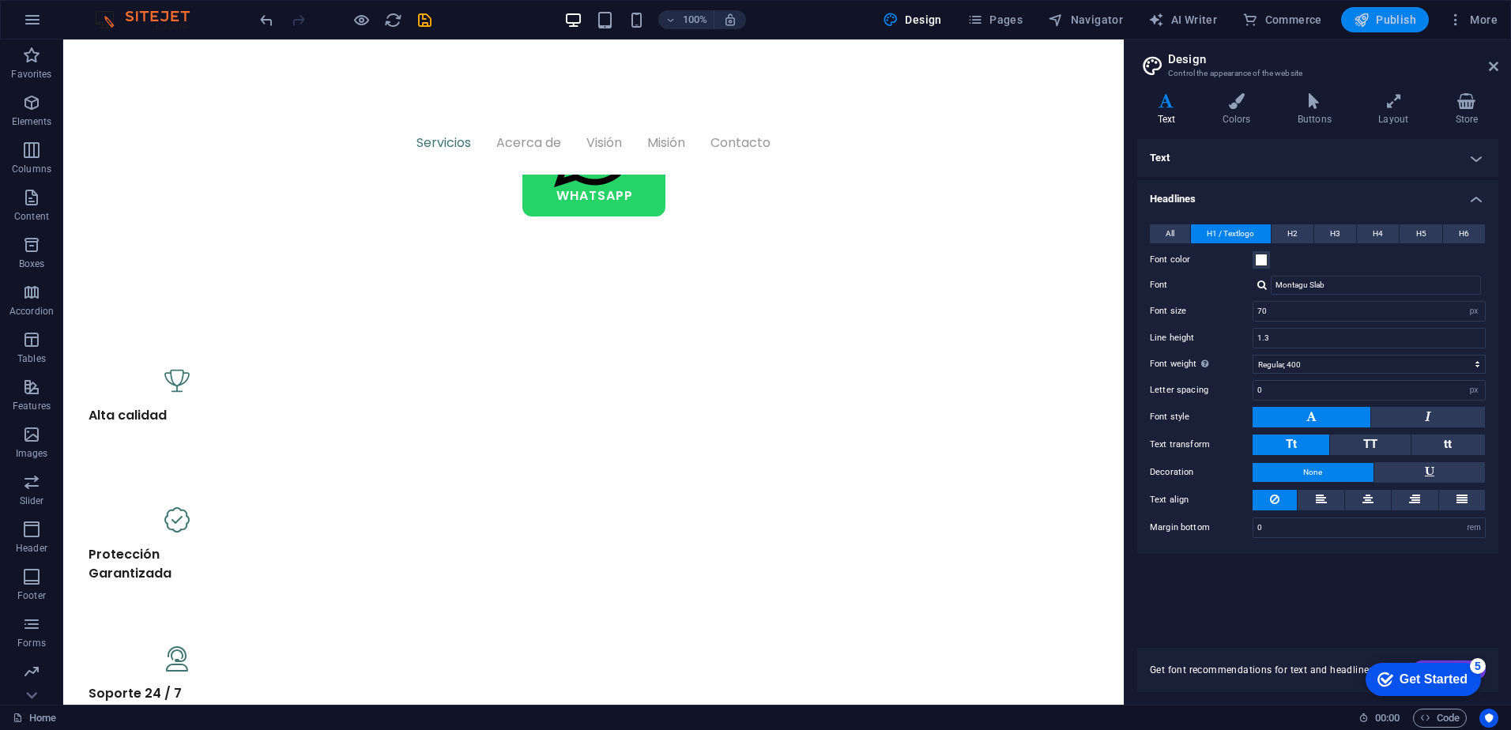
click at [1366, 20] on icon "button" at bounding box center [1362, 20] width 16 height 16
